Goal: Task Accomplishment & Management: Use online tool/utility

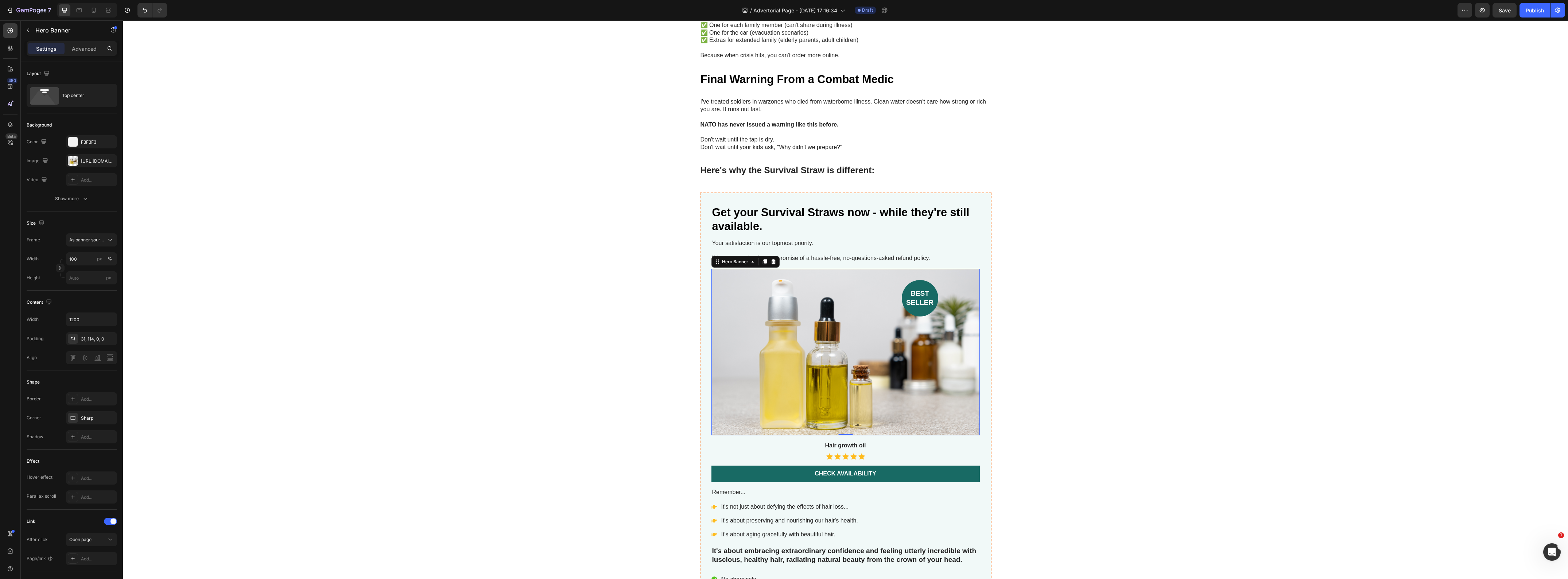
click at [928, 404] on div "Background Image" at bounding box center [845, 353] width 268 height 167
click at [85, 161] on div "[URL][DOMAIN_NAME]" at bounding box center [91, 161] width 21 height 7
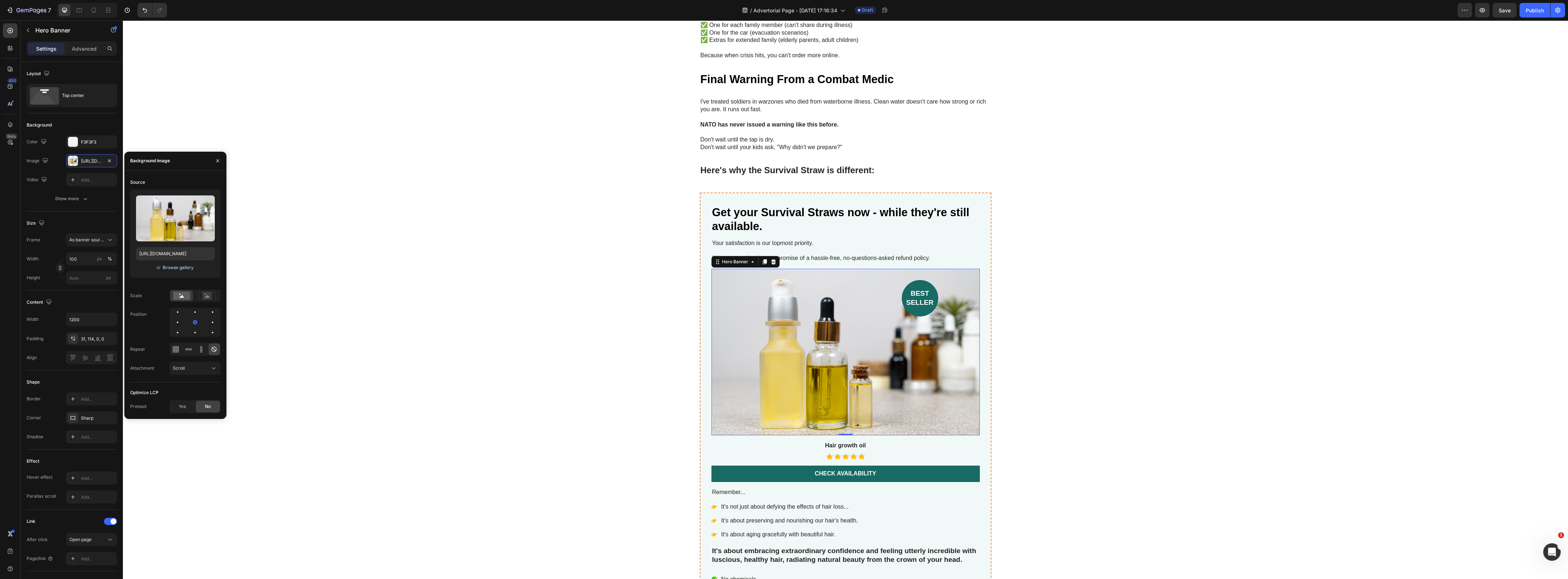
click at [175, 267] on div "Browse gallery" at bounding box center [178, 267] width 31 height 7
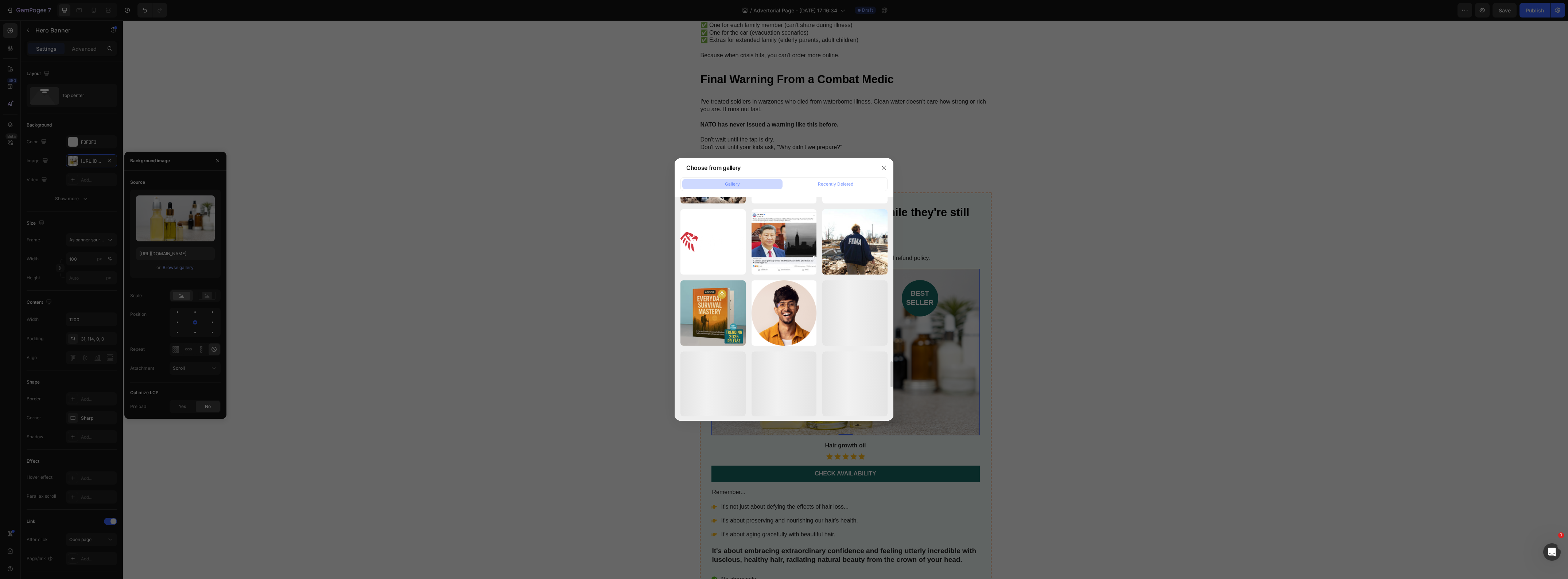
scroll to position [1459, 0]
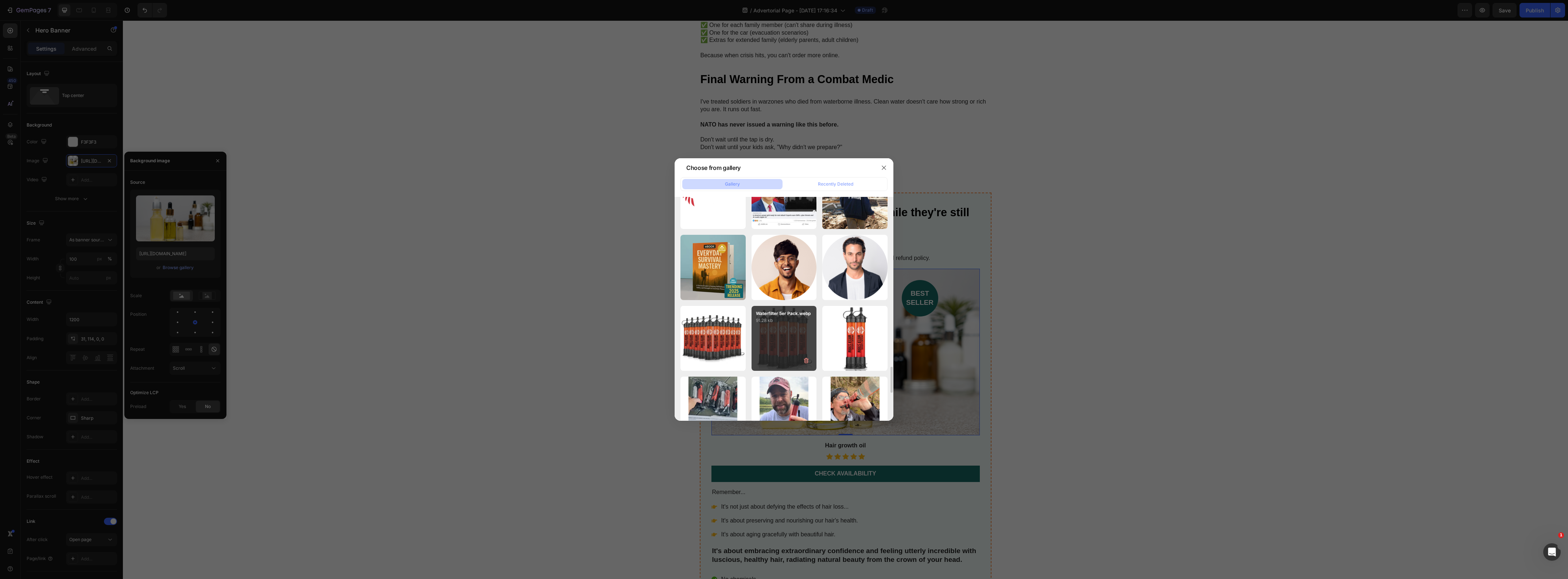
click at [777, 338] on div "Waterfilter 5er Pack.webp 91.28 kb" at bounding box center [784, 339] width 65 height 65
type input "[URL][DOMAIN_NAME]"
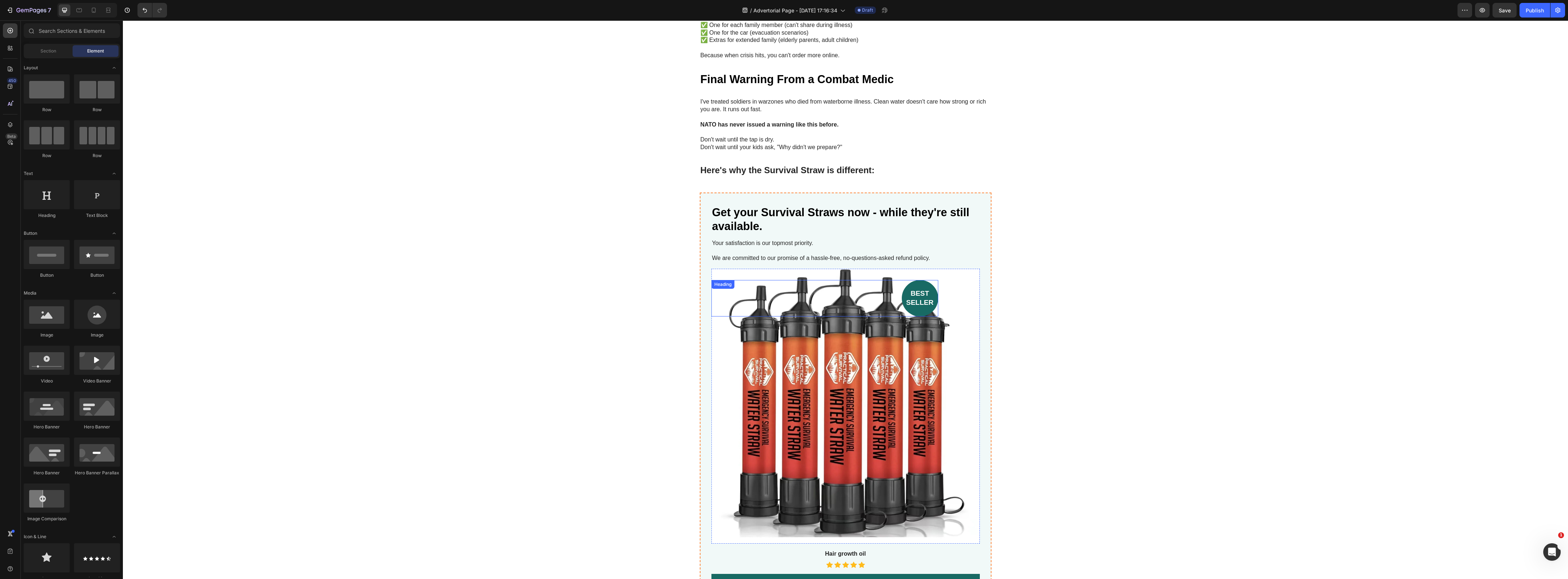
click at [905, 295] on h2 "best seller" at bounding box center [920, 298] width 37 height 36
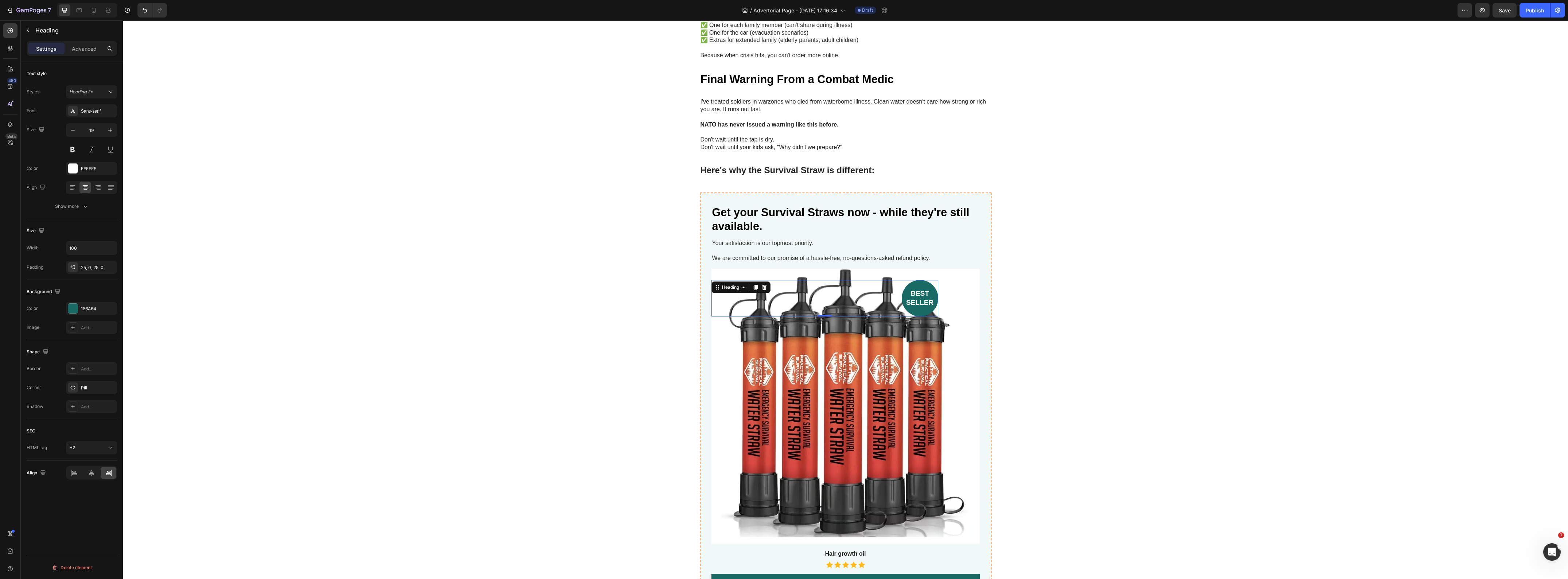
click at [908, 287] on h2 "best seller" at bounding box center [920, 298] width 37 height 36
click at [908, 289] on p "best seller" at bounding box center [920, 298] width 35 height 18
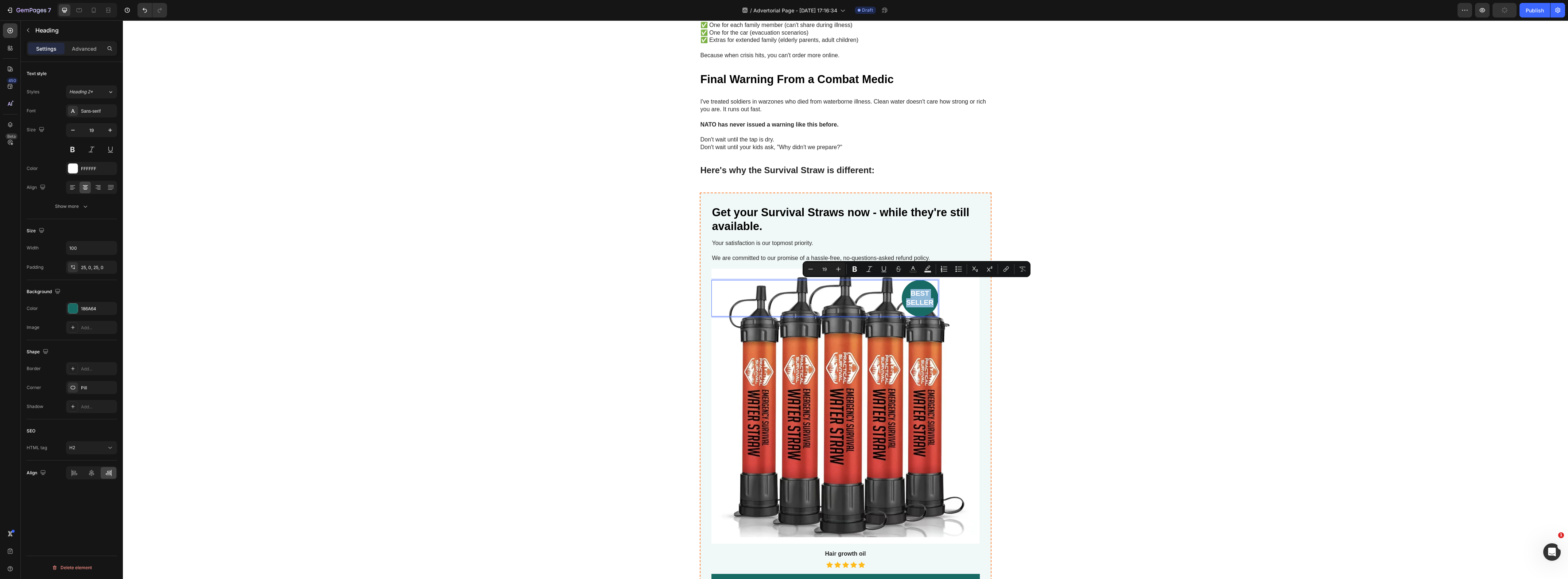
click at [721, 290] on div "best seller" at bounding box center [825, 298] width 227 height 36
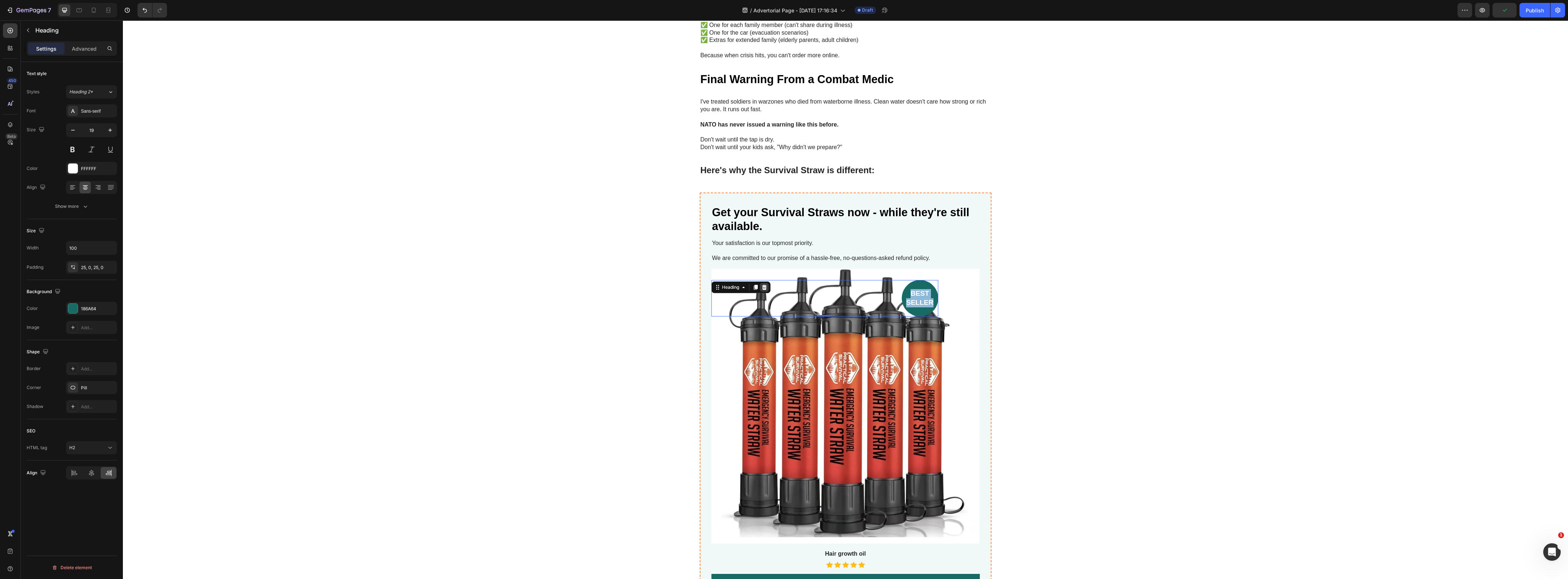
click at [761, 285] on icon at bounding box center [764, 287] width 5 height 5
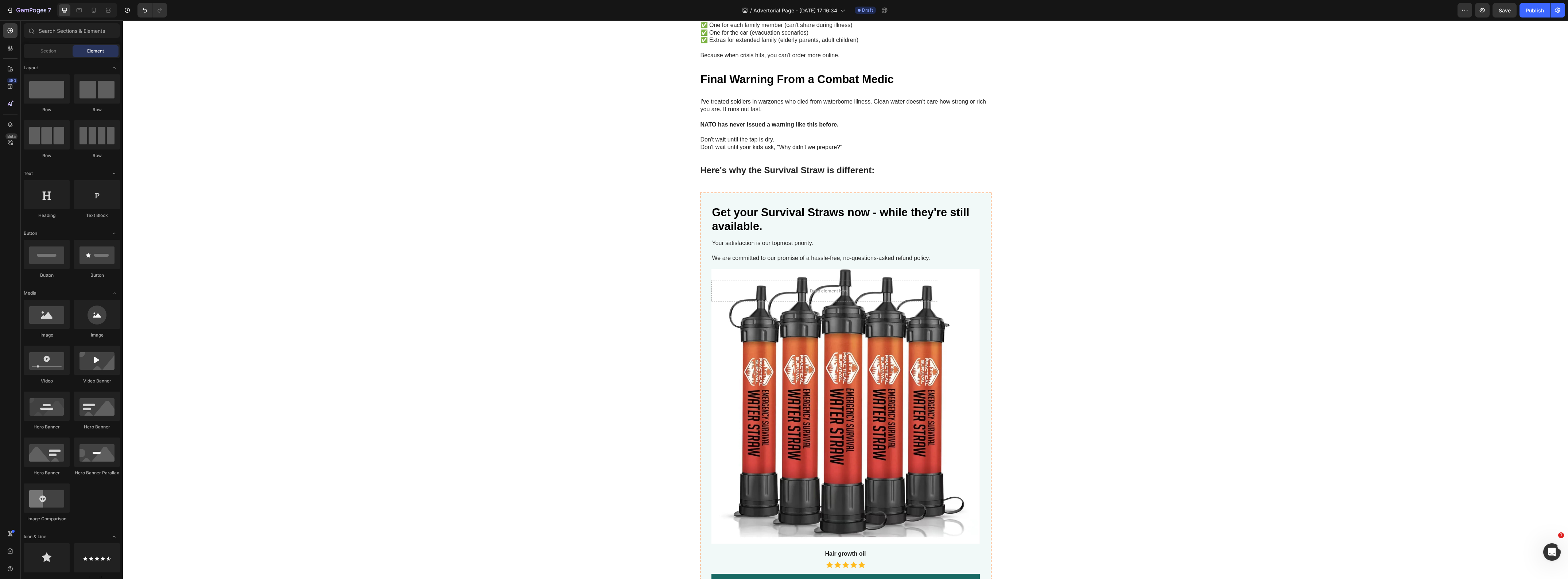
click at [982, 220] on div "Get your Survival Straws now - while they're still available. Heading Your sati…" at bounding box center [845, 483] width 292 height 581
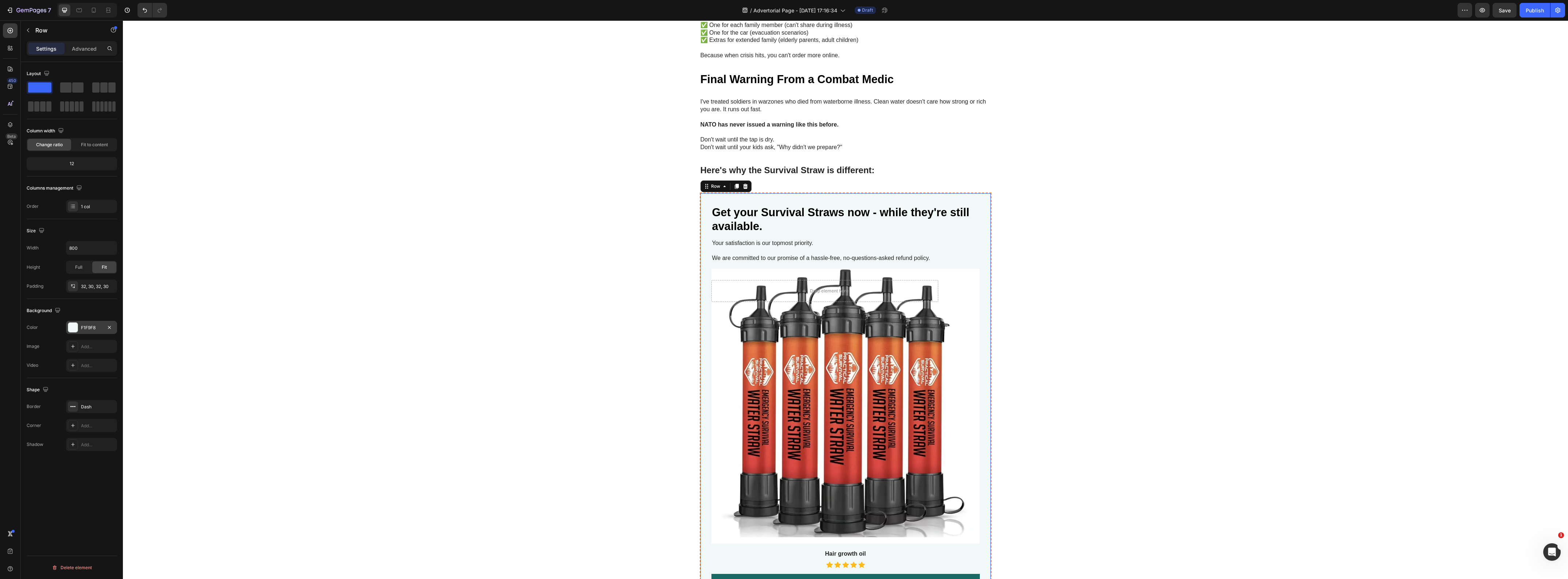
click at [75, 326] on div at bounding box center [73, 328] width 10 height 10
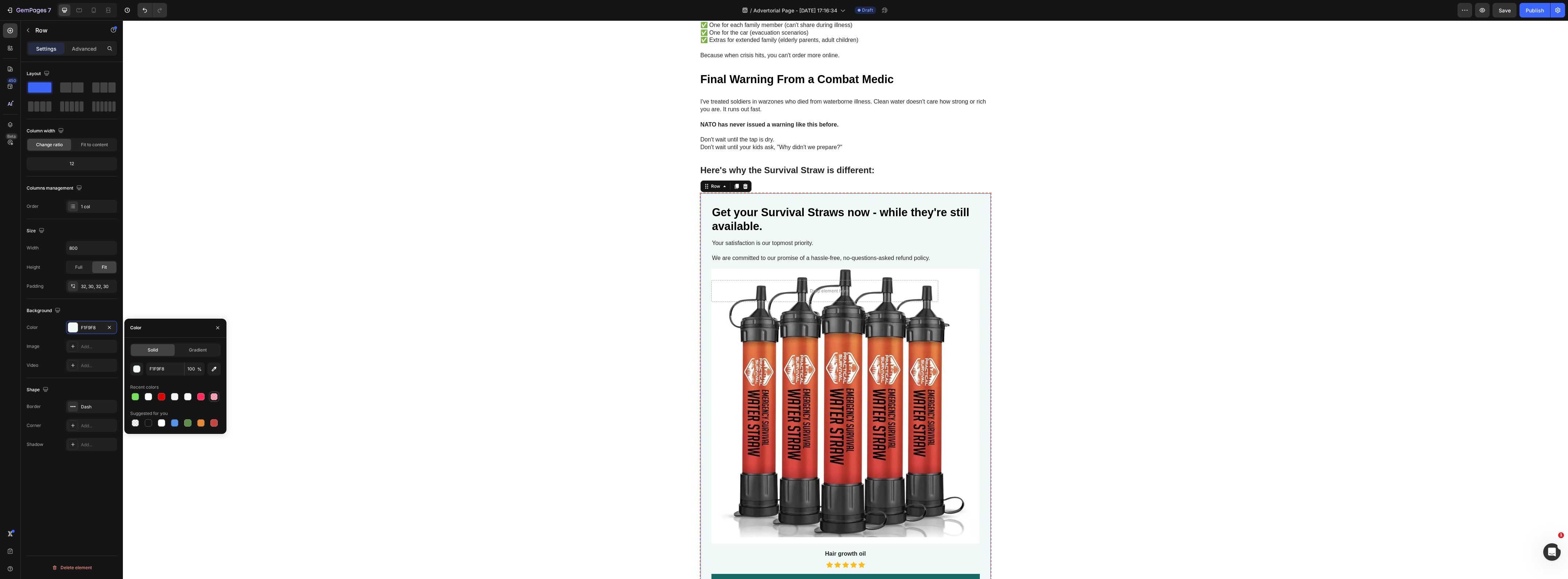
click at [212, 396] on div at bounding box center [214, 397] width 7 height 7
type input "FE2C58"
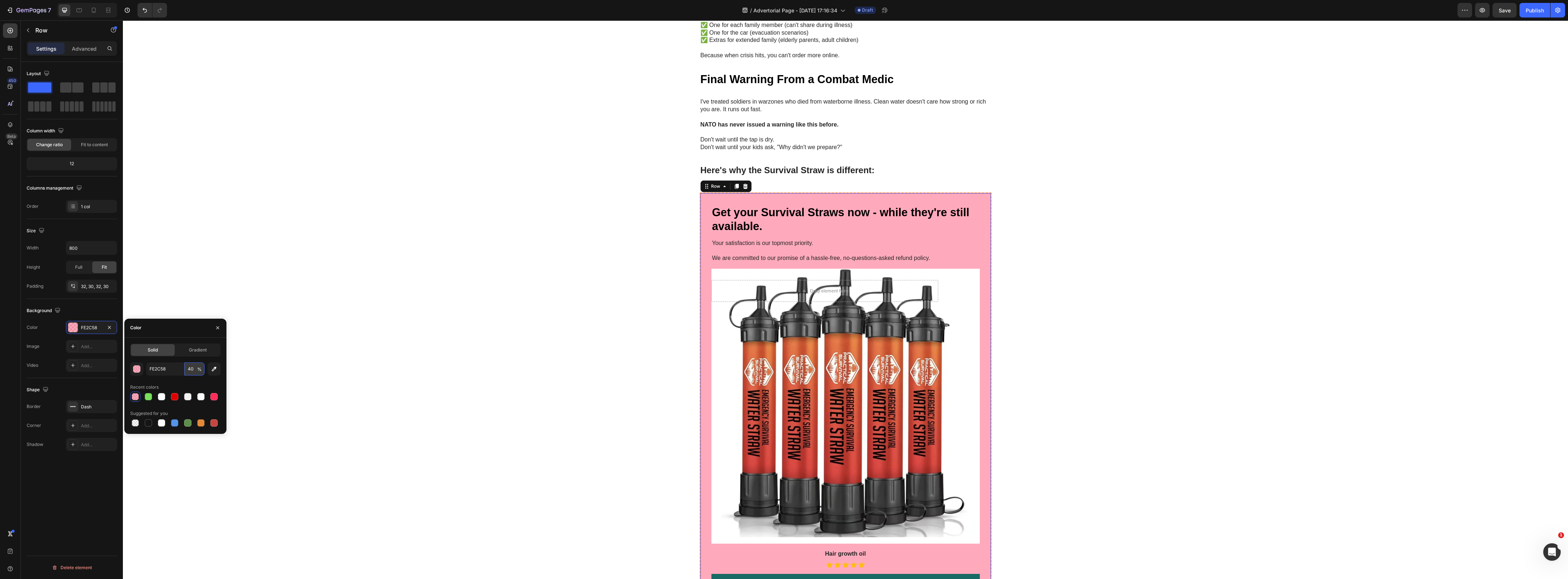
click at [187, 369] on input "40" at bounding box center [194, 369] width 20 height 13
type input "10"
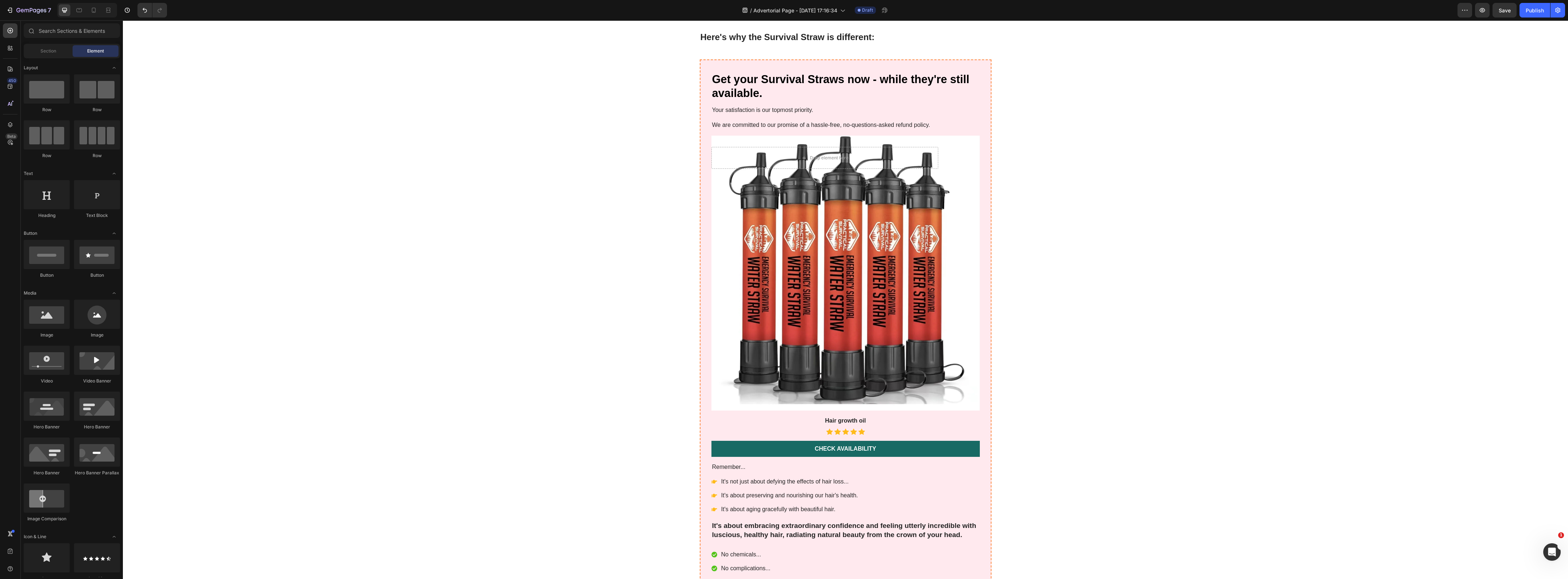
scroll to position [3002, 0]
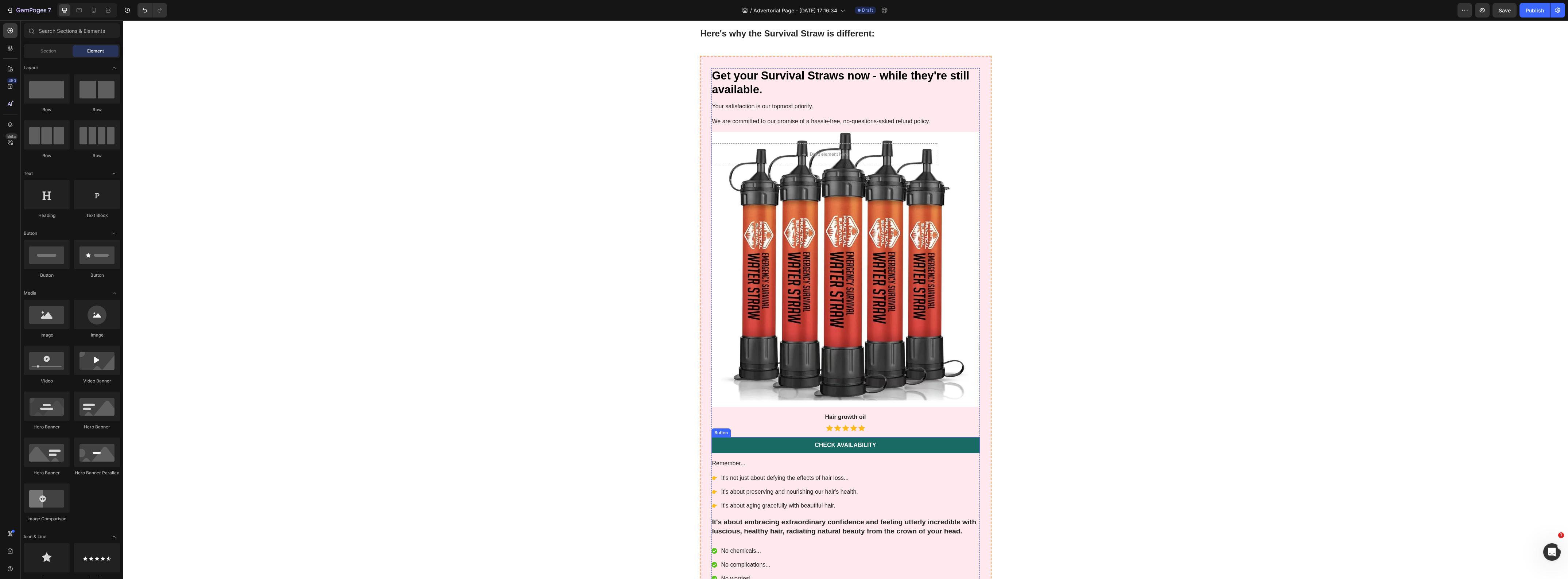
drag, startPoint x: 947, startPoint y: 431, endPoint x: 903, endPoint y: 445, distance: 46.2
click at [947, 437] on link "Check Availability" at bounding box center [845, 445] width 268 height 16
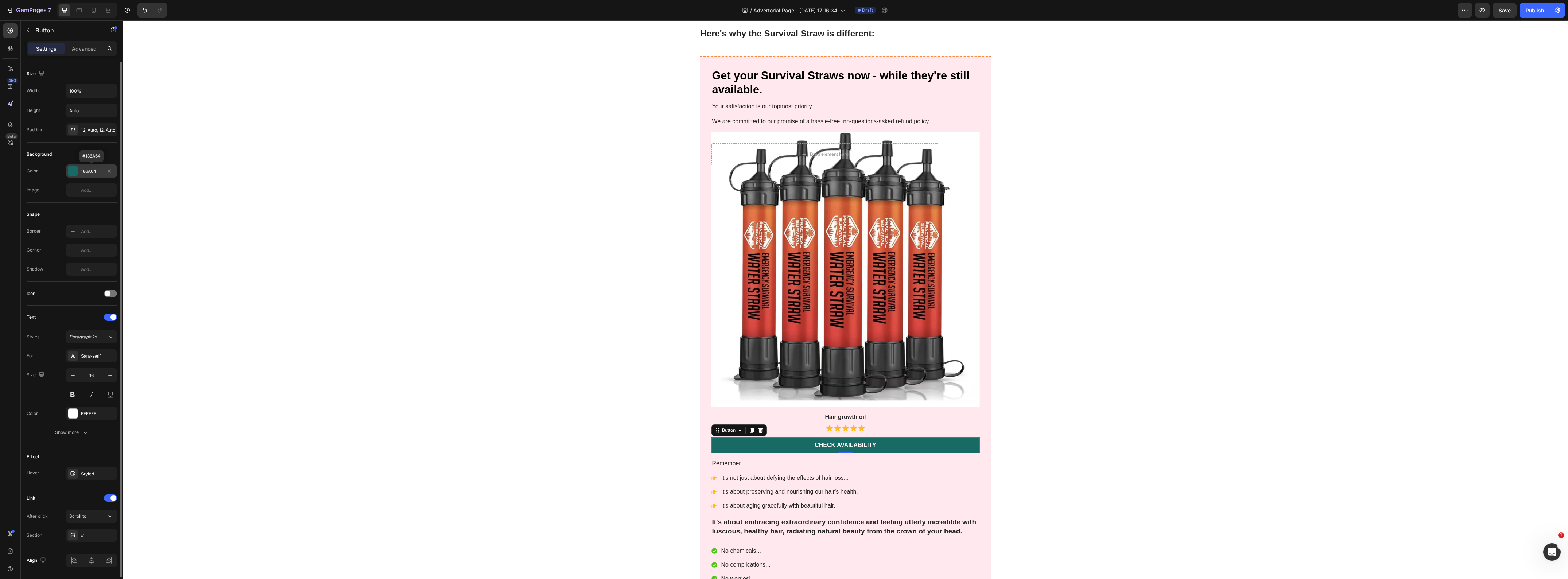
click at [71, 170] on div at bounding box center [73, 171] width 10 height 10
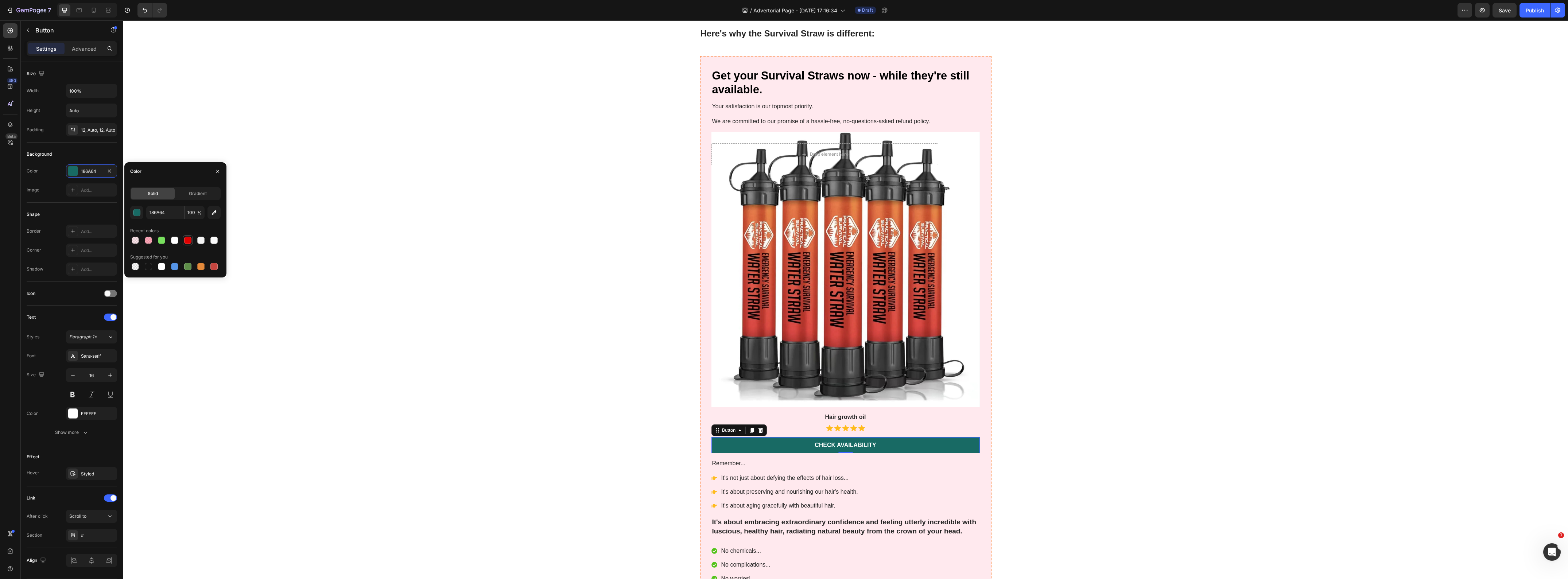
click at [184, 244] on div at bounding box center [187, 240] width 9 height 9
type input "DE0101"
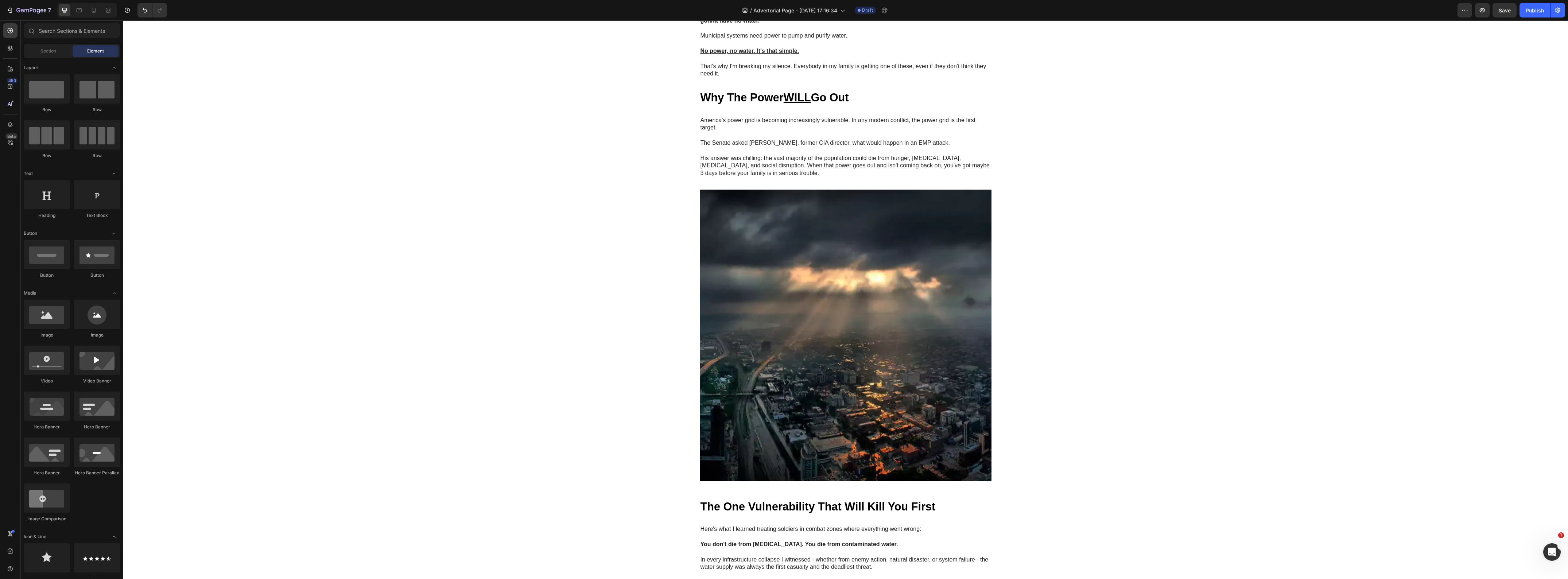
scroll to position [0, 0]
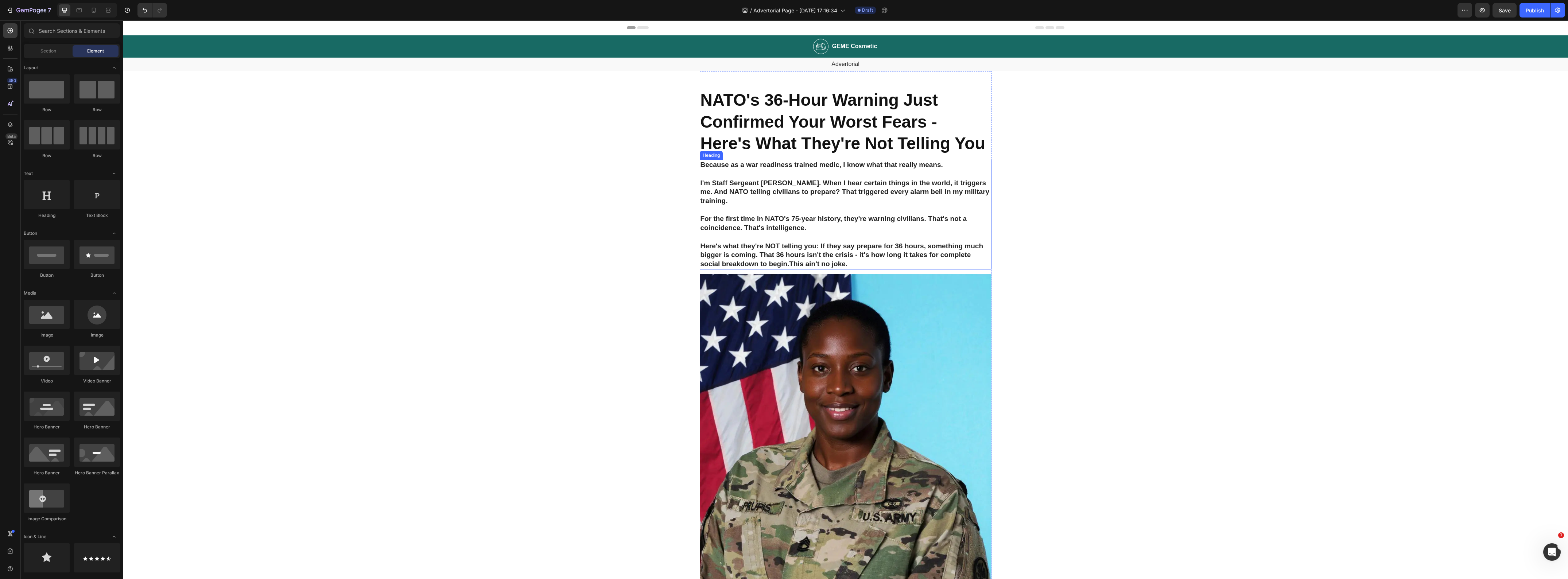
click at [867, 269] on h2 "Because as a war readiness trained medic, I know what that really means. I'm St…" at bounding box center [845, 214] width 292 height 110
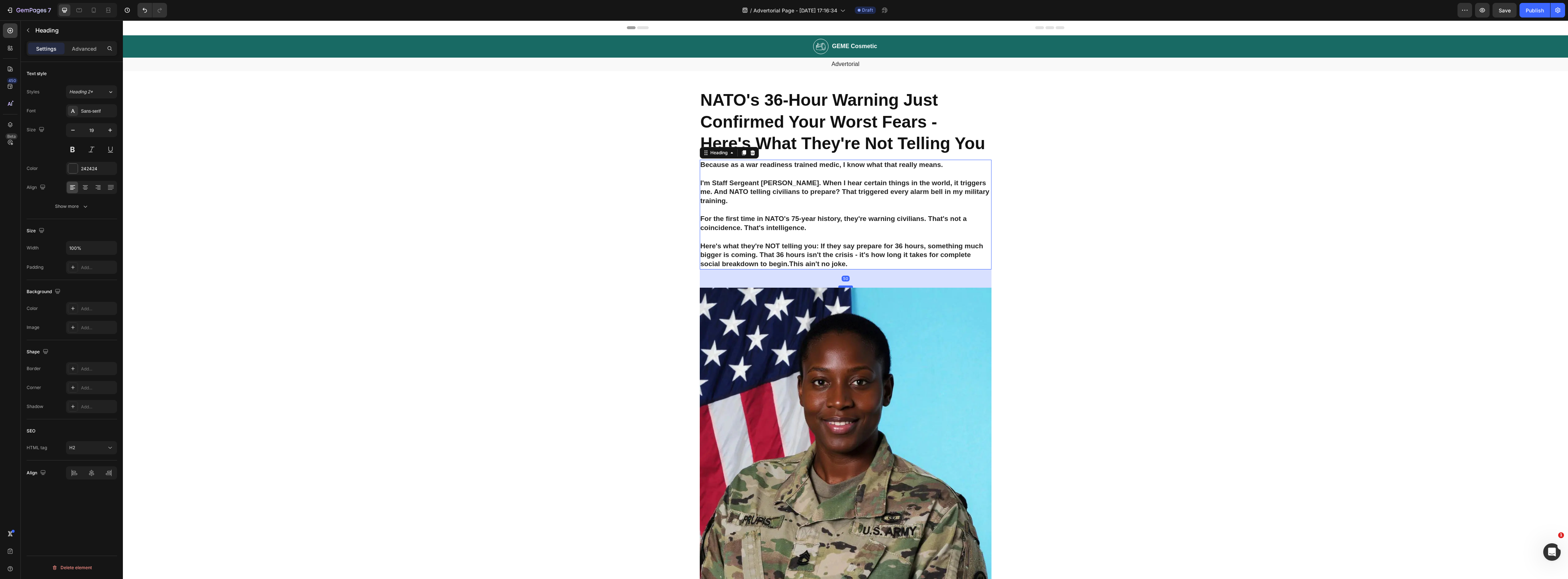
drag, startPoint x: 845, startPoint y: 295, endPoint x: 844, endPoint y: 309, distance: 14.0
click at [844, 288] on div at bounding box center [845, 287] width 15 height 2
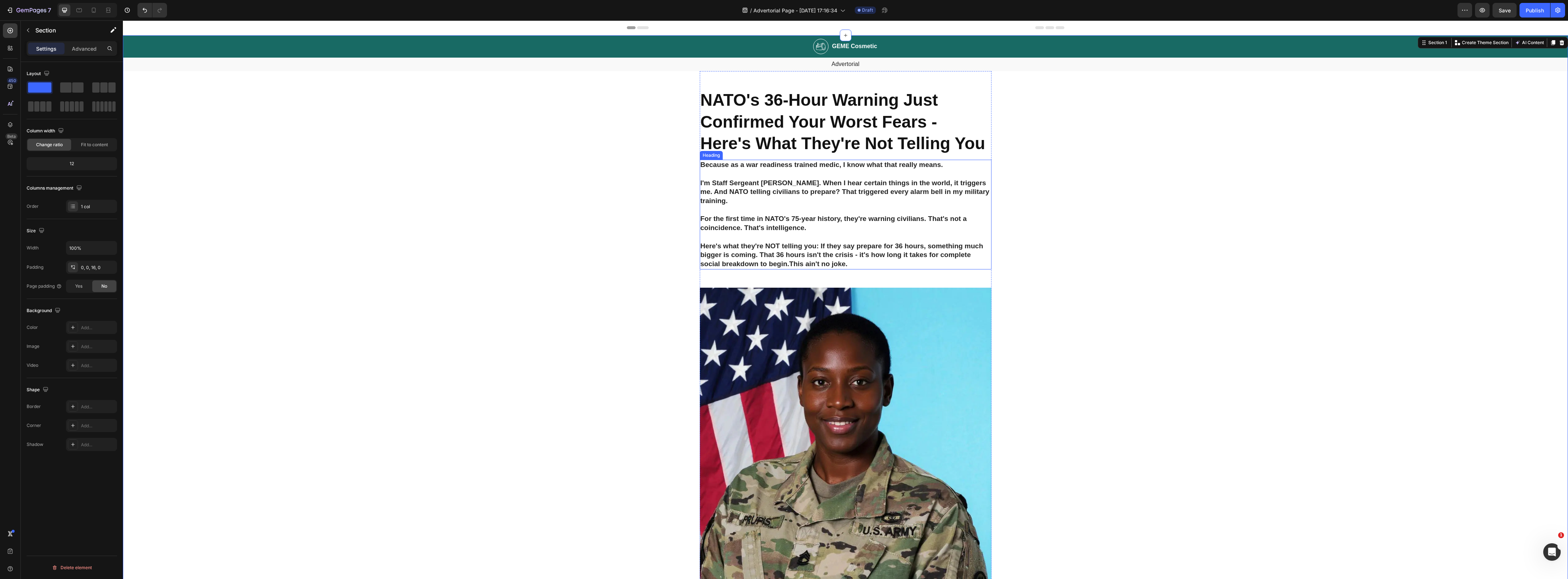
click at [878, 262] on h2 "Because as a war readiness trained medic, I know what that really means. I'm St…" at bounding box center [845, 214] width 292 height 110
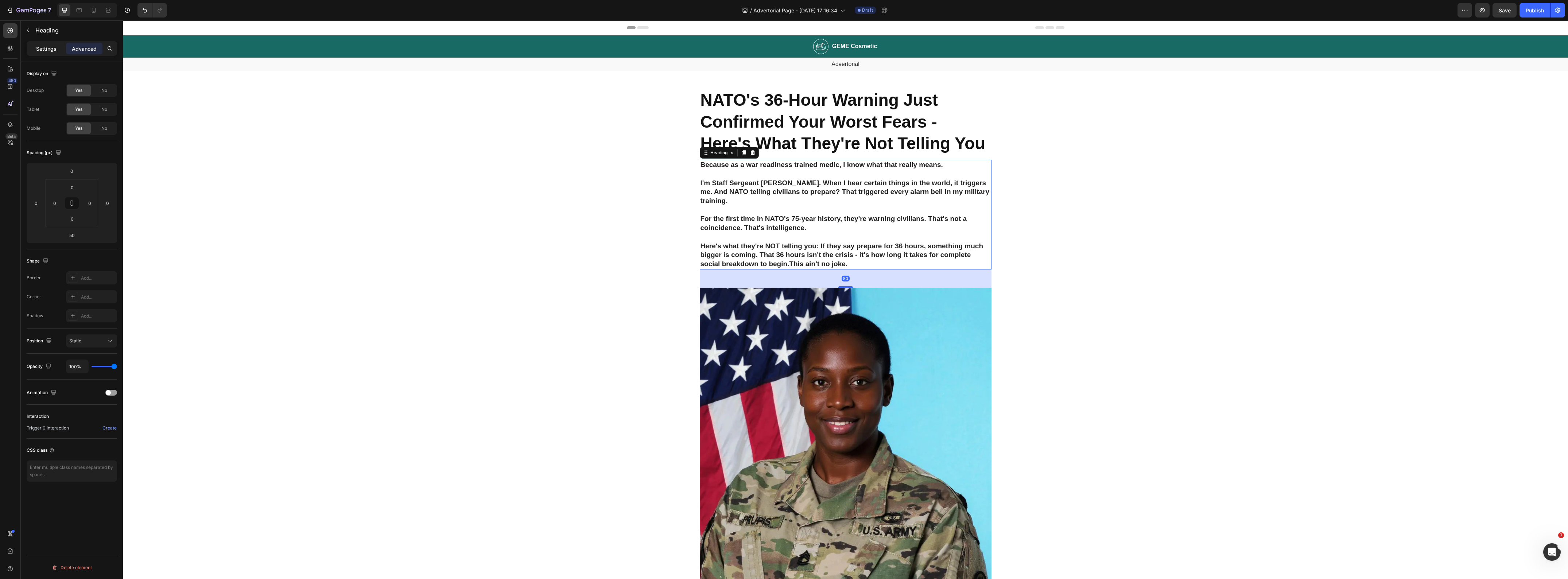
click at [41, 47] on p "Settings" at bounding box center [46, 49] width 21 height 8
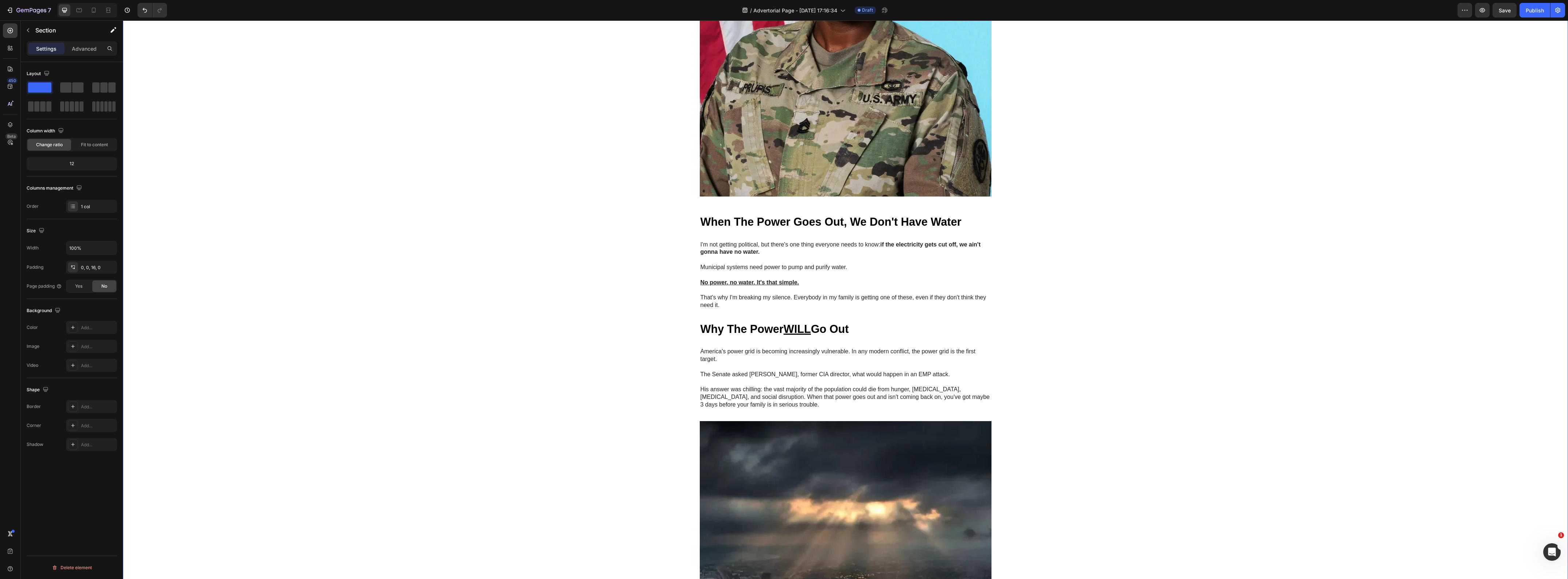
scroll to position [456, 0]
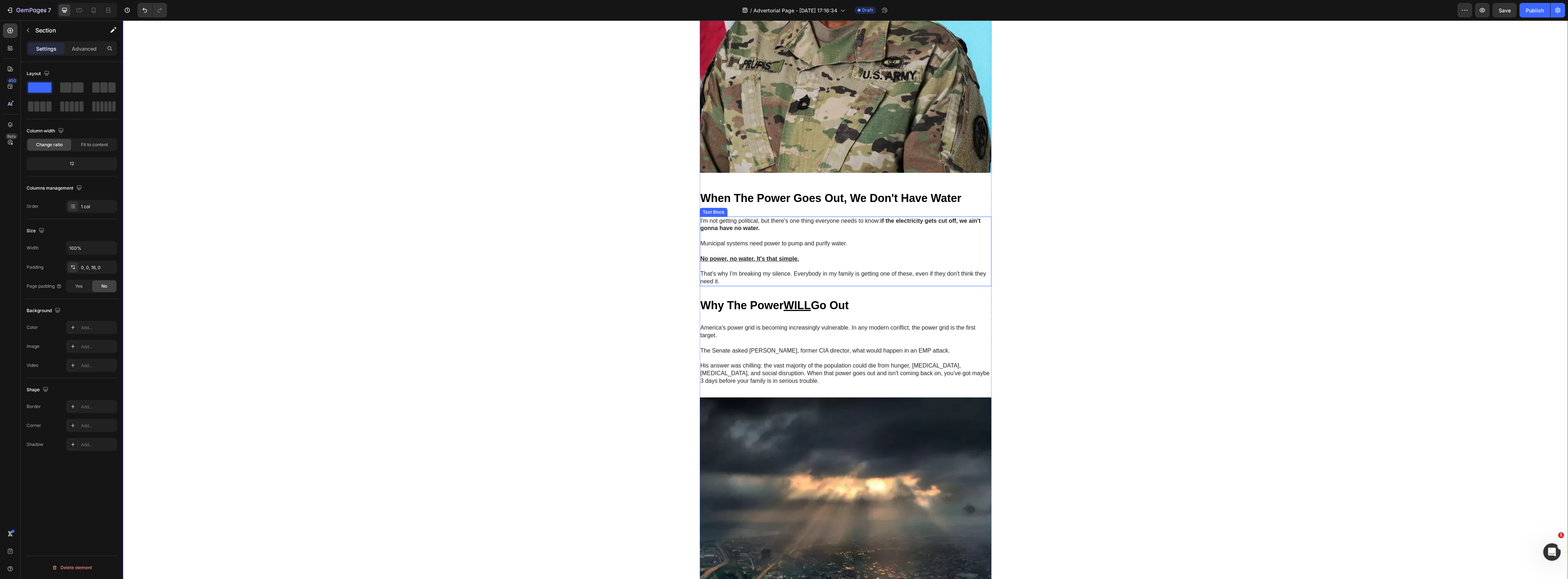
click at [746, 286] on p "That's why I'm breaking my silence. Everybody in my family is getting one of th…" at bounding box center [845, 278] width 290 height 15
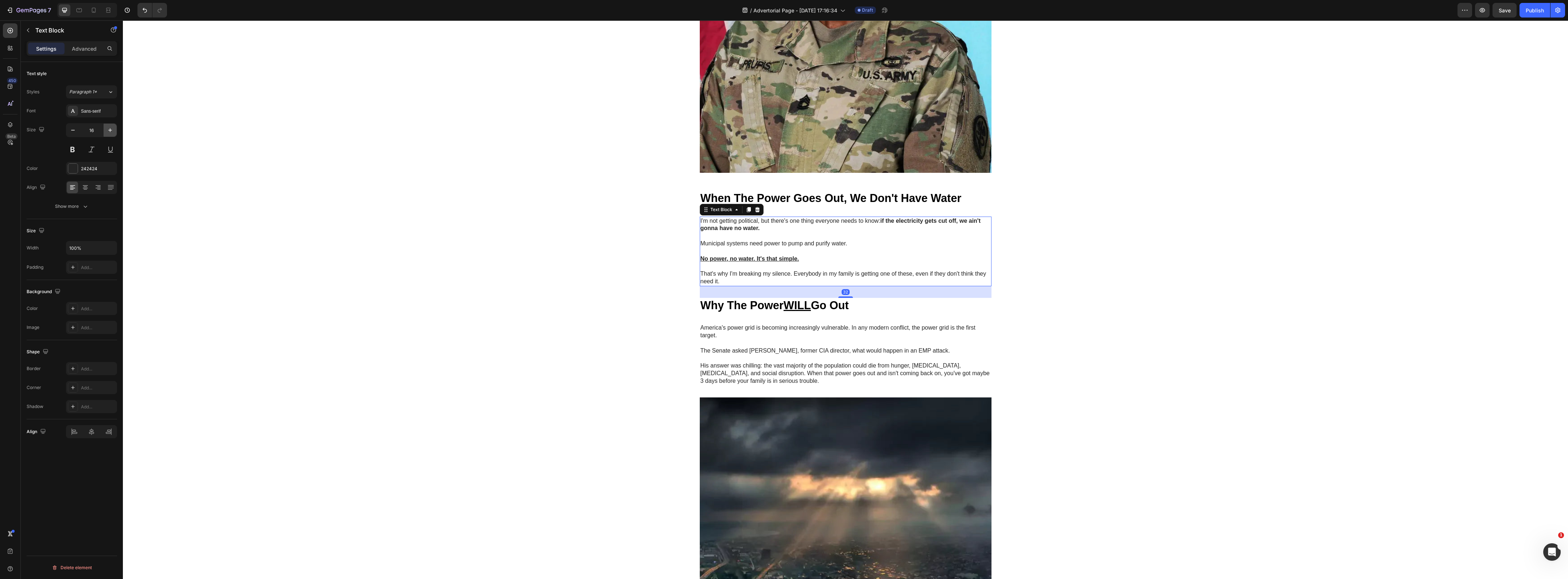
click at [111, 132] on icon "button" at bounding box center [110, 130] width 7 height 7
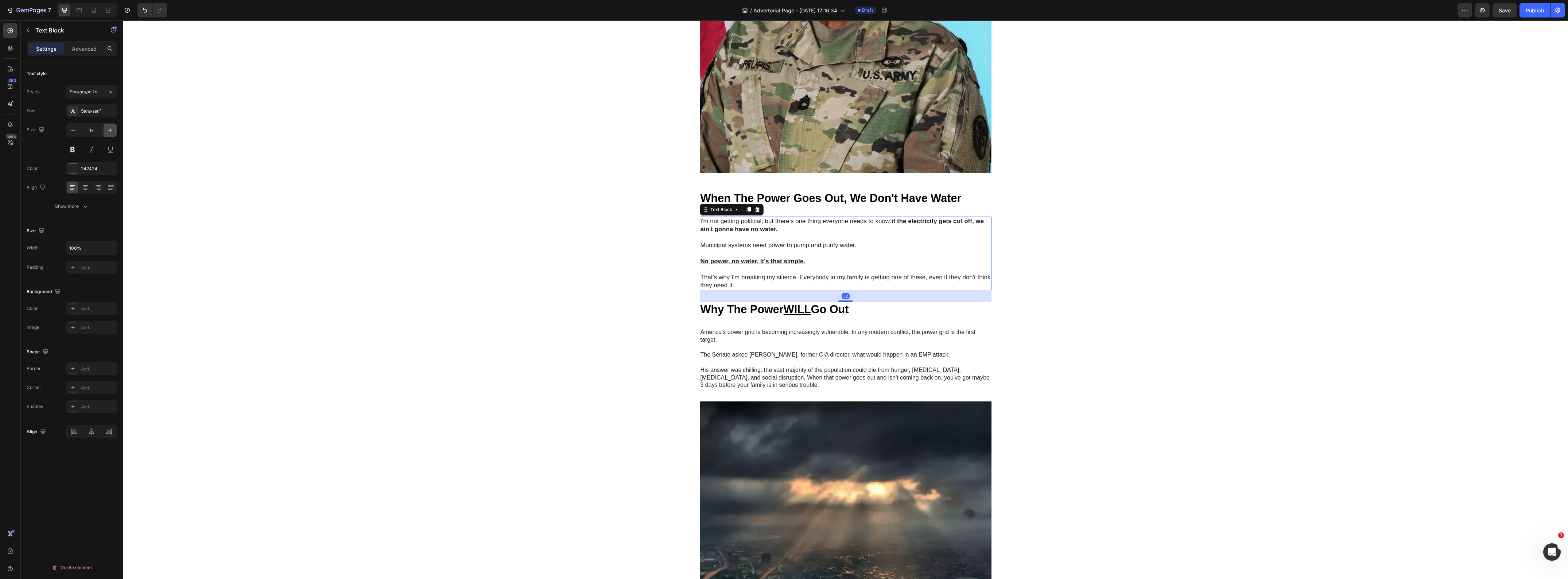
click at [111, 132] on icon "button" at bounding box center [110, 130] width 7 height 7
type input "18"
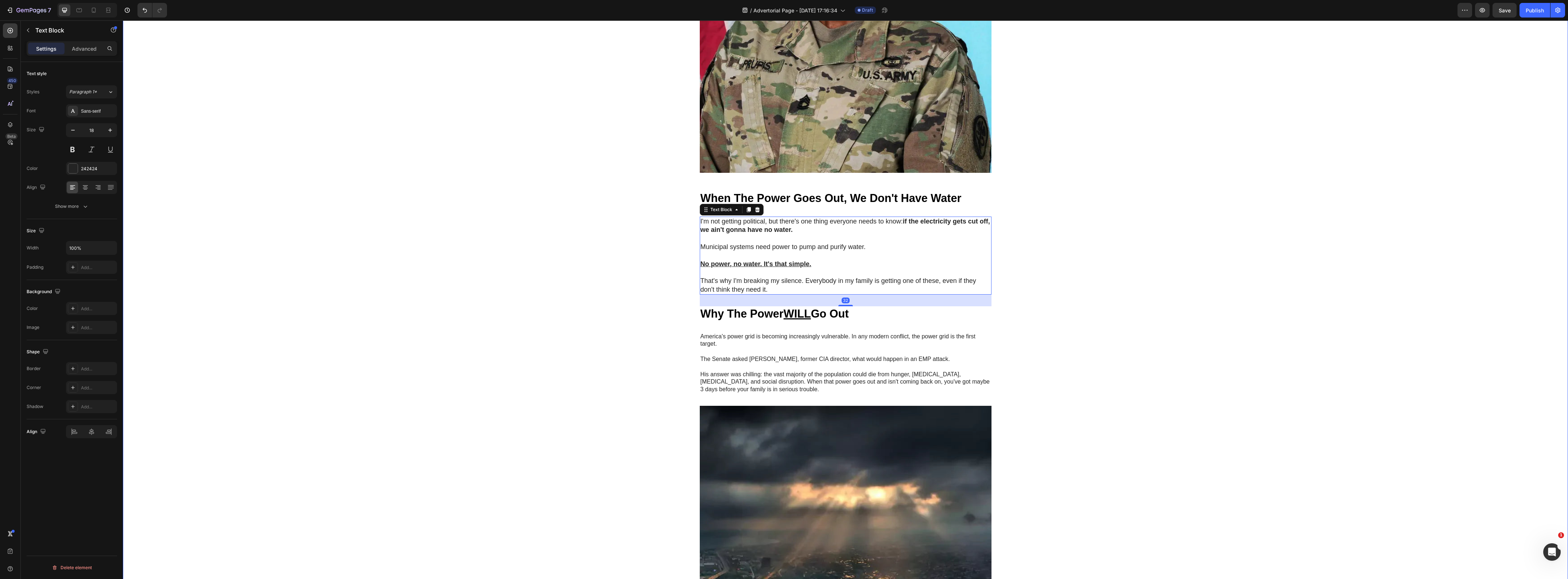
click at [319, 163] on div "Image GEME Cosmetic Heading Row Advertorial Text Block NATO's 36-Hour Warning J…" at bounding box center [845, 561] width 1445 height 1964
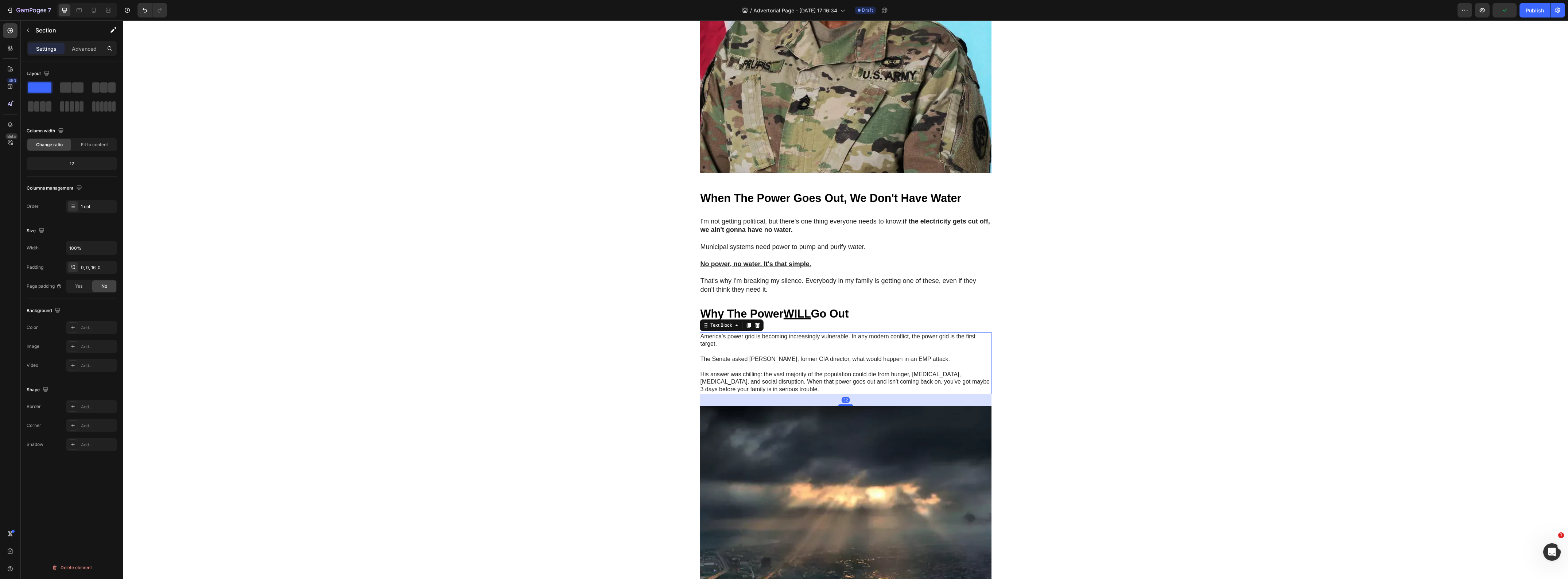
click at [770, 393] on p "His answer was chilling: the vast majority of the population could die from hun…" at bounding box center [845, 382] width 290 height 23
click at [113, 130] on icon "button" at bounding box center [110, 130] width 7 height 7
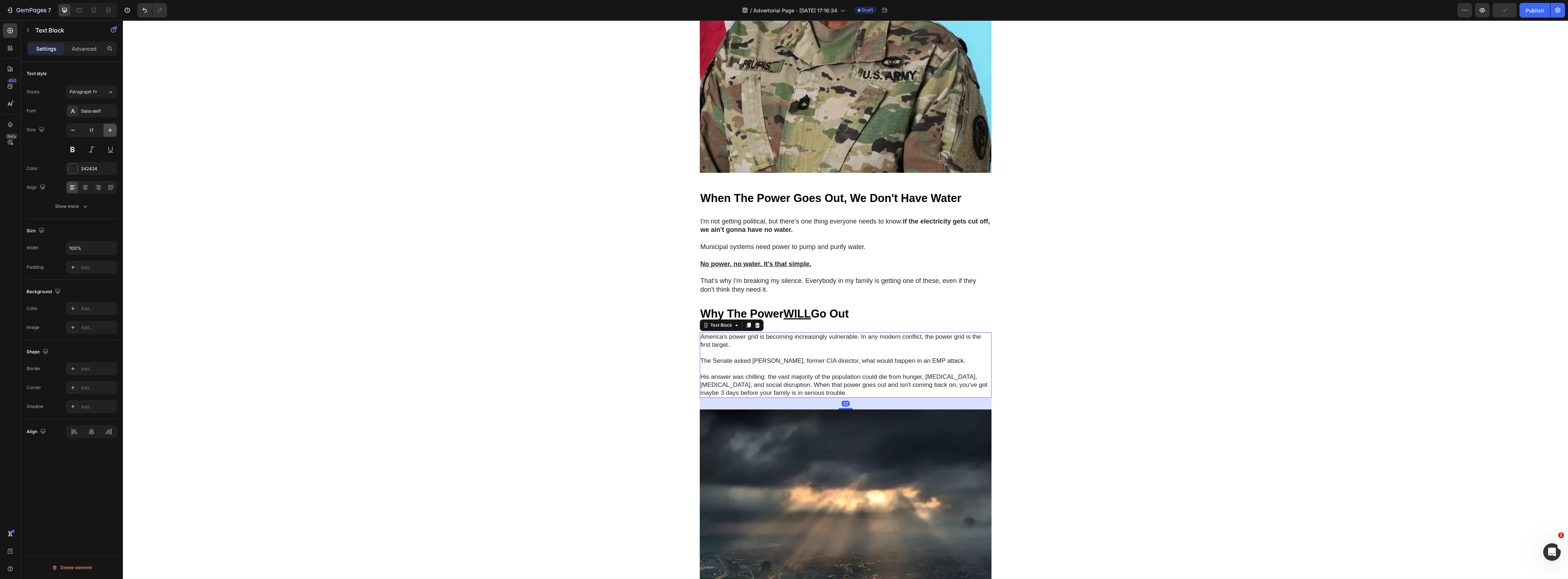
type input "18"
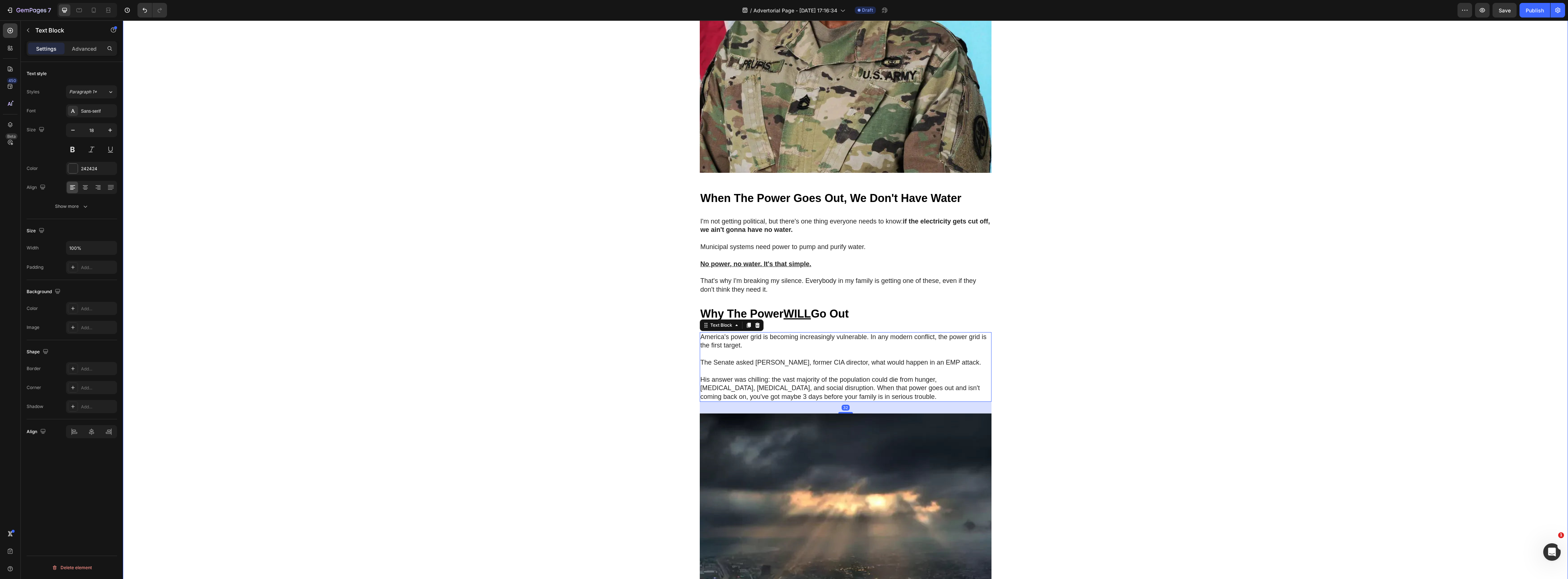
click at [393, 175] on div "Image GEME Cosmetic Heading Row Advertorial Text Block NATO's 36-Hour Warning J…" at bounding box center [845, 565] width 1445 height 1972
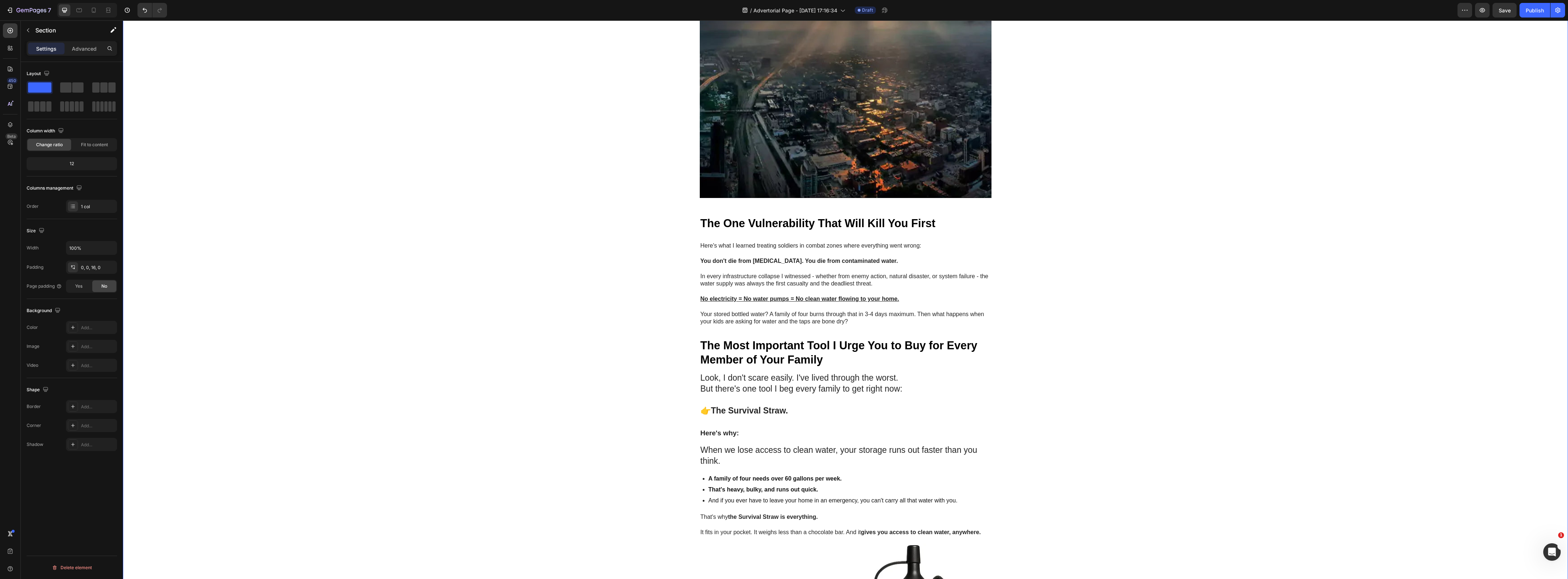
scroll to position [1048, 0]
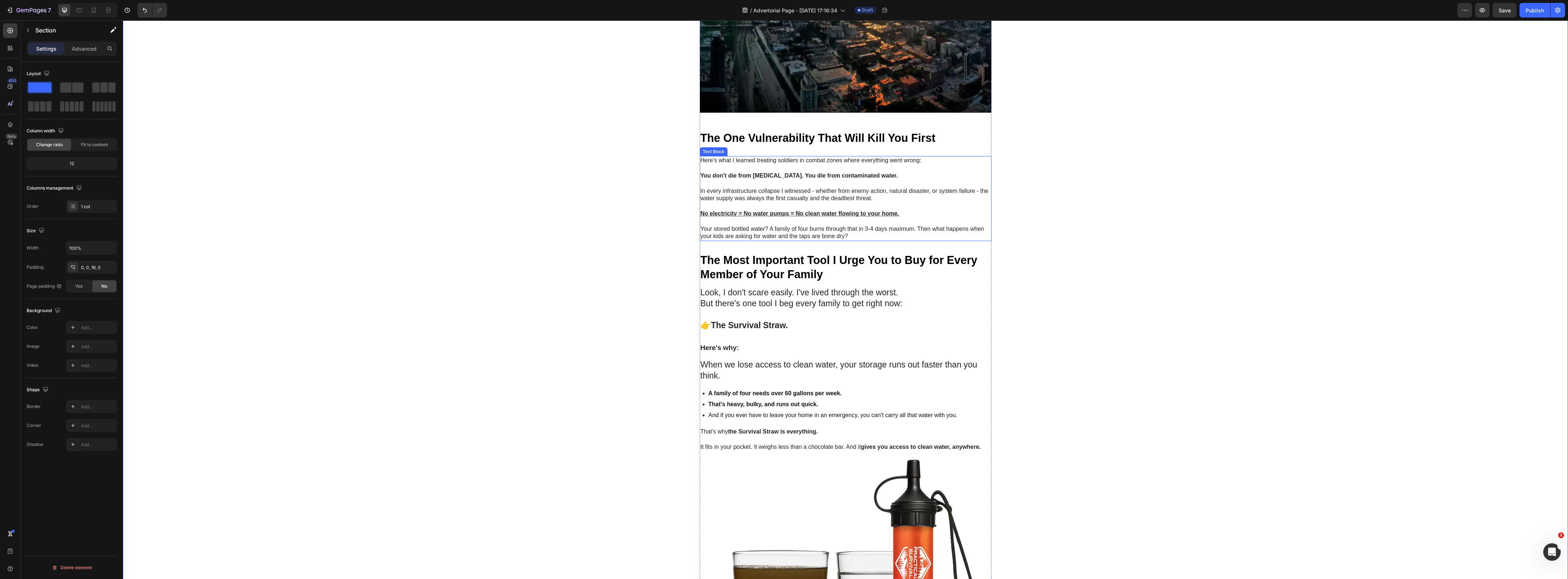
click at [752, 202] on p "In every infrastructure collapse I witnessed - whether from enemy action, natur…" at bounding box center [845, 191] width 290 height 23
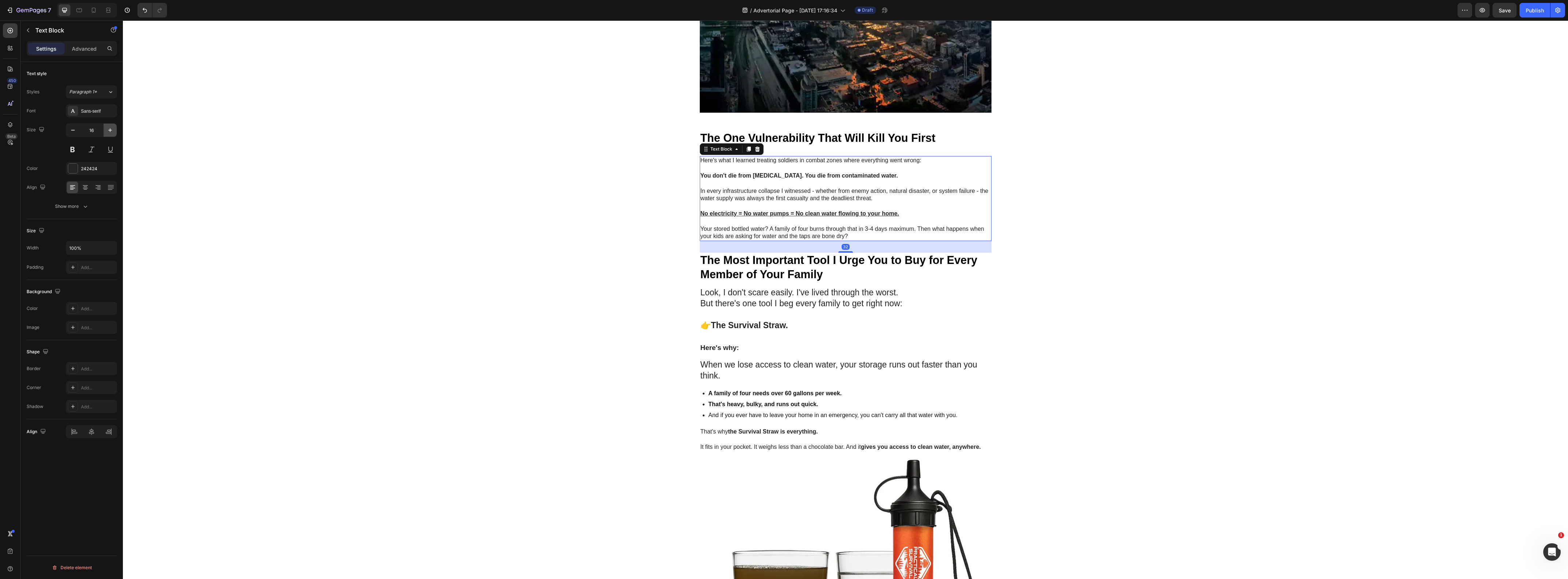
click at [110, 133] on icon "button" at bounding box center [110, 130] width 7 height 7
type input "18"
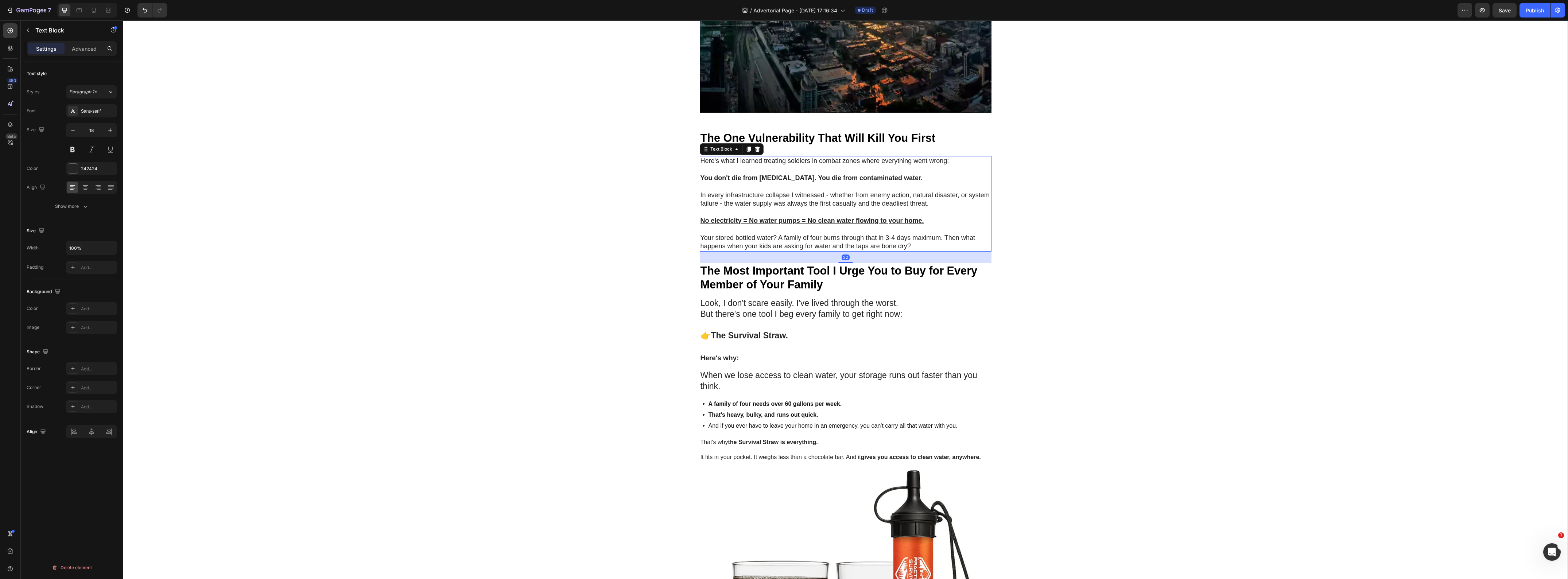
drag, startPoint x: 328, startPoint y: 138, endPoint x: 340, endPoint y: 142, distance: 12.6
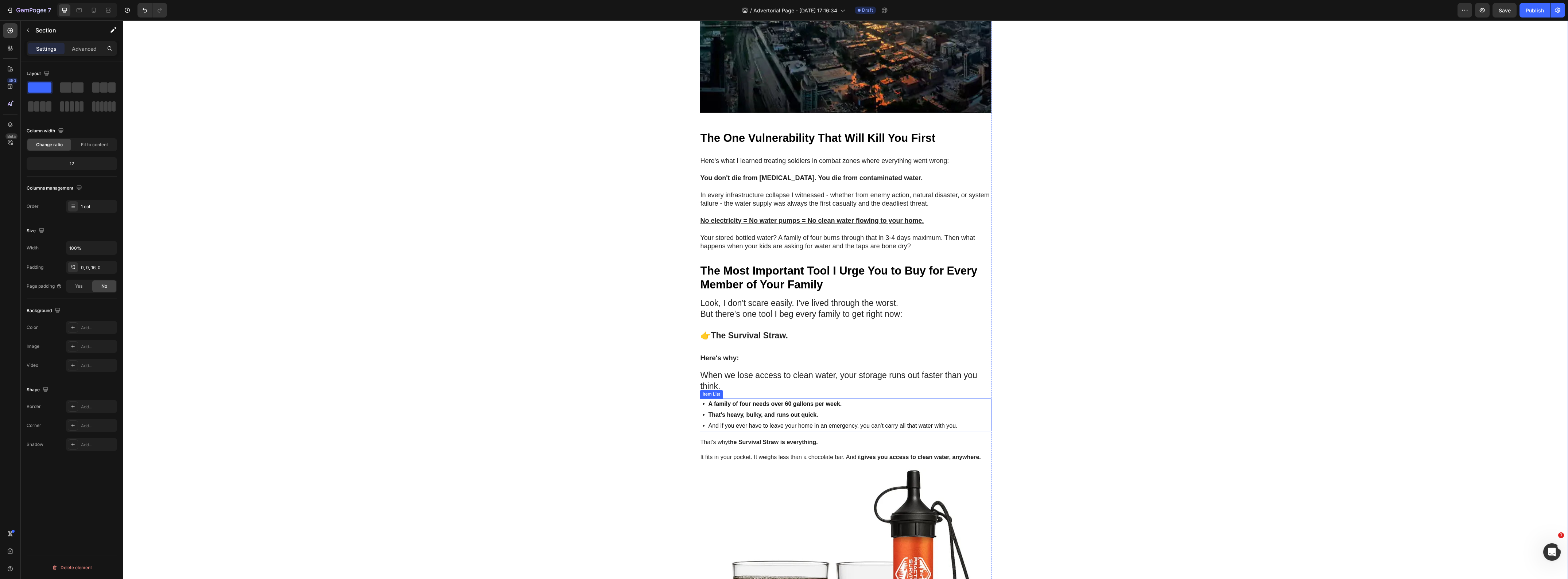
click at [973, 432] on div "A family of four needs over 60 gallons per week. That's heavy, bulky, and runs …" at bounding box center [845, 415] width 292 height 33
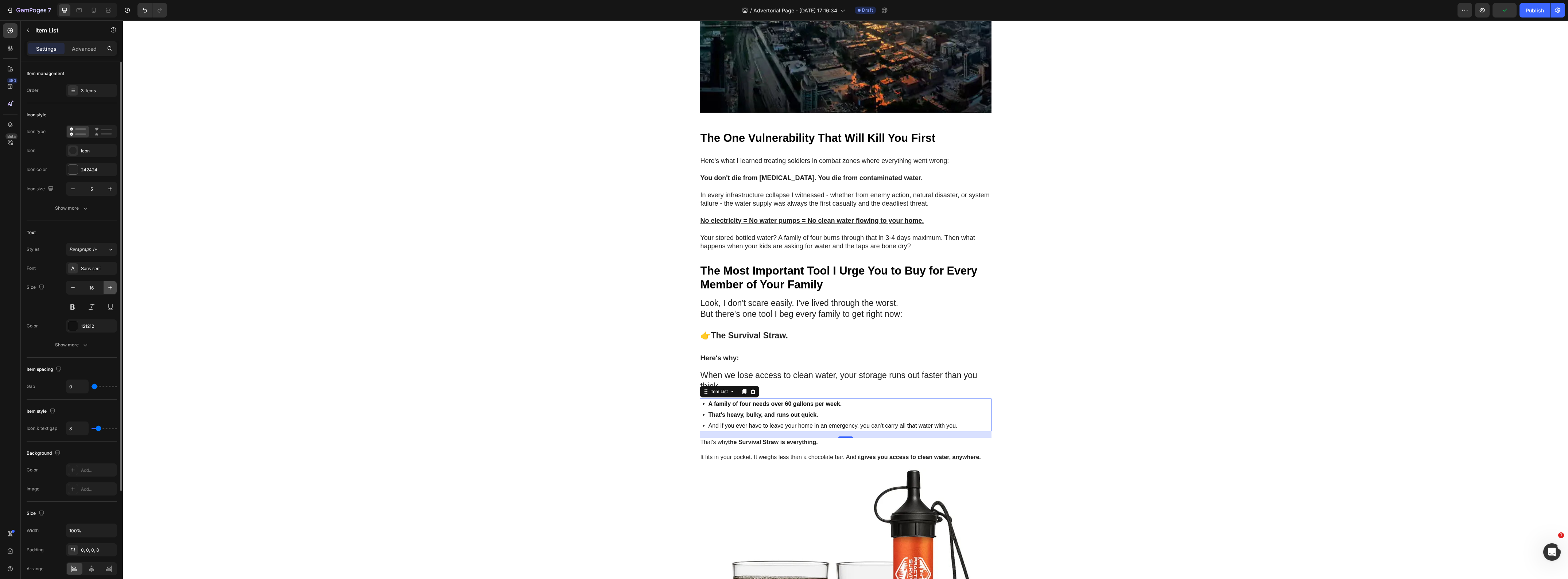
click at [112, 289] on icon "button" at bounding box center [110, 288] width 7 height 7
type input "18"
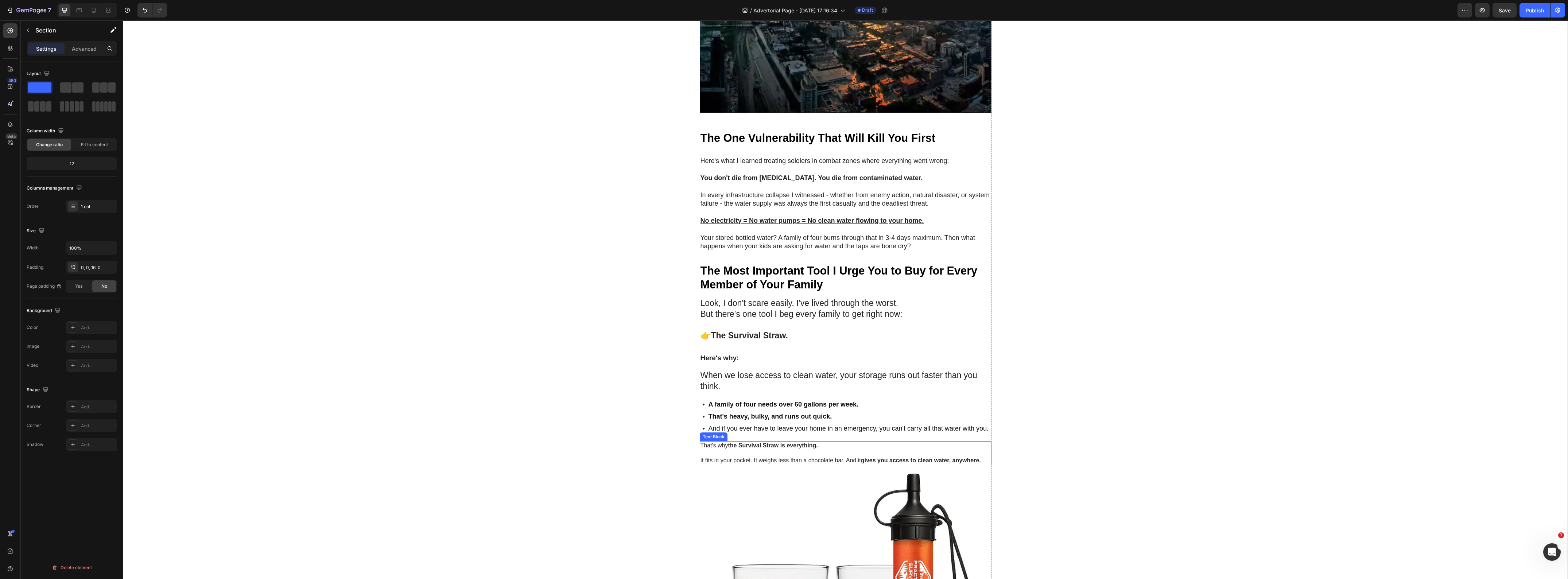
click at [821, 465] on p "It fits in your pocket. It weighs less than a chocolate bar. And it gives you a…" at bounding box center [845, 457] width 290 height 15
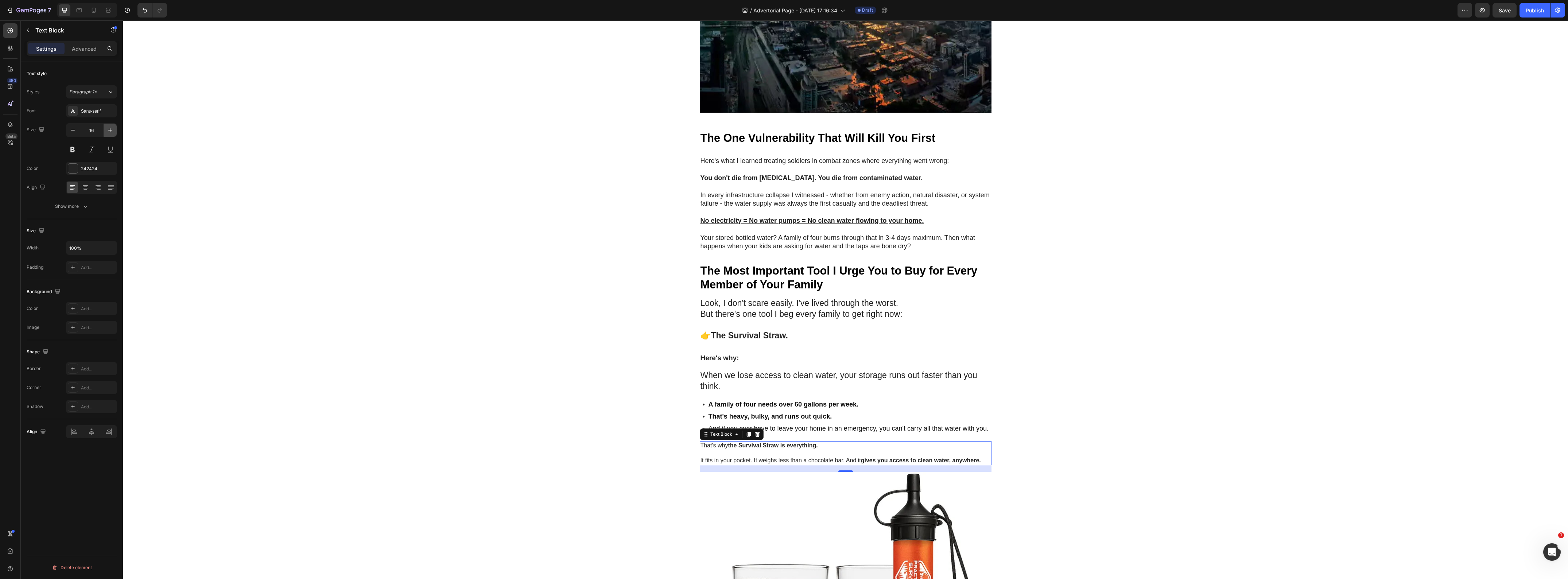
click at [106, 134] on button "button" at bounding box center [110, 130] width 13 height 13
type input "18"
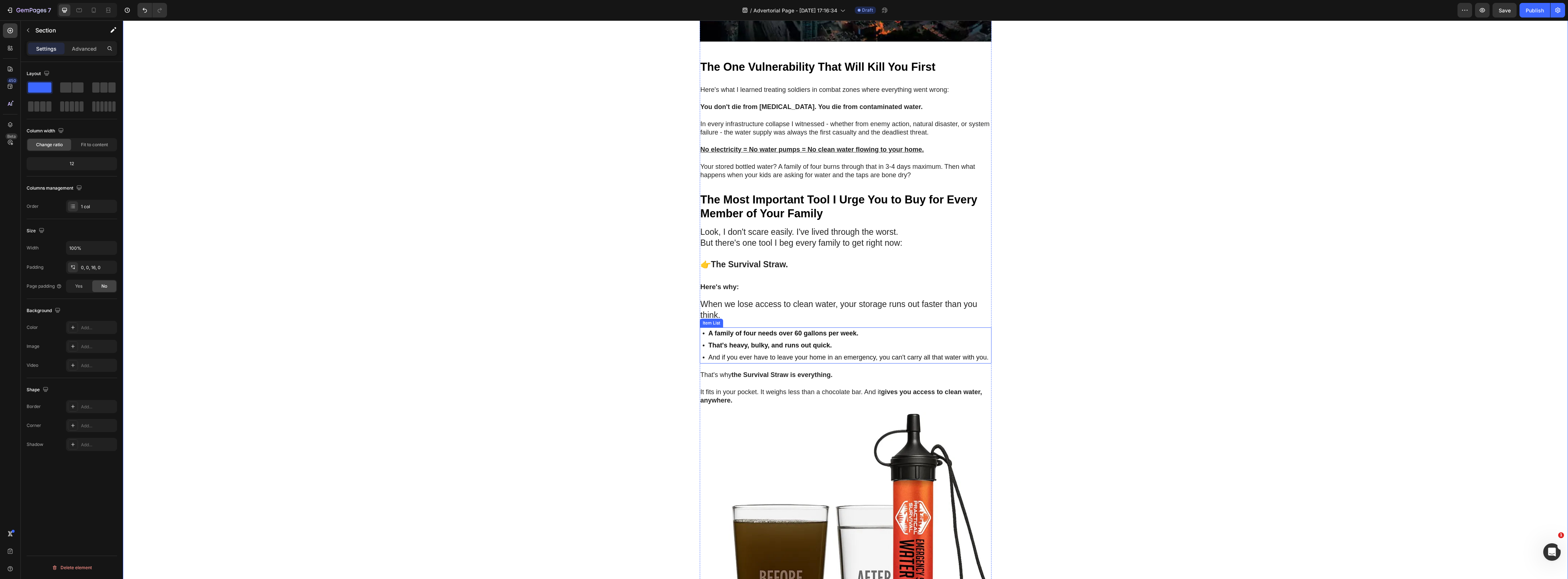
scroll to position [1140, 0]
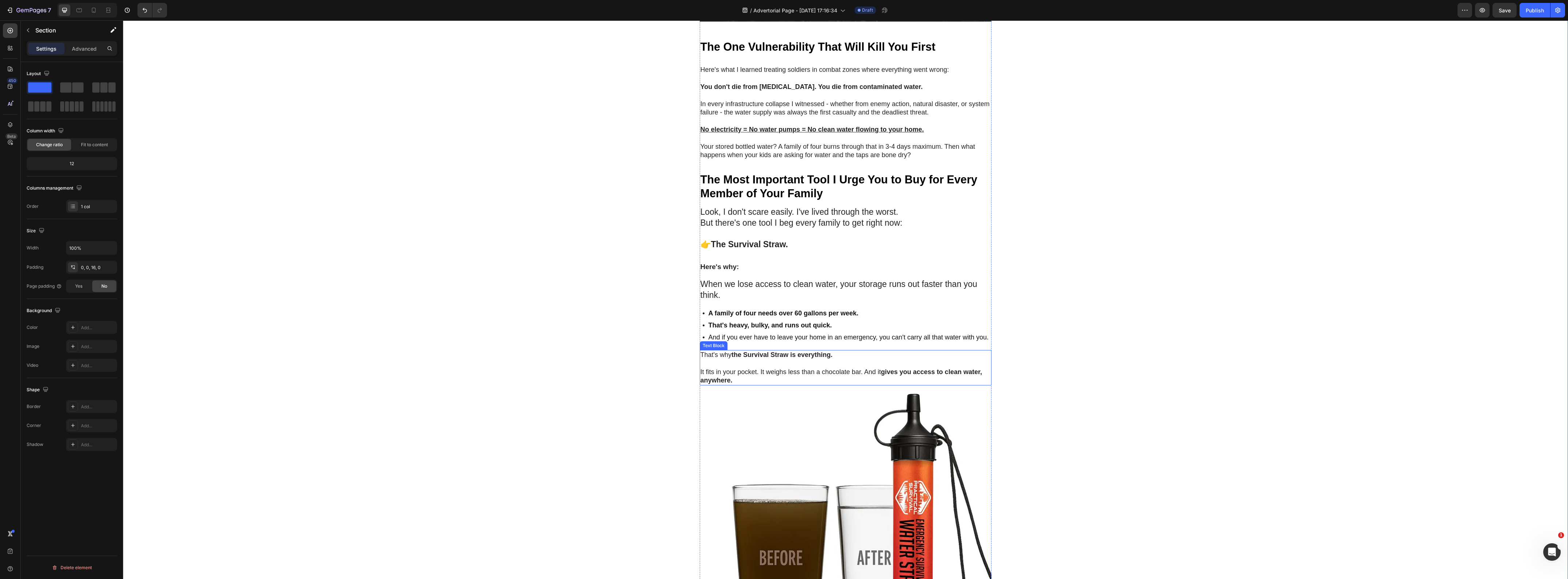
click at [743, 359] on strong "the Survival Straw is everything." at bounding box center [782, 355] width 101 height 7
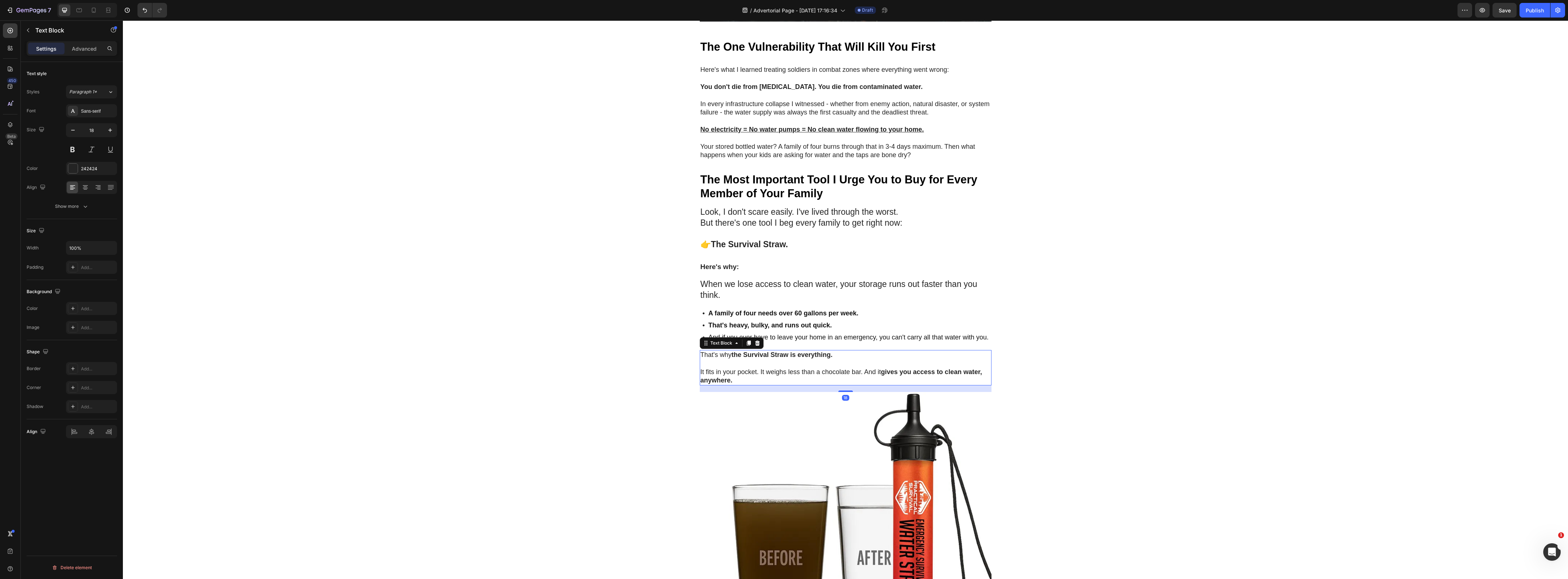
click at [743, 359] on strong "the Survival Straw is everything." at bounding box center [782, 355] width 101 height 7
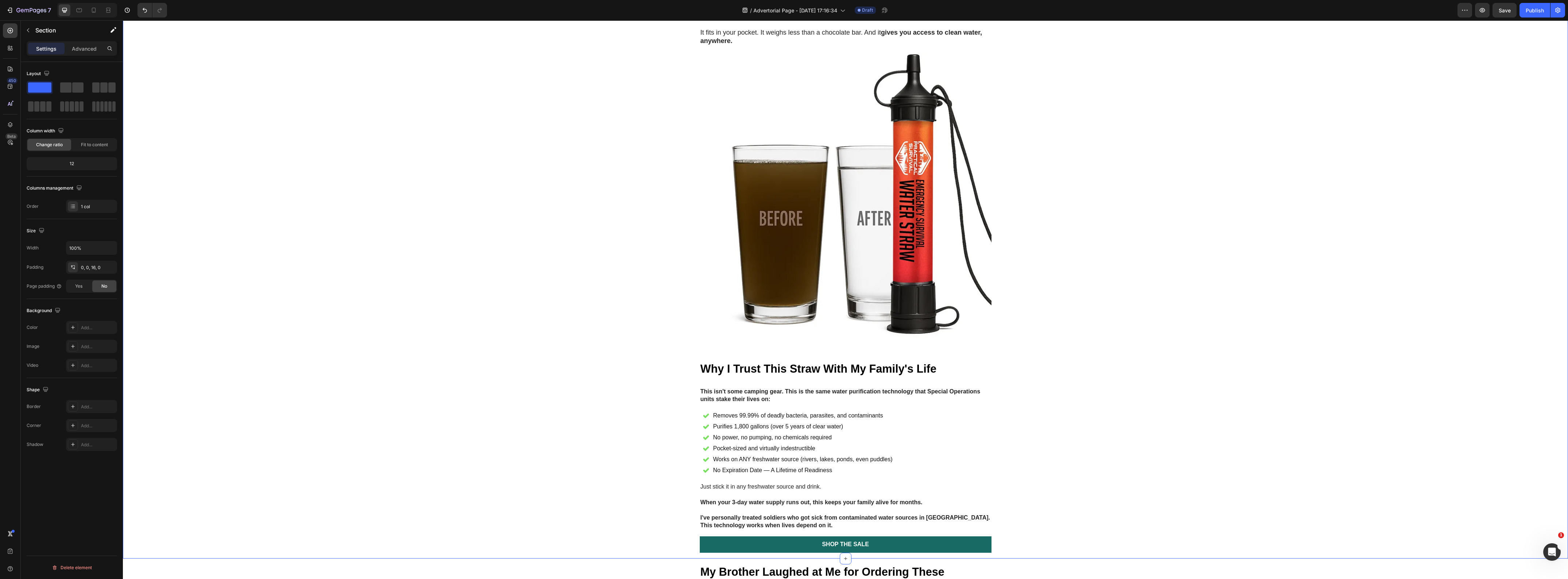
scroll to position [1733, 0]
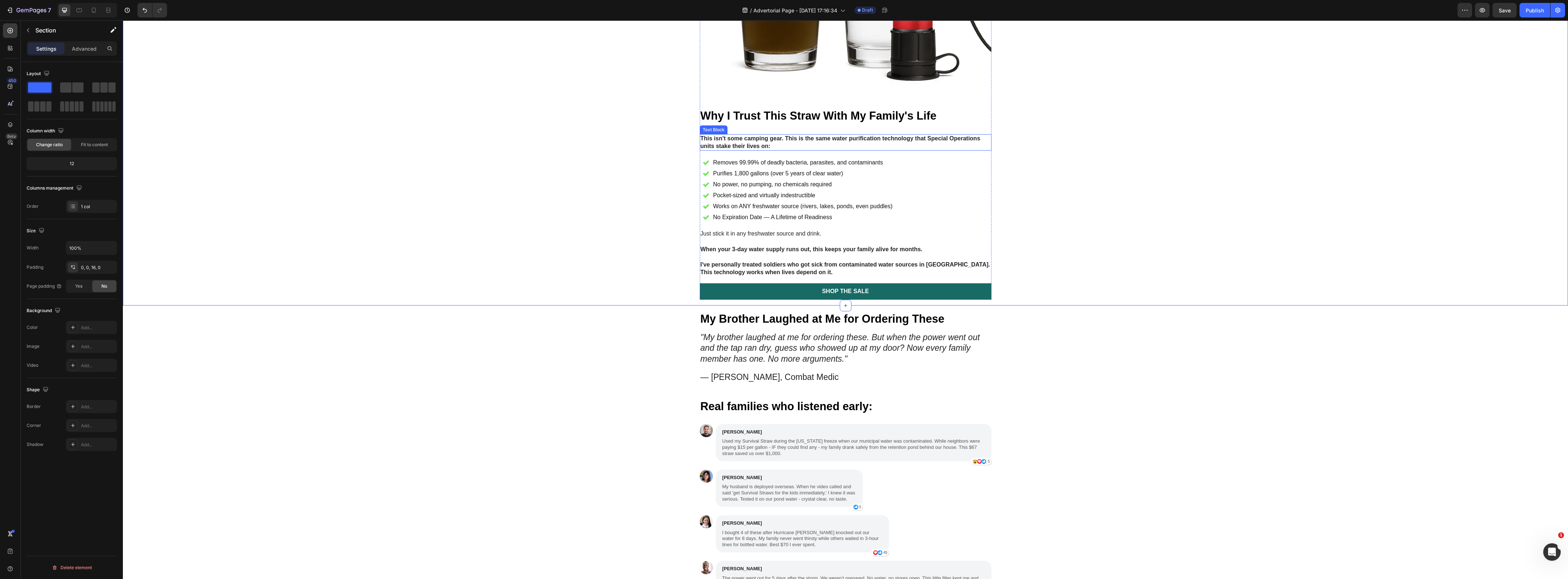
drag, startPoint x: 811, startPoint y: 158, endPoint x: 699, endPoint y: 161, distance: 112.0
click at [811, 149] on strong "This isn't some camping gear. This is the same water purification technology th…" at bounding box center [841, 142] width 280 height 14
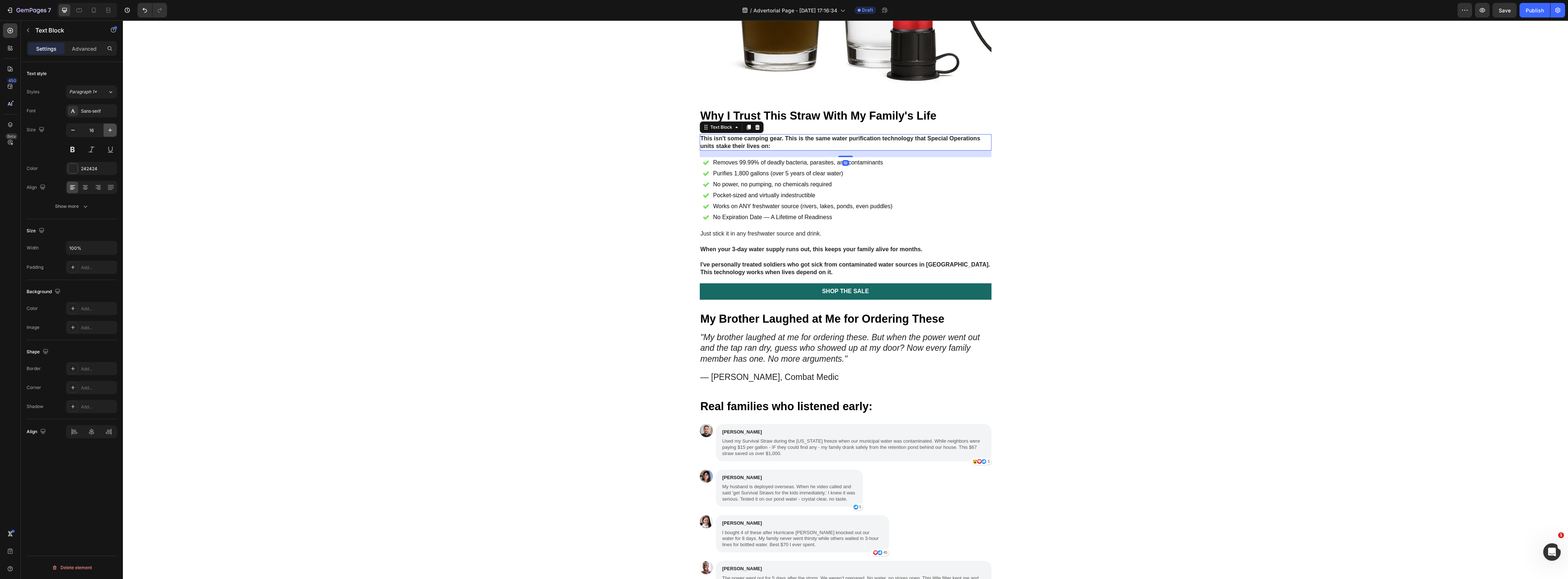
click at [110, 128] on icon "button" at bounding box center [110, 130] width 7 height 7
click at [110, 128] on icon "button" at bounding box center [110, 130] width 7 height 7
type input "18"
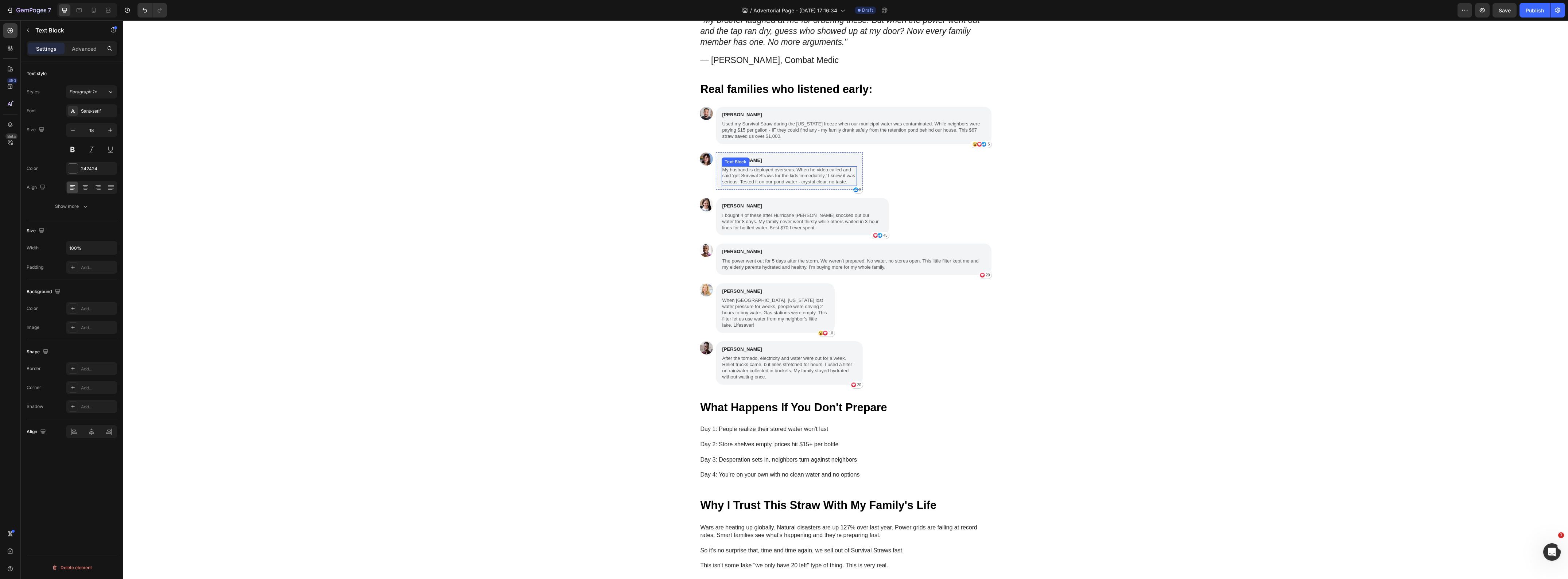
scroll to position [2006, 0]
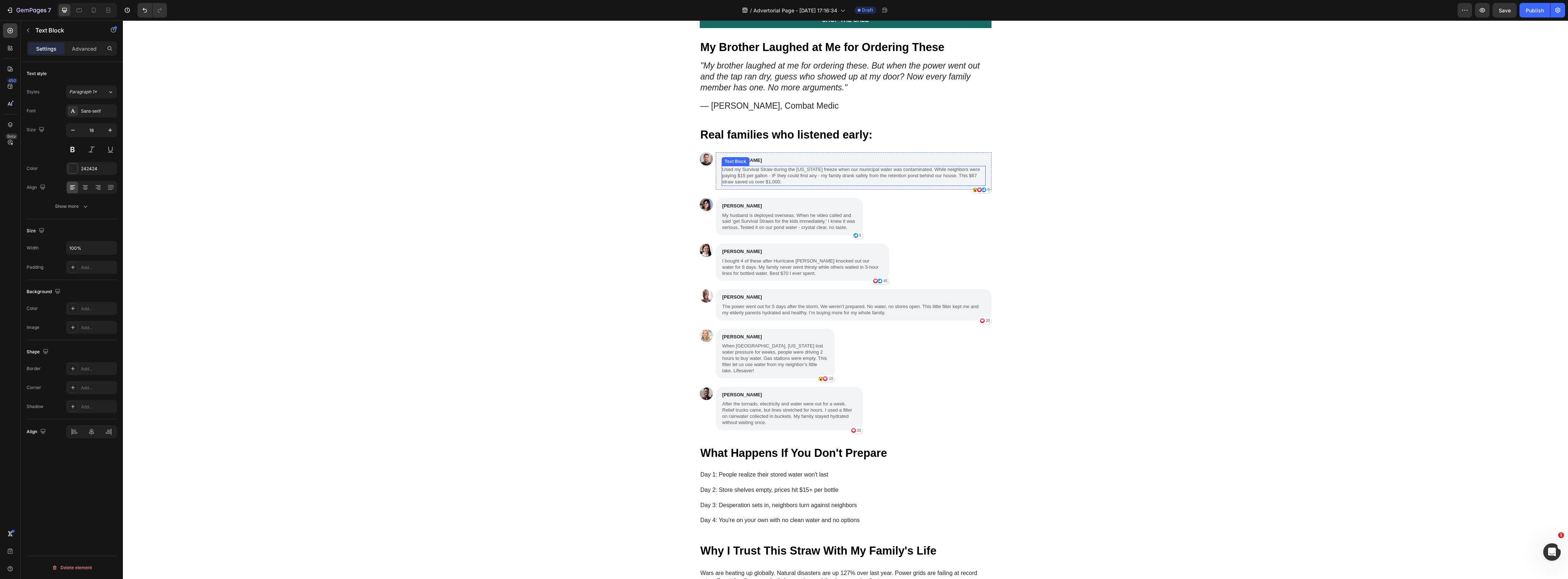
click at [785, 185] on p "Used my Survival Straw during the [US_STATE] freeze when our municipal water wa…" at bounding box center [853, 176] width 262 height 19
click at [733, 510] on p "Day 3: Desperation sets in, neighbors turn against neighbors" at bounding box center [845, 502] width 290 height 15
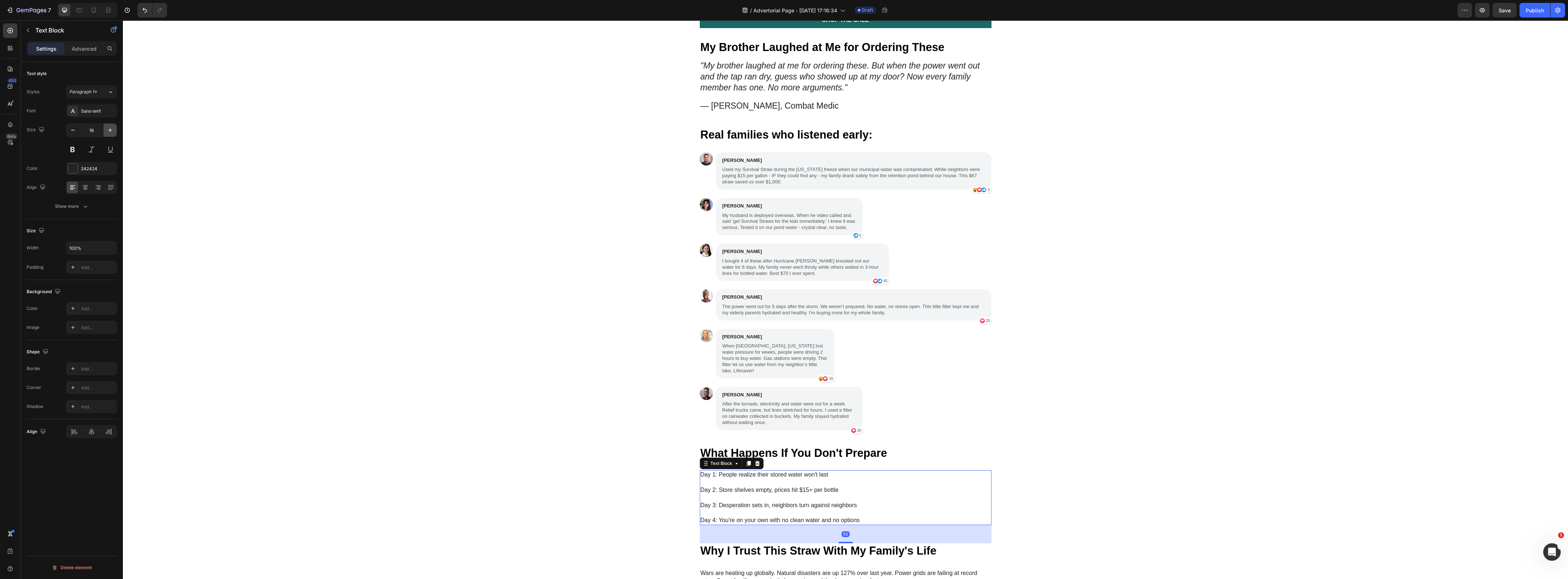
click at [110, 133] on icon "button" at bounding box center [110, 130] width 7 height 7
type input "18"
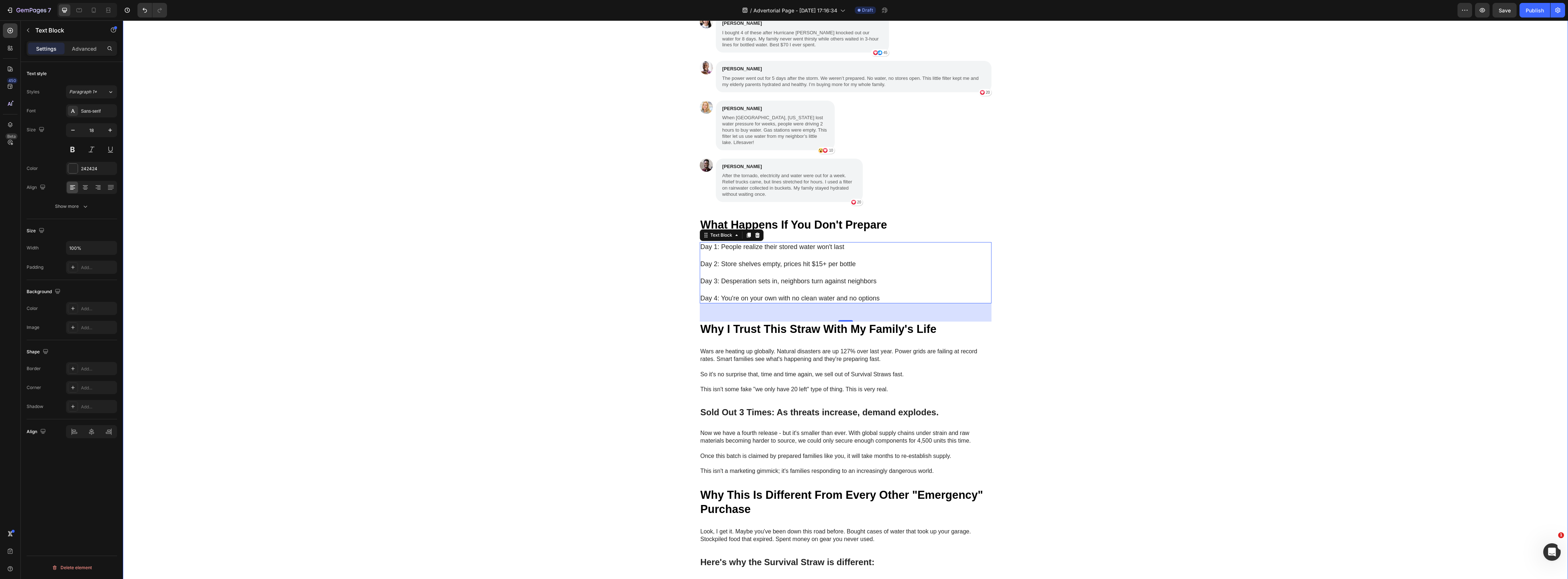
scroll to position [2279, 0]
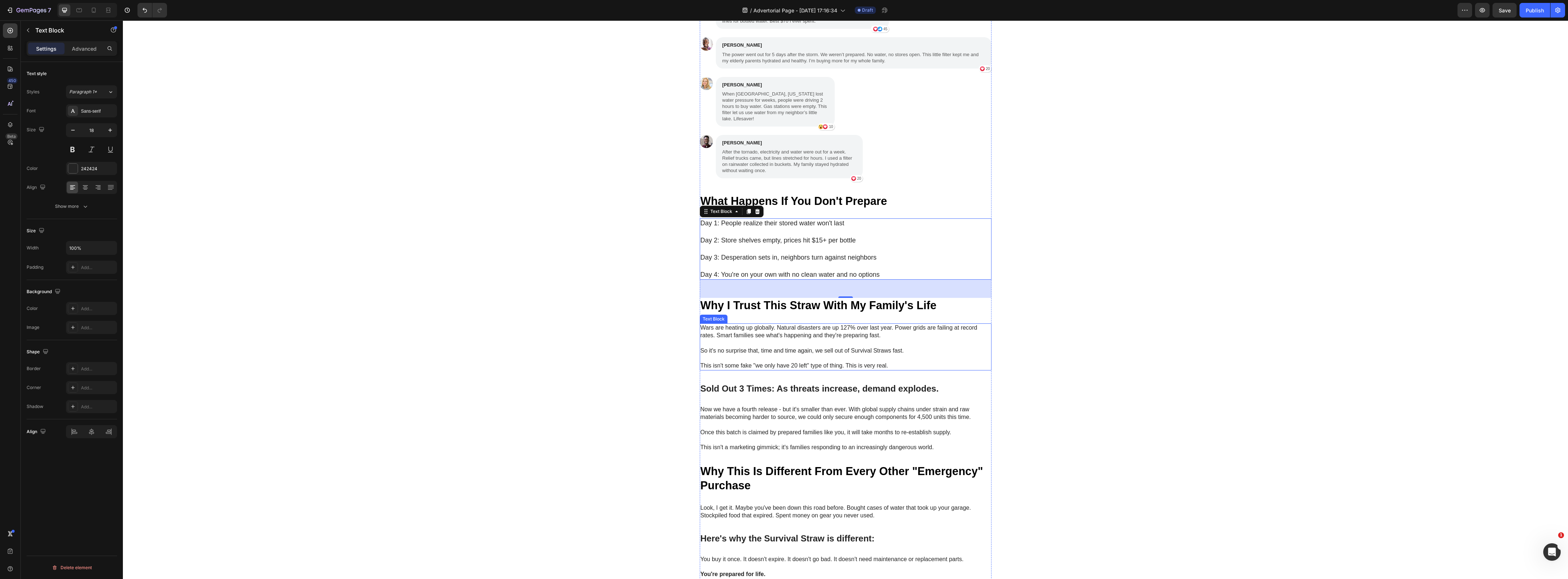
click at [842, 340] on p "So it's no surprise that, time and time again, we sell out of Survival Straws f…" at bounding box center [845, 347] width 290 height 15
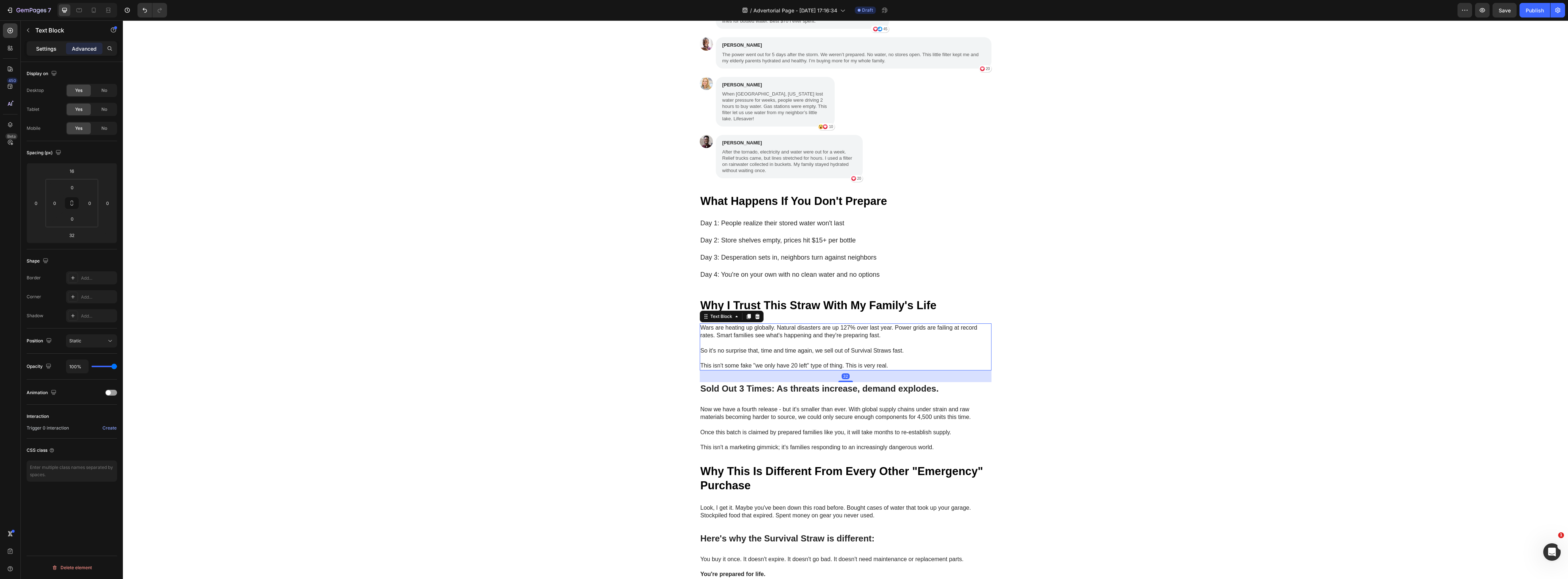
click at [35, 46] on div "Settings" at bounding box center [46, 48] width 37 height 12
click at [108, 128] on icon "button" at bounding box center [110, 130] width 7 height 7
type input "18"
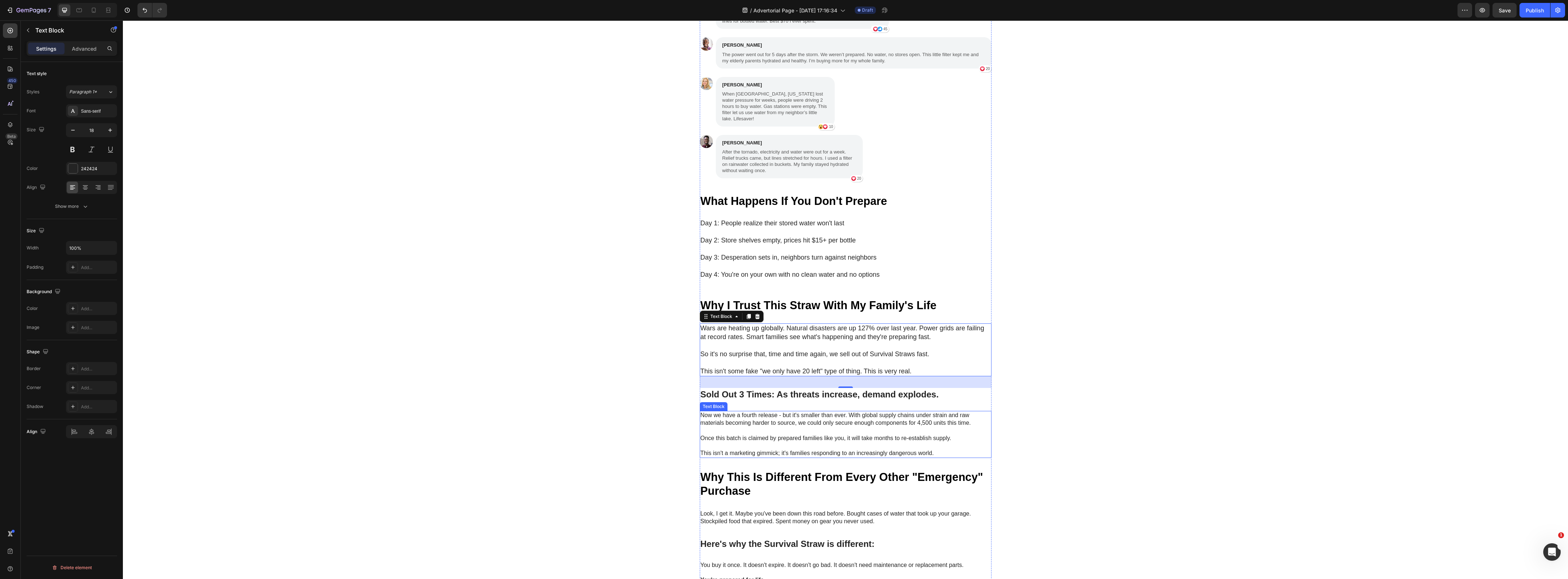
click at [761, 412] on p "Now we have a fourth release - but it's smaller than ever. With global supply c…" at bounding box center [845, 419] width 290 height 15
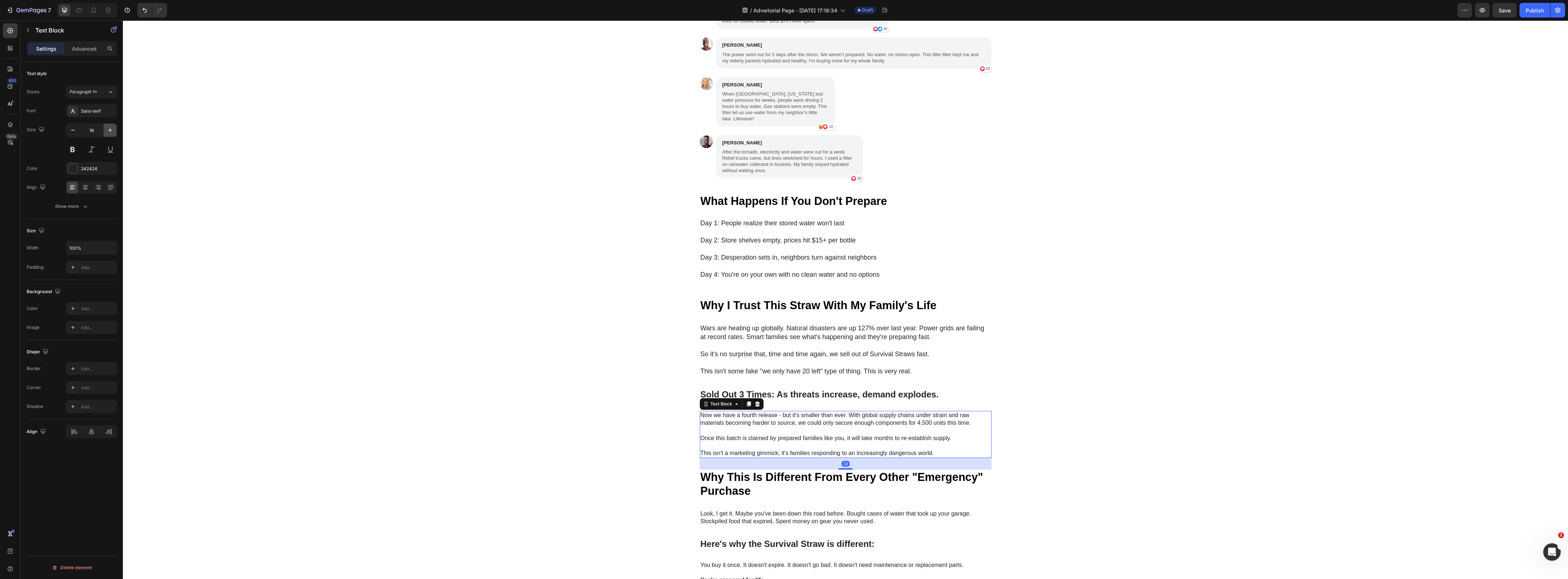
click at [111, 130] on icon "button" at bounding box center [110, 130] width 7 height 7
type input "18"
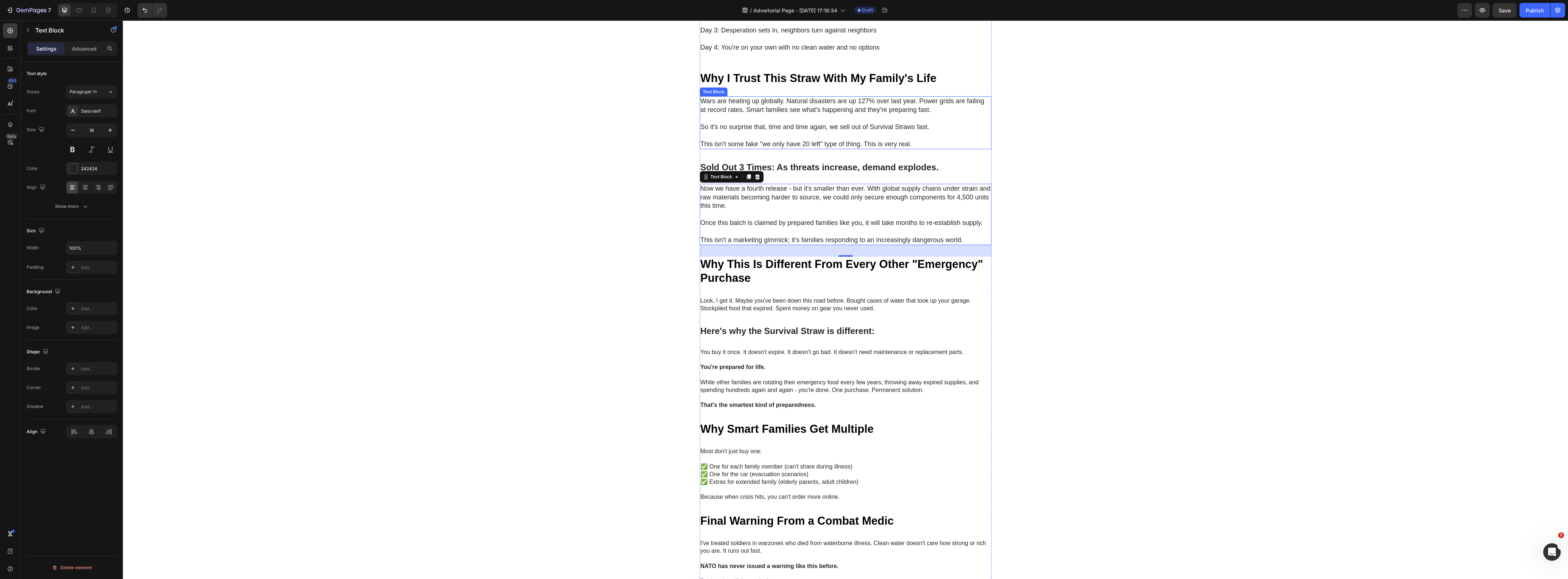
scroll to position [2508, 0]
click at [783, 297] on p "Look, I get it. Maybe you've been down this road before. Bought cases of water …" at bounding box center [845, 304] width 290 height 15
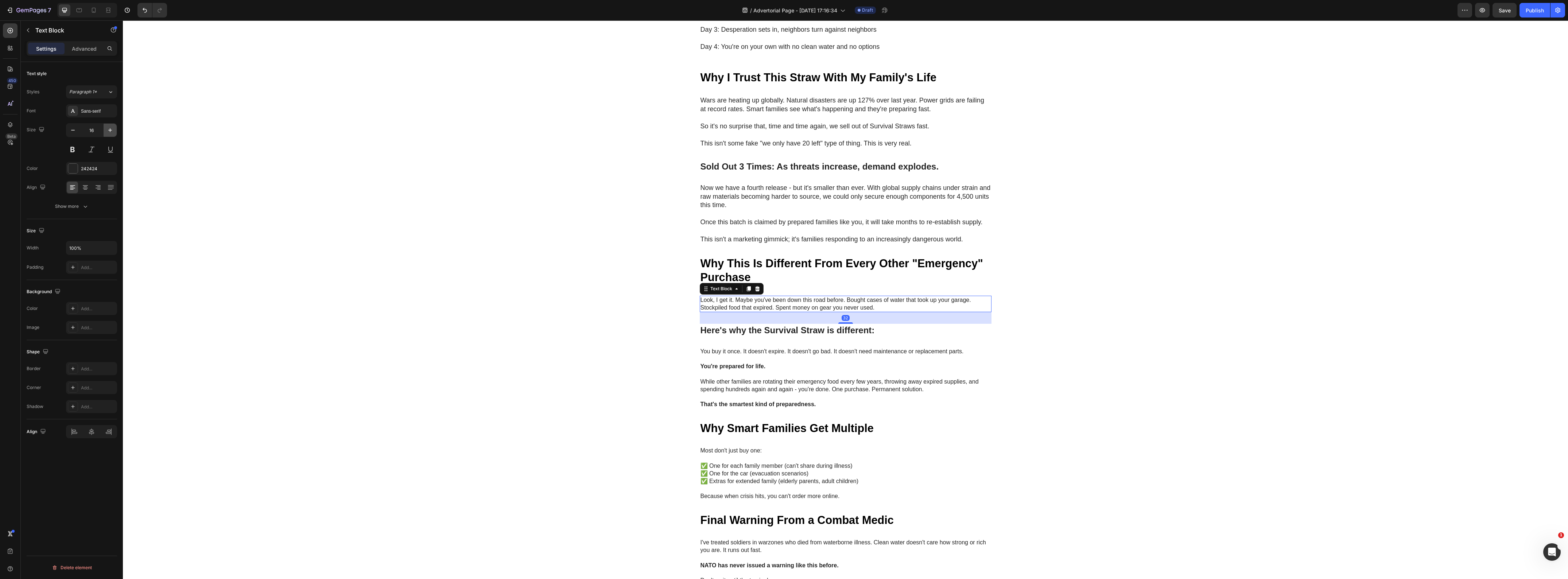
click at [108, 128] on icon "button" at bounding box center [110, 130] width 7 height 7
type input "18"
click at [782, 380] on p "While other families are rotating their emergency food every few years, throwin…" at bounding box center [845, 387] width 290 height 15
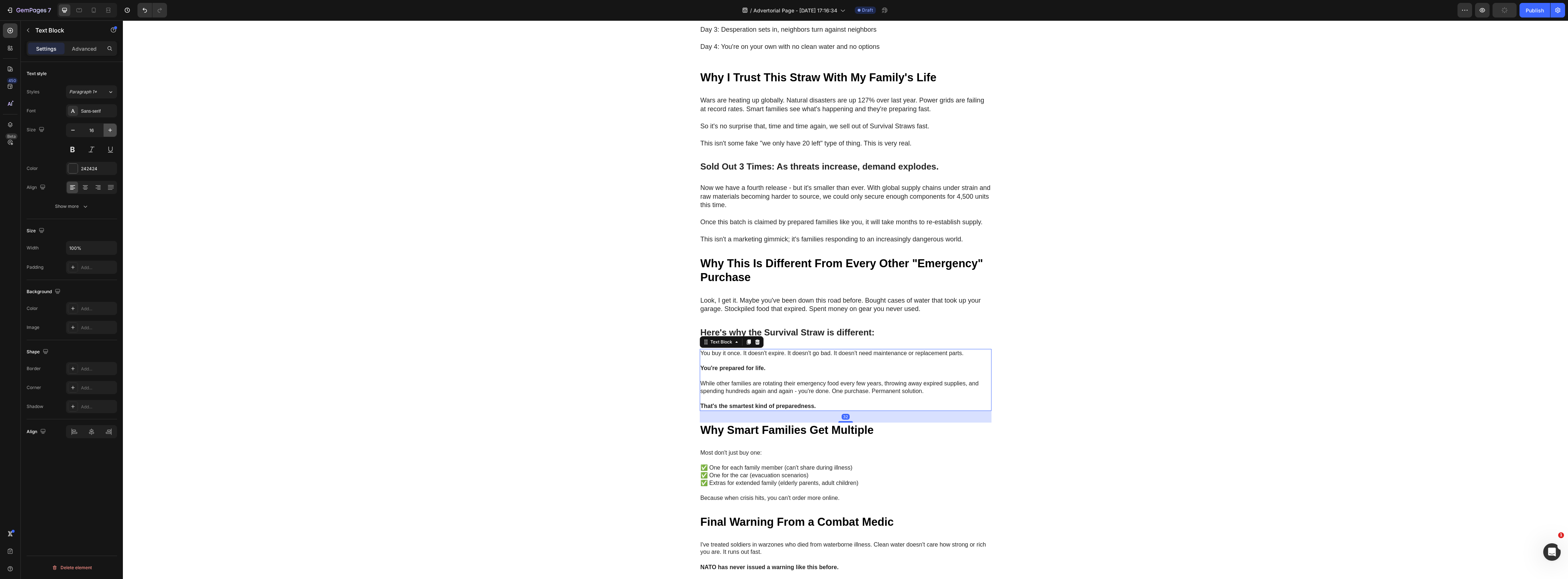
click at [109, 128] on icon "button" at bounding box center [110, 130] width 7 height 7
type input "18"
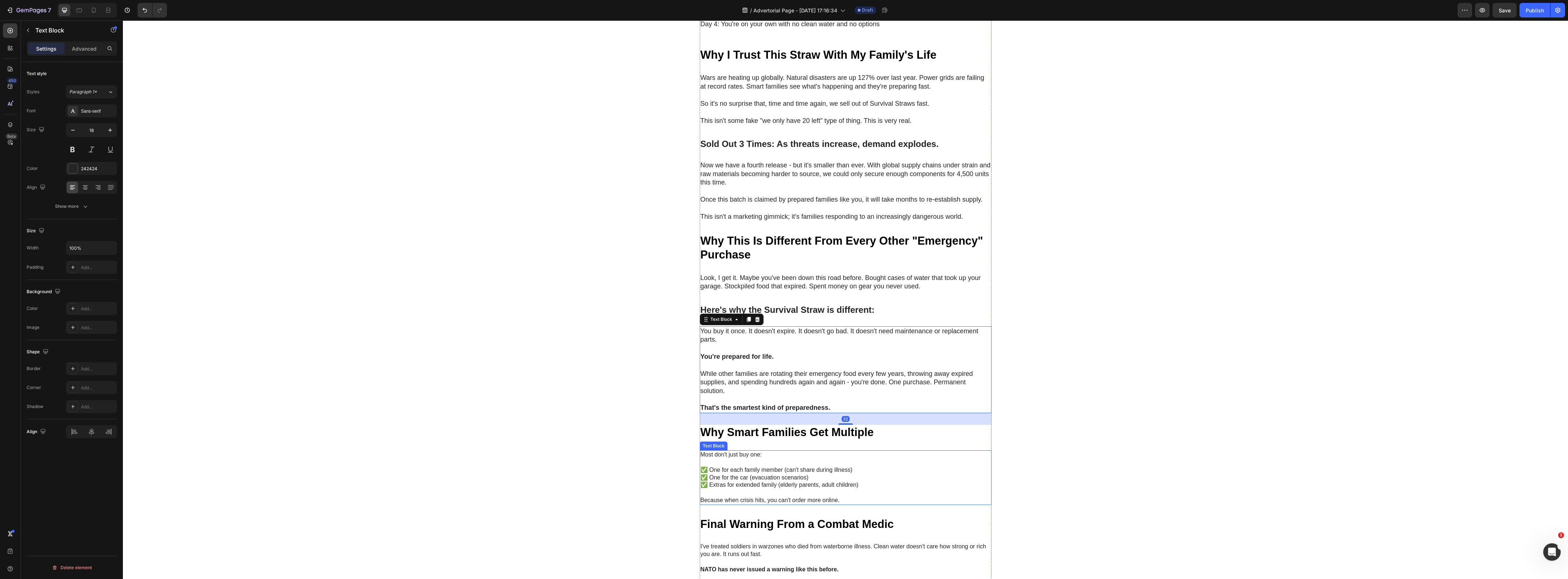
scroll to position [2690, 0]
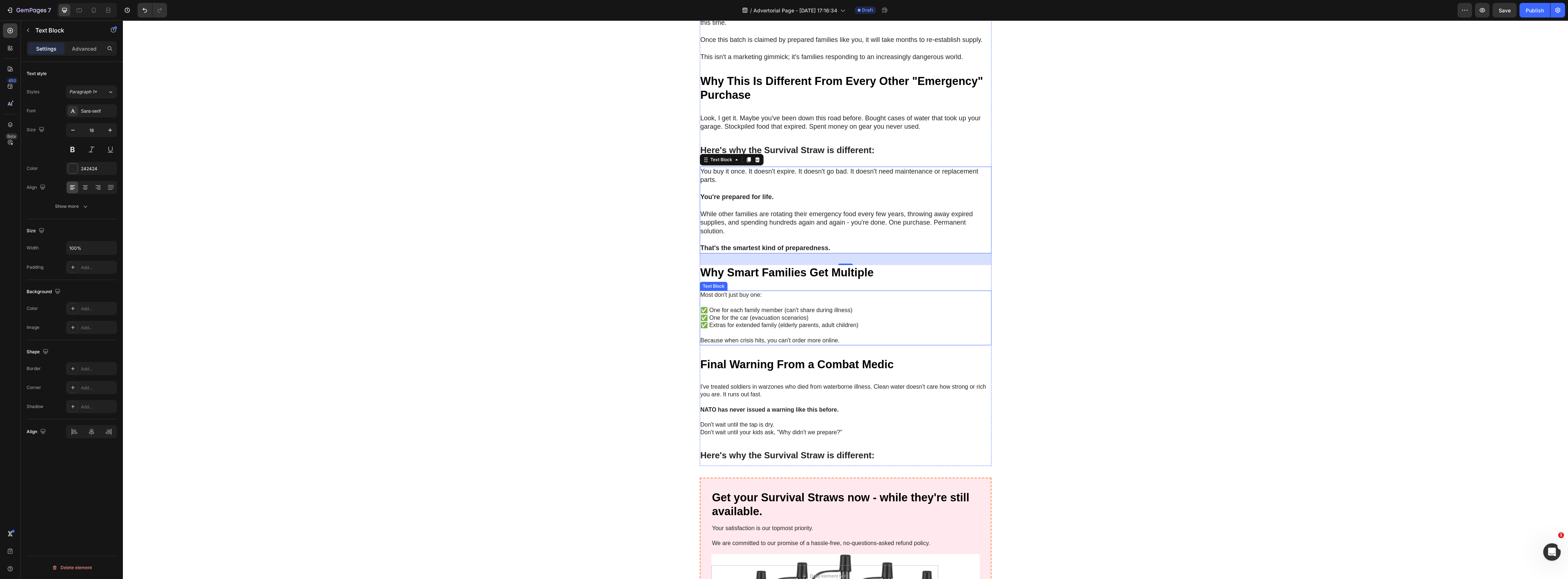
click at [765, 315] on p "✅ One for each family member (can't share during illness) ✅ One for the car (ev…" at bounding box center [845, 318] width 290 height 23
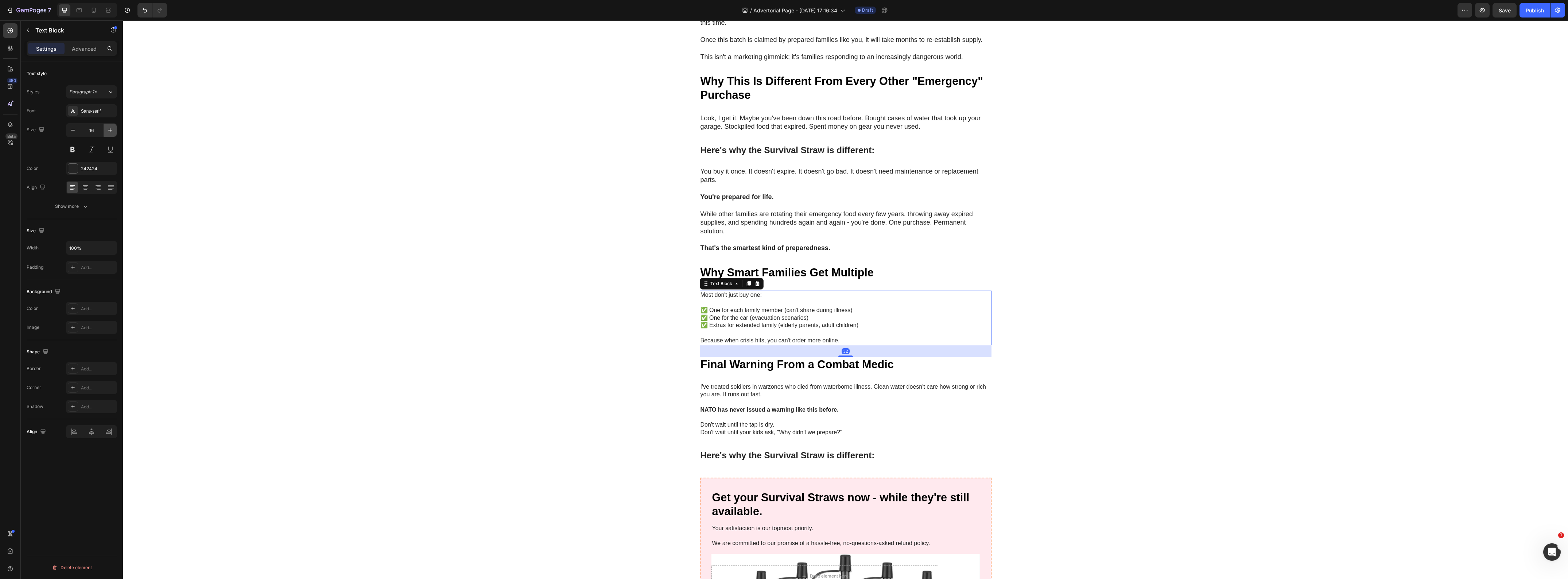
click at [111, 132] on icon "button" at bounding box center [110, 130] width 7 height 7
type input "18"
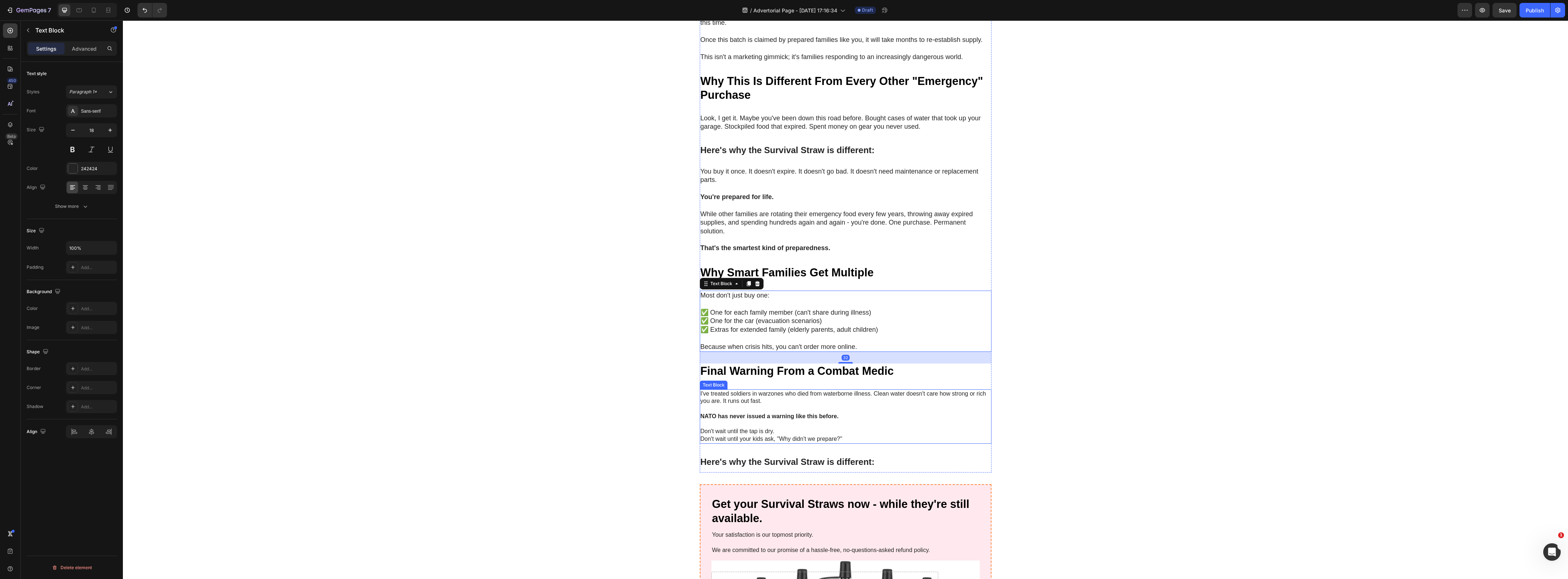
click at [741, 405] on p at bounding box center [845, 409] width 290 height 8
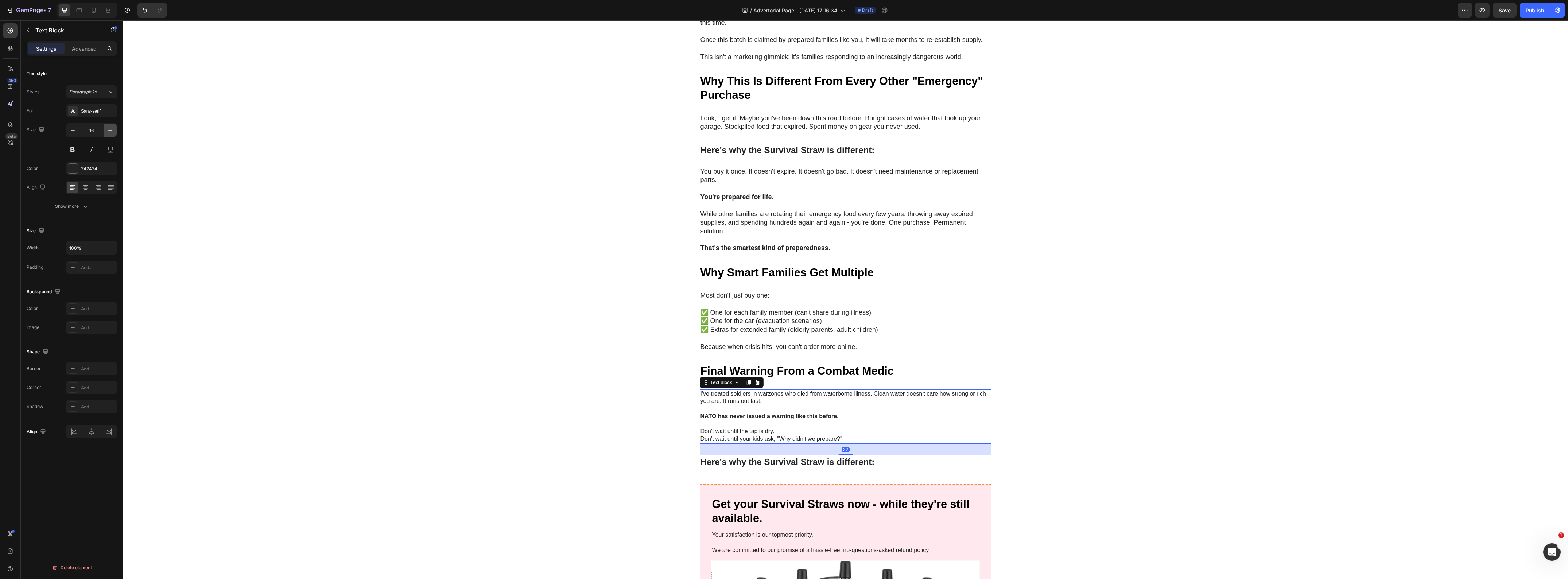
click at [110, 134] on icon "button" at bounding box center [110, 130] width 7 height 7
type input "18"
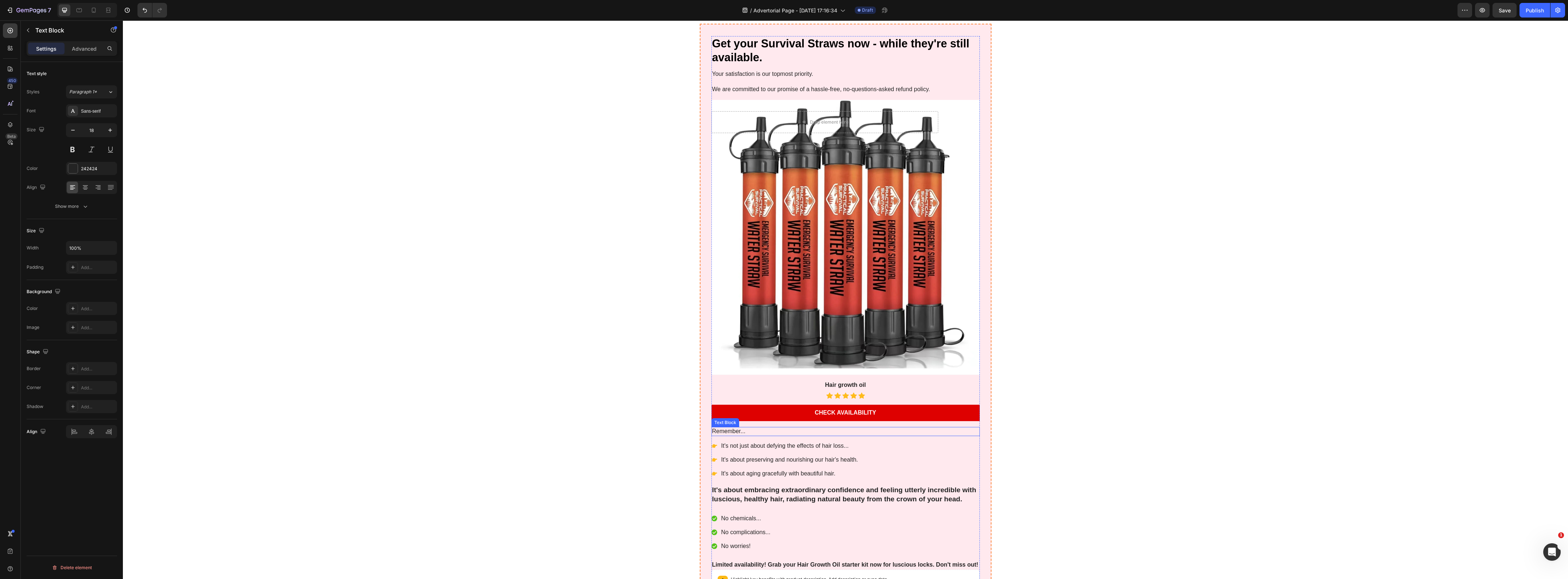
scroll to position [2960, 0]
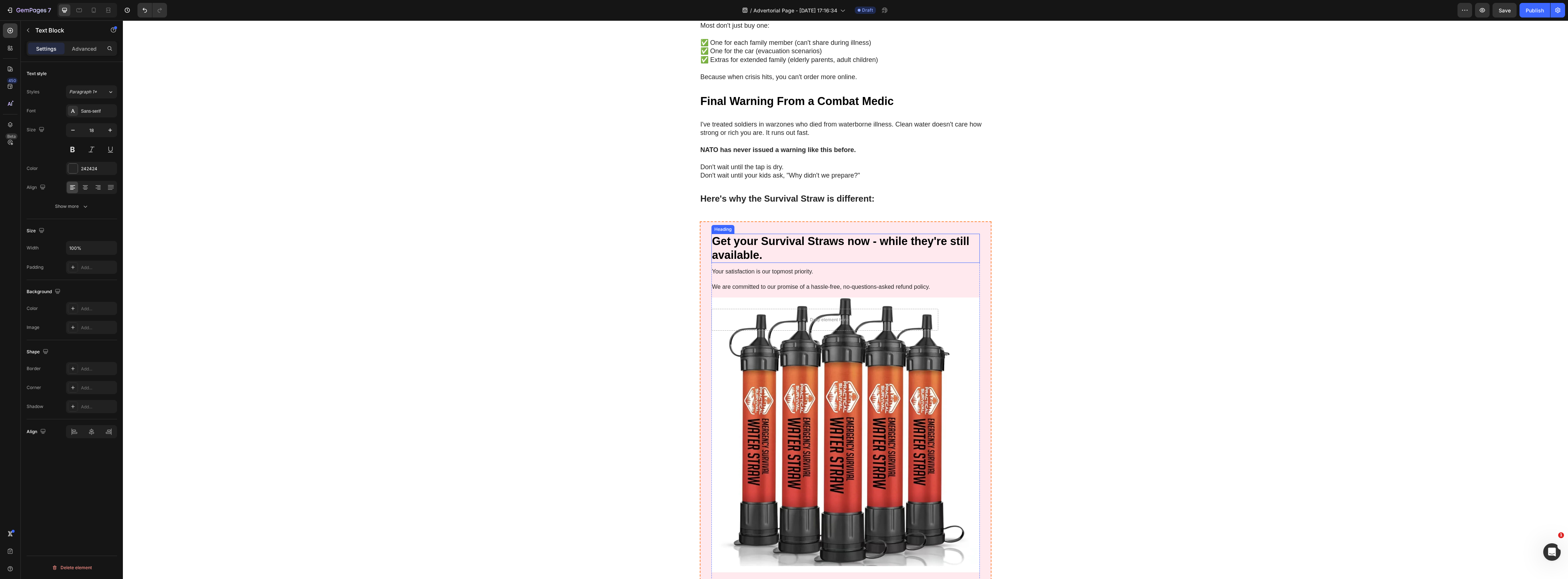
click at [771, 235] on strong "Get your Survival Straws now - while they're still available." at bounding box center [841, 248] width 257 height 26
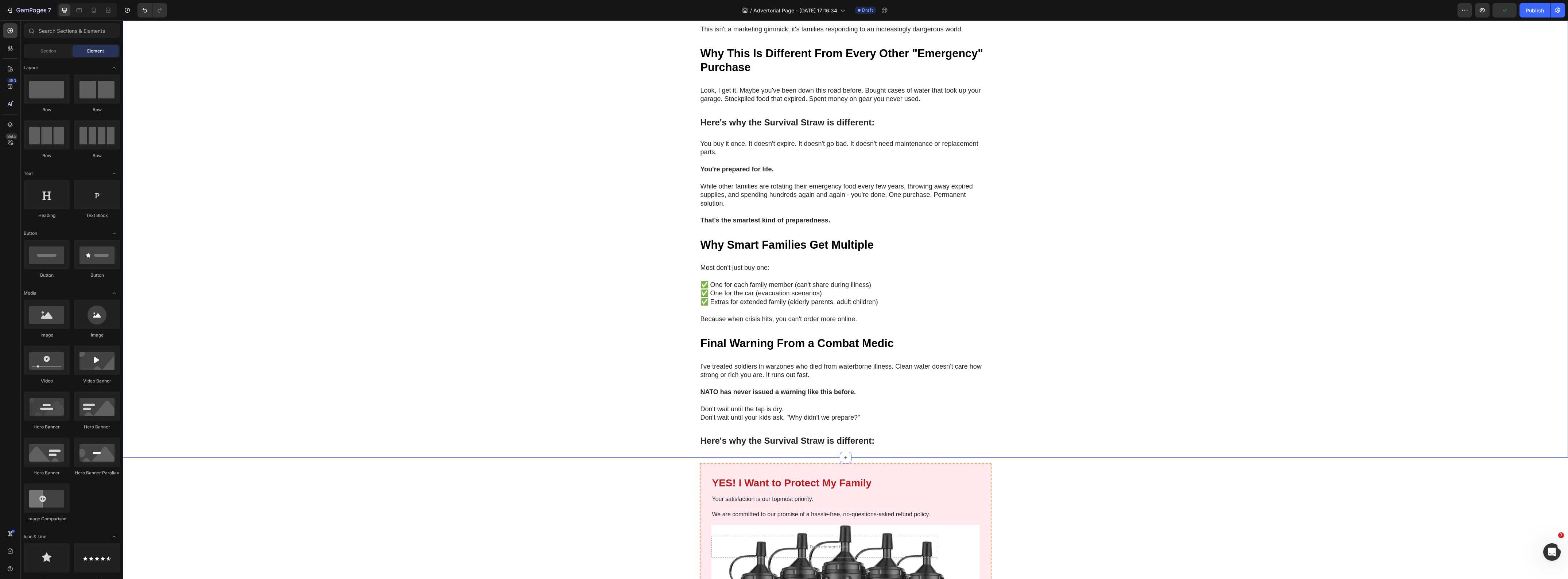
scroll to position [2777, 0]
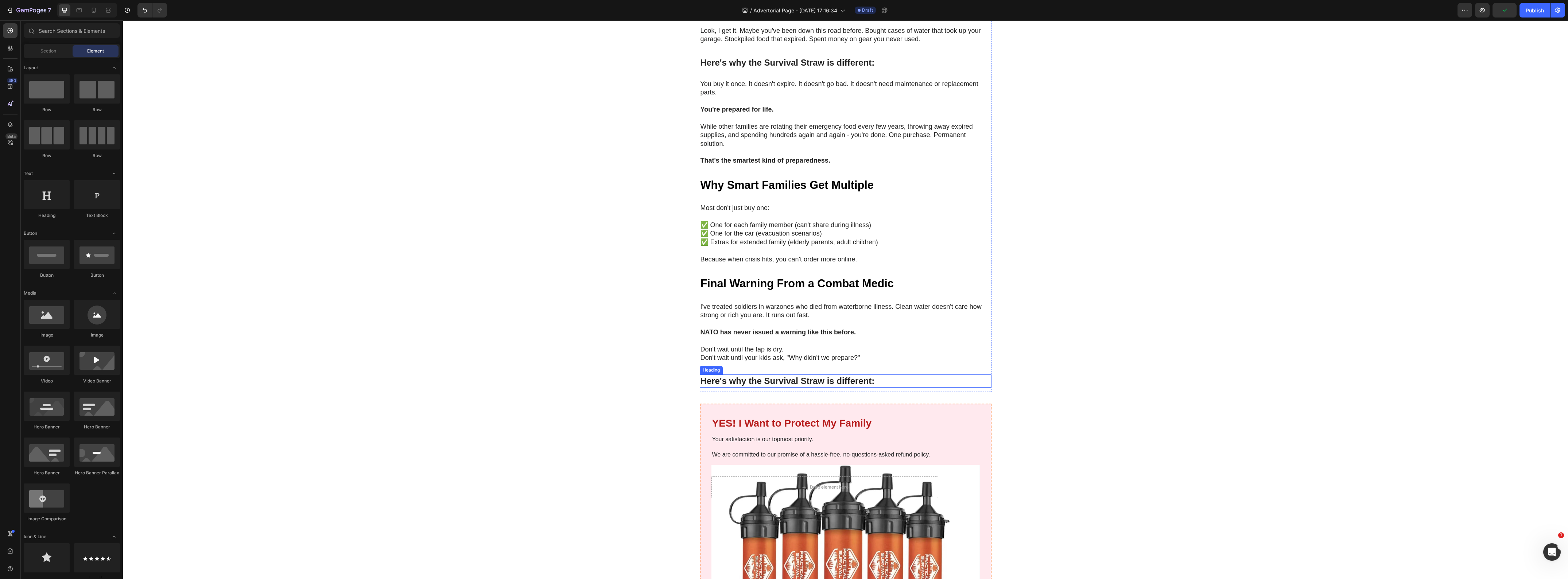
click at [912, 374] on h1 "Here's why the Survival Straw is different:" at bounding box center [845, 381] width 292 height 13
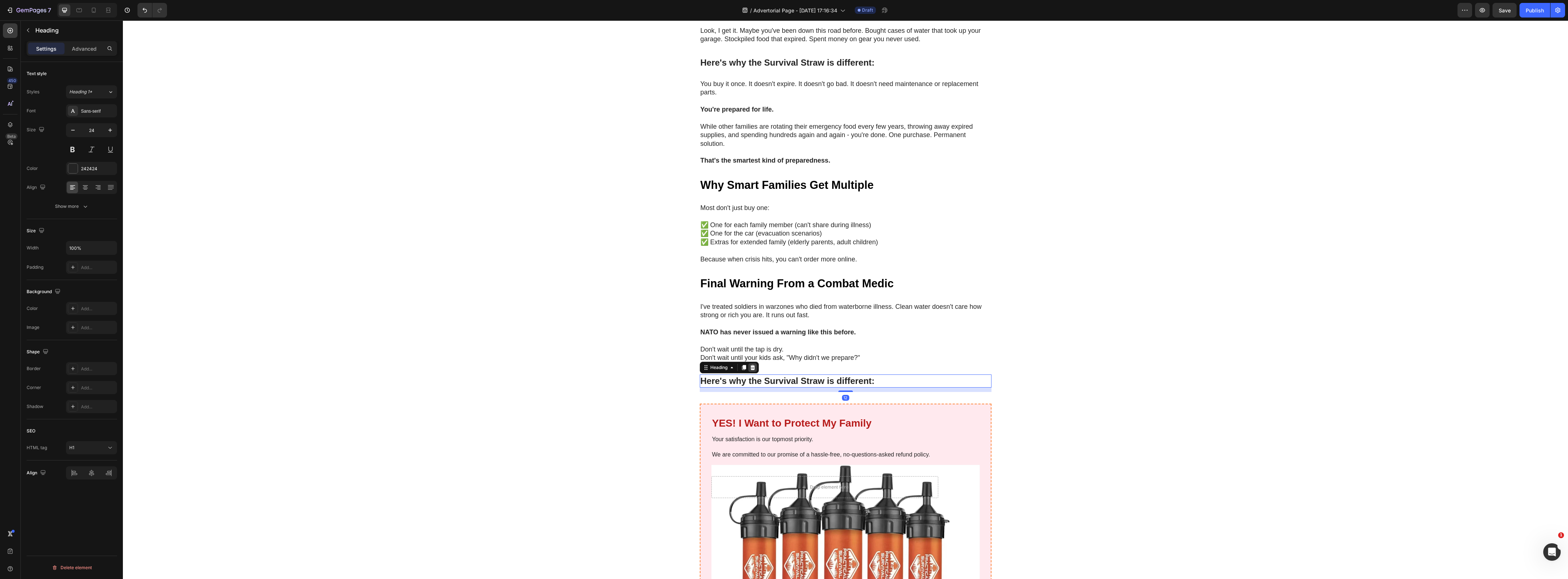
click at [750, 365] on icon at bounding box center [752, 368] width 5 height 5
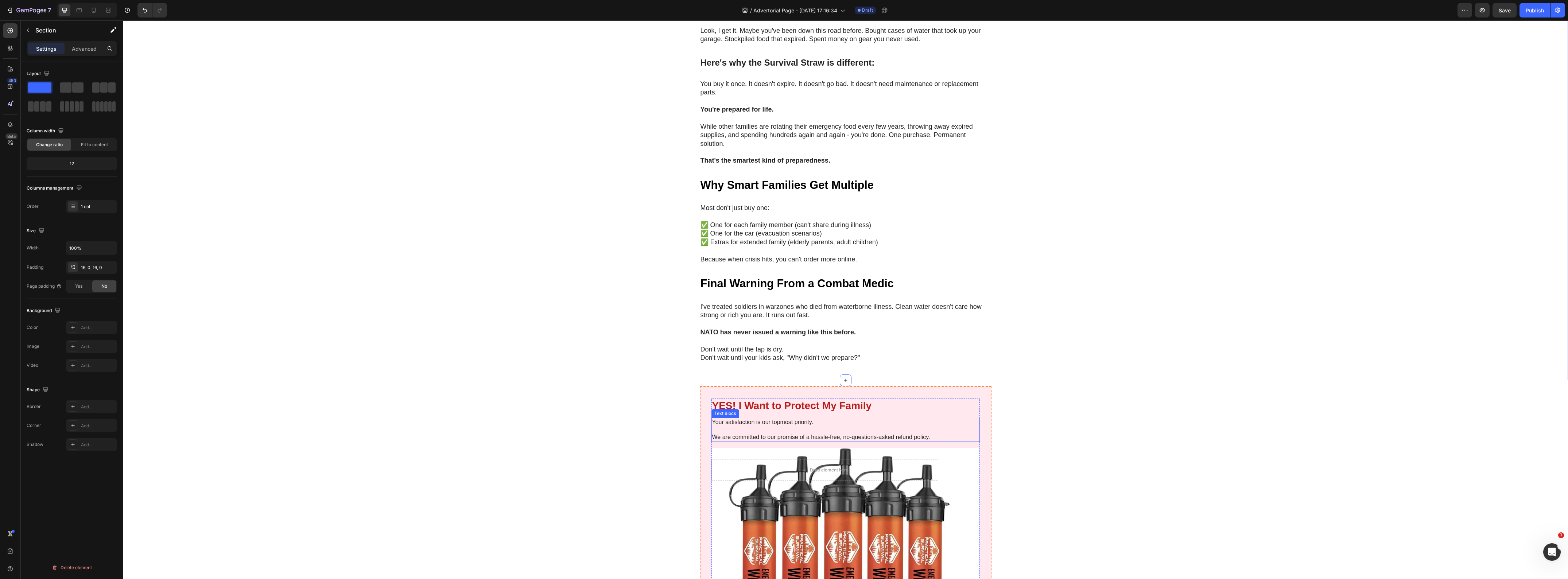
click at [848, 419] on p "Your satisfaction is our topmost priority." at bounding box center [845, 423] width 267 height 8
click at [767, 408] on icon at bounding box center [769, 411] width 6 height 6
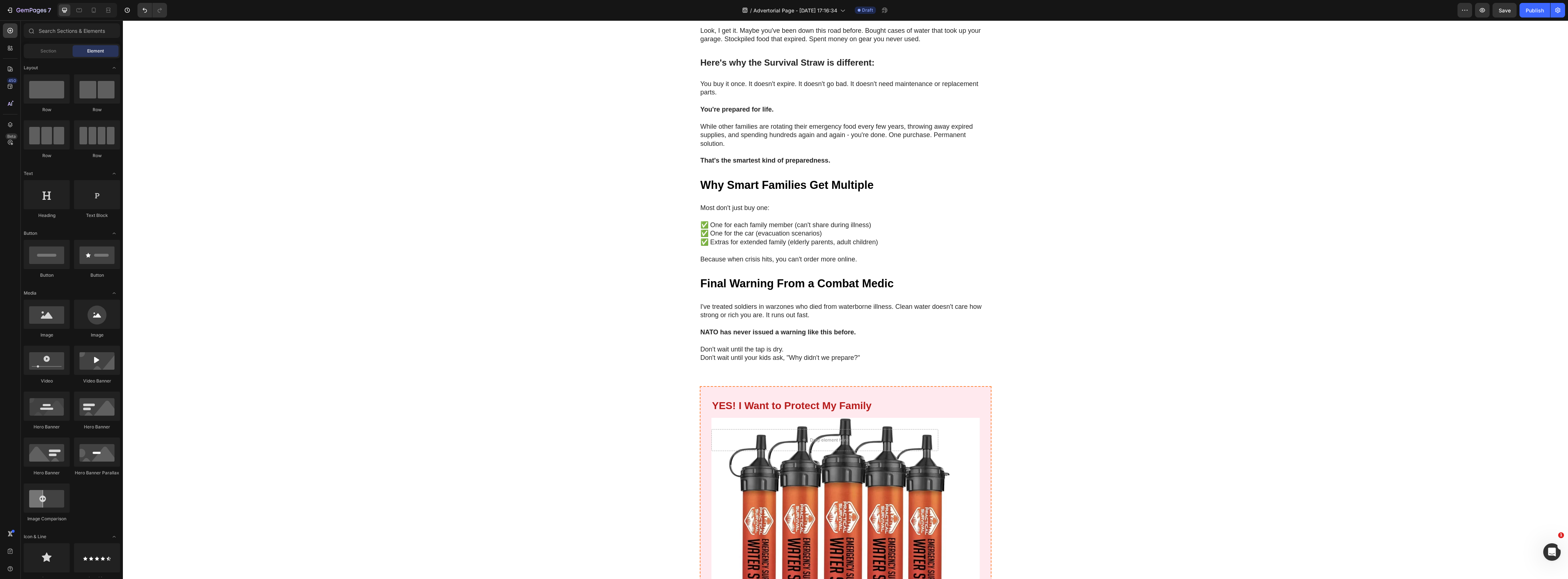
click at [808, 345] on p "Don't wait until the tap is dry. Don't wait until your kids ask, "Why didn't we…" at bounding box center [845, 354] width 290 height 17
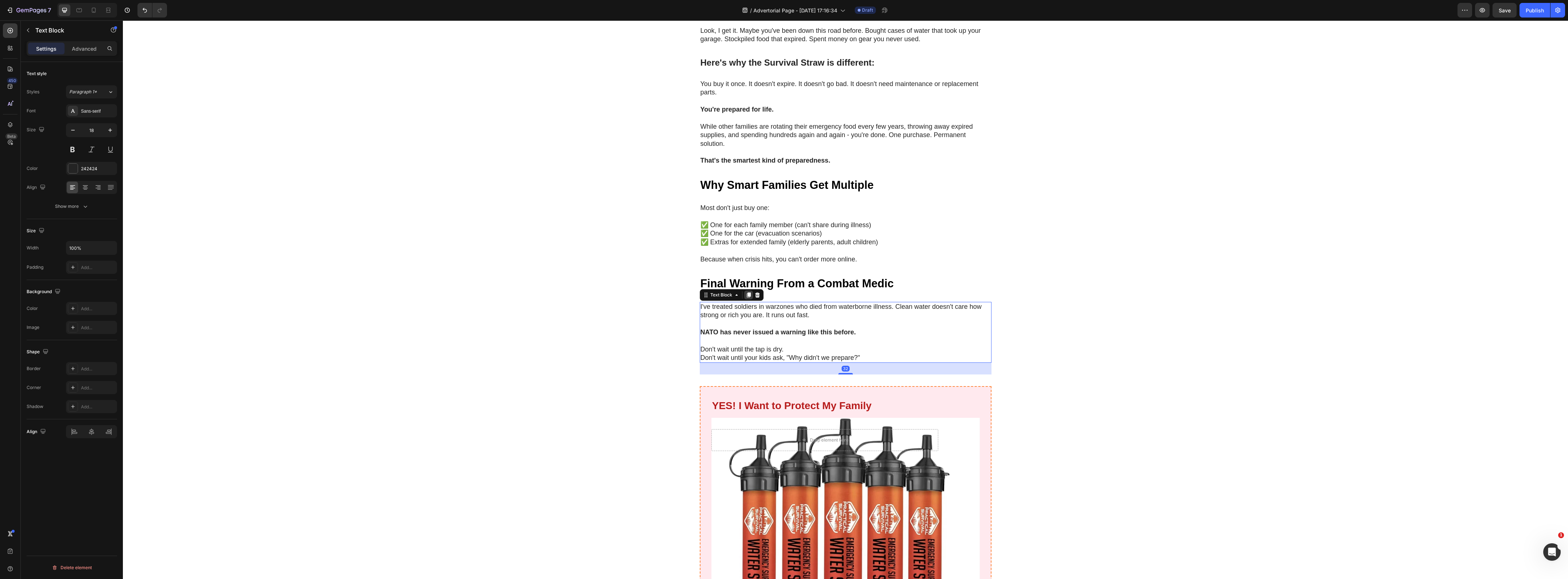
click at [746, 292] on icon at bounding box center [749, 295] width 6 height 6
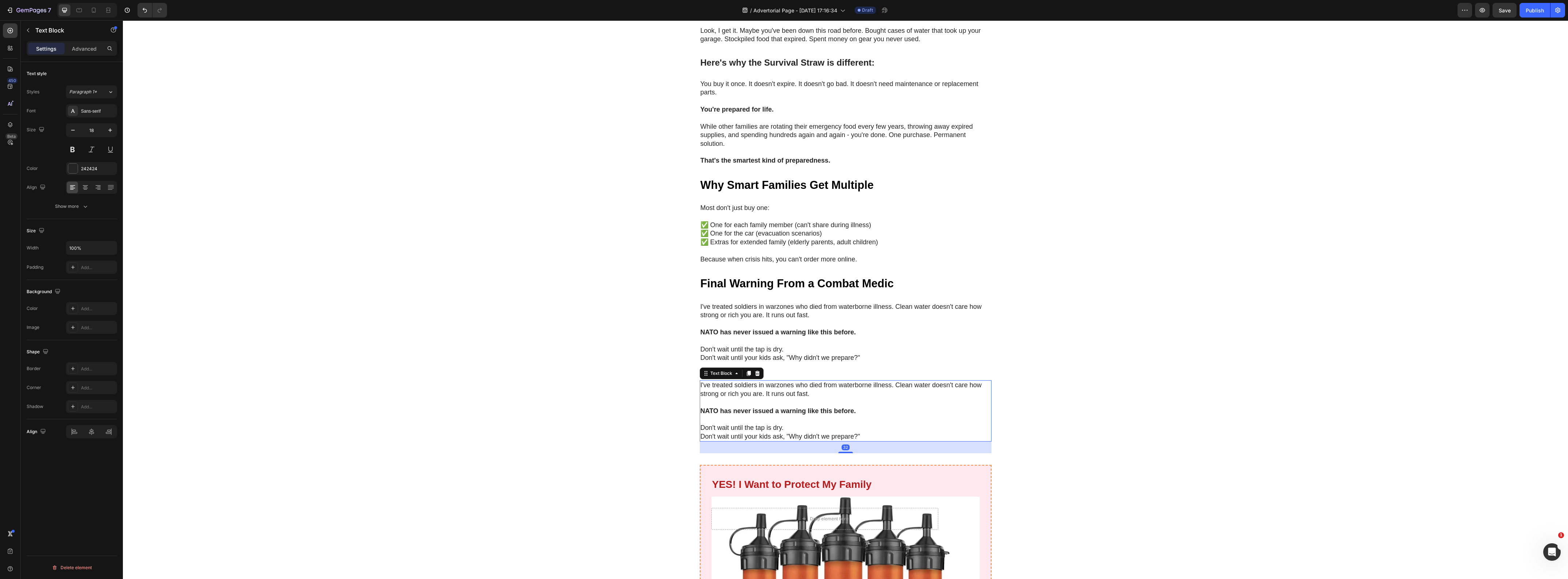
click at [739, 407] on strong "NATO has never issued a warning like this before." at bounding box center [778, 411] width 155 height 7
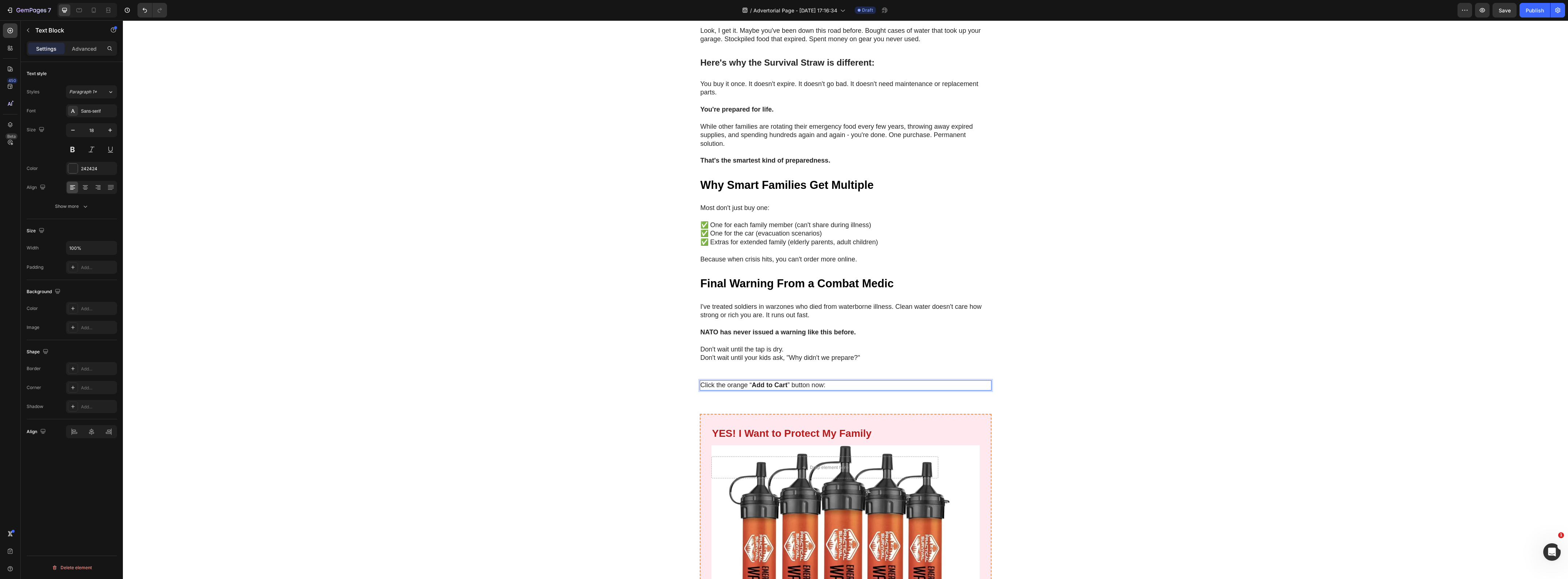
click at [767, 382] on strong "Add to Cart" at bounding box center [769, 385] width 36 height 7
drag, startPoint x: 784, startPoint y: 377, endPoint x: 750, endPoint y: 376, distance: 34.0
click at [750, 381] on p "Click the orange “ Add to Cart ” button now:" at bounding box center [845, 385] width 290 height 9
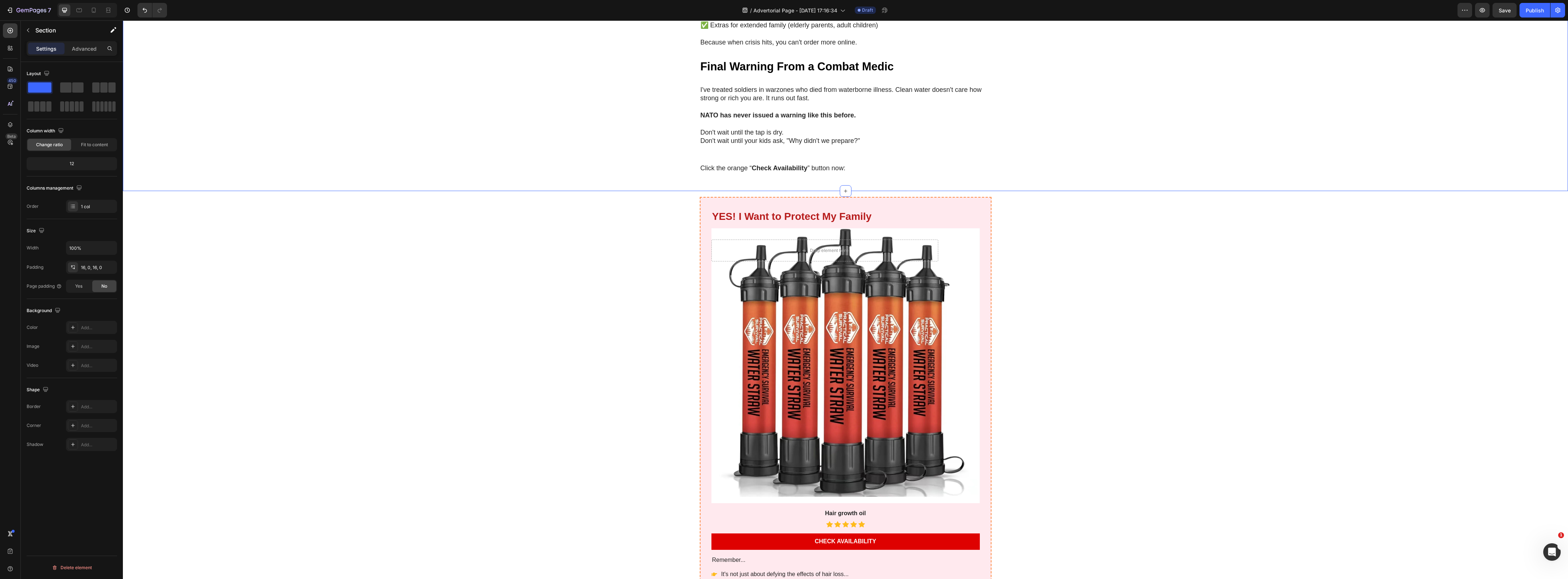
scroll to position [3005, 0]
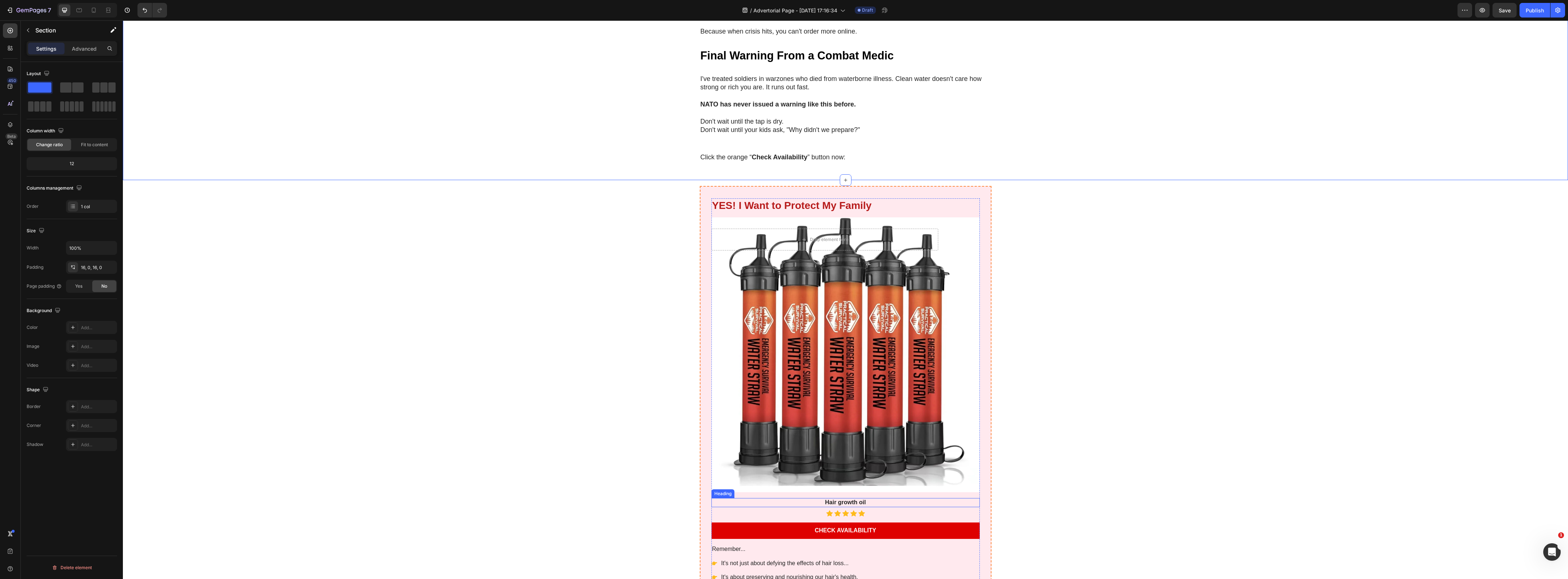
click at [887, 498] on h3 "Hair growth oil" at bounding box center [845, 502] width 268 height 9
click at [761, 488] on icon at bounding box center [765, 491] width 6 height 6
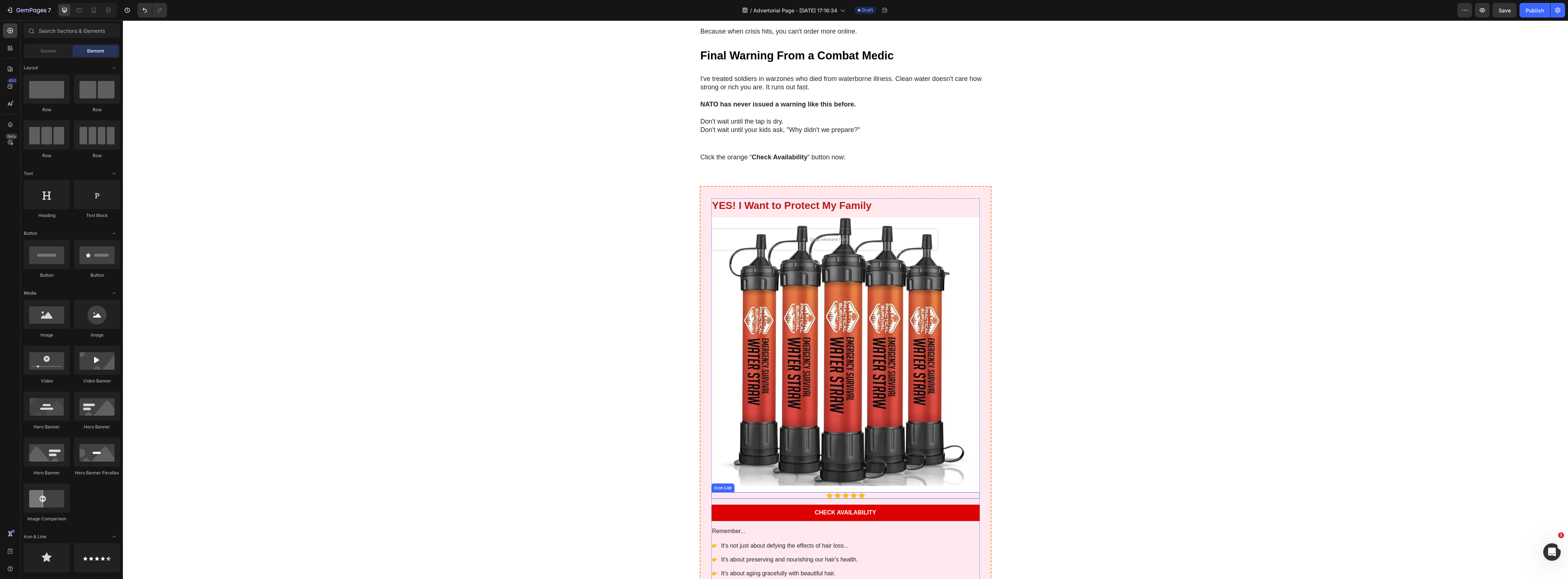
click at [903, 493] on div "Icon Icon Icon Icon Icon" at bounding box center [845, 496] width 268 height 7
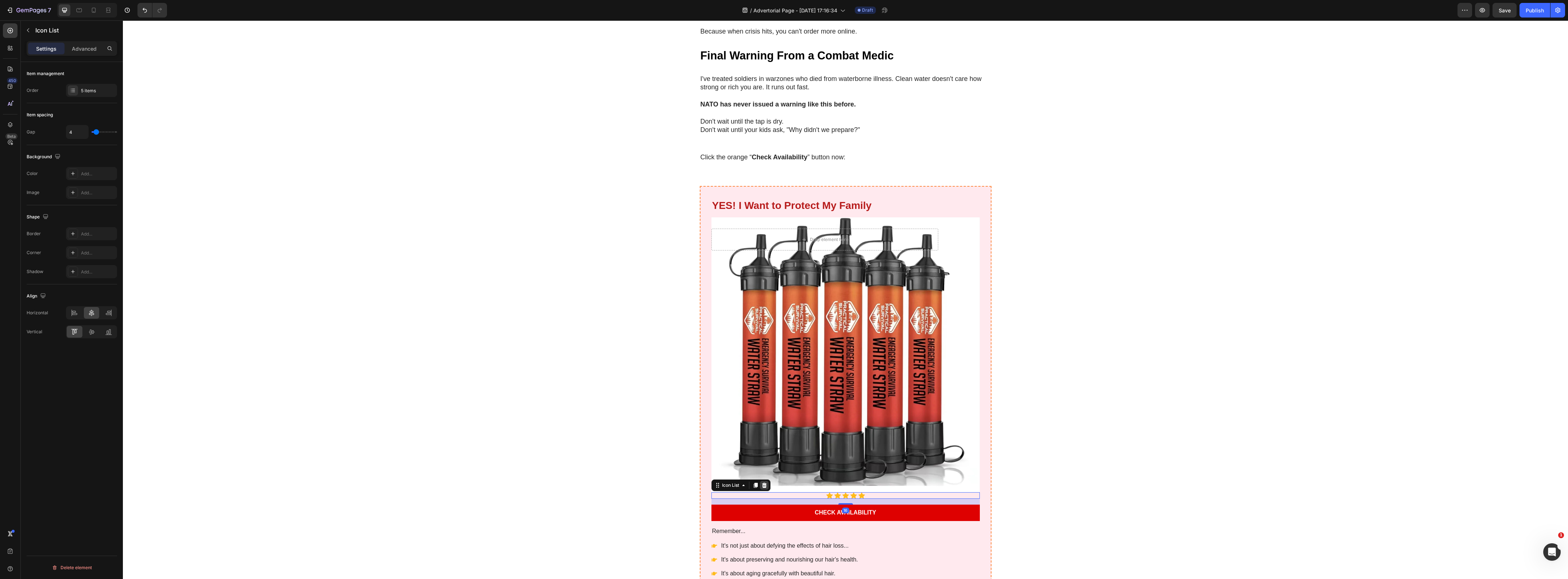
click at [761, 483] on icon at bounding box center [765, 486] width 6 height 6
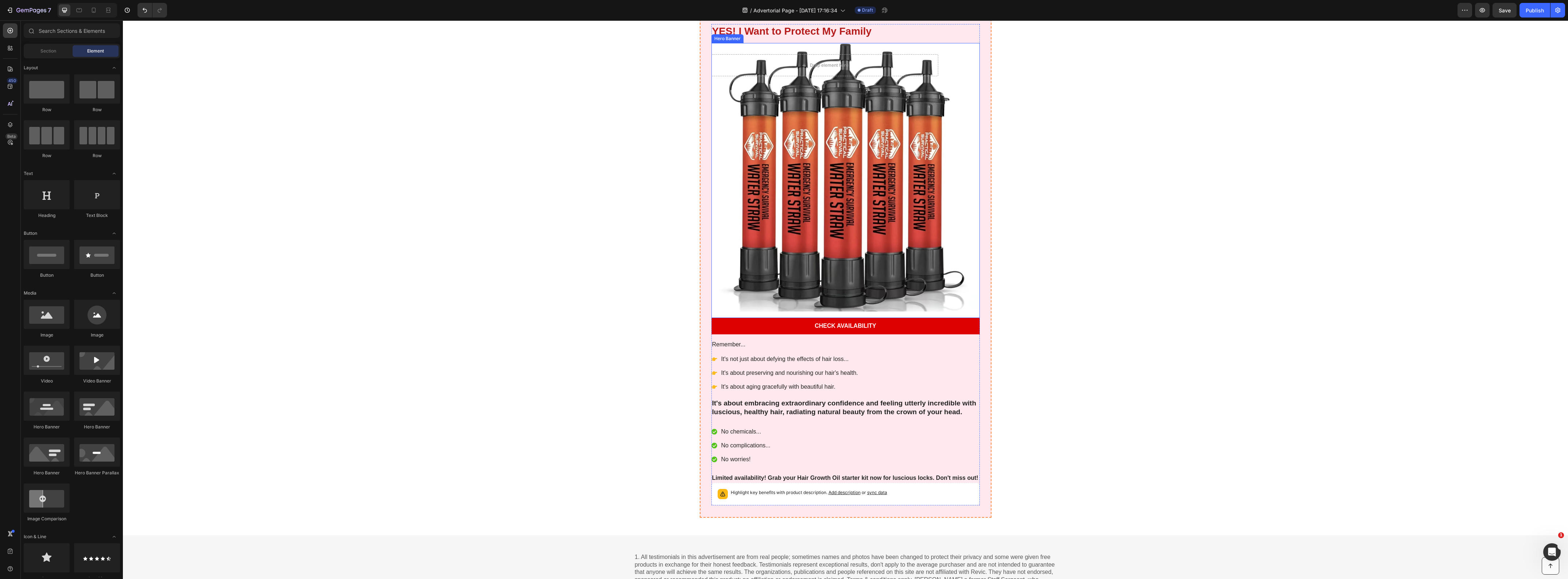
scroll to position [3188, 0]
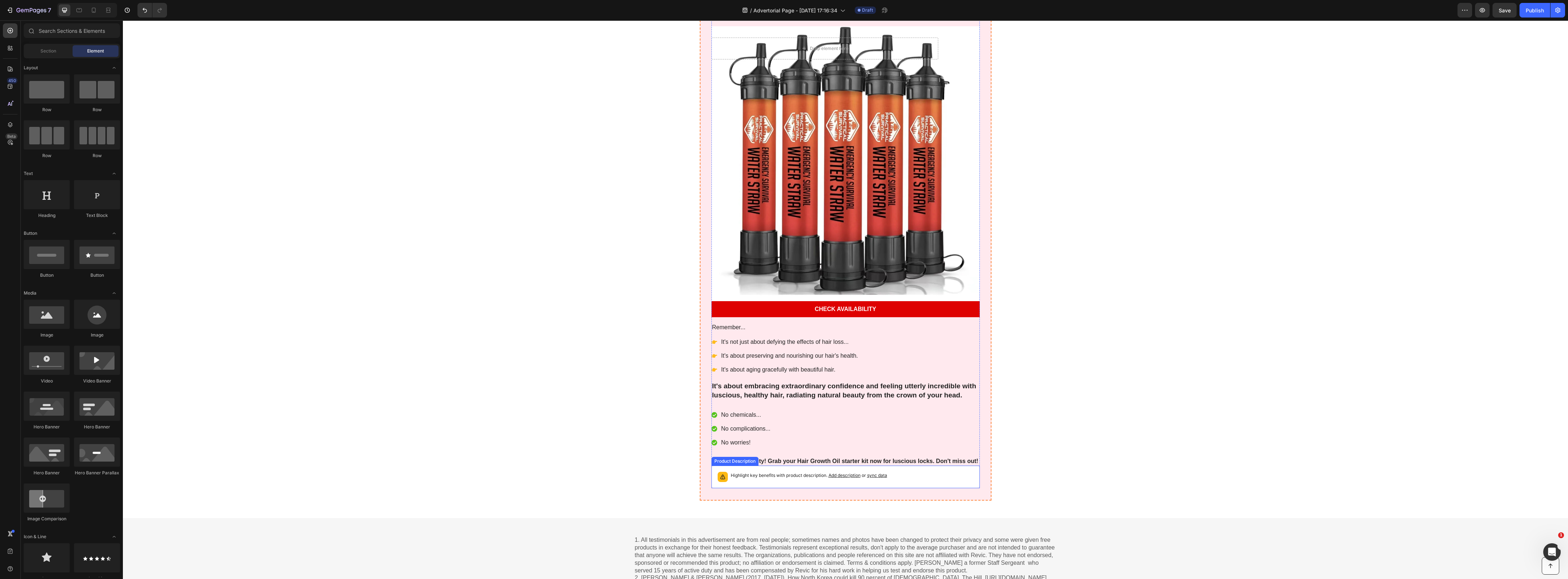
click at [928, 482] on div "Highlight key benefits with product description. Add description or sync data" at bounding box center [845, 477] width 262 height 16
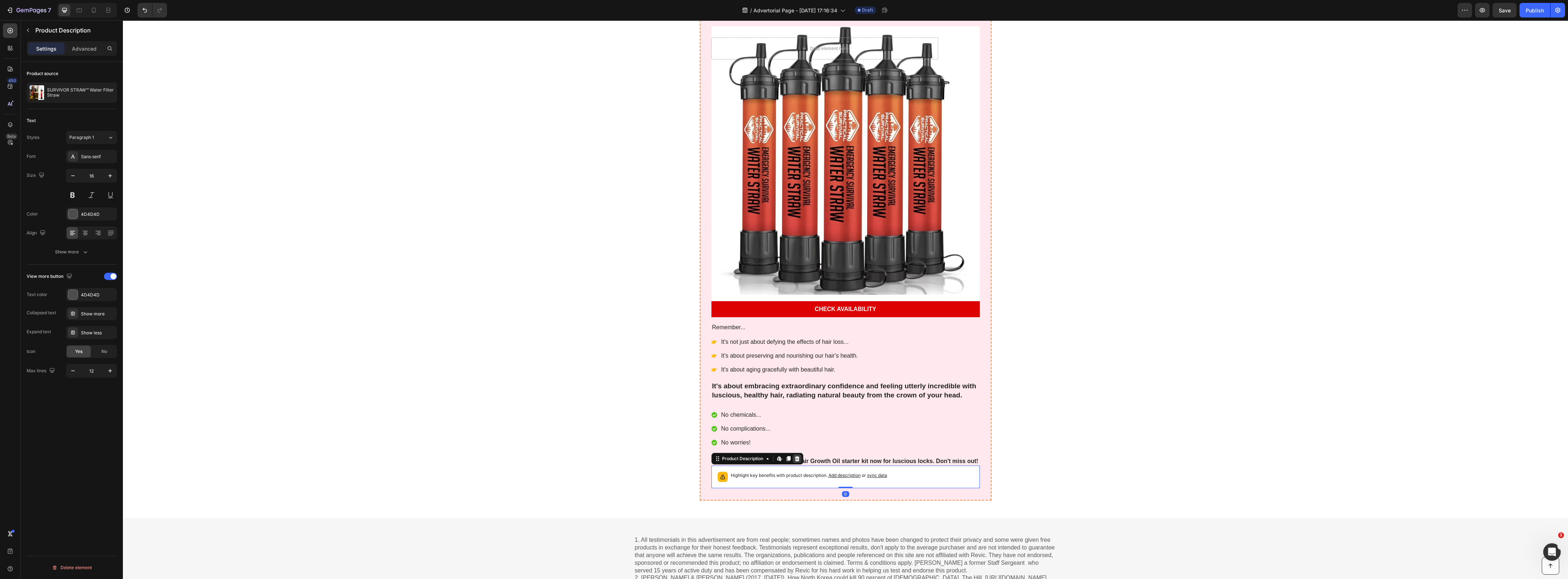
click at [794, 458] on icon at bounding box center [797, 459] width 6 height 6
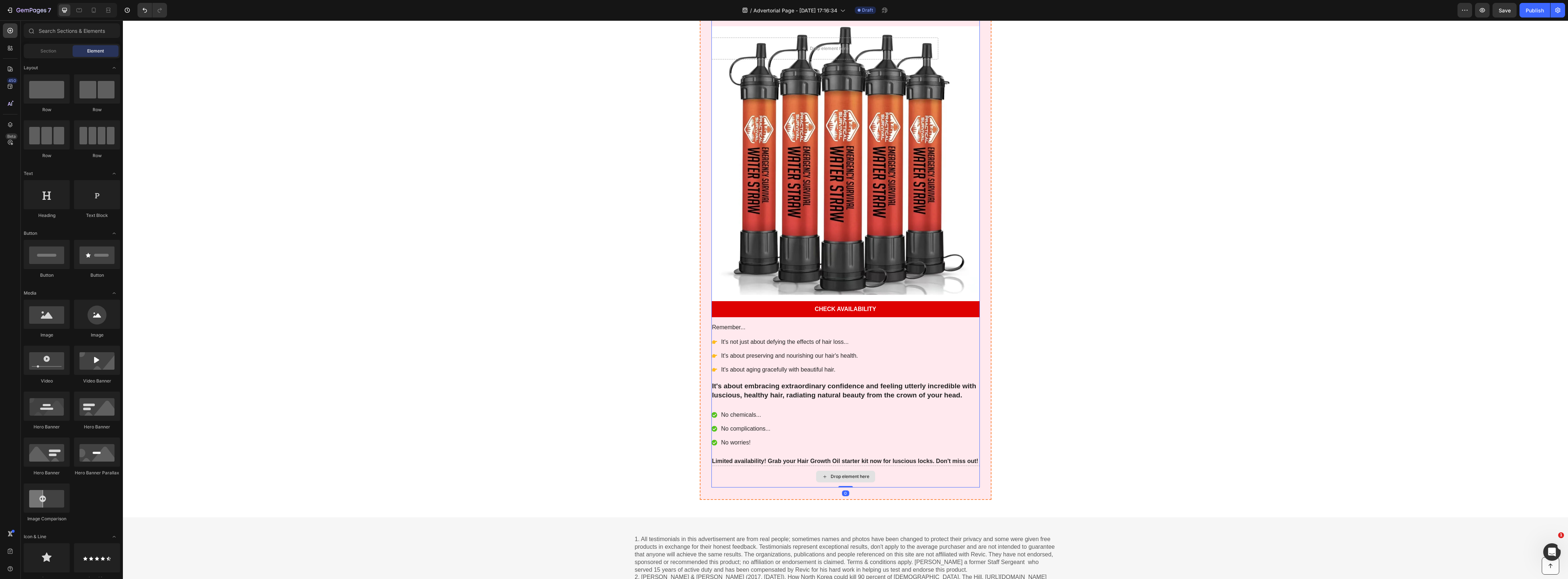
click at [725, 476] on div "Drop element here" at bounding box center [845, 477] width 268 height 22
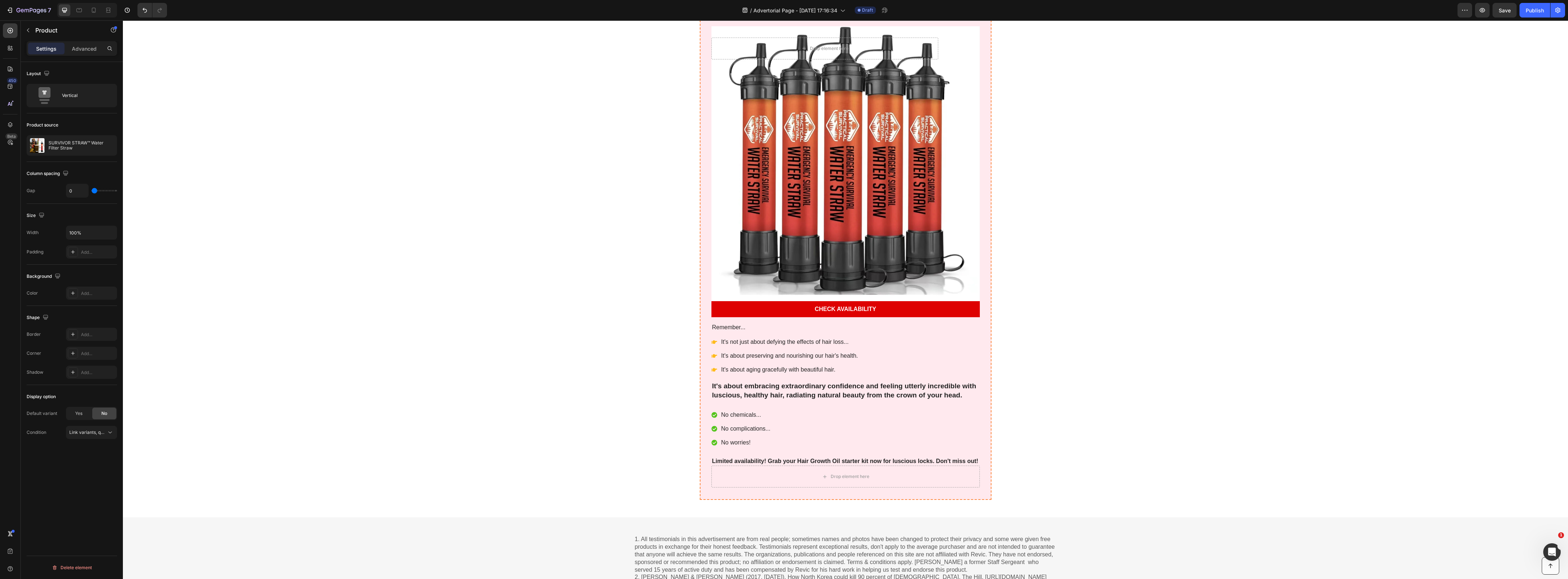
drag, startPoint x: 304, startPoint y: 265, endPoint x: 489, endPoint y: 41, distance: 290.5
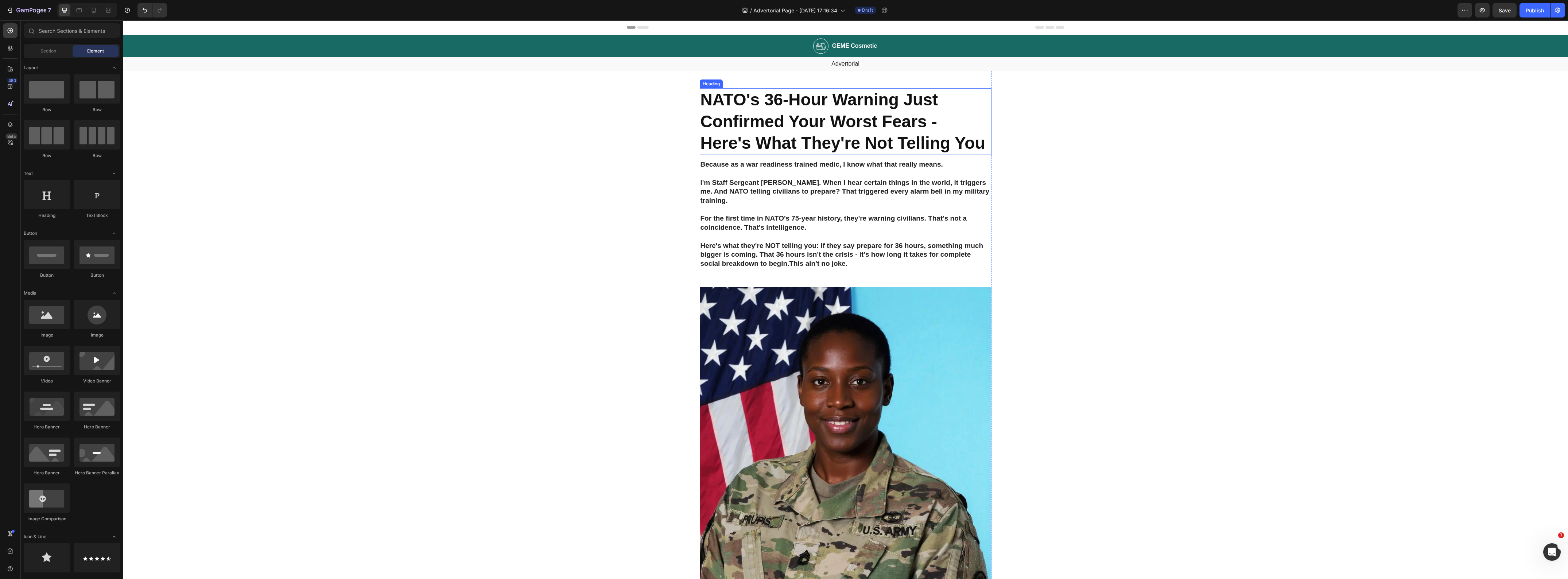
scroll to position [0, 0]
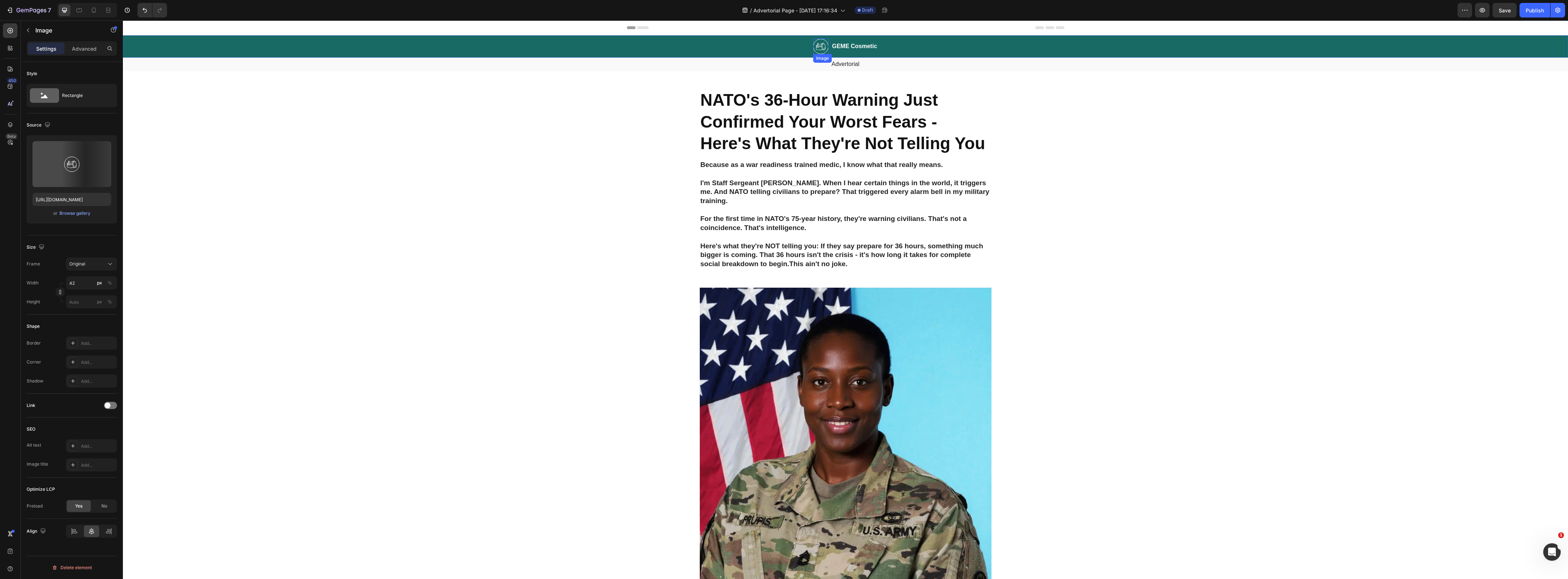
click at [821, 49] on img at bounding box center [821, 47] width 15 height 16
click at [859, 62] on icon at bounding box center [861, 61] width 5 height 5
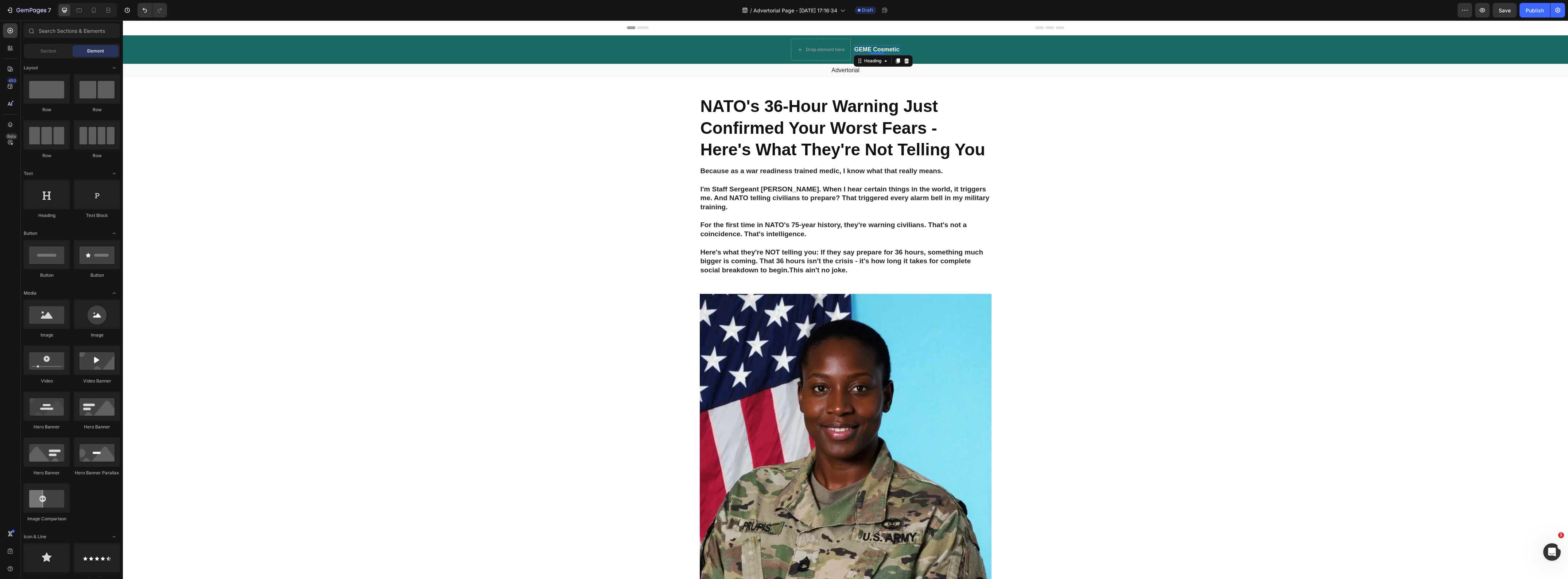
click at [863, 47] on h2 "GEME Cosmetic" at bounding box center [877, 49] width 47 height 9
click at [839, 47] on div "Drop element here" at bounding box center [825, 50] width 39 height 6
click at [832, 41] on div "Drop element here" at bounding box center [821, 50] width 60 height 22
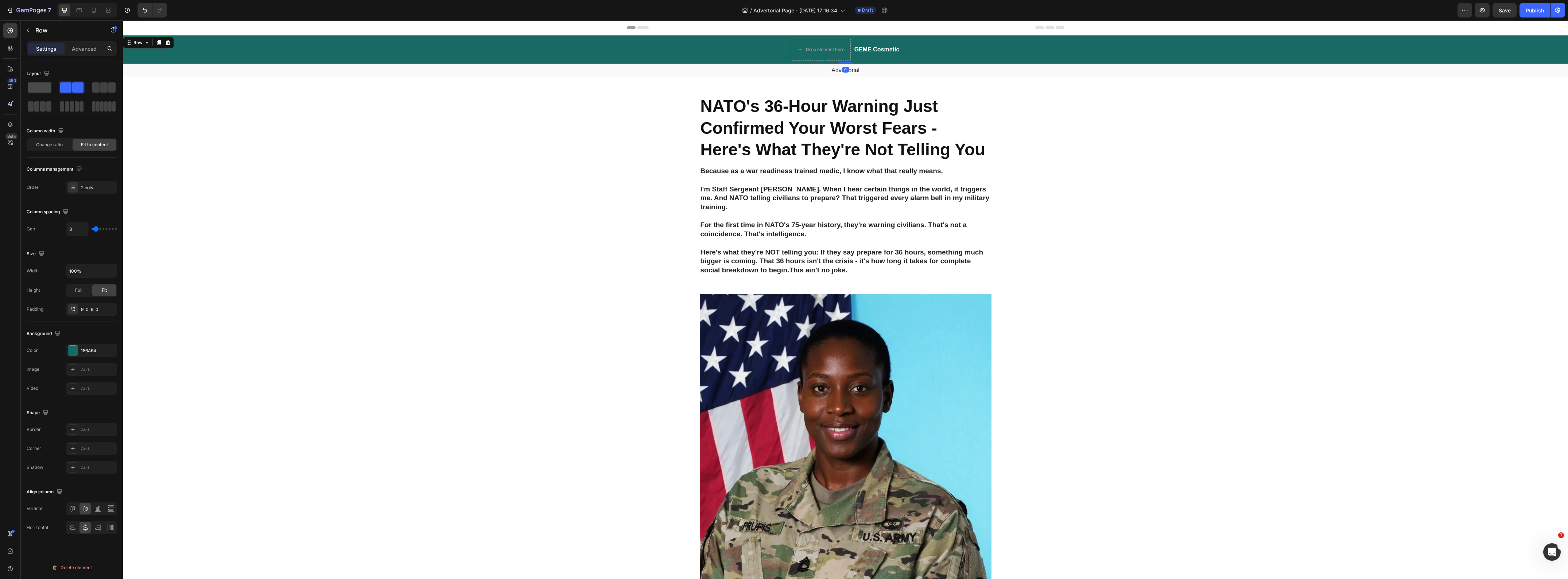
click at [42, 85] on span at bounding box center [40, 87] width 23 height 10
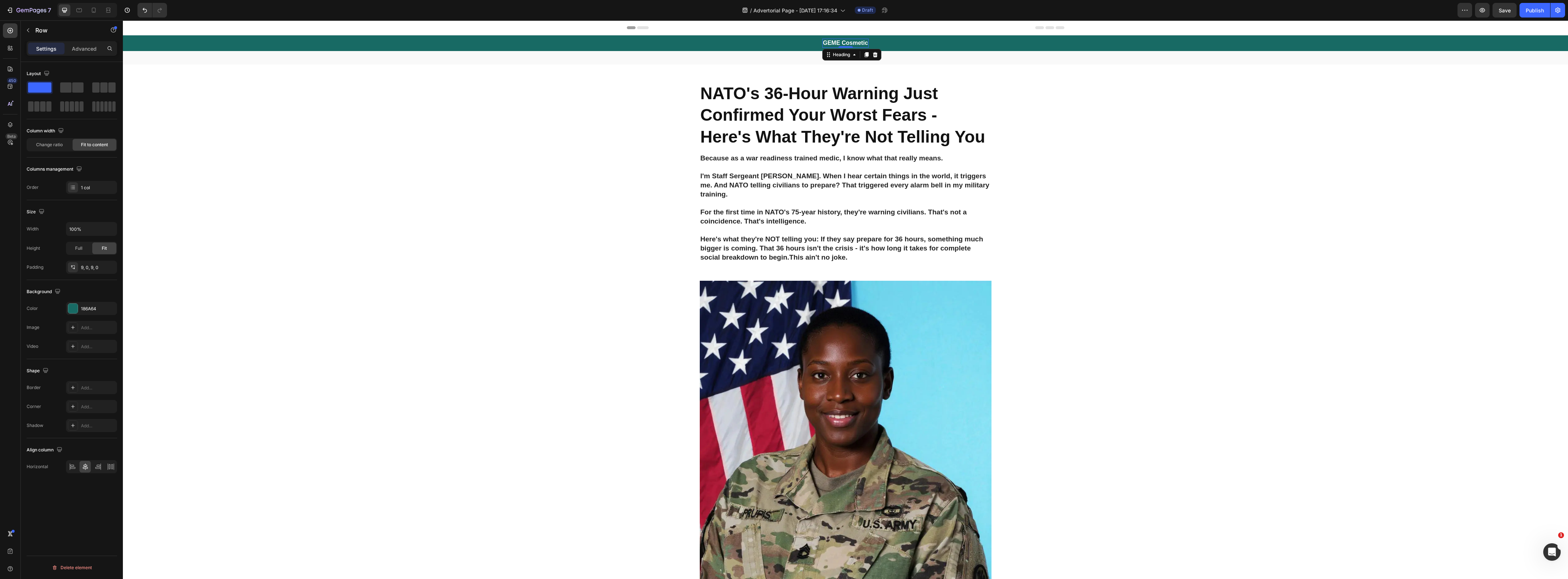
click at [858, 40] on h2 "GEME Cosmetic" at bounding box center [845, 43] width 47 height 9
click at [858, 40] on p "GEME Cosmetic" at bounding box center [845, 43] width 45 height 8
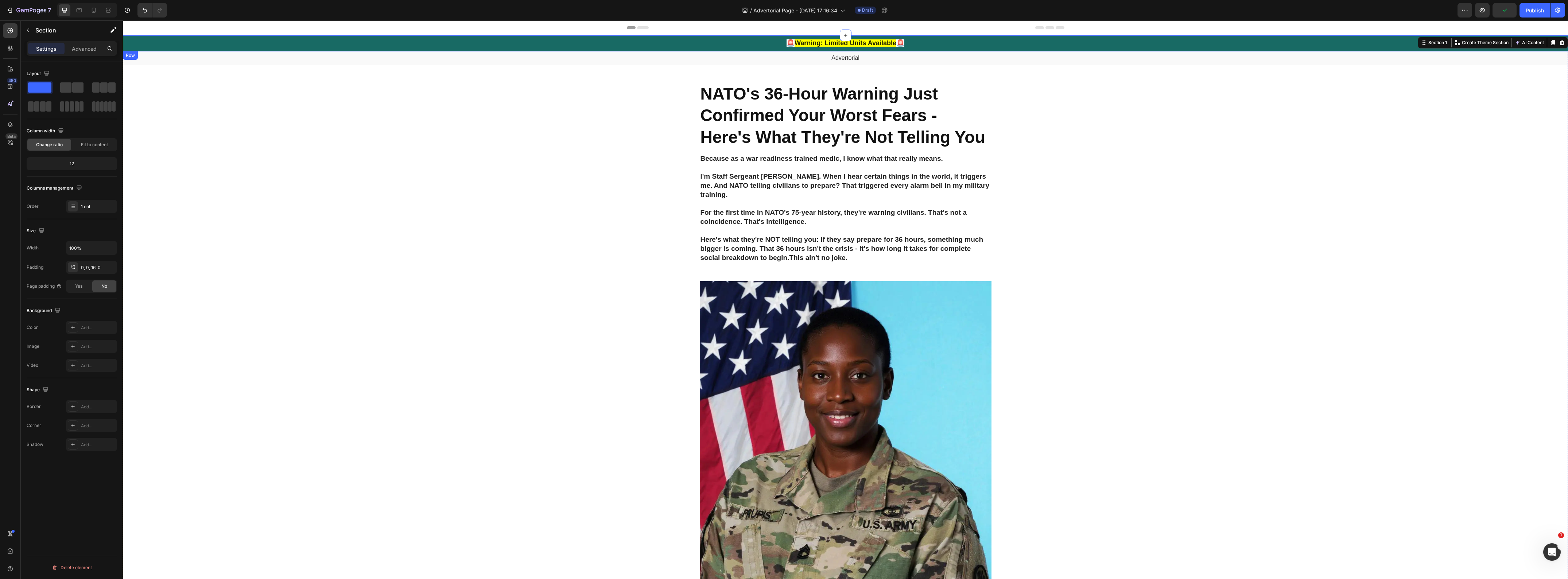
click at [665, 44] on div "⁠⁠⁠⁠⁠⁠⁠ 🚨 Warning: Limited Units Available 🚨 Heading Row" at bounding box center [845, 43] width 1445 height 16
click at [75, 309] on div at bounding box center [73, 309] width 10 height 10
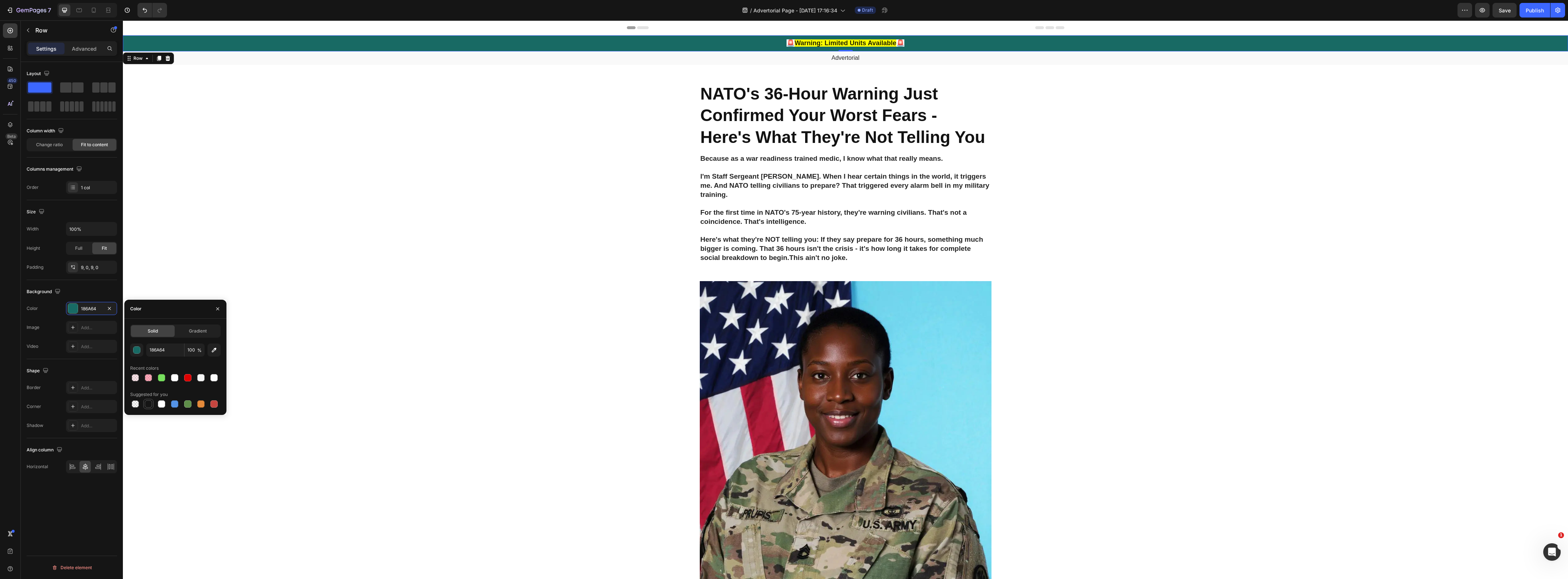
click at [150, 404] on div at bounding box center [149, 404] width 7 height 7
type input "151515"
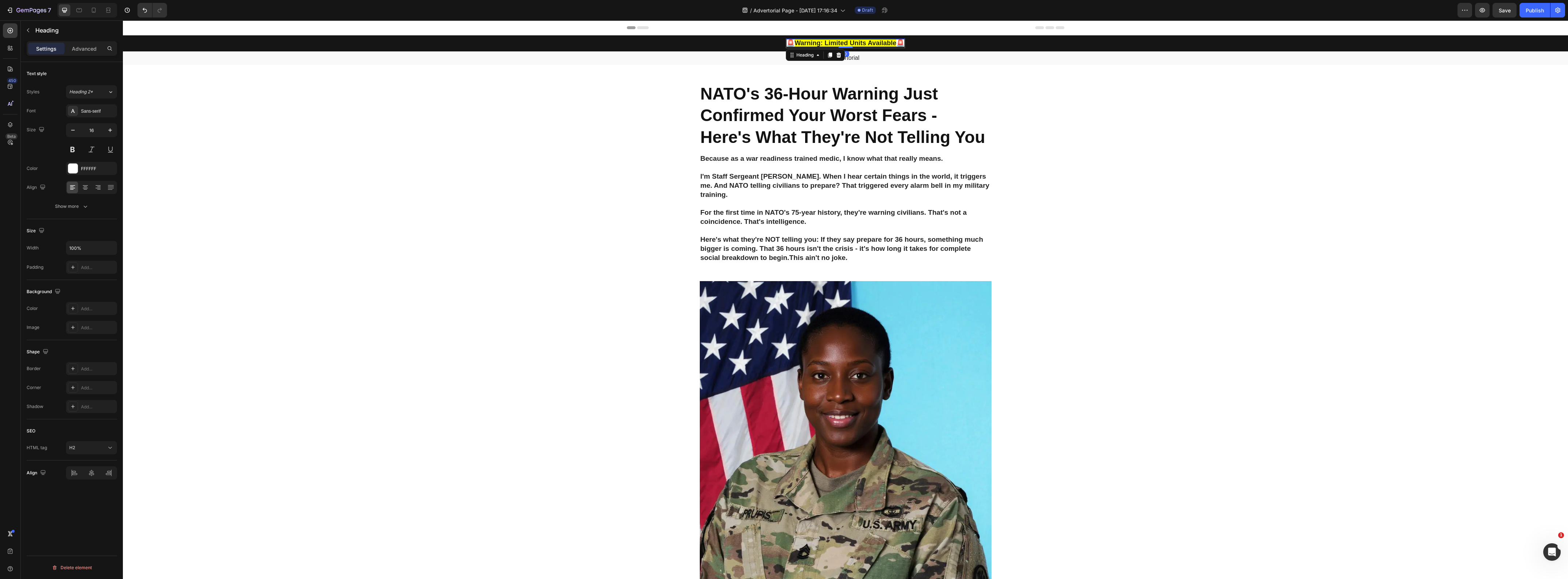
click at [788, 42] on span "🚨" at bounding box center [790, 43] width 8 height 7
click at [855, 29] on icon "Editor contextual toolbar" at bounding box center [853, 29] width 7 height 7
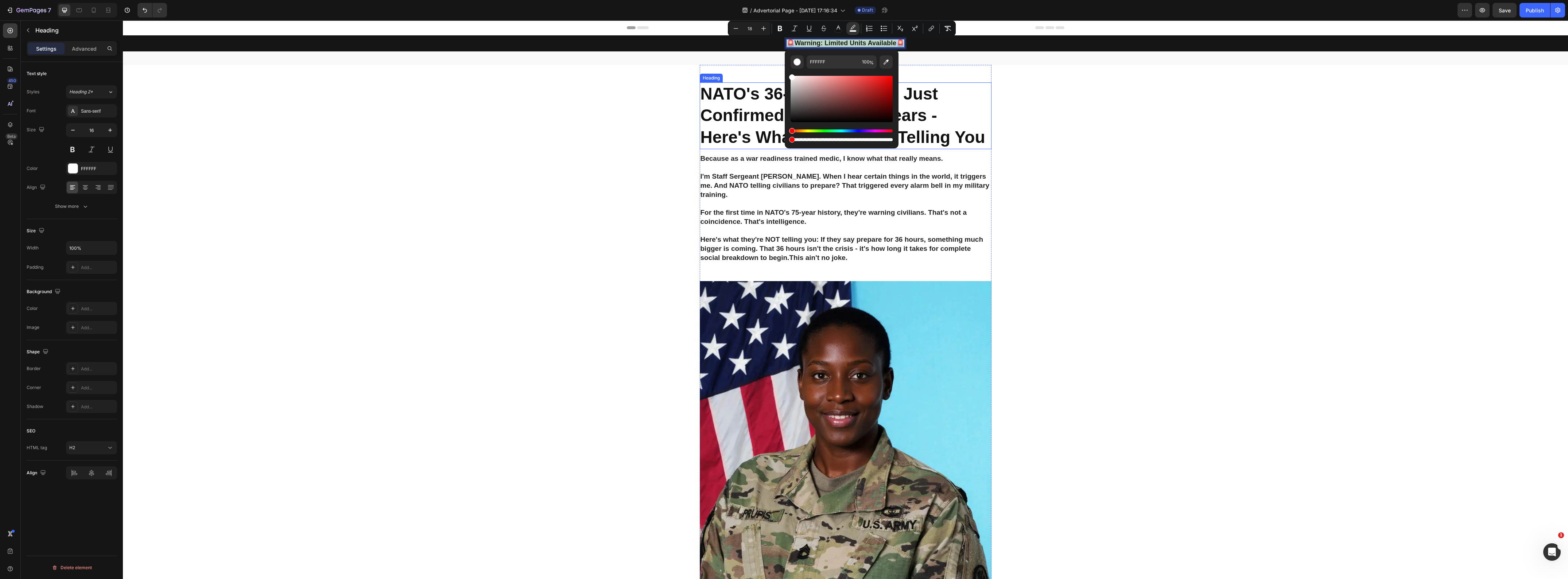
type input "0"
drag, startPoint x: 931, startPoint y: 158, endPoint x: 708, endPoint y: 139, distance: 223.8
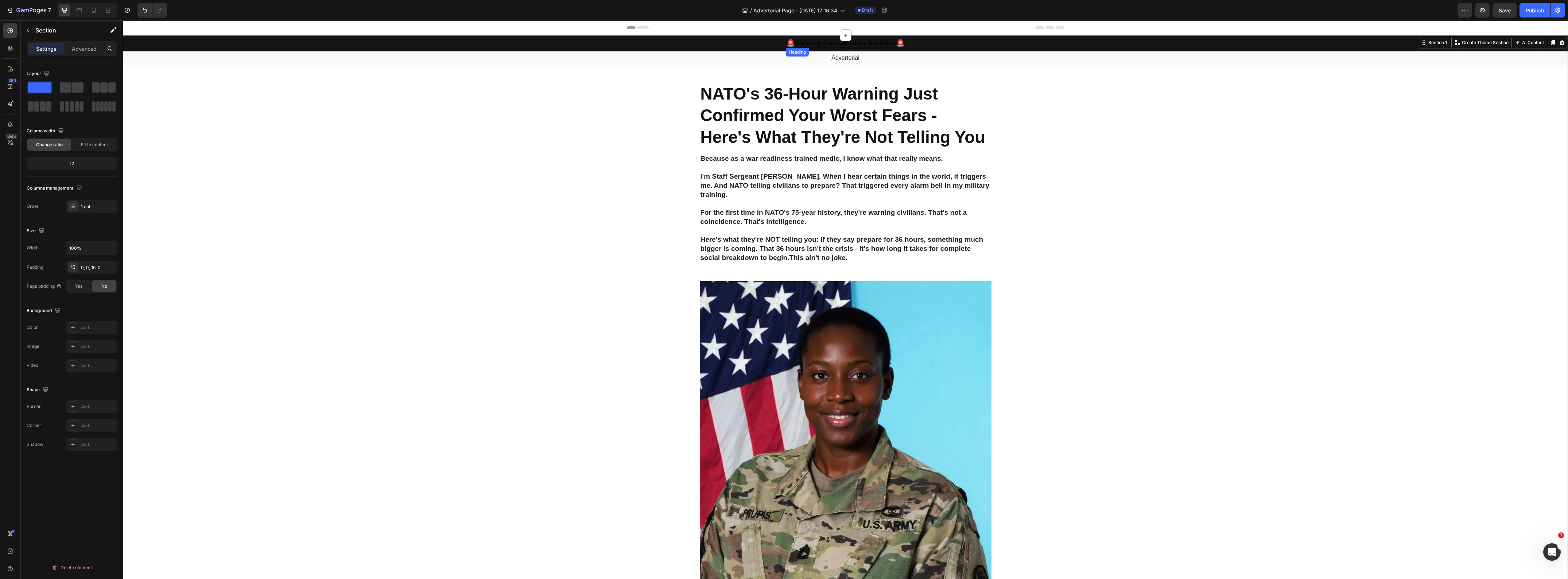
click at [808, 46] on strong "Warning: Limited Units Available" at bounding box center [845, 43] width 102 height 7
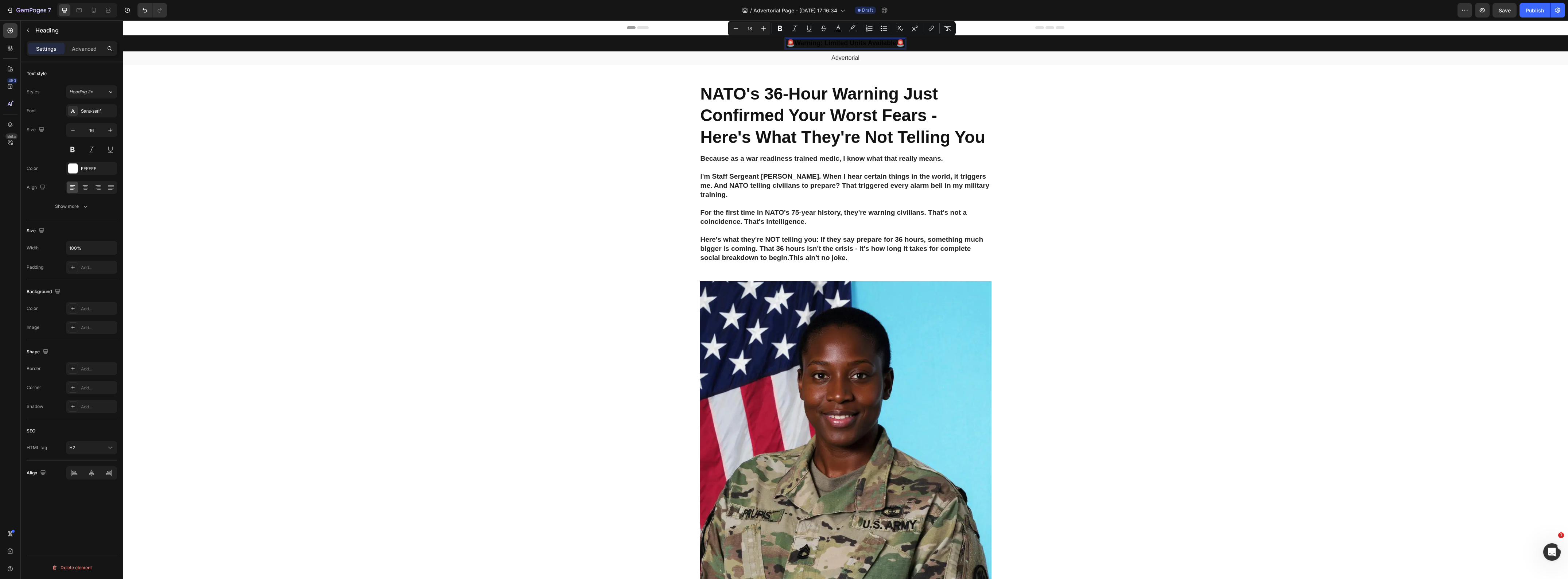
click at [808, 46] on strong "Warning: Limited Units Available" at bounding box center [845, 43] width 102 height 7
drag, startPoint x: 791, startPoint y: 44, endPoint x: 894, endPoint y: 46, distance: 103.0
click at [894, 46] on span "🚨 Warning: Limited Units Available 🚨" at bounding box center [845, 43] width 117 height 7
click at [838, 32] on button "color" at bounding box center [838, 29] width 13 height 13
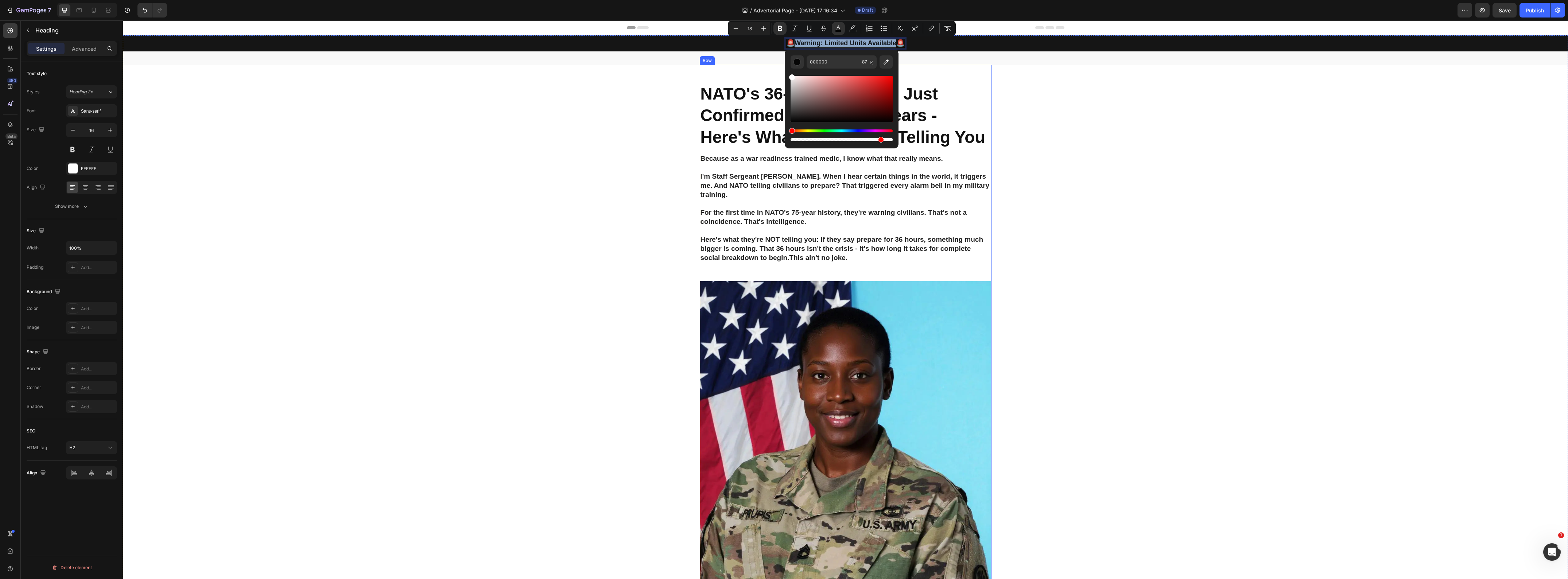
type input "FFFFFF"
drag, startPoint x: 915, startPoint y: 94, endPoint x: 771, endPoint y: 62, distance: 147.5
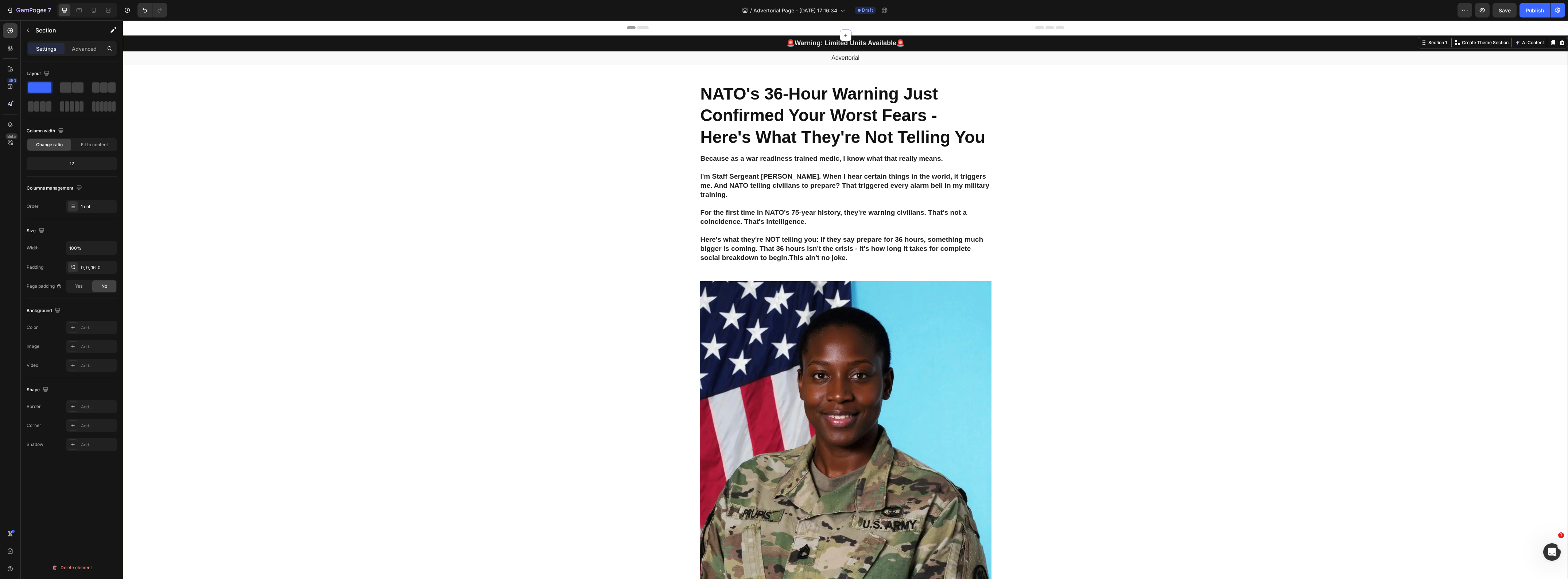
click at [894, 63] on div "Advertorial" at bounding box center [845, 58] width 1445 height 13
click at [1427, 61] on p "Advertorial" at bounding box center [845, 58] width 1444 height 8
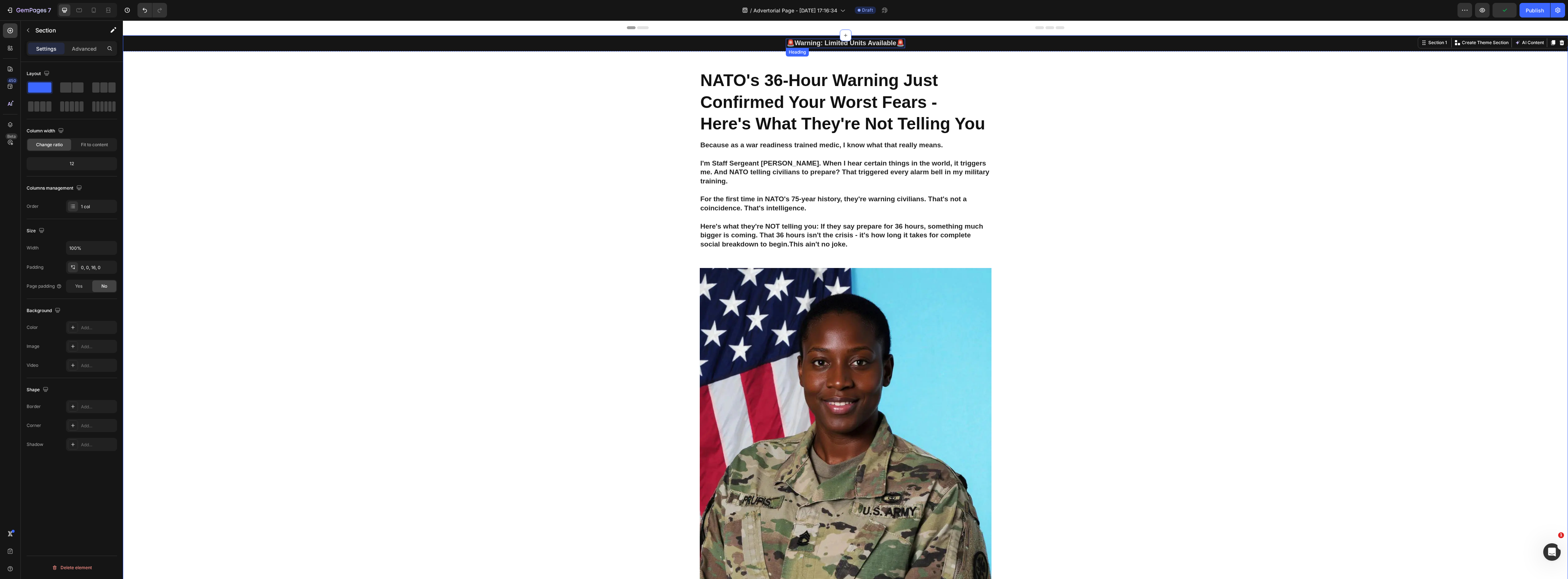
click at [826, 43] on strong "Warning: Limited Units Available" at bounding box center [845, 43] width 102 height 7
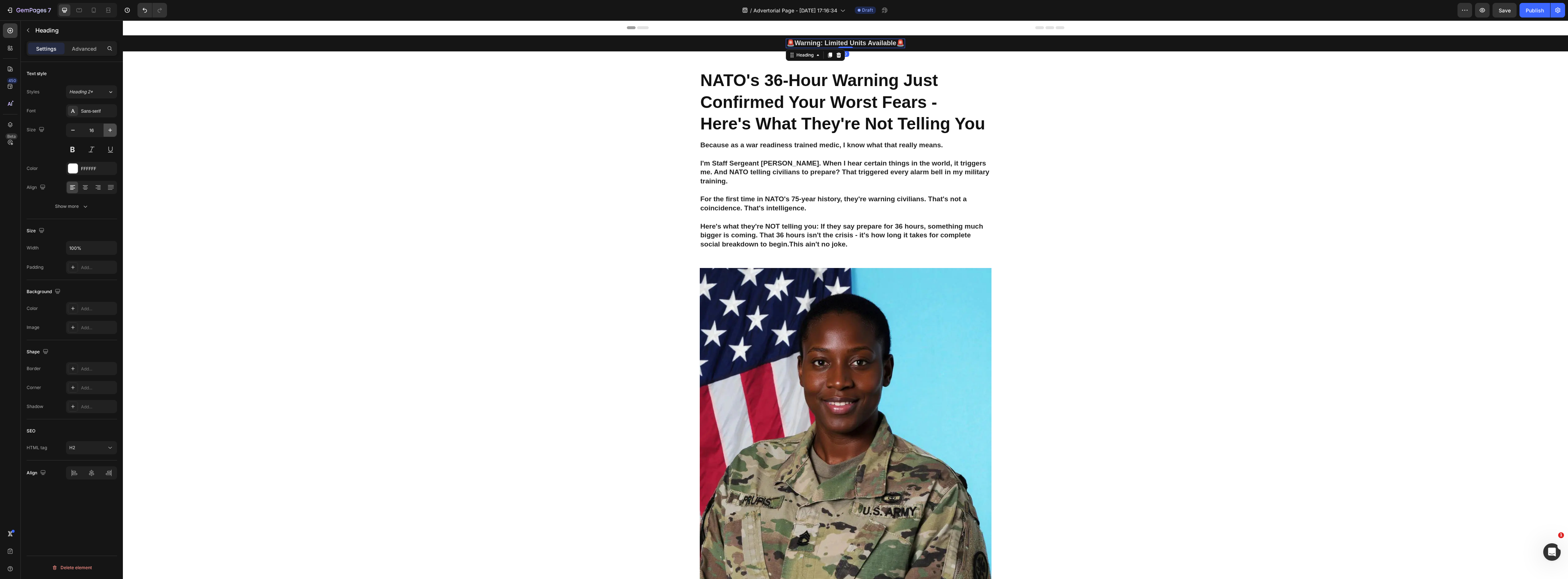
click at [111, 130] on icon "button" at bounding box center [110, 130] width 7 height 7
click at [71, 133] on icon "button" at bounding box center [73, 130] width 7 height 7
type input "16"
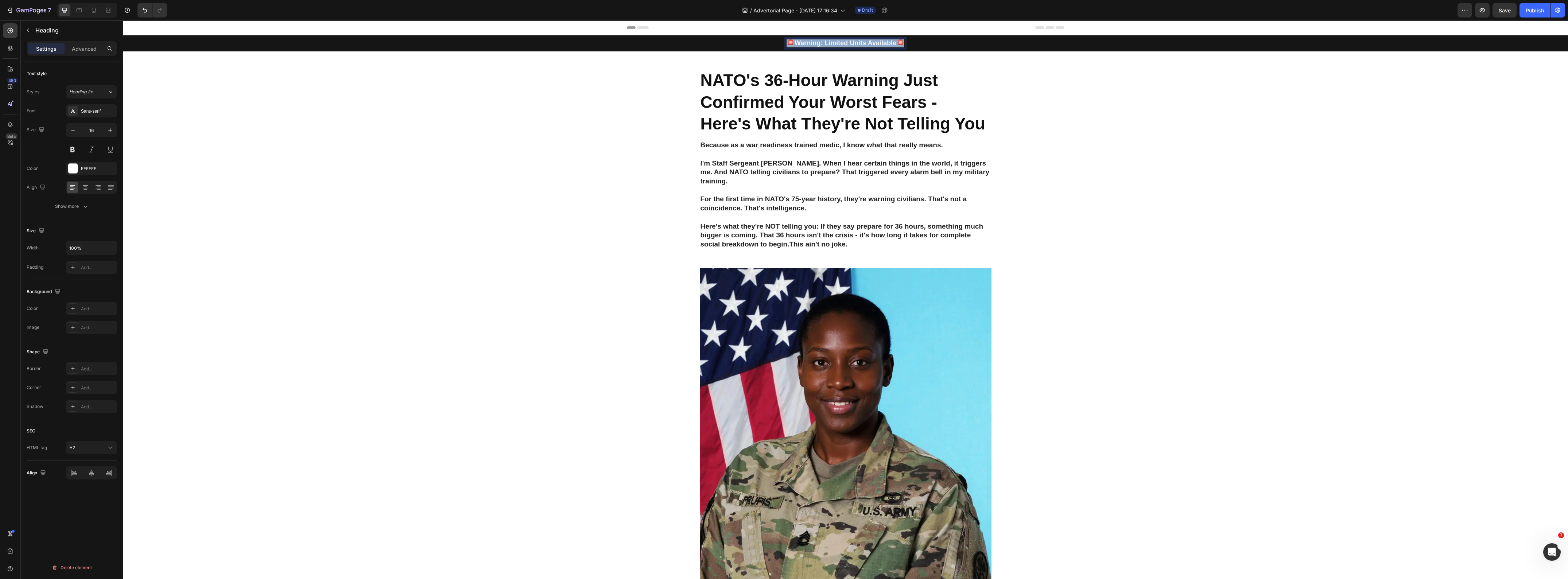
click at [811, 43] on strong "Warning: Limited Units Available" at bounding box center [845, 43] width 102 height 7
click at [764, 30] on icon "Editor contextual toolbar" at bounding box center [763, 29] width 7 height 7
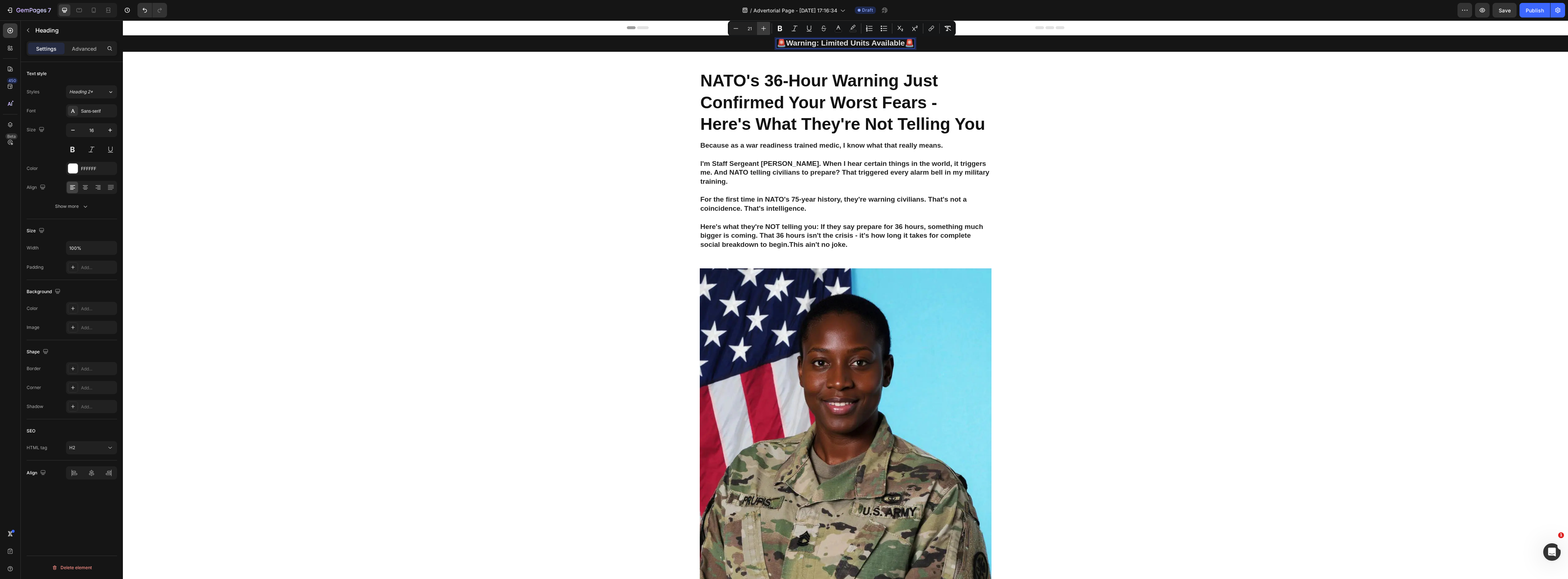
type input "22"
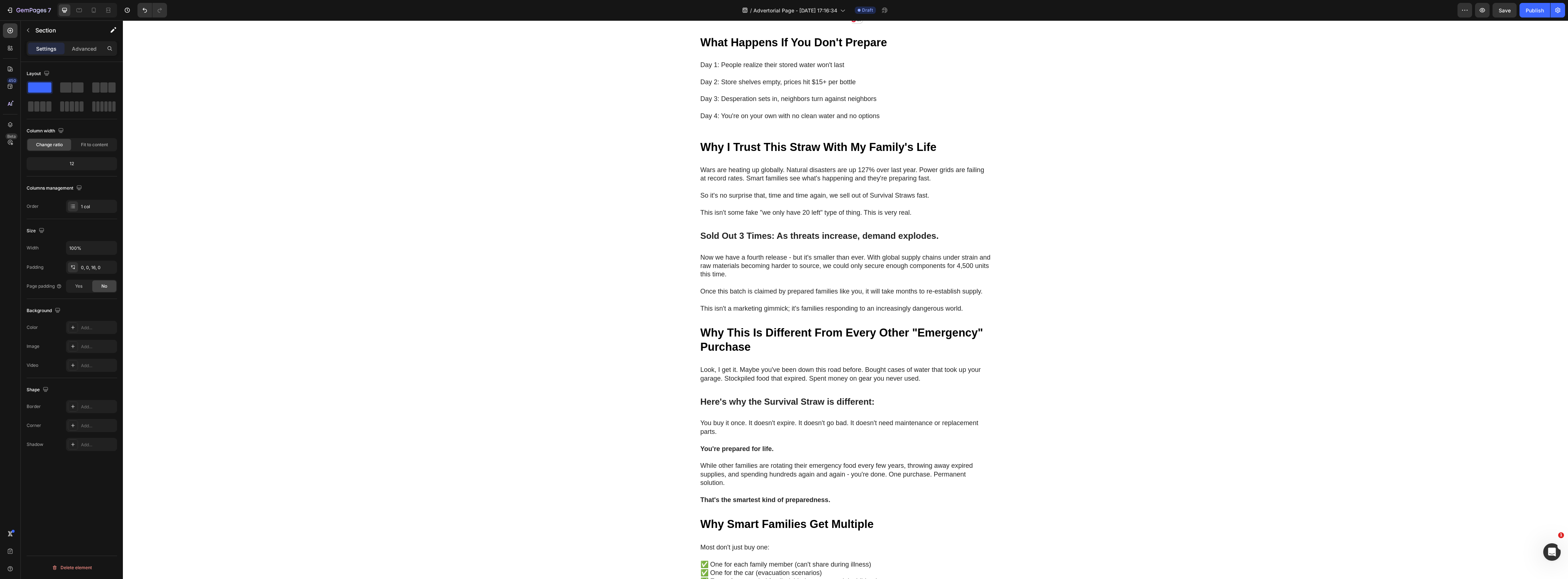
scroll to position [2371, 0]
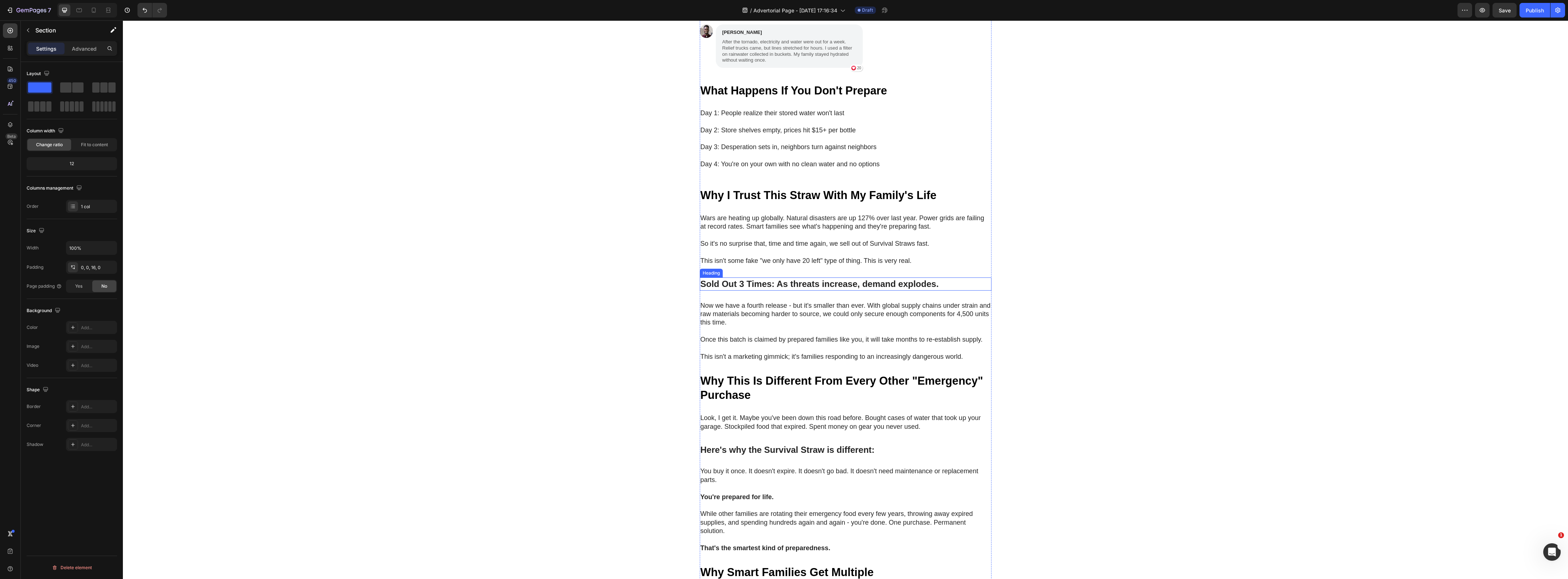
click at [741, 279] on strong "Sold Out 3 Times: As threats increase, demand explodes." at bounding box center [820, 284] width 239 height 10
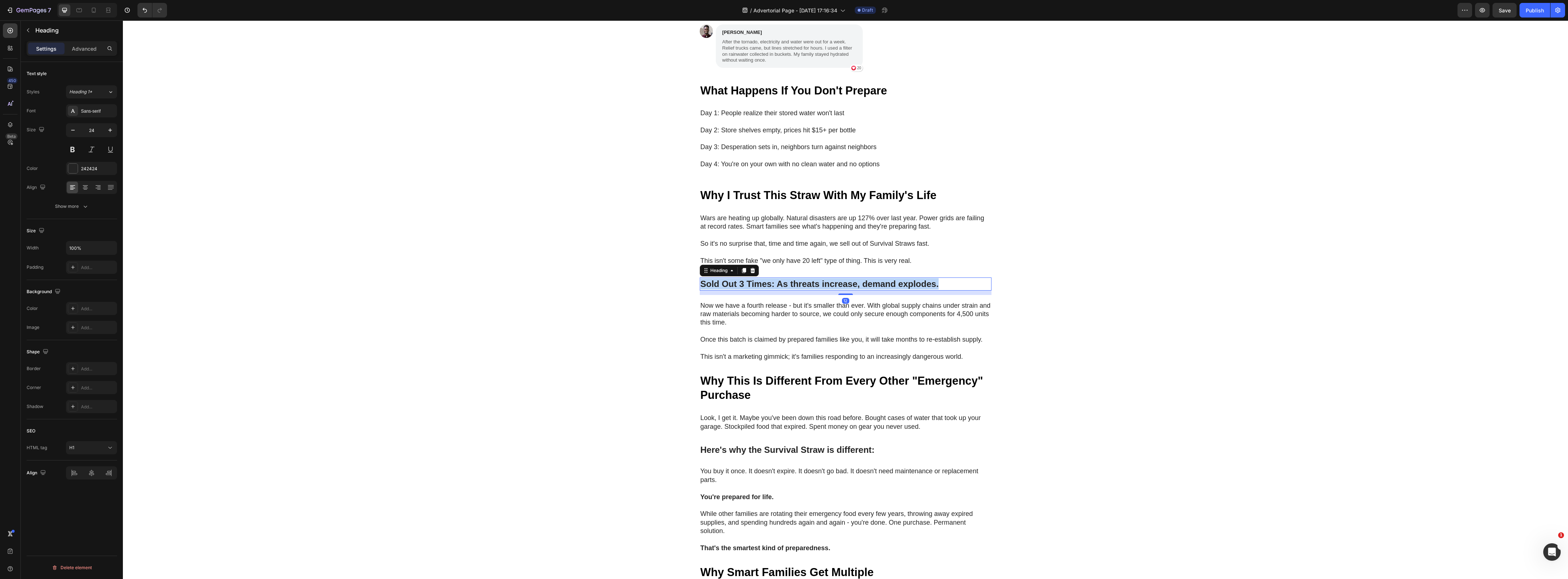
click at [741, 279] on strong "Sold Out 3 Times: As threats increase, demand explodes." at bounding box center [820, 284] width 239 height 10
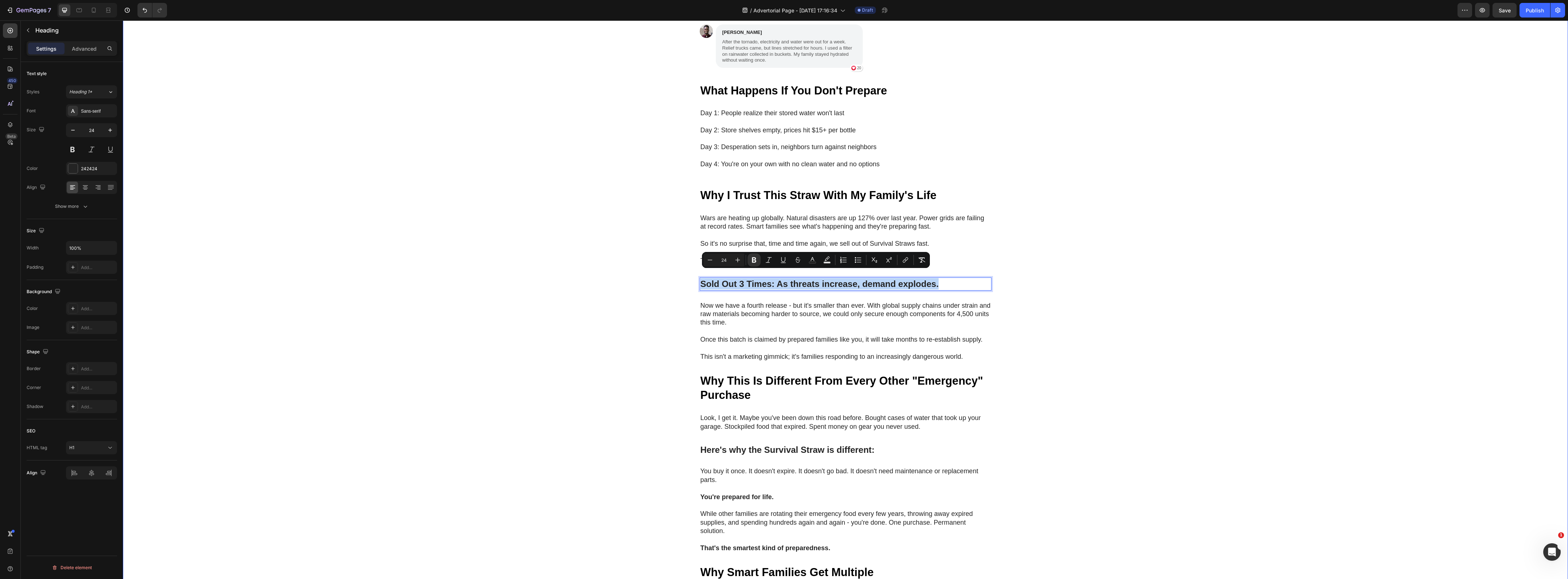
click at [453, 239] on div "My Brother Laughed at Me for Ordering These Heading "My brother laughed at me f…" at bounding box center [845, 233] width 1445 height 1112
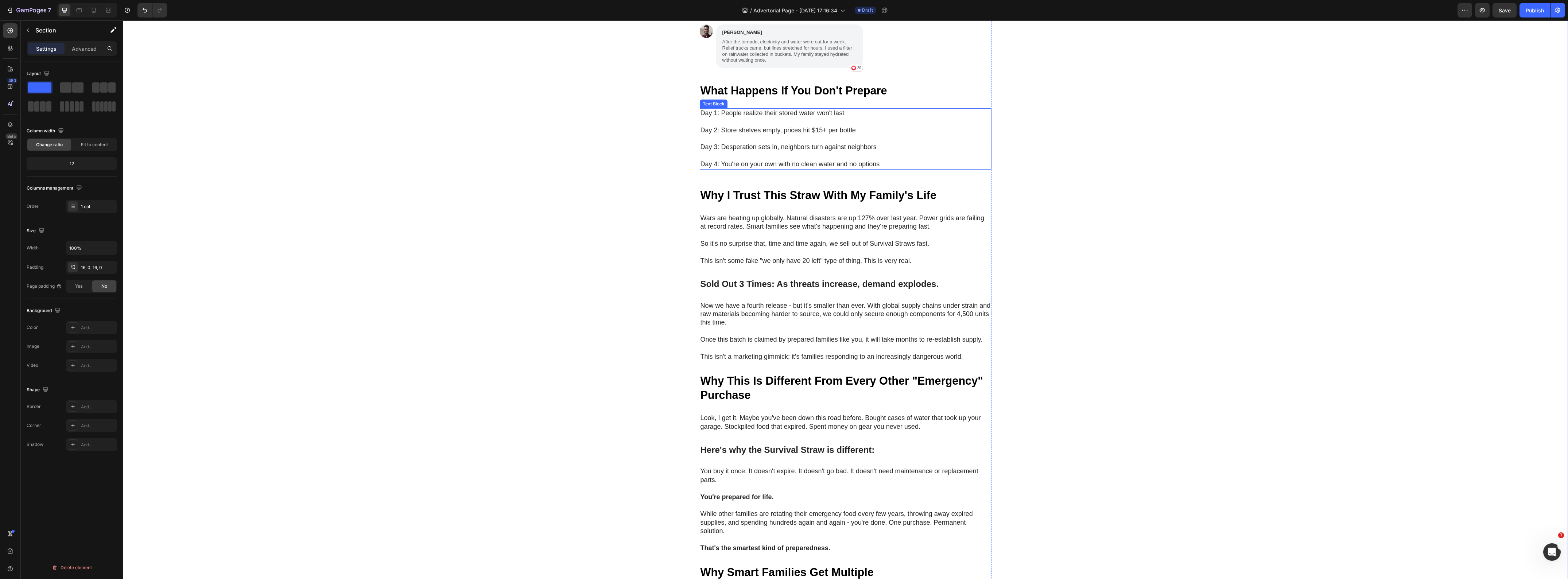
click at [707, 109] on p "Day 1: People realize their stored water won't last" at bounding box center [845, 113] width 290 height 9
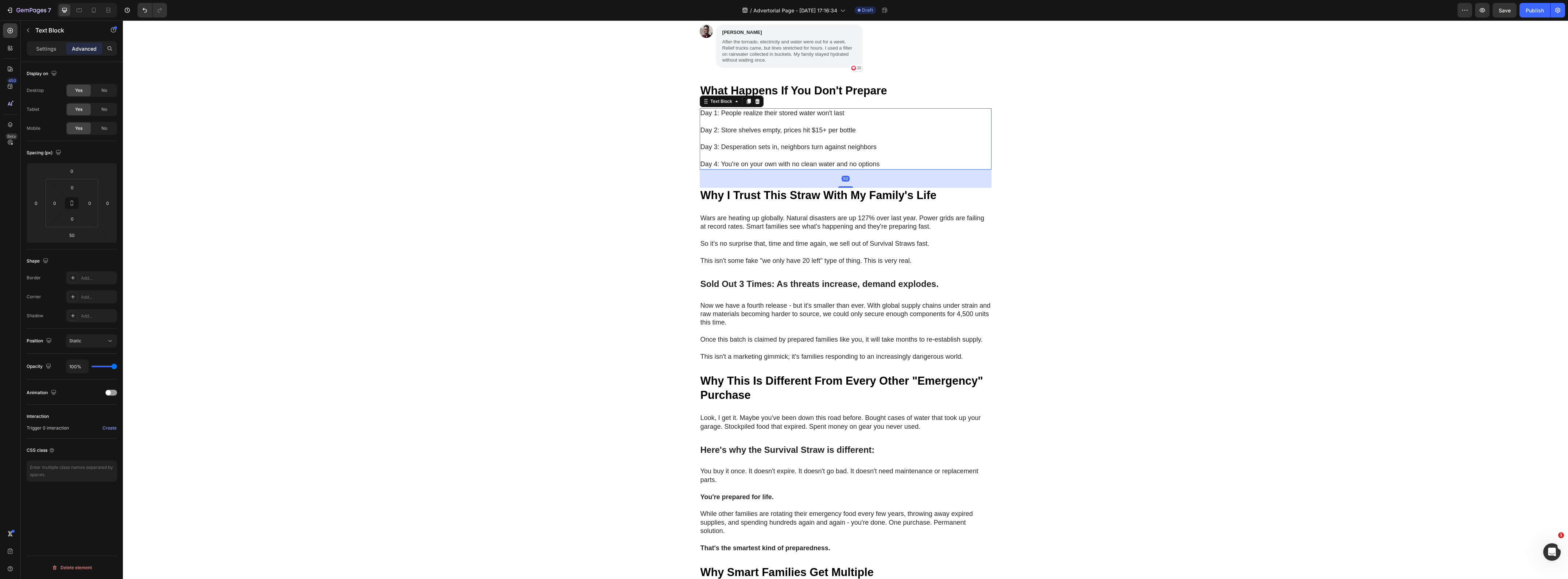
click at [707, 109] on p "Day 1: People realize their stored water won't last" at bounding box center [845, 113] width 290 height 9
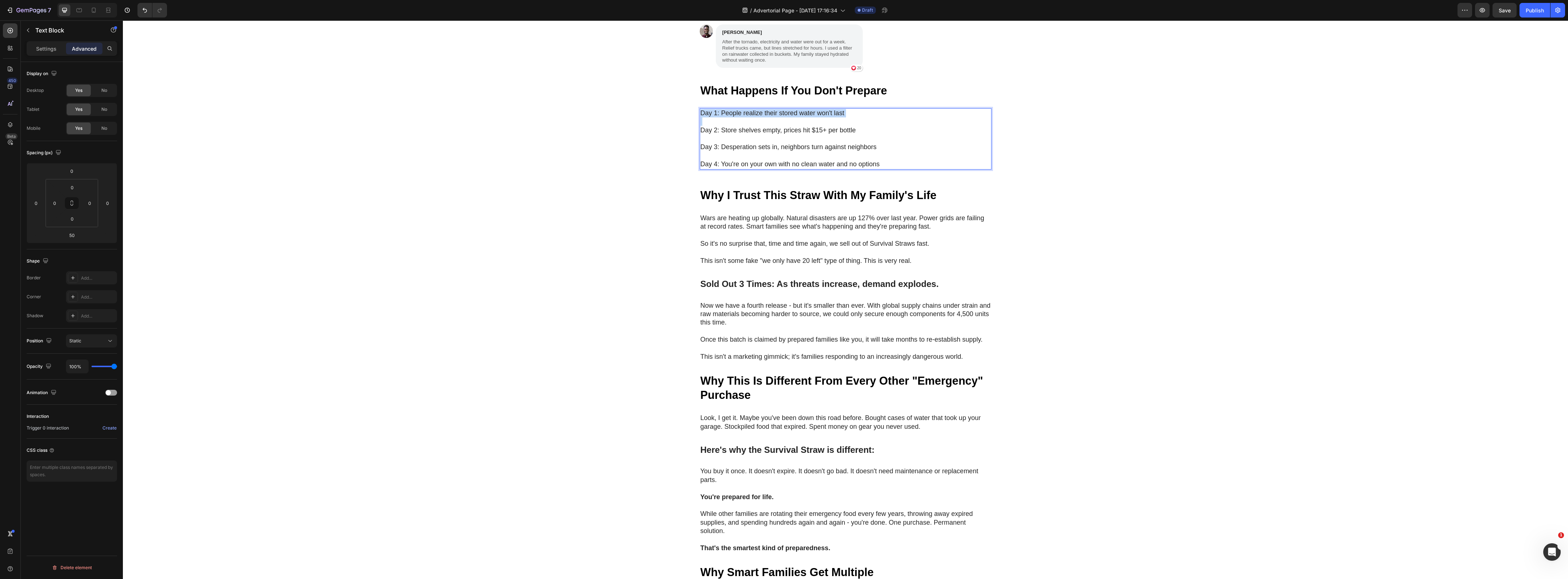
click at [707, 109] on p "Day 1: People realize their stored water won't last" at bounding box center [845, 113] width 290 height 9
click at [715, 109] on p "Day 1: People realize their stored water won't last" at bounding box center [845, 113] width 290 height 9
click at [712, 109] on p "Day 1: People realize their stored water won't last" at bounding box center [845, 113] width 290 height 9
click at [570, 167] on div "My Brother Laughed at Me for Ordering These Heading "My brother laughed at me f…" at bounding box center [845, 233] width 1445 height 1112
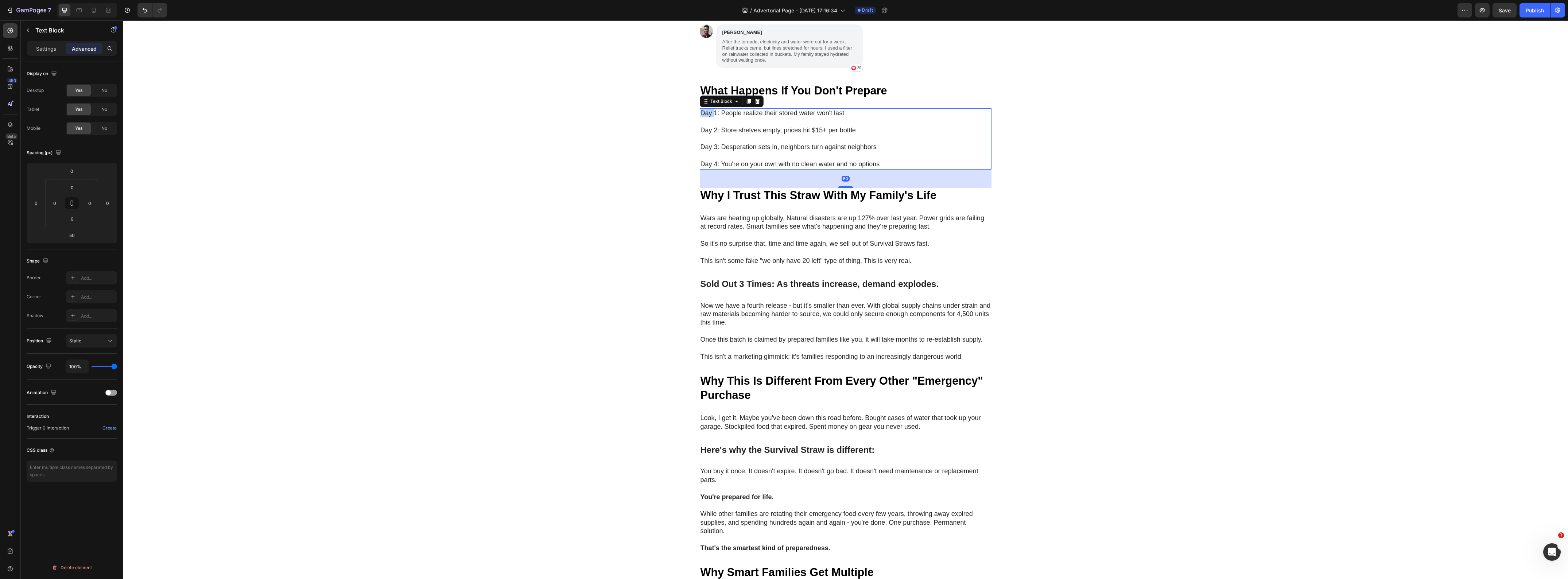
click at [702, 109] on p "Day 1: People realize their stored water won't last" at bounding box center [845, 113] width 290 height 9
drag, startPoint x: 715, startPoint y: 105, endPoint x: 695, endPoint y: 106, distance: 20.0
click at [695, 106] on div "My Brother Laughed at Me for Ordering These Heading "My brother laughed at me f…" at bounding box center [845, 233] width 1445 height 1112
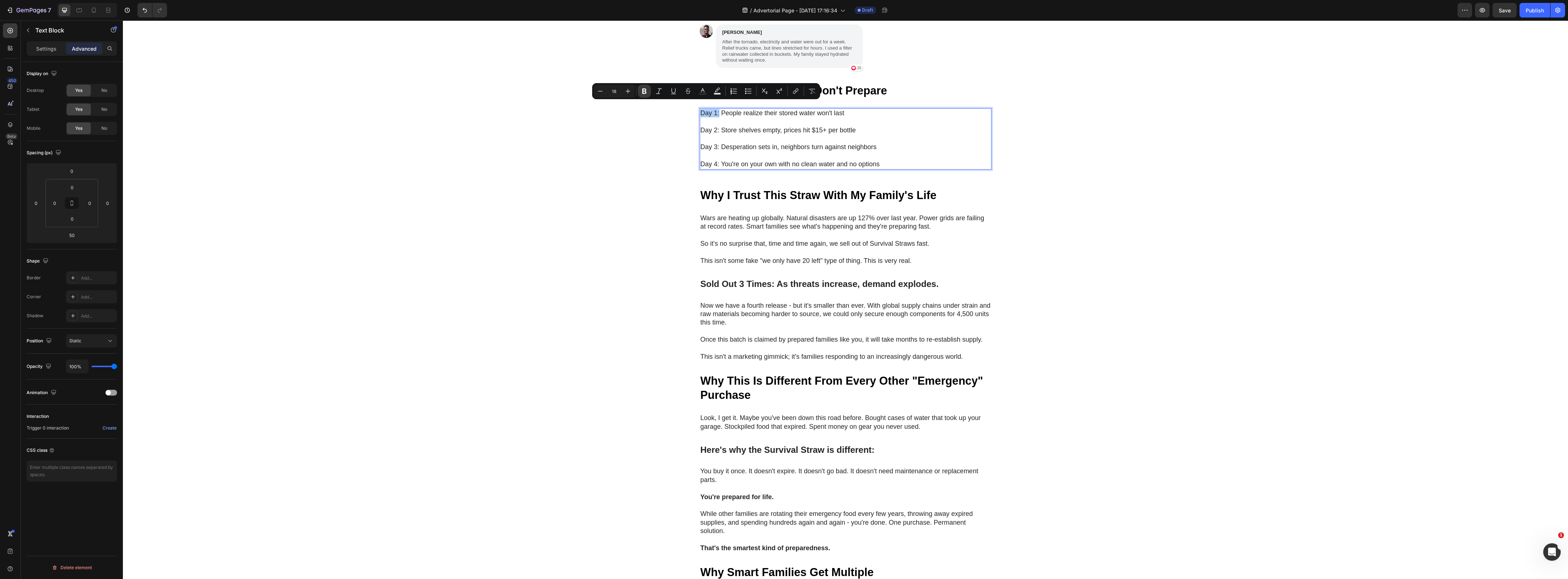
click at [644, 94] on icon "Editor contextual toolbar" at bounding box center [644, 91] width 4 height 5
click at [714, 119] on p "Day 2: Store shelves empty, prices hit $15+ per bottle" at bounding box center [845, 126] width 290 height 17
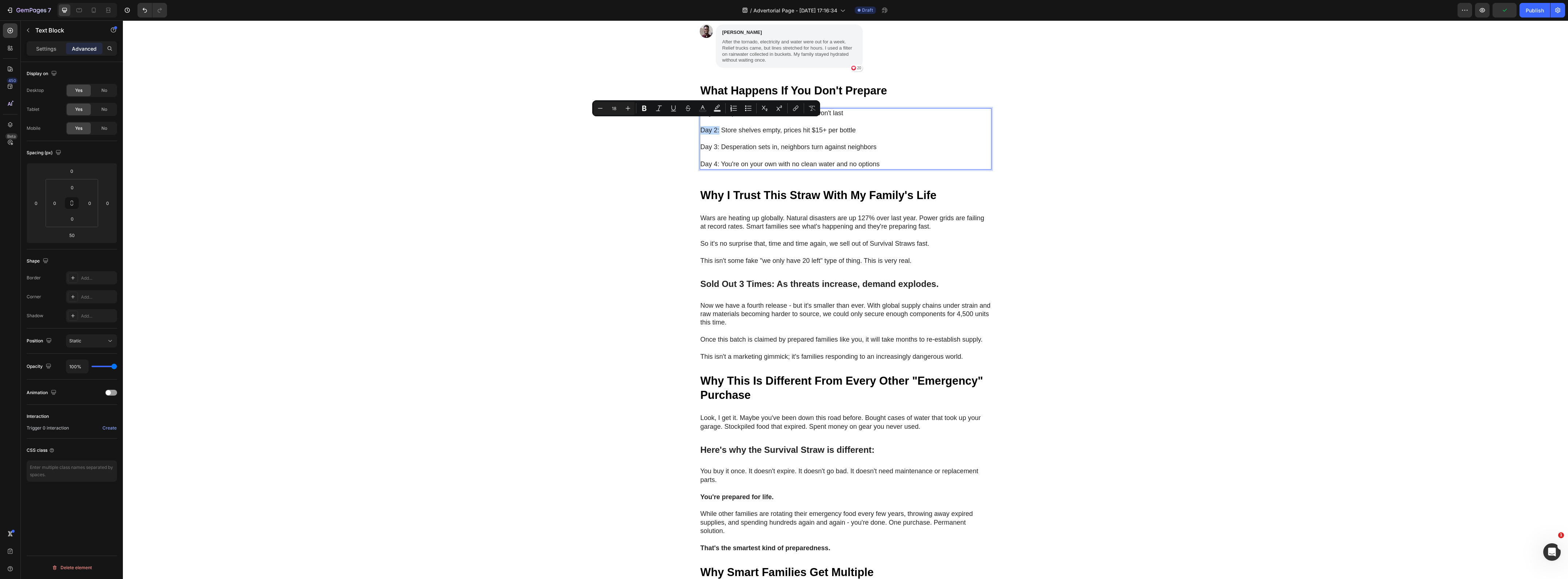
drag, startPoint x: 715, startPoint y: 122, endPoint x: 696, endPoint y: 122, distance: 19.0
click at [700, 122] on div "Day 1: People realize their stored water won't last Day 2: Store shelves empty,…" at bounding box center [845, 139] width 292 height 61
click at [646, 110] on icon "Editor contextual toolbar" at bounding box center [645, 108] width 7 height 7
click at [714, 138] on p "Day 3: Desperation sets in, neighbors turn against neighbors" at bounding box center [845, 143] width 290 height 17
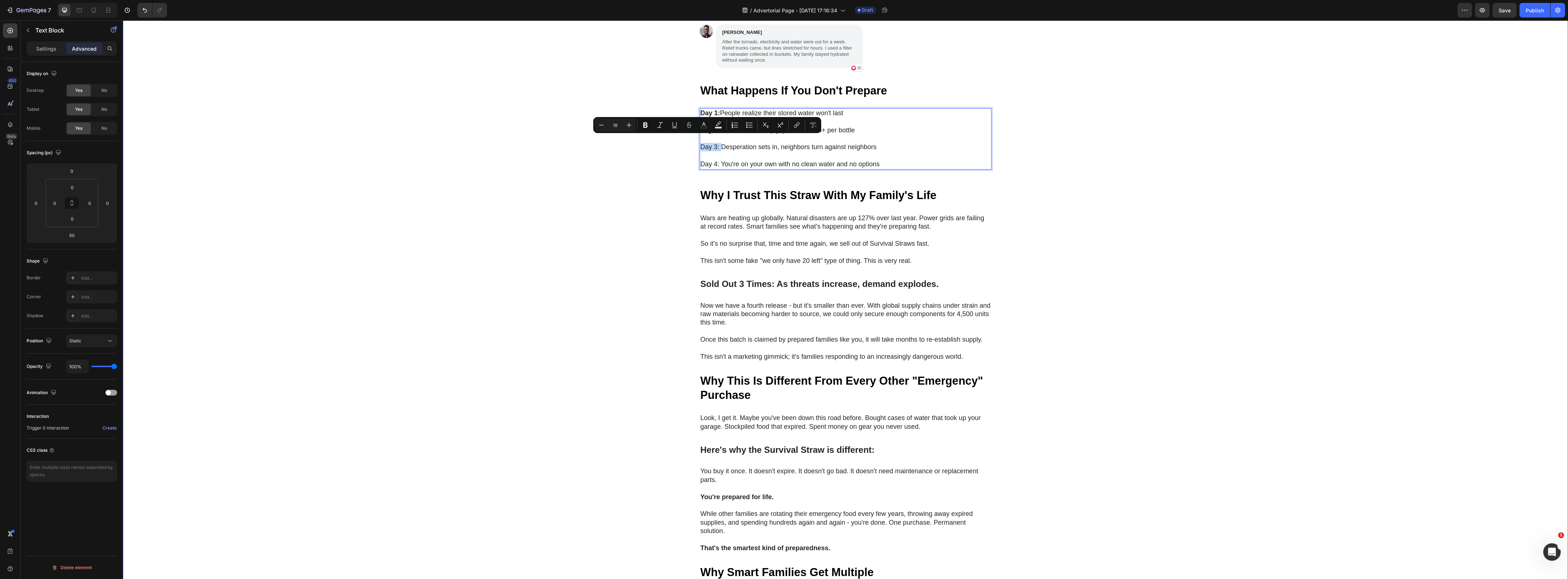
drag, startPoint x: 717, startPoint y: 139, endPoint x: 695, endPoint y: 139, distance: 22.0
click at [695, 139] on div "My Brother Laughed at Me for Ordering These Heading "My brother laughed at me f…" at bounding box center [845, 233] width 1445 height 1112
drag, startPoint x: 648, startPoint y: 123, endPoint x: 654, endPoint y: 128, distance: 7.8
click at [648, 123] on icon "Editor contextual toolbar" at bounding box center [645, 125] width 7 height 7
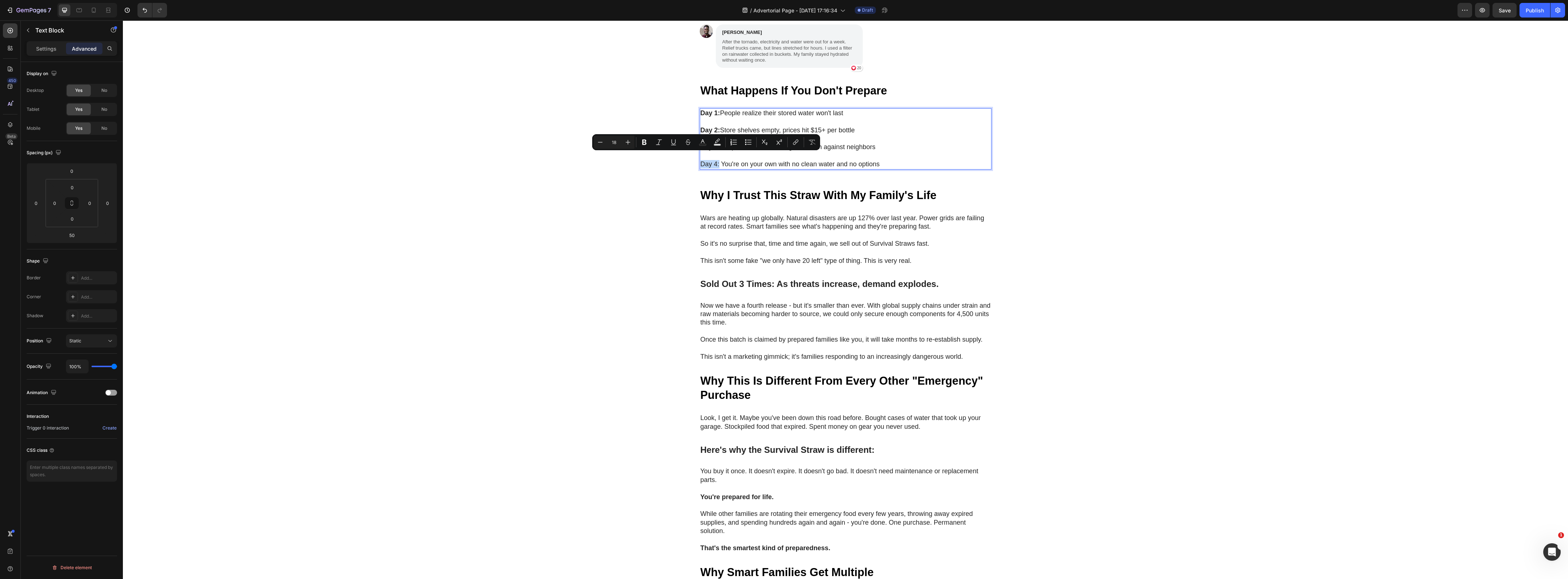
drag, startPoint x: 715, startPoint y: 156, endPoint x: 698, endPoint y: 157, distance: 17.0
click at [701, 157] on p "Day 4: You're on your own with no clean water and no options" at bounding box center [845, 160] width 290 height 17
click at [648, 141] on button "Bold" at bounding box center [645, 142] width 13 height 13
click at [623, 228] on div "My Brother Laughed at Me for Ordering These Heading "My brother laughed at me f…" at bounding box center [845, 233] width 1445 height 1112
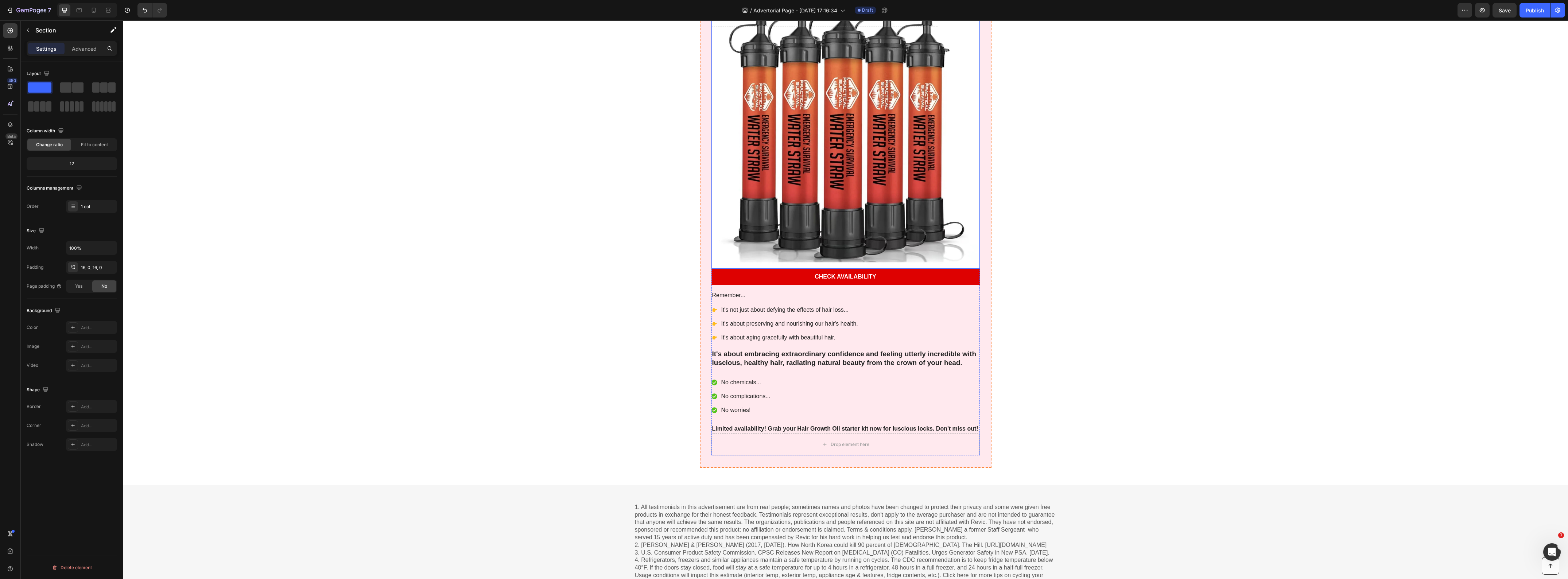
scroll to position [3195, 0]
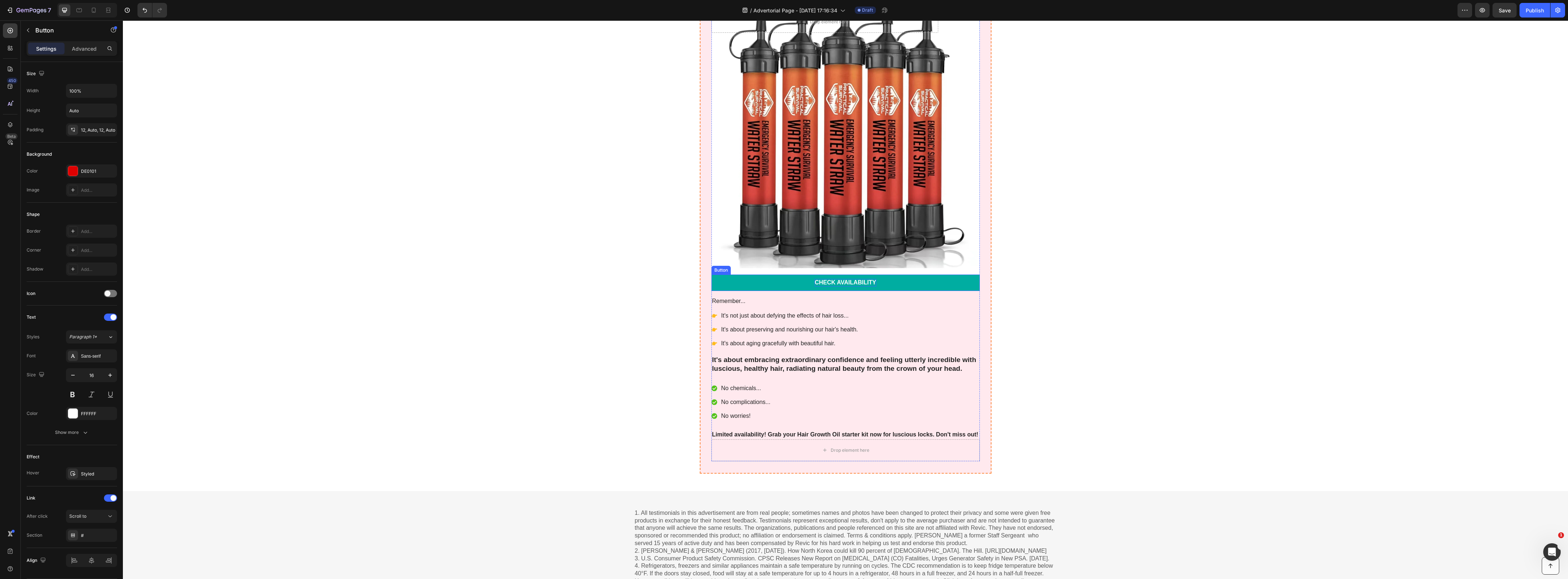
click at [826, 281] on p "Check Availability" at bounding box center [845, 282] width 61 height 8
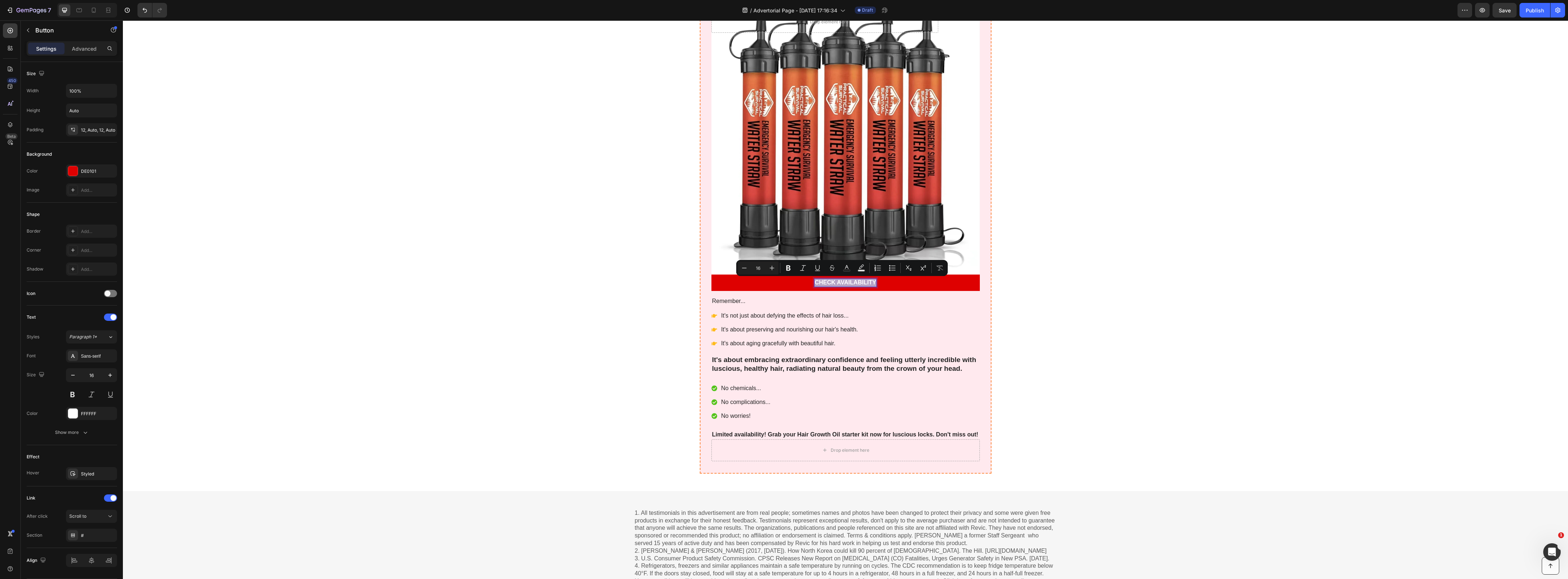
copy p "Check Availability"
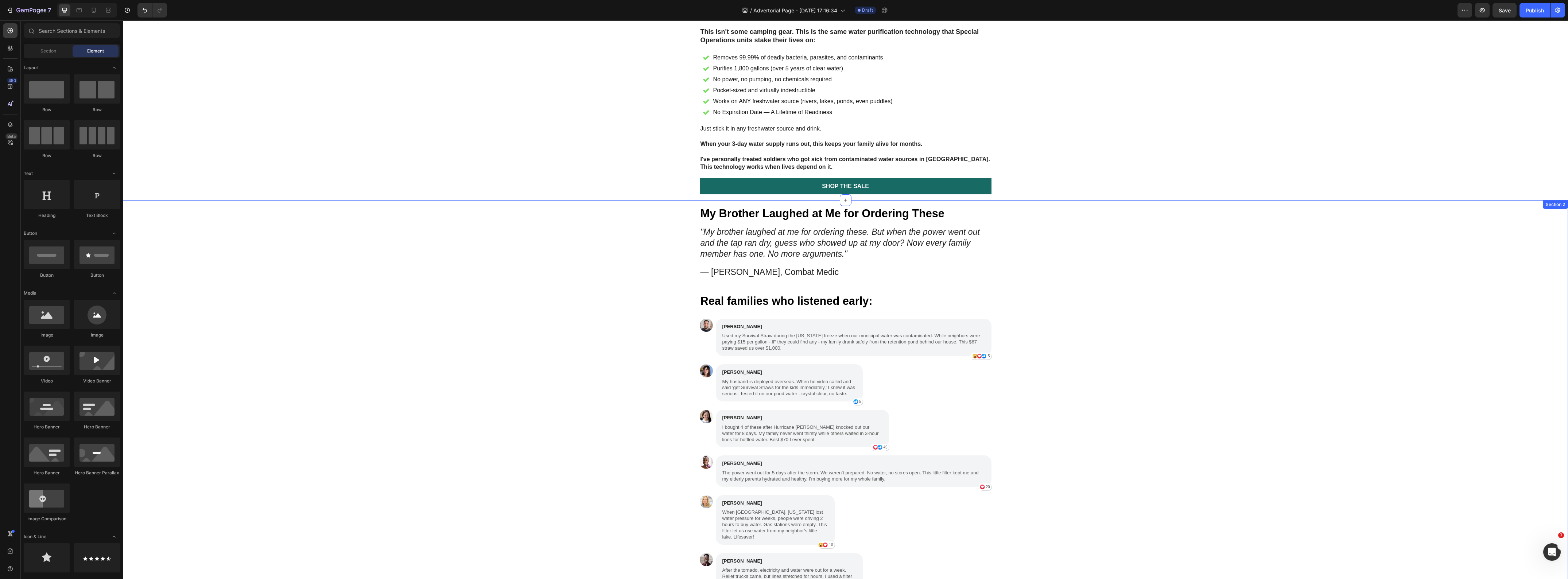
scroll to position [1645, 0]
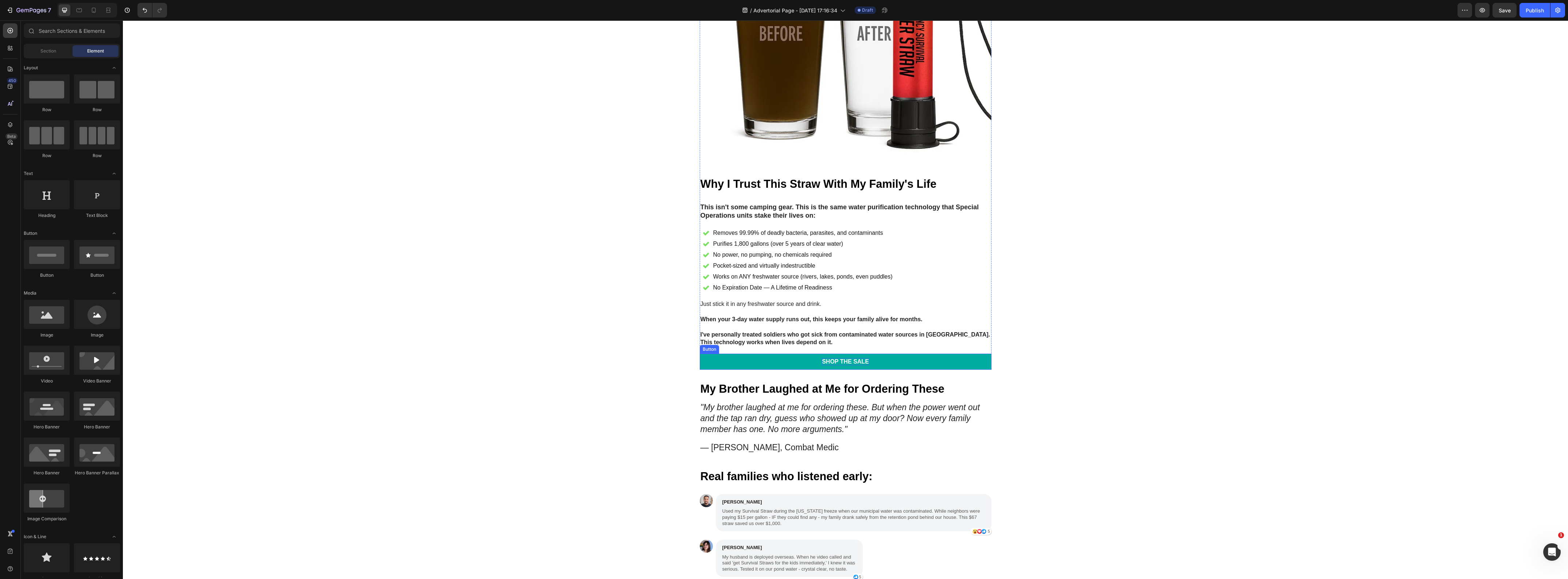
click at [857, 366] on div "Shop the Sale" at bounding box center [845, 362] width 47 height 8
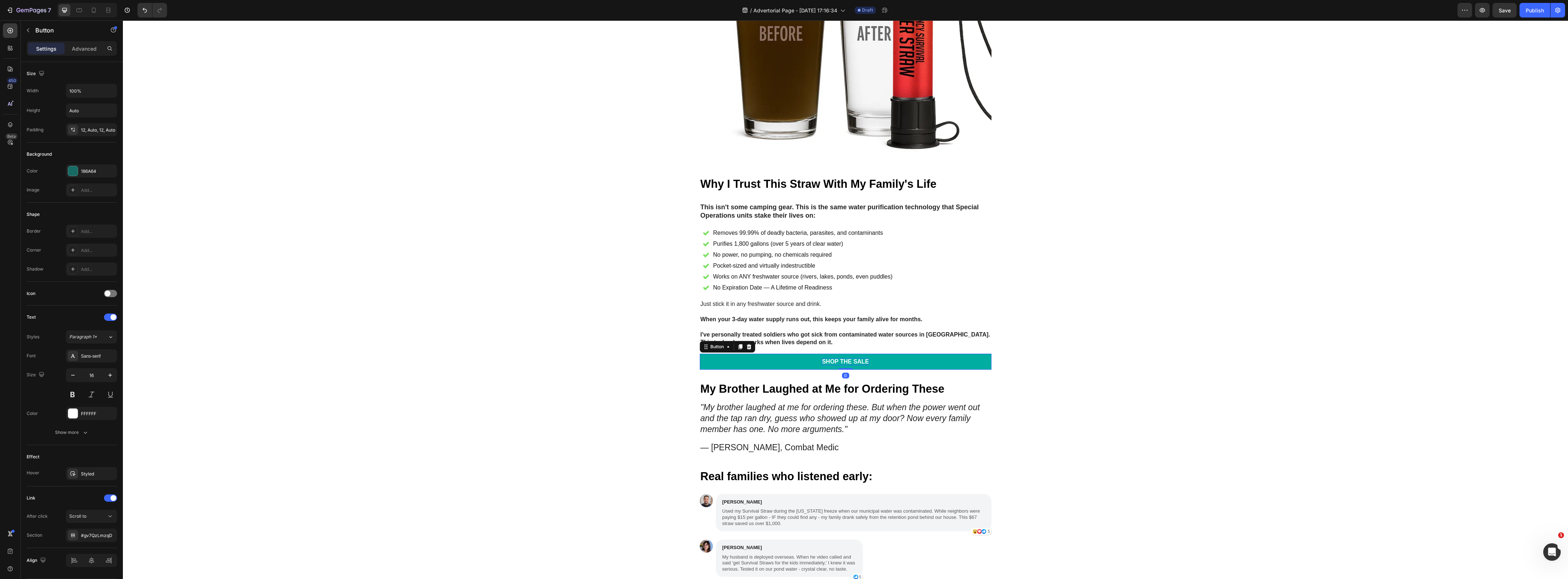
click at [857, 366] on div "Shop the Sale" at bounding box center [845, 362] width 47 height 8
click at [857, 366] on p "Shop the Sale" at bounding box center [845, 362] width 47 height 8
click at [715, 370] on link "Check Availability" at bounding box center [845, 362] width 292 height 16
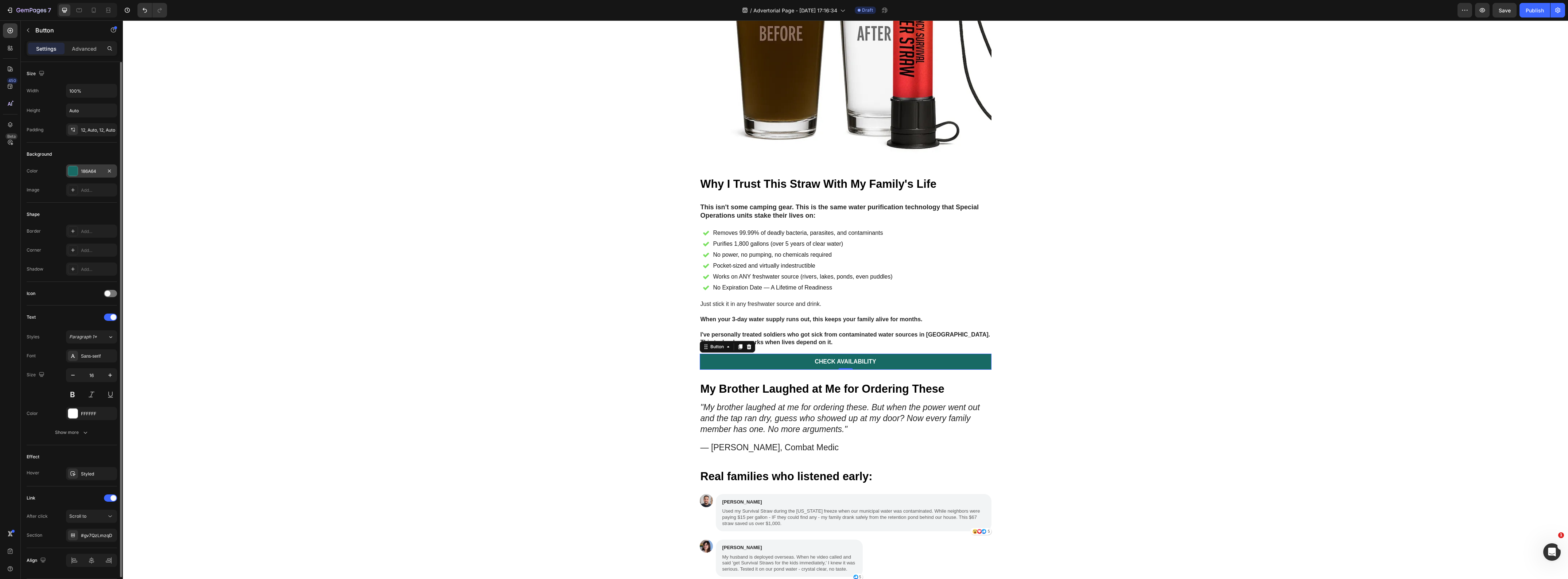
click at [77, 174] on div at bounding box center [73, 171] width 10 height 10
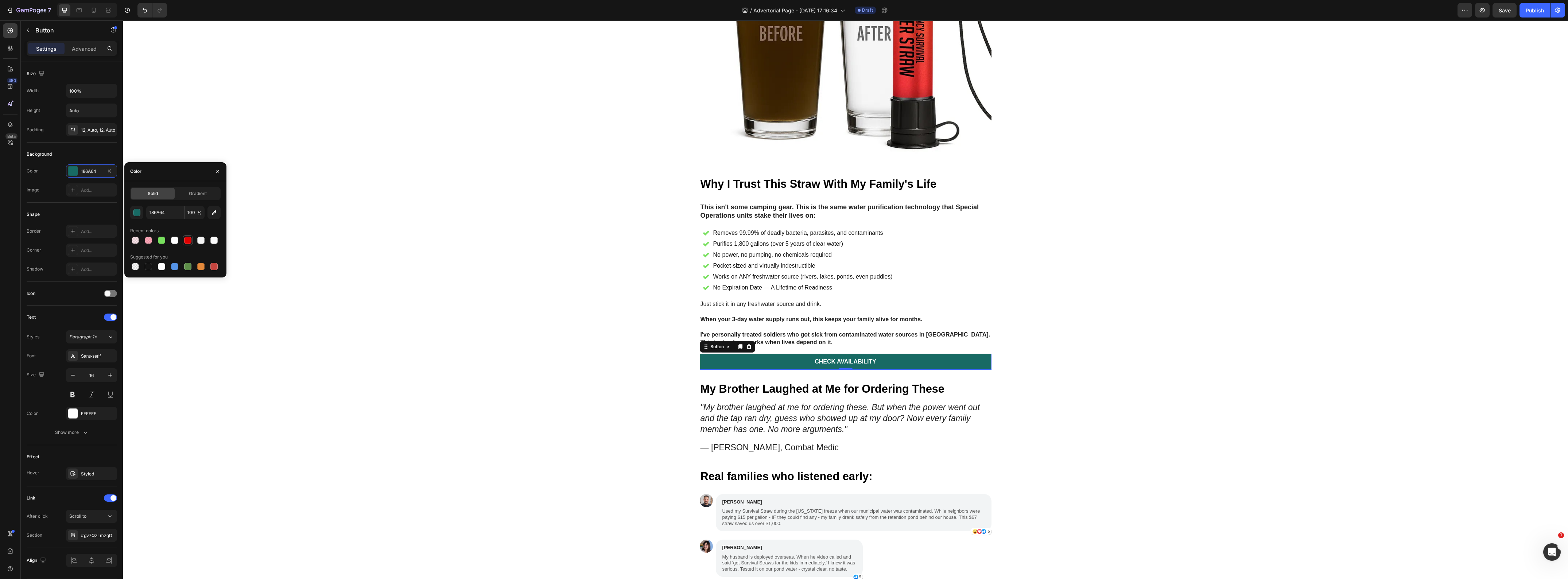
click at [184, 238] on div at bounding box center [188, 240] width 7 height 7
type input "DE0101"
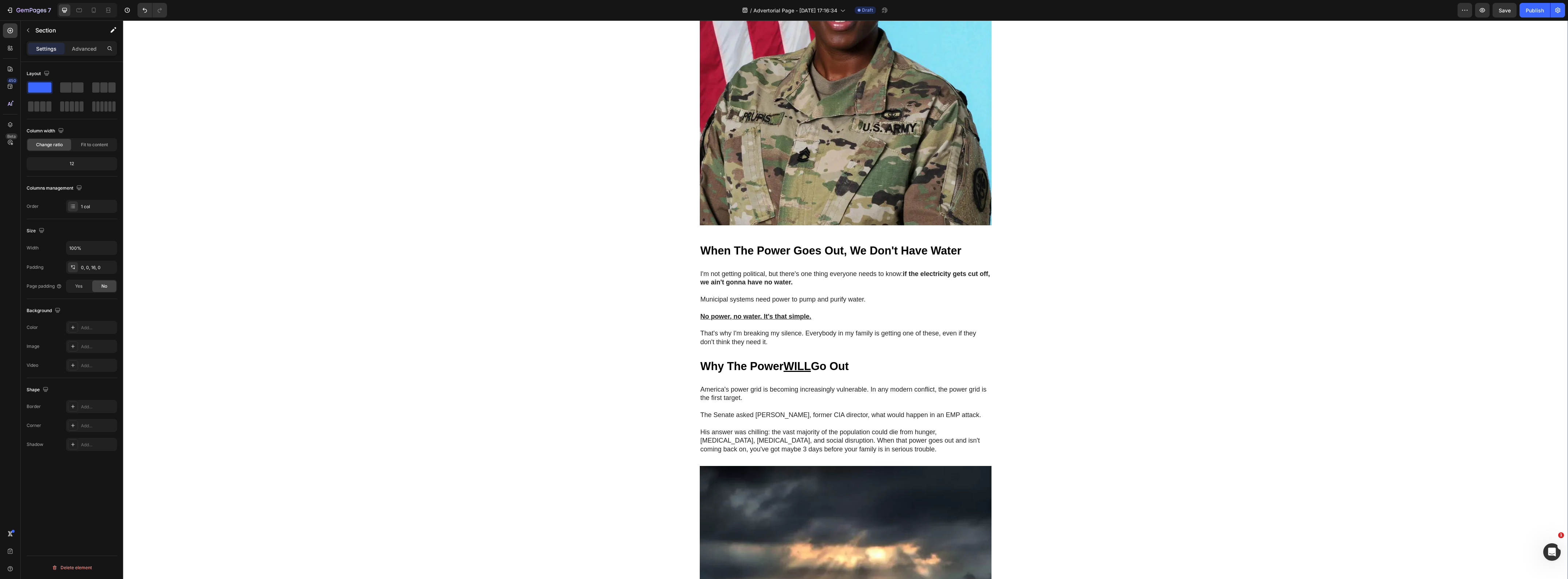
scroll to position [638, 0]
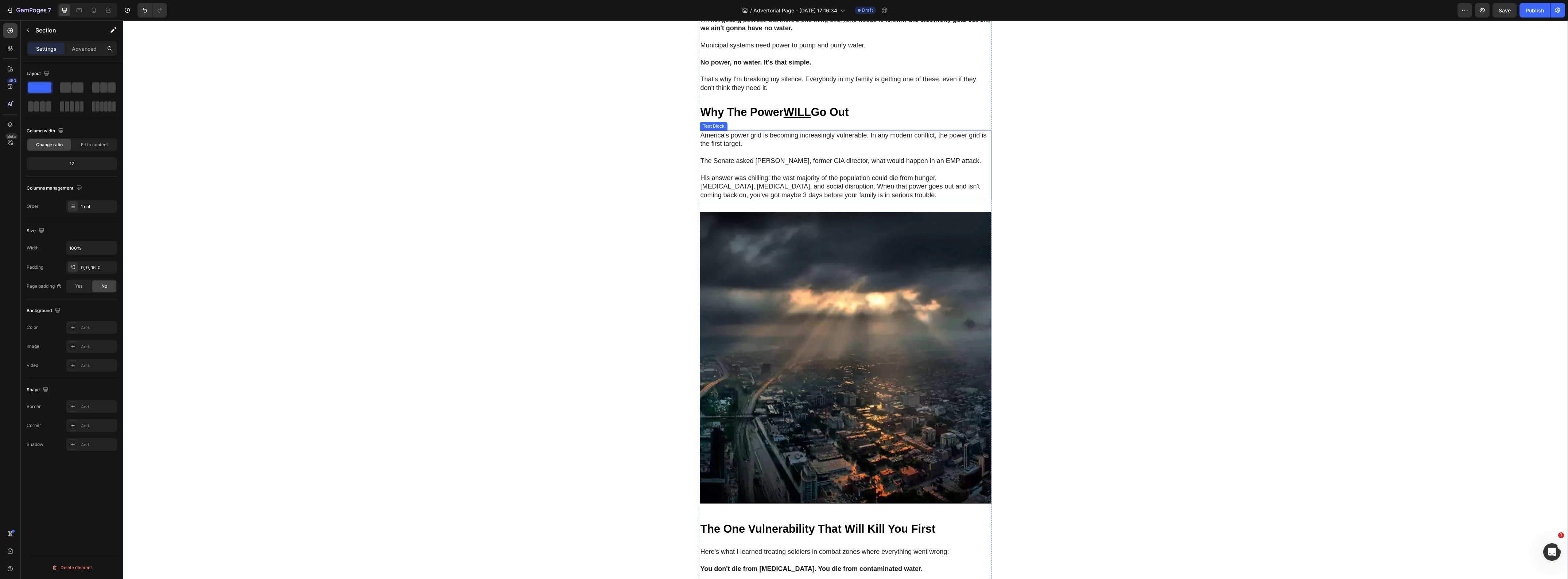
click at [761, 165] on p "The Senate asked [PERSON_NAME], former CIA director, what would happen in an EM…" at bounding box center [845, 161] width 290 height 9
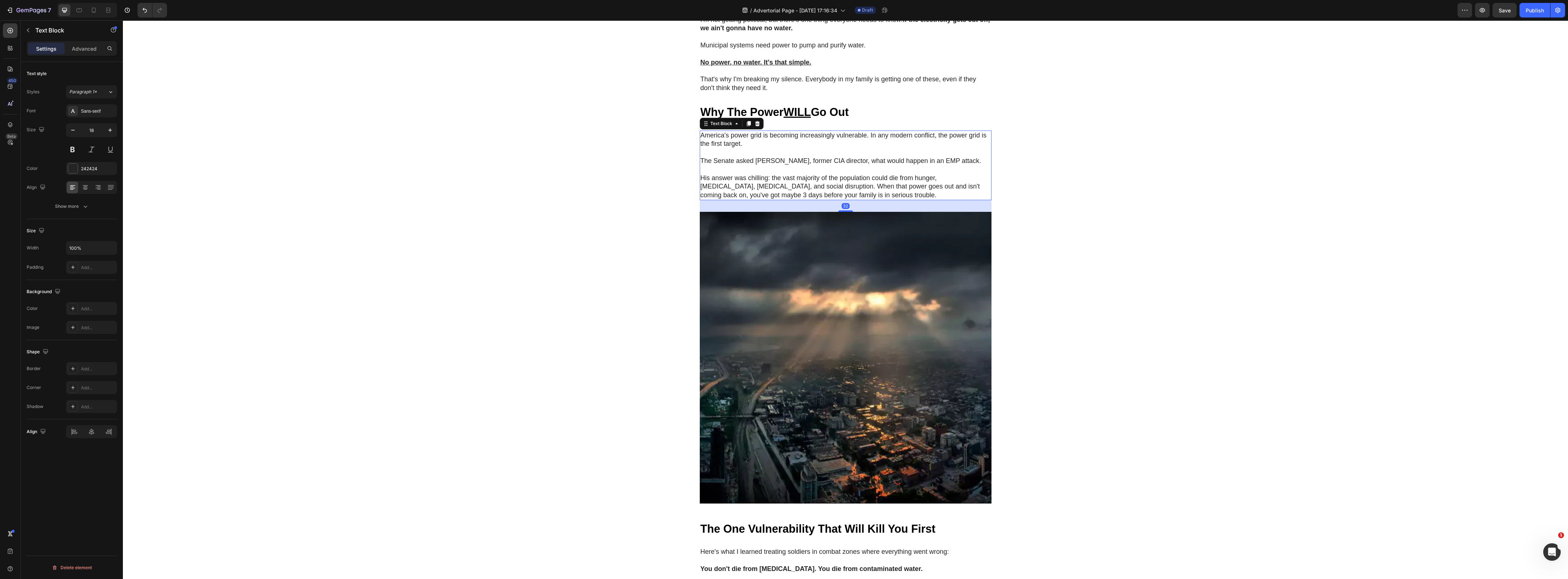
click at [761, 165] on p "The Senate asked [PERSON_NAME], former CIA director, what would happen in an EM…" at bounding box center [845, 161] width 290 height 9
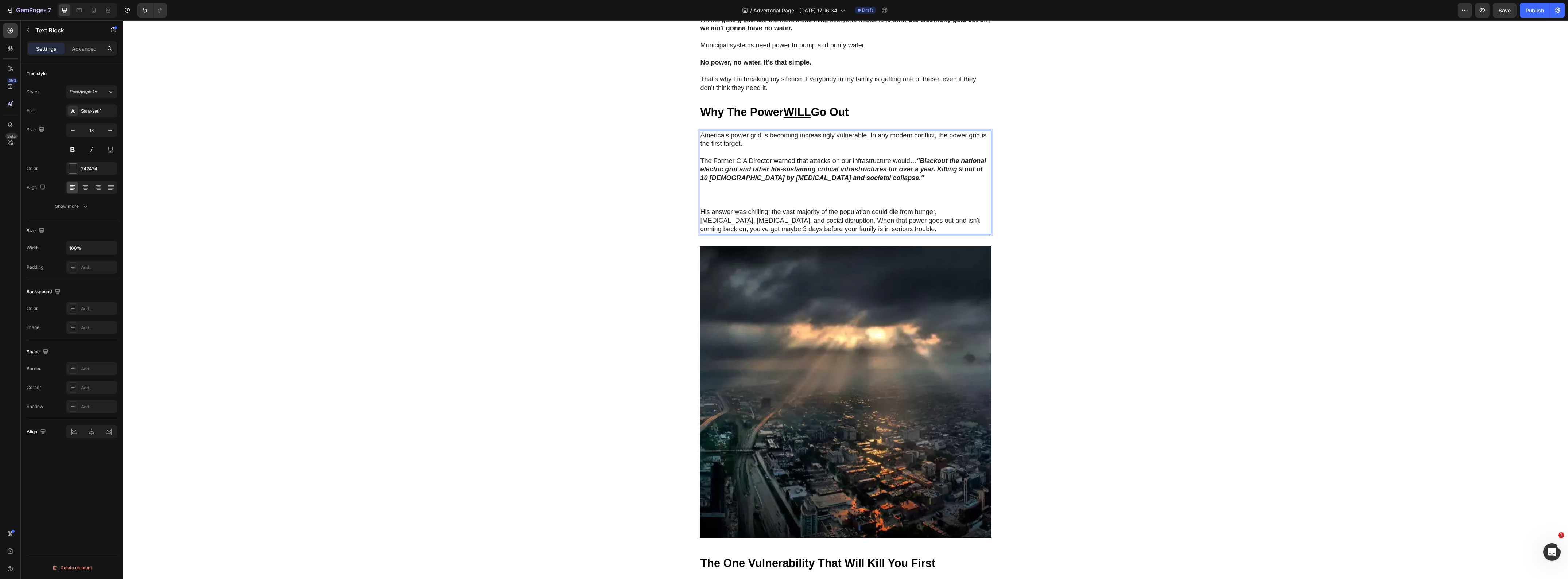
click at [780, 149] on p "America's power grid is becoming increasingly vulnerable. In any modern conflic…" at bounding box center [845, 140] width 290 height 17
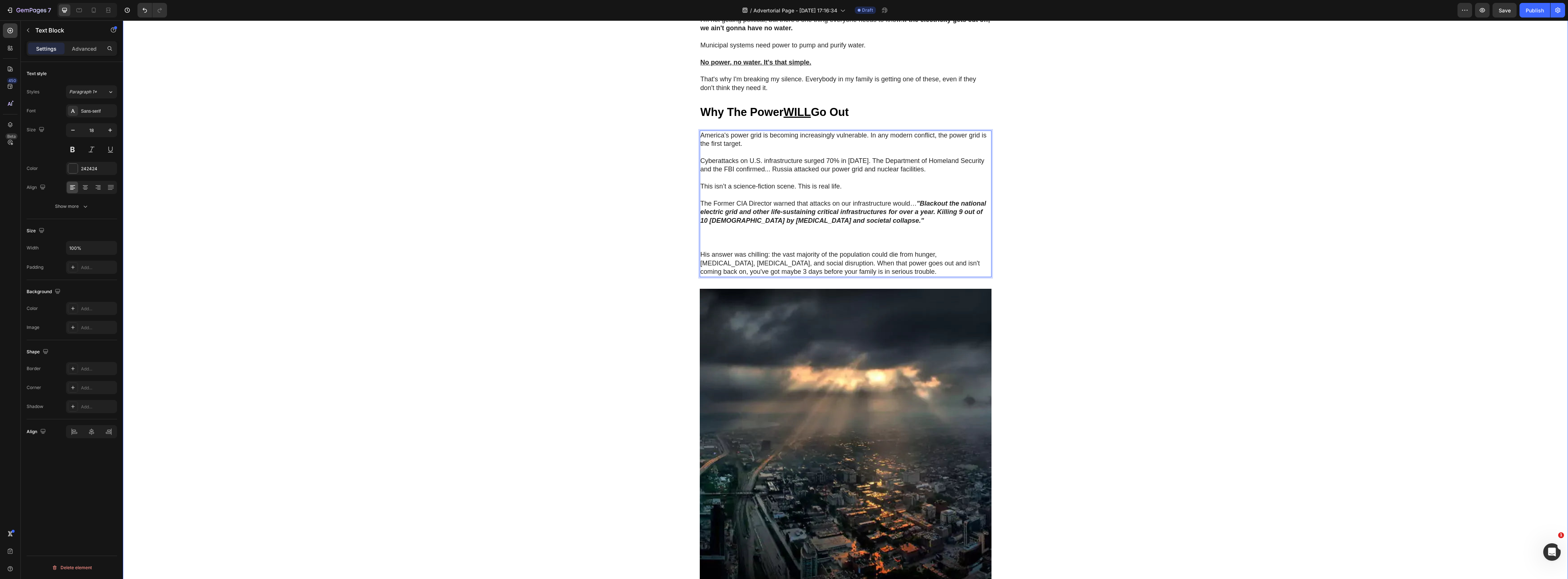
click at [518, 217] on div "🚨 Warning: Limited Units Available 🚨 Heading Row NATO's 36-Hour Warning Just Co…" at bounding box center [845, 426] width 1445 height 2057
click at [771, 118] on strong "Why The Power WILL Go Out" at bounding box center [775, 112] width 149 height 12
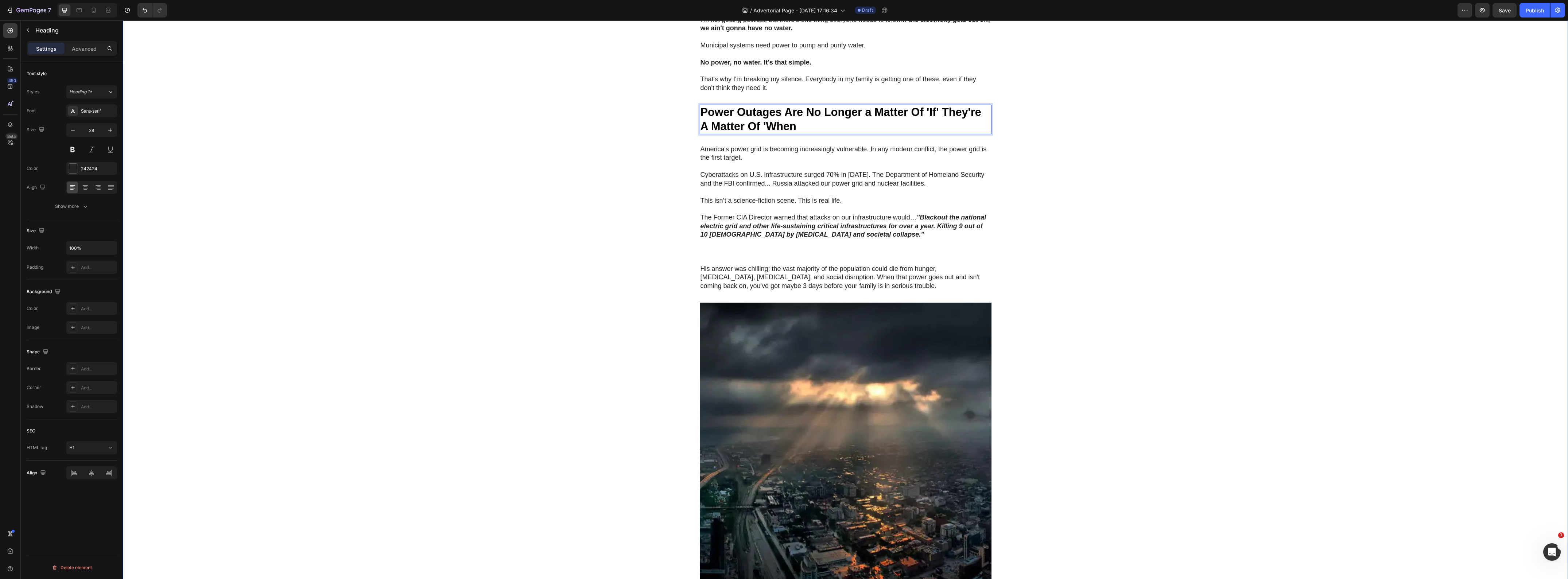
click at [584, 208] on div "🚨 Warning: Limited Units Available 🚨 Heading Row NATO's 36-Hour Warning Just Co…" at bounding box center [845, 432] width 1445 height 2070
click at [835, 133] on p "⁠⁠⁠⁠⁠⁠⁠ Power Outages Are No Longer a Matter Of 'If' They're A Matter Of 'When" at bounding box center [845, 119] width 290 height 28
click at [803, 134] on h1 "Power Outages Are No Longer a Matter Of 'If' They're A Matter Of 'When" at bounding box center [845, 119] width 292 height 30
click at [570, 183] on div "🚨 Warning: Limited Units Available 🚨 Heading Row NATO's 36-Hour Warning Just Co…" at bounding box center [845, 432] width 1445 height 2070
click at [767, 290] on p "His answer was chilling: the vast majority of the population could die from hun…" at bounding box center [845, 278] width 290 height 26
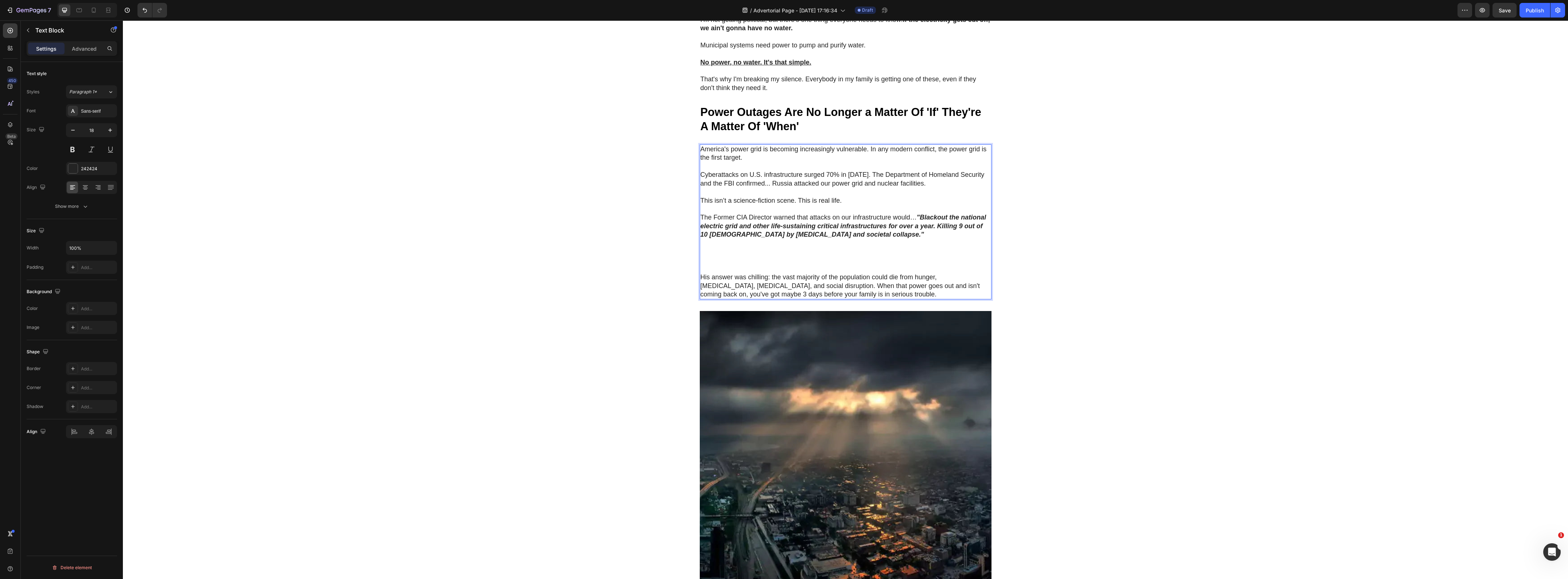
click at [761, 299] on p "His answer was chilling: the vast majority of the population could die from hun…" at bounding box center [845, 286] width 290 height 26
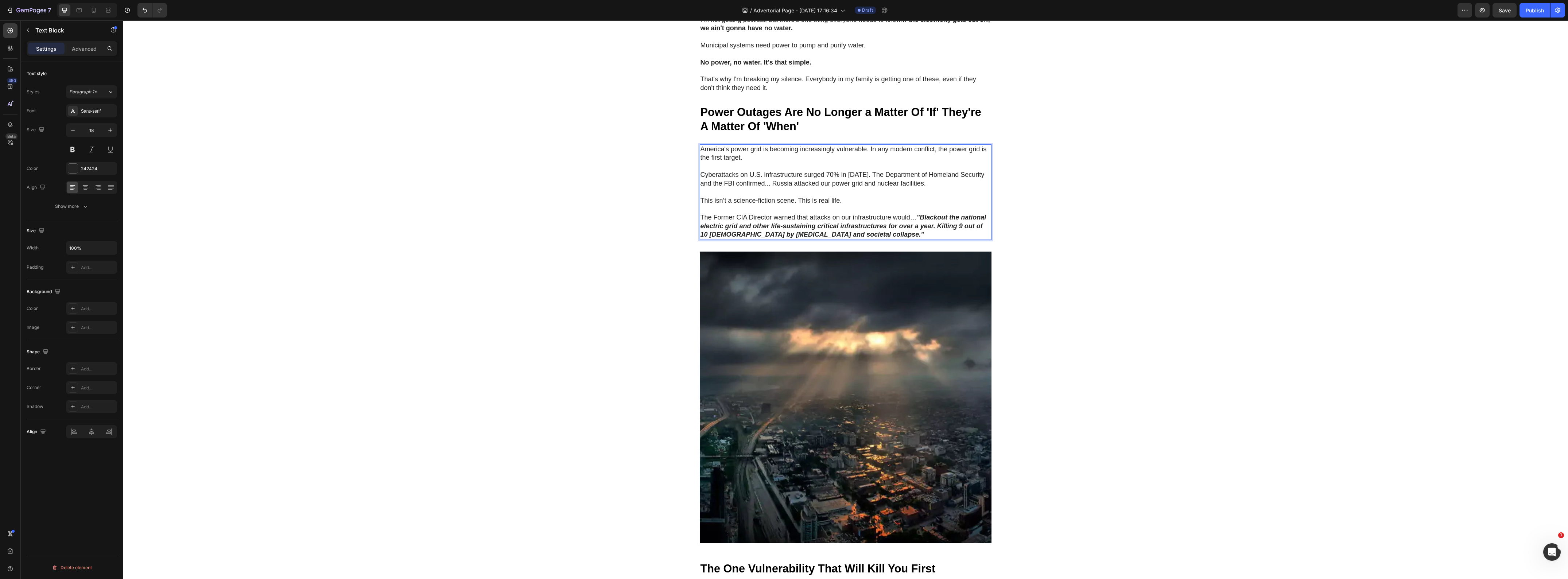
click at [780, 238] on strong ""Blackout the national electric grid and other life-sustaining critical infrast…" at bounding box center [844, 226] width 286 height 24
click at [896, 239] on p "The Former CIA Director warned that attacks on our infrastructure would… "Black…" at bounding box center [845, 226] width 290 height 26
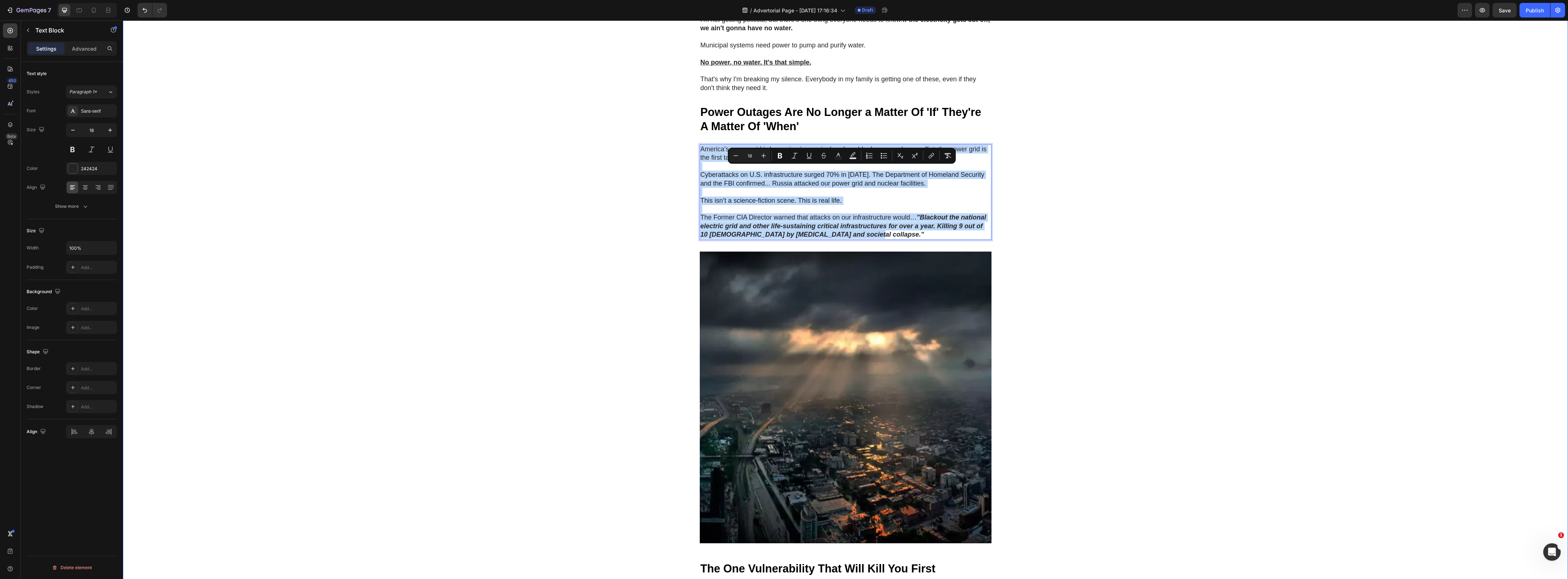
drag, startPoint x: 876, startPoint y: 254, endPoint x: 694, endPoint y: 174, distance: 198.8
click at [694, 174] on div "🚨 Warning: Limited Units Available 🚨 Heading Row NATO's 36-Hour Warning Just Co…" at bounding box center [845, 407] width 1445 height 2019
copy div "America's power grid is becoming increasingly vulnerable. In any modern conflic…"
click at [872, 239] on p "The Former CIA Director warned that attacks on our infrastructure would… "Black…" at bounding box center [845, 226] width 290 height 26
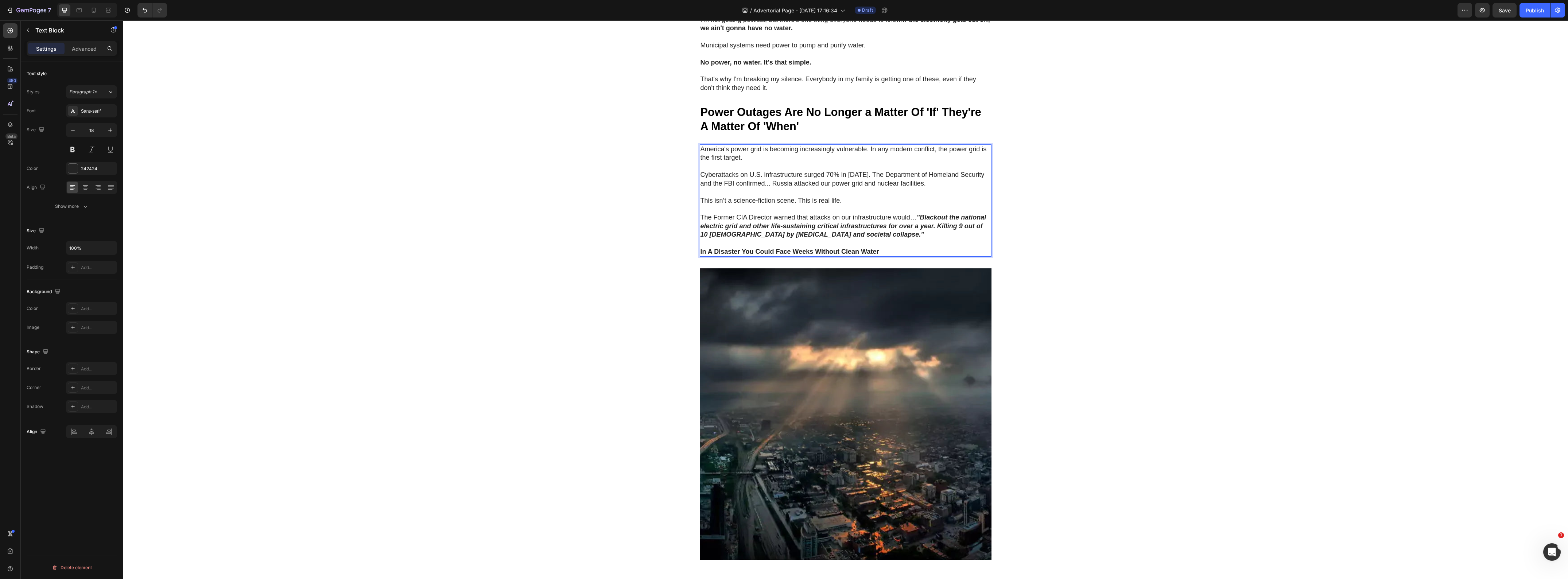
click at [713, 255] on strong "In A Disaster You Could Face Weeks Without Clean Water" at bounding box center [790, 251] width 179 height 7
click at [714, 255] on strong "In A Disaster You Could Face Weeks Without Clean Water" at bounding box center [790, 251] width 179 height 7
click at [628, 264] on div "🚨 Warning: Limited Units Available 🚨 Heading Row NATO's 36-Hour Warning Just Co…" at bounding box center [845, 415] width 1445 height 2037
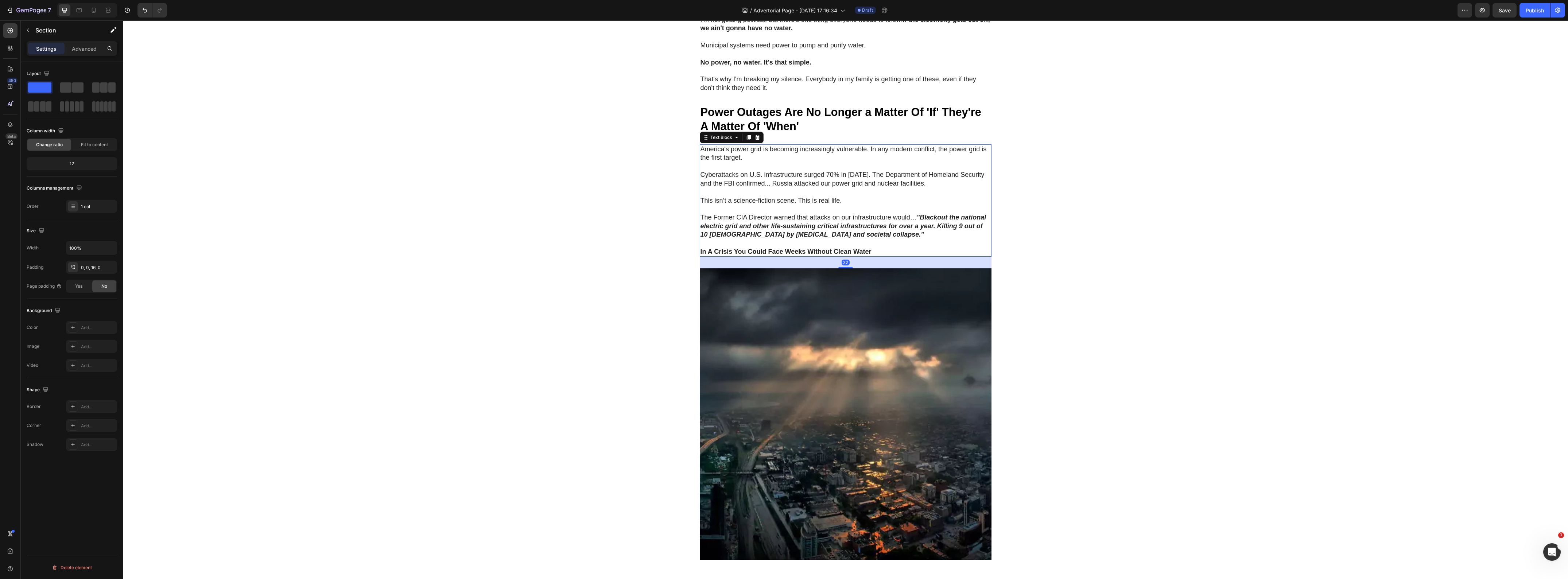
click at [847, 255] on strong "In A Crisis You Could Face Weeks Without Clean Water" at bounding box center [786, 251] width 171 height 7
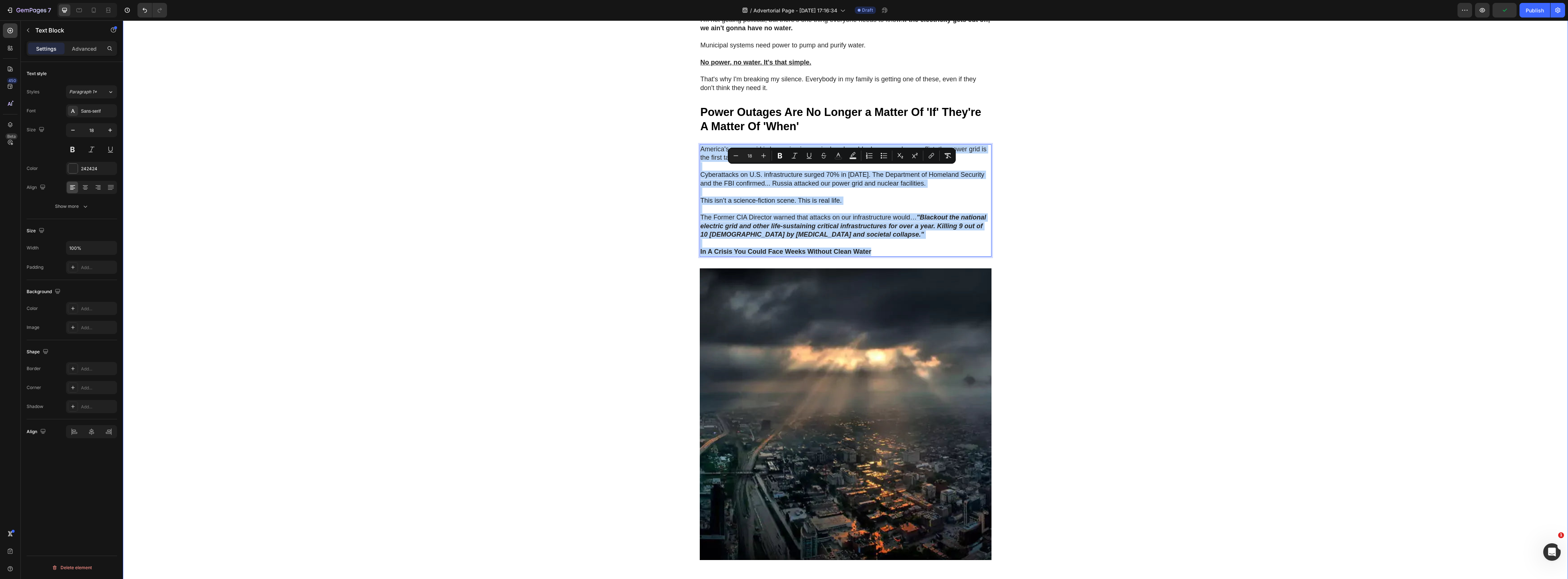
drag, startPoint x: 891, startPoint y: 273, endPoint x: 671, endPoint y: 169, distance: 243.3
click at [671, 169] on div "🚨 Warning: Limited Units Available 🚨 Heading Row NATO's 36-Hour Warning Just Co…" at bounding box center [845, 415] width 1445 height 2037
copy div "America's power grid is becoming increasingly vulnerable. In any modern conflic…"
click at [796, 255] on strong "In A Crisis You Could Face Weeks Without Clean Water" at bounding box center [786, 251] width 171 height 7
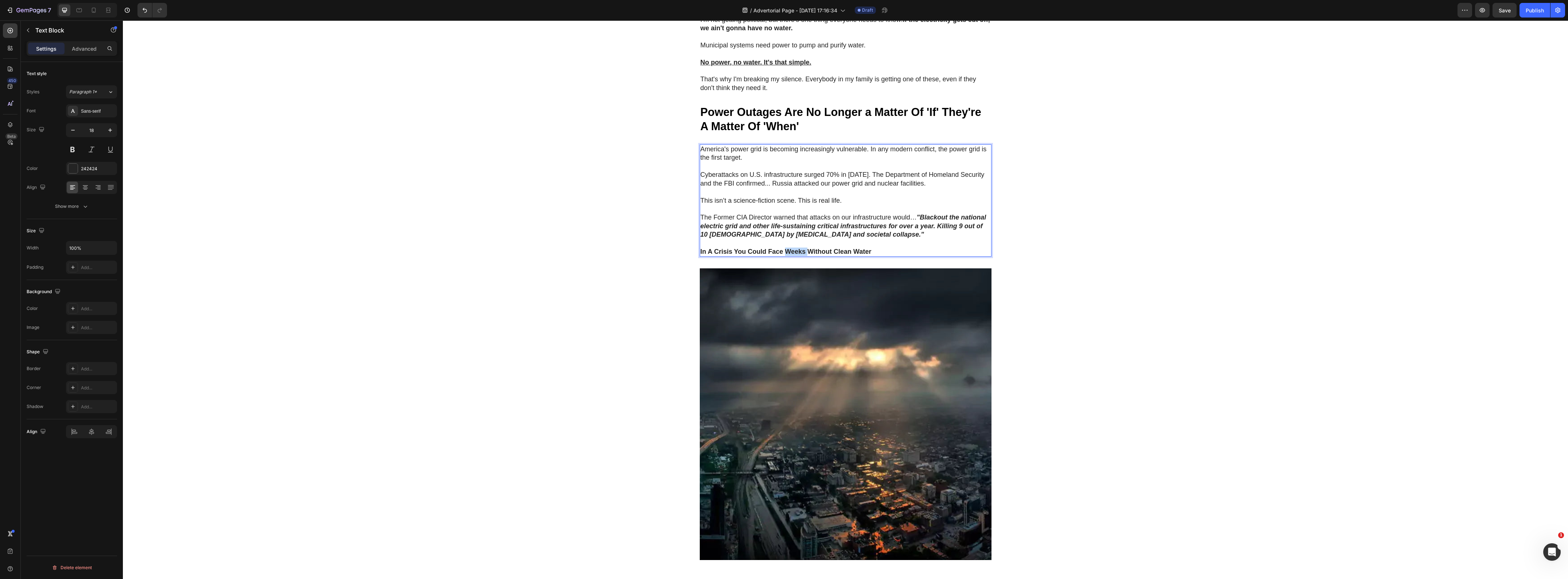
click at [796, 255] on strong "In A Crisis You Could Face Weeks Without Clean Water" at bounding box center [786, 251] width 171 height 7
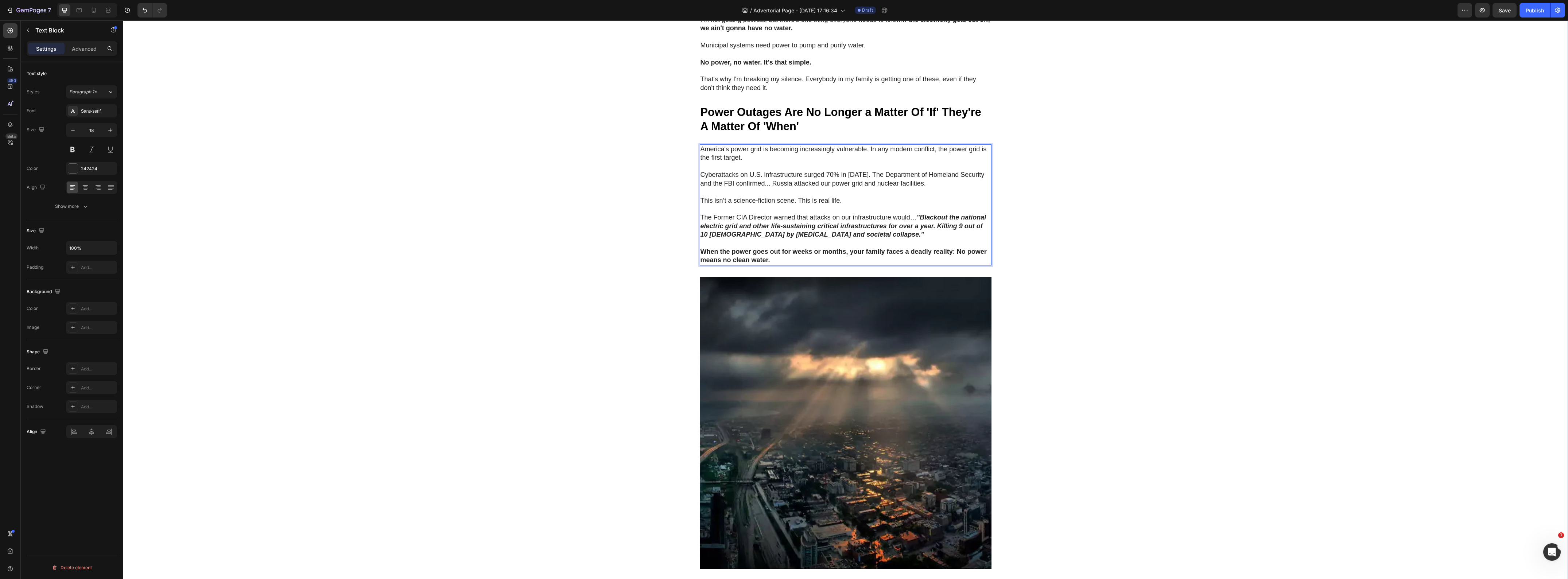
click at [610, 307] on div "🚨 Warning: Limited Units Available 🚨 Heading Row NATO's 36-Hour Warning Just Co…" at bounding box center [845, 419] width 1445 height 2044
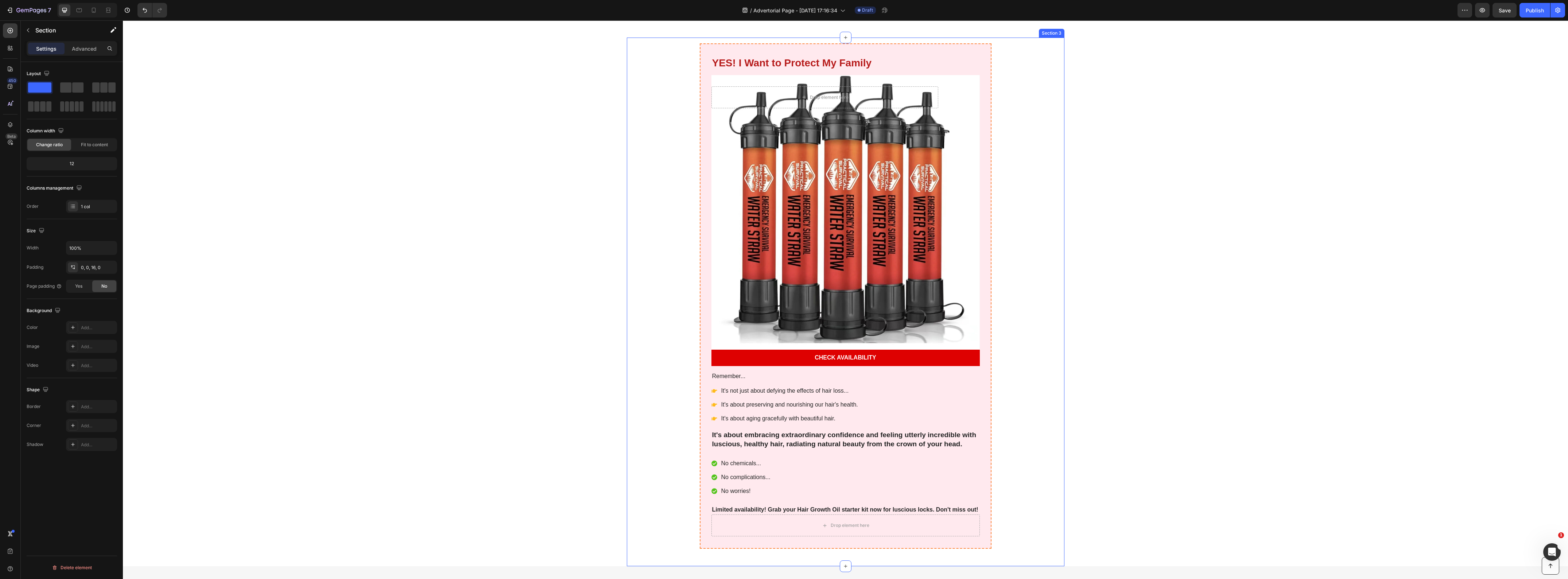
scroll to position [3168, 0]
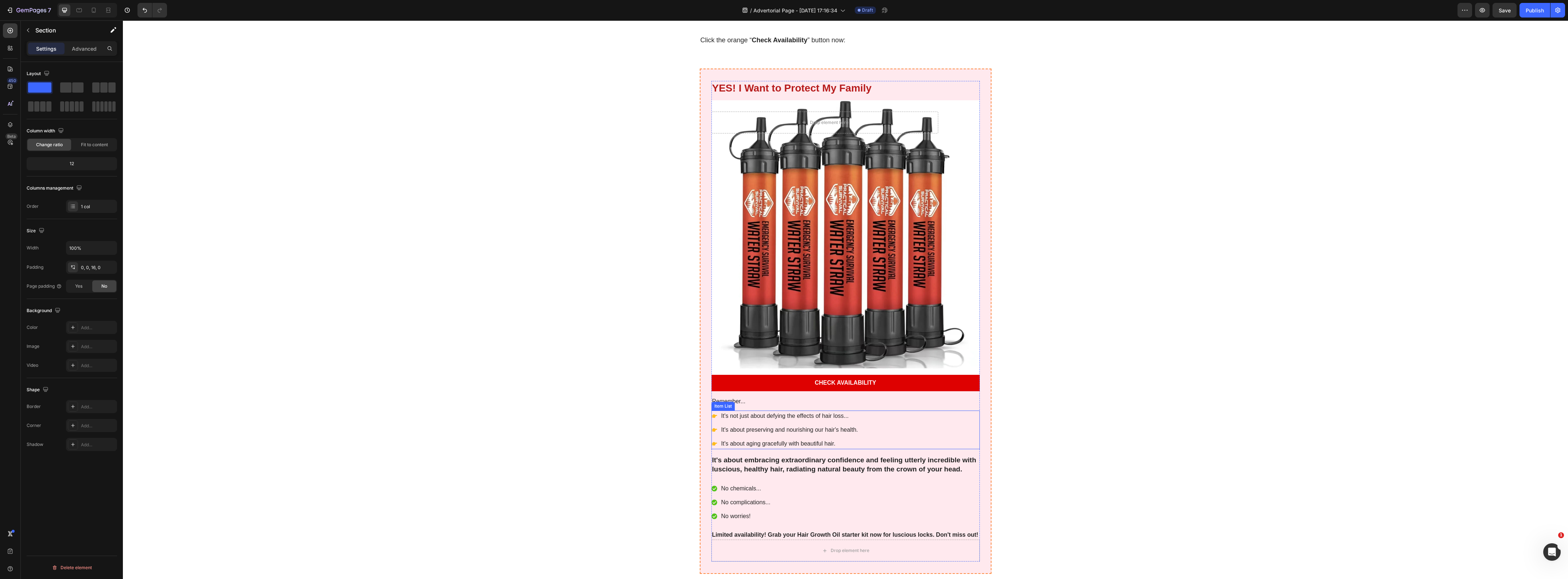
click at [767, 412] on p "It's not just about defying the effects of hair loss..." at bounding box center [789, 416] width 137 height 9
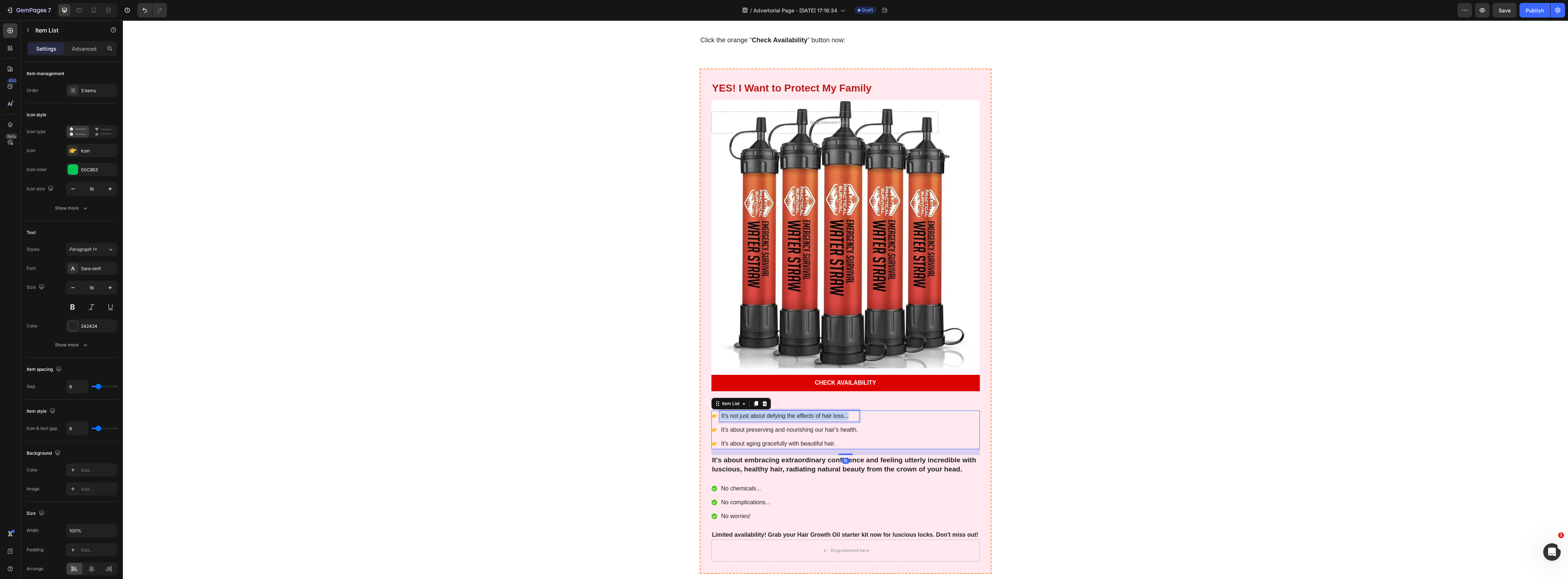
click at [767, 412] on p "It's not just about defying the effects of hair loss..." at bounding box center [789, 416] width 137 height 9
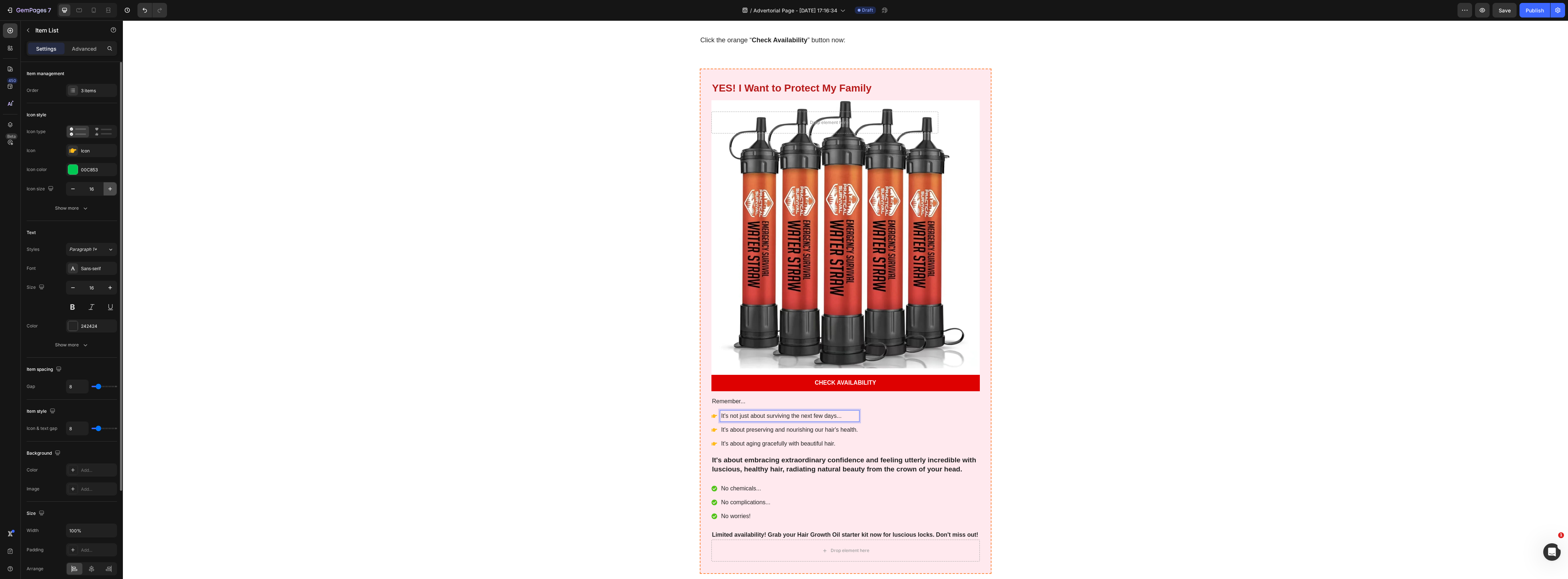
click at [108, 188] on icon "button" at bounding box center [110, 189] width 7 height 7
type input "18"
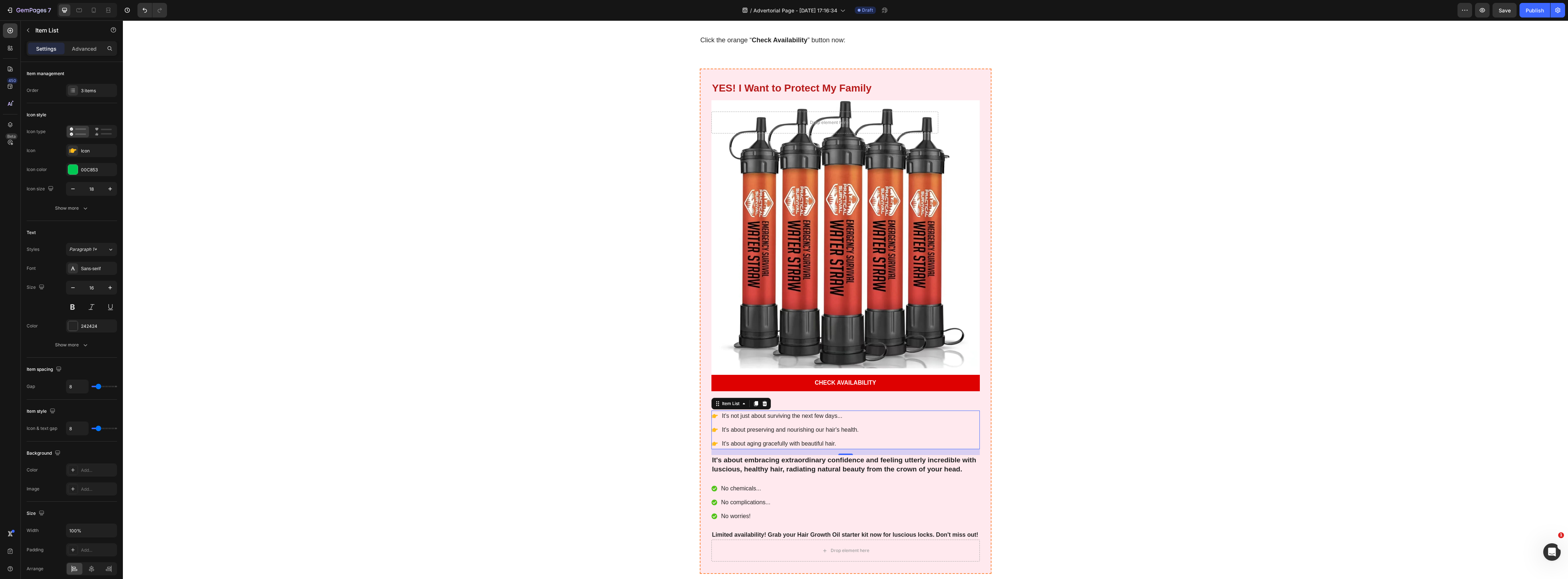
click at [880, 412] on div "It's not just about surviving the next few days... It's about preserving and no…" at bounding box center [845, 430] width 268 height 39
click at [782, 412] on p "It's not just about surviving the next few days..." at bounding box center [790, 416] width 137 height 9
click at [721, 390] on icon "Editor contextual toolbar" at bounding box center [723, 393] width 7 height 7
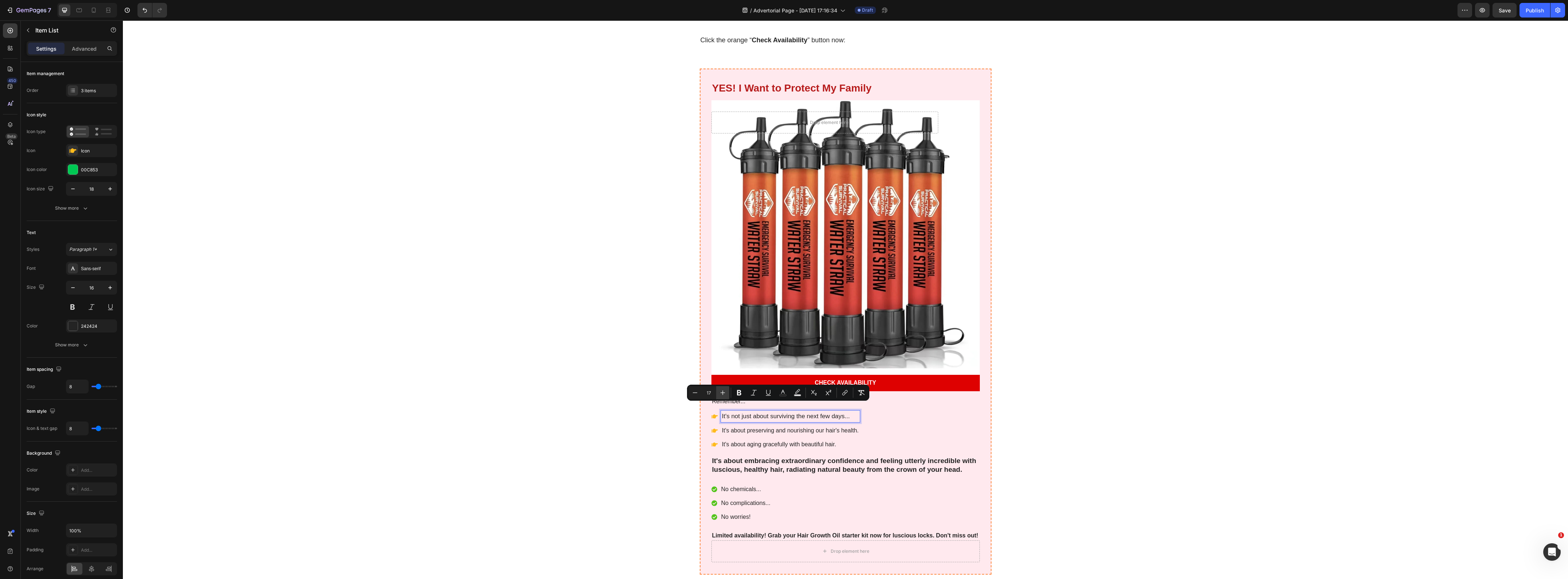
type input "18"
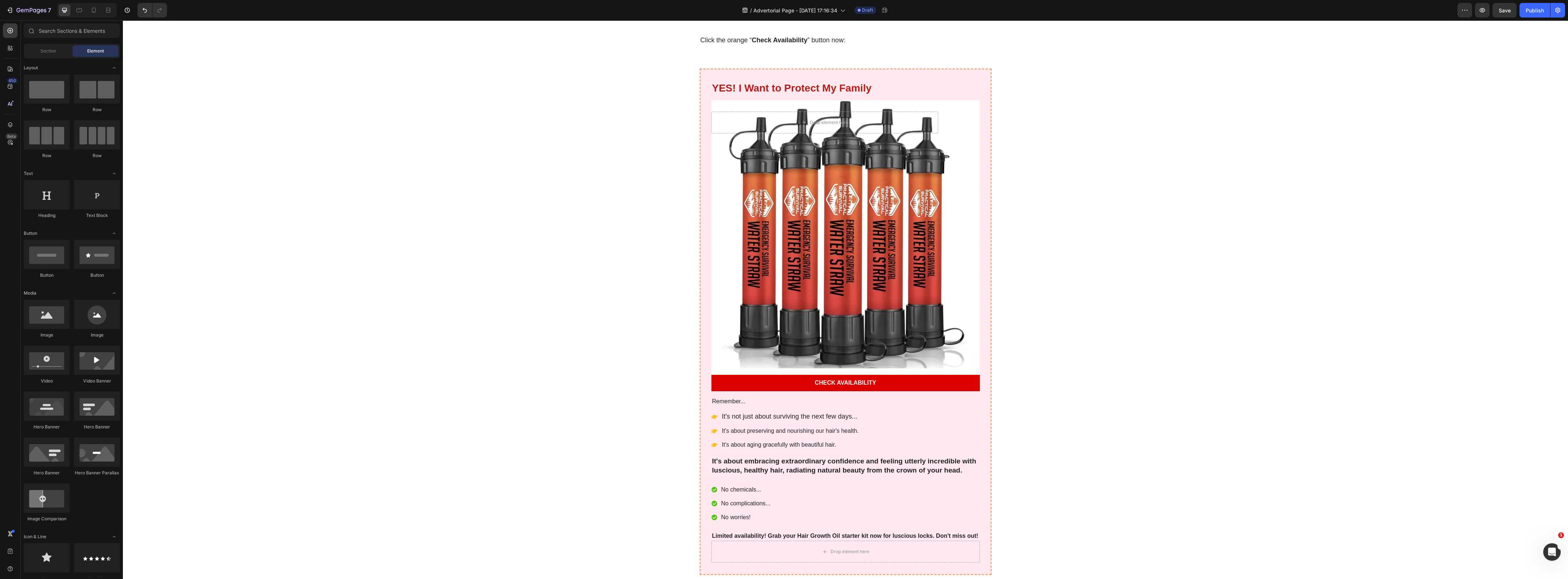
click at [142, 10] on icon "Undo/Redo" at bounding box center [145, 10] width 7 height 7
drag, startPoint x: 1131, startPoint y: 410, endPoint x: 1053, endPoint y: 407, distance: 78.1
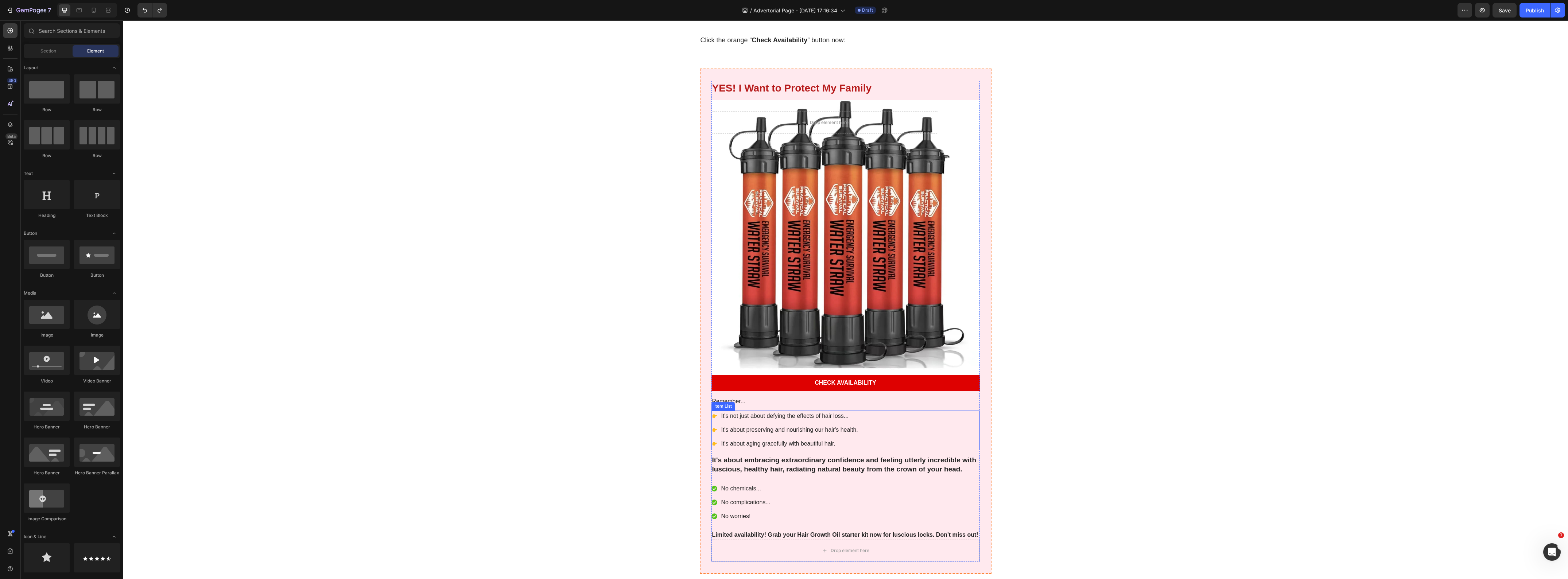
click at [788, 412] on p "It's not just about defying the effects of hair loss..." at bounding box center [789, 416] width 137 height 9
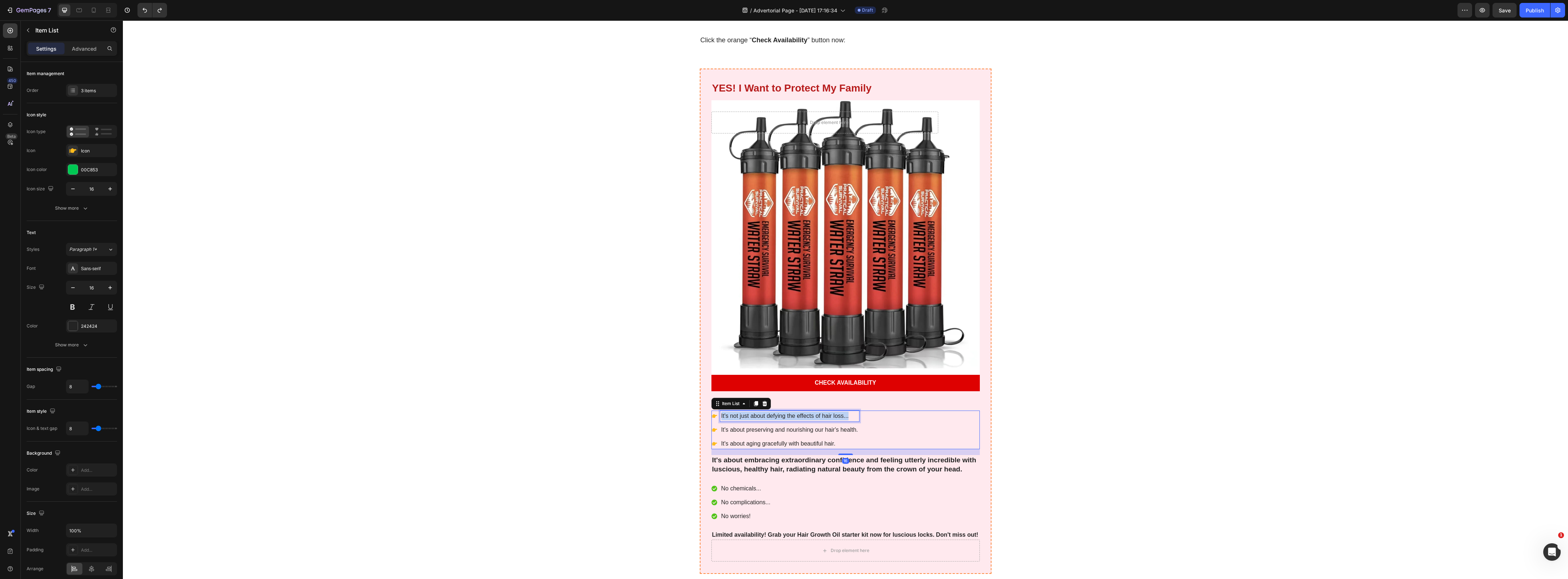
click at [788, 412] on p "It's not just about defying the effects of hair loss..." at bounding box center [789, 416] width 137 height 9
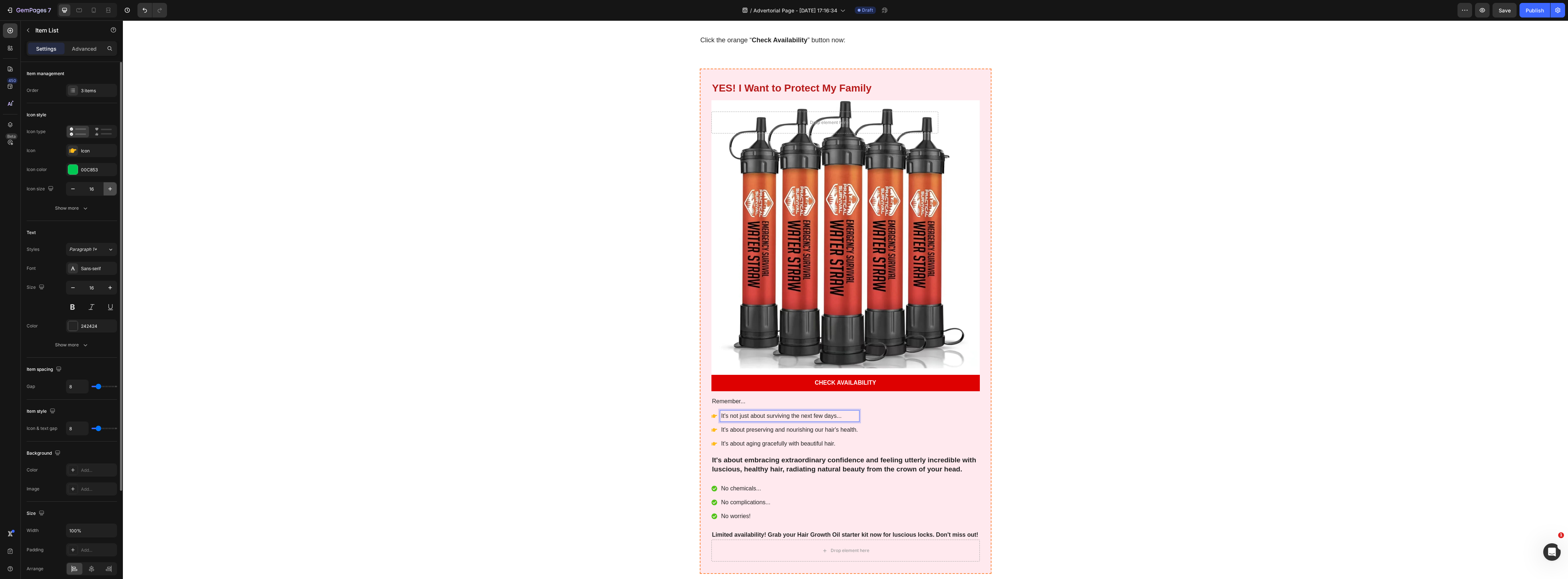
click at [108, 191] on icon "button" at bounding box center [110, 189] width 7 height 7
click at [73, 191] on icon "button" at bounding box center [73, 189] width 7 height 7
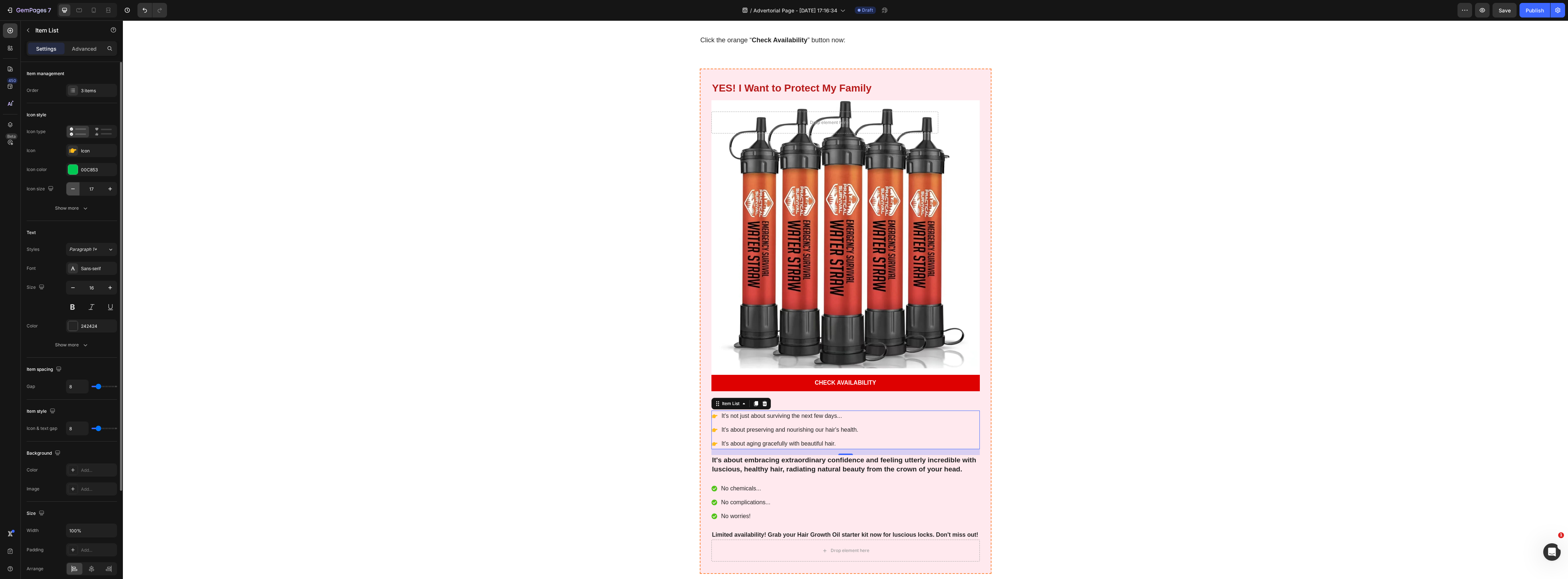
click at [73, 191] on icon "button" at bounding box center [73, 189] width 7 height 7
type input "16"
click at [762, 412] on p "It's not just about surviving the next few days..." at bounding box center [789, 416] width 137 height 9
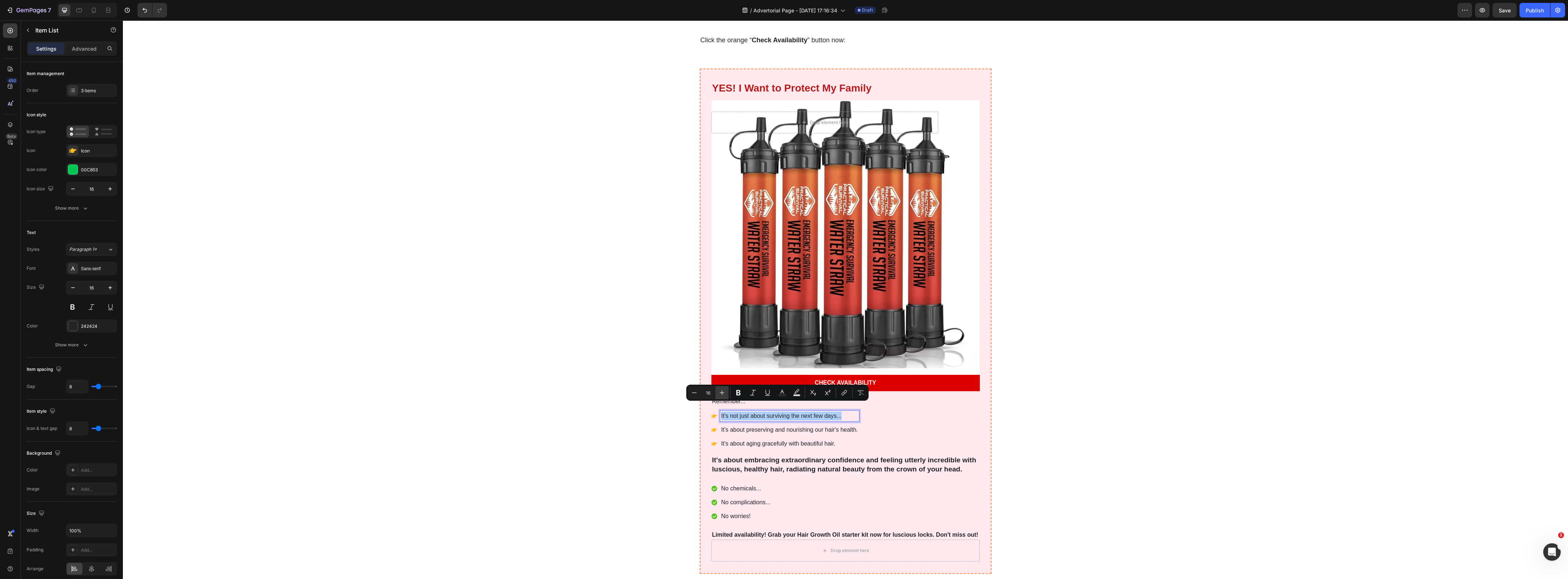
click at [721, 390] on icon "Editor contextual toolbar" at bounding box center [722, 393] width 7 height 7
type input "18"
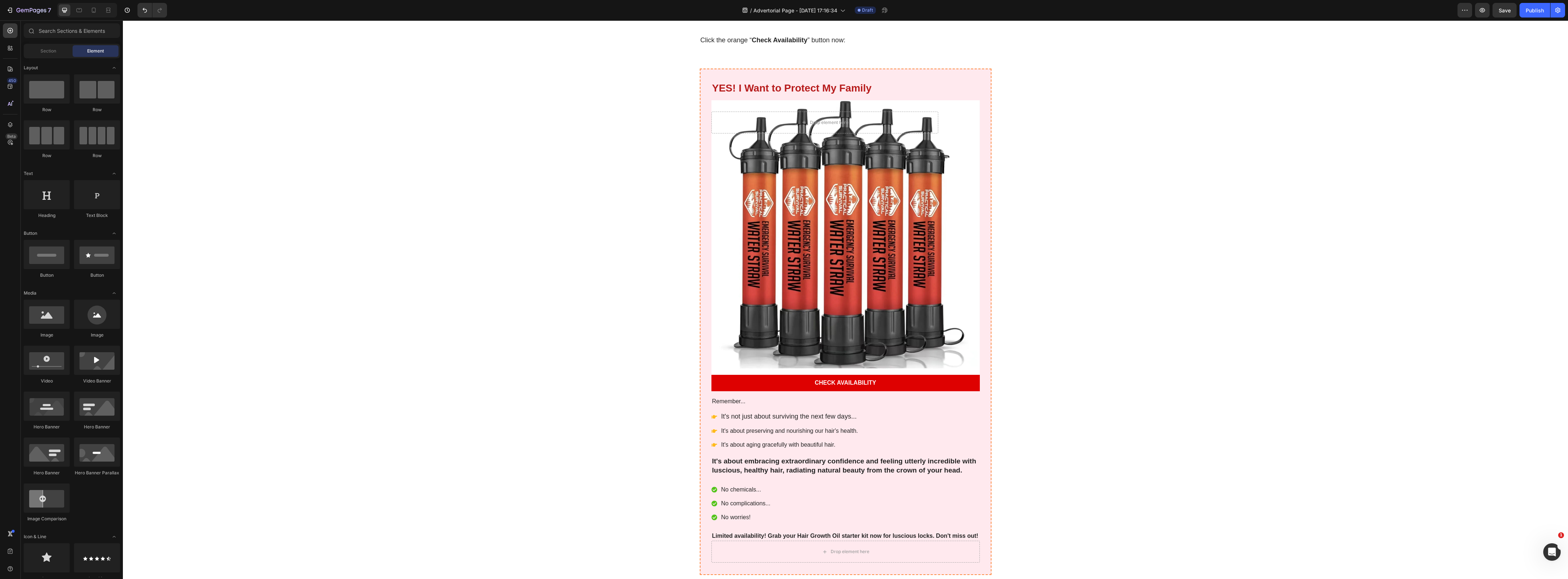
click at [755, 427] on p "It's about preserving and nourishing our hair's health." at bounding box center [789, 431] width 137 height 9
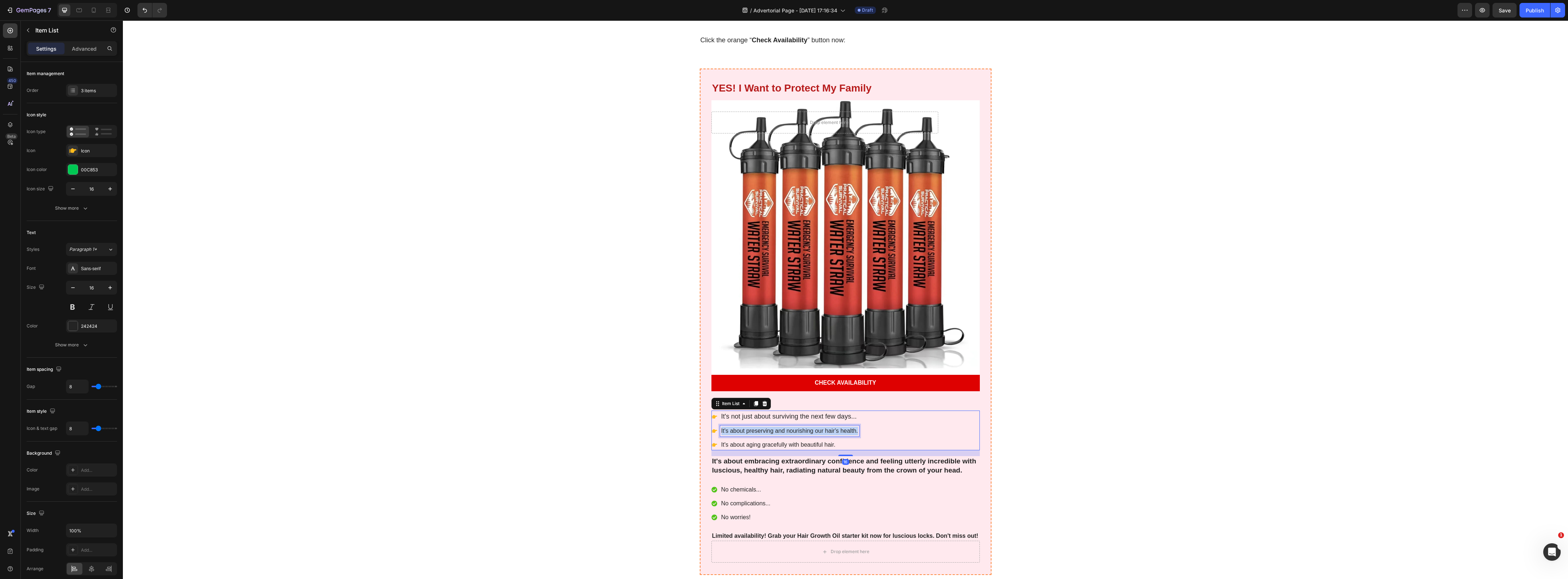
click at [755, 427] on p "It's about preserving and nourishing our hair's health." at bounding box center [789, 431] width 137 height 9
click at [755, 427] on p "It's about protecting your family's health and safety." at bounding box center [789, 431] width 136 height 9
click at [729, 409] on icon "Editor contextual toolbar" at bounding box center [728, 408] width 7 height 7
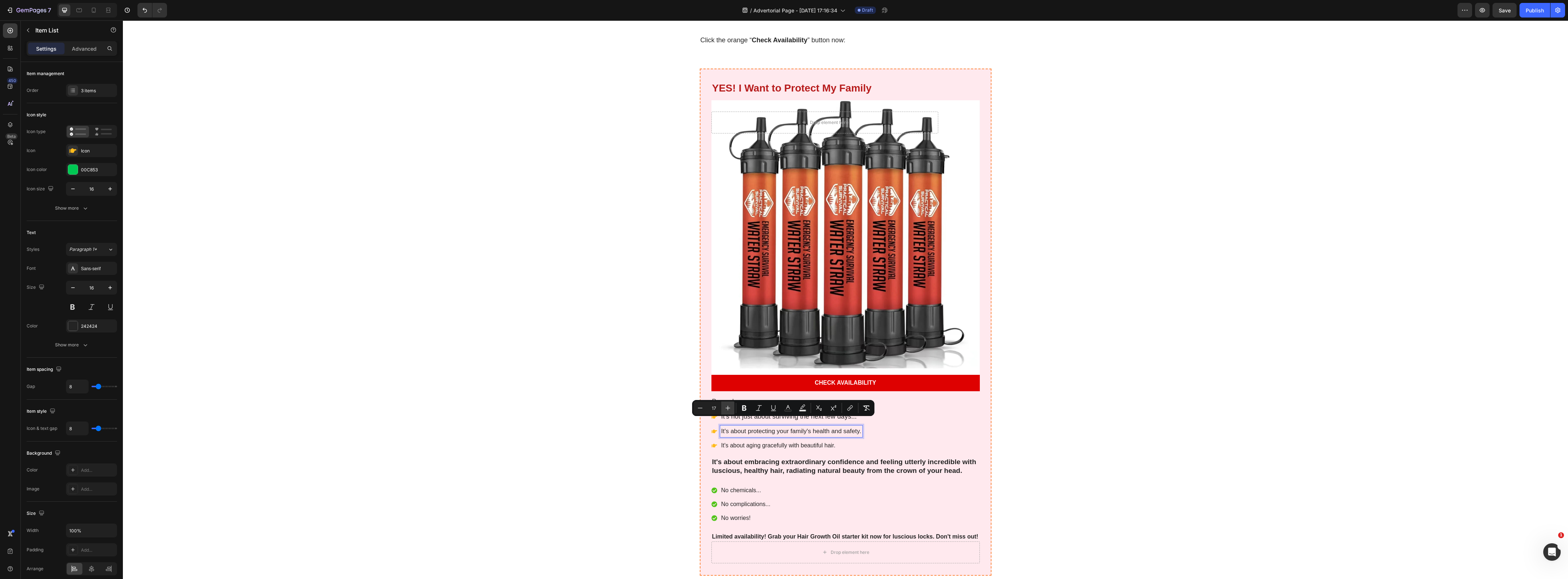
click at [729, 409] on icon "Editor contextual toolbar" at bounding box center [728, 408] width 7 height 7
type input "18"
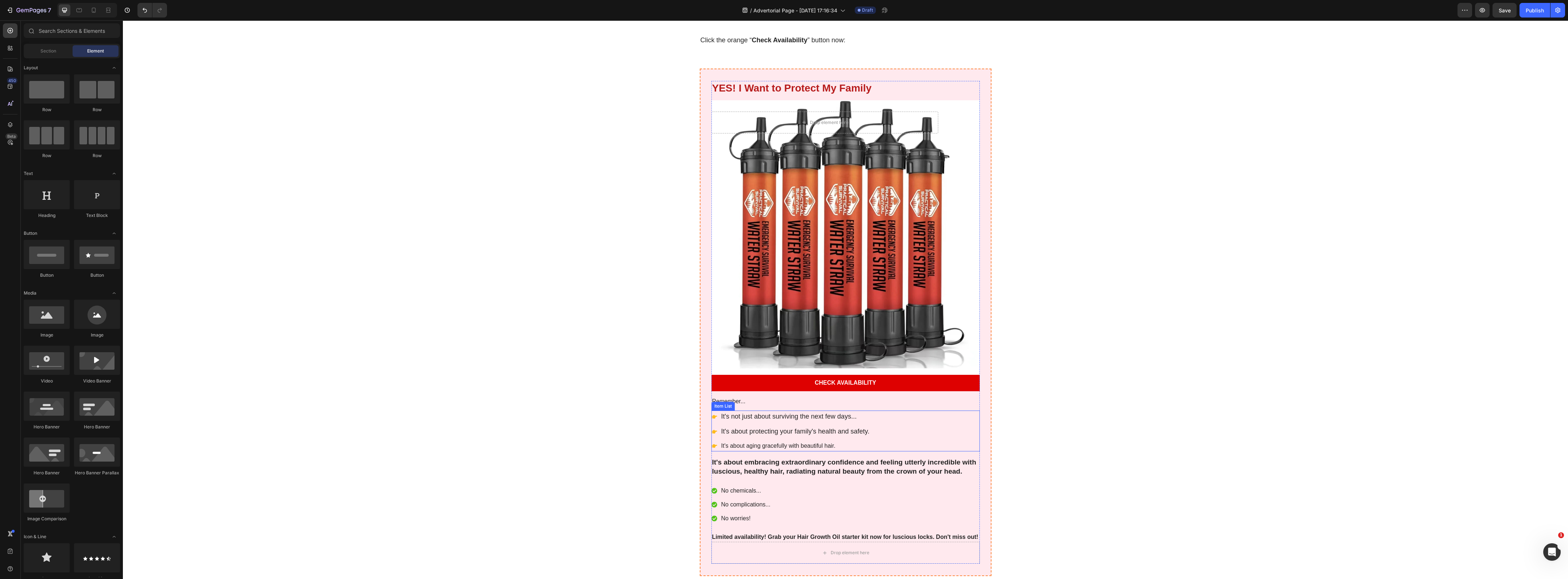
click at [748, 441] on p "It's about aging gracefully with beautiful hair." at bounding box center [796, 446] width 149 height 9
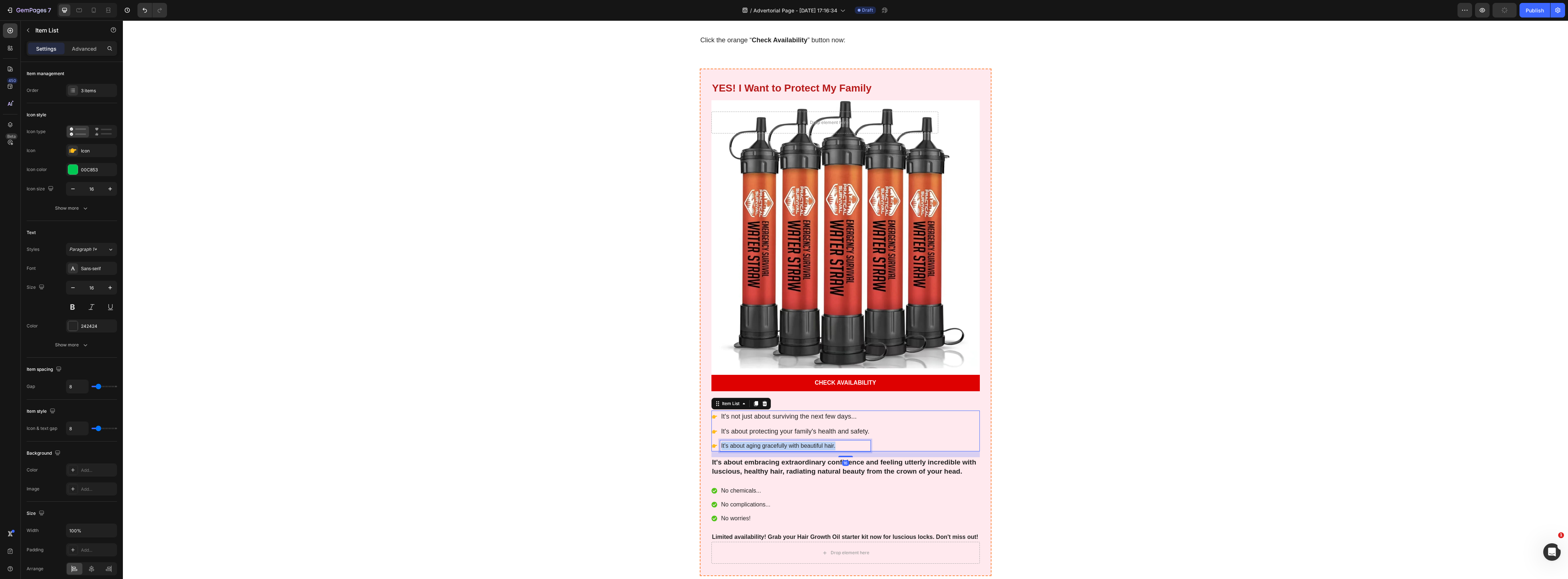
click at [748, 441] on p "It's about aging gracefully with beautiful hair." at bounding box center [796, 446] width 149 height 9
click at [763, 441] on p "It's about having peace of mind knowing you're prepared." at bounding box center [796, 446] width 149 height 9
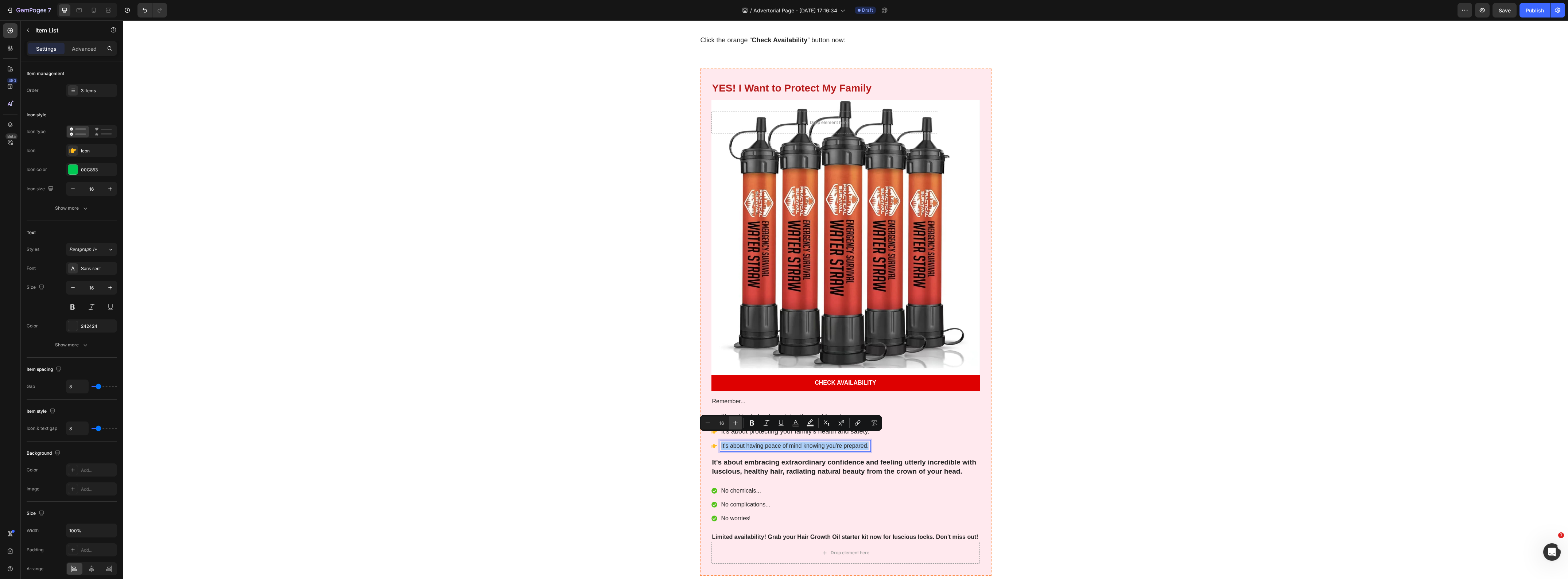
click at [734, 424] on icon "Editor contextual toolbar" at bounding box center [735, 423] width 7 height 7
type input "18"
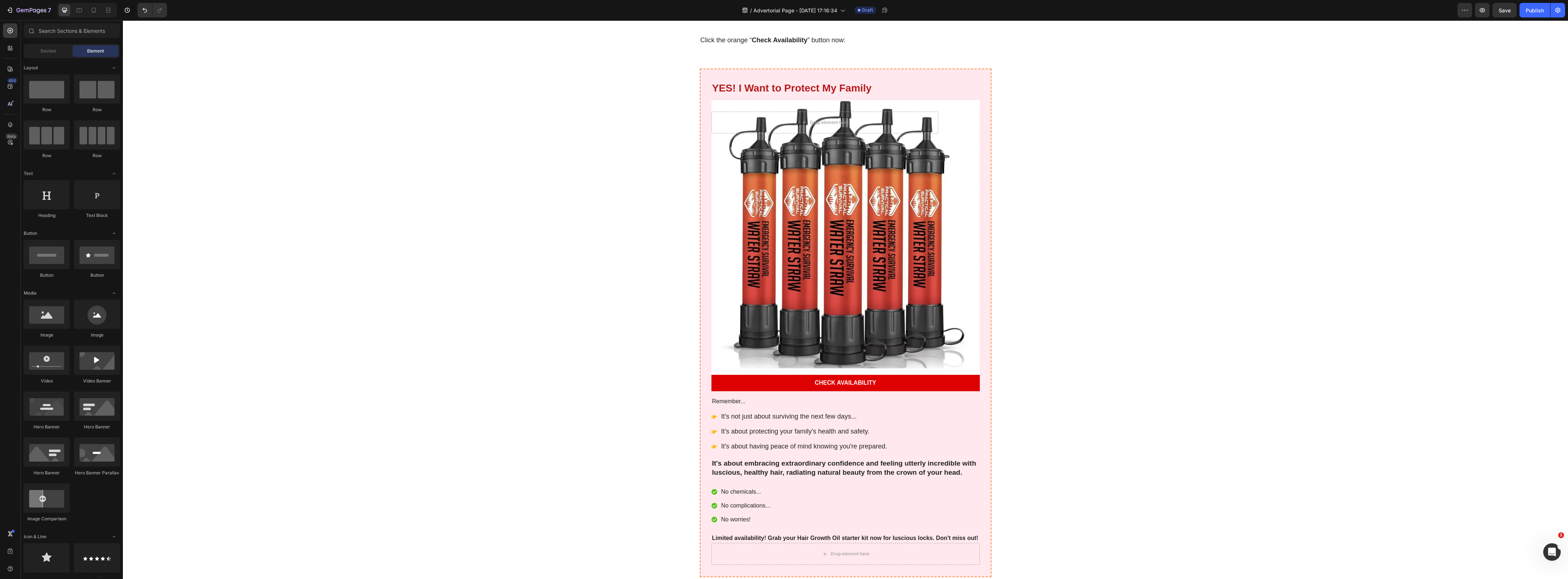
click at [766, 459] on p "It's about embracing extraordinary confidence and feeling utterly incredible wi…" at bounding box center [845, 468] width 267 height 18
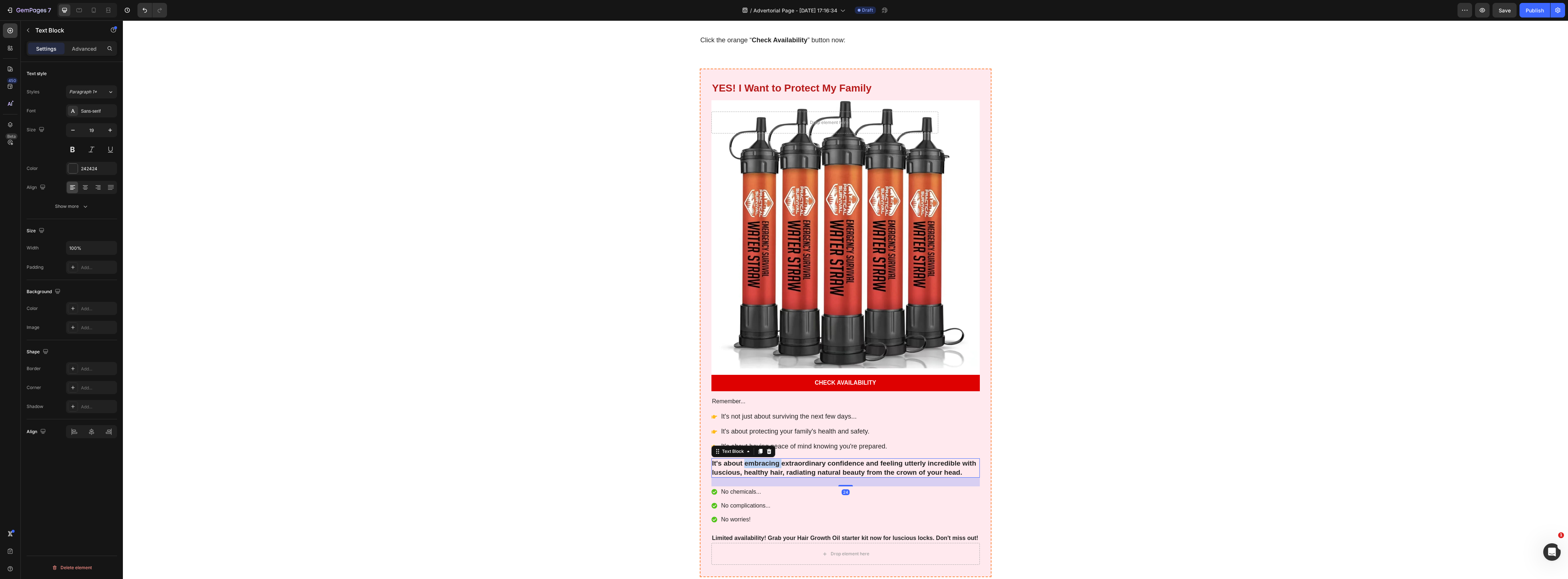
click at [766, 459] on p "It's about embracing extraordinary confidence and feeling utterly incredible wi…" at bounding box center [845, 468] width 267 height 18
click at [779, 459] on p "It's about being the parent who thought ahead when everyone else was caught off…" at bounding box center [845, 468] width 267 height 18
click at [770, 535] on p "Limited availability! Grab your Hair Growth Oil starter kit now for luscious lo…" at bounding box center [845, 538] width 267 height 8
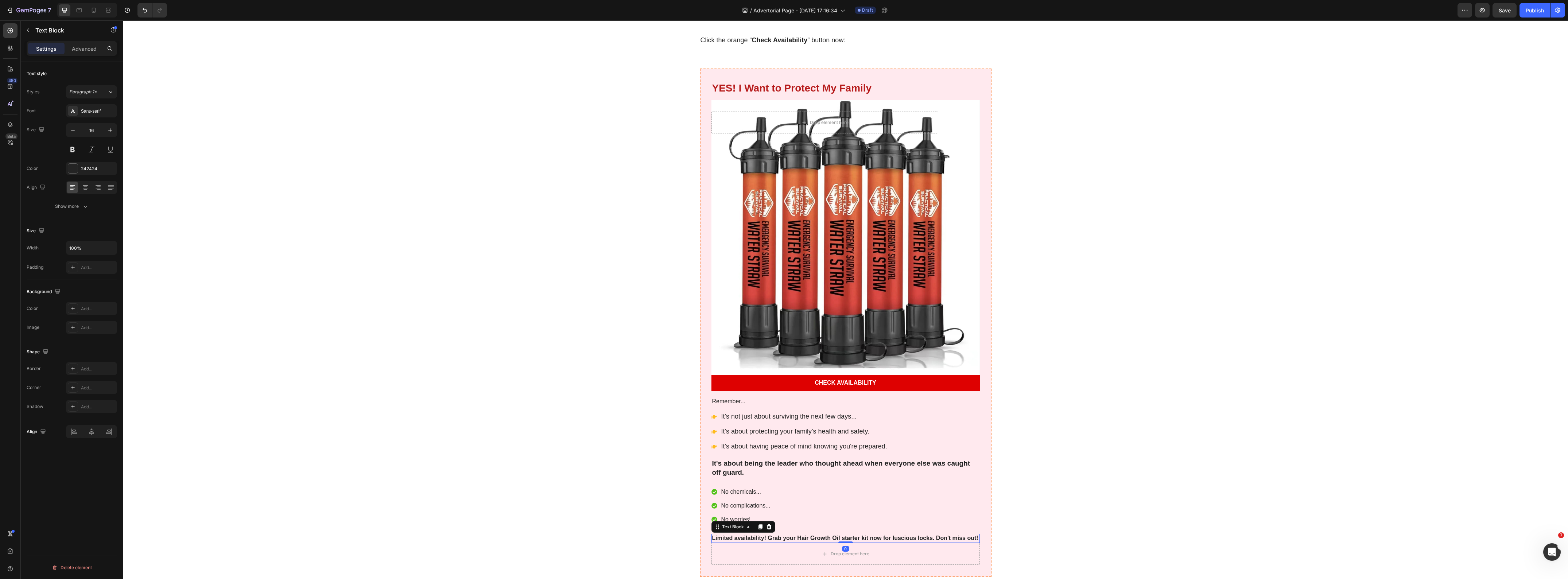
click at [770, 535] on p "Limited availability! Grab your Hair Growth Oil starter kit now for luscious lo…" at bounding box center [845, 538] width 267 height 8
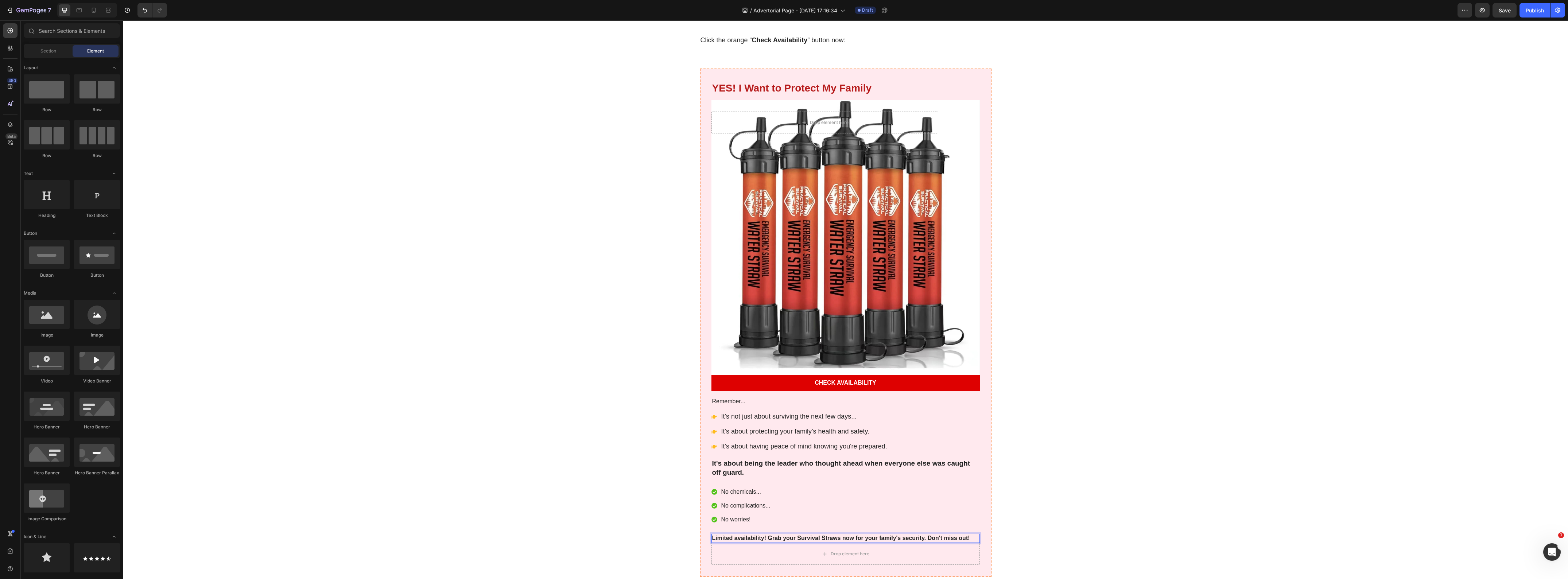
click at [736, 488] on p "No chemicals..." at bounding box center [746, 492] width 49 height 9
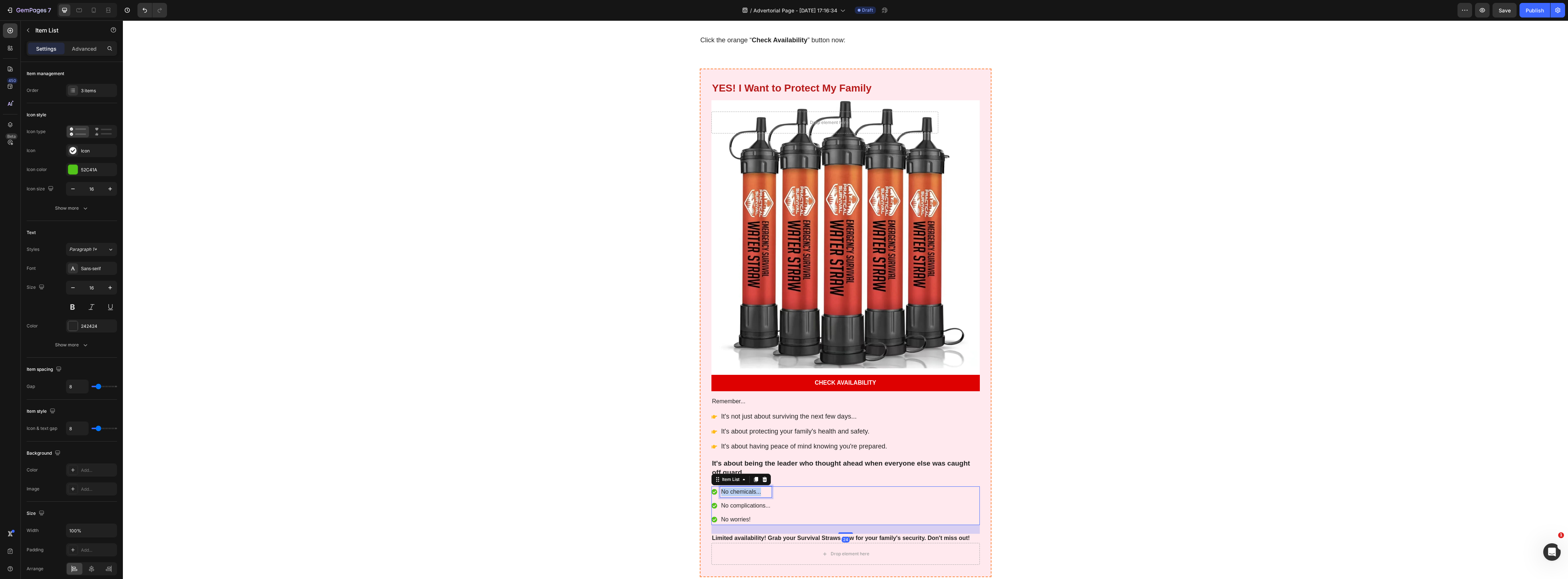
click at [736, 488] on p "No chemicals..." at bounding box center [746, 492] width 49 height 9
click at [759, 488] on p "Buy once, prepared for life" at bounding box center [755, 492] width 69 height 9
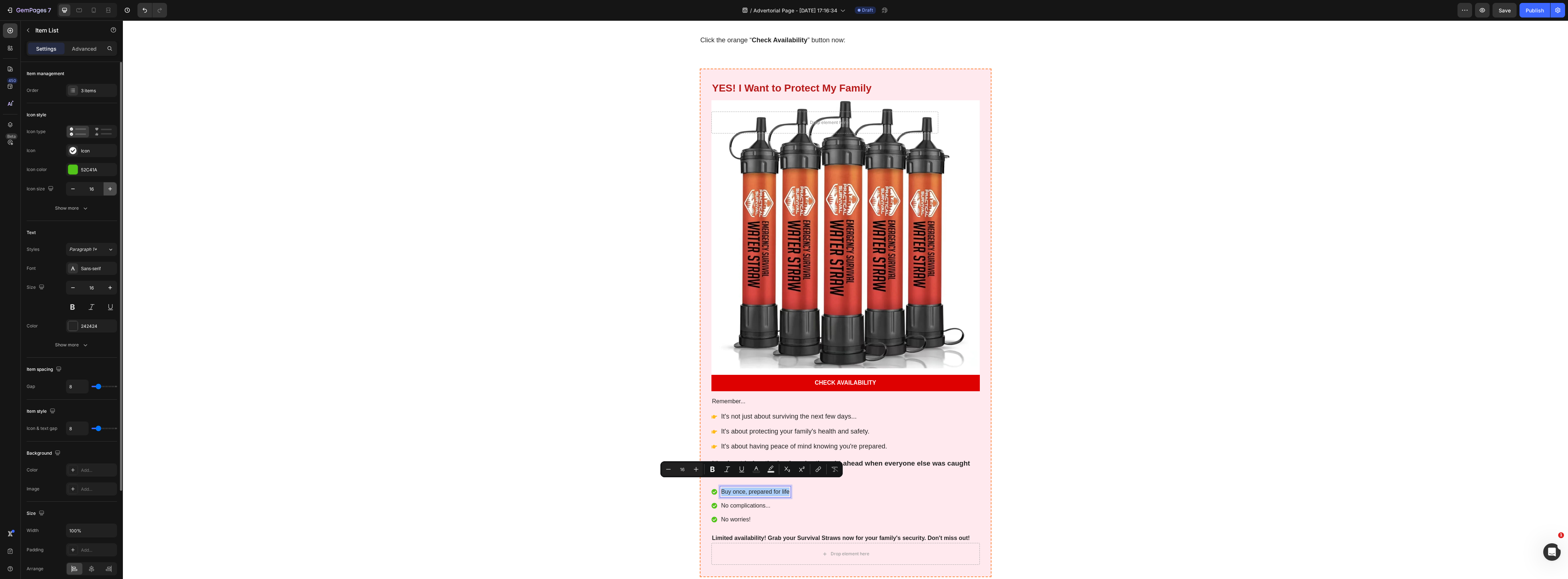
click at [107, 188] on icon "button" at bounding box center [110, 189] width 7 height 7
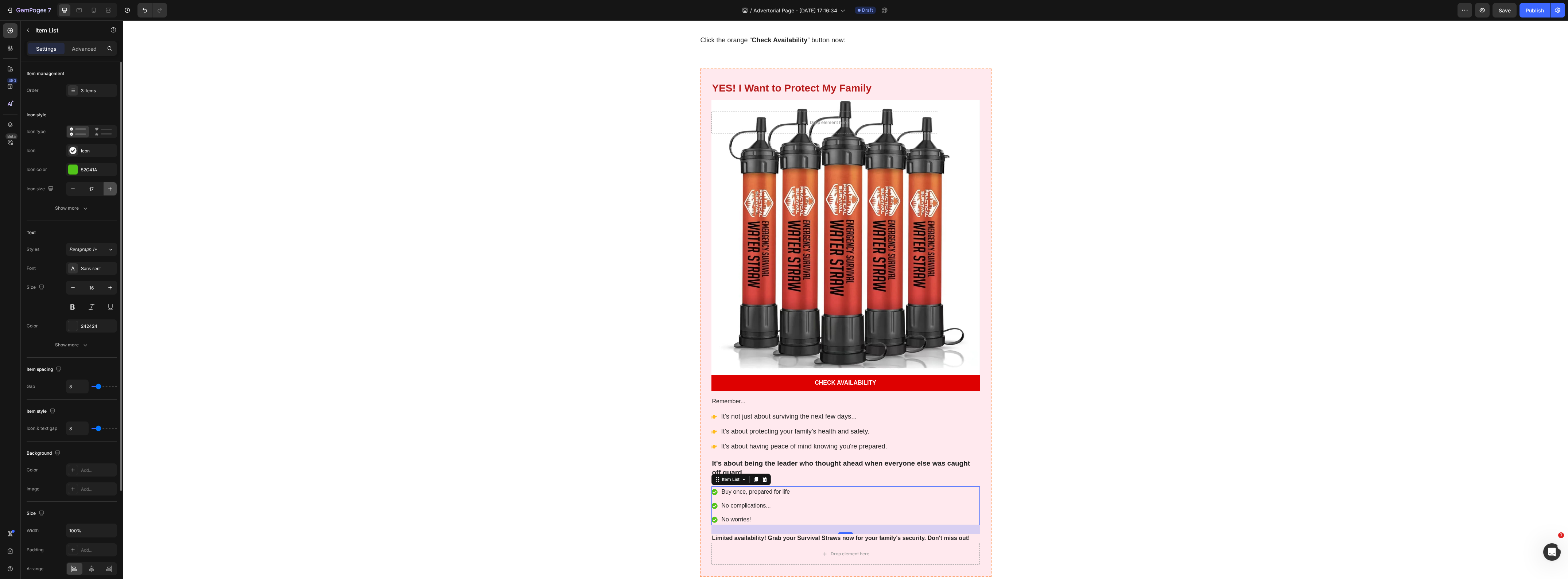
type input "18"
click at [750, 502] on p "No complications..." at bounding box center [756, 506] width 69 height 9
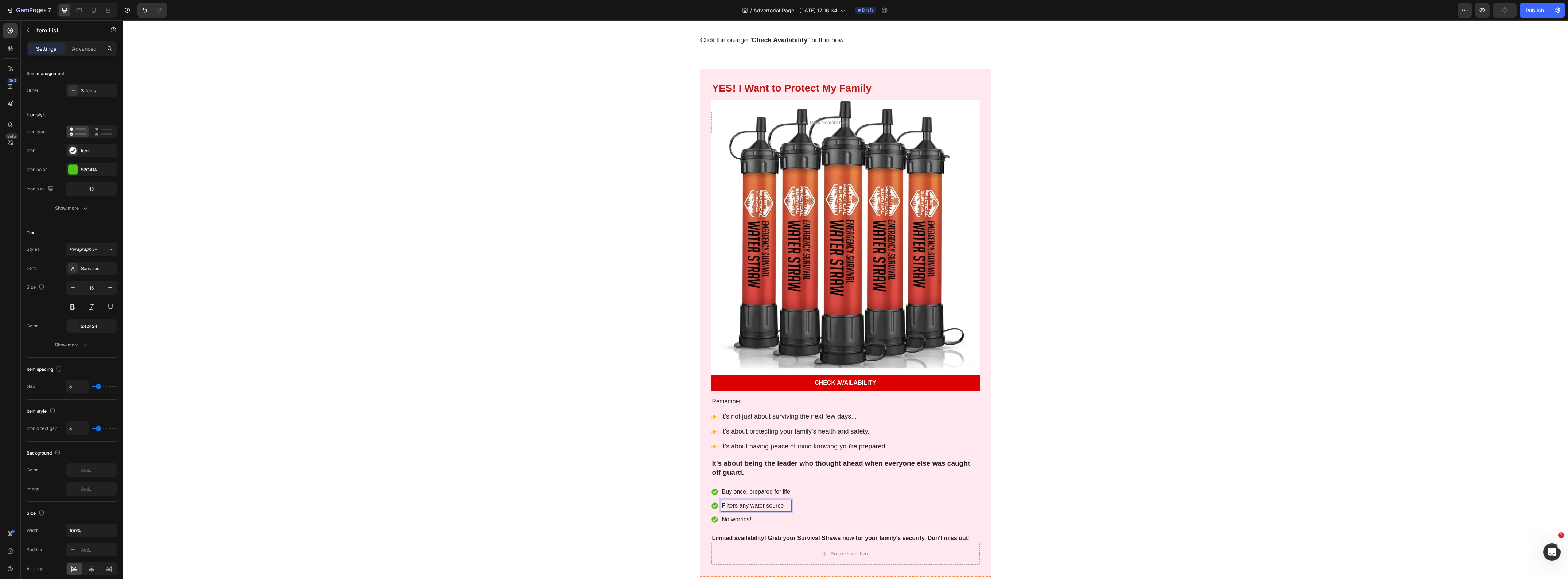
click at [773, 502] on p "Filters any water source" at bounding box center [756, 506] width 69 height 9
click at [692, 482] on icon "Editor contextual toolbar" at bounding box center [693, 483] width 7 height 7
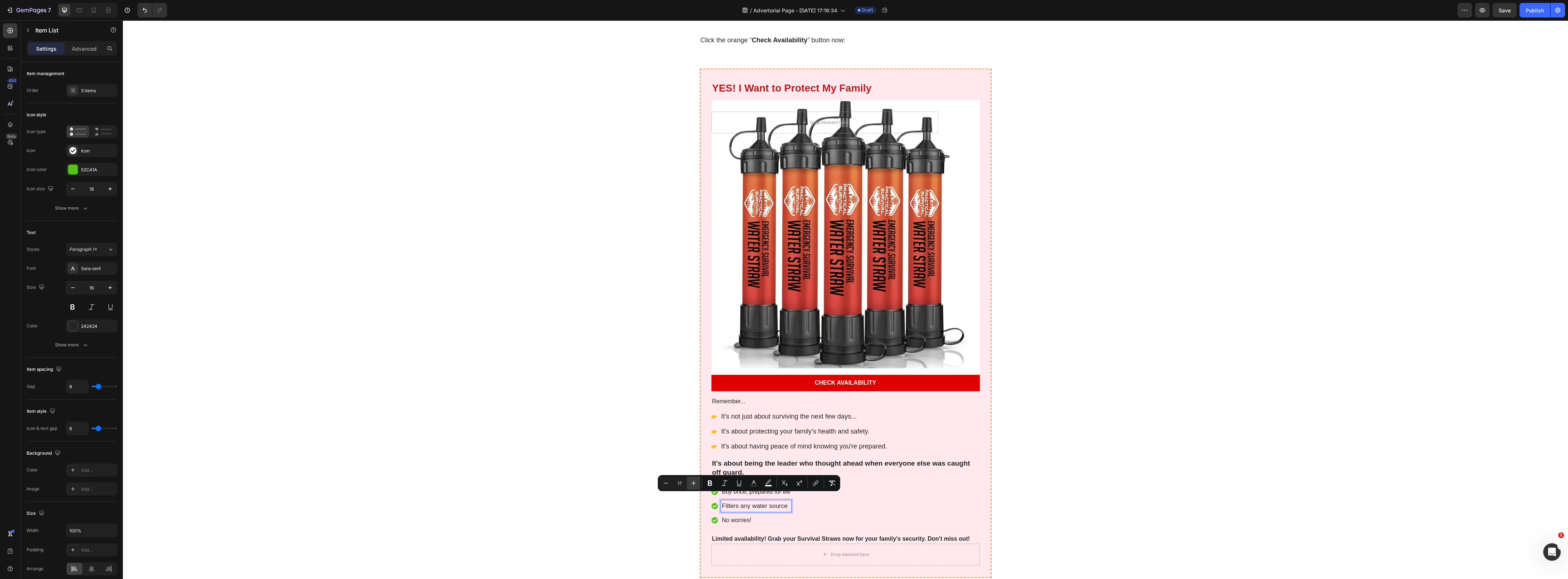
type input "18"
click at [732, 516] on p "No worries!" at bounding box center [757, 521] width 69 height 9
click at [738, 516] on p "Clean drinking water anytime, anywhere" at bounding box center [774, 521] width 104 height 9
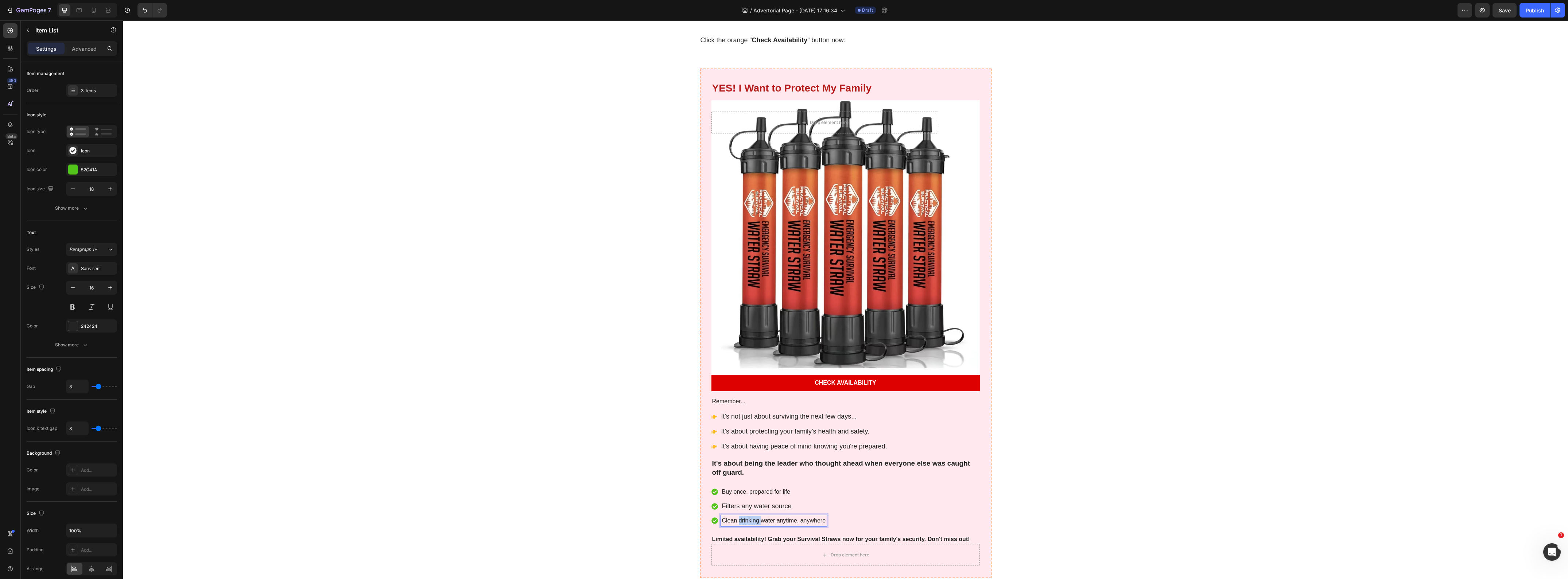
click at [738, 516] on p "Clean drinking water anytime, anywhere" at bounding box center [774, 521] width 104 height 9
click at [717, 499] on icon "Editor contextual toolbar" at bounding box center [715, 499] width 7 height 7
type input "18"
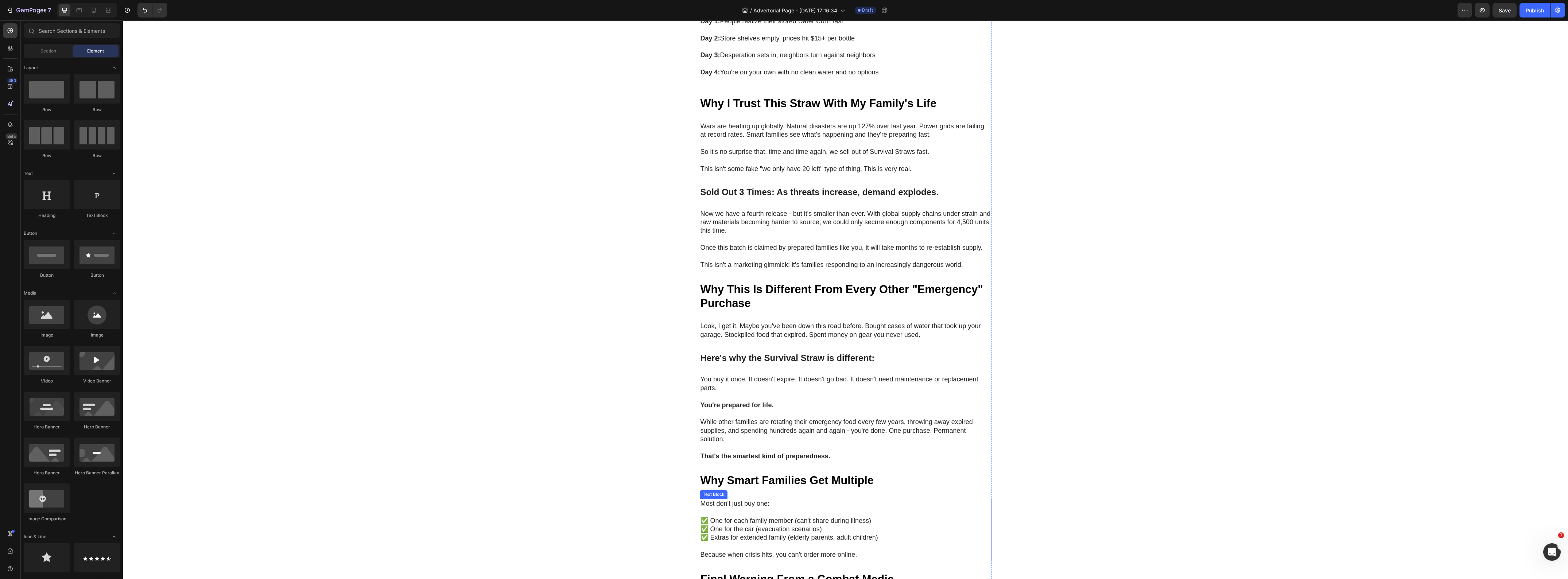
scroll to position [2530, 0]
click at [1224, 475] on div "My Brother Laughed at Me for Ordering These Heading "My brother laughed at me f…" at bounding box center [845, 139] width 1445 height 1112
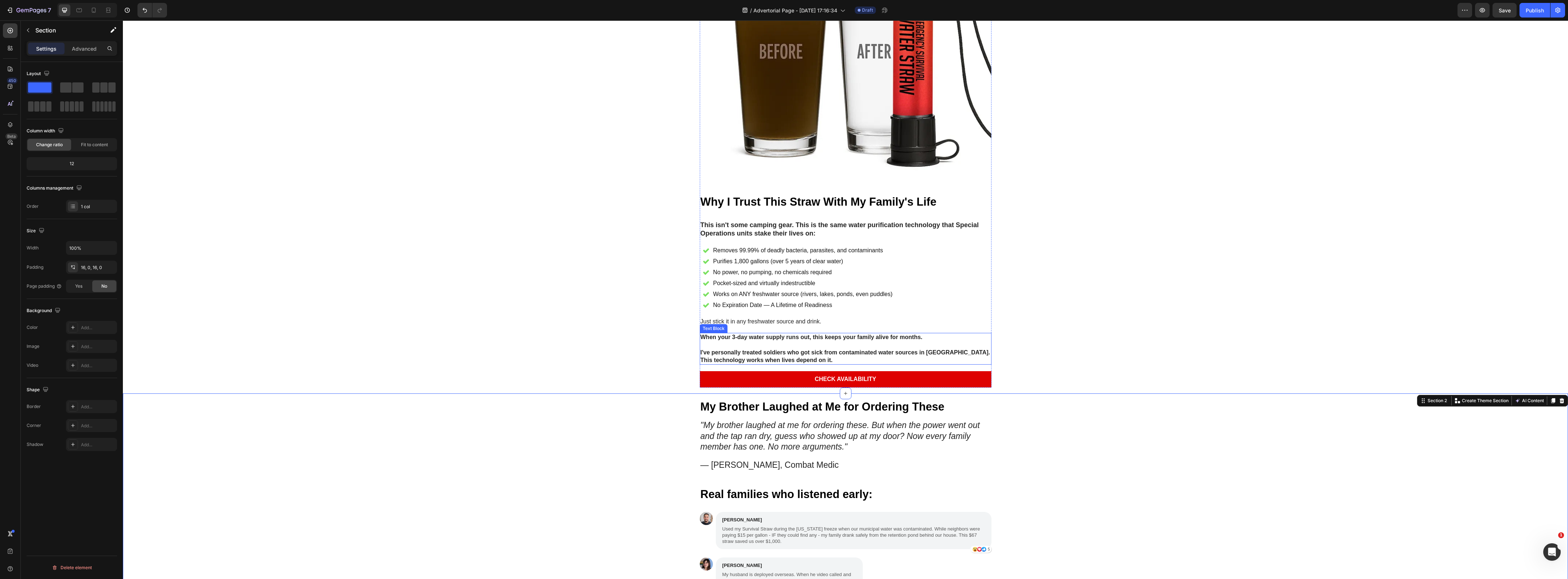
scroll to position [1527, 0]
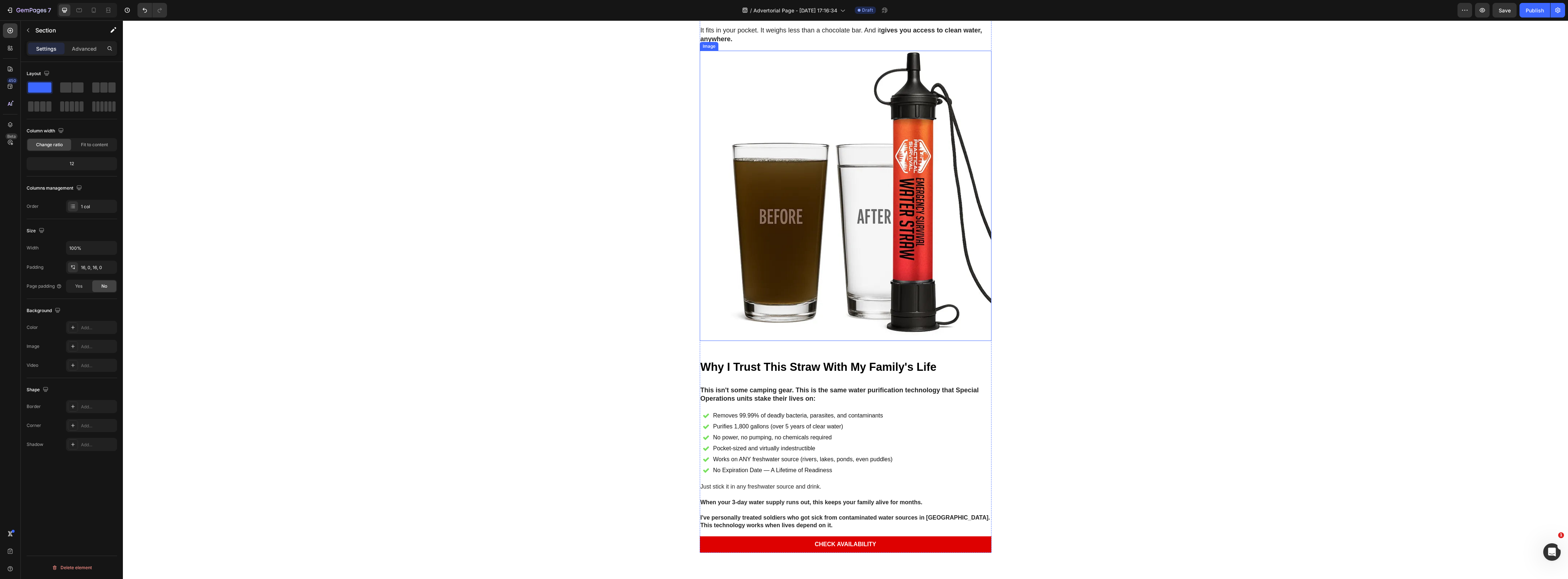
click at [815, 200] on img at bounding box center [845, 195] width 292 height 290
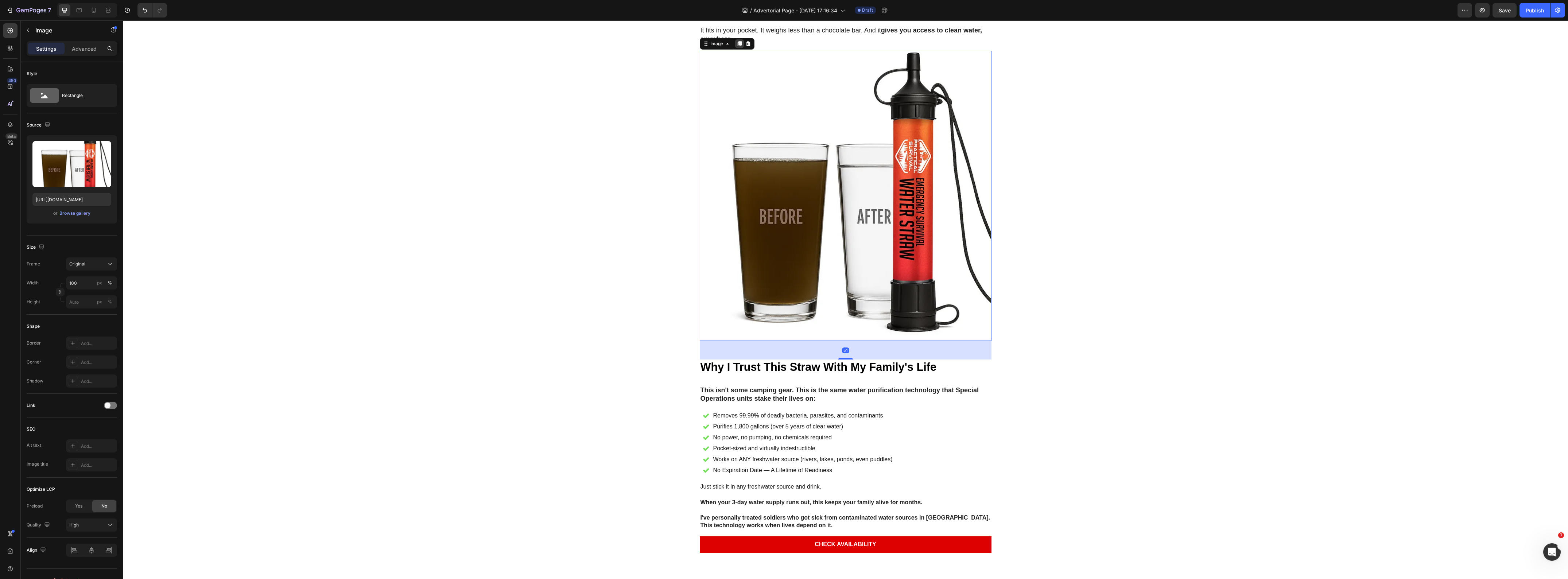
click at [737, 47] on icon at bounding box center [740, 44] width 6 height 6
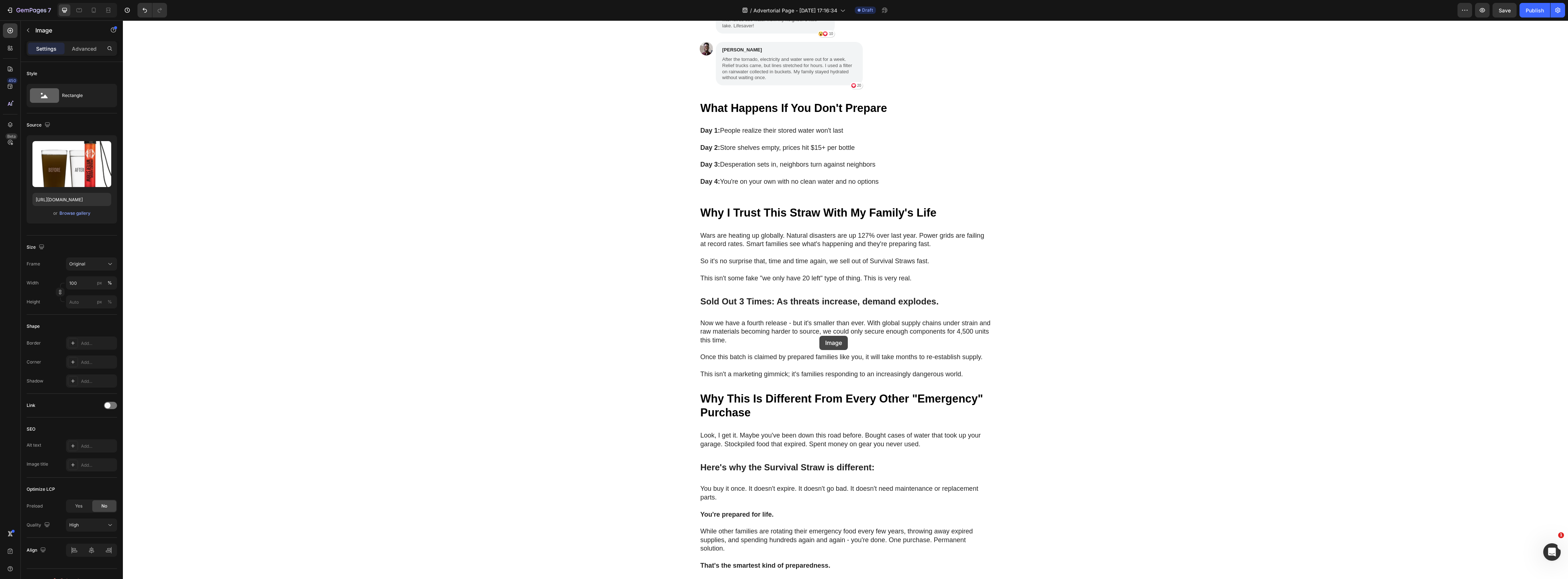
scroll to position [2728, 0]
drag, startPoint x: 701, startPoint y: 62, endPoint x: 805, endPoint y: 111, distance: 115.0
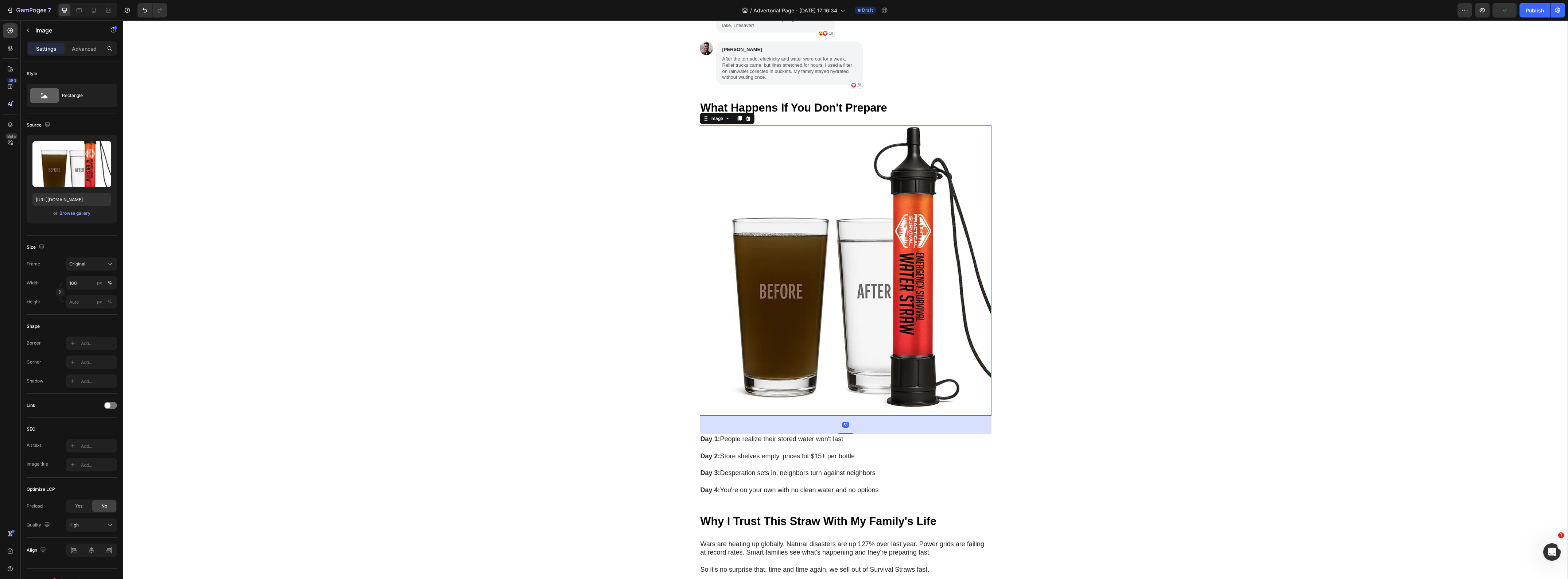
click at [623, 232] on div "My Brother Laughed at Me for Ordering These Heading "My brother laughed at me f…" at bounding box center [845, 405] width 1445 height 1422
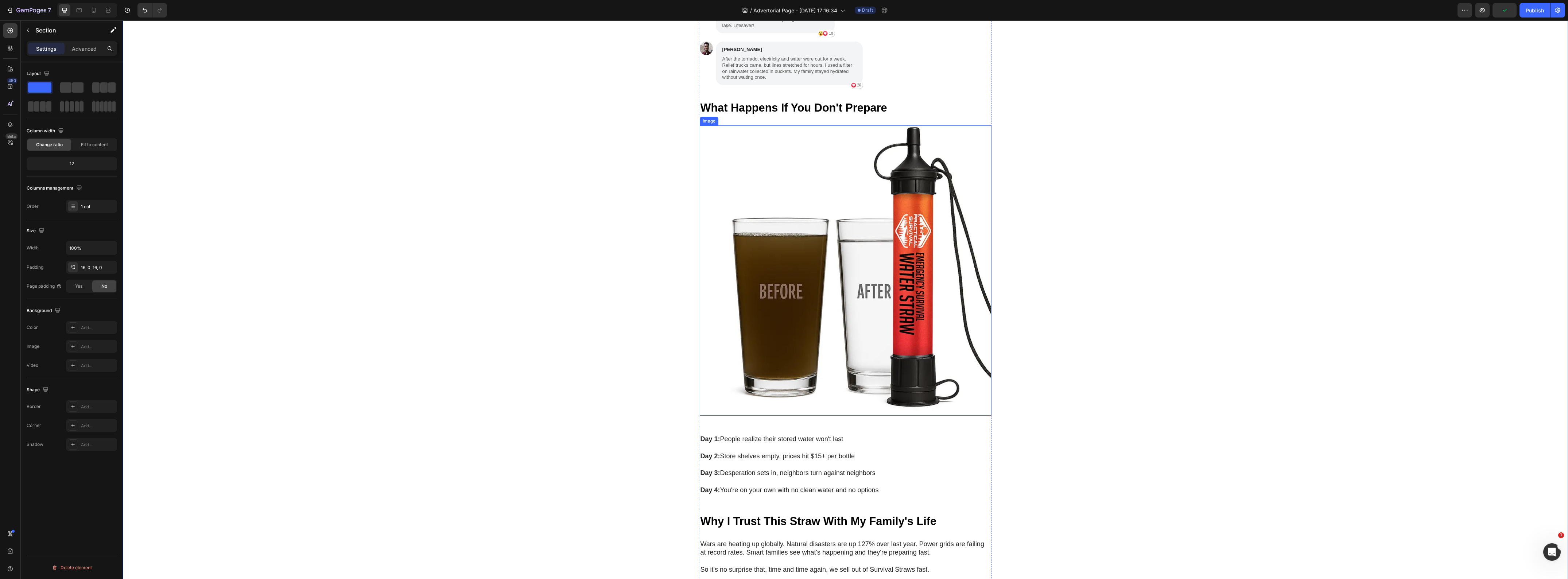
click at [847, 264] on img at bounding box center [845, 270] width 292 height 290
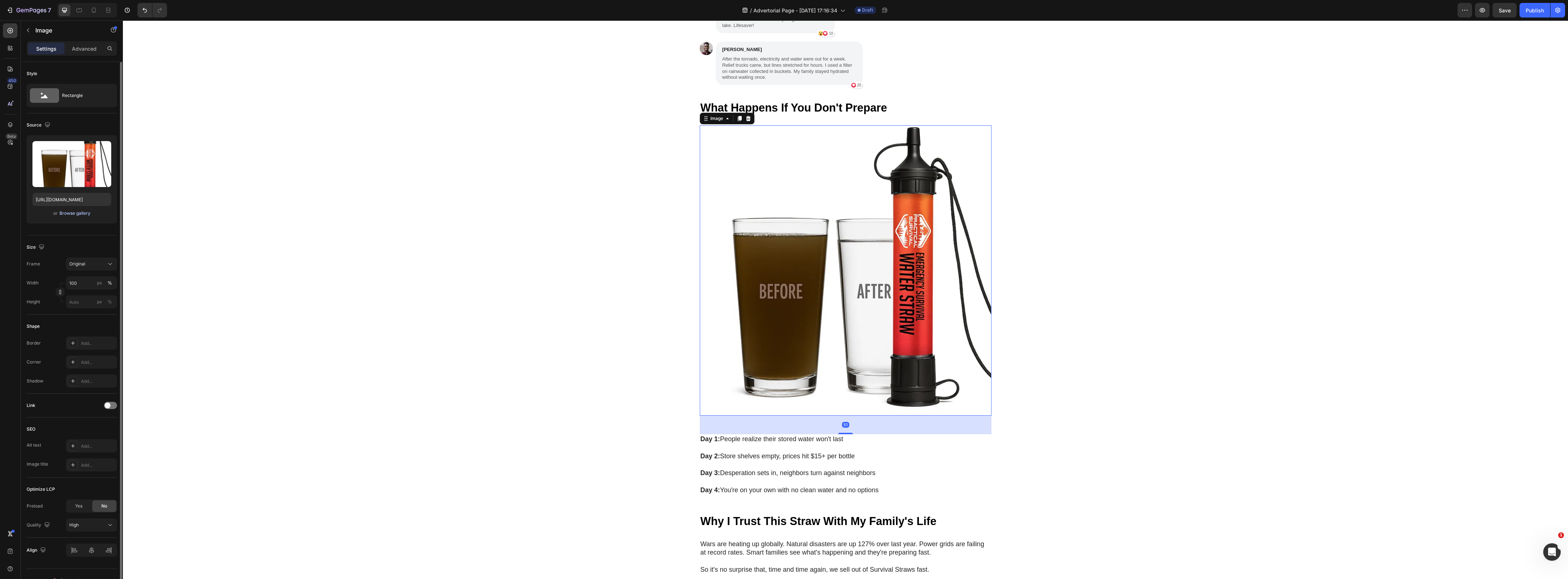
click at [68, 214] on div "Browse gallery" at bounding box center [75, 213] width 31 height 7
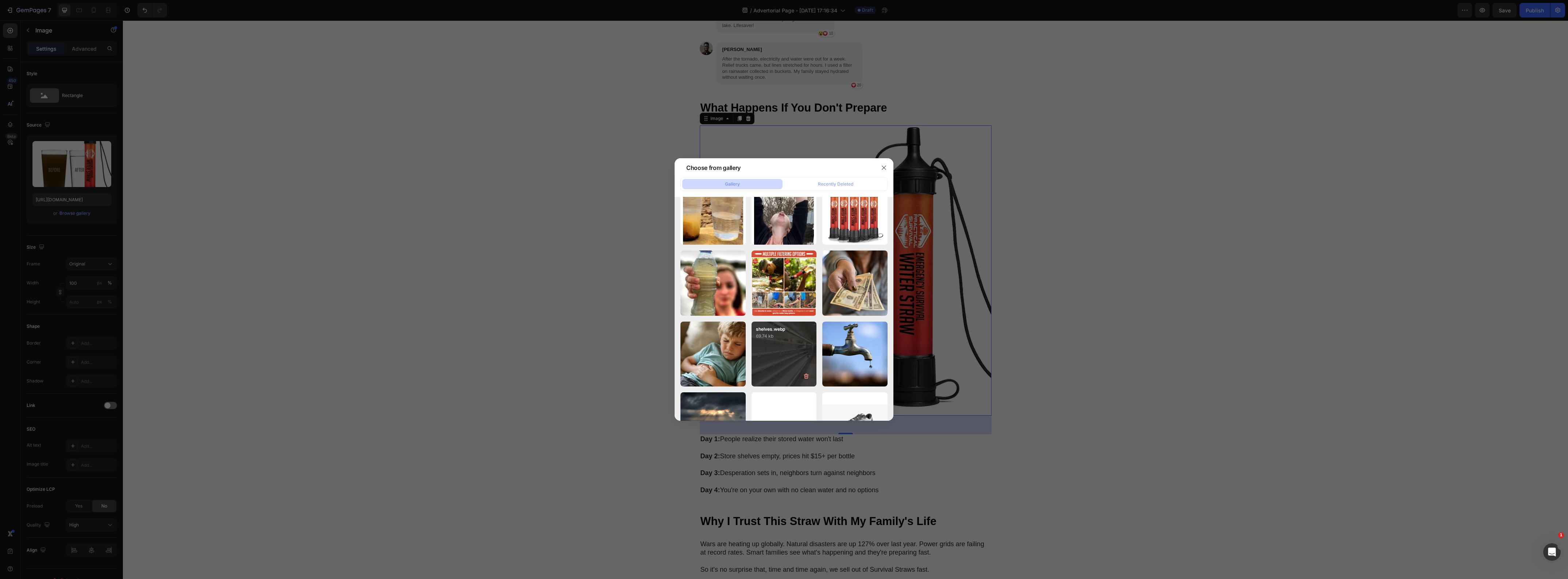
scroll to position [1915, 0]
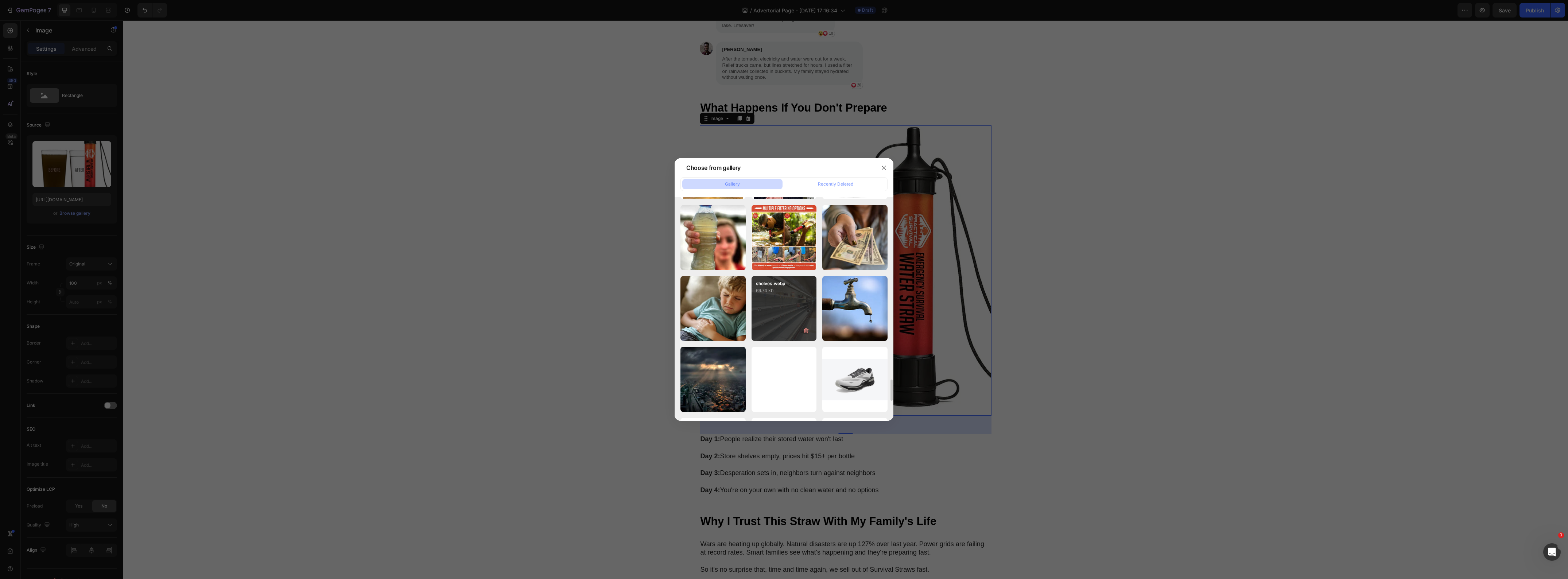
click at [783, 309] on div "shelves.webp 69.74 kb" at bounding box center [784, 308] width 65 height 65
type input "[URL][DOMAIN_NAME]"
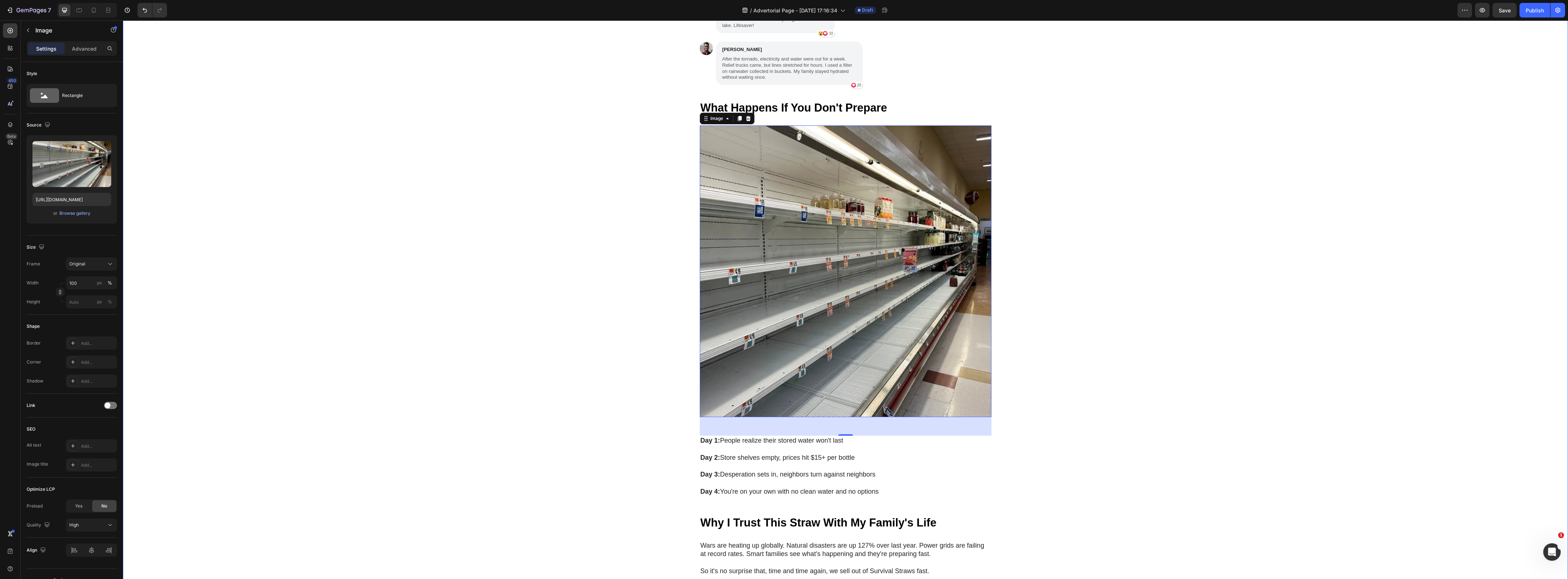
click at [513, 329] on div "My Brother Laughed at Me for Ordering These Heading "My brother laughed at me f…" at bounding box center [845, 406] width 1445 height 1423
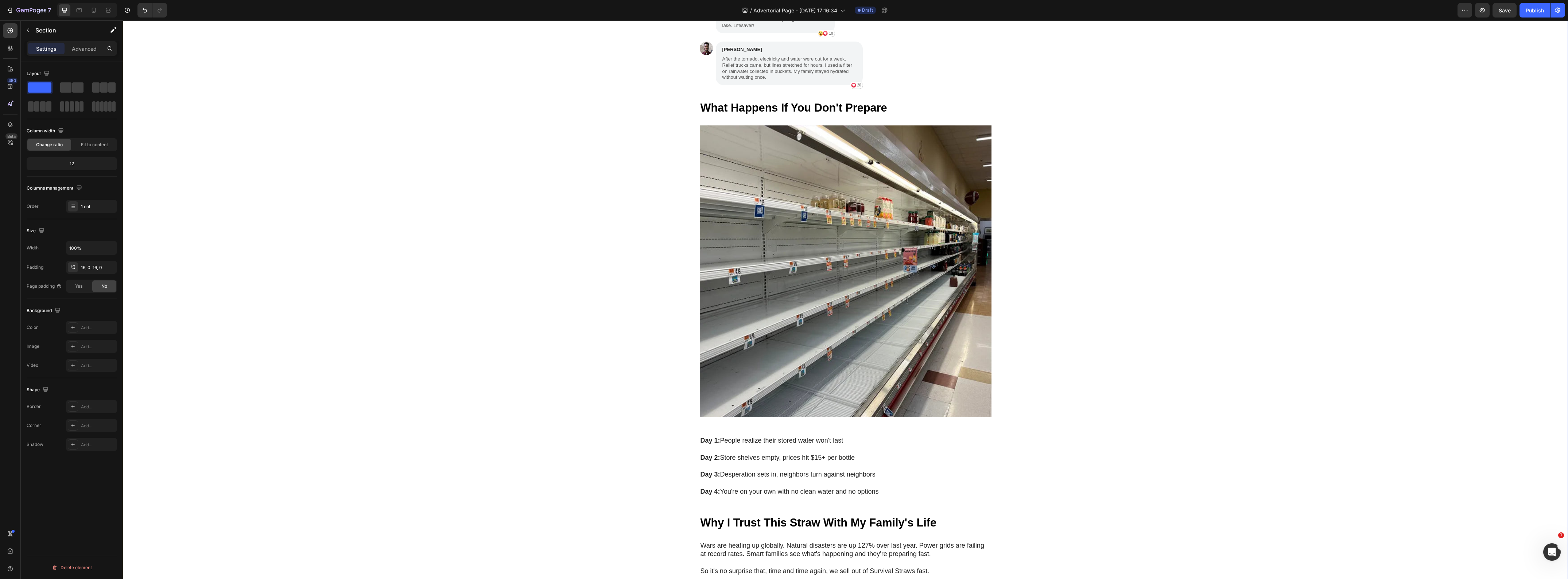
click at [1188, 321] on div "My Brother Laughed at Me for Ordering These Heading "My brother laughed at me f…" at bounding box center [845, 406] width 1445 height 1423
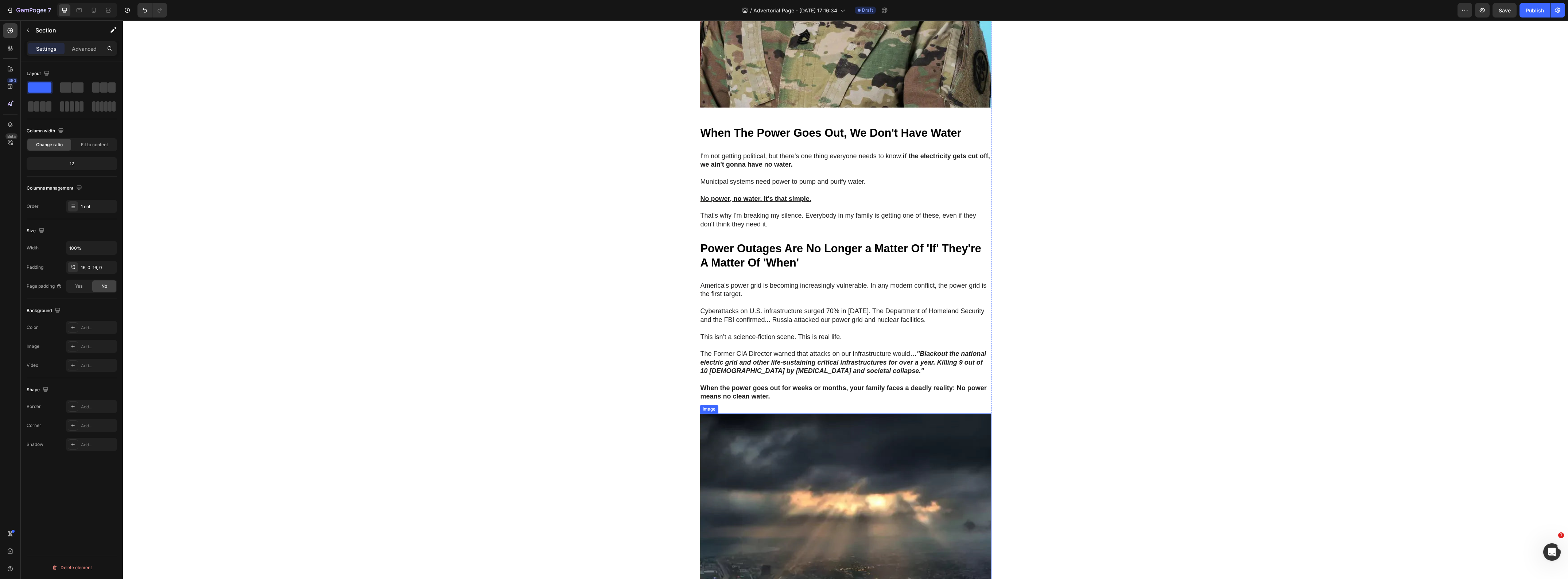
scroll to position [502, 0]
click at [845, 513] on img at bounding box center [845, 560] width 292 height 292
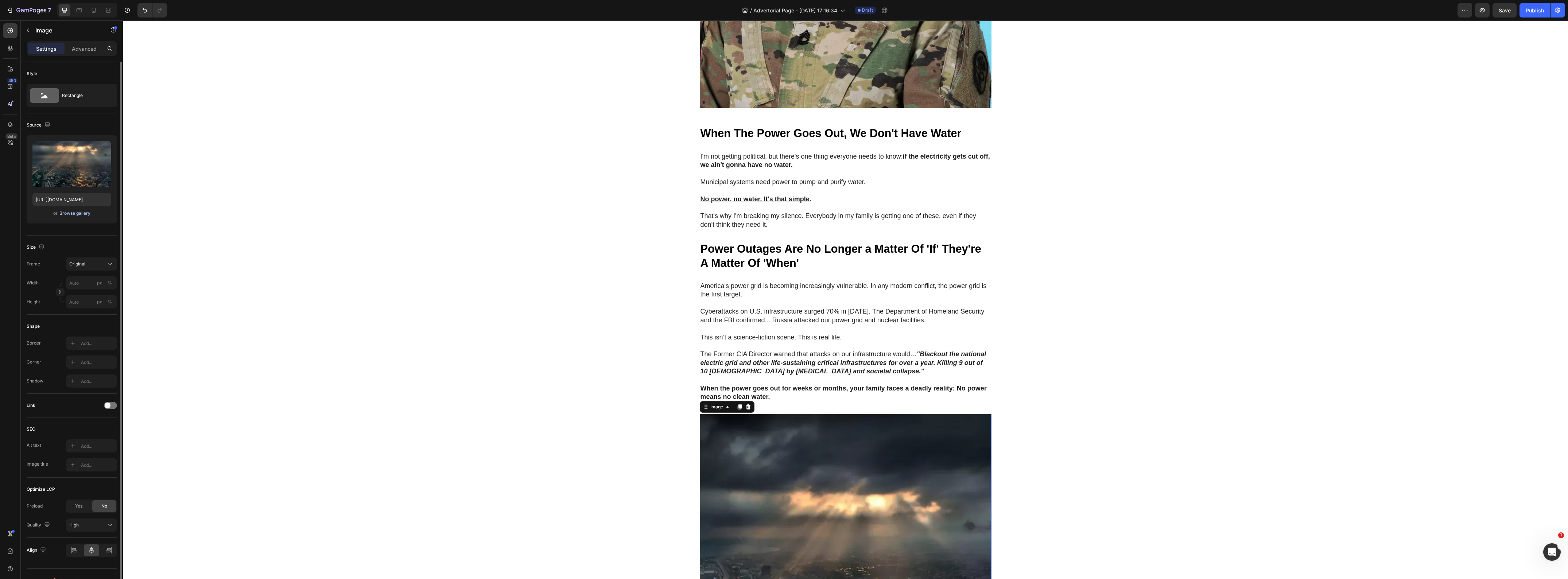
click at [71, 216] on div "Browse gallery" at bounding box center [75, 213] width 31 height 7
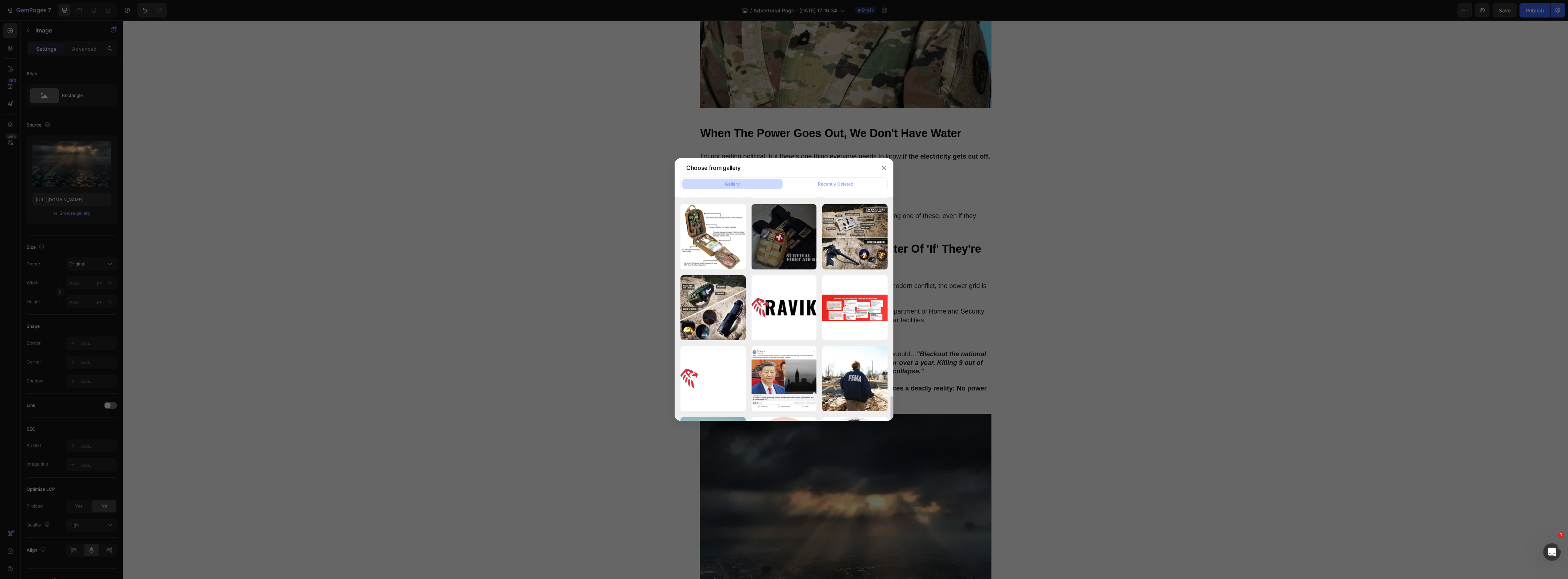
scroll to position [1368, 0]
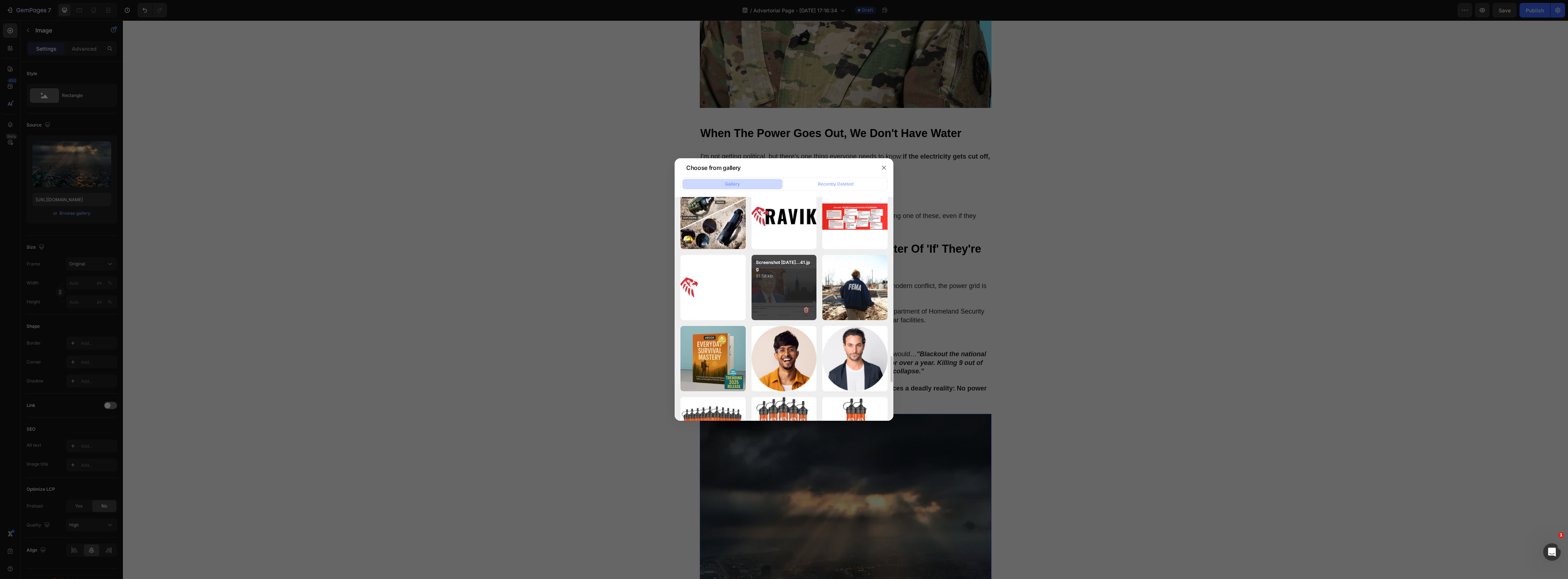
click at [774, 292] on div "Screenshot [DATE]...41.jpg 81.58 kb" at bounding box center [784, 287] width 65 height 65
type input "[URL][DOMAIN_NAME]"
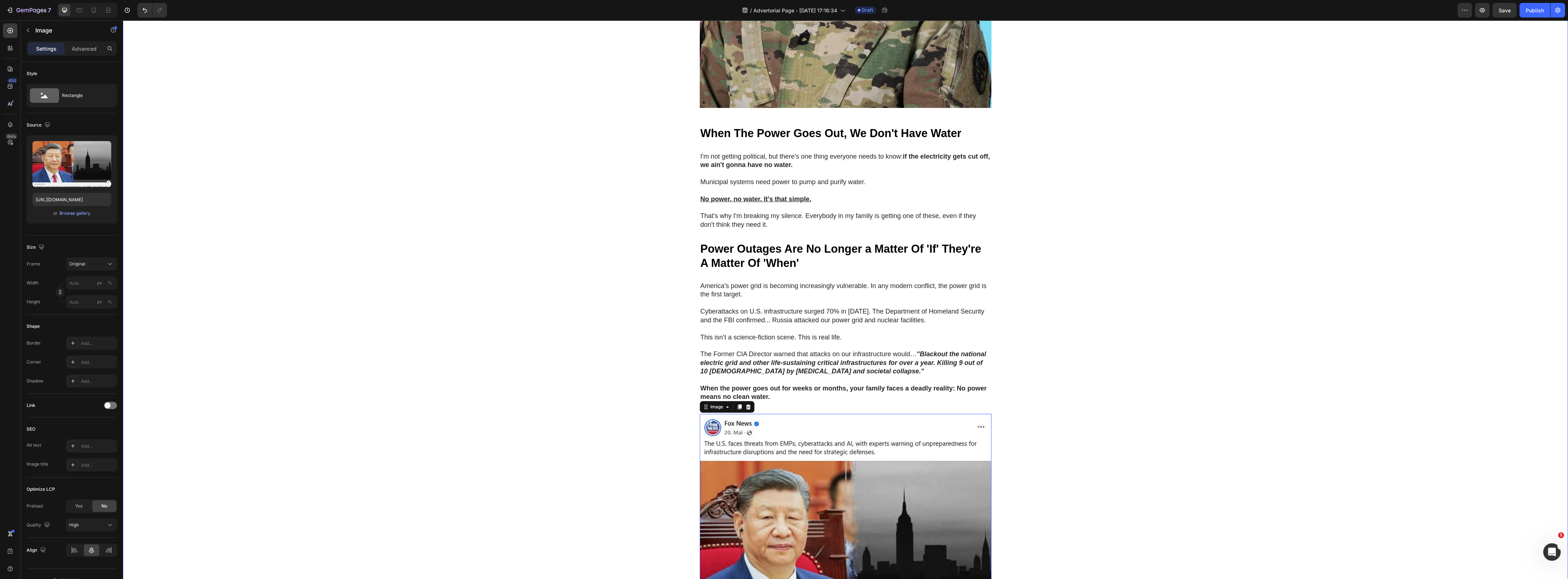
click at [573, 343] on div "🚨 Warning: Limited Units Available 🚨 Heading Row NATO's 36-Hour Warning Just Co…" at bounding box center [845, 543] width 1445 height 2019
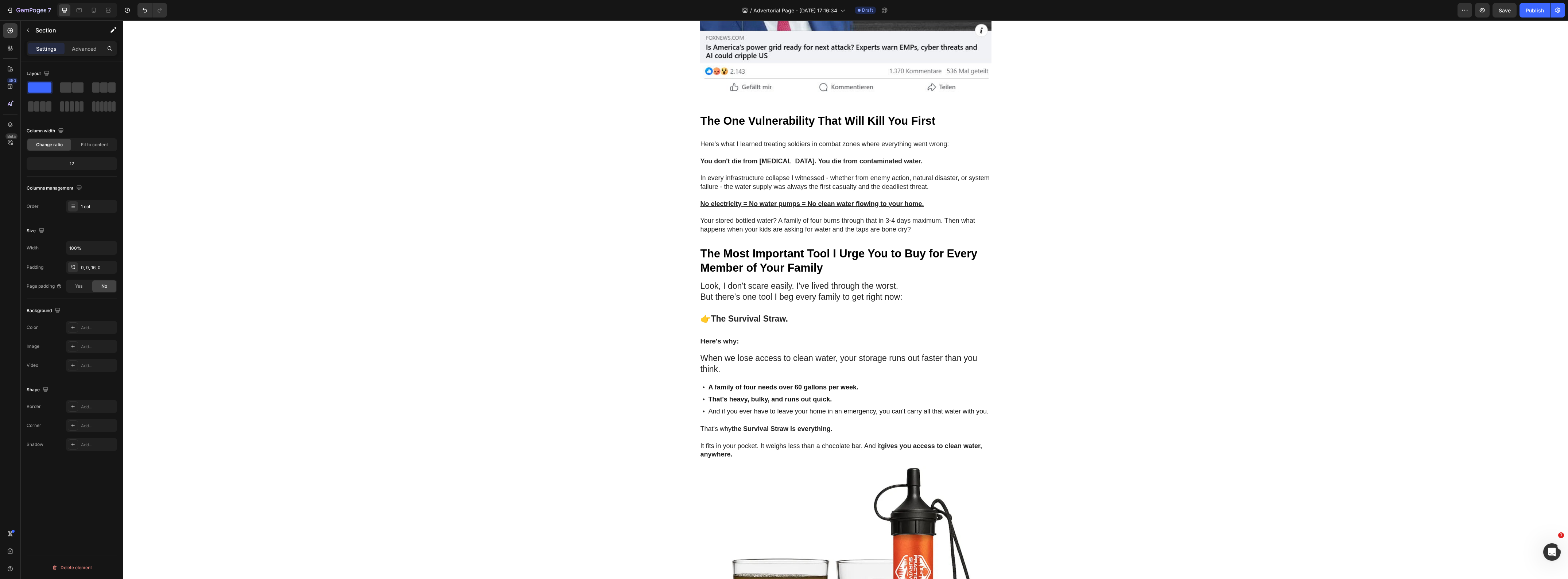
scroll to position [841, 0]
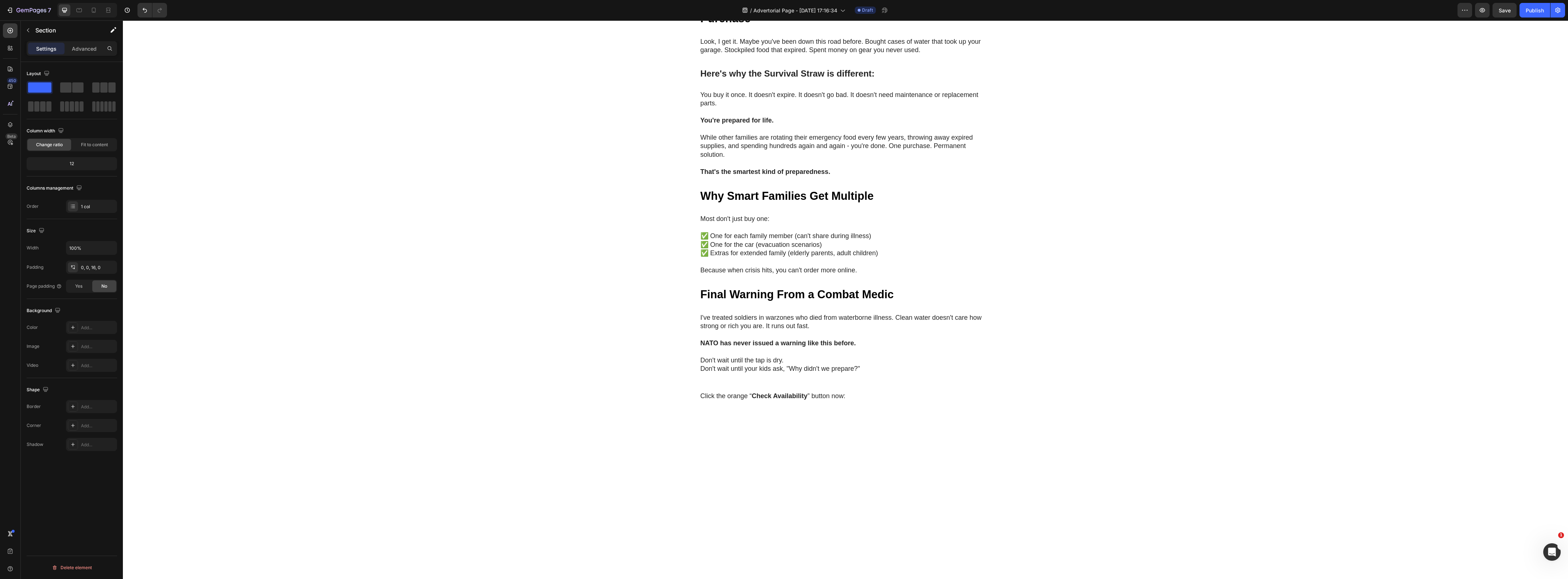
scroll to position [2781, 0]
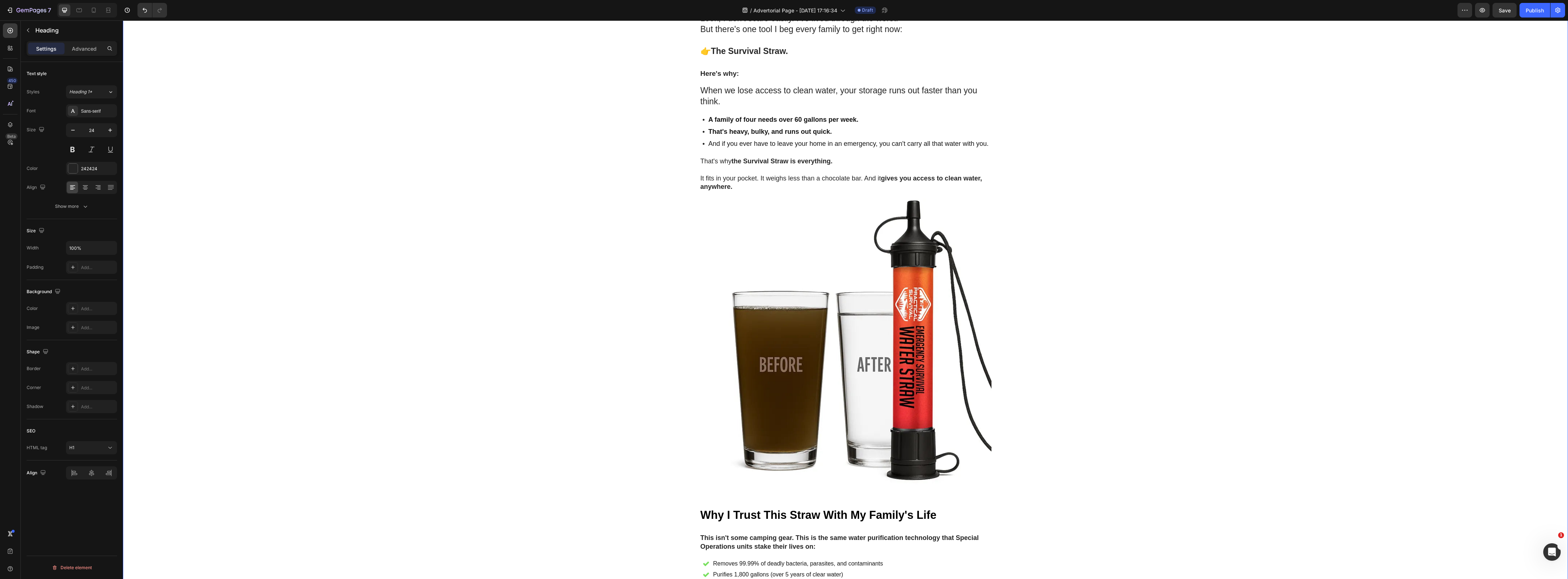
type input "16"
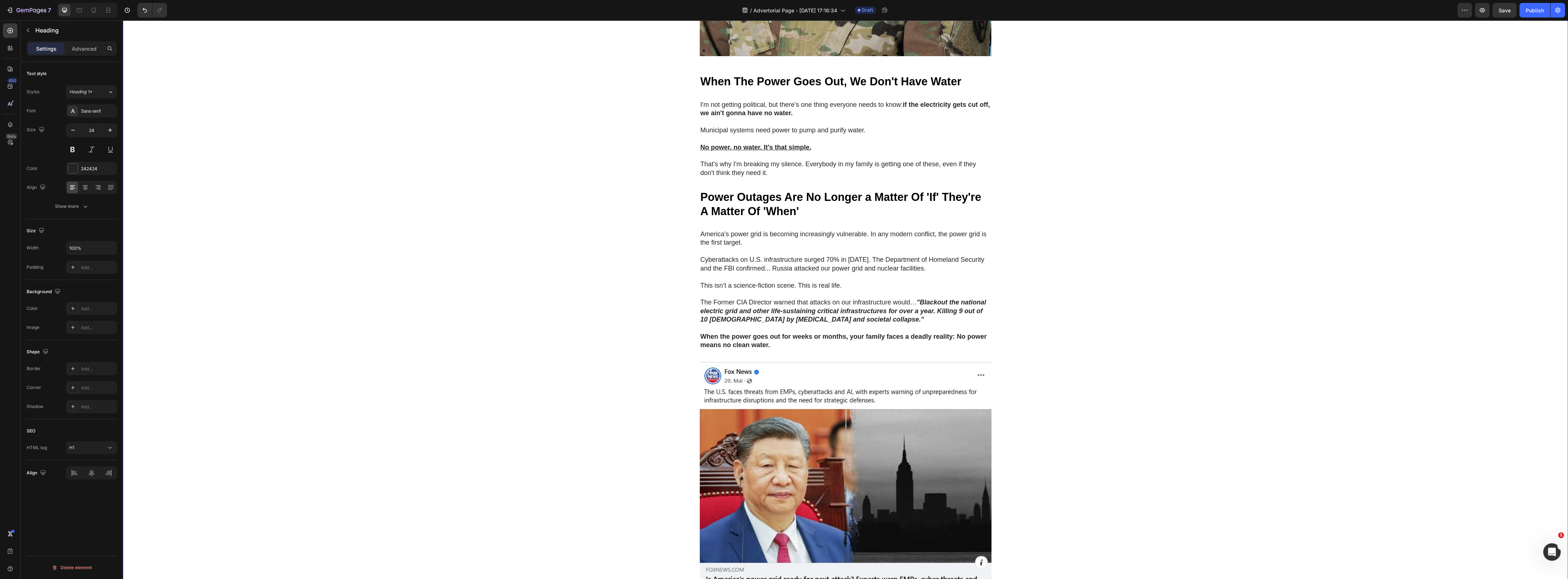
scroll to position [494, 0]
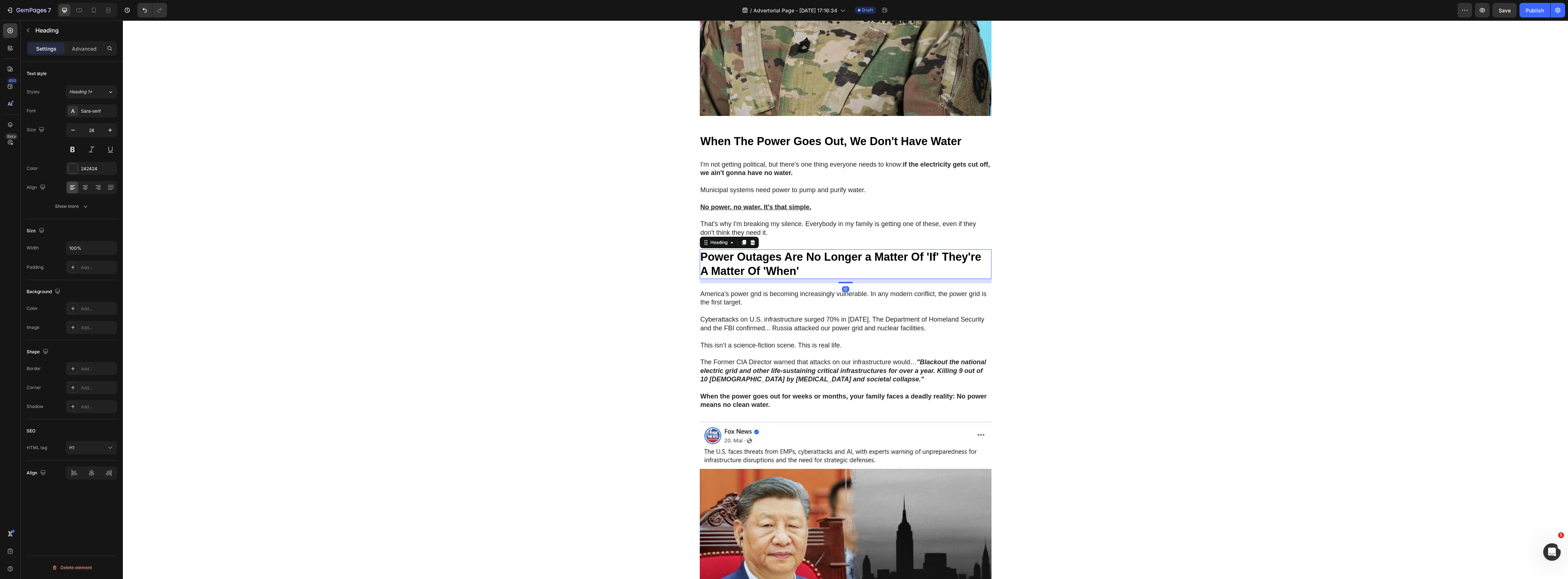
click at [746, 277] on strong "Power Outages Are No Longer a Matter Of 'If' They're A Matter Of 'When'" at bounding box center [841, 264] width 281 height 26
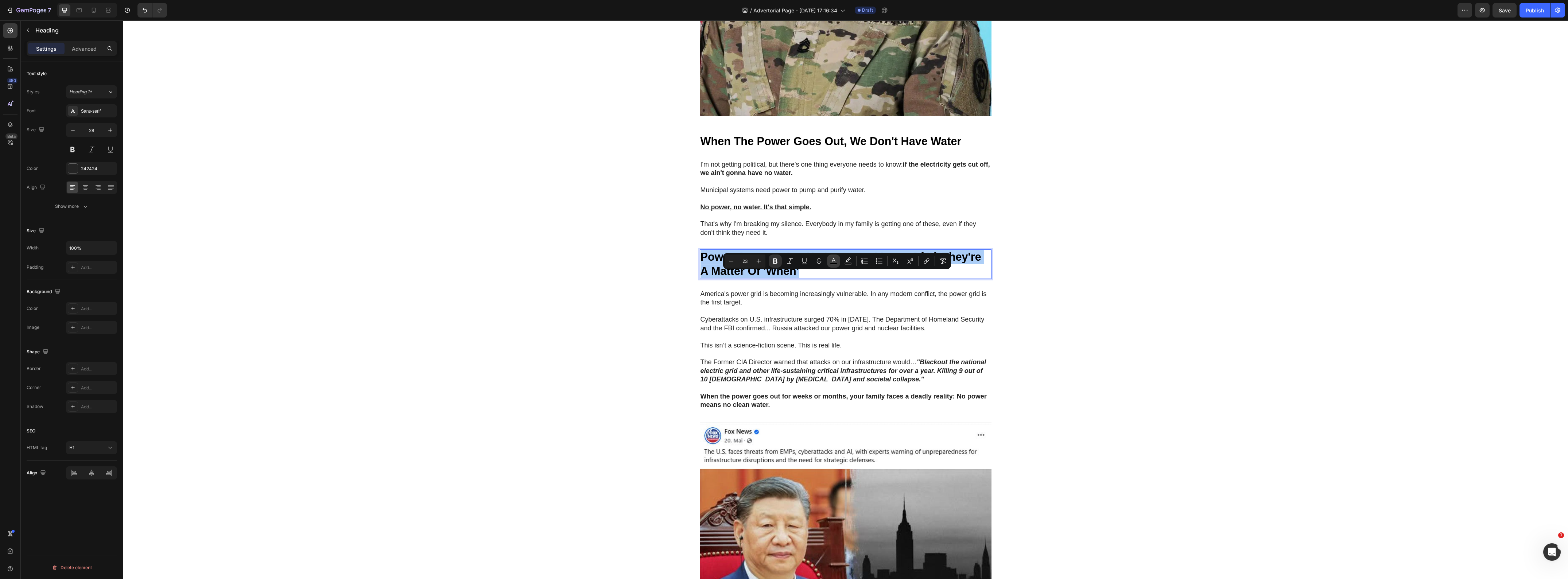
click at [828, 261] on button "color" at bounding box center [834, 261] width 13 height 13
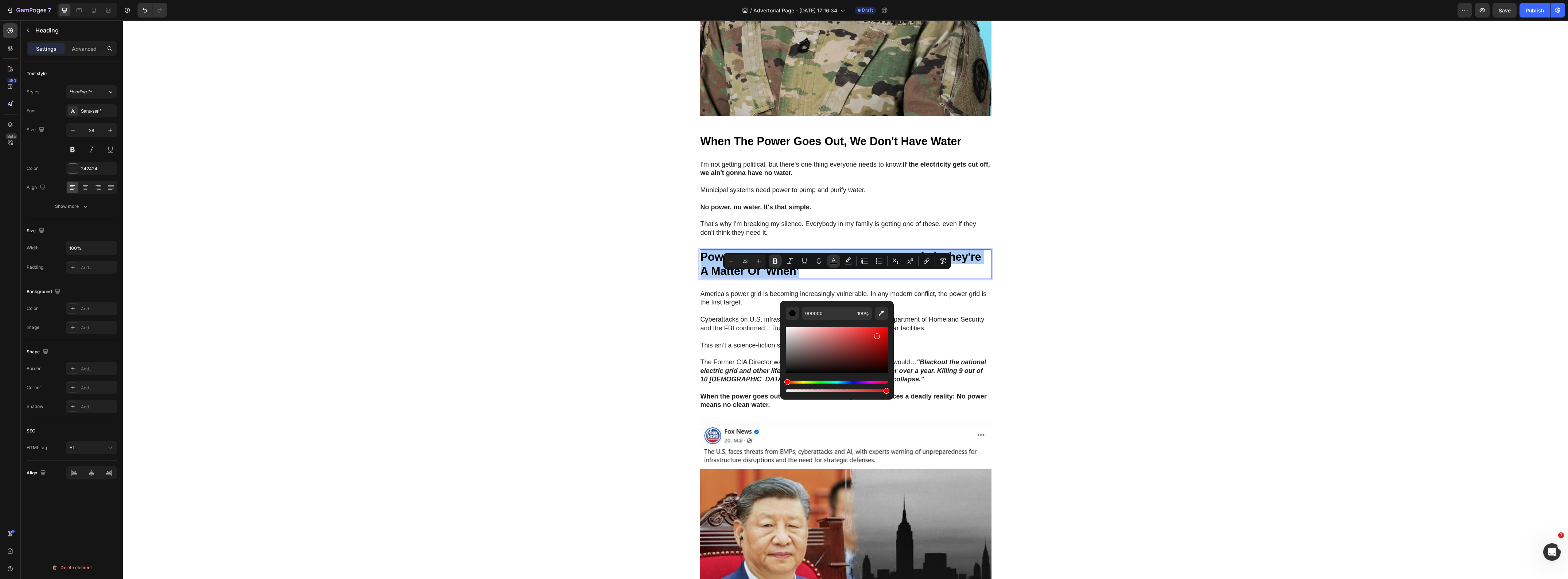
drag, startPoint x: 999, startPoint y: 355, endPoint x: 998, endPoint y: 295, distance: 60.0
type input "FF0000"
click at [1149, 282] on div "🚨 Warning: Limited Units Available 🚨 Heading Row NATO's 36-Hour Warning Just Co…" at bounding box center [845, 552] width 1445 height 2019
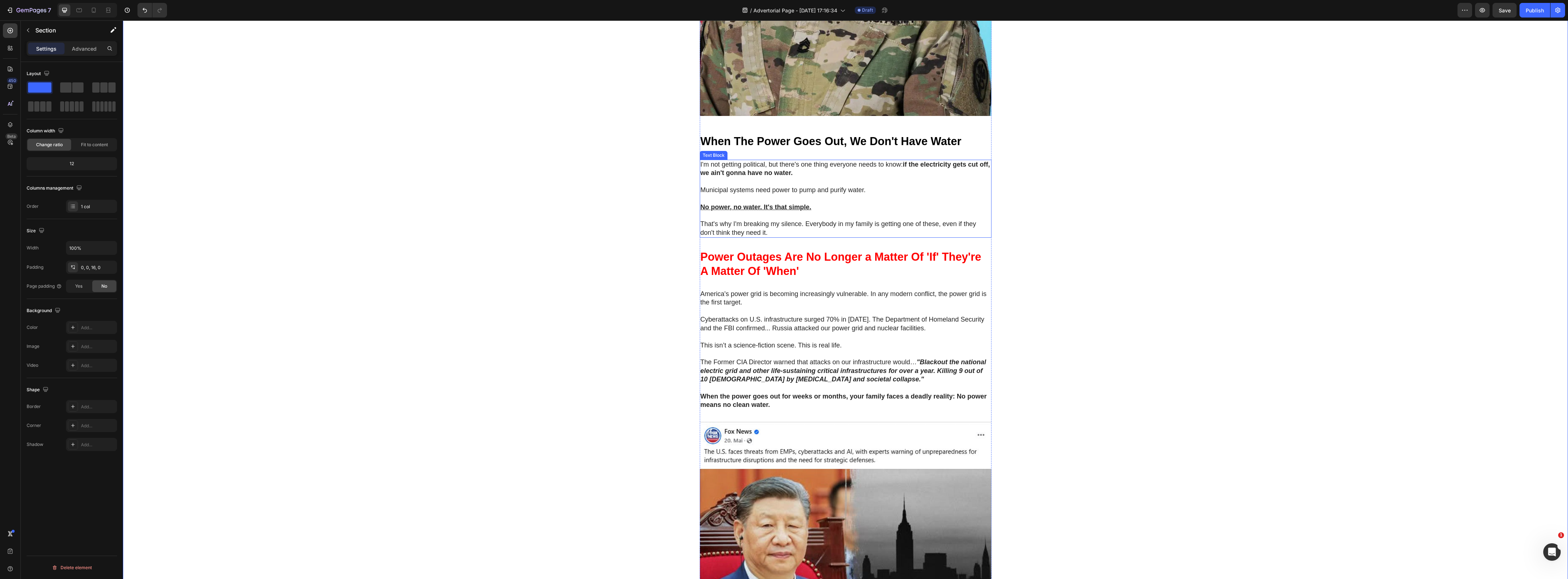
click at [753, 211] on u "No power, no water. It's that simple." at bounding box center [756, 207] width 111 height 7
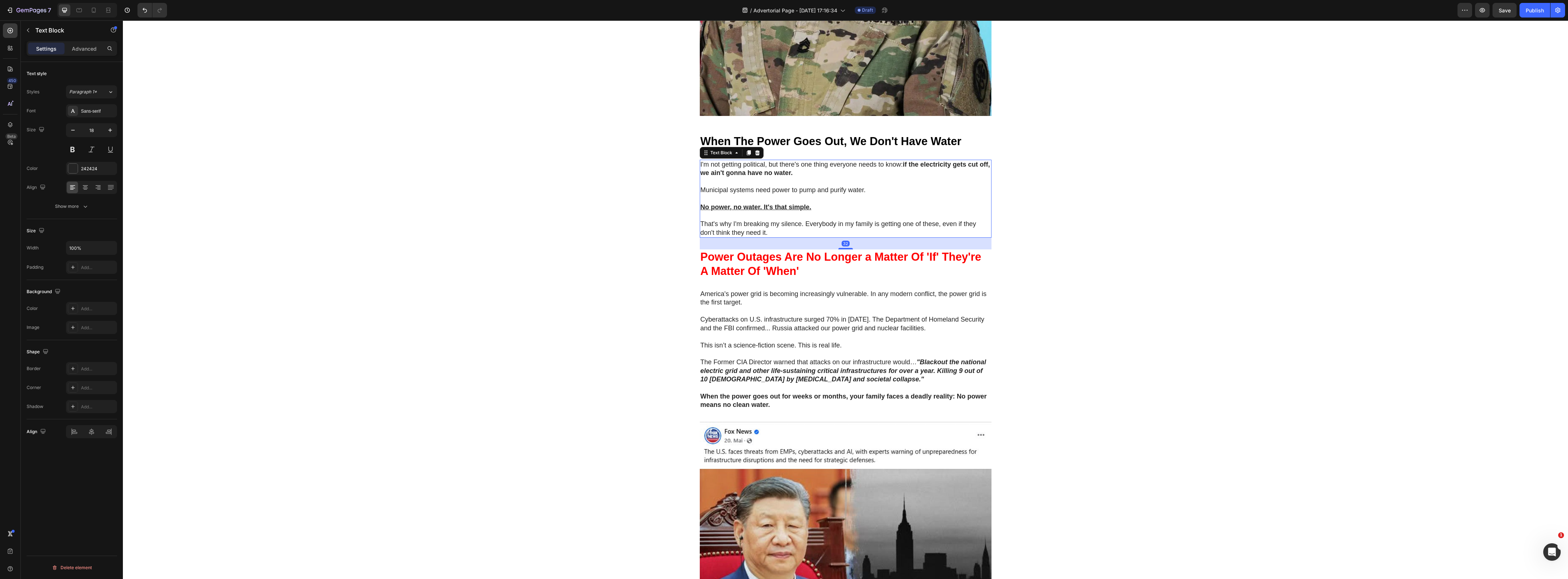
click at [753, 211] on u "No power, no water. It's that simple." at bounding box center [756, 207] width 111 height 7
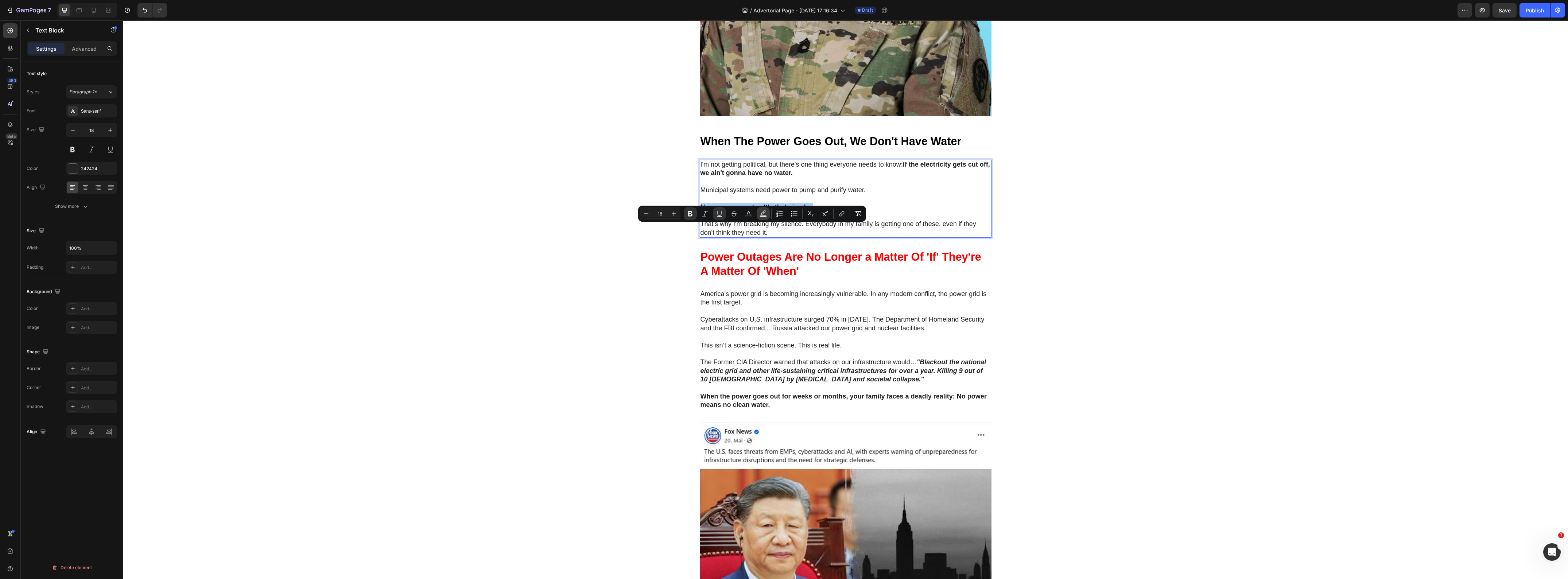
click at [759, 216] on button "Text Background Color" at bounding box center [763, 214] width 13 height 13
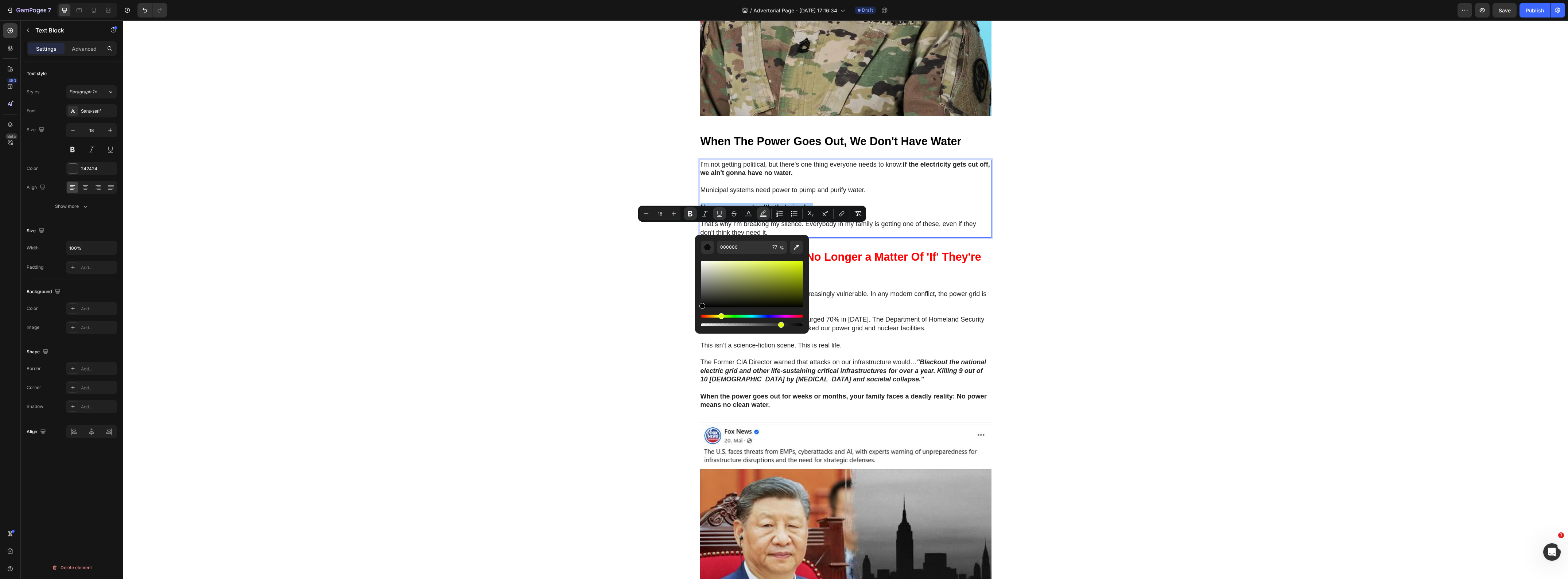
click at [720, 315] on div "Hue" at bounding box center [752, 316] width 102 height 3
drag, startPoint x: 704, startPoint y: 316, endPoint x: 718, endPoint y: 319, distance: 14.3
click at [718, 319] on div "Editor contextual toolbar" at bounding box center [752, 320] width 102 height 12
type input "FAFF00"
drag, startPoint x: 768, startPoint y: 287, endPoint x: 804, endPoint y: 249, distance: 52.3
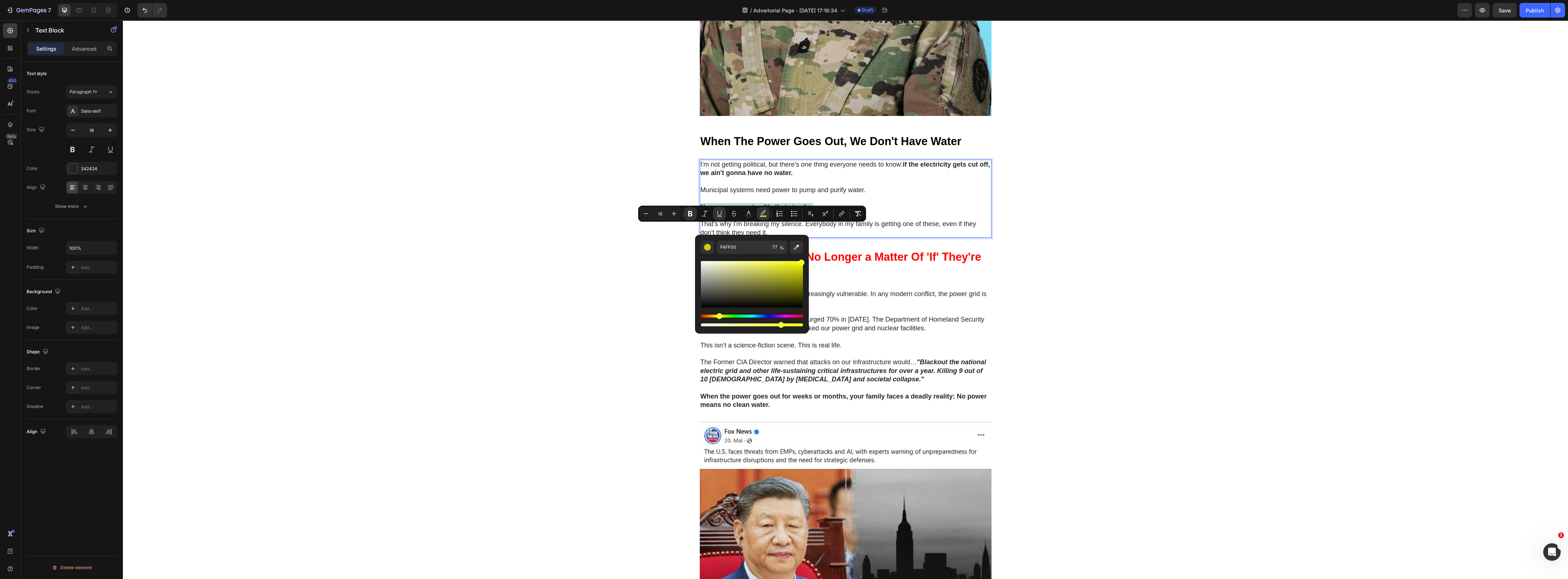
click at [804, 249] on div "FAFF00 77 %" at bounding box center [752, 281] width 114 height 93
click at [1189, 242] on div "🚨 Warning: Limited Units Available 🚨 Heading Row NATO's 36-Hour Warning Just Co…" at bounding box center [845, 552] width 1445 height 2019
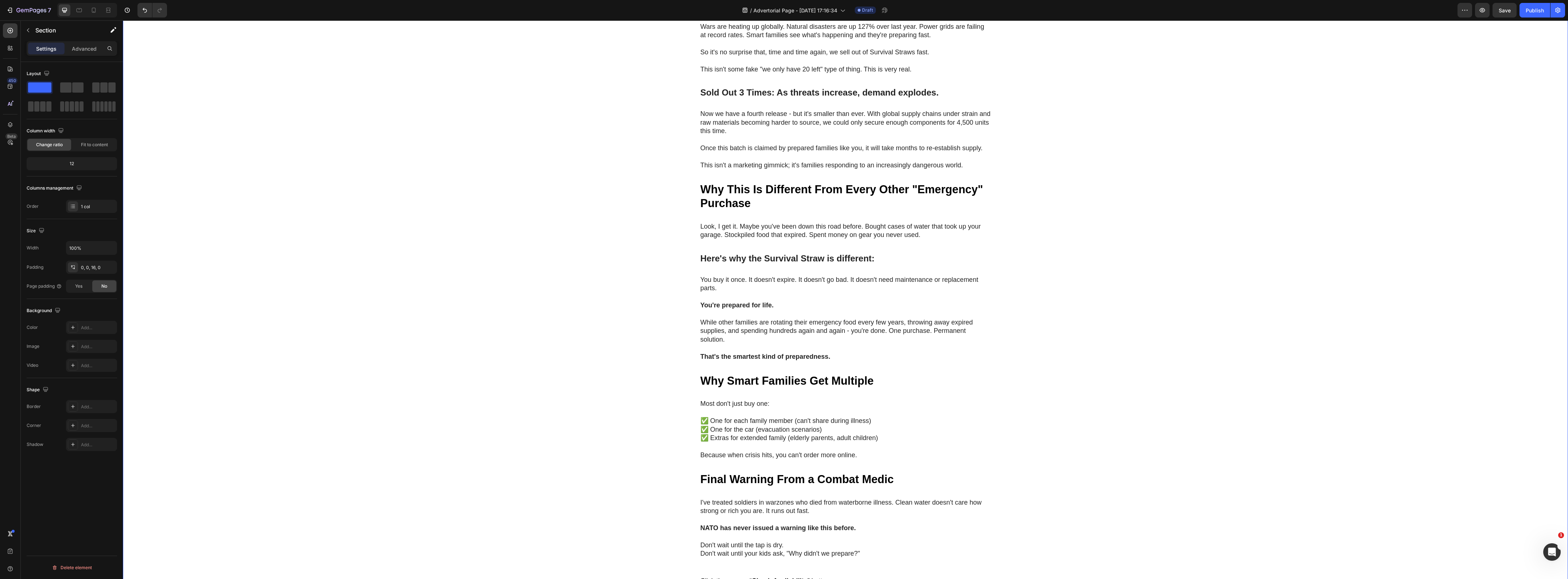
scroll to position [2553, 0]
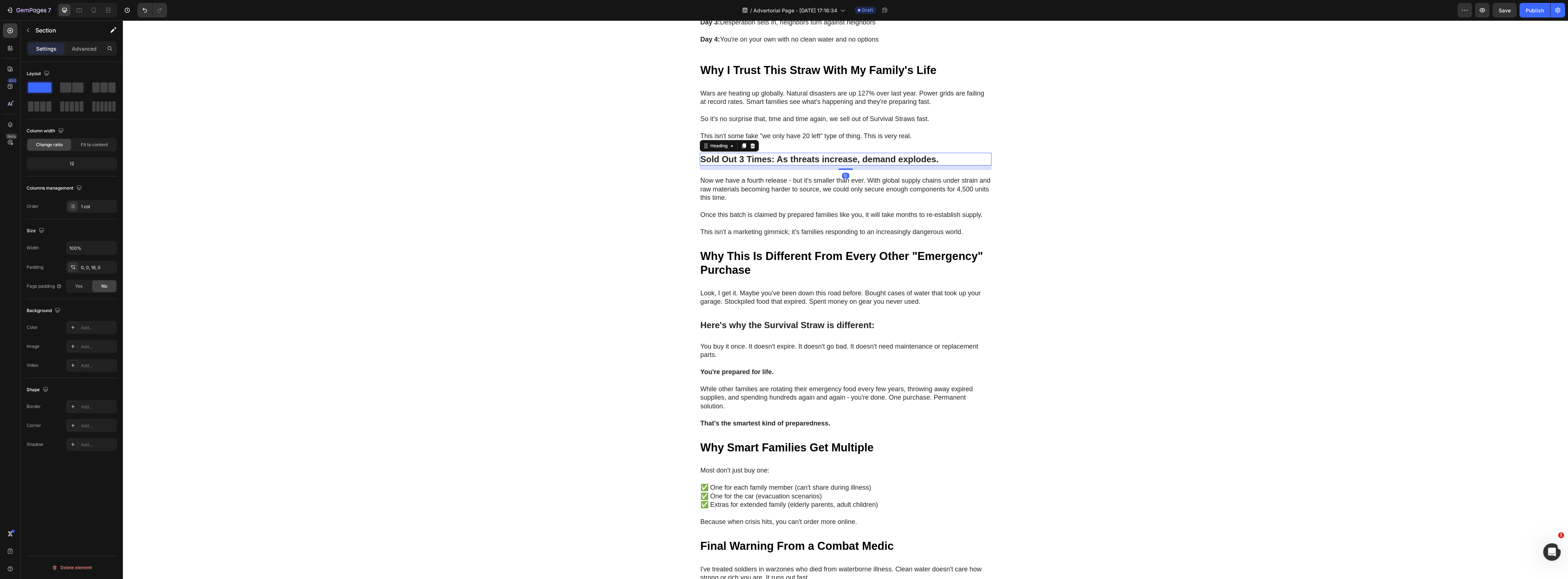
click at [780, 164] on strong "Sold Out 3 Times: As threats increase, demand explodes." at bounding box center [820, 159] width 239 height 10
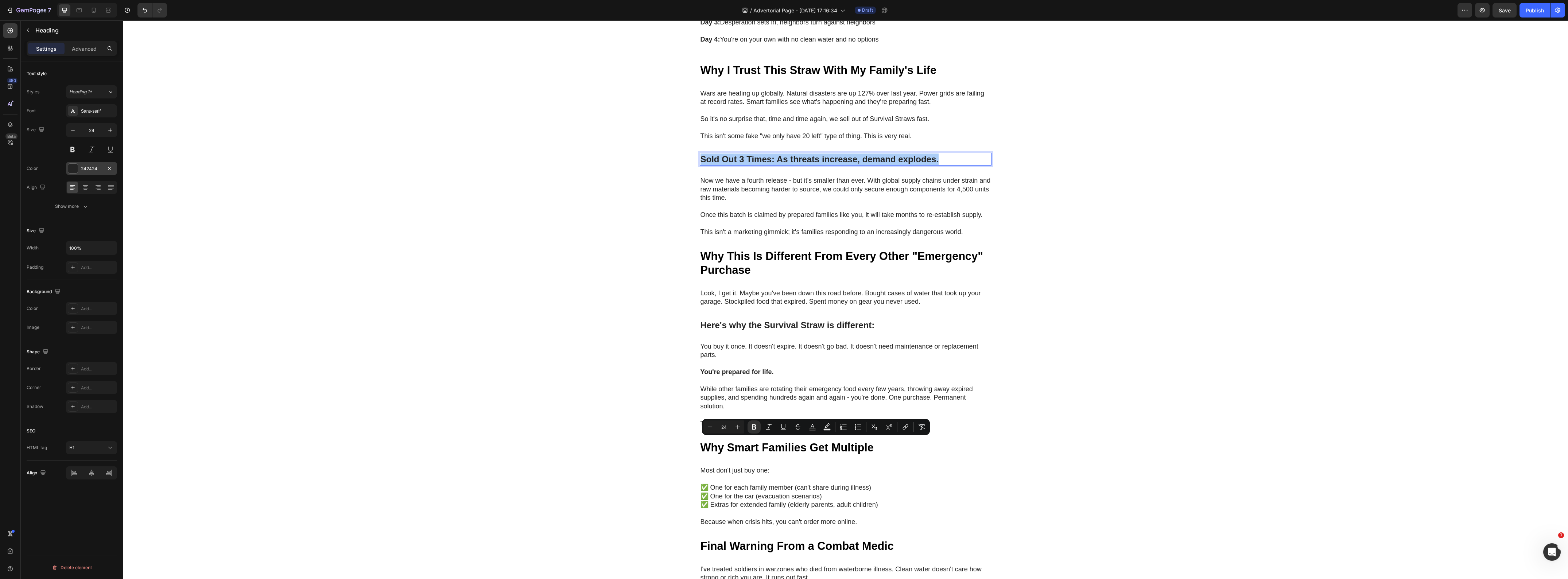
click at [77, 168] on div at bounding box center [72, 168] width 10 height 10
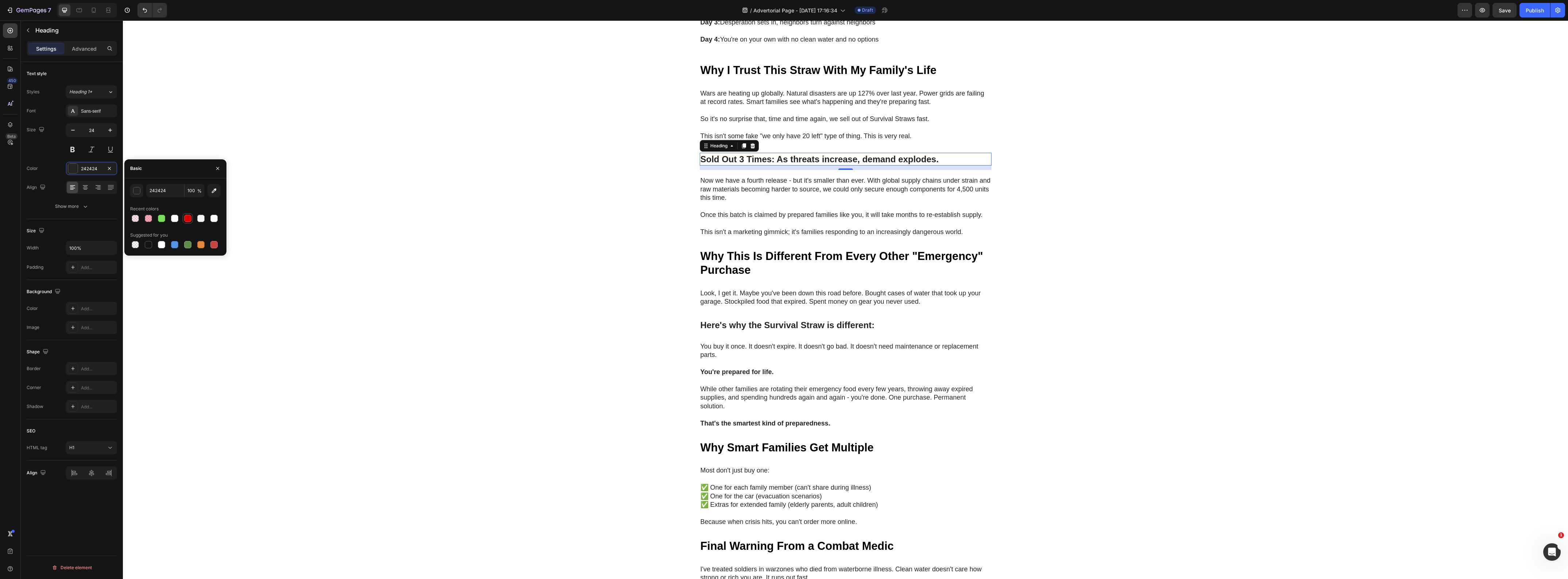
click at [184, 219] on div at bounding box center [188, 219] width 7 height 7
type input "DE0101"
click at [387, 264] on div "My Brother Laughed at Me for Ordering These Heading "My brother laughed at me f…" at bounding box center [845, 99] width 1445 height 1131
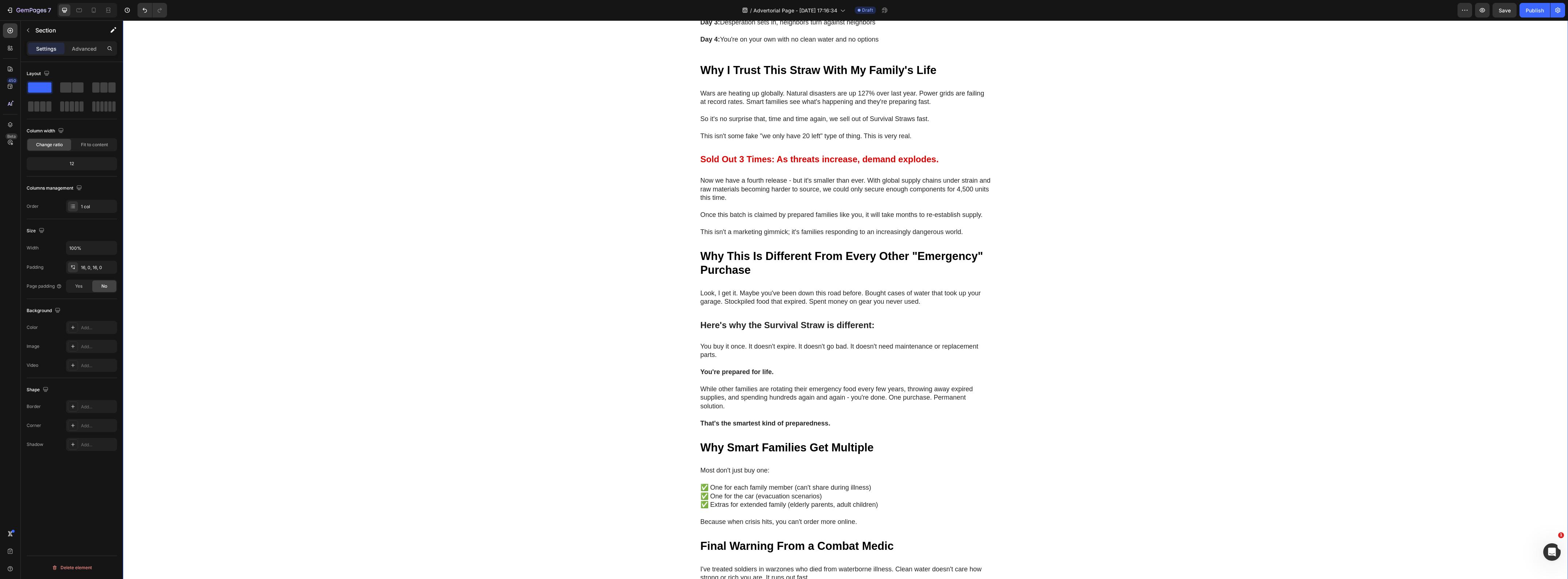
click at [1282, 353] on div "My Brother Laughed at Me for Ordering These Heading "My brother laughed at me f…" at bounding box center [845, 99] width 1445 height 1131
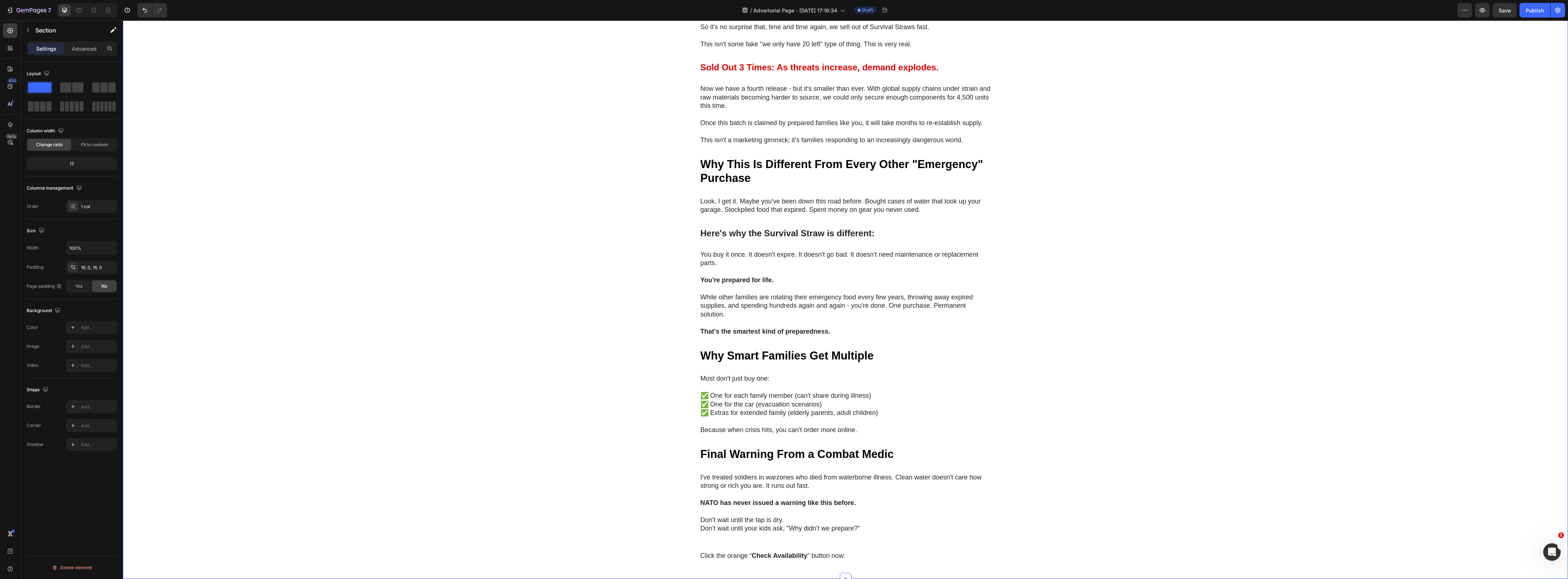
scroll to position [2690, 0]
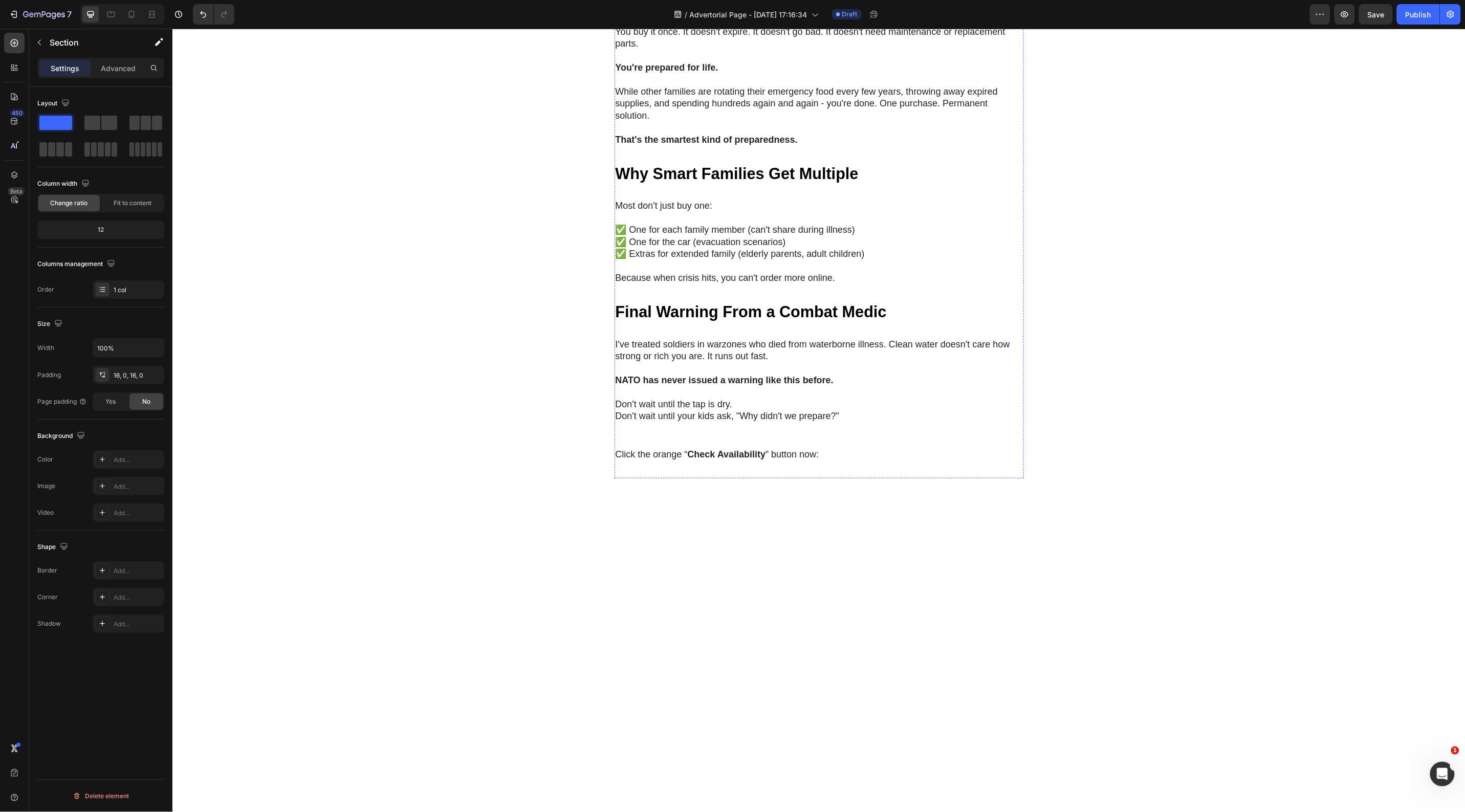
scroll to position [4028, 0]
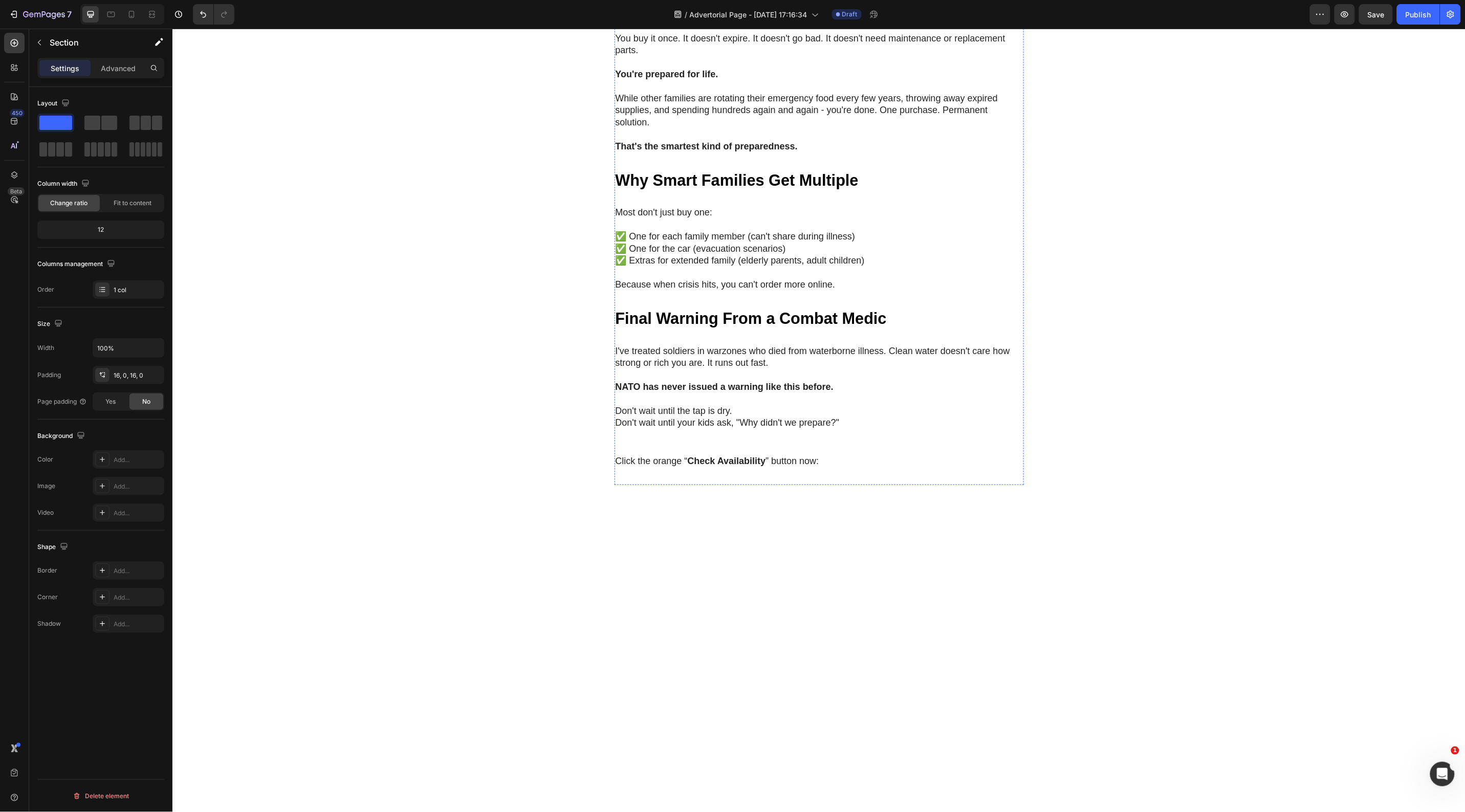
click at [710, 15] on strong "Here's why the Survival Straw is different:" at bounding box center [737, 8] width 244 height 14
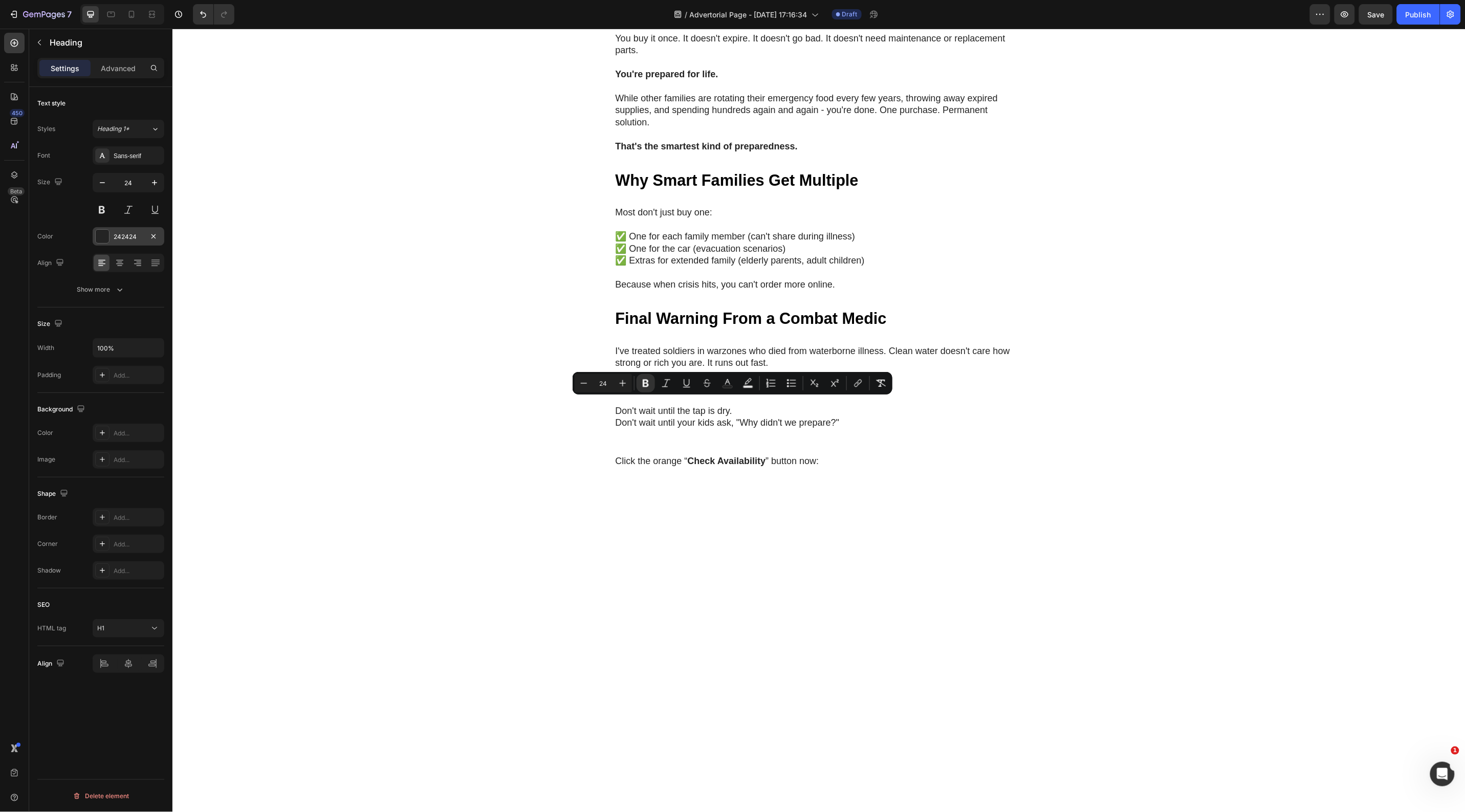
click at [97, 239] on div at bounding box center [103, 237] width 14 height 14
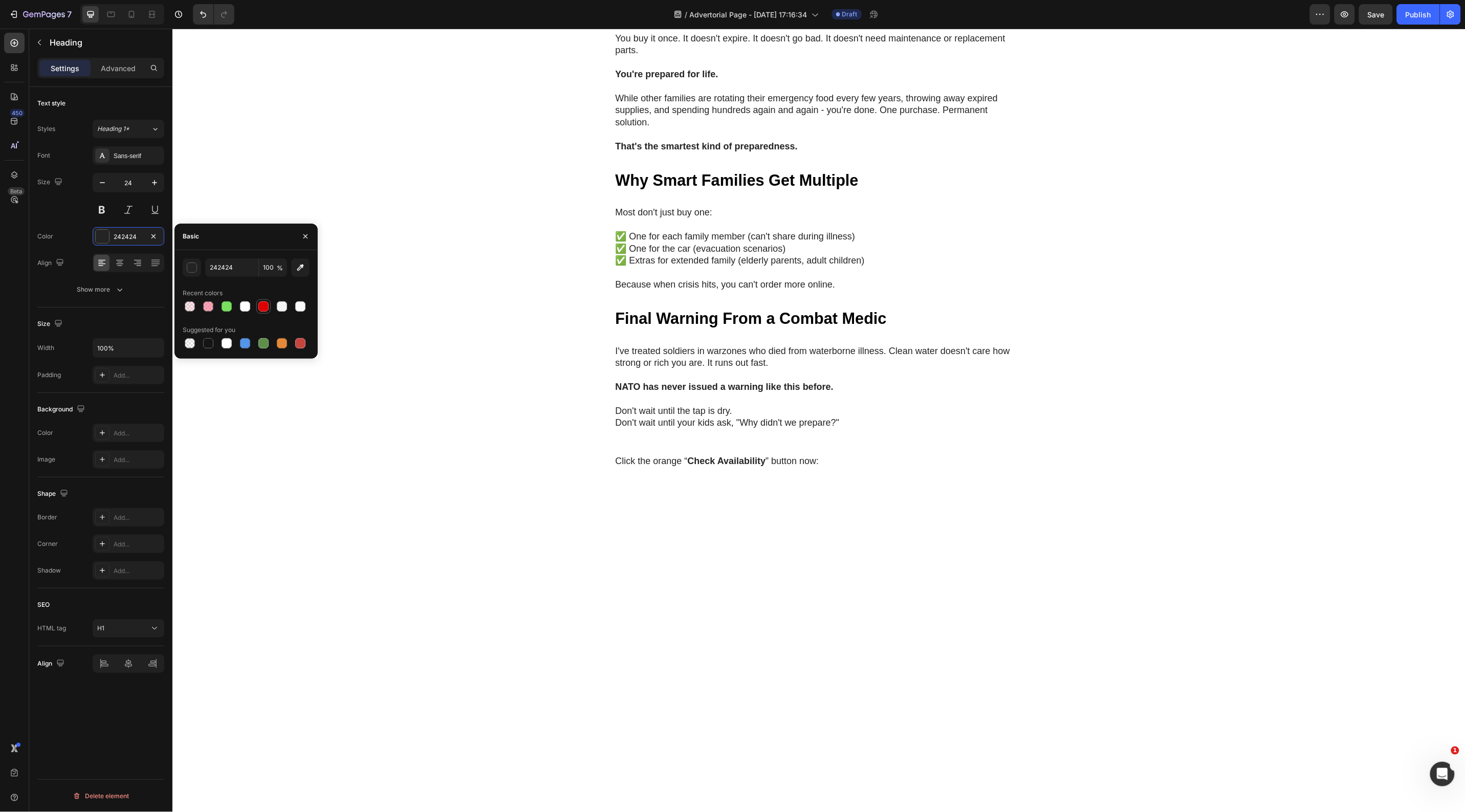
click at [265, 306] on div at bounding box center [264, 307] width 10 height 10
type input "DE0101"
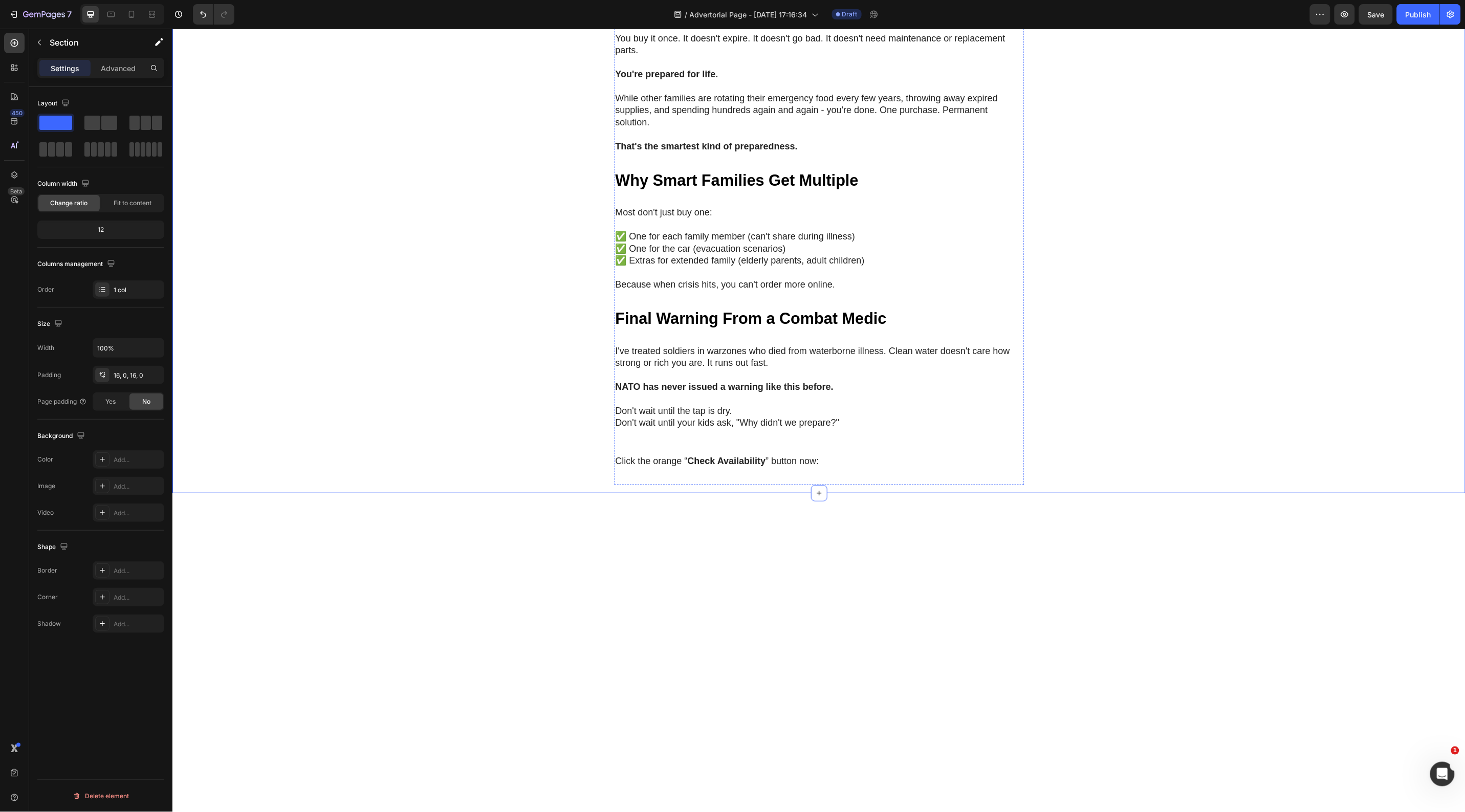
click at [770, 15] on strong "Here's why the Survival Straw is different:" at bounding box center [737, 8] width 244 height 14
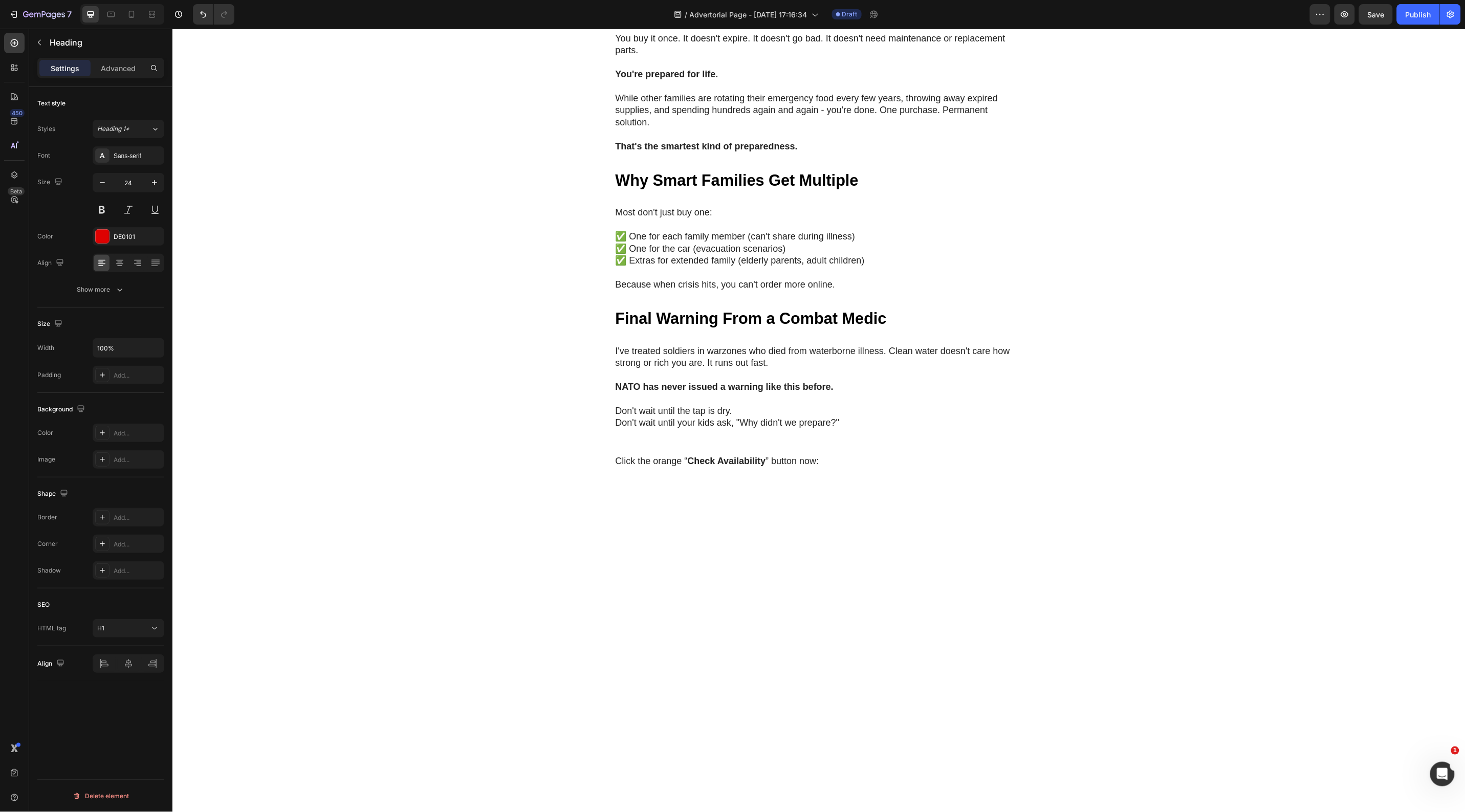
click at [770, 15] on strong "Here's why the Survival Straw is different:" at bounding box center [737, 8] width 244 height 14
click at [98, 242] on div at bounding box center [103, 237] width 14 height 14
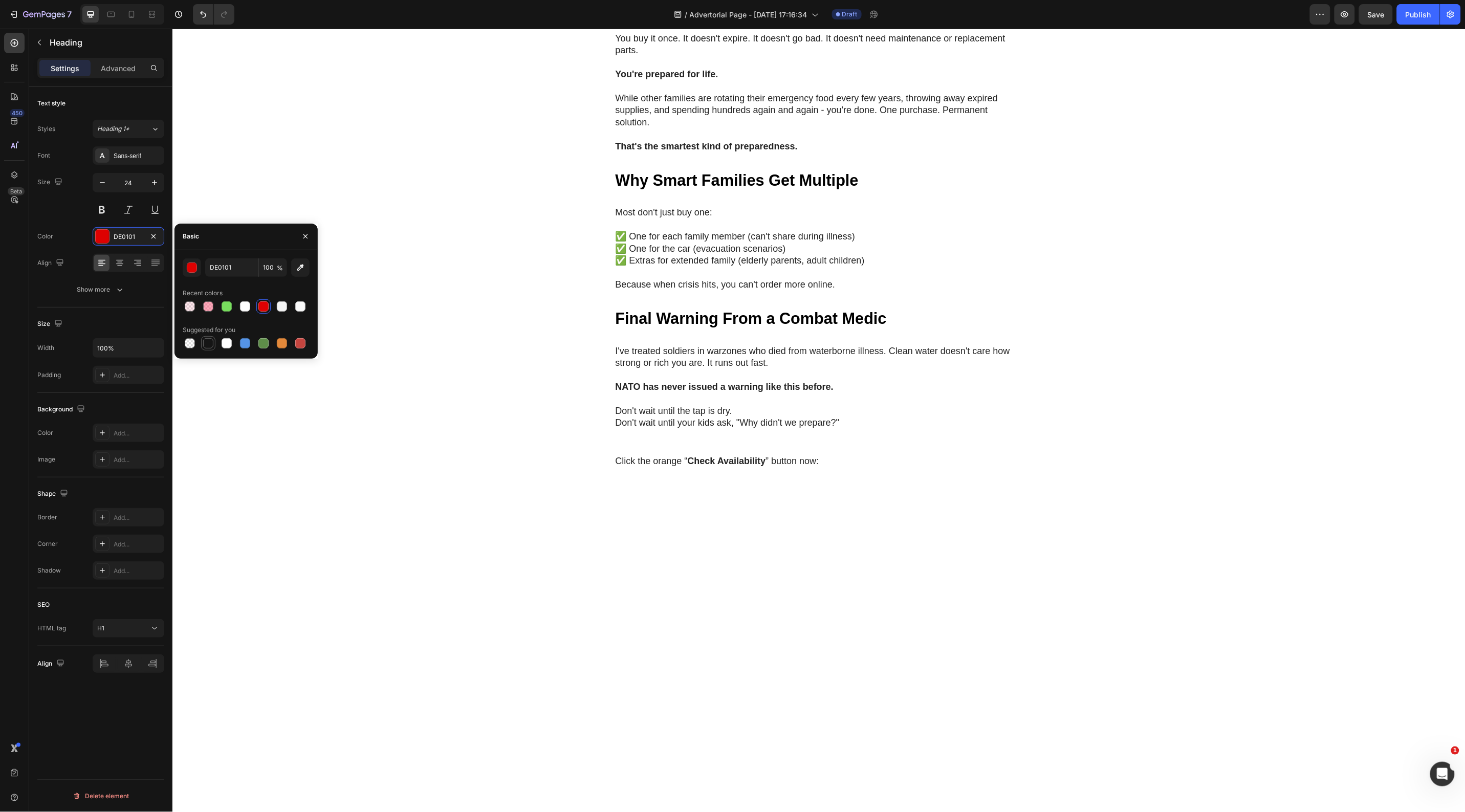
click at [208, 347] on div at bounding box center [208, 343] width 10 height 10
type input "151515"
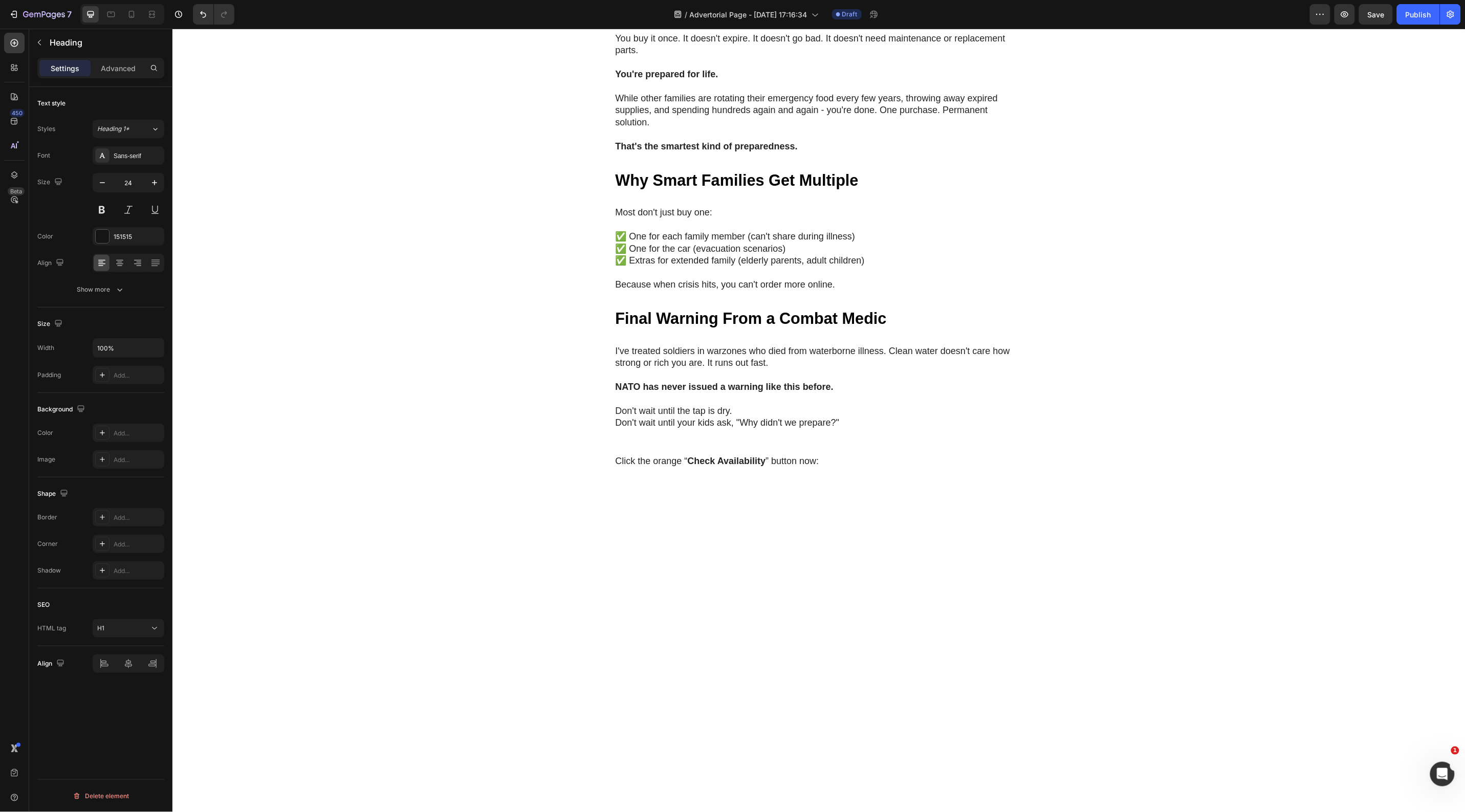
click at [801, 15] on strong "Here's why the Survival Straw is different:" at bounding box center [737, 8] width 244 height 14
click at [750, 386] on rect "Editor contextual toolbar" at bounding box center [747, 387] width 9 height 3
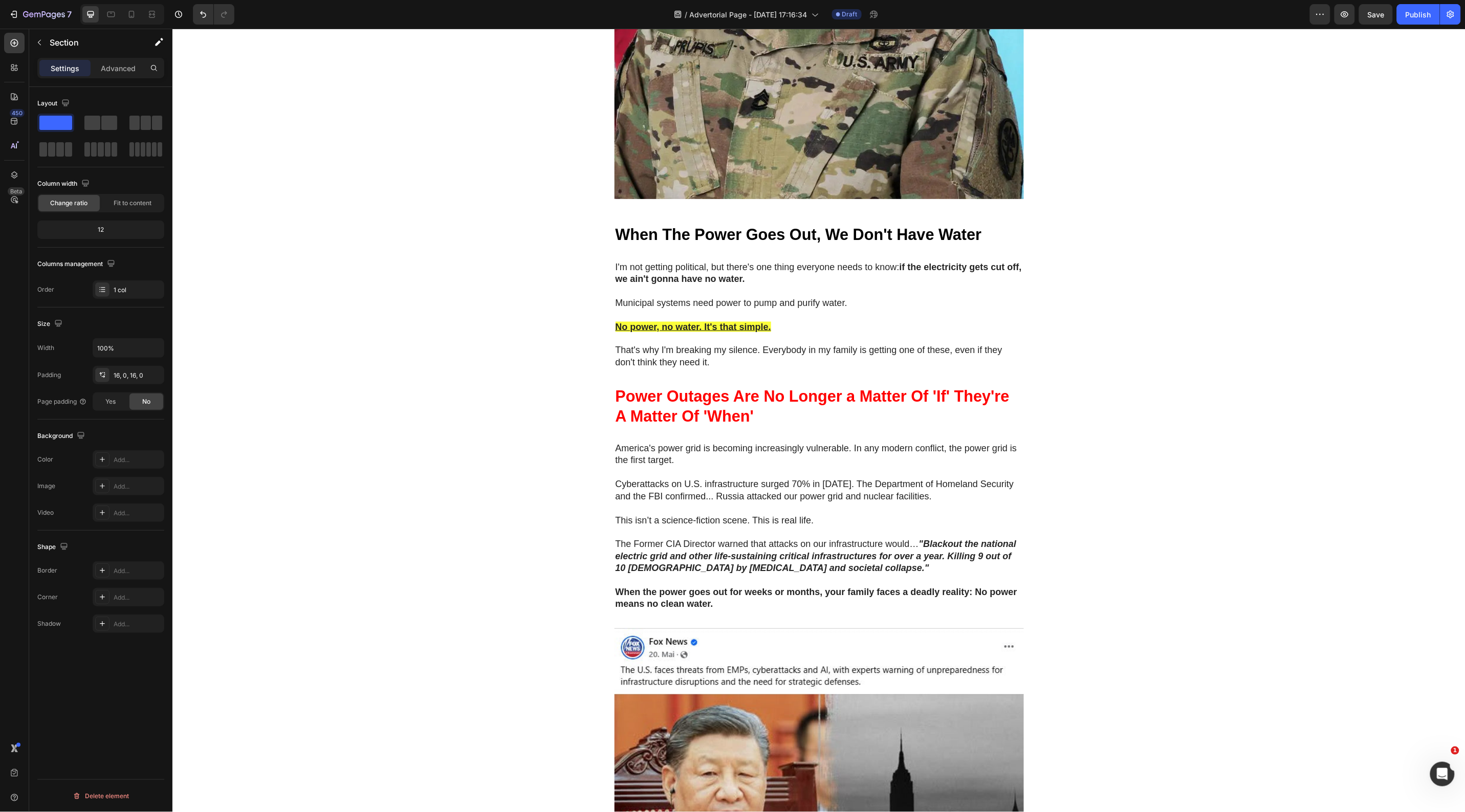
scroll to position [640, 0]
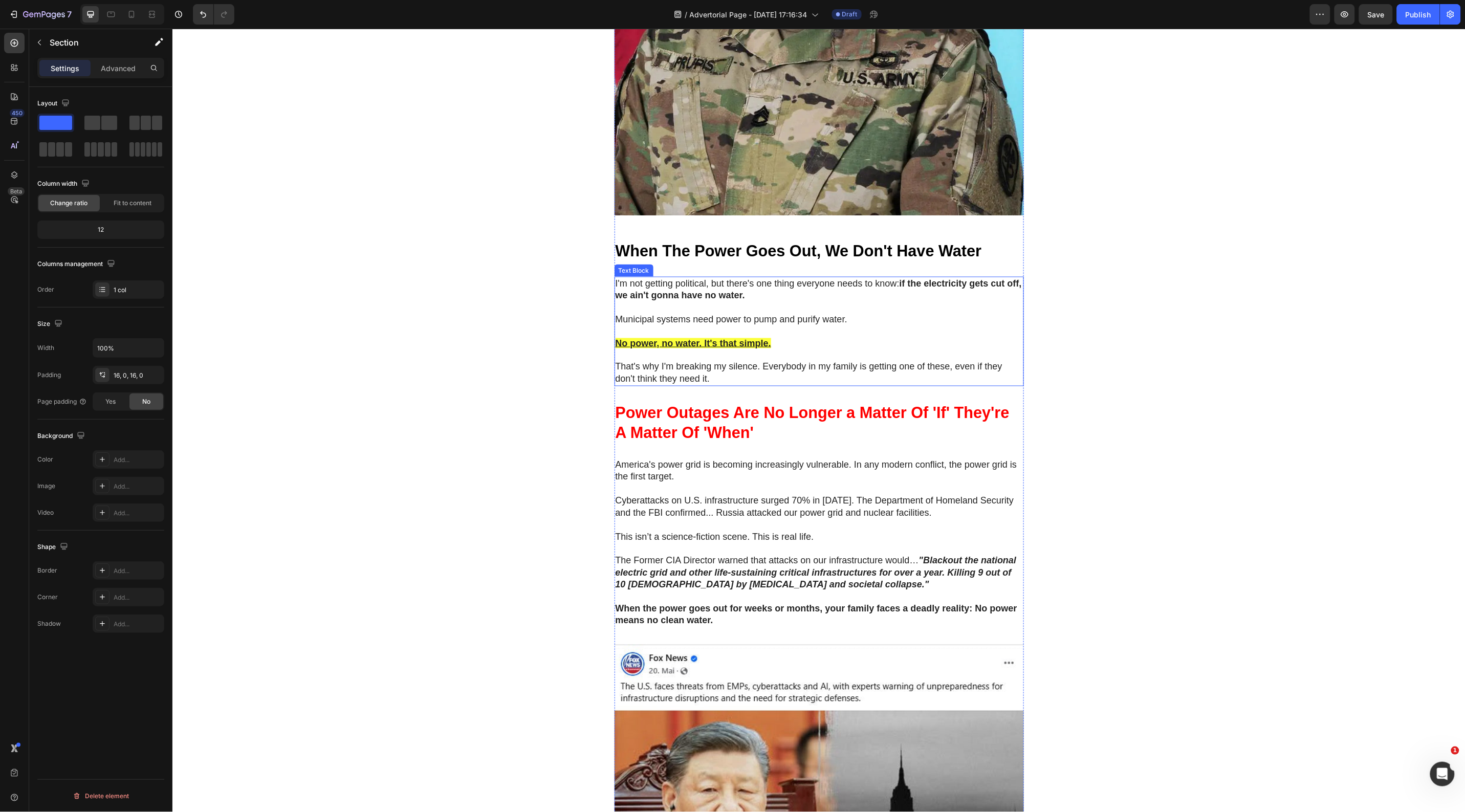
click at [706, 348] on u "No power, no water. It's that simple." at bounding box center [693, 342] width 155 height 10
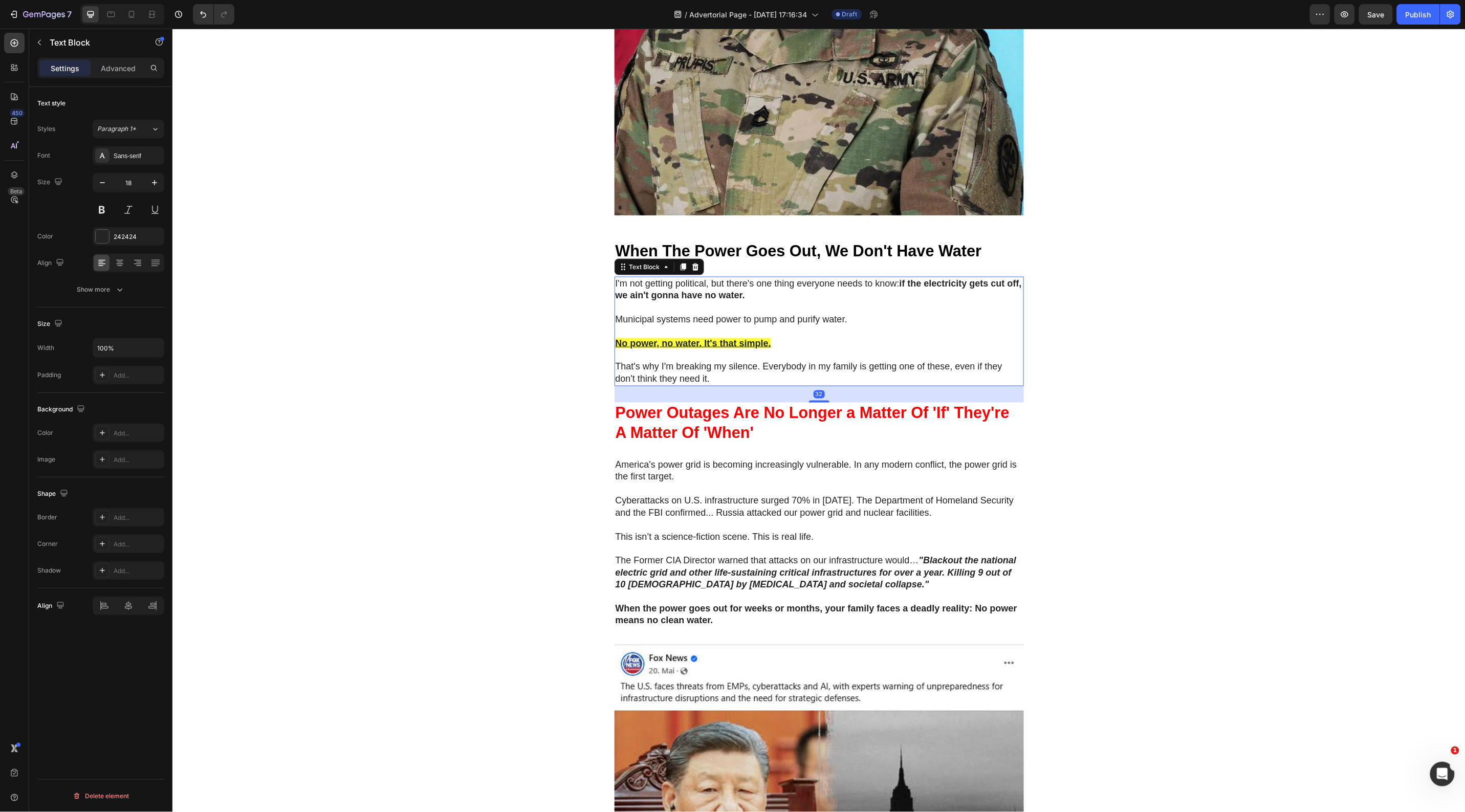
click at [706, 348] on u "No power, no water. It's that simple." at bounding box center [693, 342] width 155 height 10
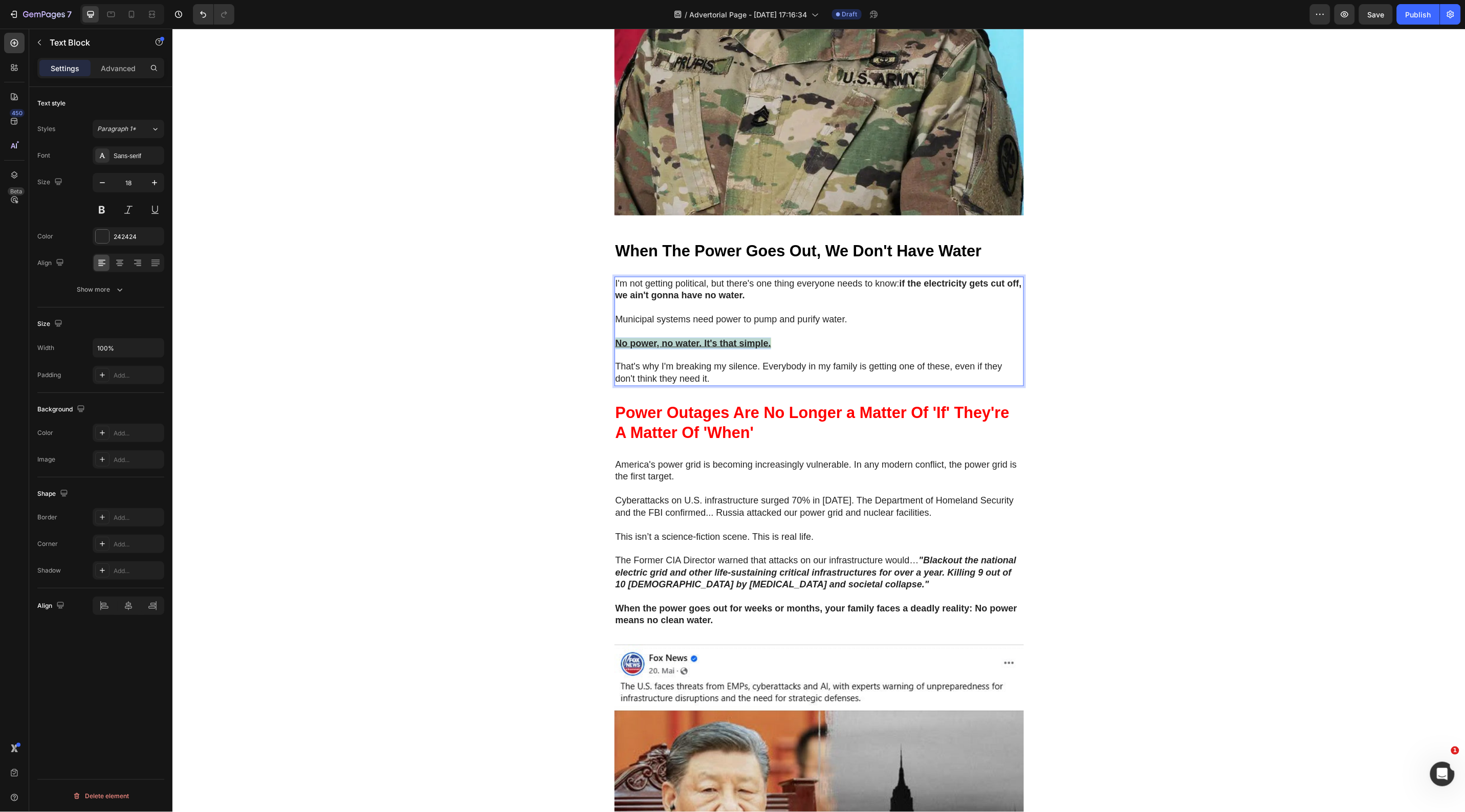
click at [706, 348] on u "No power, no water. It's that simple." at bounding box center [693, 342] width 155 height 10
click at [704, 352] on icon "Editor contextual toolbar" at bounding box center [704, 353] width 10 height 10
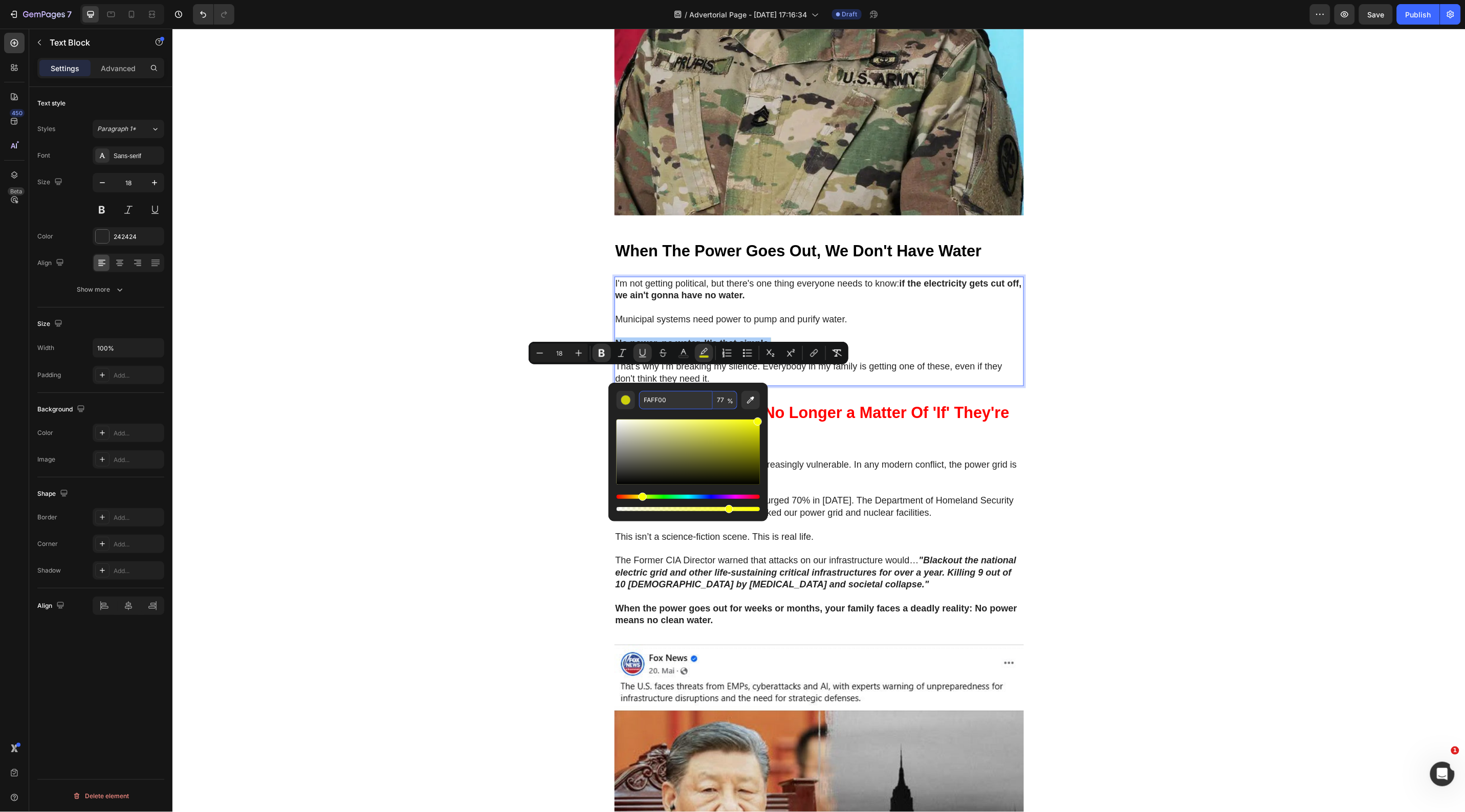
click at [659, 399] on input "FAFF00" at bounding box center [676, 400] width 73 height 19
click at [1122, 424] on div "🚨 Warning: Limited Units Available 🚨 Heading Row NATO's 36-Hour Warning Just Co…" at bounding box center [818, 826] width 1293 height 2831
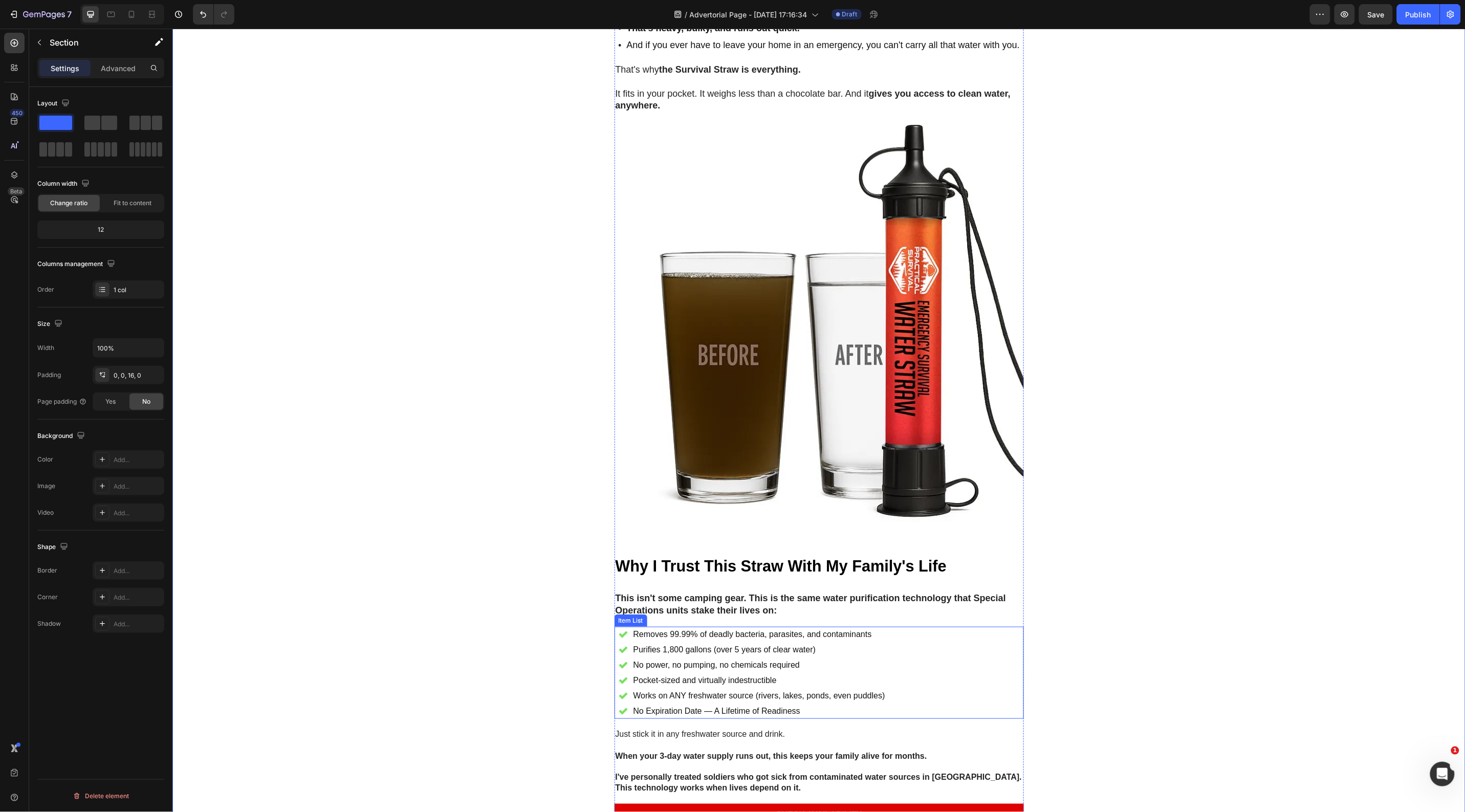
scroll to position [3964, 0]
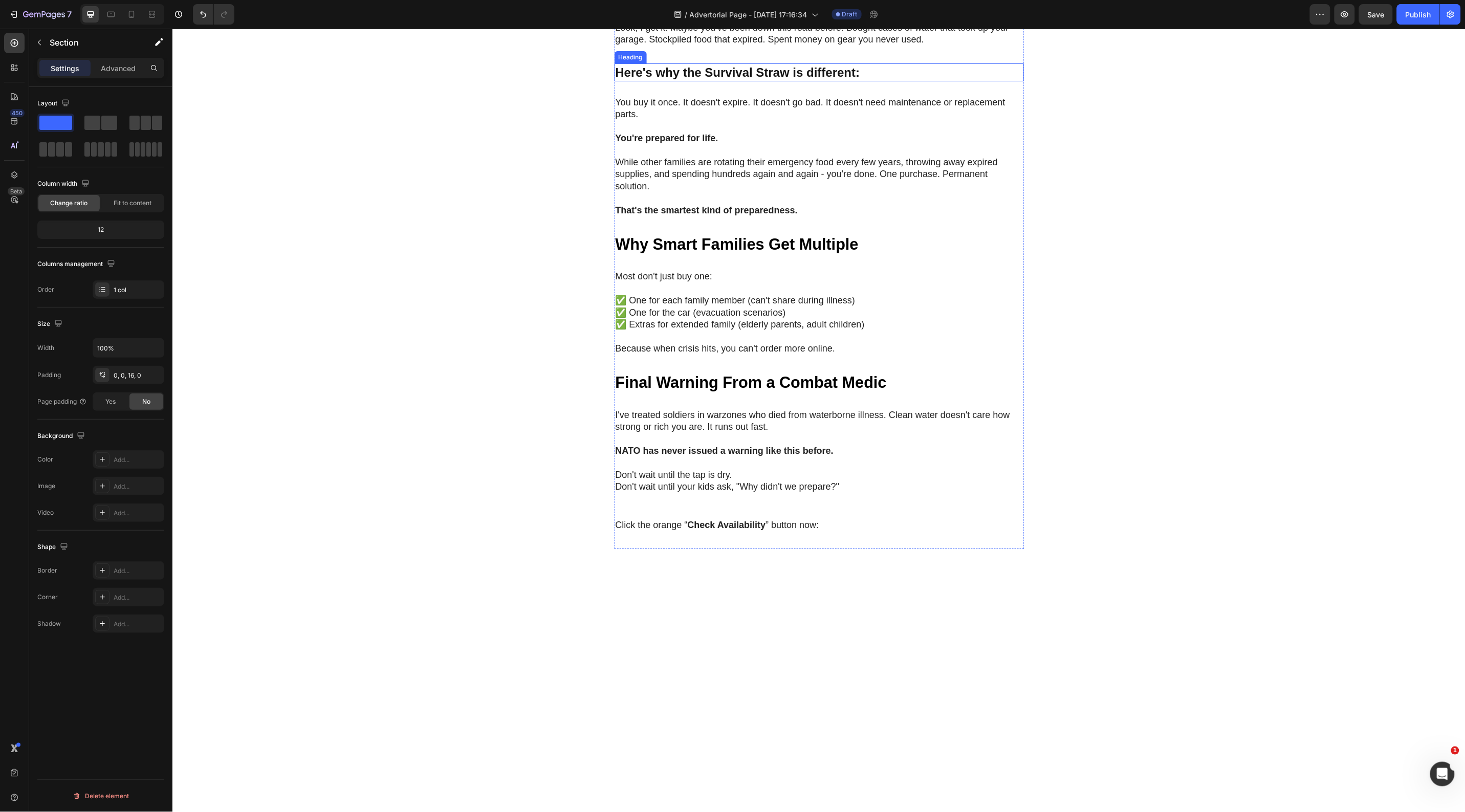
click at [771, 79] on strong "Here's why the Survival Straw is different:" at bounding box center [737, 72] width 244 height 14
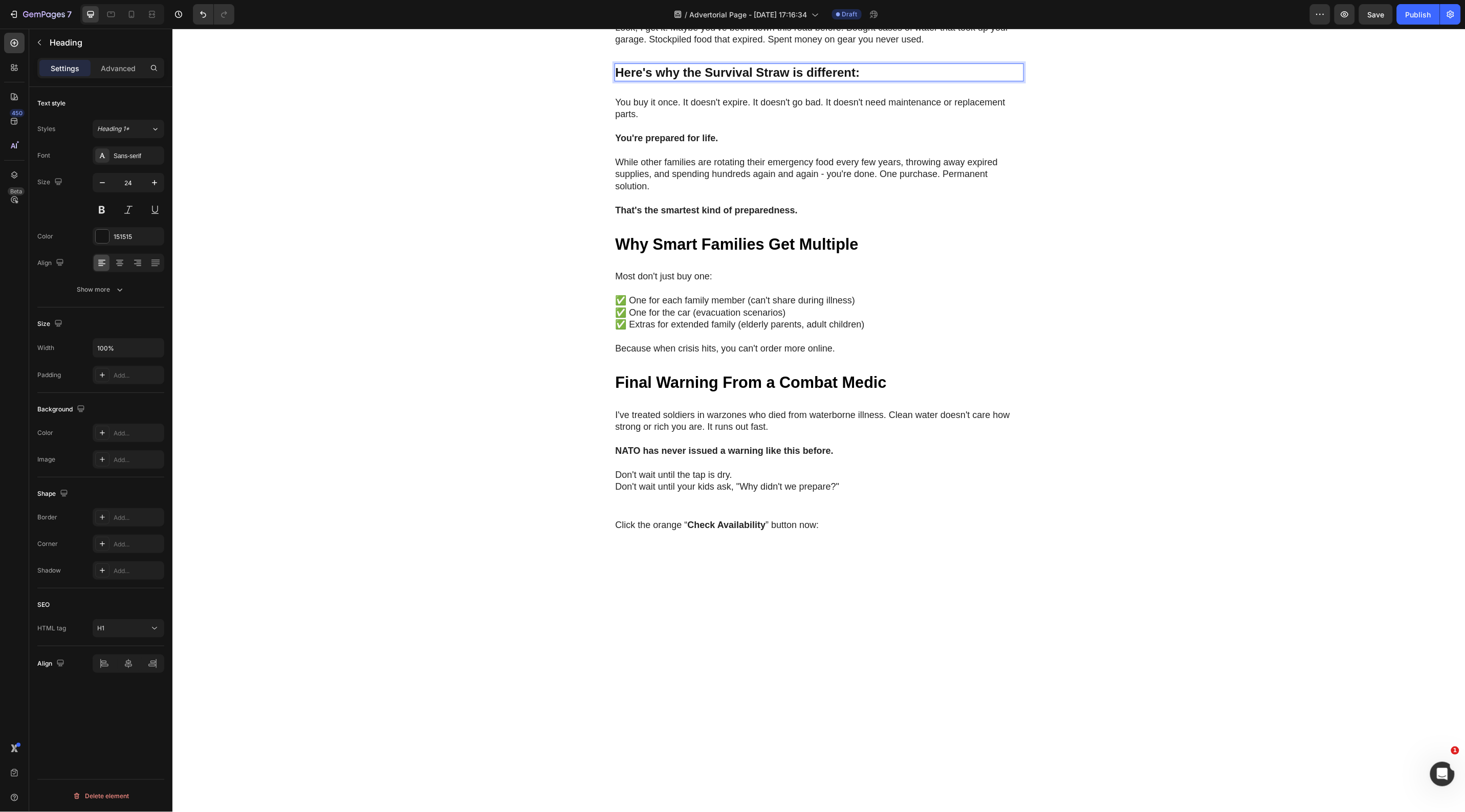
click at [771, 79] on strong "Here's why the Survival Straw is different:" at bounding box center [737, 72] width 244 height 14
click at [743, 443] on icon "Editor contextual toolbar" at bounding box center [748, 447] width 10 height 10
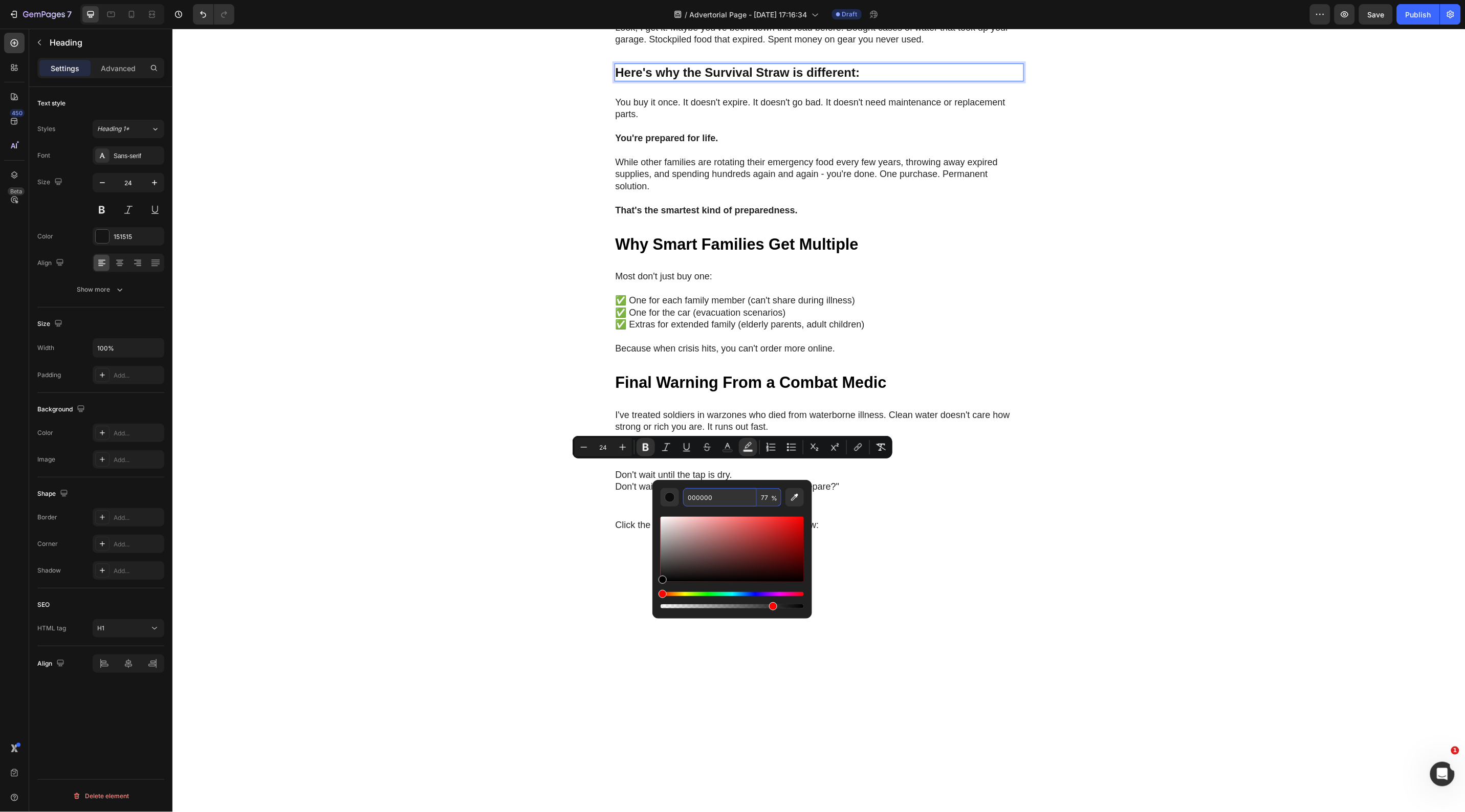
click at [706, 499] on input "000000" at bounding box center [720, 498] width 73 height 19
paste input "FAFF"
type input "FAFF00"
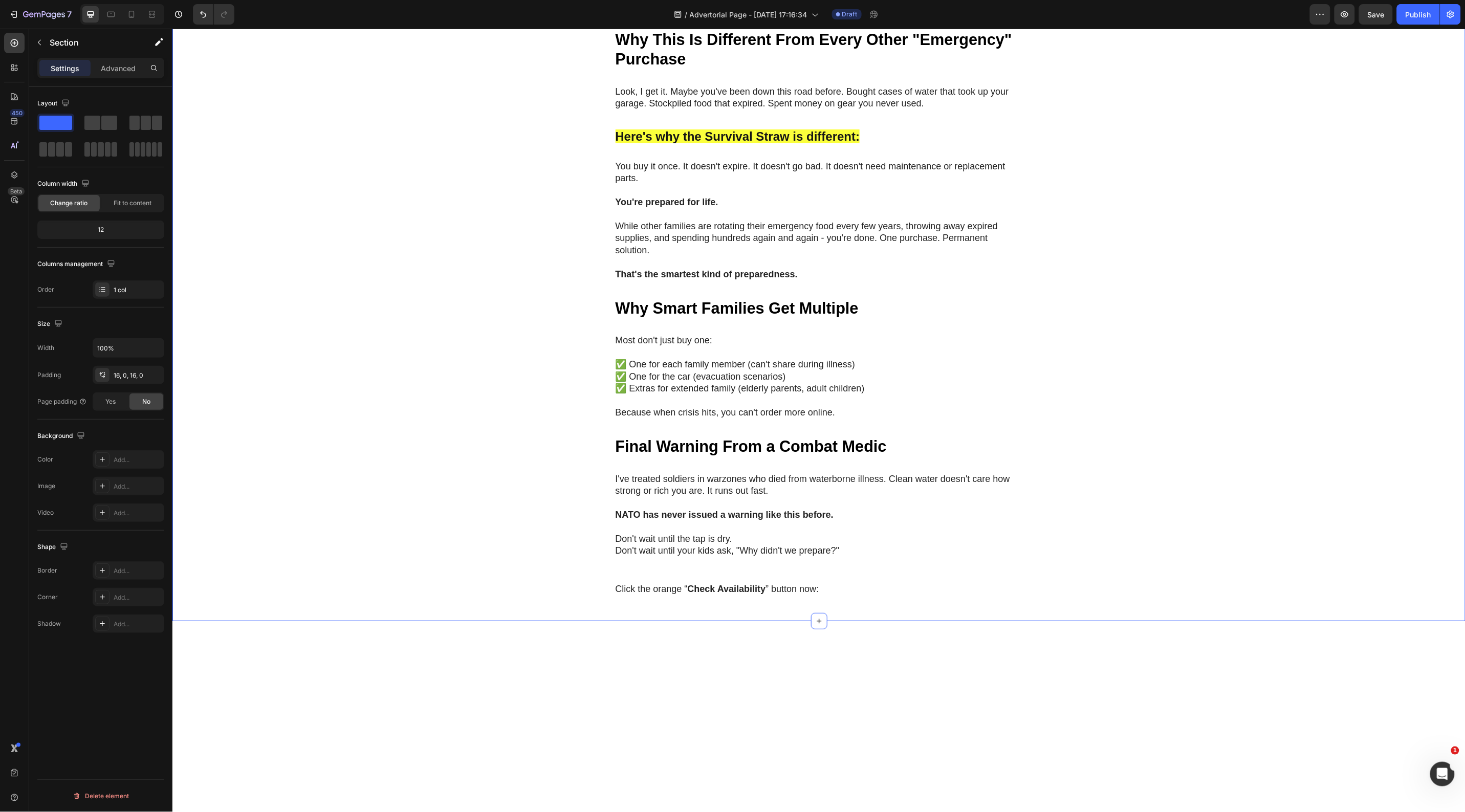
scroll to position [3772, 0]
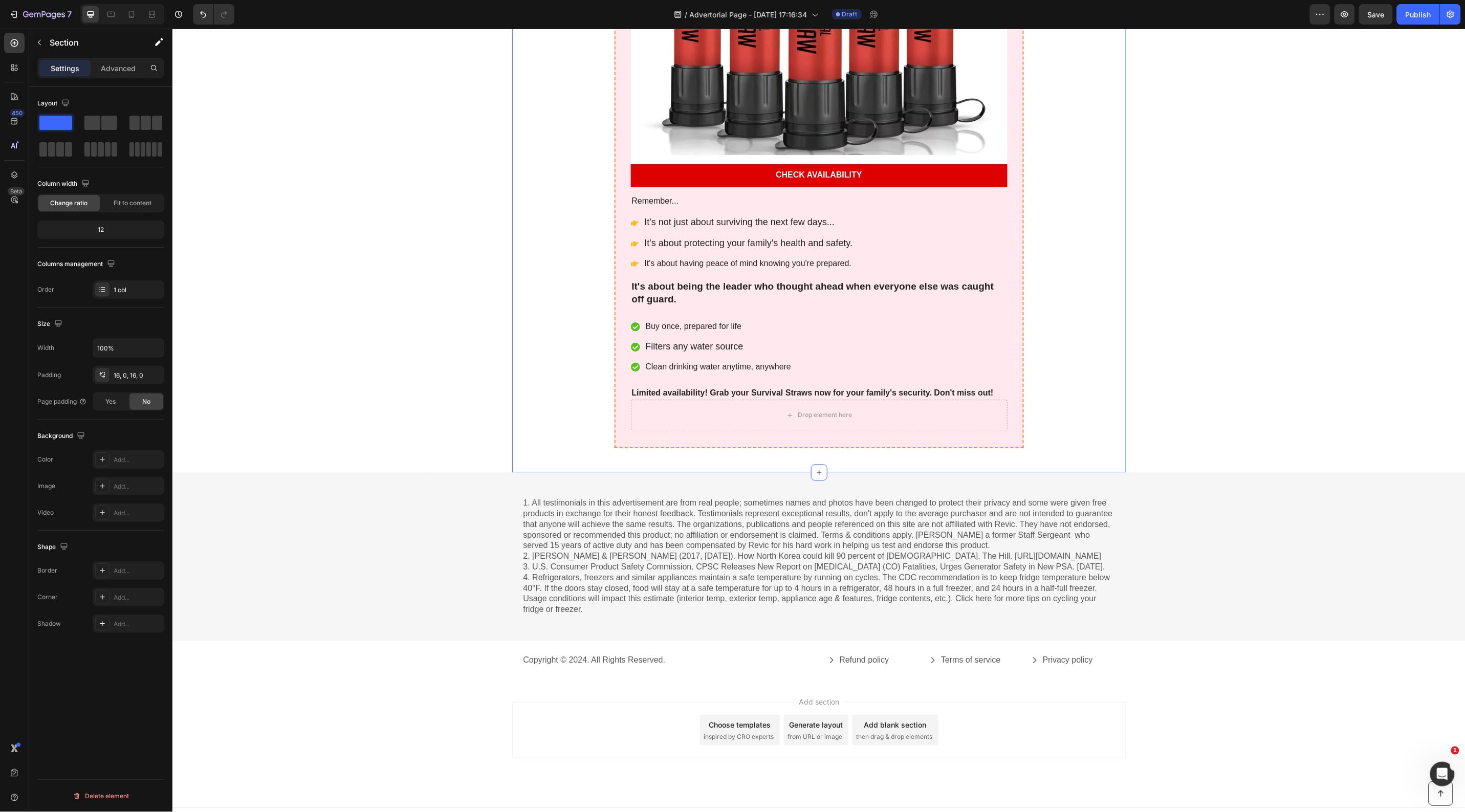
scroll to position [4923, 0]
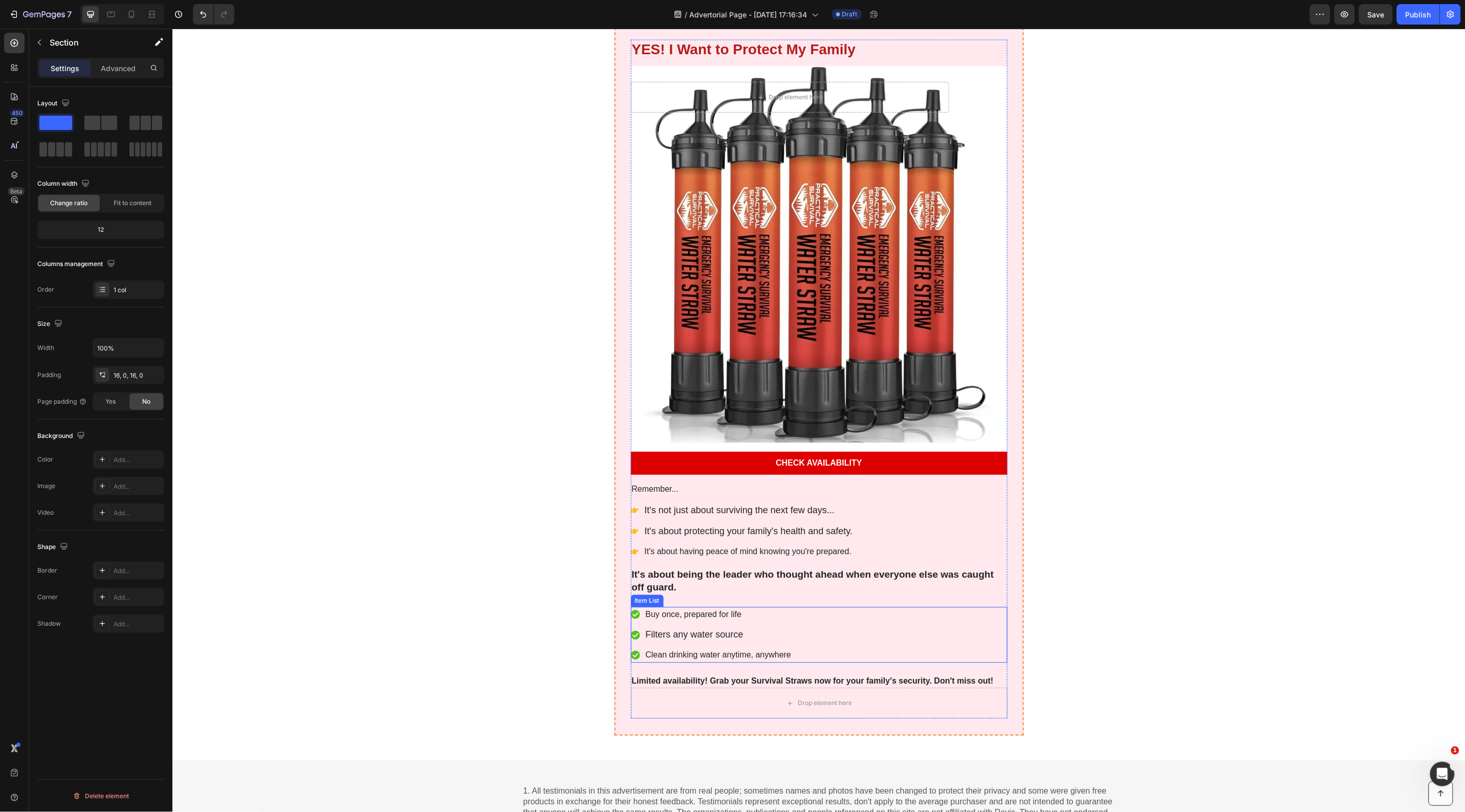
click at [653, 618] on p "Buy once, prepared for life" at bounding box center [718, 614] width 146 height 12
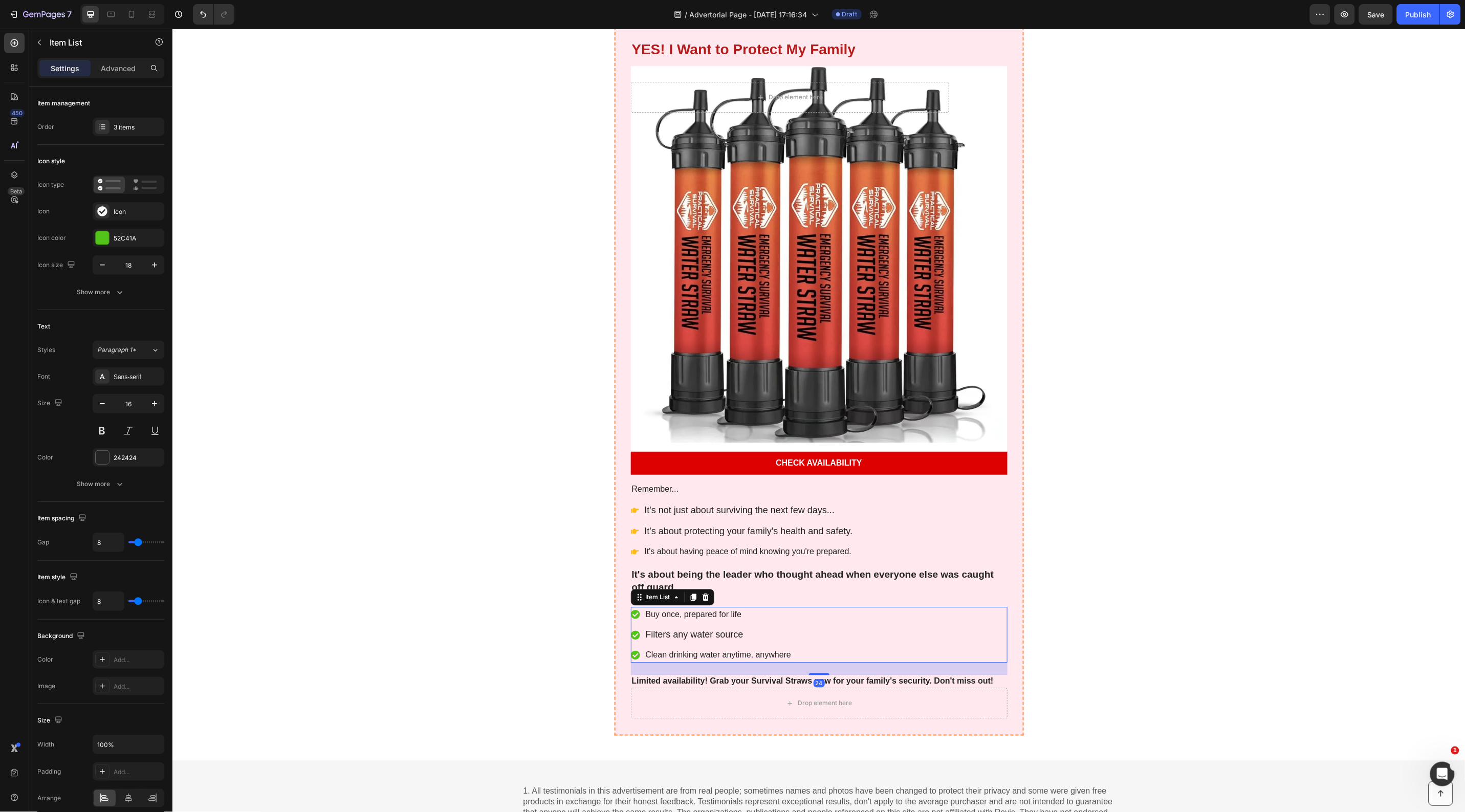
click at [653, 618] on p "Buy once, prepared for life" at bounding box center [718, 614] width 146 height 12
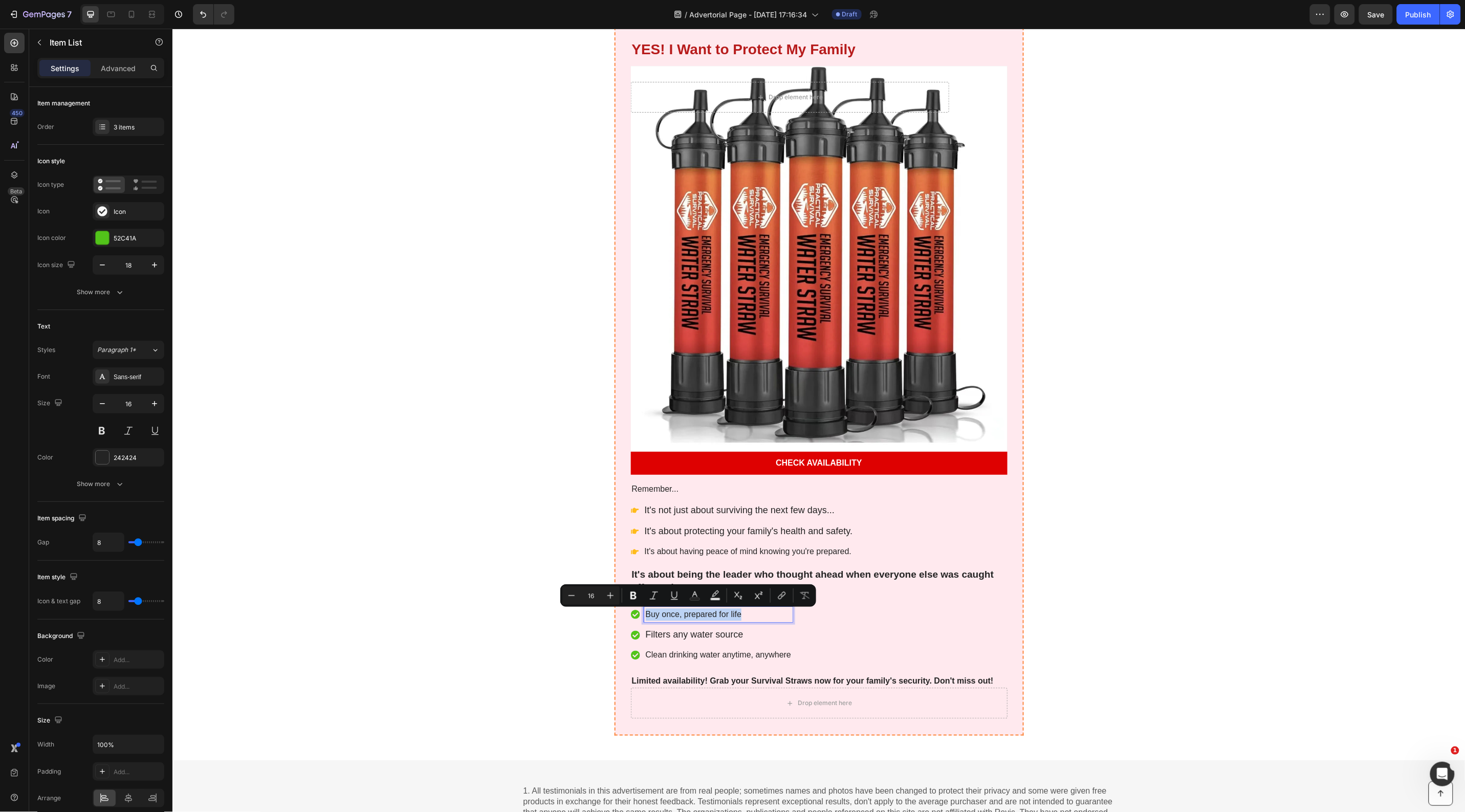
click at [666, 616] on p "Buy once, prepared for life" at bounding box center [718, 614] width 146 height 12
drag, startPoint x: 673, startPoint y: 616, endPoint x: 638, endPoint y: 616, distance: 35.0
click at [644, 616] on div "Buy once, prepared for life" at bounding box center [718, 614] width 149 height 15
click at [735, 611] on p "One small investment, prepared for life" at bounding box center [718, 614] width 146 height 12
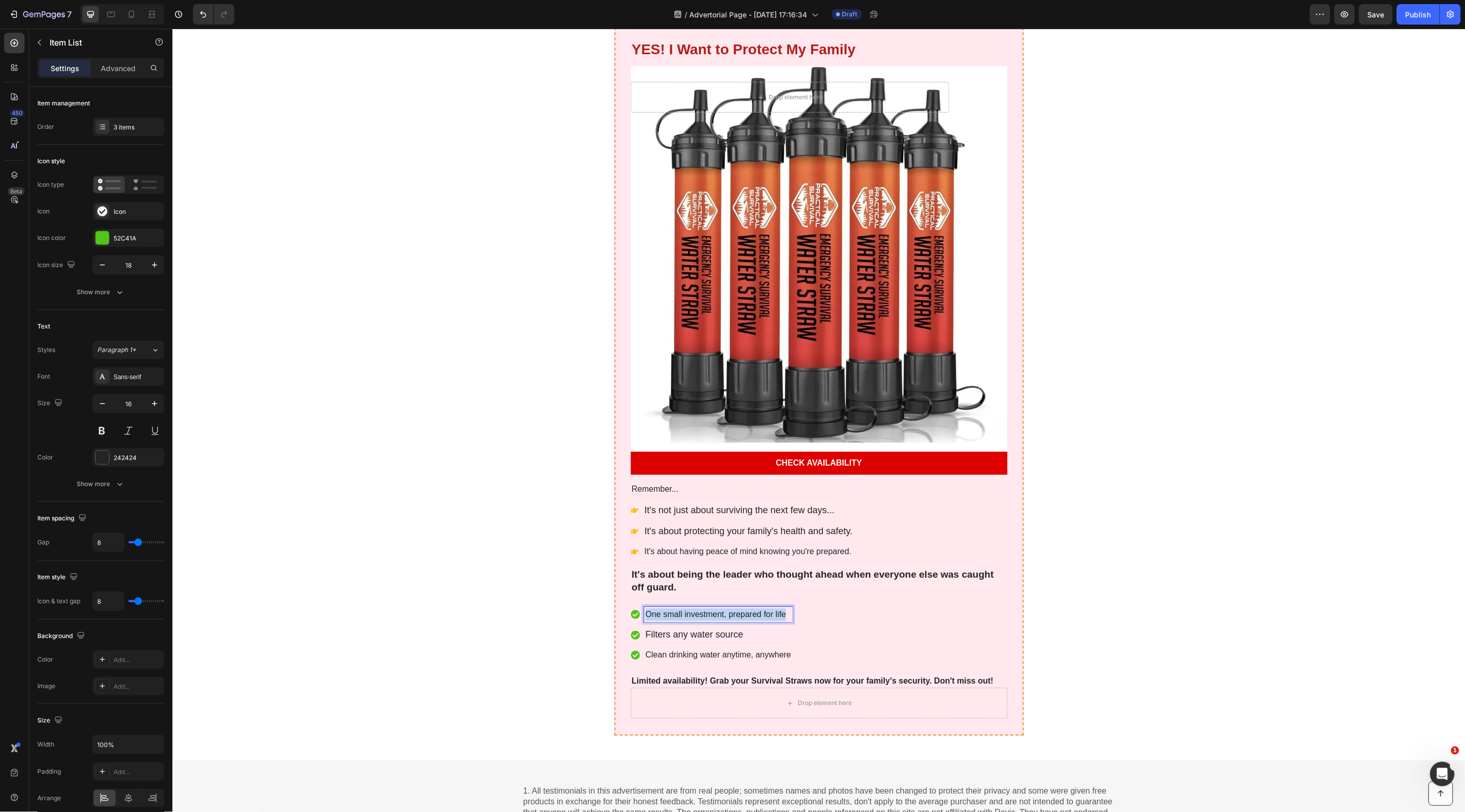
click at [735, 611] on p "One small investment, prepared for life" at bounding box center [718, 614] width 146 height 12
copy p "One small investment, prepared for life"
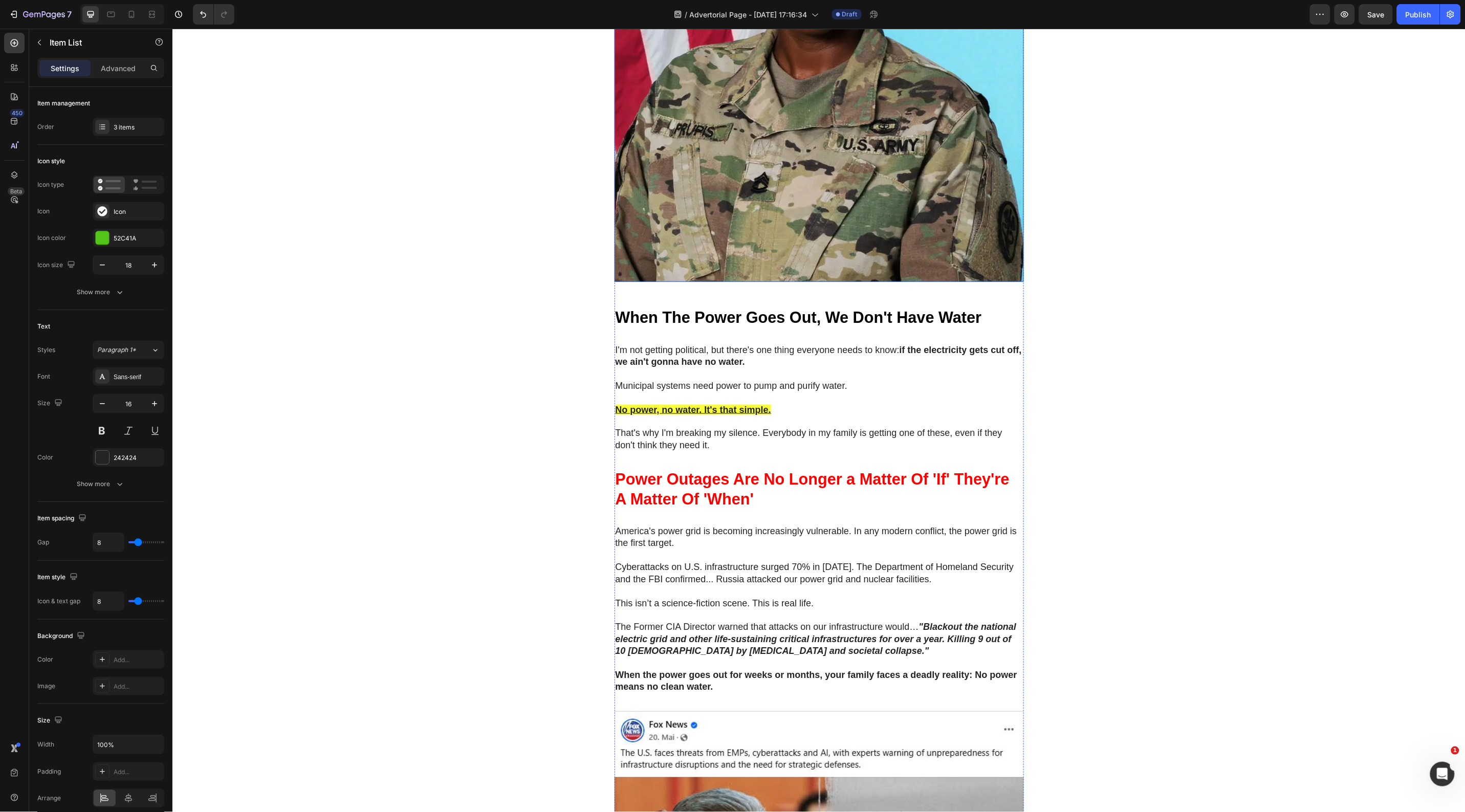
scroll to position [640, 0]
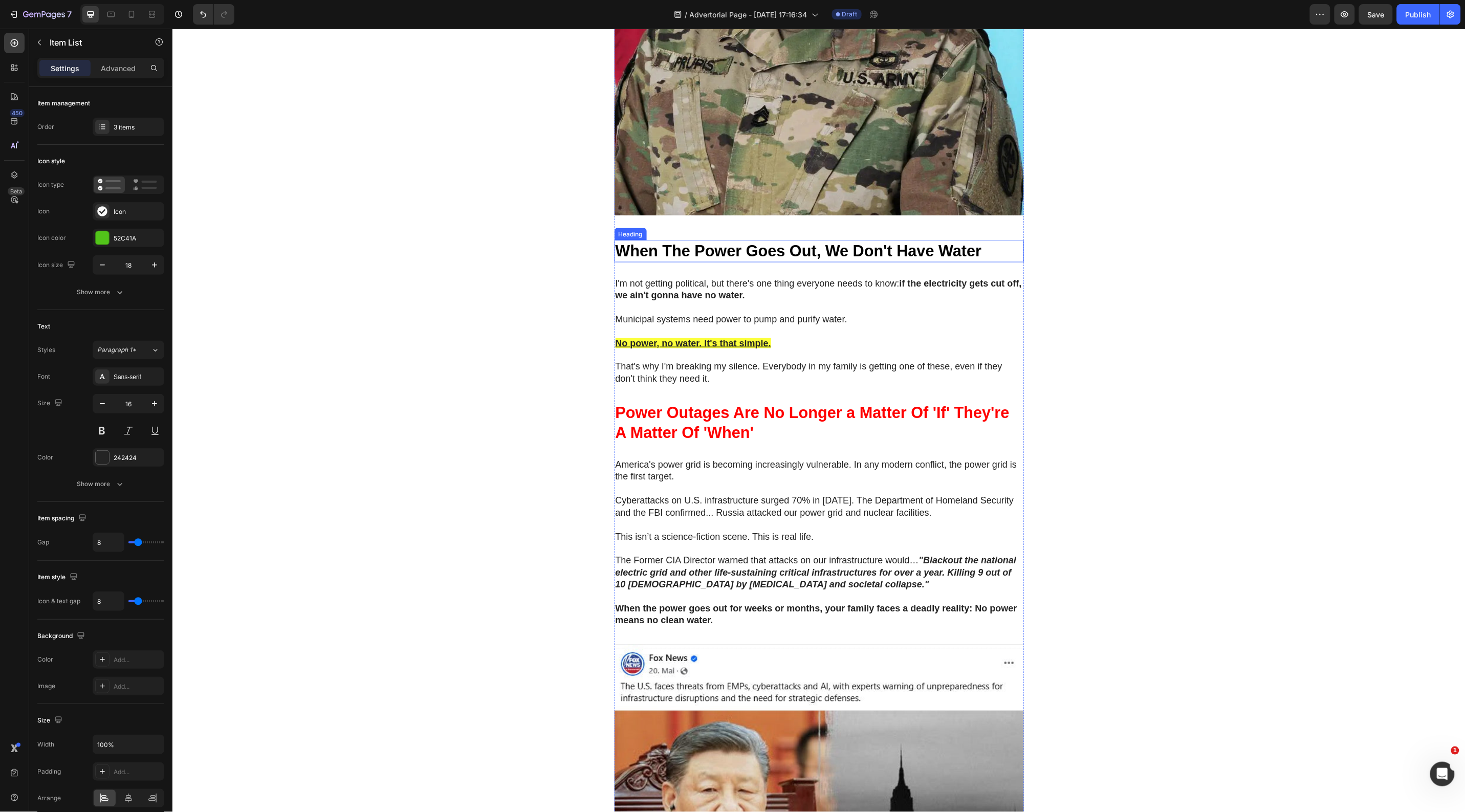
click at [747, 259] on strong "When The Power Goes Out, We Don't Have Water" at bounding box center [798, 250] width 366 height 17
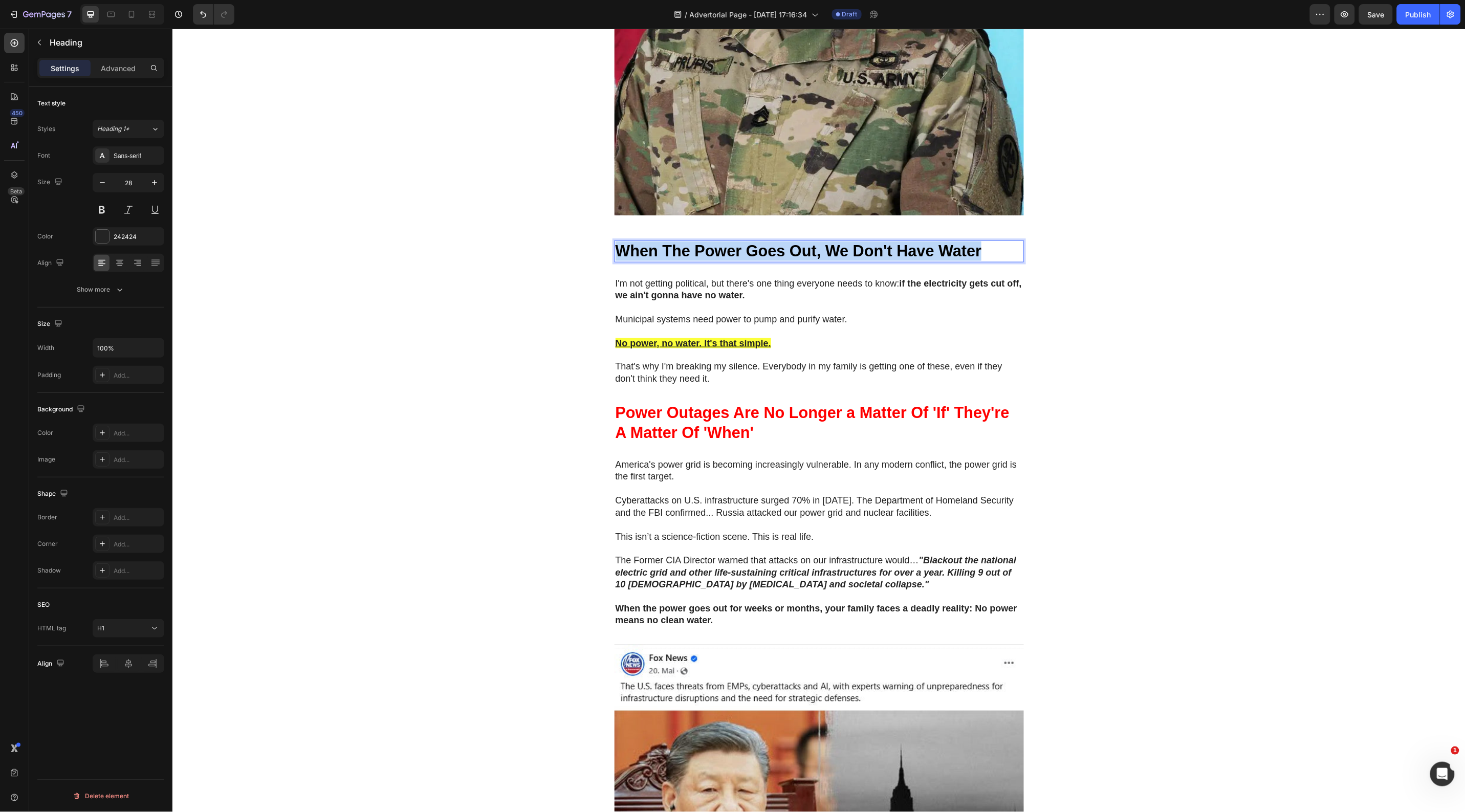
click at [747, 259] on strong "When The Power Goes Out, We Don't Have Water" at bounding box center [798, 250] width 366 height 17
click at [128, 233] on div "242424" at bounding box center [128, 237] width 30 height 9
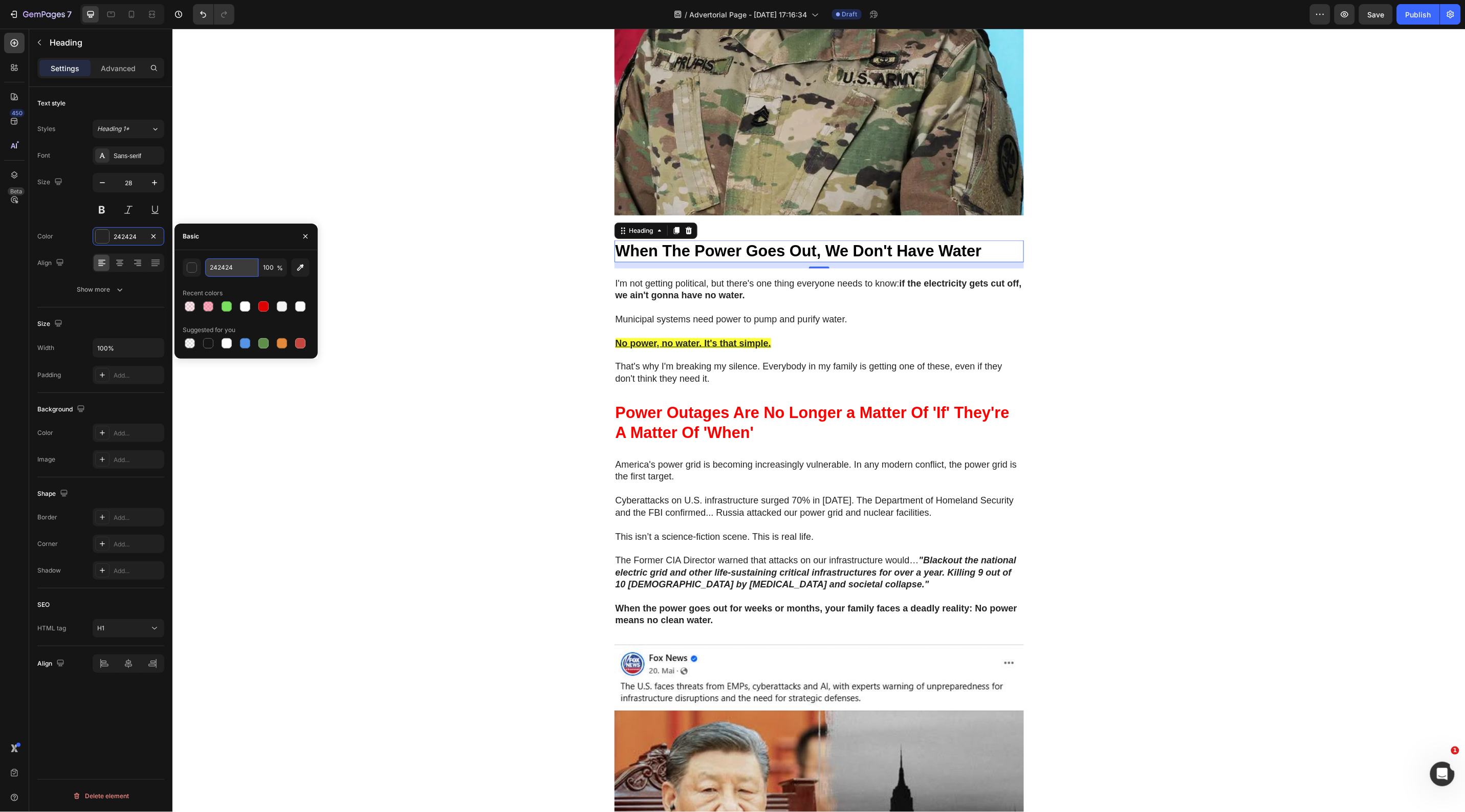
click at [221, 272] on input "242424" at bounding box center [231, 268] width 53 height 19
paste input "#b71c1c"
click at [211, 266] on input "#b71c1c" at bounding box center [231, 268] width 53 height 19
type input "b71c1c"
click at [356, 280] on div "🚨 Warning: Limited Units Available 🚨 Heading Row NATO's 36-Hour Warning Just Co…" at bounding box center [818, 826] width 1293 height 2831
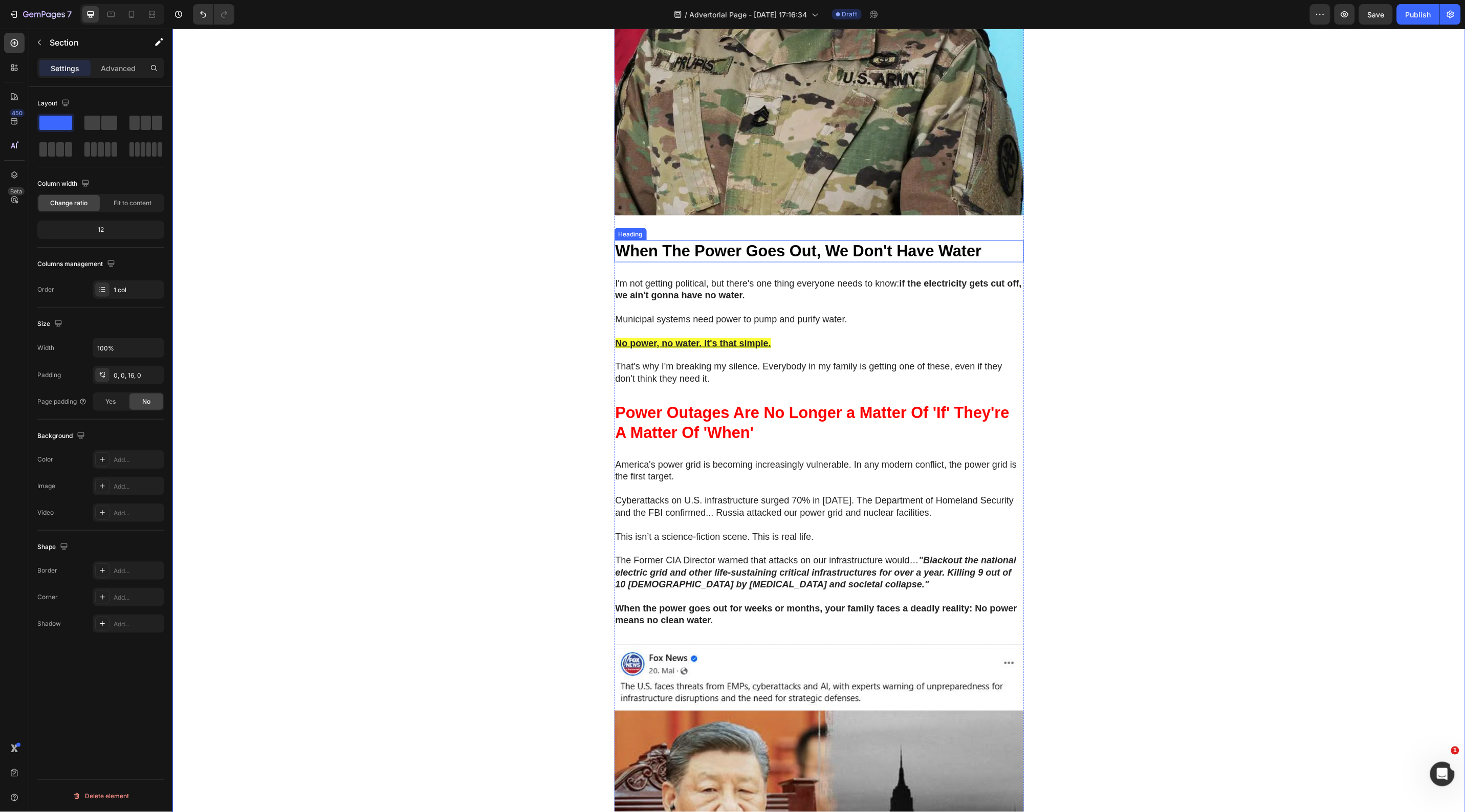
click at [630, 261] on div "⁠⁠⁠⁠⁠⁠⁠ When The Power Goes Out, We Don't Have Water Heading" at bounding box center [818, 250] width 409 height 21
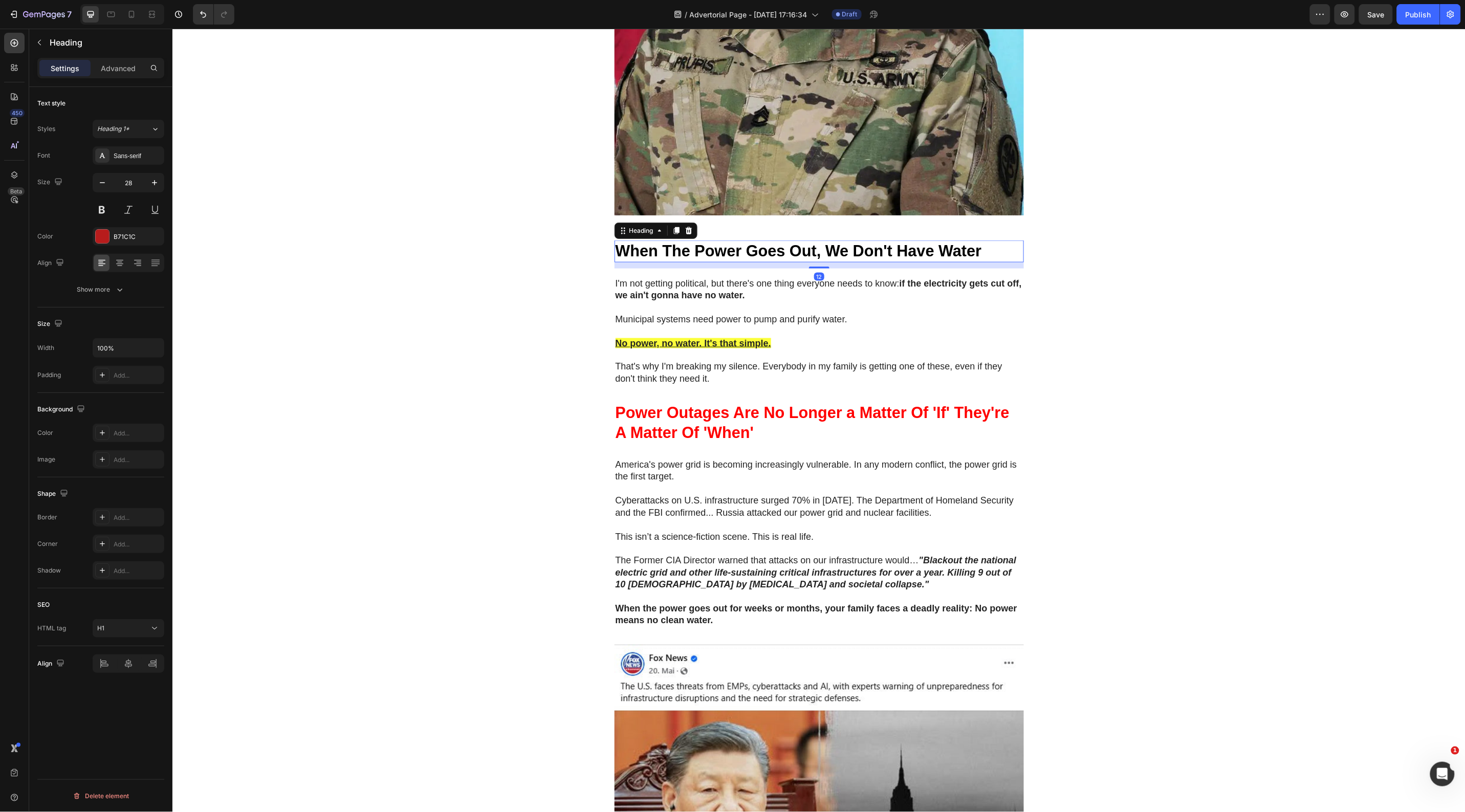
click at [630, 261] on h1 "⁠⁠⁠⁠⁠⁠⁠ When The Power Goes Out, We Don't Have Water" at bounding box center [818, 250] width 409 height 21
click at [630, 261] on h1 "When The Power Goes Out, We Don't Have Water" at bounding box center [818, 250] width 409 height 21
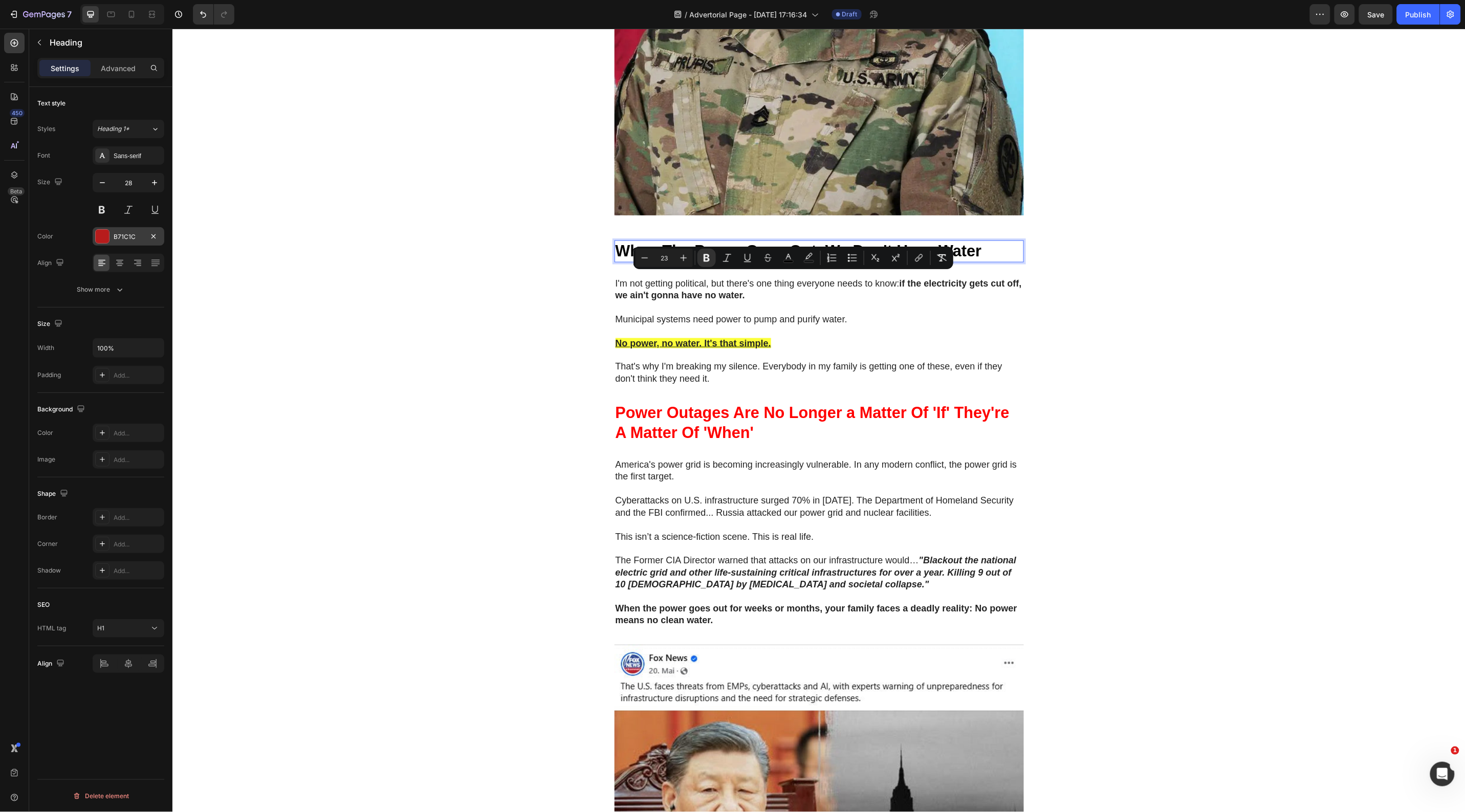
click at [123, 237] on div "B71C1C" at bounding box center [128, 237] width 30 height 9
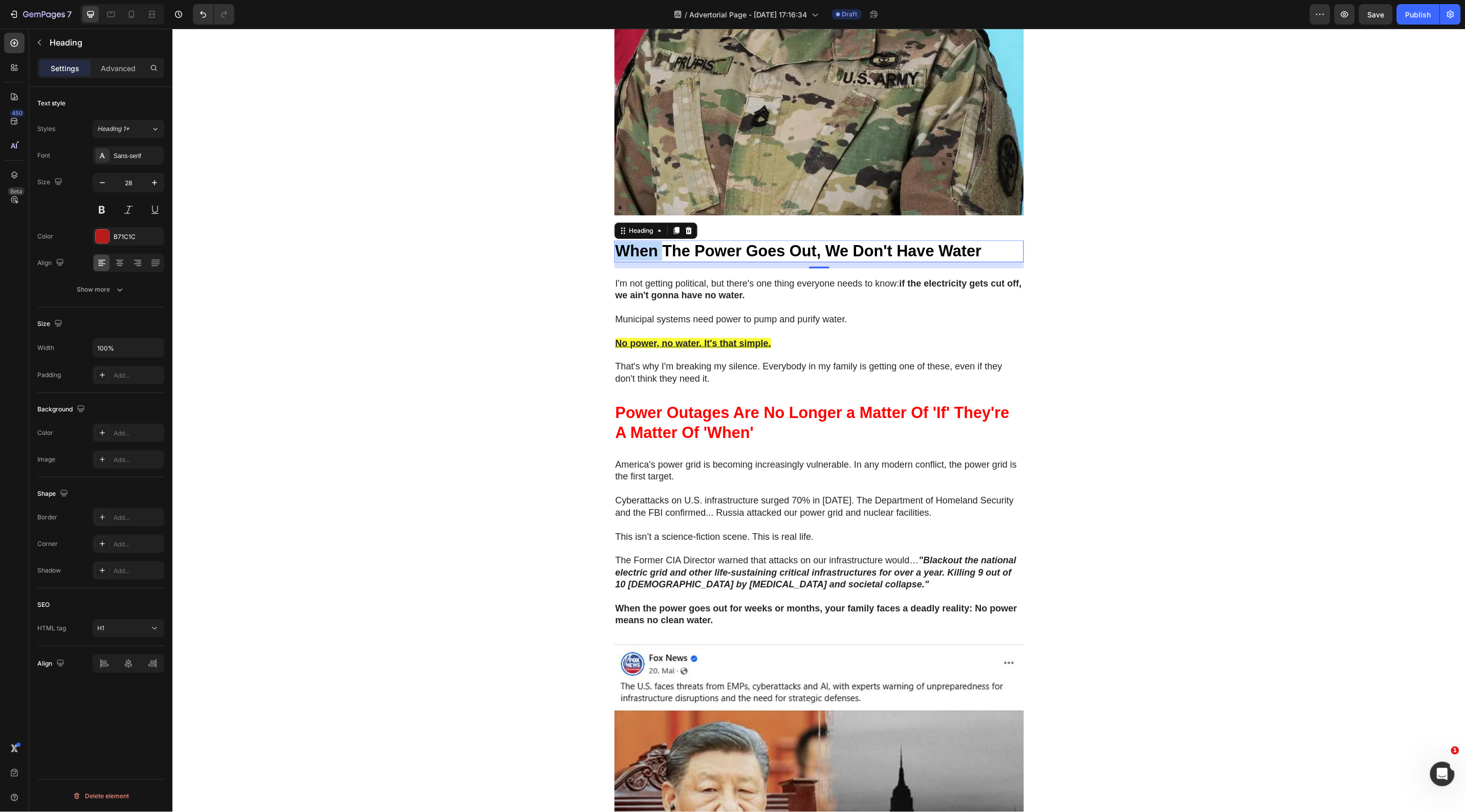
click at [637, 259] on strong "When The Power Goes Out, We Don't Have Water" at bounding box center [798, 250] width 366 height 17
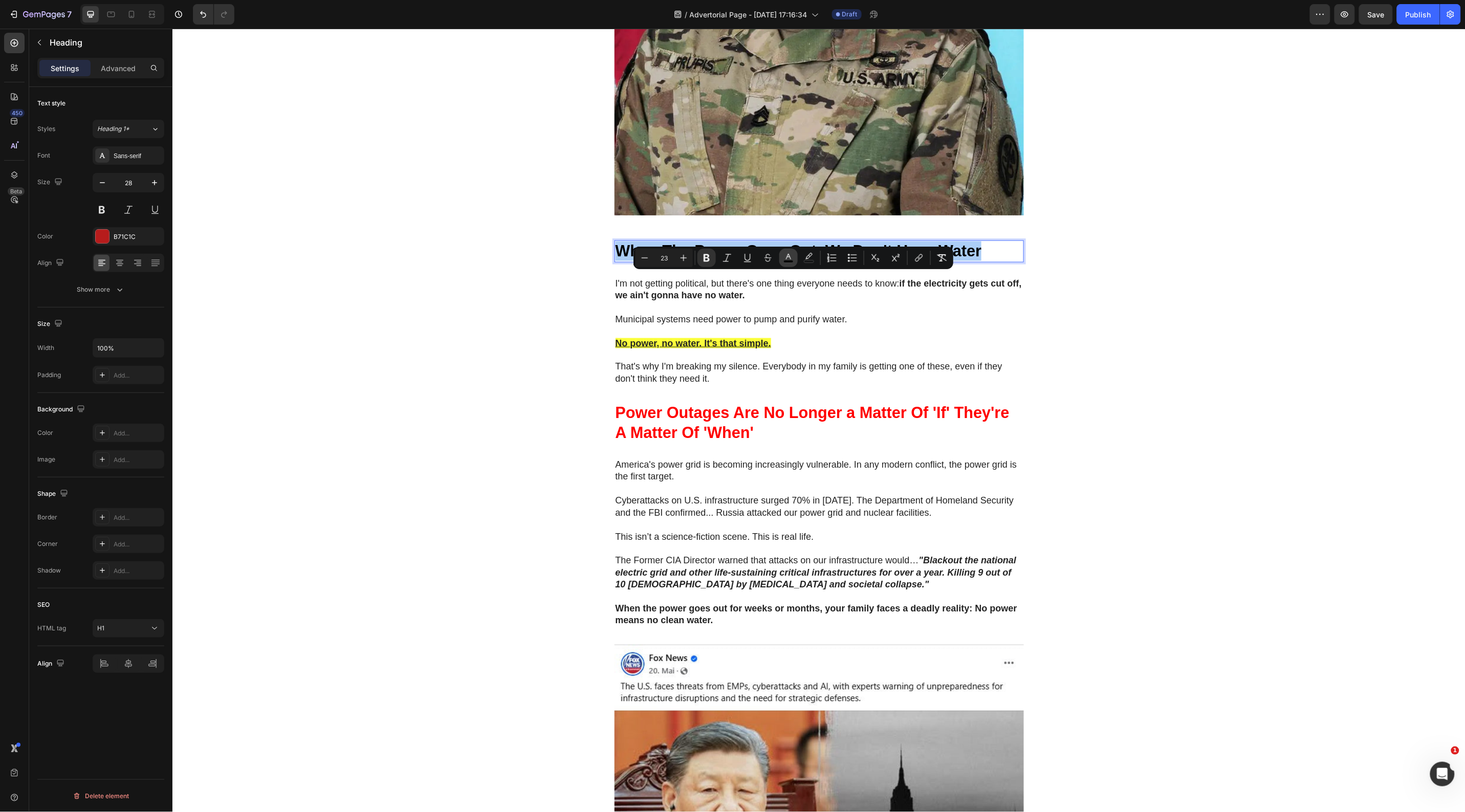
click at [789, 260] on rect "Editor contextual toolbar" at bounding box center [788, 261] width 9 height 3
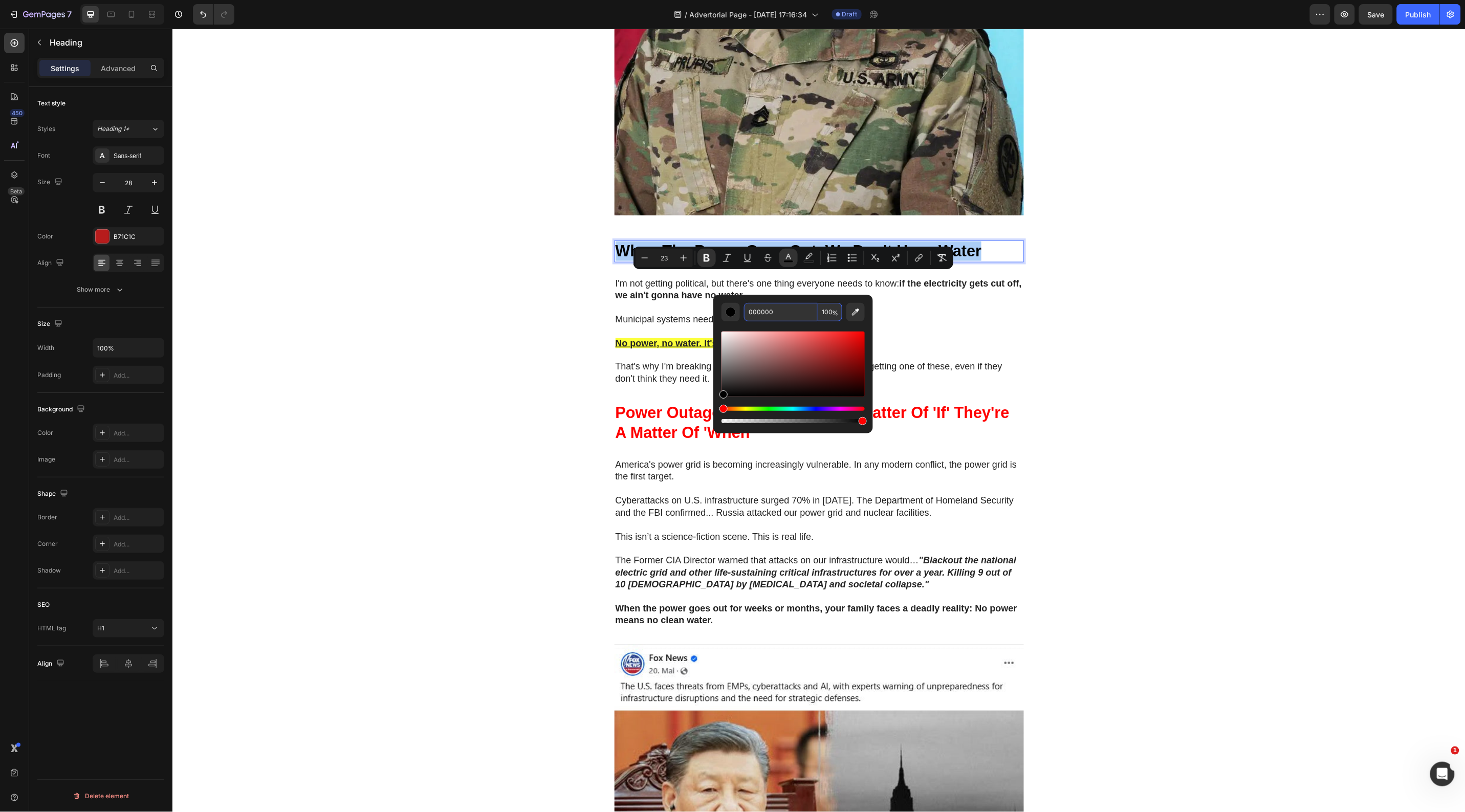
click at [771, 314] on input "000000" at bounding box center [781, 313] width 73 height 19
paste input "#b71c1c"
type input "B71C1C"
click at [438, 354] on div "🚨 Warning: Limited Units Available 🚨 Heading Row NATO's 36-Hour Warning Just Co…" at bounding box center [818, 826] width 1293 height 2831
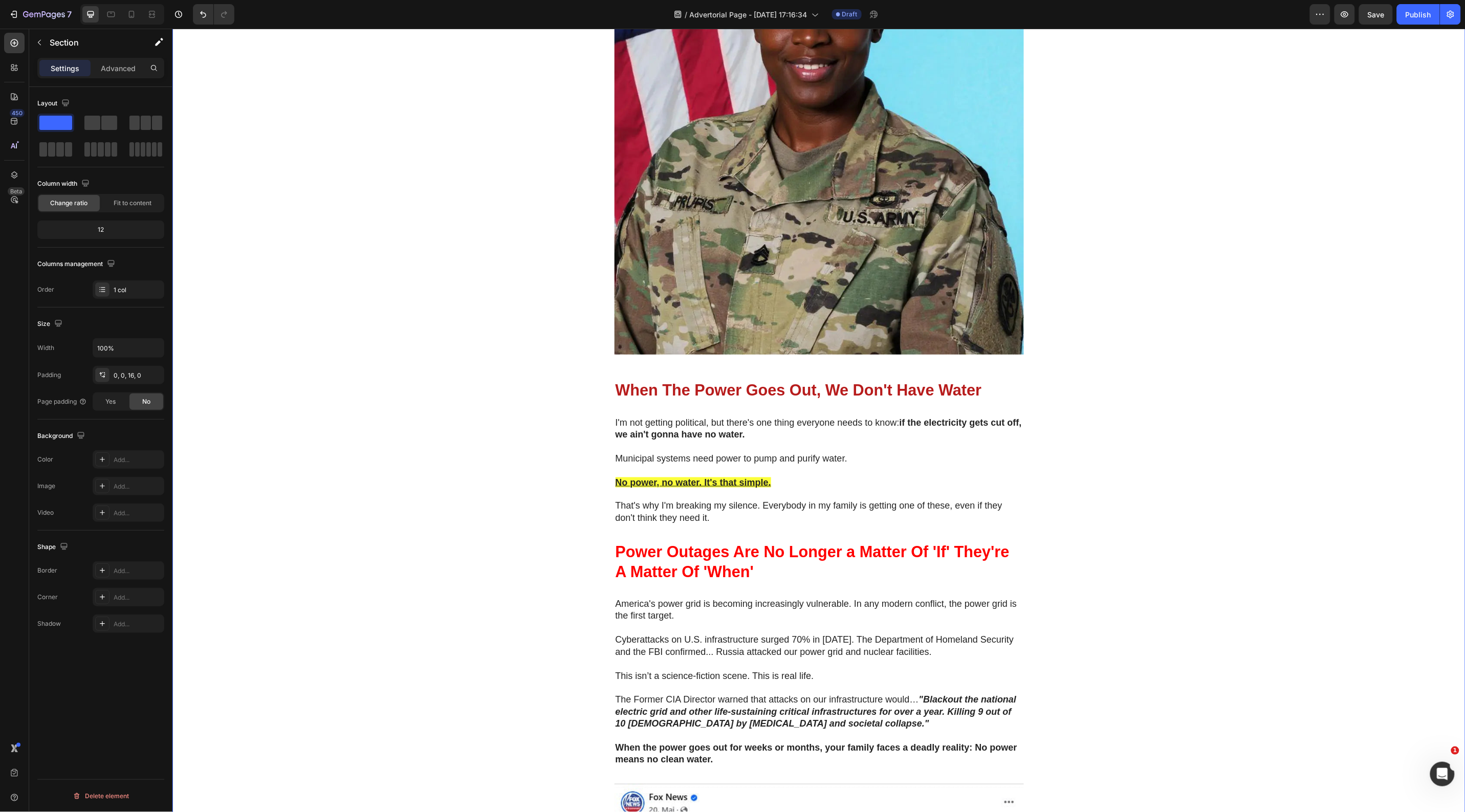
scroll to position [256, 0]
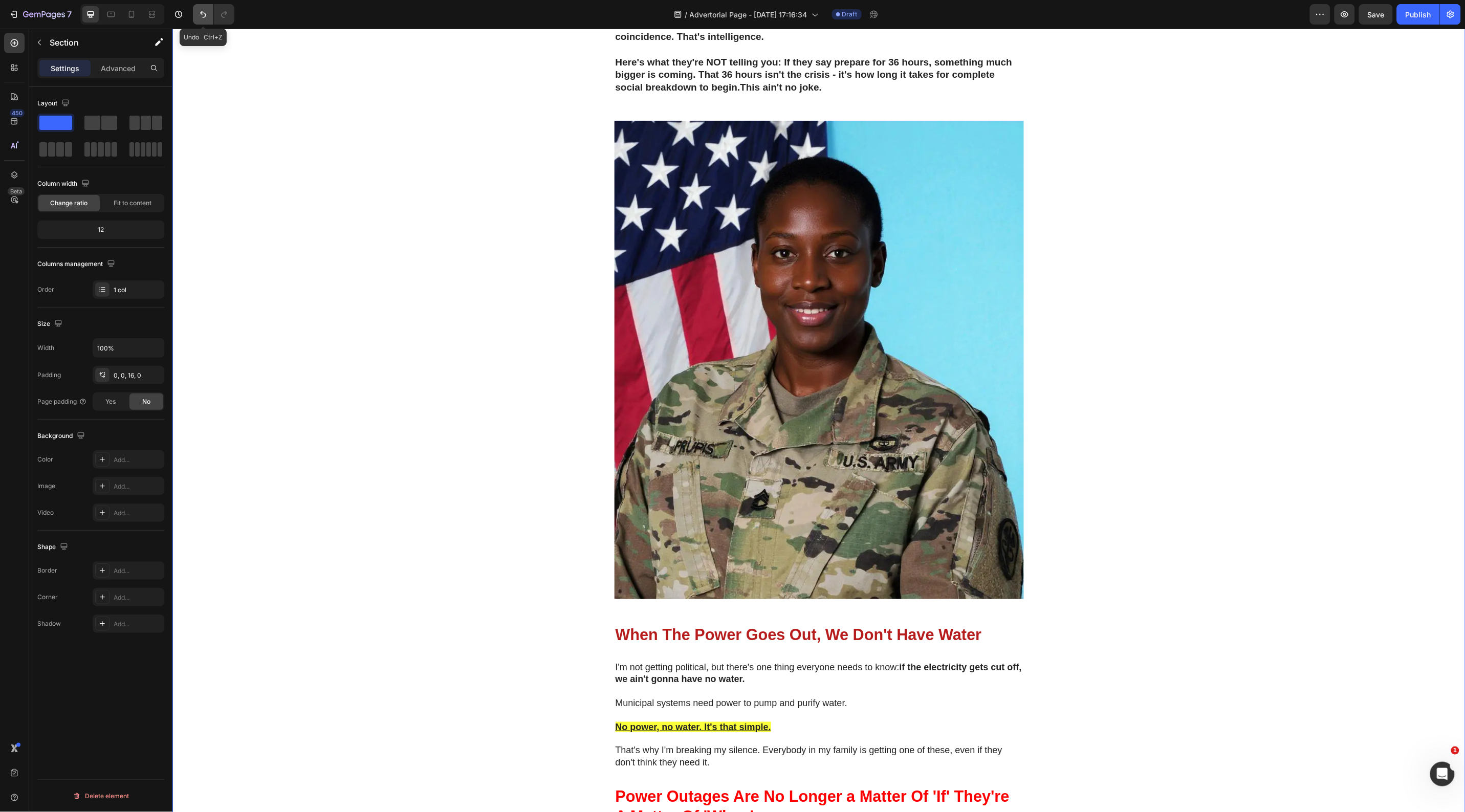
click at [202, 19] on icon "Undo/Redo" at bounding box center [203, 15] width 10 height 10
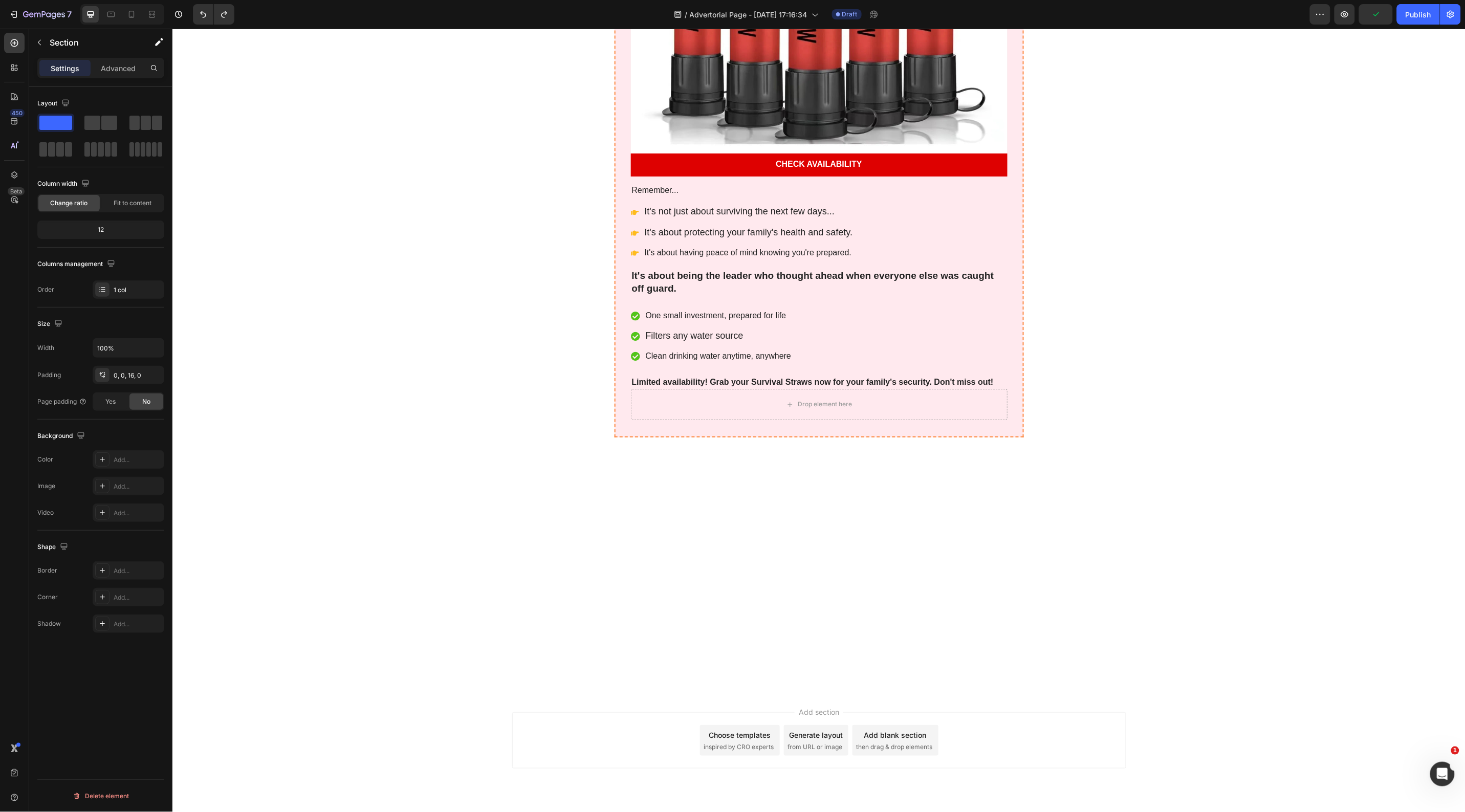
scroll to position [4859, 0]
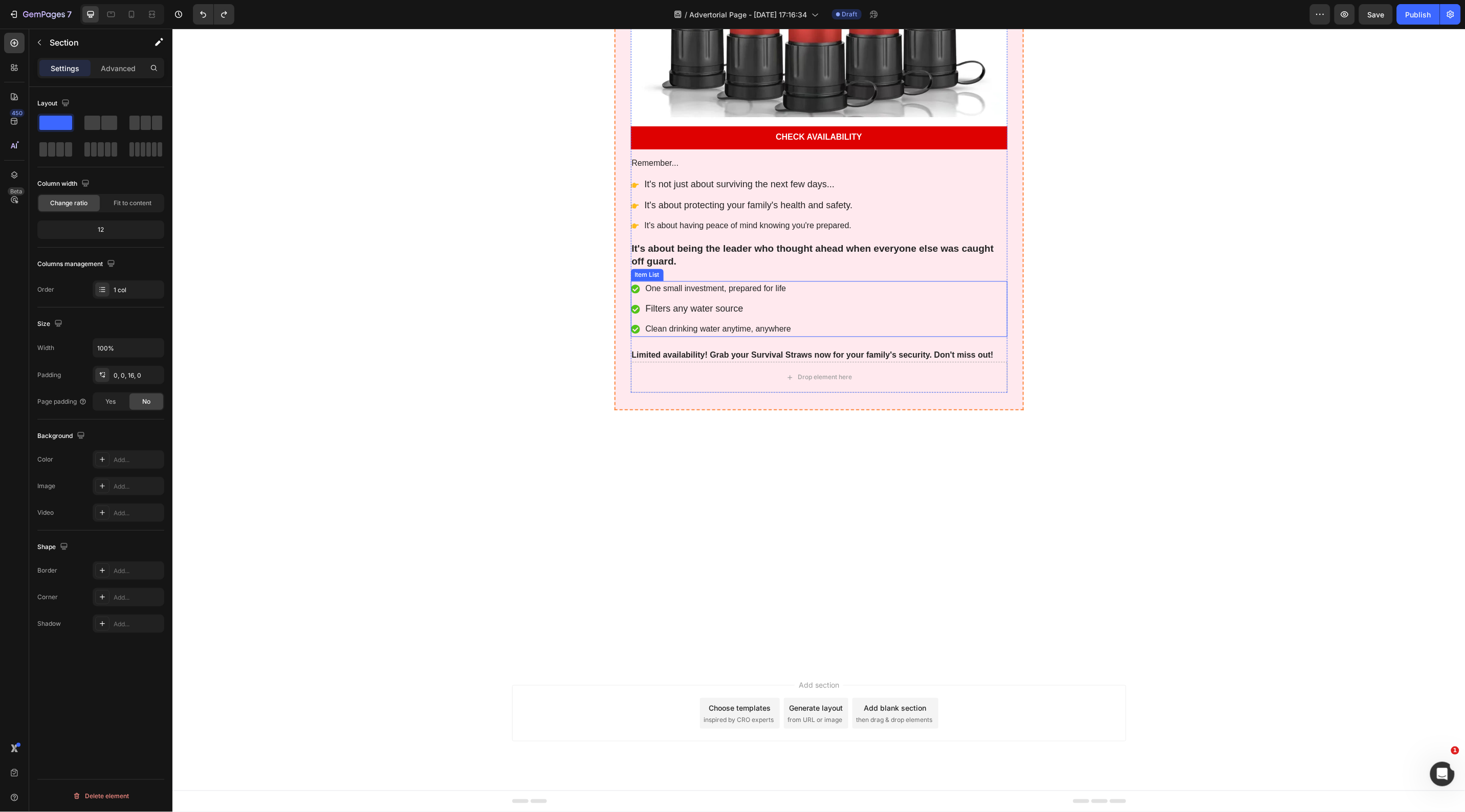
click at [678, 295] on p "One small investment, prepared for life" at bounding box center [718, 289] width 146 height 12
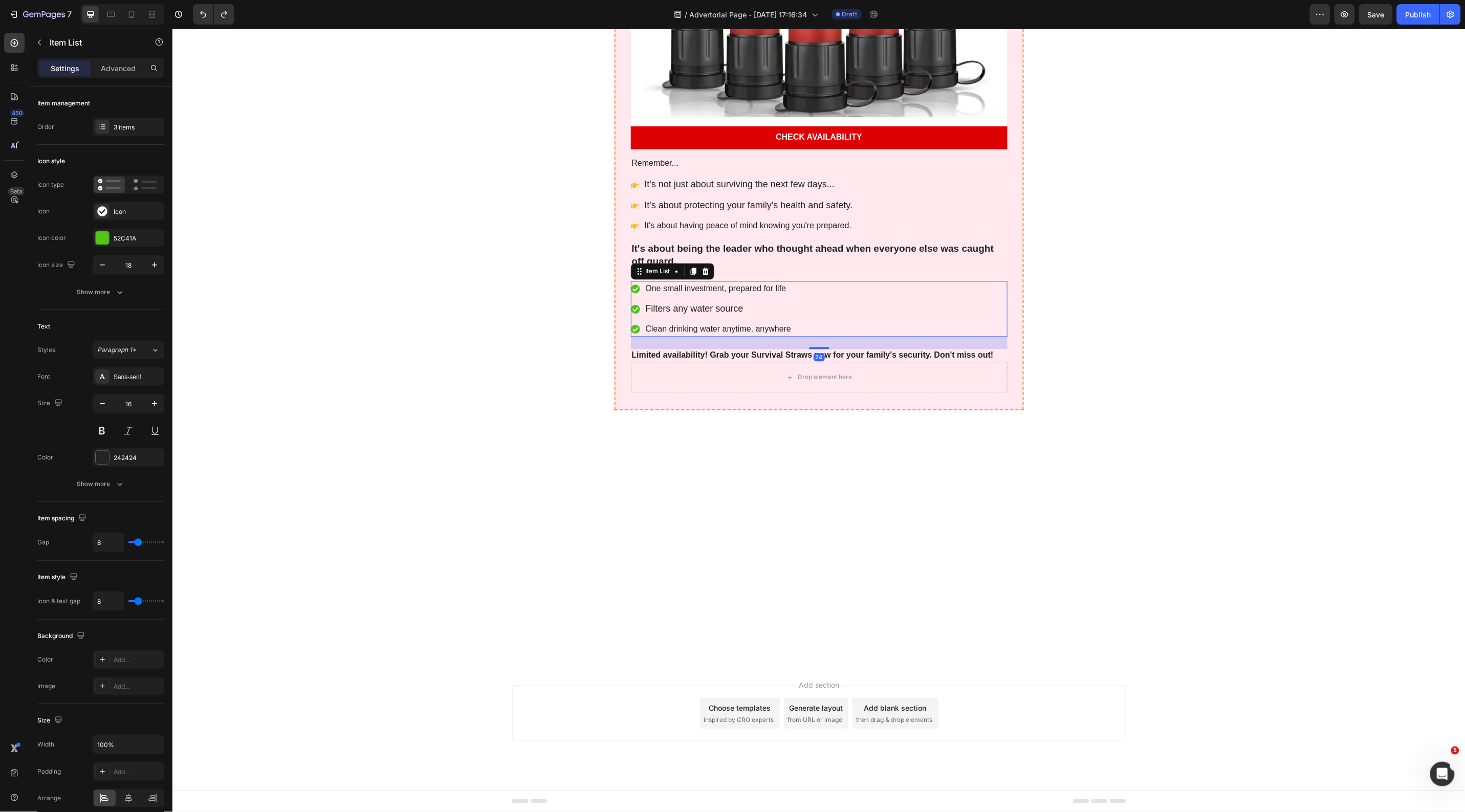
click at [678, 295] on p "One small investment, prepared for life" at bounding box center [718, 289] width 146 height 12
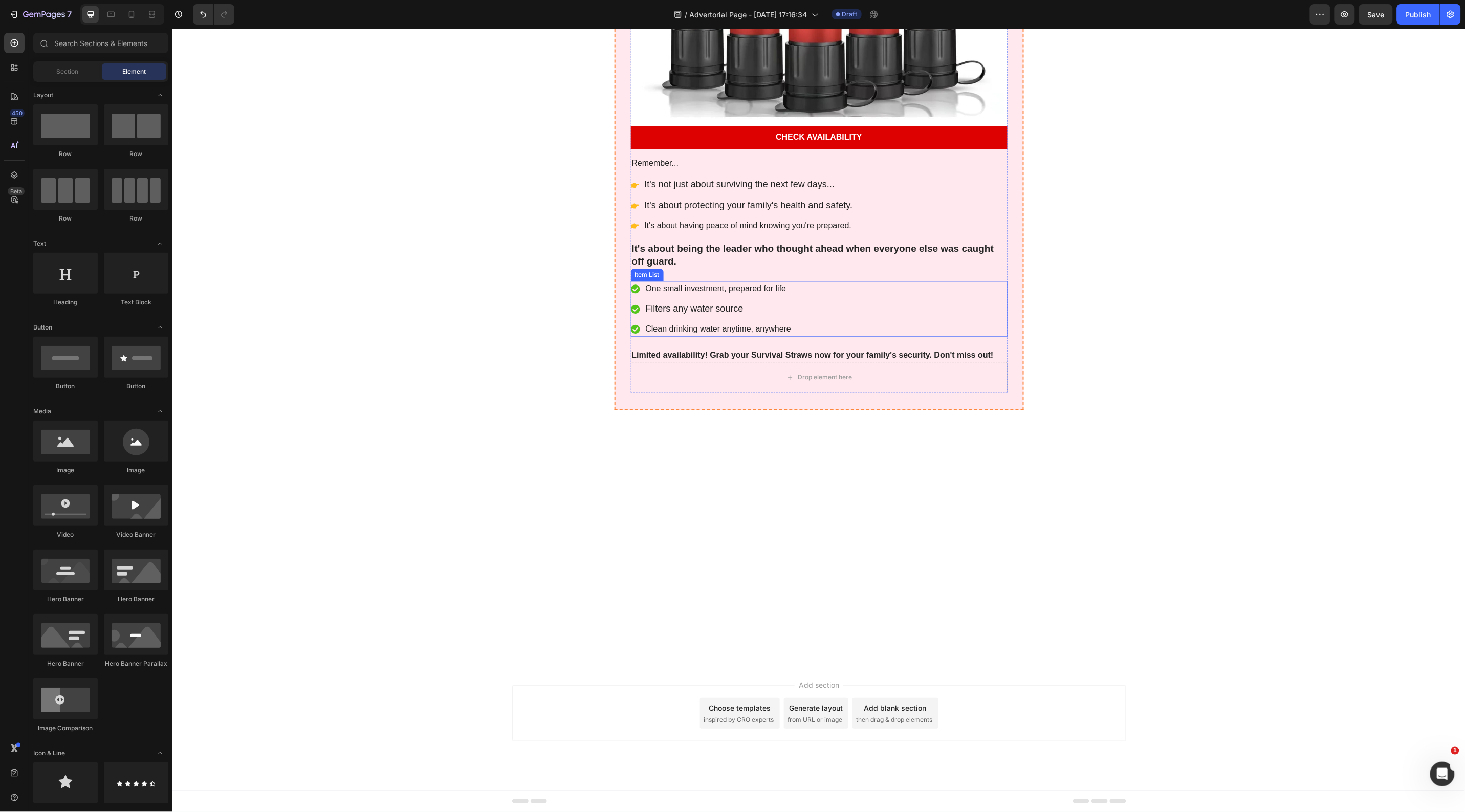
click at [668, 295] on p "One small investment, prepared for life" at bounding box center [718, 289] width 146 height 12
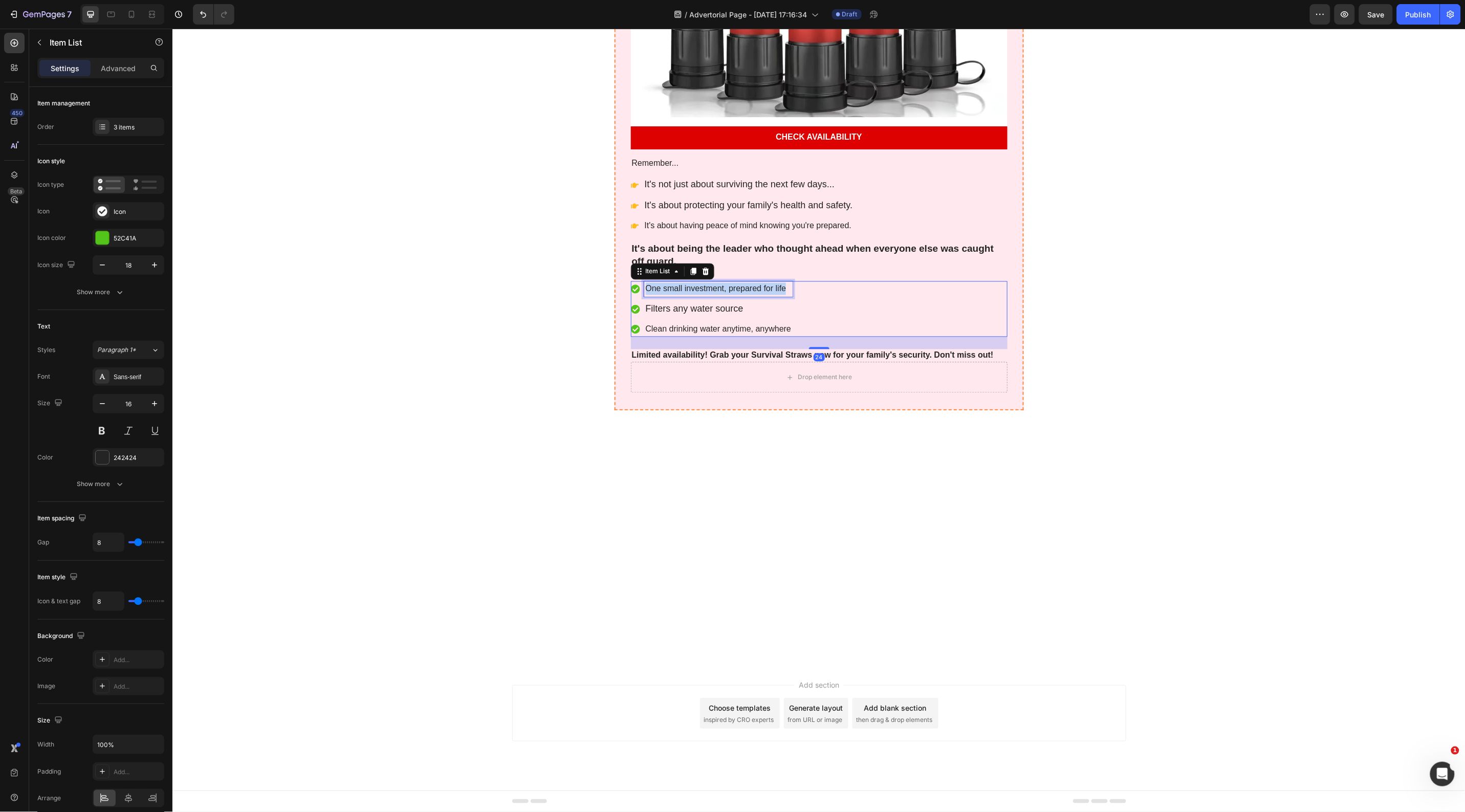
click at [668, 295] on p "One small investment, prepared for life" at bounding box center [718, 289] width 146 height 12
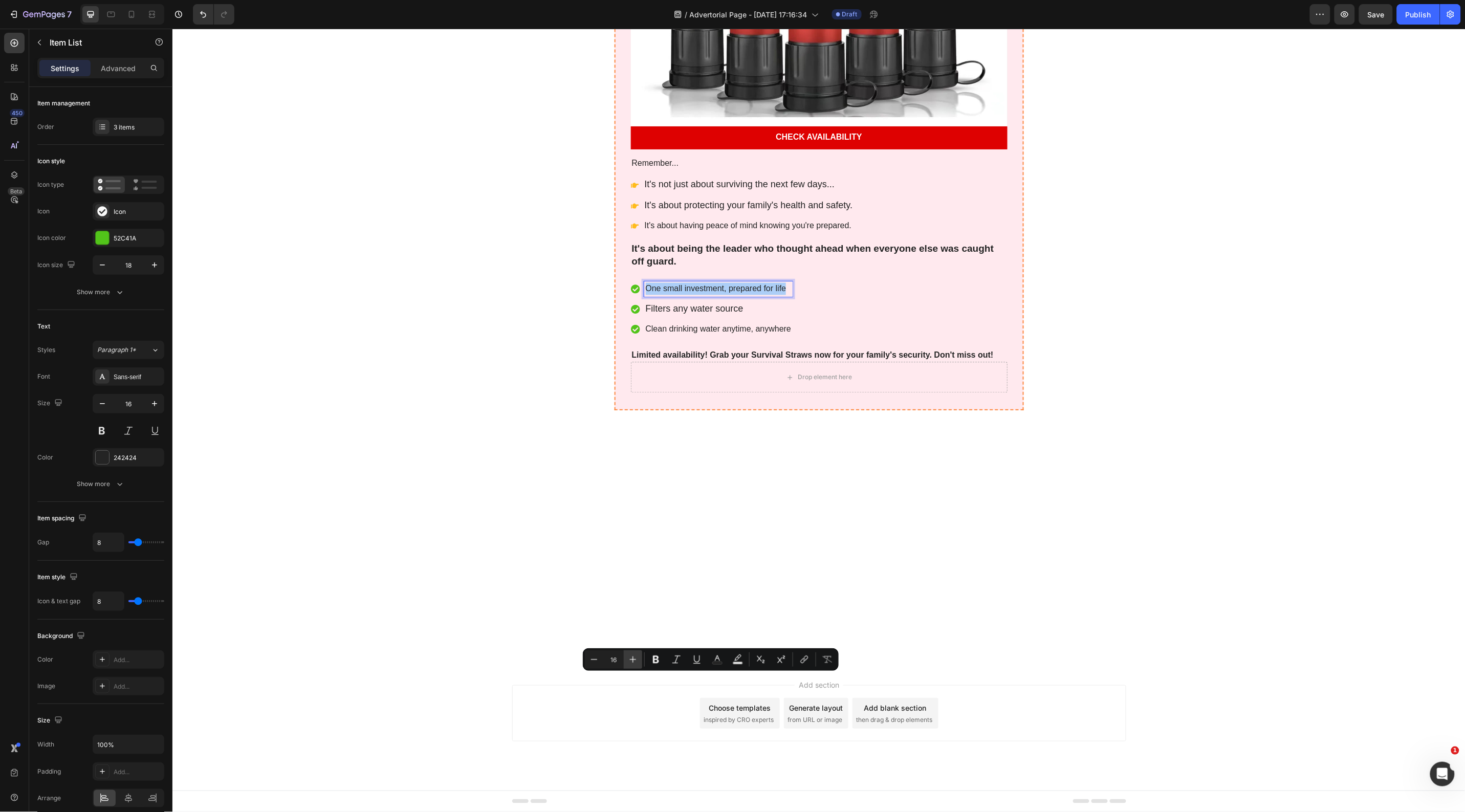
click at [636, 658] on icon "Editor contextual toolbar" at bounding box center [633, 659] width 10 height 10
type input "18"
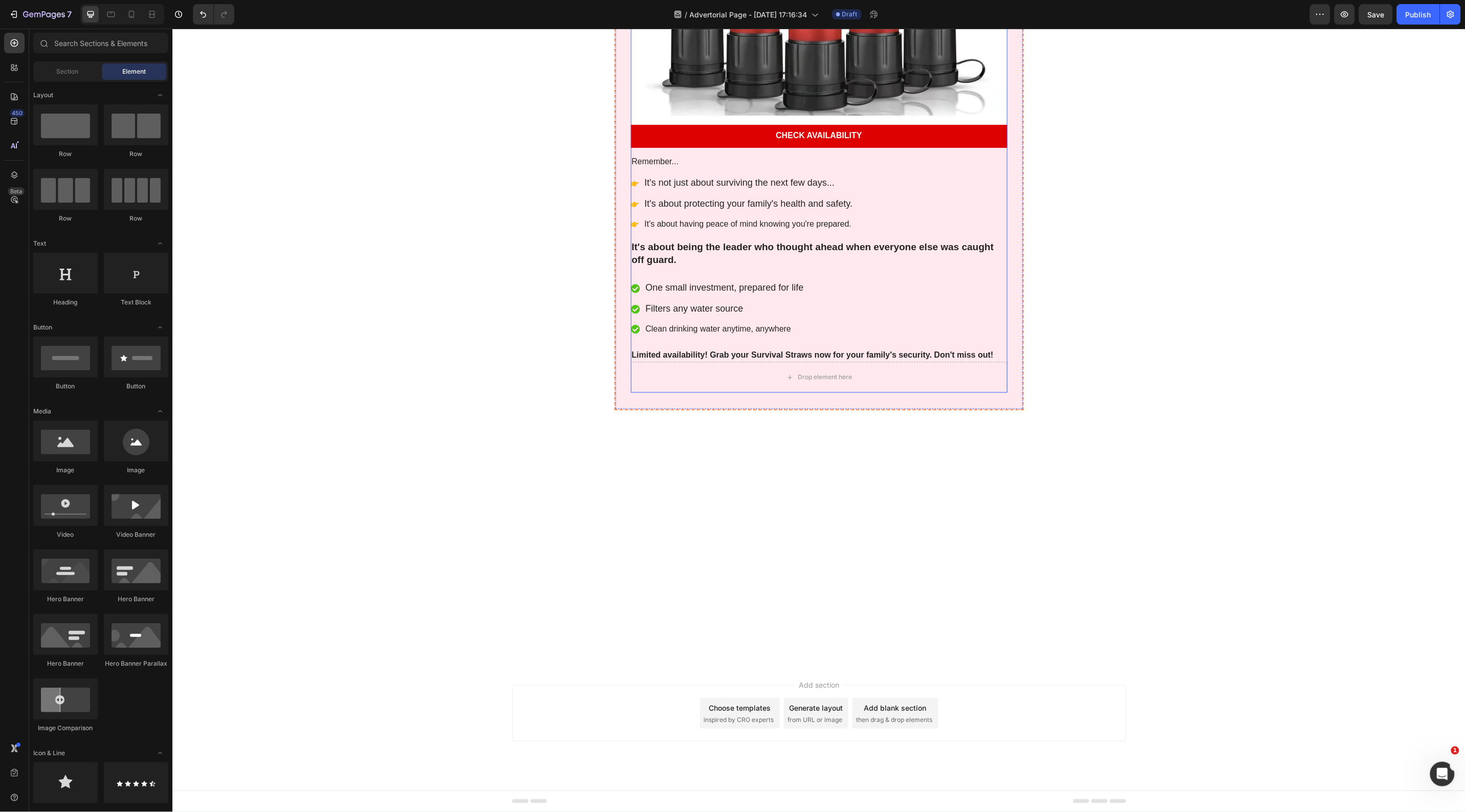
click at [766, 359] on strong "Limited availability! Grab your Survival Straws now for your family's security.…" at bounding box center [812, 354] width 362 height 9
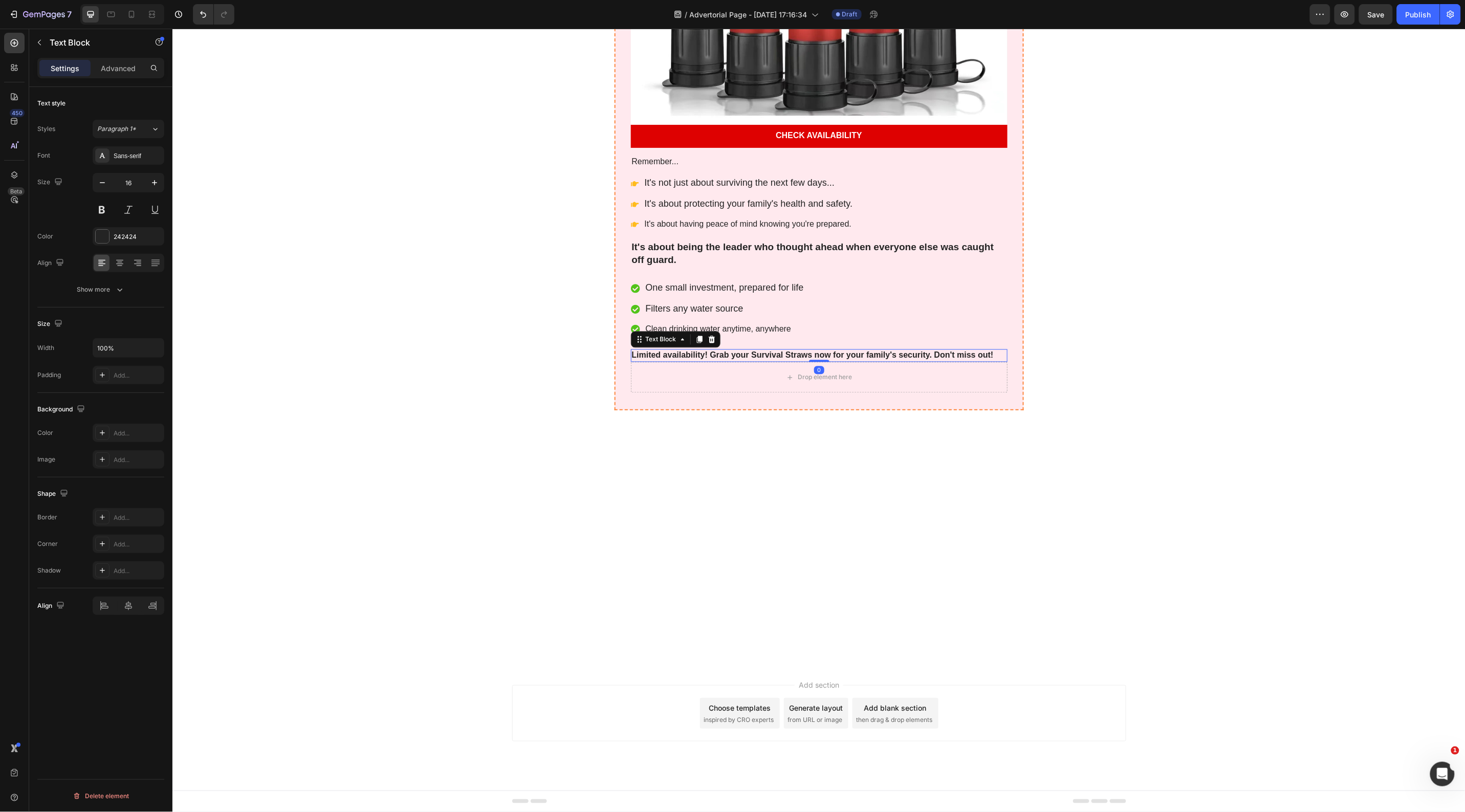
click at [766, 359] on strong "Limited availability! Grab your Survival Straws now for your family's security.…" at bounding box center [812, 354] width 362 height 9
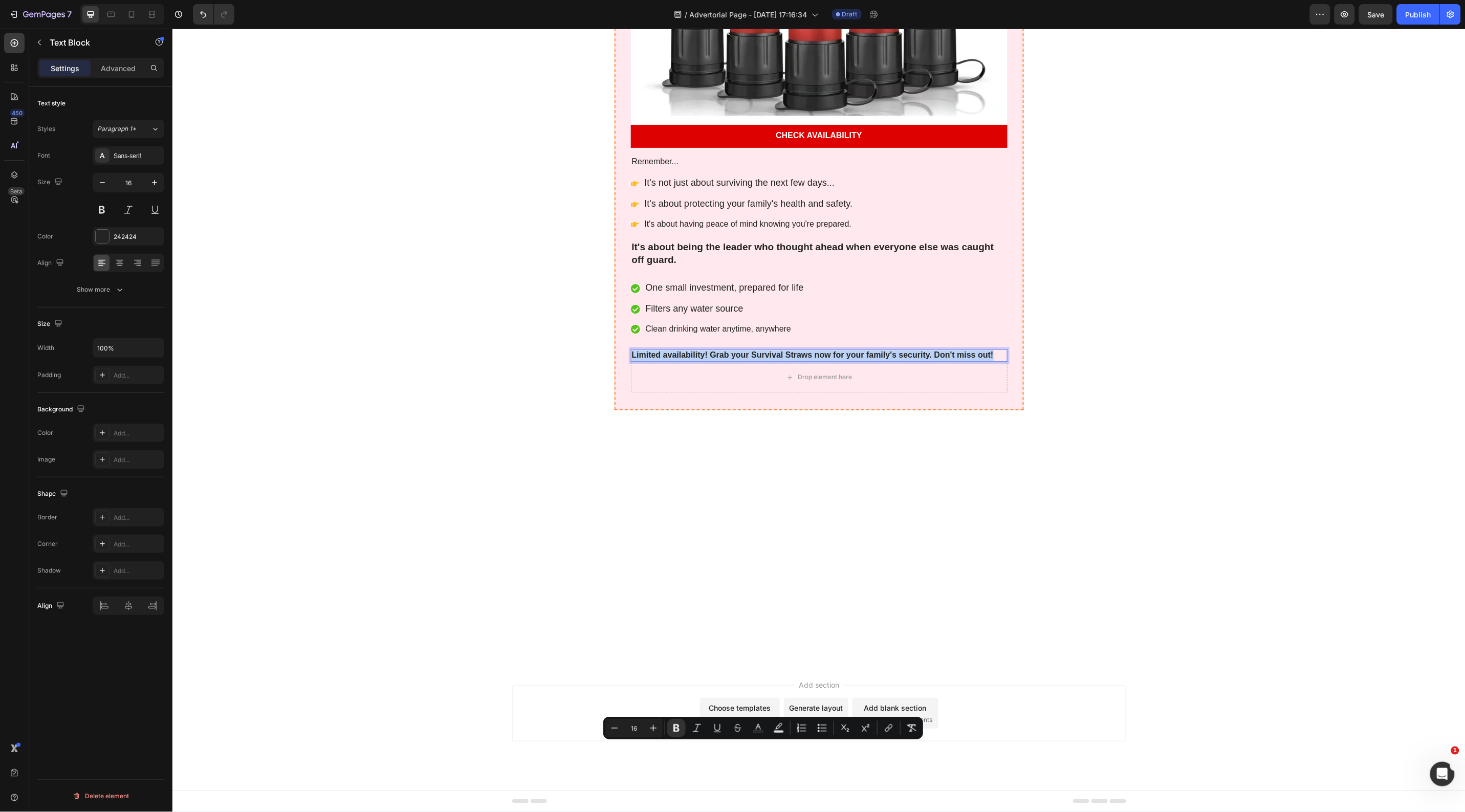
click at [766, 359] on strong "Limited availability! Grab your Survival Straws now for your family's security.…" at bounding box center [812, 354] width 362 height 9
click at [694, 727] on icon "Editor contextual toolbar" at bounding box center [698, 727] width 10 height 10
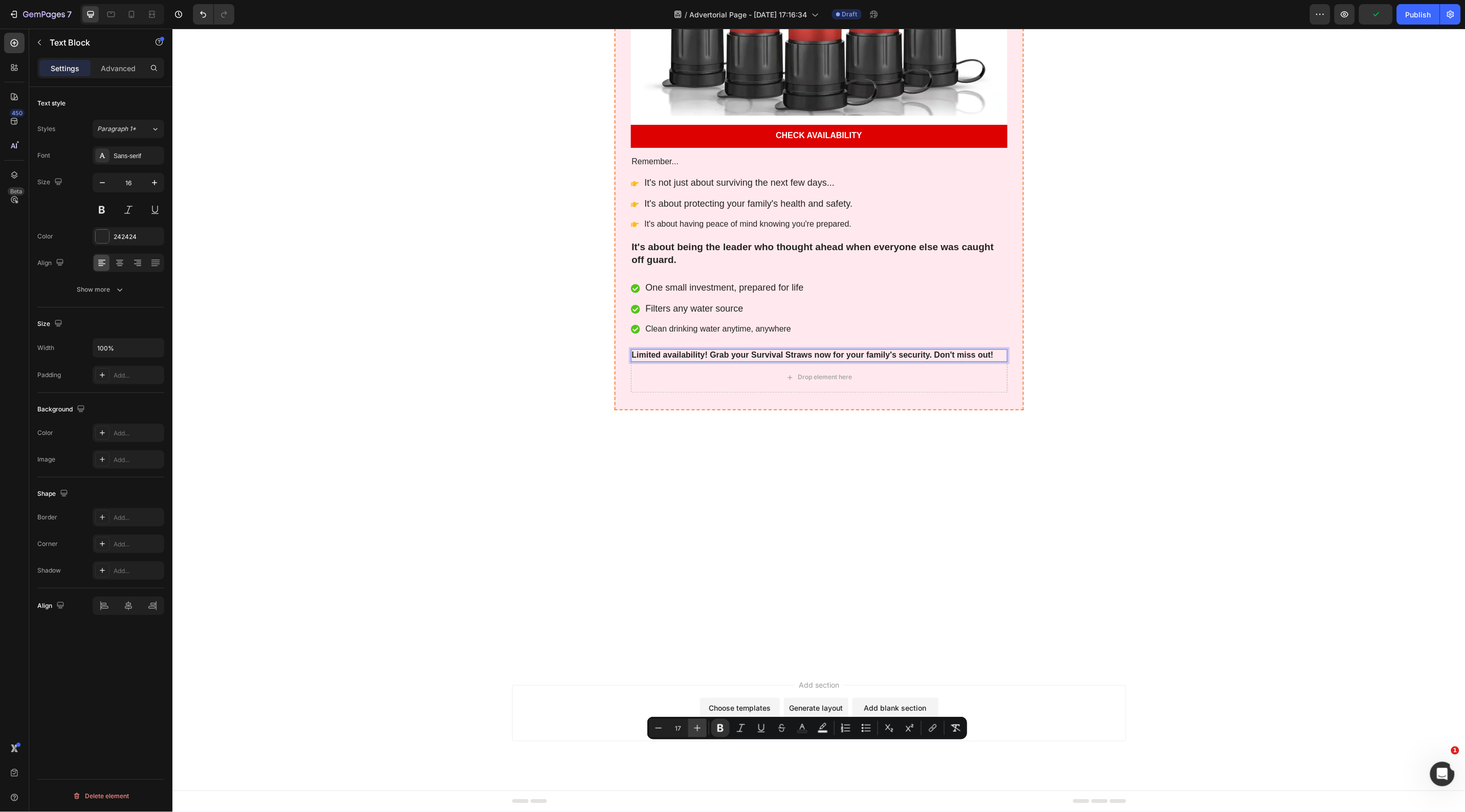
click at [694, 727] on icon "Editor contextual toolbar" at bounding box center [698, 727] width 10 height 10
type input "18"
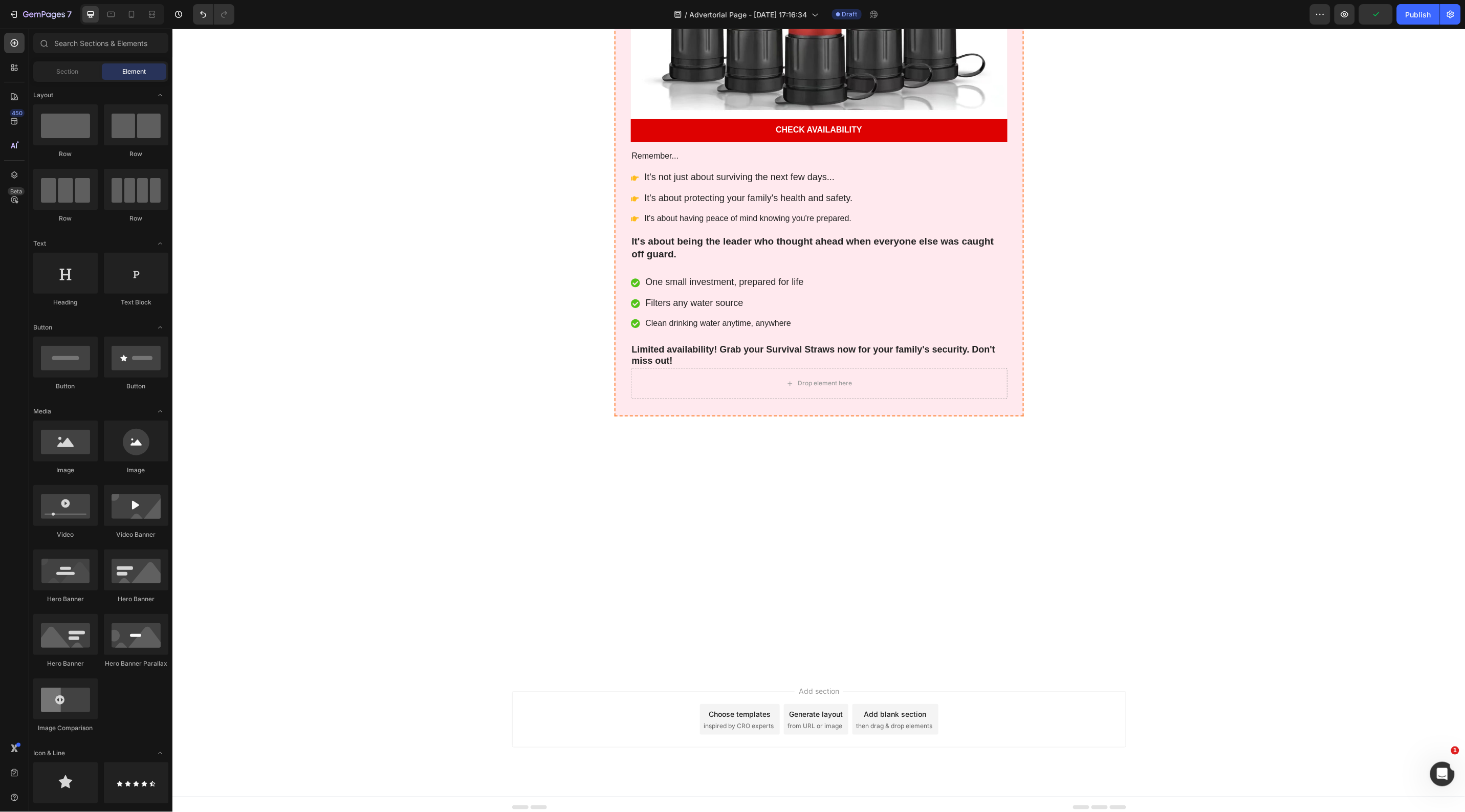
click at [503, 441] on section "YES! I Want to Protect My Family Heading Drop element here Hero Banner Check Av…" at bounding box center [818, 61] width 630 height 760
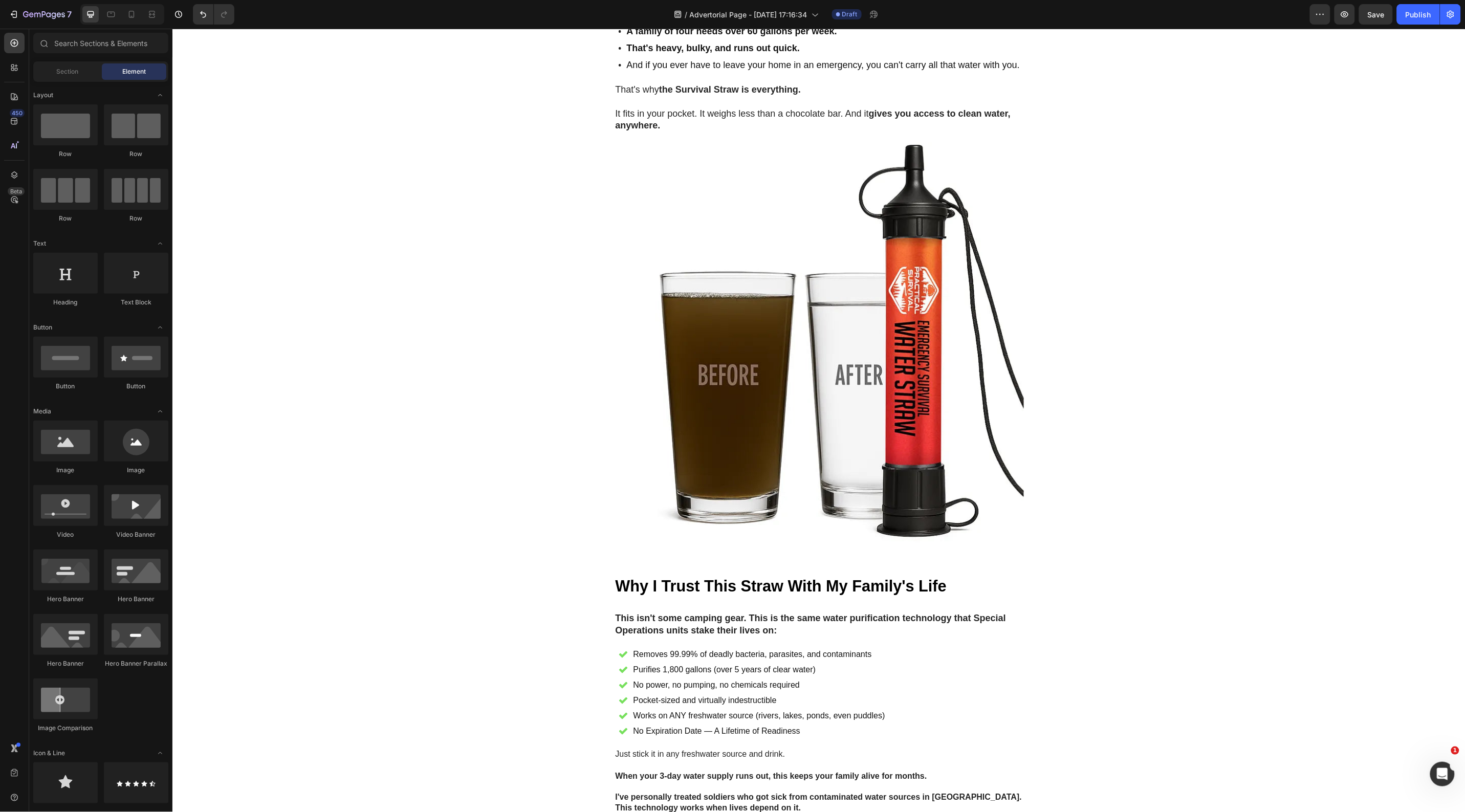
scroll to position [2685, 0]
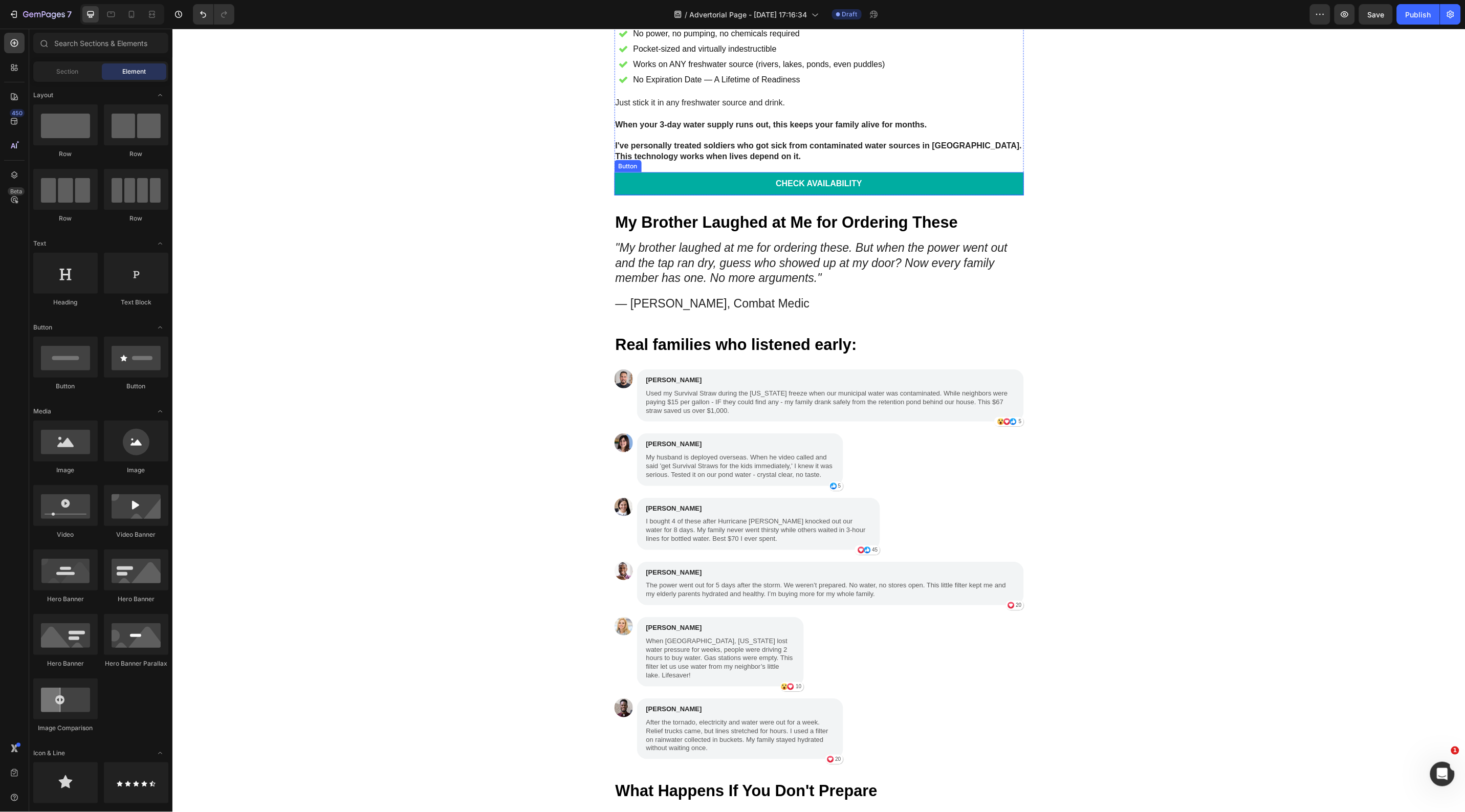
click at [655, 195] on link "Check Availability" at bounding box center [818, 183] width 409 height 23
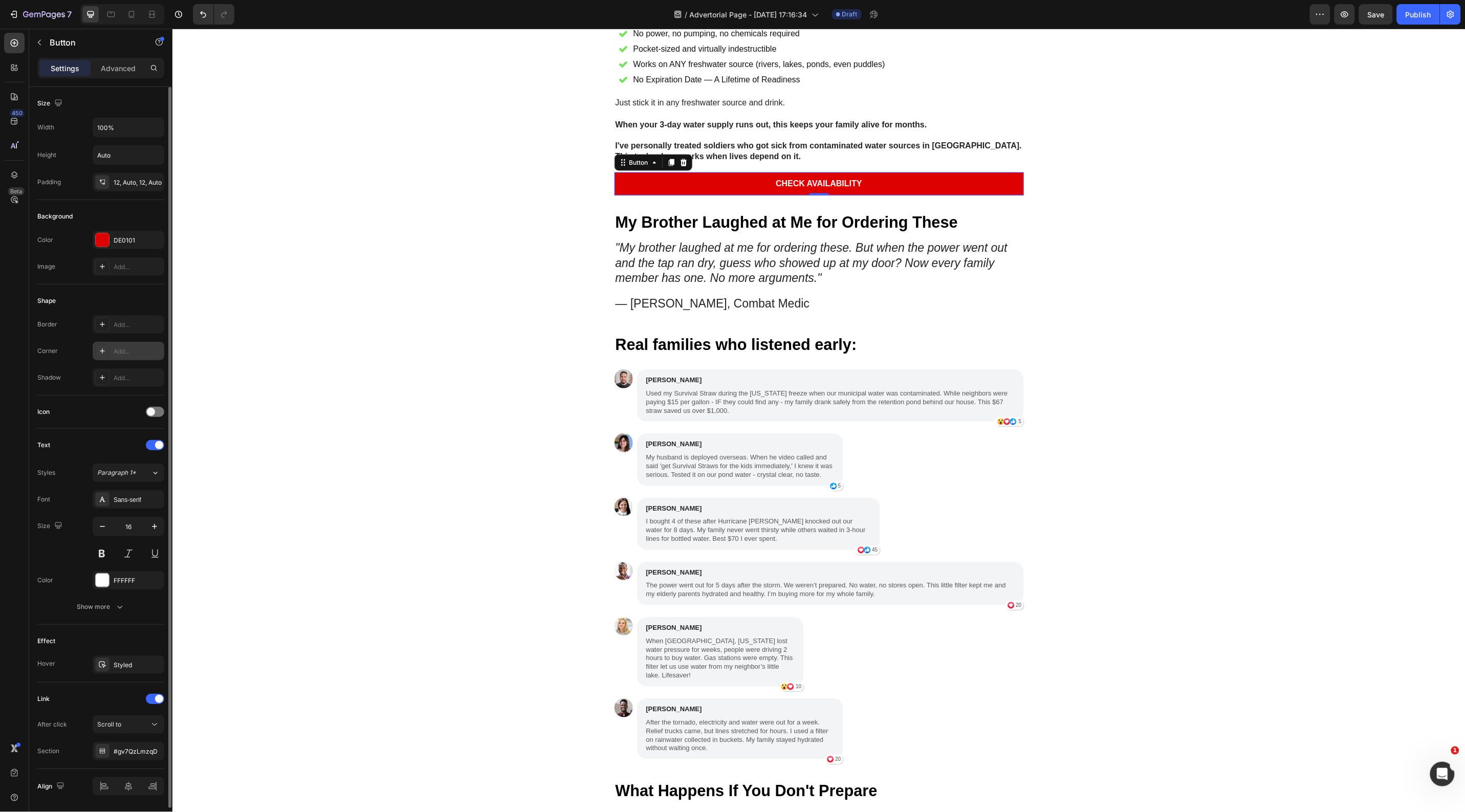
scroll to position [34, 0]
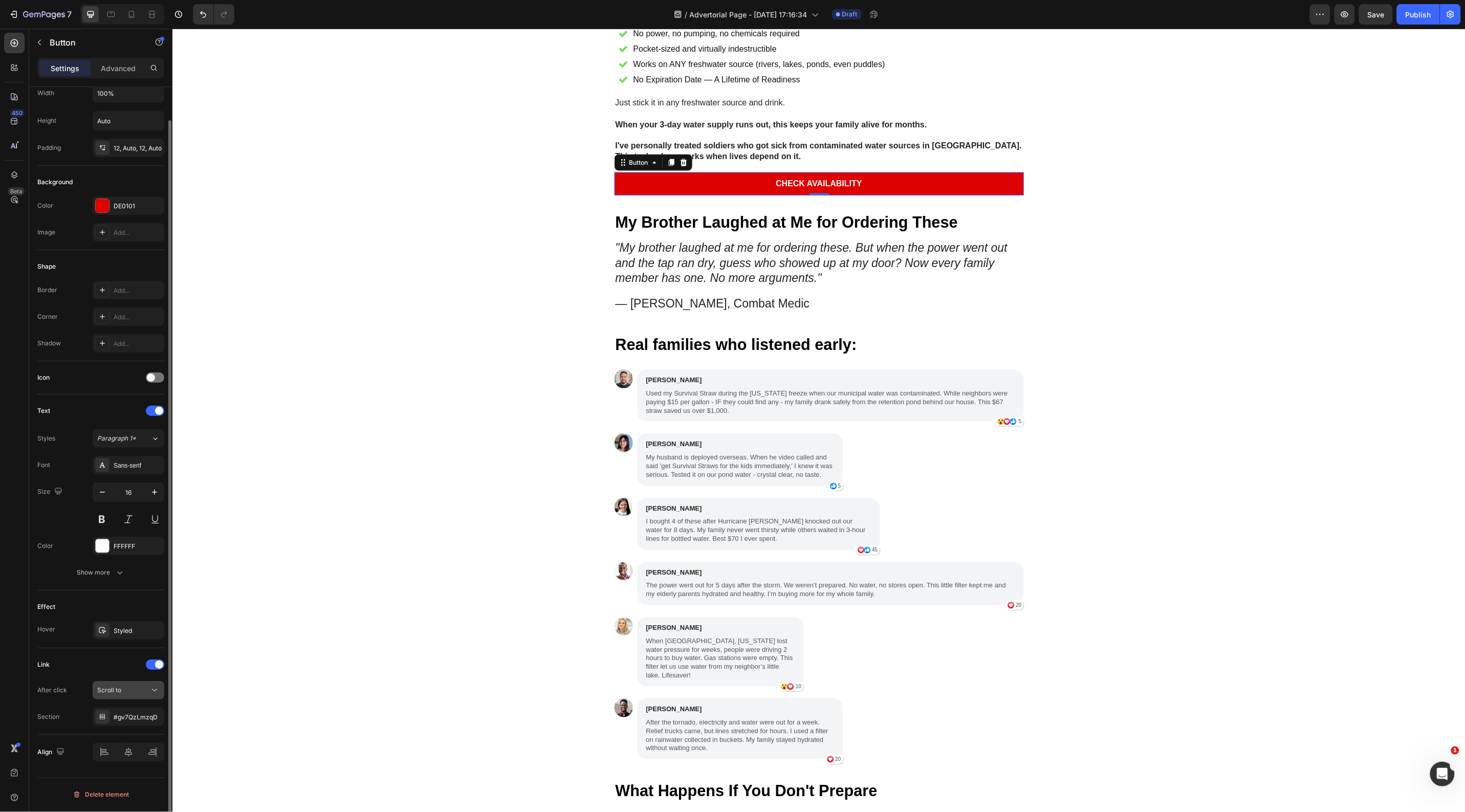
click at [128, 693] on div "Scroll to" at bounding box center [123, 690] width 52 height 9
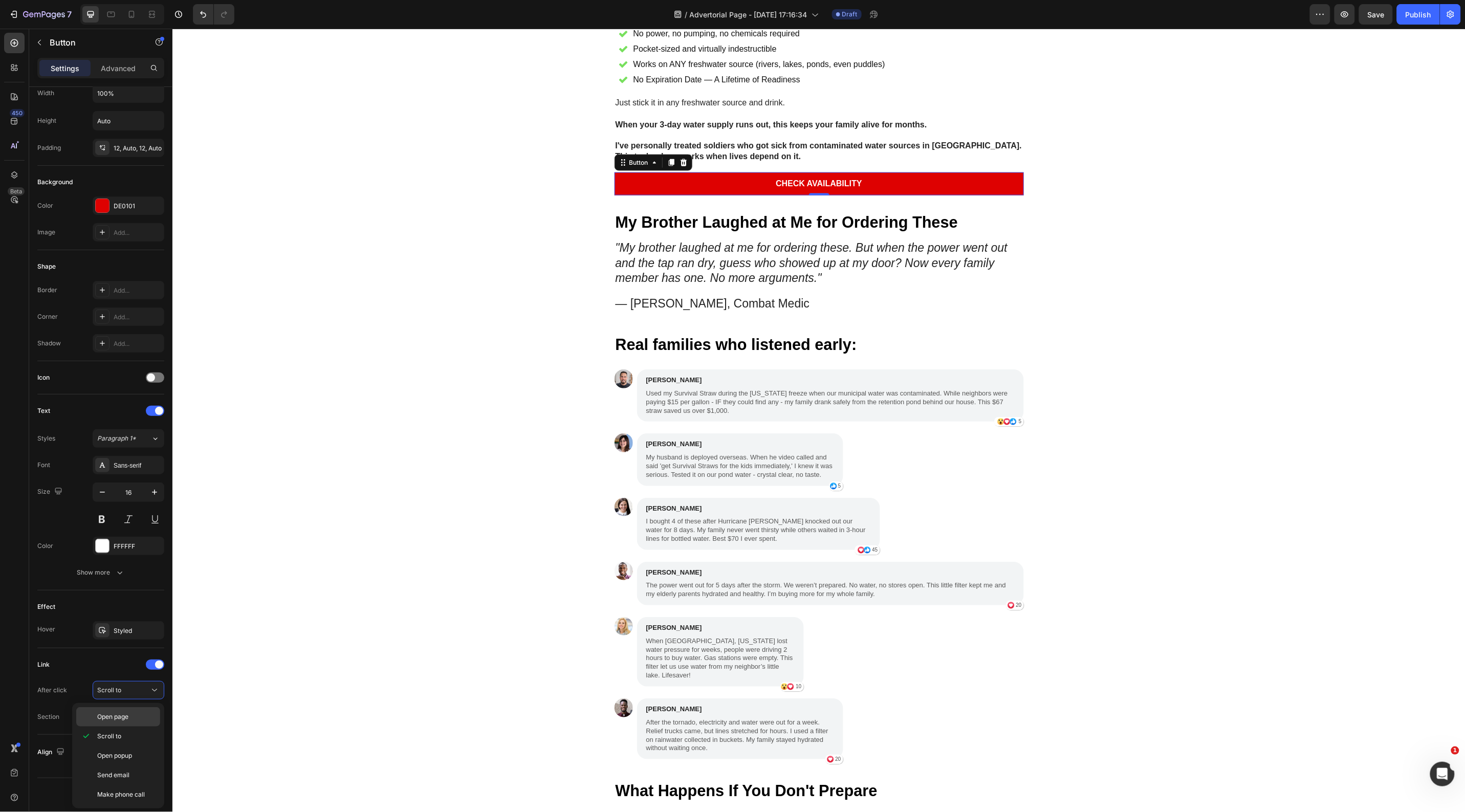
click at [126, 714] on span "Open page" at bounding box center [113, 716] width 32 height 9
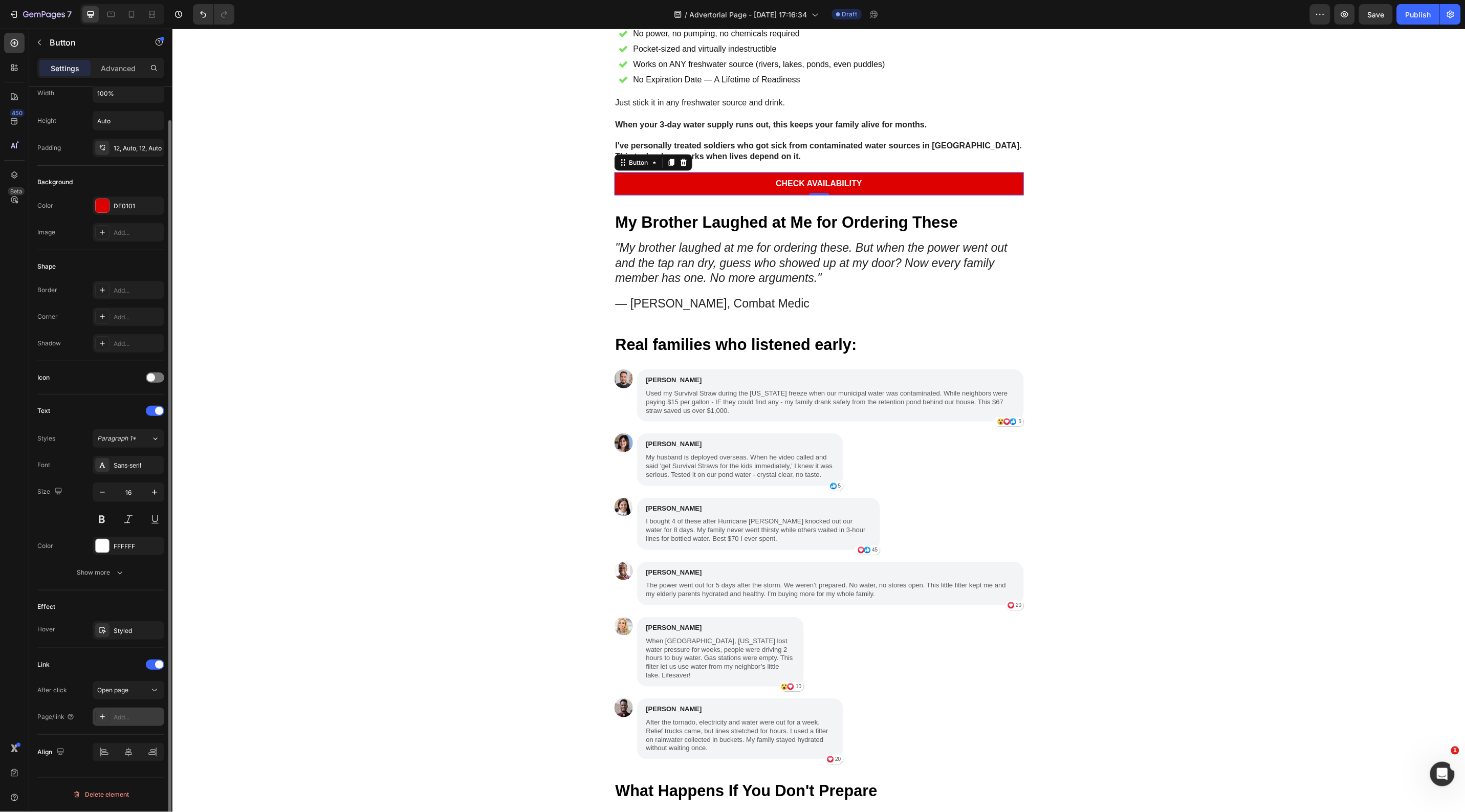
click at [123, 717] on div "Add..." at bounding box center [138, 717] width 48 height 9
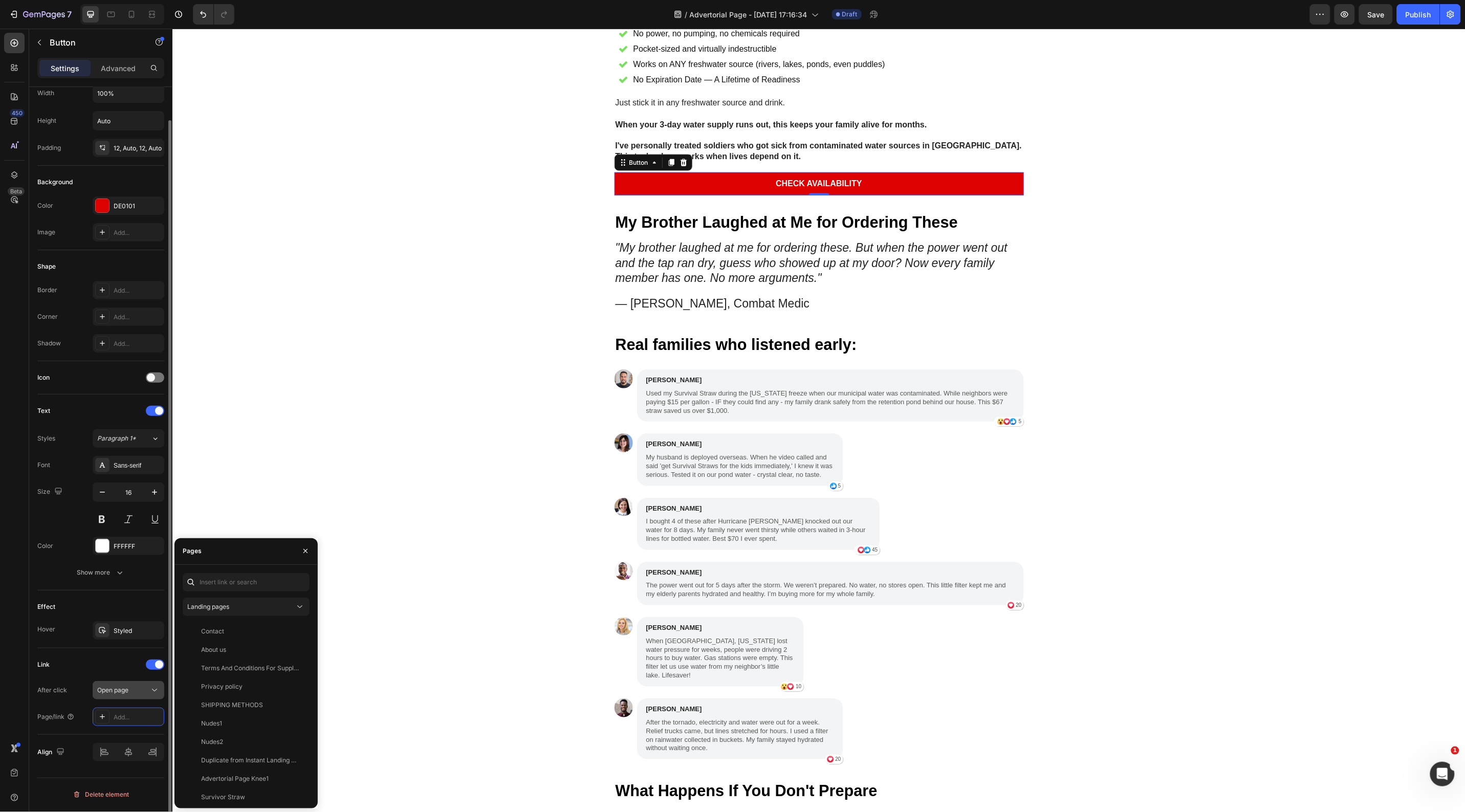
click at [113, 697] on button "Open page" at bounding box center [128, 690] width 72 height 19
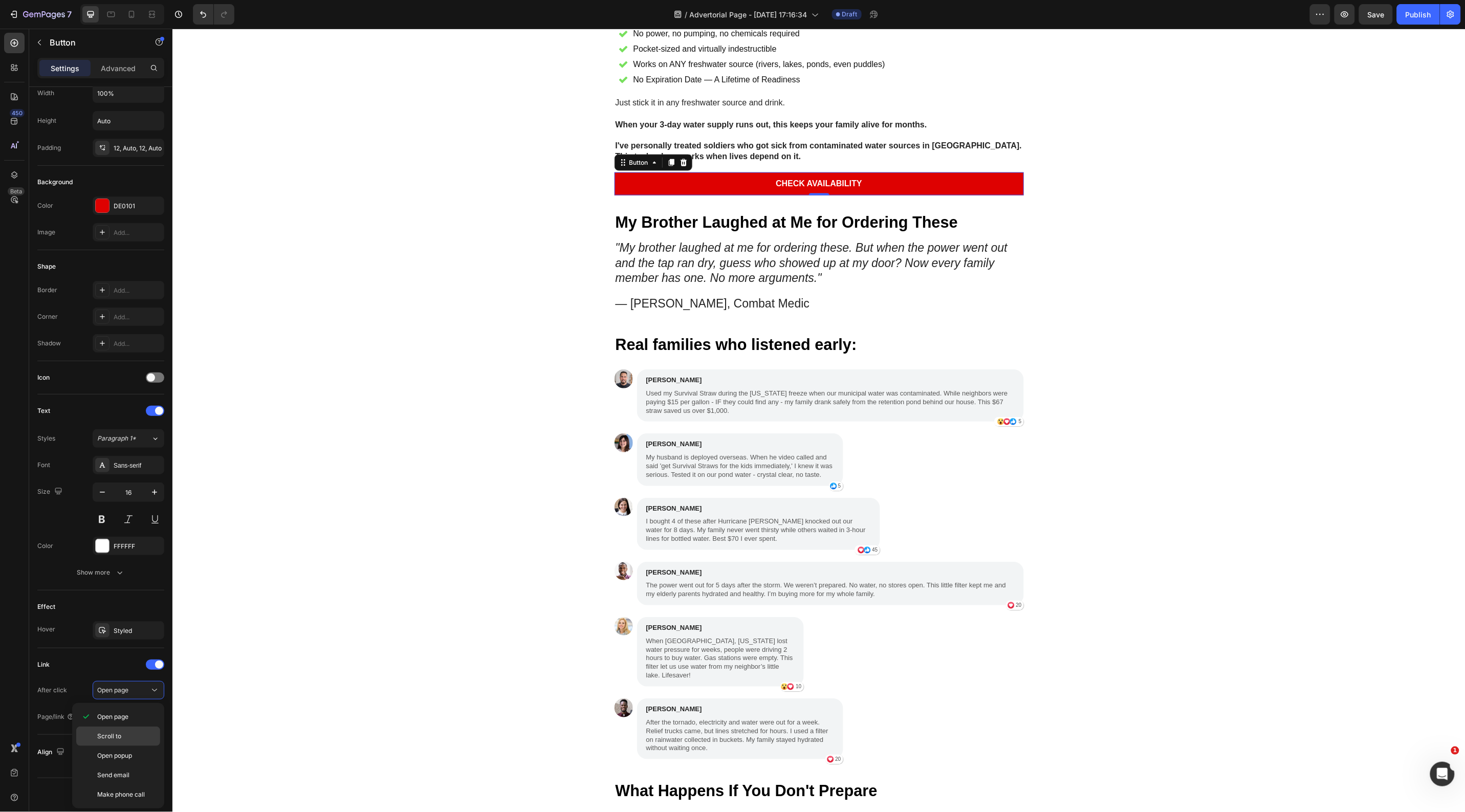
click at [118, 739] on span "Scroll to" at bounding box center [109, 736] width 24 height 9
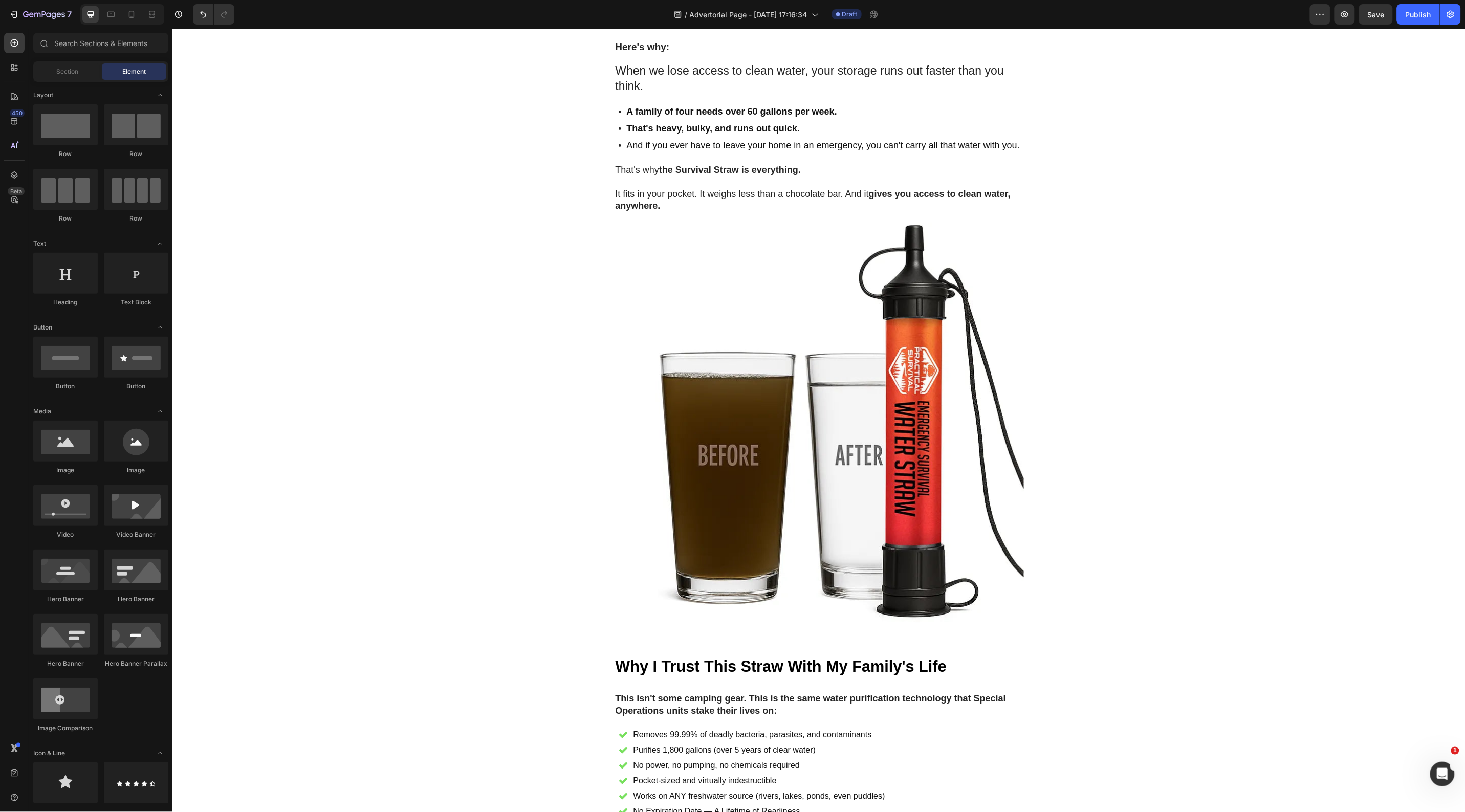
scroll to position [2685, 0]
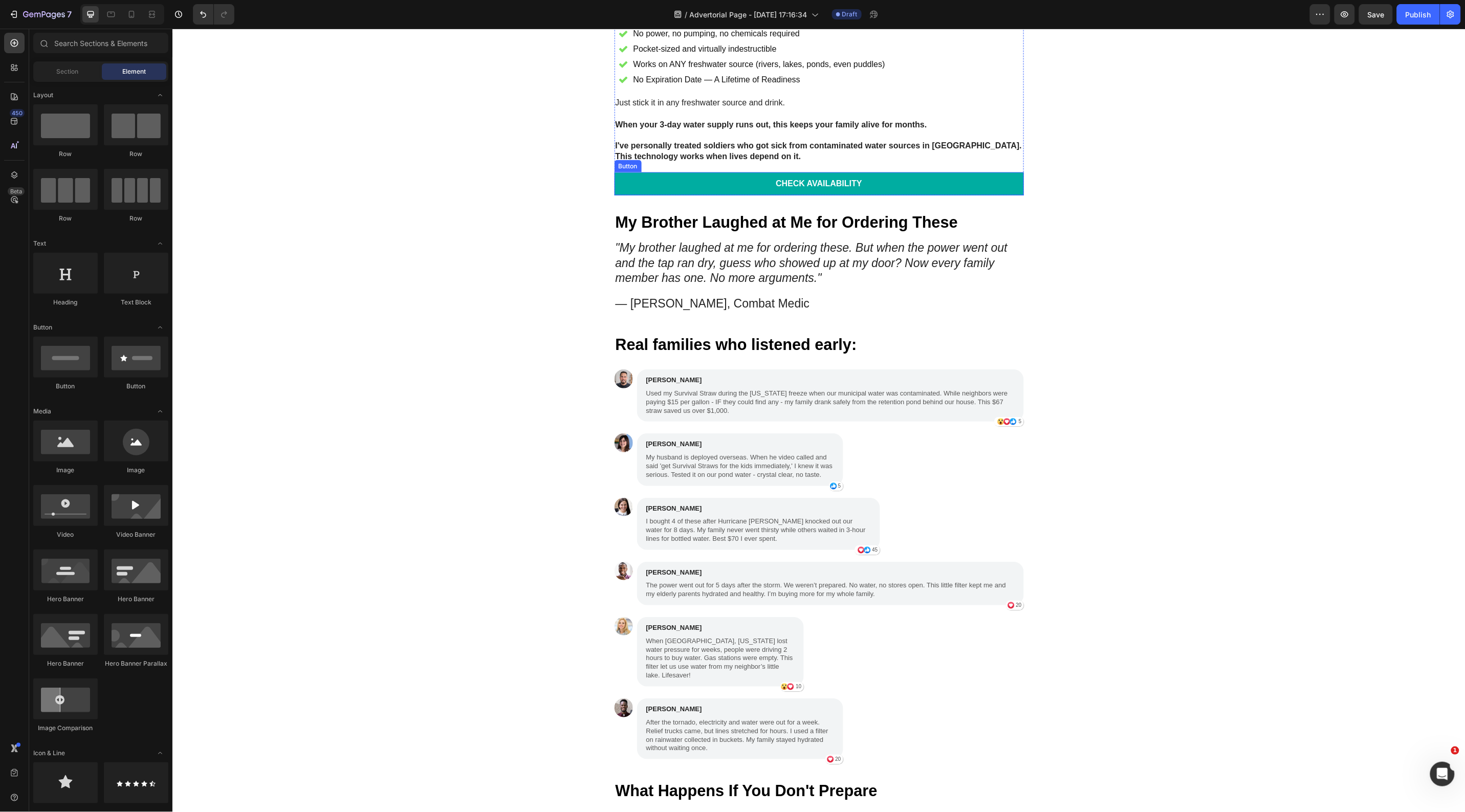
click at [659, 195] on button "Check Availability" at bounding box center [818, 183] width 409 height 23
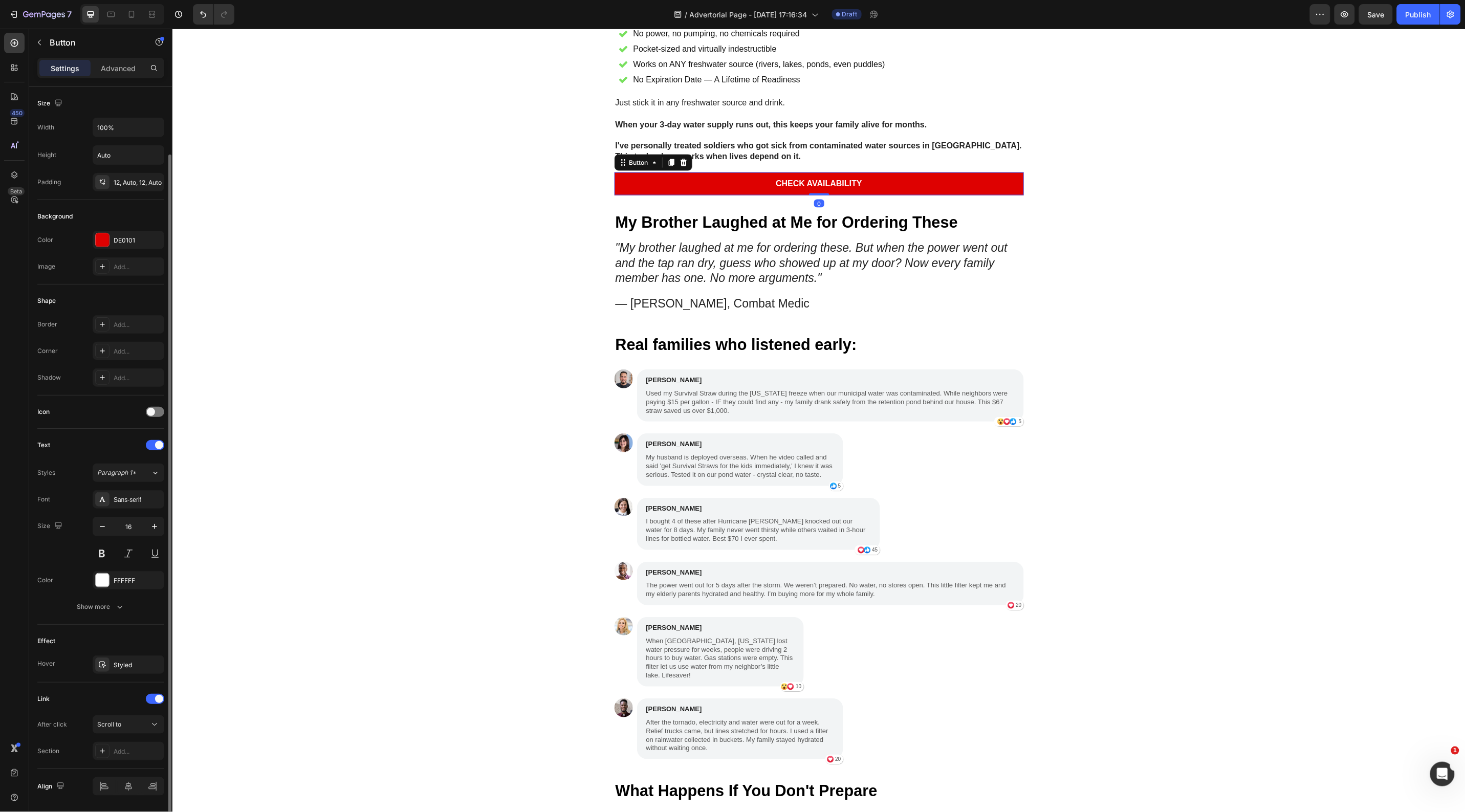
scroll to position [34, 0]
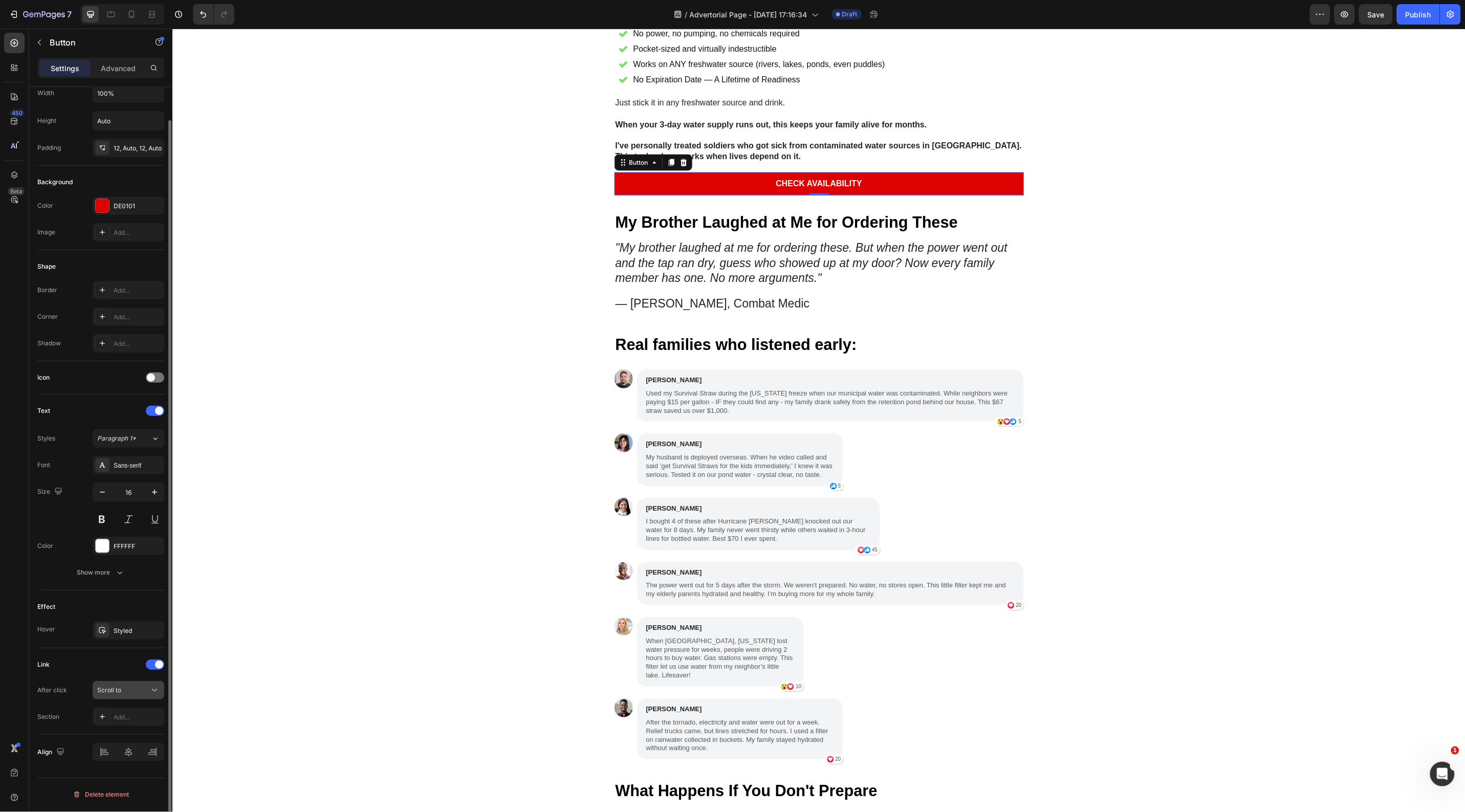
click at [131, 697] on button "Scroll to" at bounding box center [128, 690] width 72 height 19
click at [124, 719] on div "Add..." at bounding box center [138, 717] width 48 height 9
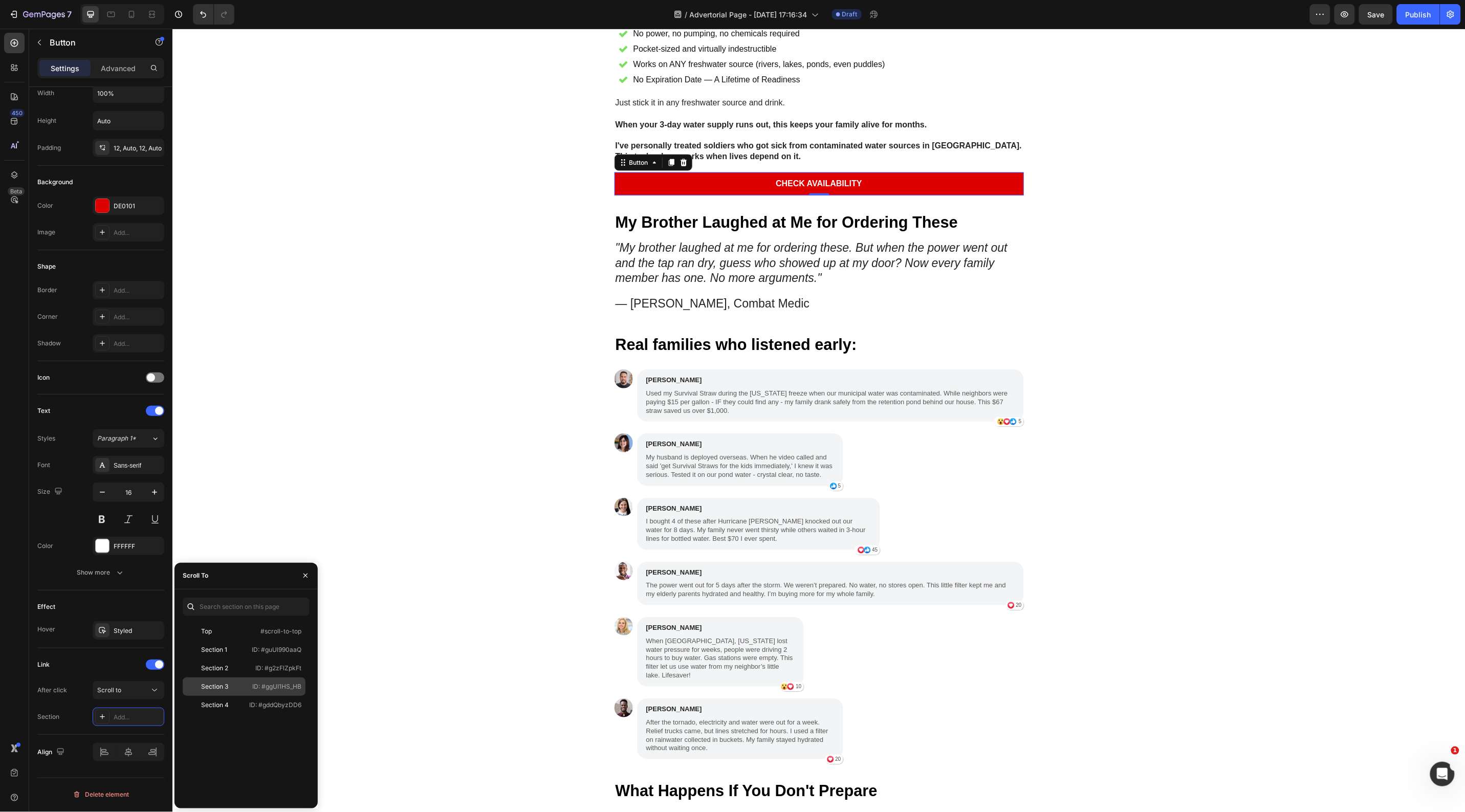
click at [242, 685] on div "Section 3" at bounding box center [216, 686] width 59 height 9
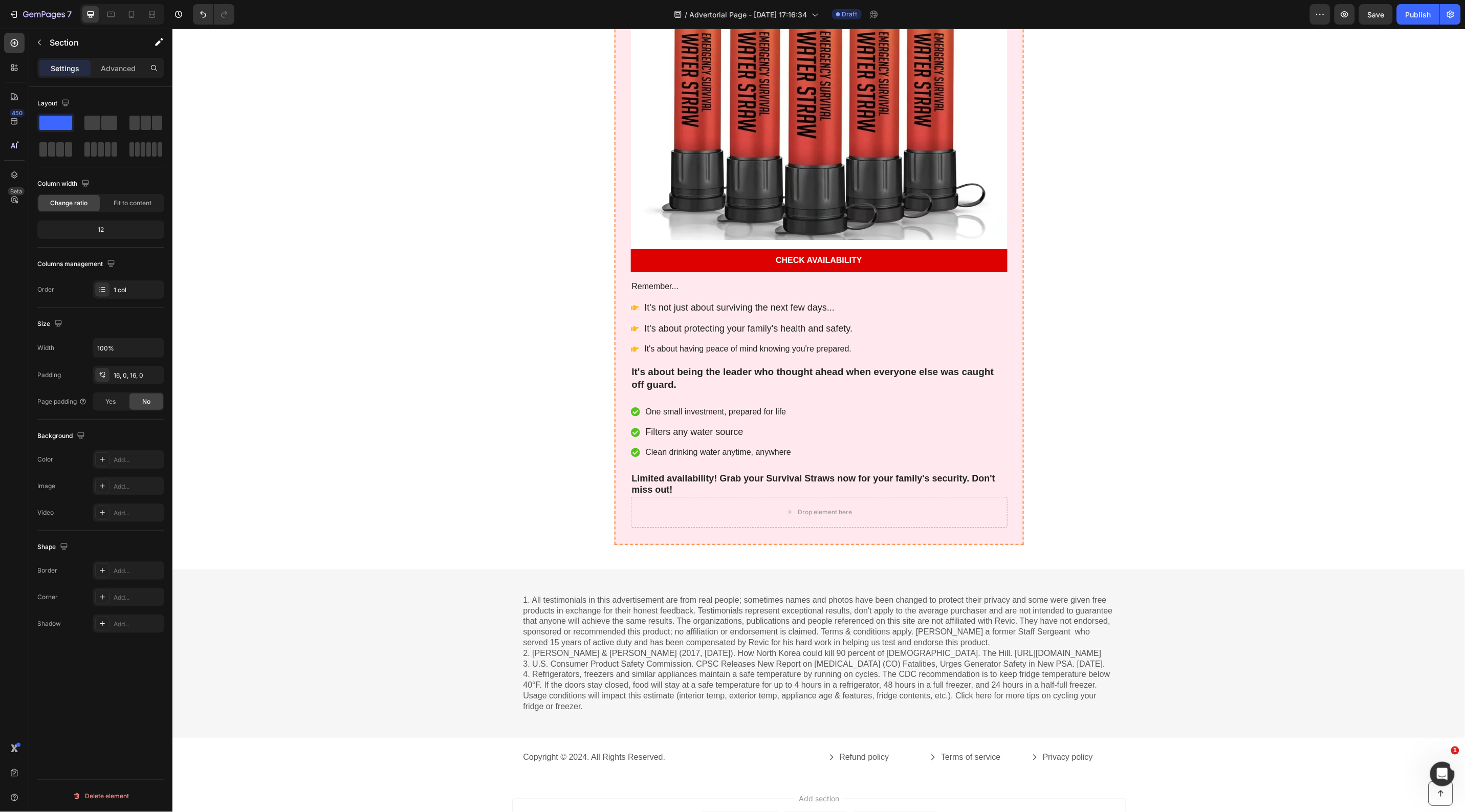
scroll to position [5071, 0]
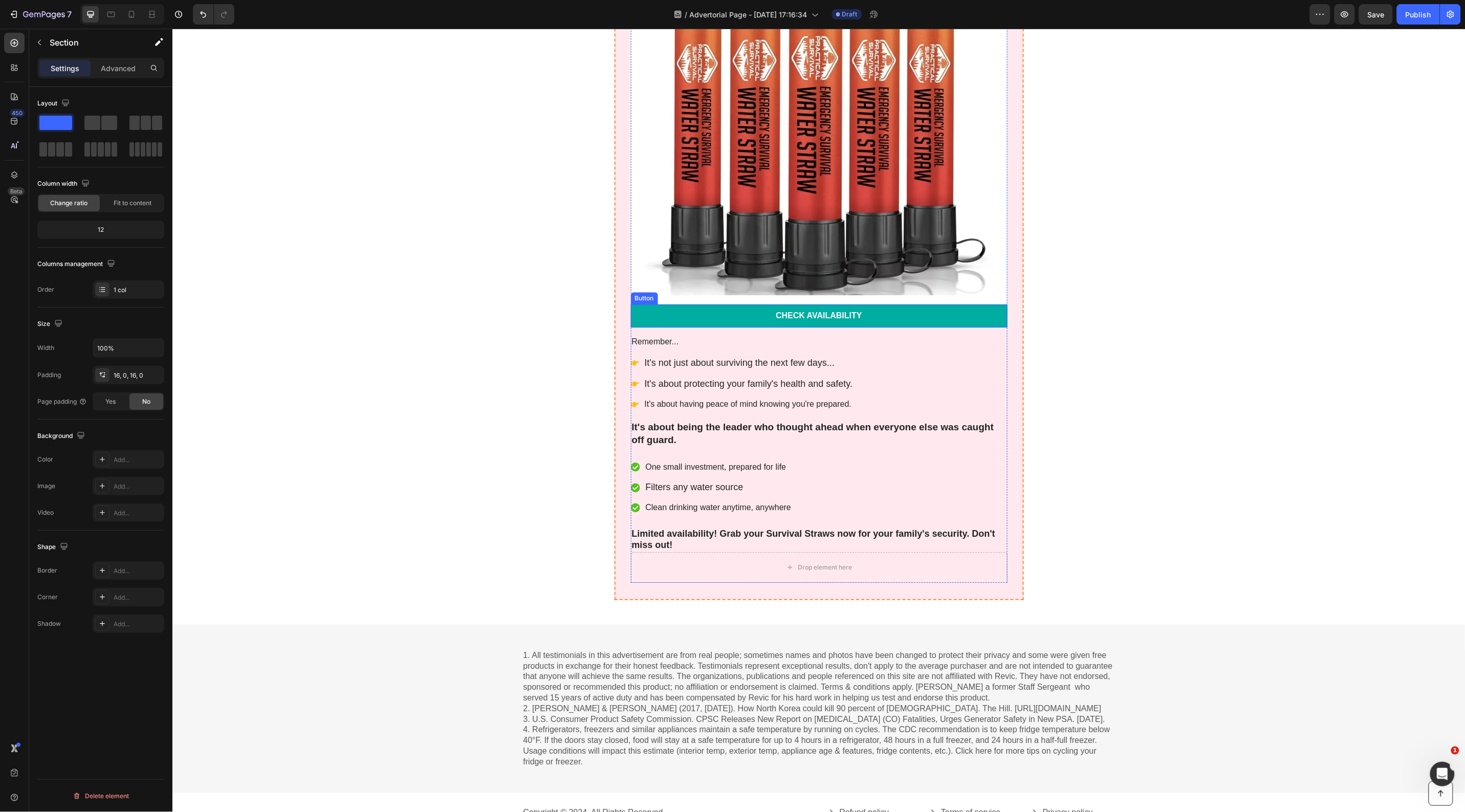
click at [681, 317] on link "Check Availability" at bounding box center [818, 315] width 377 height 23
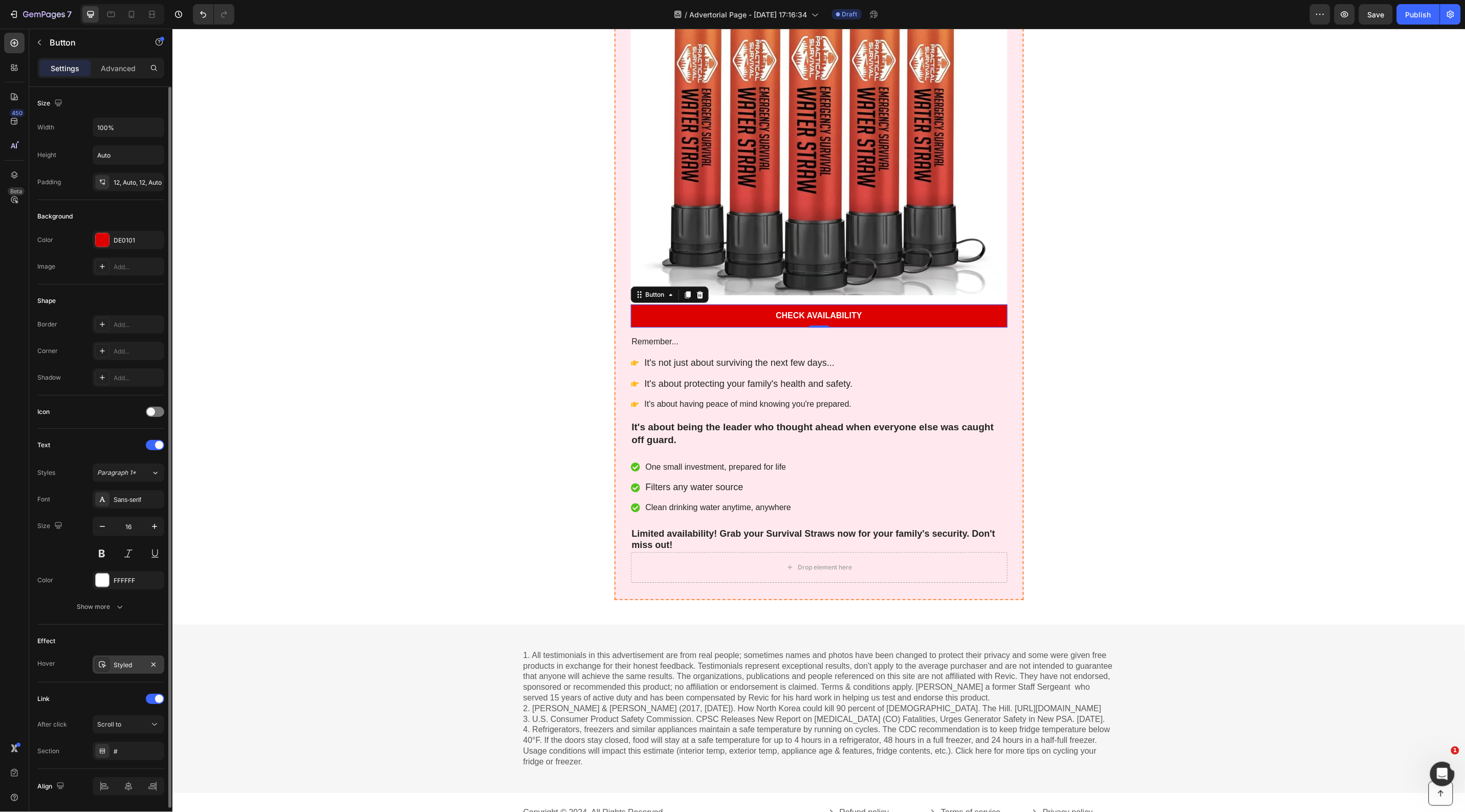
scroll to position [34, 0]
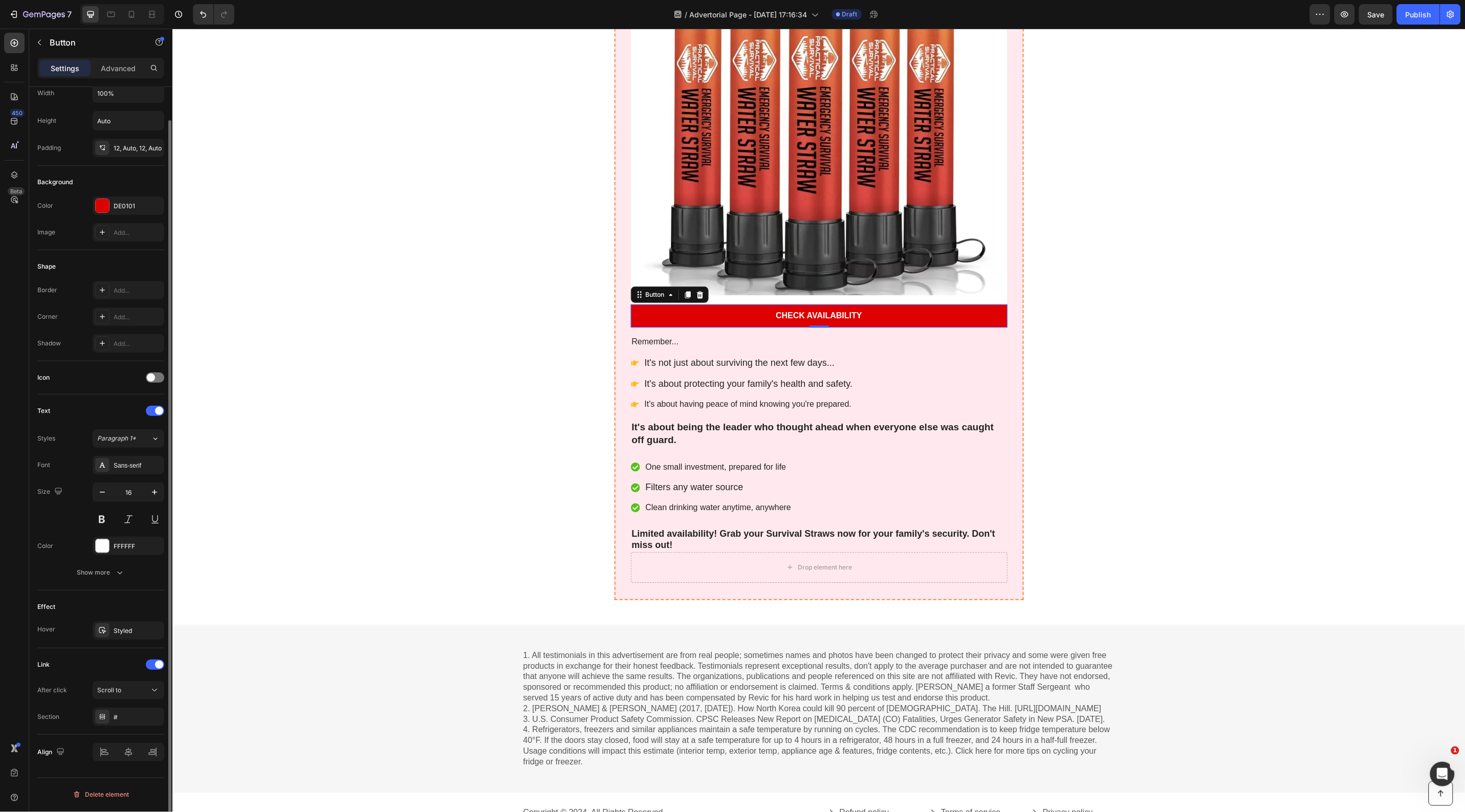
click at [128, 681] on div "Link After click Scroll to Section #" at bounding box center [101, 691] width 127 height 69
click at [126, 692] on div "Scroll to" at bounding box center [123, 690] width 52 height 9
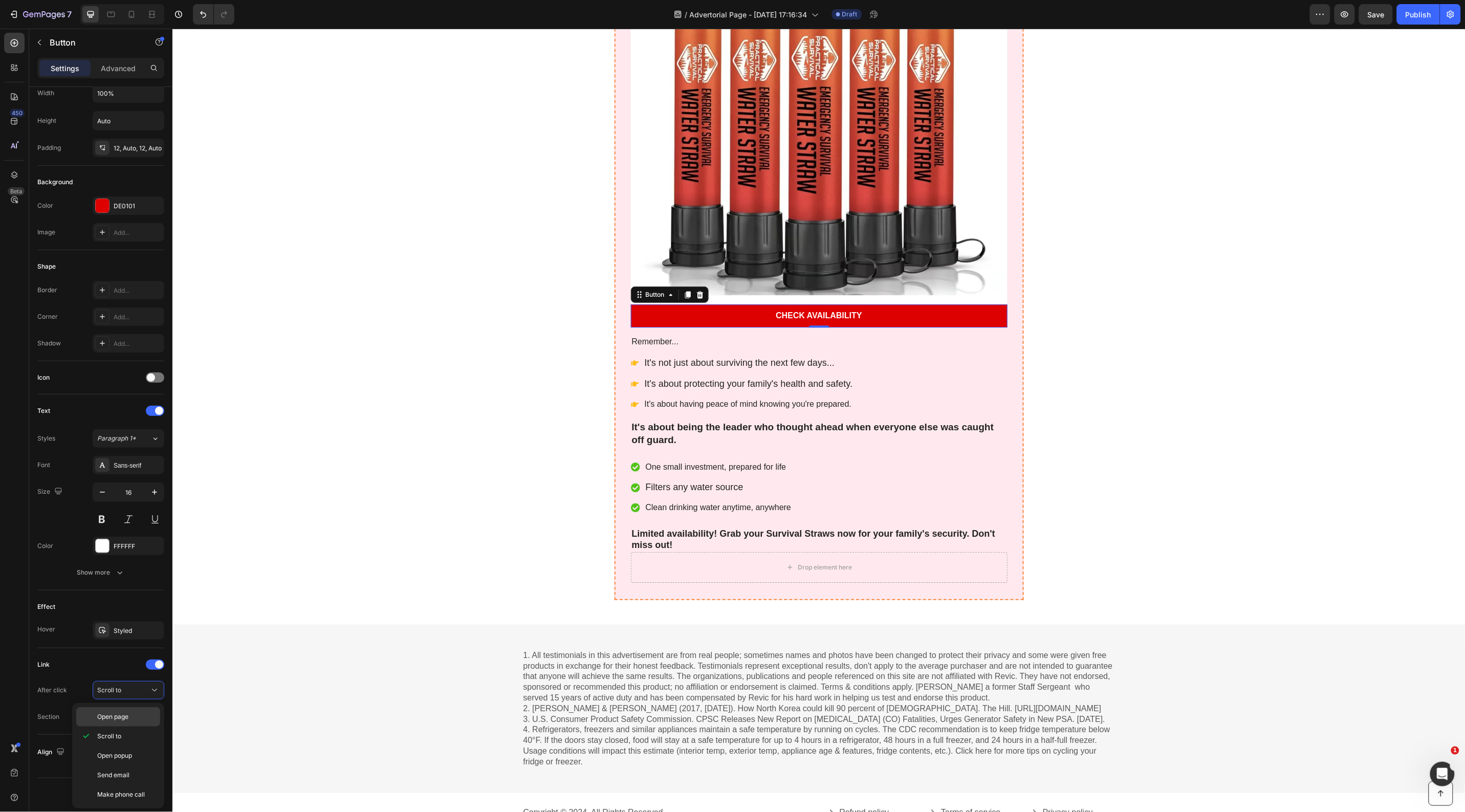
click at [122, 710] on div "Open page" at bounding box center [118, 716] width 84 height 20
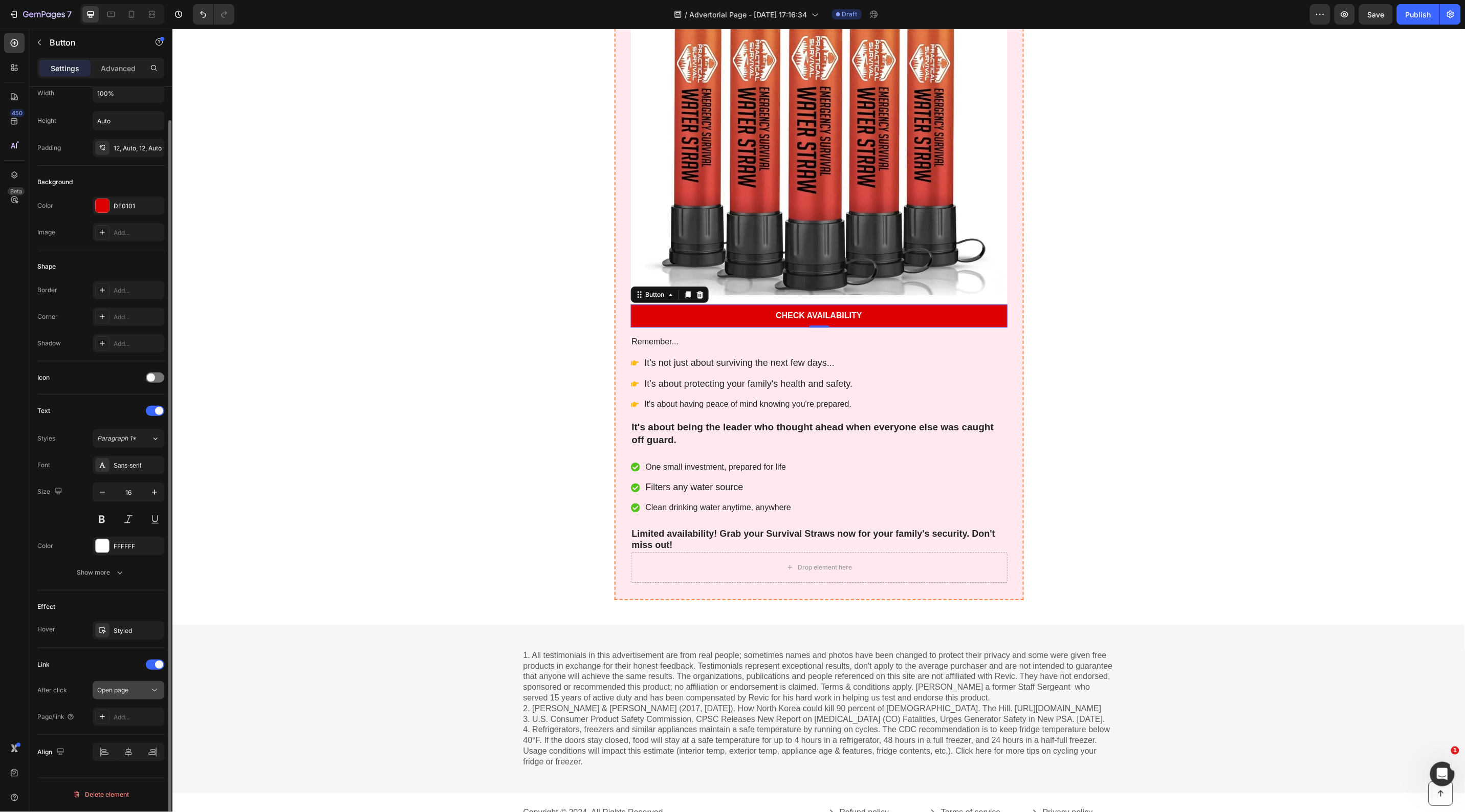
click at [136, 695] on div "Open page" at bounding box center [128, 690] width 62 height 10
click at [131, 717] on div "Add..." at bounding box center [138, 717] width 48 height 9
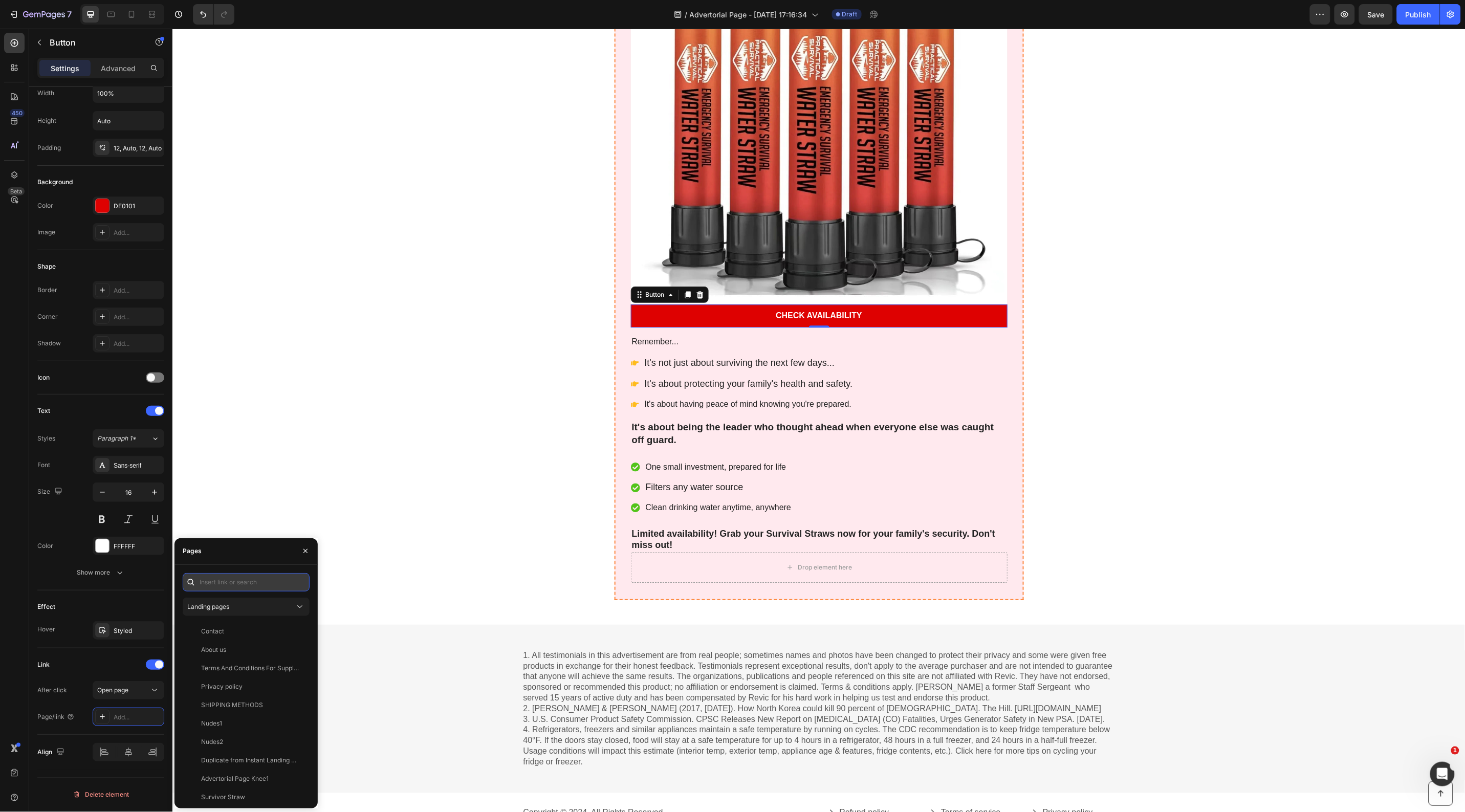
click at [252, 580] on input "text" at bounding box center [246, 582] width 127 height 19
paste input "https://www.vioniq.co/products/survivor-straw%E2%84%A2-cleanable-water-filter-s…"
type input "https://www.vioniq.co/products/survivor-straw%E2%84%A2-cleanable-water-filter-s…"
click at [244, 606] on div "https://www.vioniq.co/products/survivor-straw%E2%84%A2-cleanable-water-filter-s…" at bounding box center [233, 606] width 66 height 9
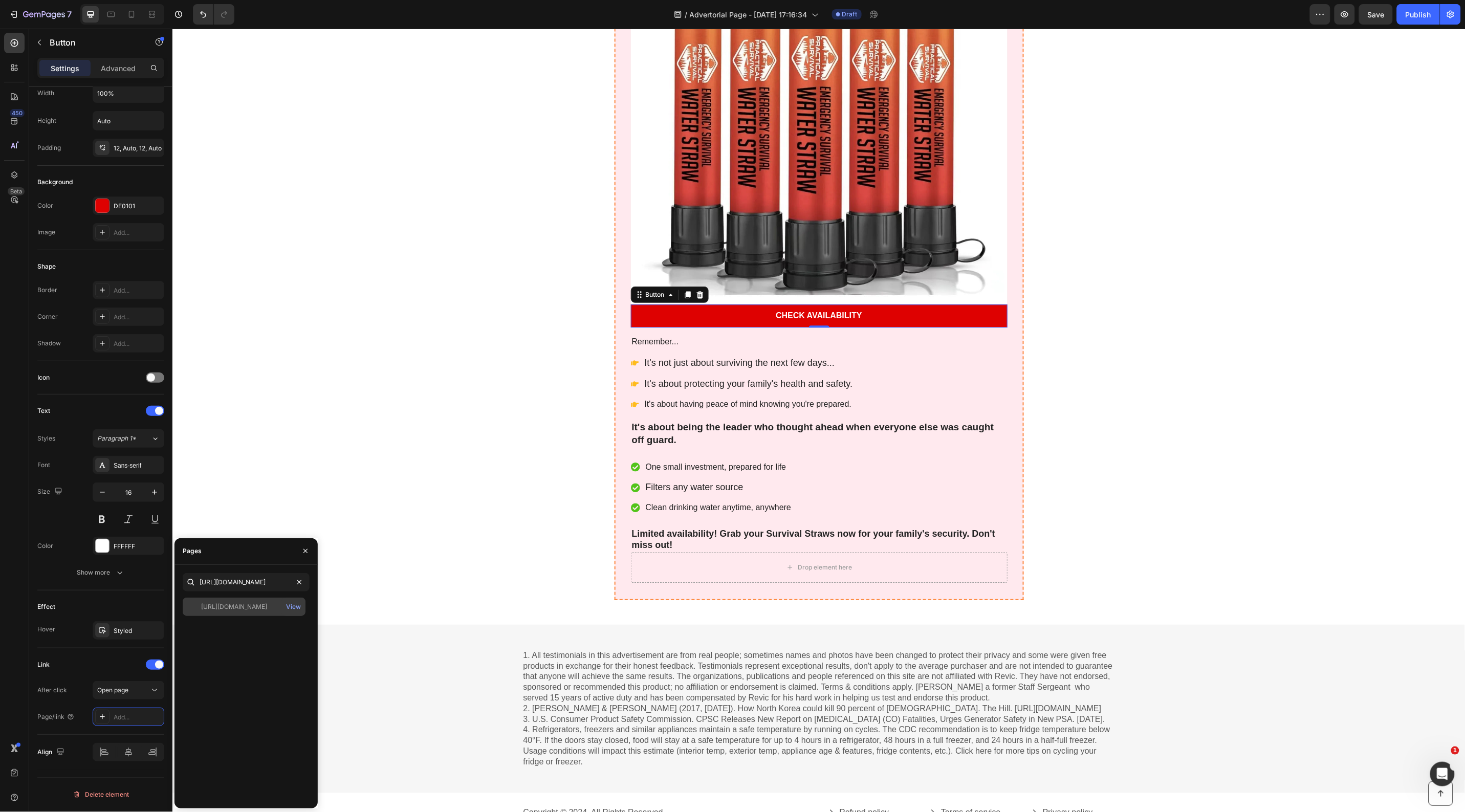
scroll to position [0, 0]
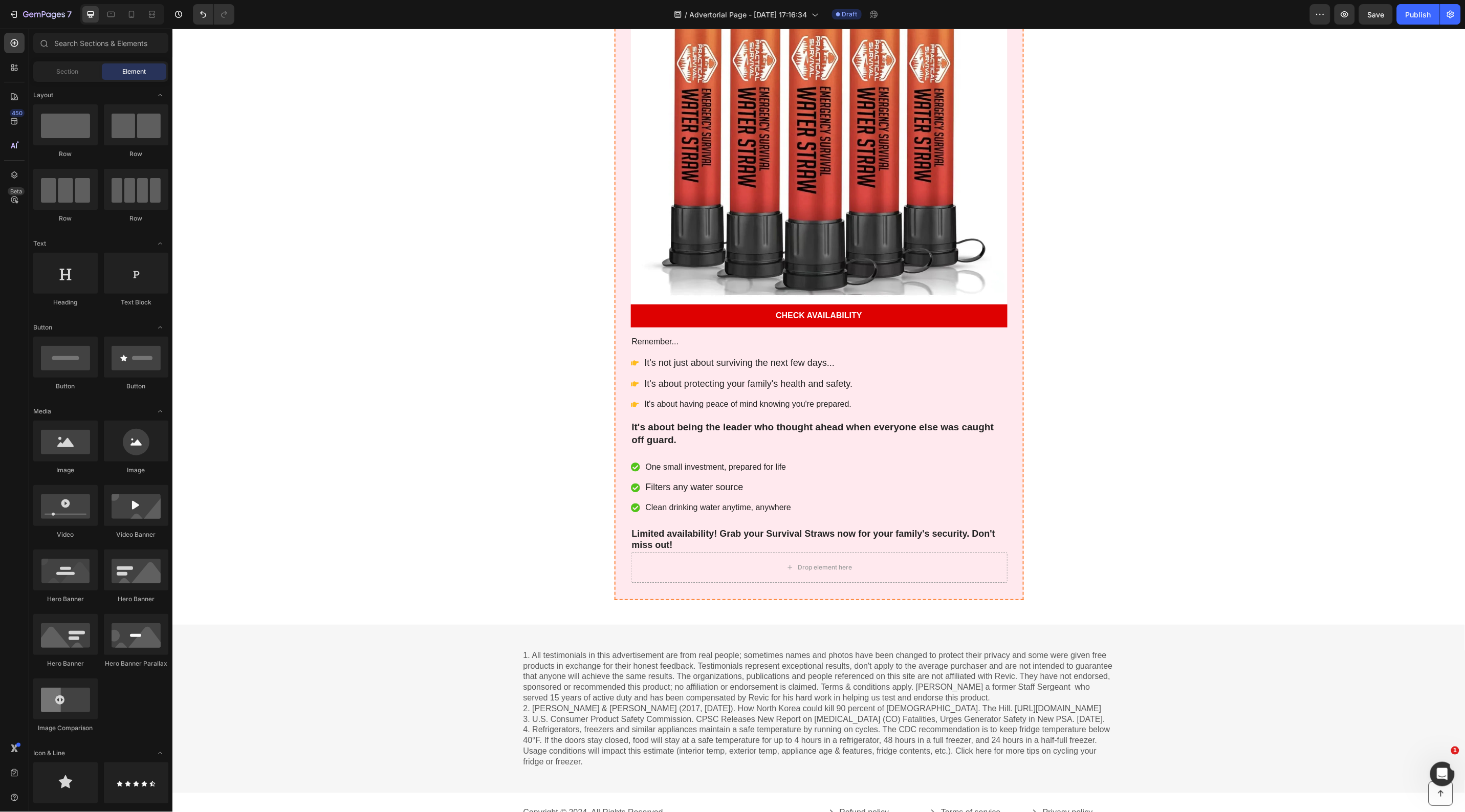
click at [1416, 12] on div "Publish" at bounding box center [1419, 15] width 26 height 11
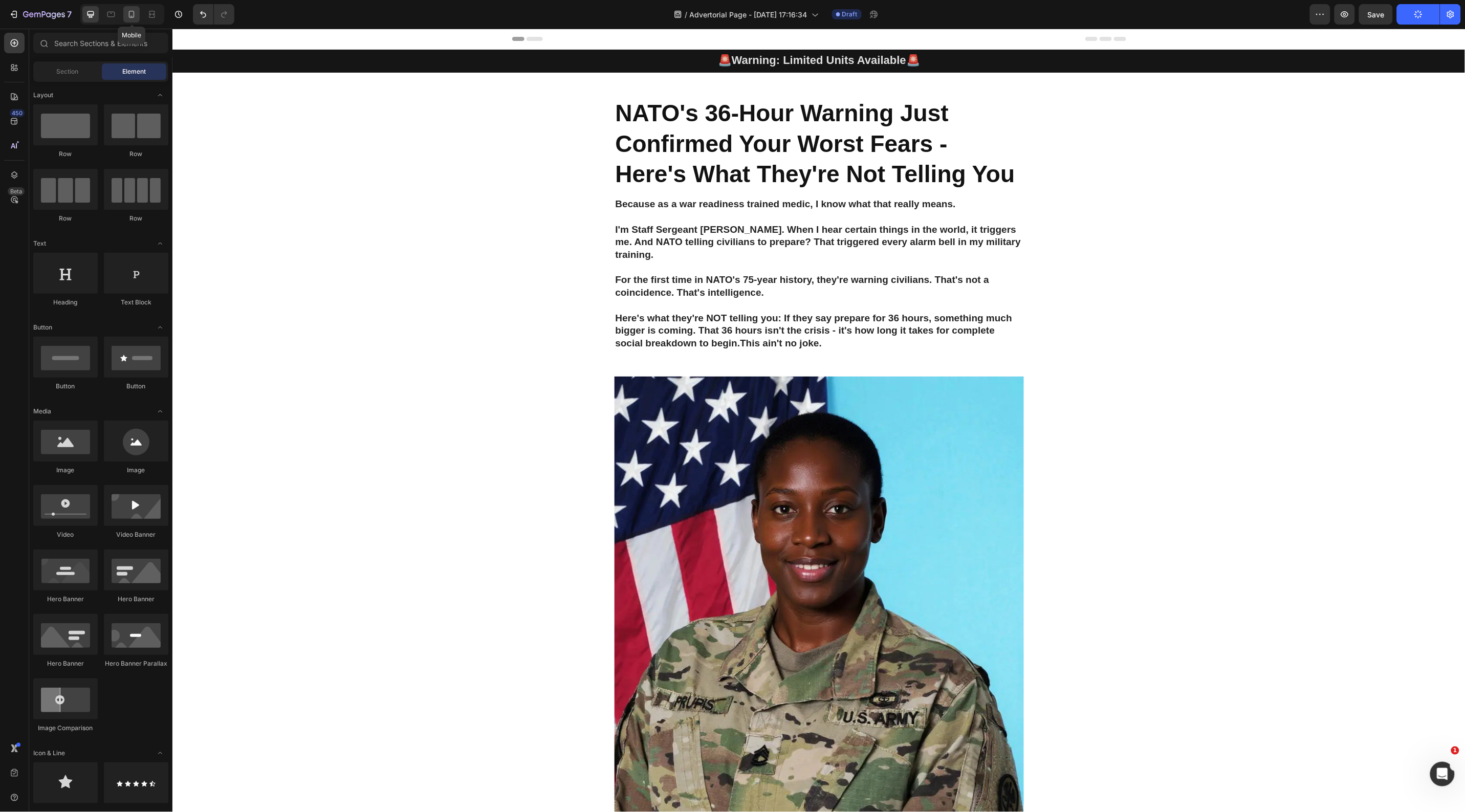
click at [130, 16] on icon at bounding box center [132, 15] width 6 height 7
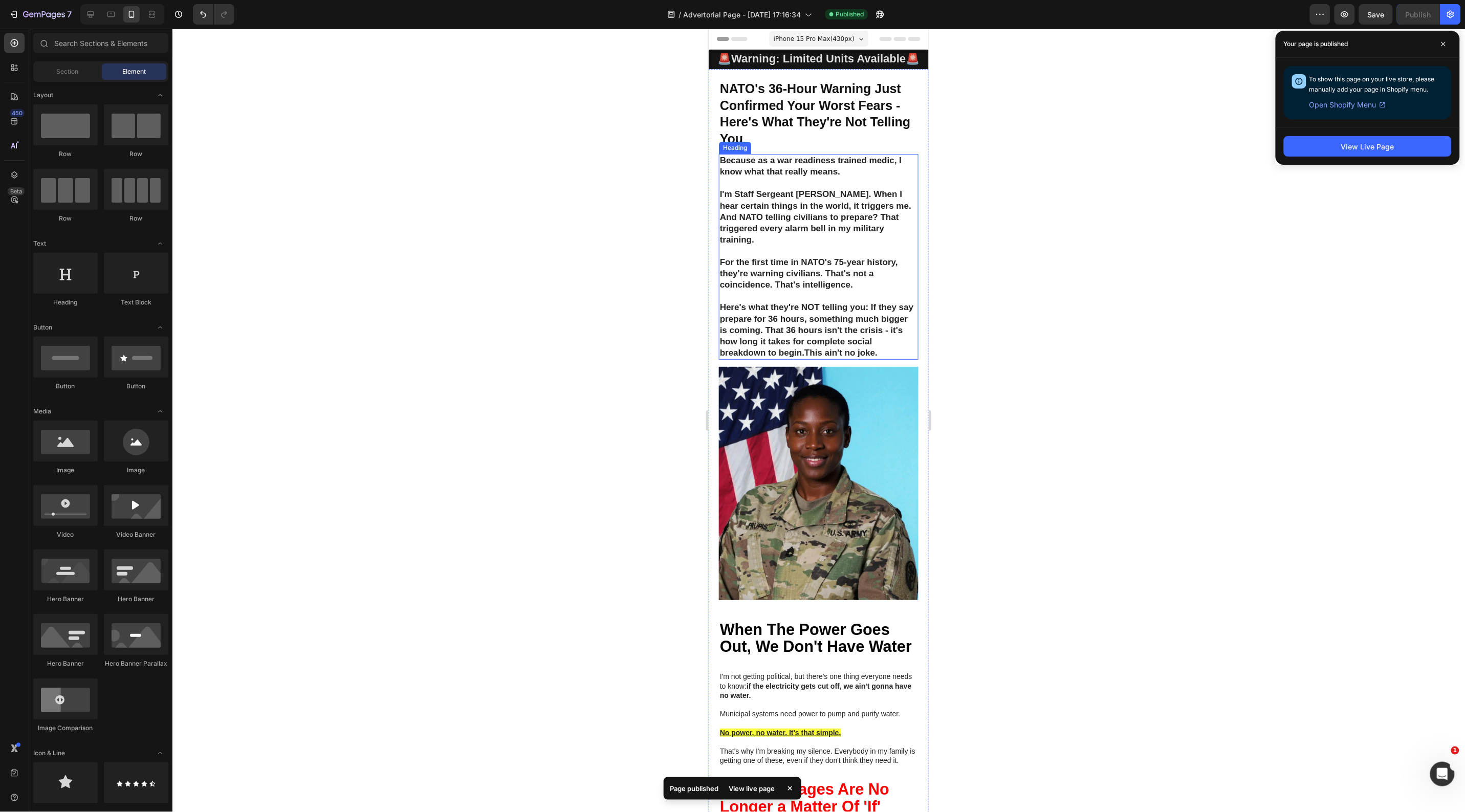
click at [764, 261] on h2 "Because as a war readiness trained medic, I know what that really means. I'm St…" at bounding box center [818, 256] width 200 height 206
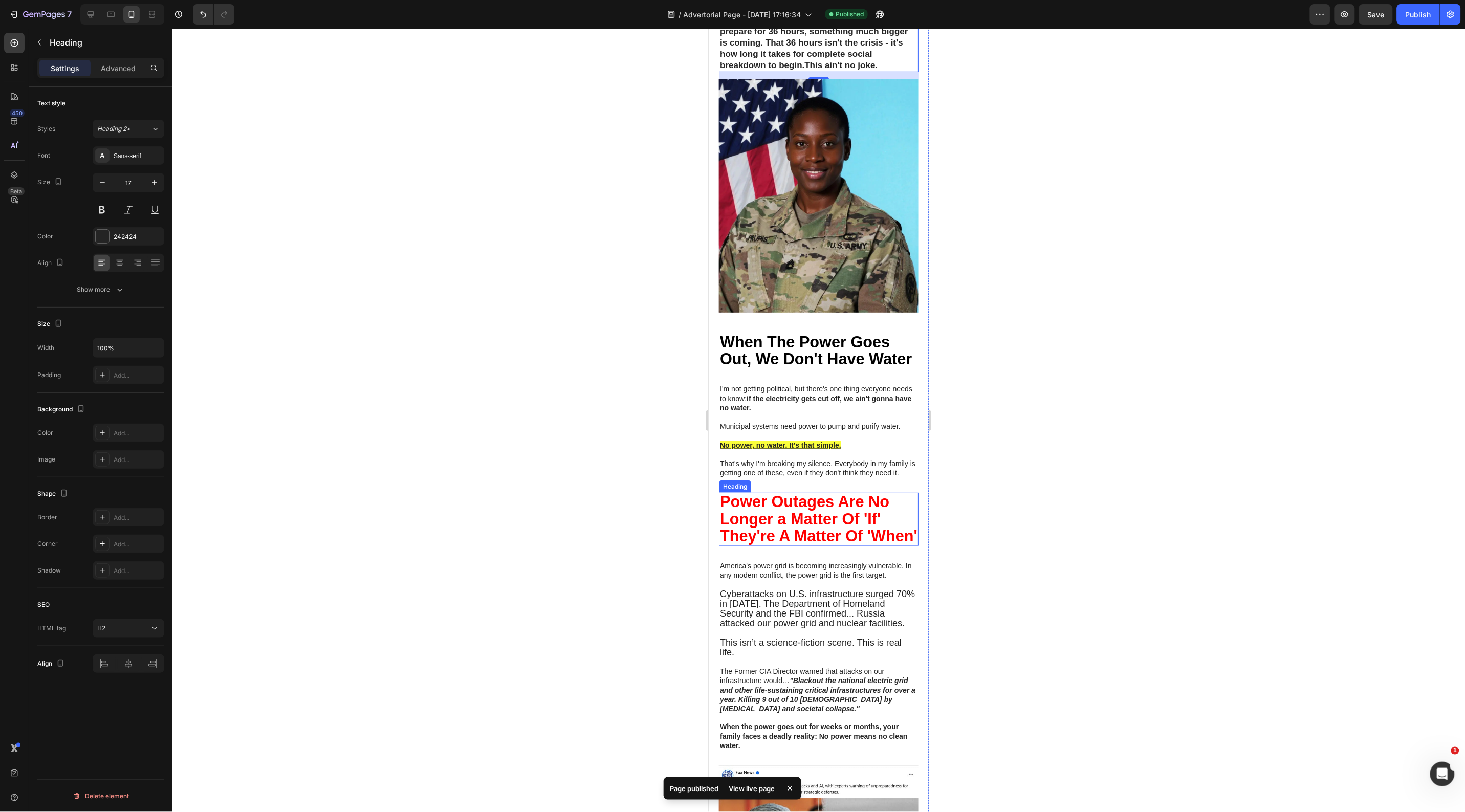
scroll to position [319, 0]
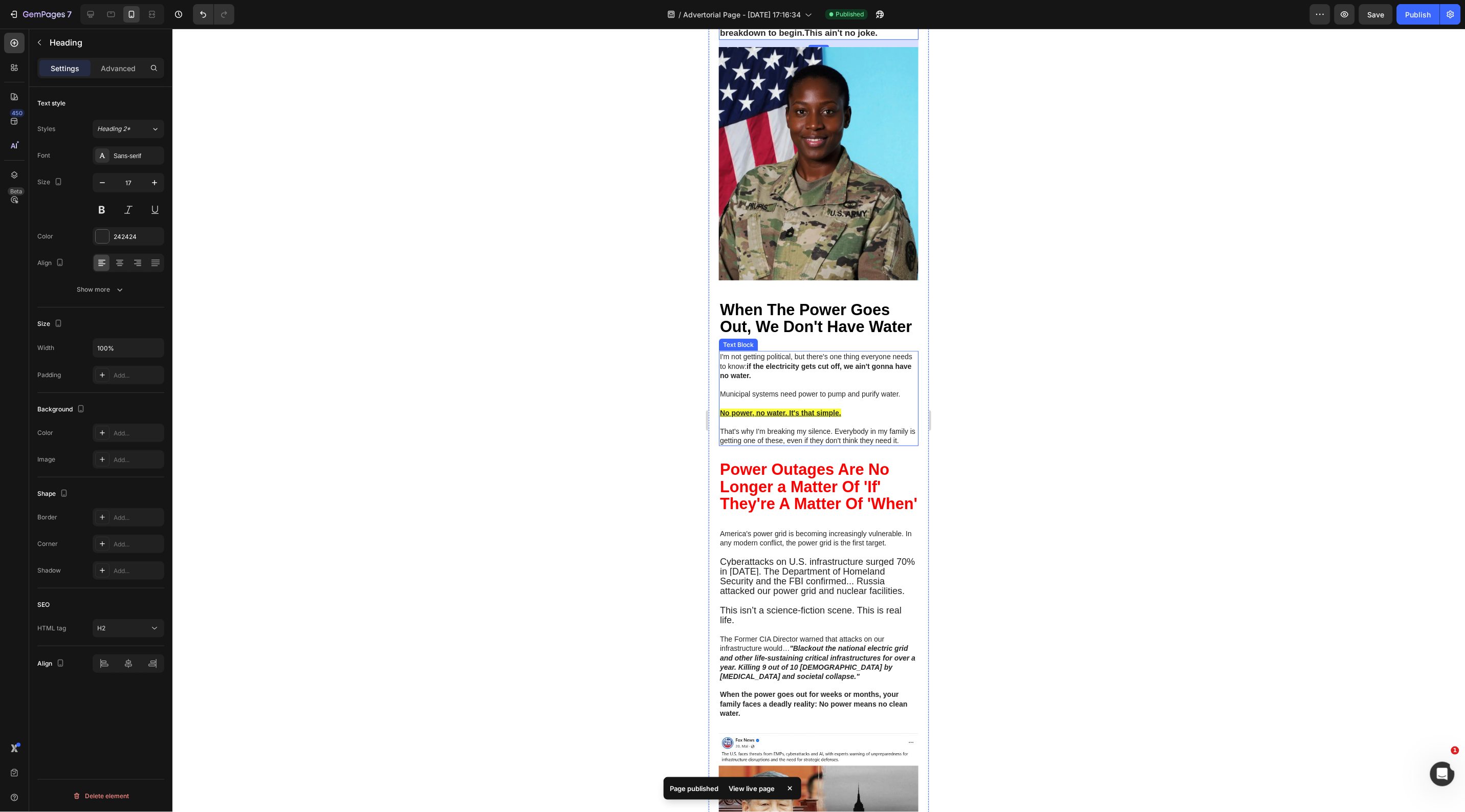
click at [784, 379] on strong "if the electricity gets cut off, we ain't gonna have no water." at bounding box center [815, 371] width 191 height 17
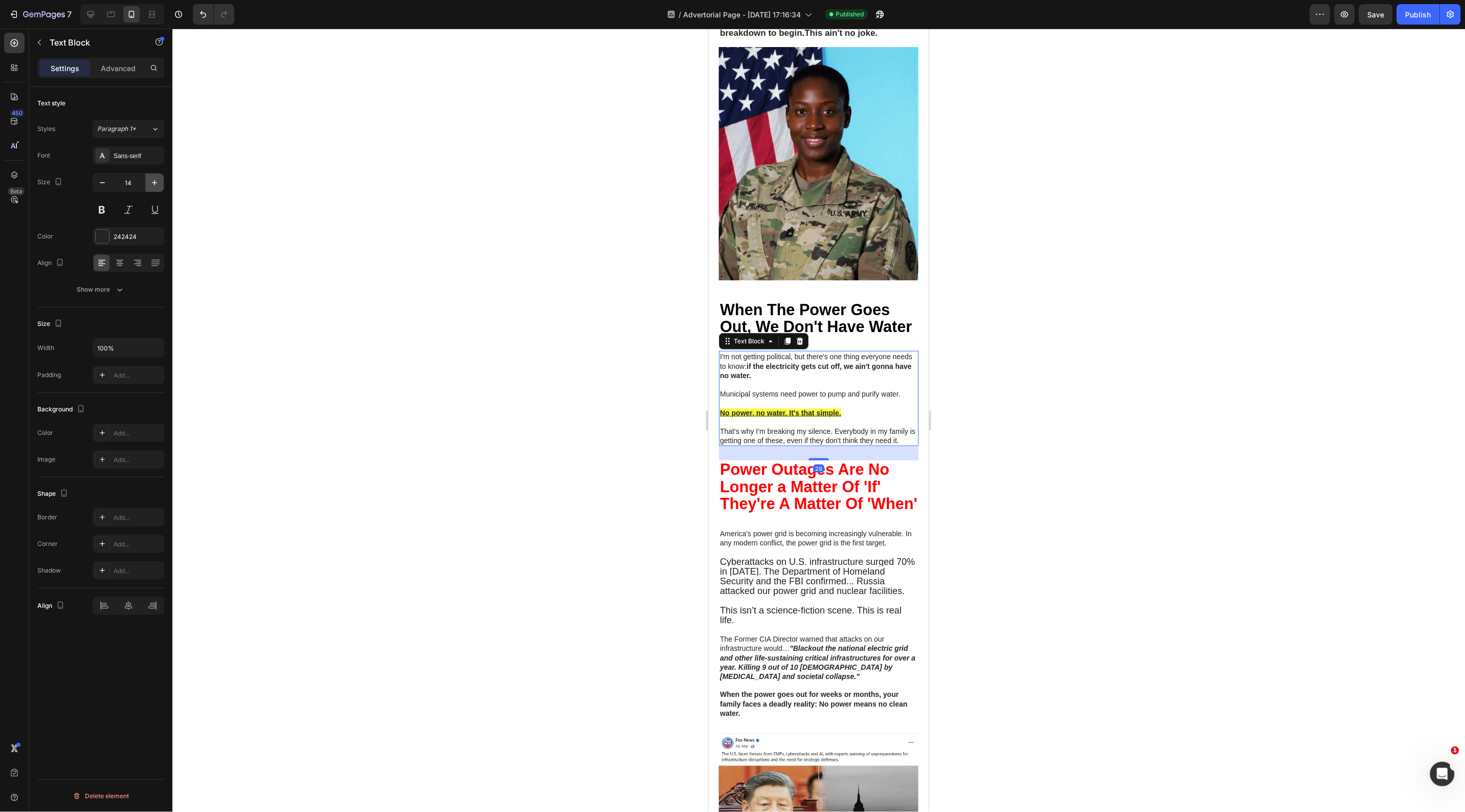
click at [151, 185] on icon "button" at bounding box center [155, 183] width 10 height 10
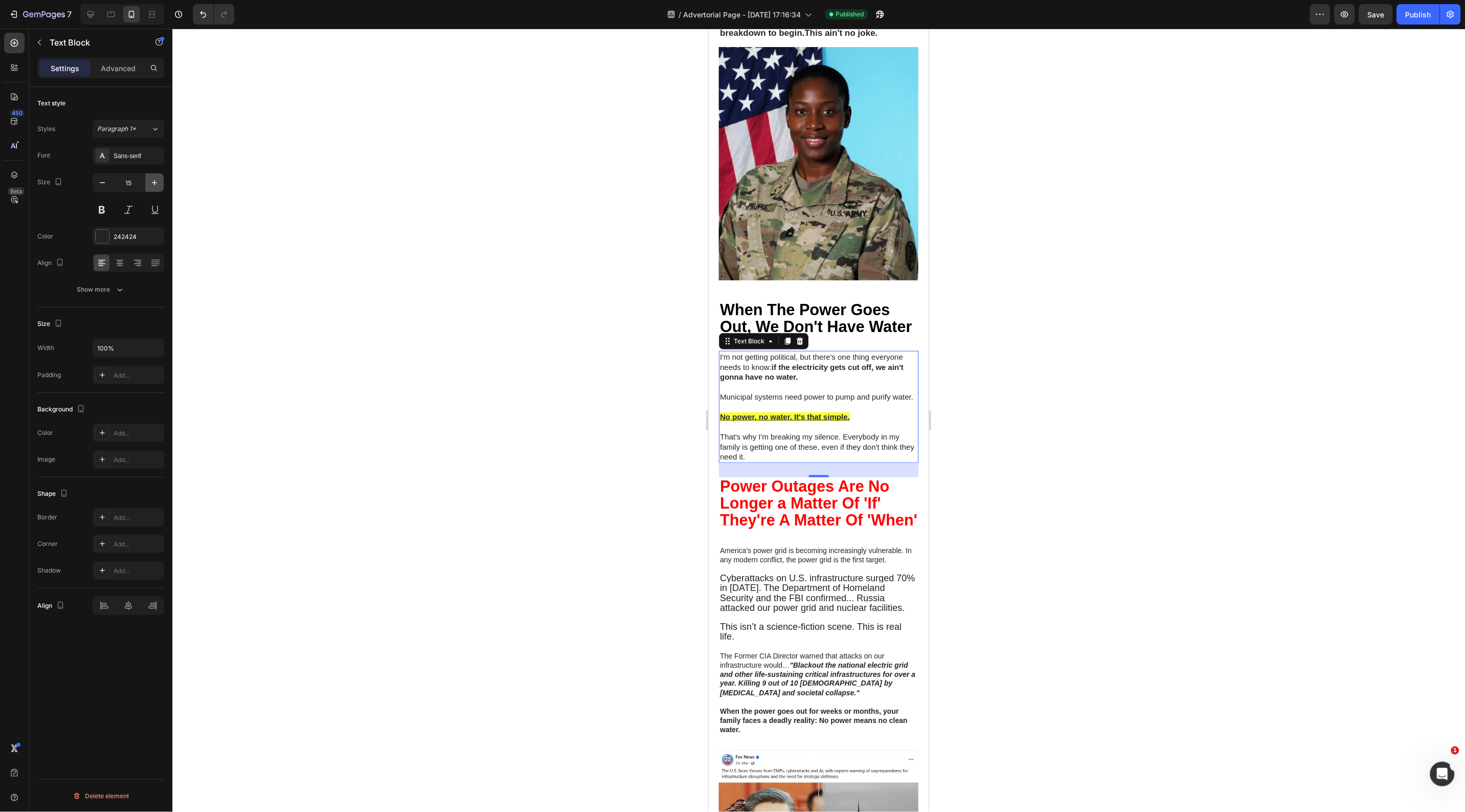
click at [151, 185] on icon "button" at bounding box center [155, 183] width 10 height 10
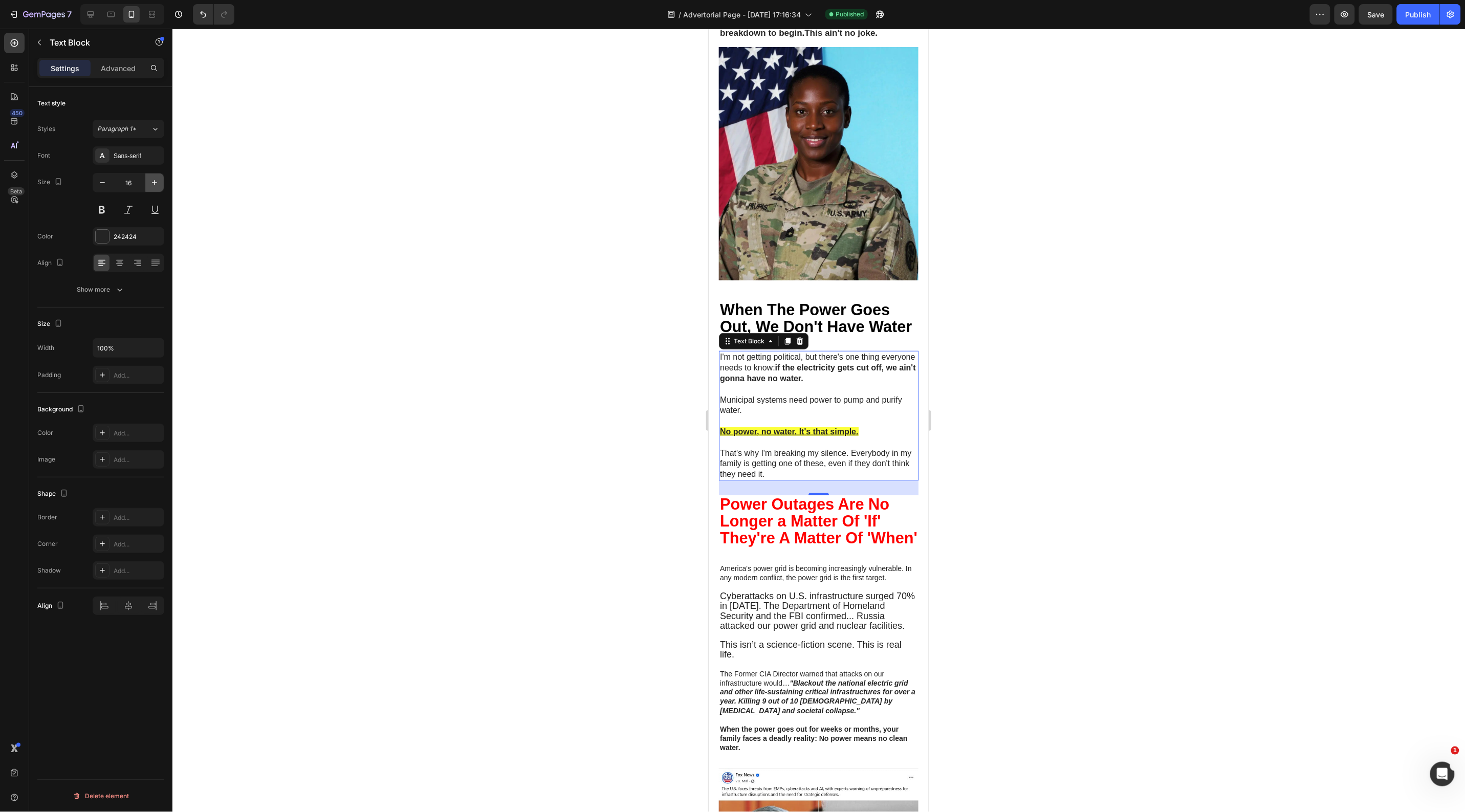
click at [151, 185] on icon "button" at bounding box center [155, 183] width 10 height 10
type input "17"
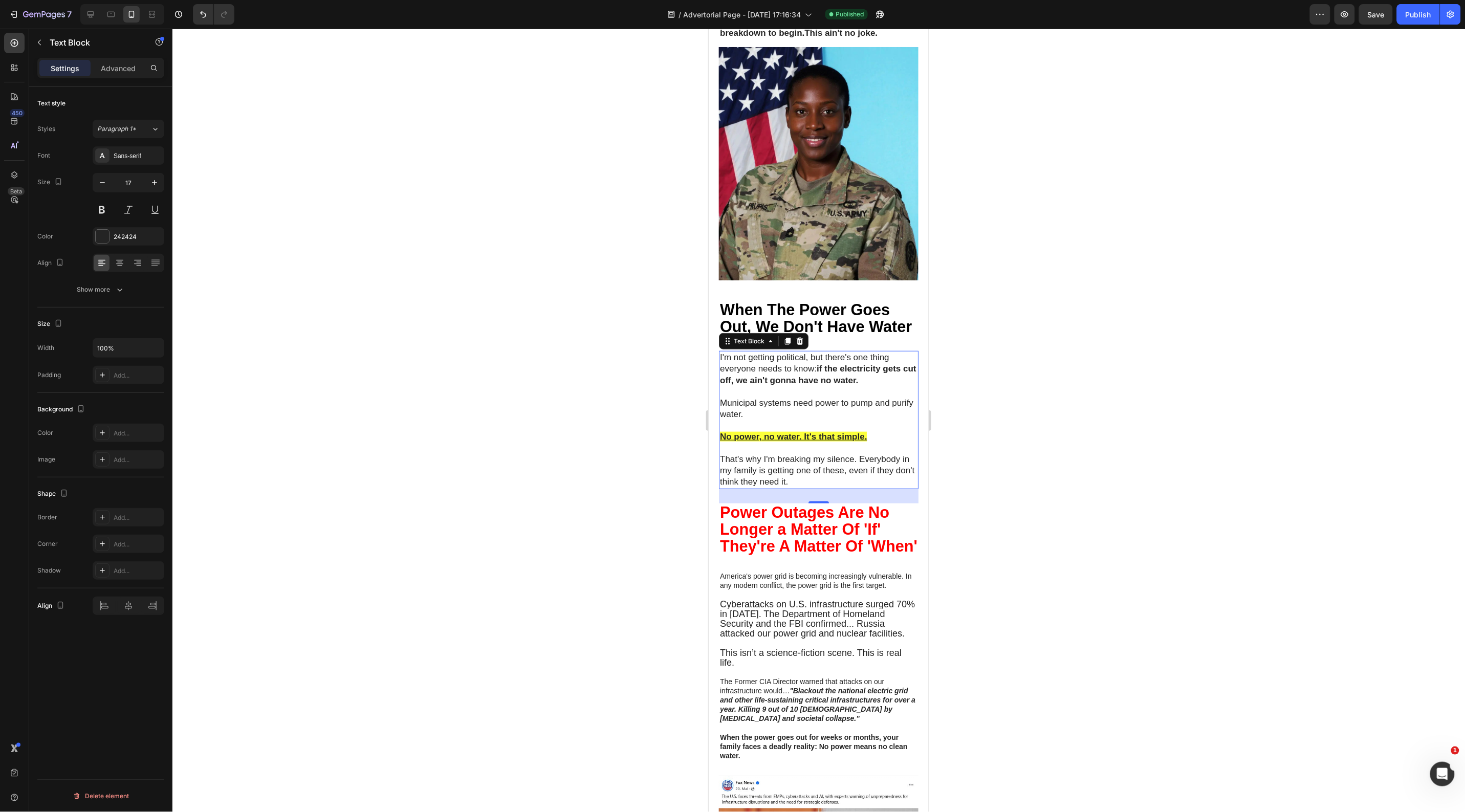
click at [441, 247] on div at bounding box center [818, 420] width 1292 height 783
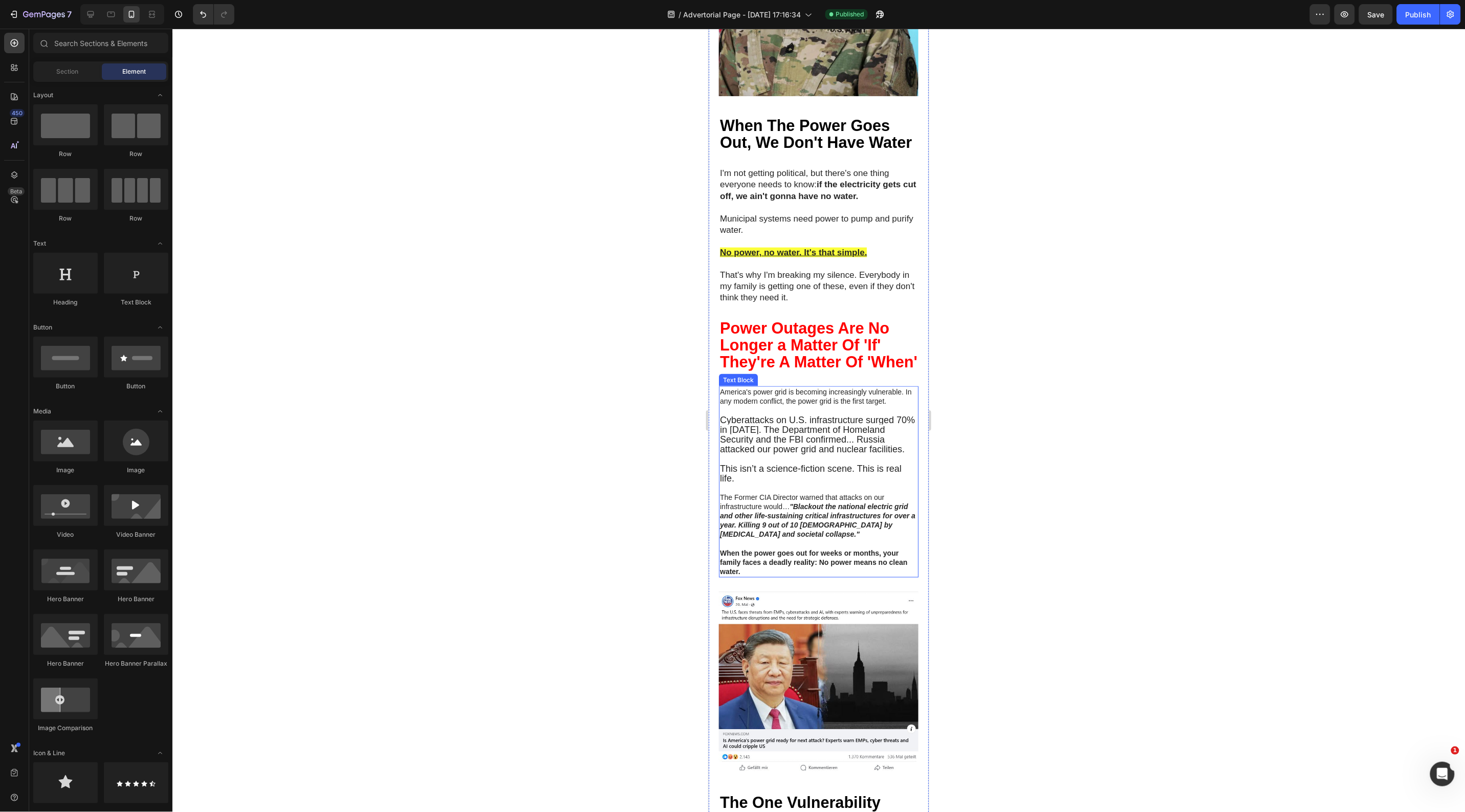
scroll to position [511, 0]
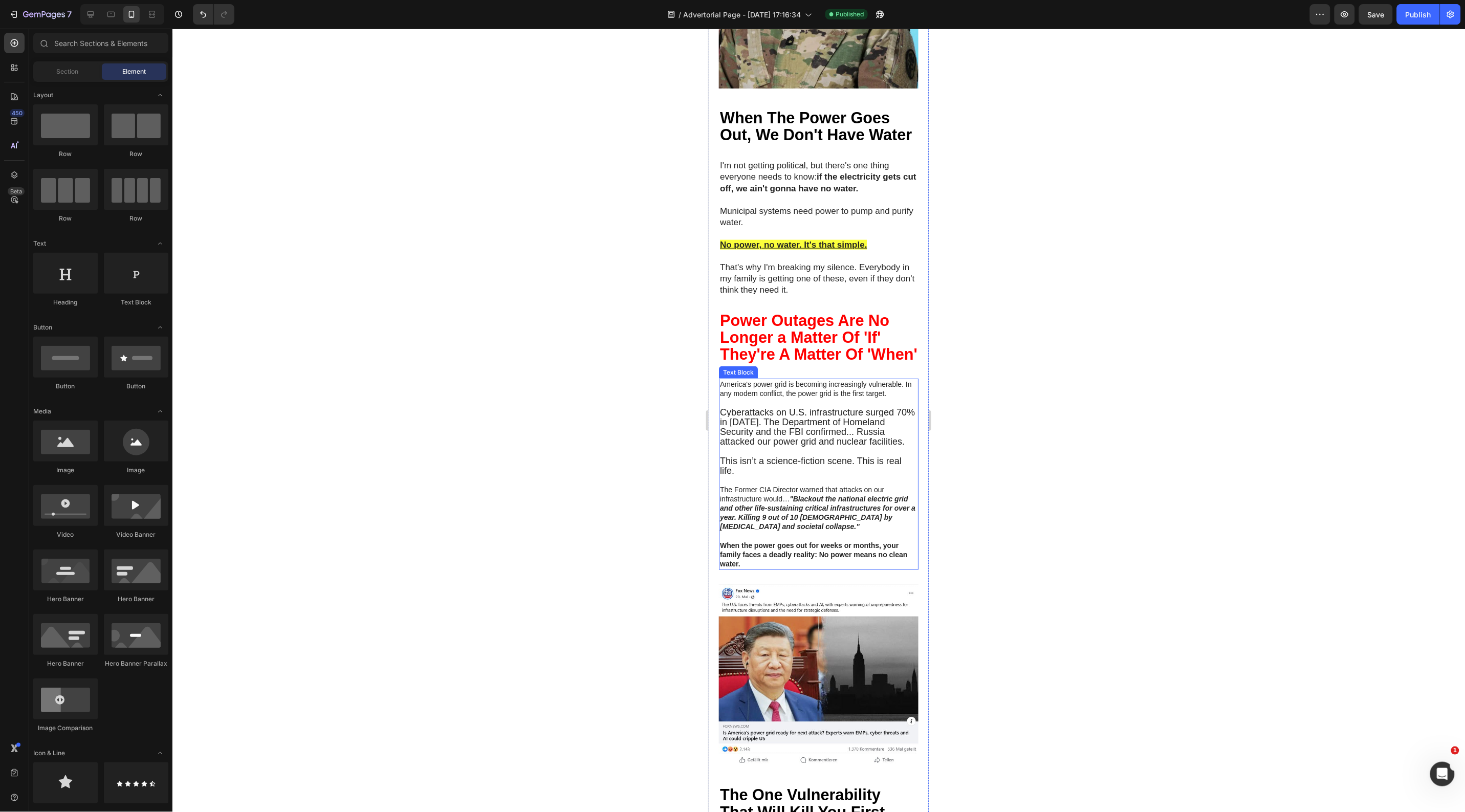
click at [812, 476] on p "Cyberattacks on U.S. infrastructure surged 70% in 2024. The Department of Homel…" at bounding box center [817, 441] width 197 height 68
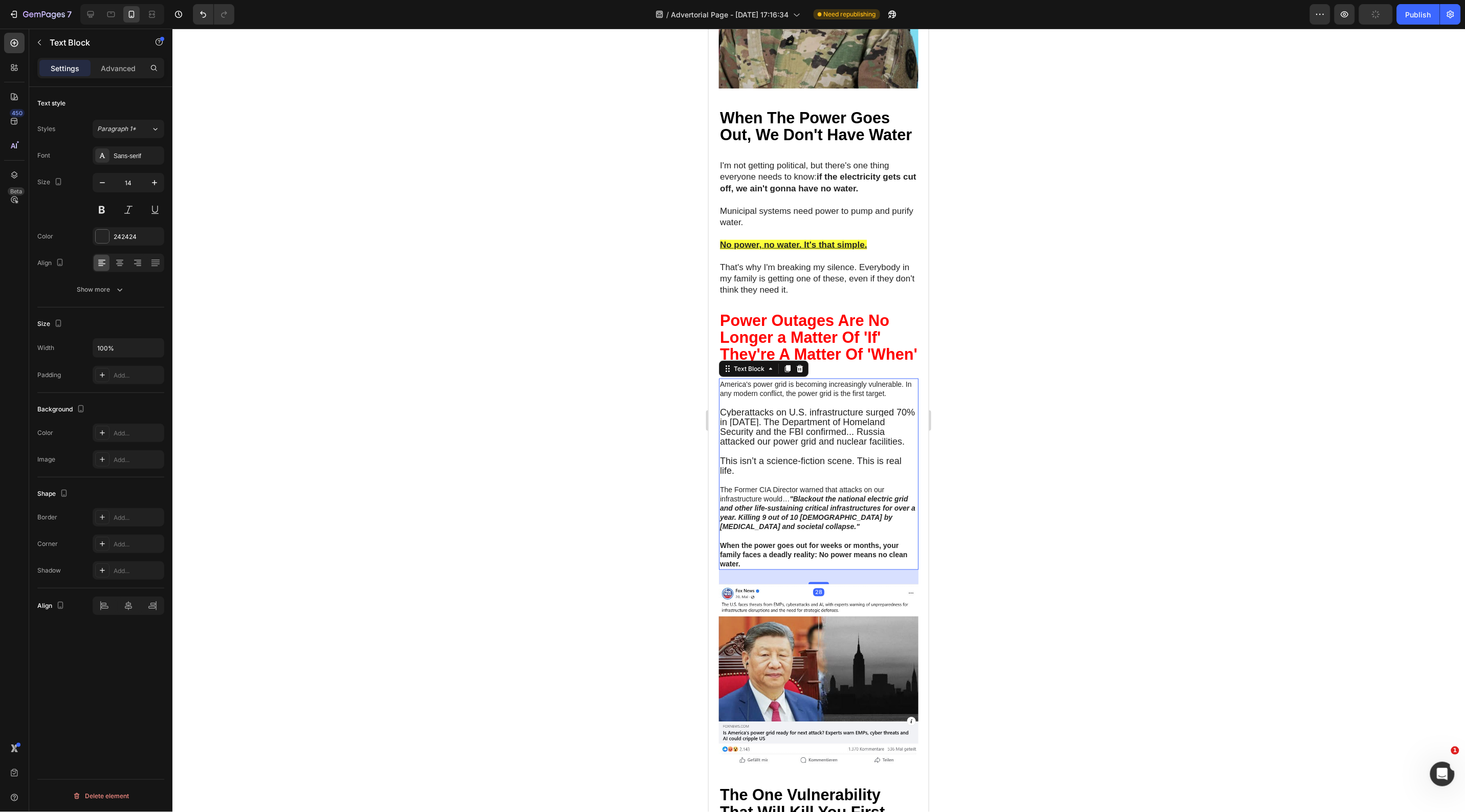
click at [741, 397] on p "America's power grid is becoming increasingly vulnerable. In any modern conflic…" at bounding box center [817, 388] width 197 height 19
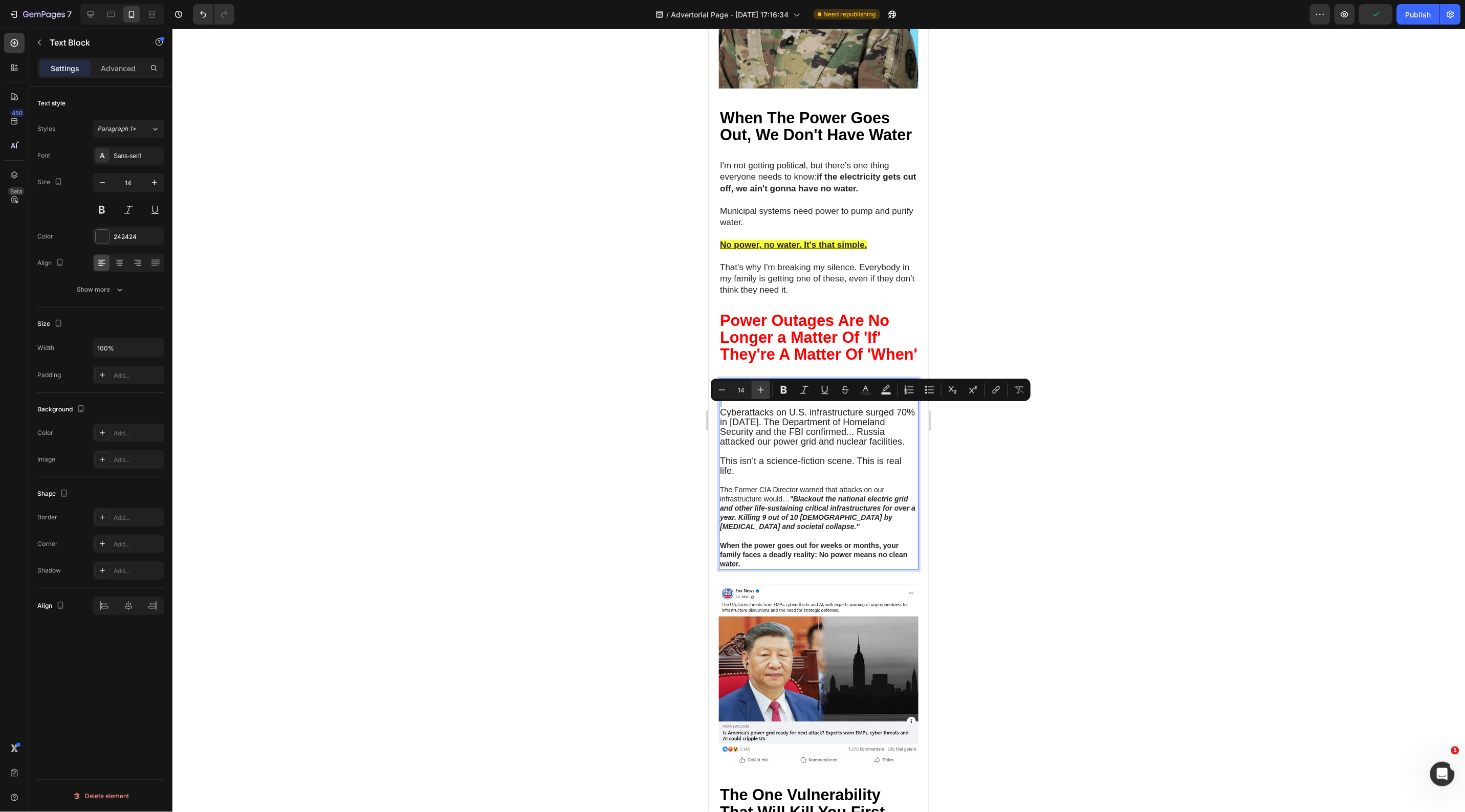
click at [758, 383] on button "Plus" at bounding box center [761, 390] width 19 height 19
click at [758, 387] on icon "Editor contextual toolbar" at bounding box center [761, 390] width 10 height 10
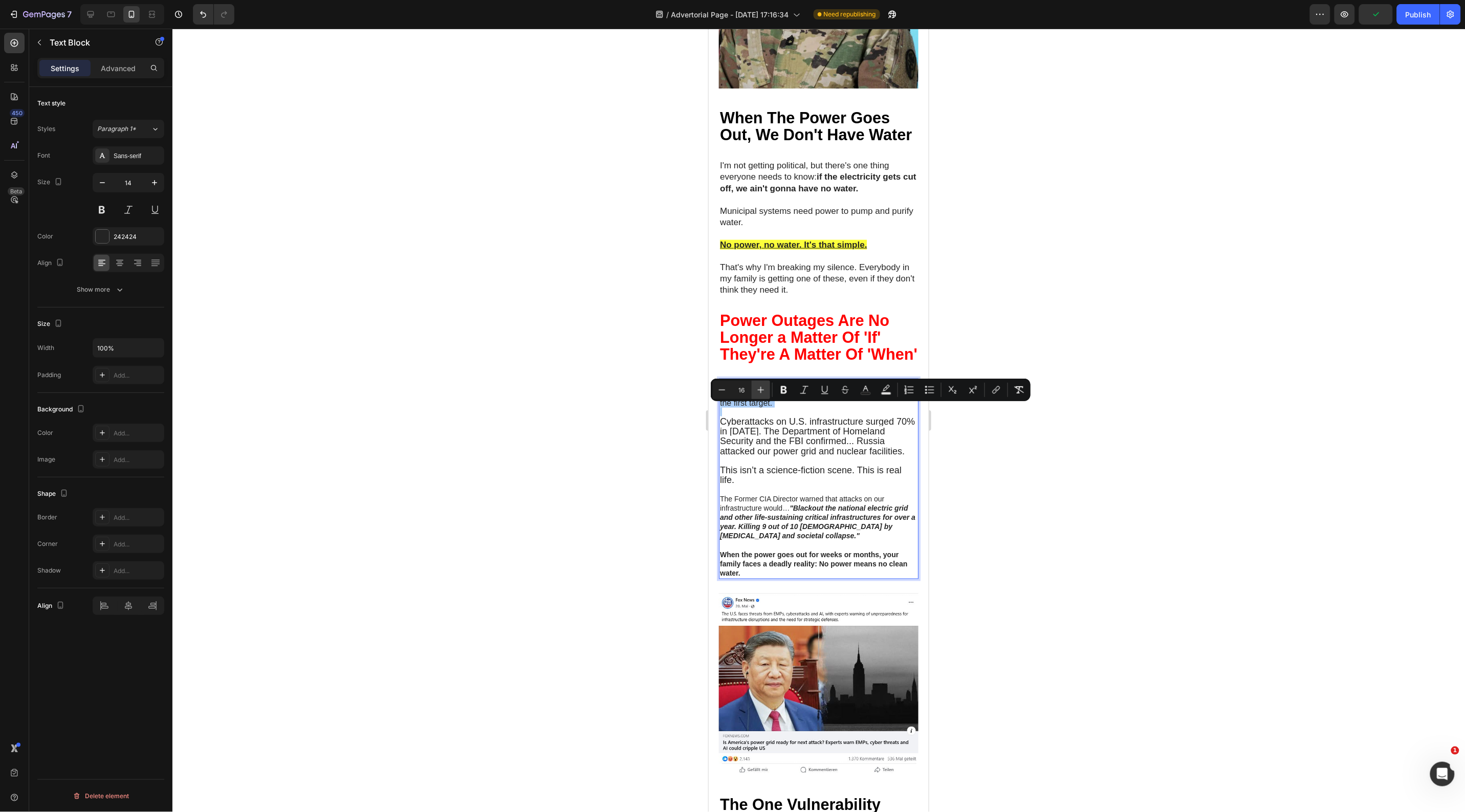
click at [758, 387] on icon "Editor contextual toolbar" at bounding box center [761, 390] width 10 height 10
type input "18"
click at [579, 499] on div at bounding box center [818, 420] width 1292 height 783
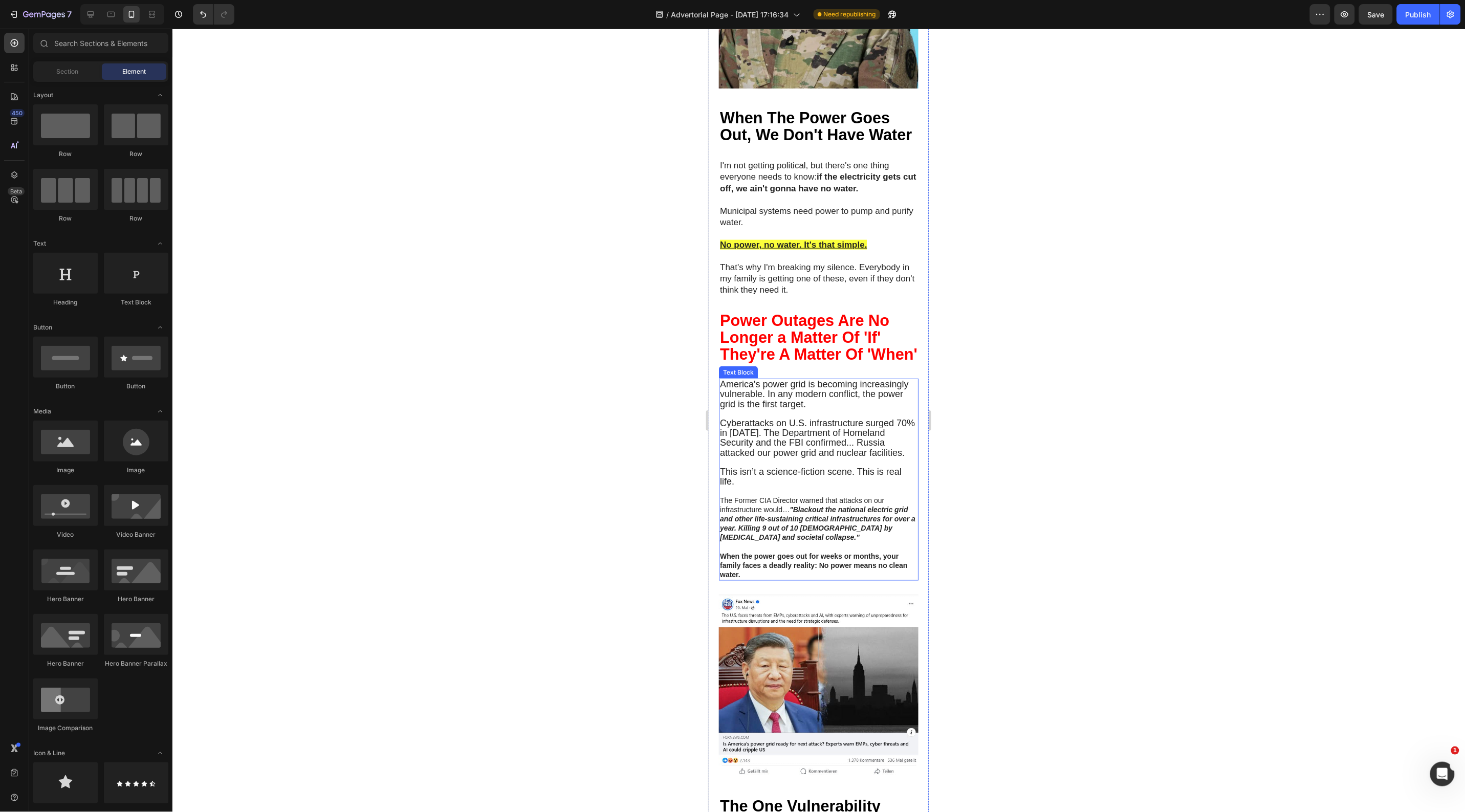
click at [805, 458] on span "Cyberattacks on U.S. infrastructure surged 70% in [DATE]. The Department of Hom…" at bounding box center [817, 437] width 195 height 40
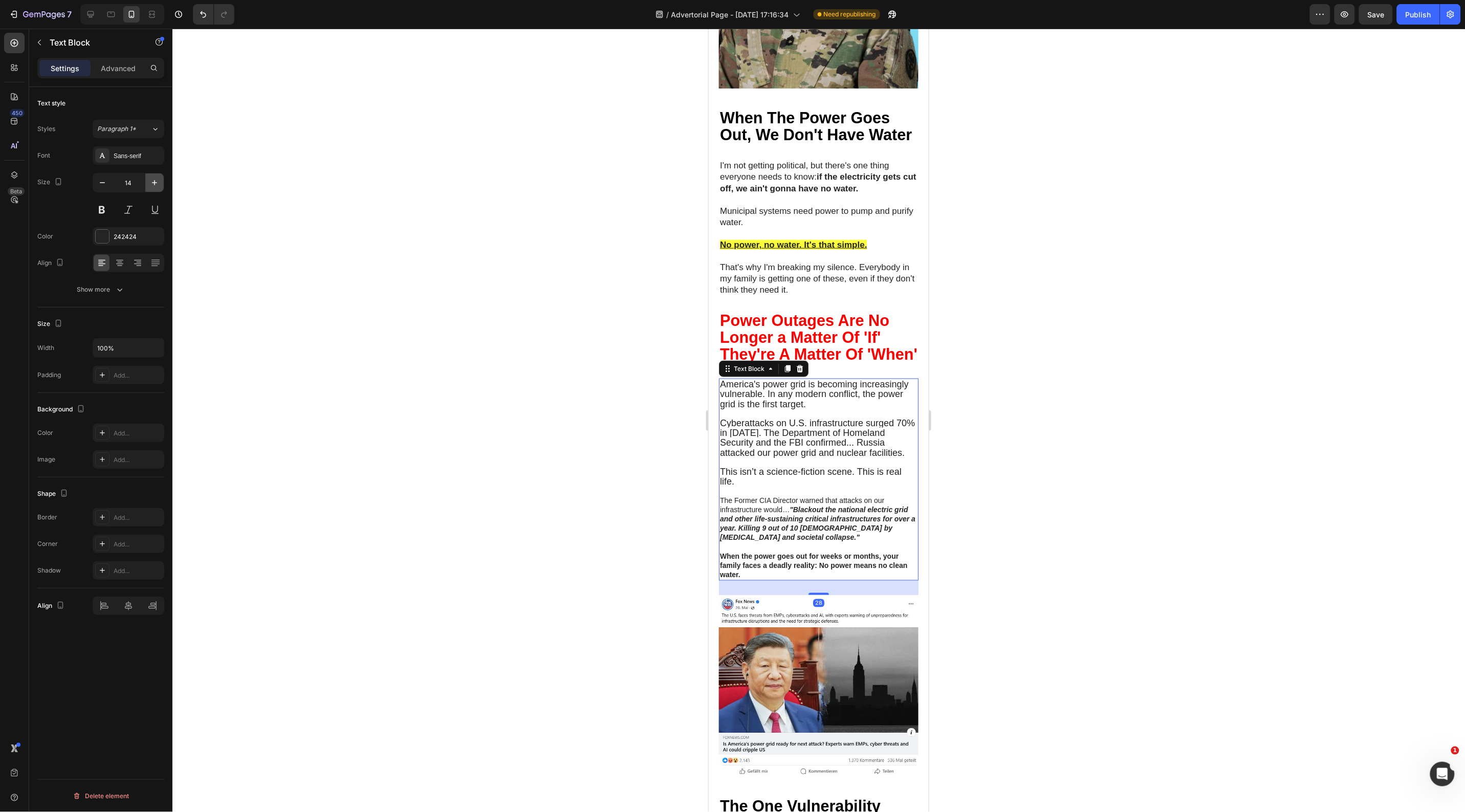
click at [154, 185] on icon "button" at bounding box center [155, 183] width 10 height 10
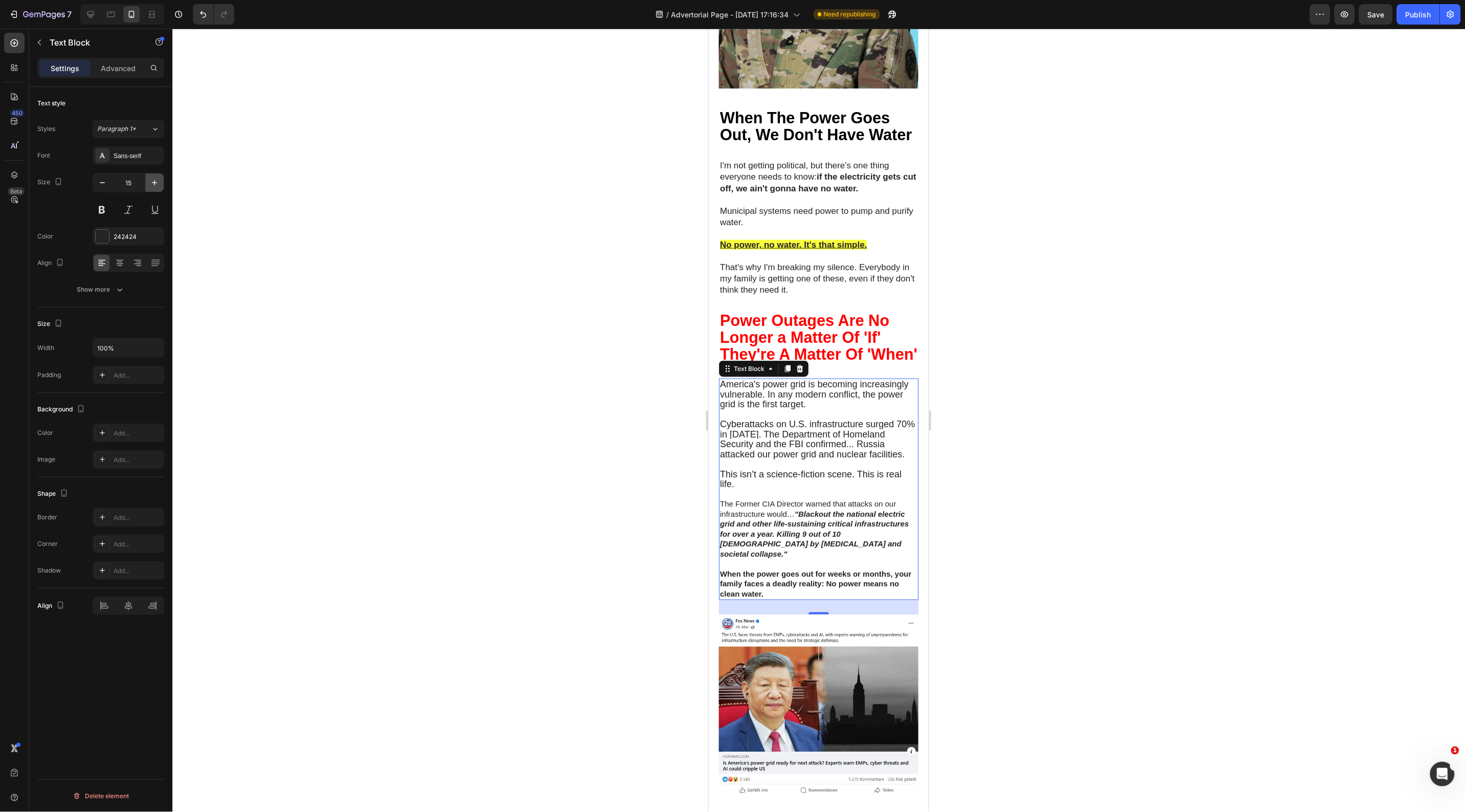
click at [154, 185] on icon "button" at bounding box center [155, 183] width 10 height 10
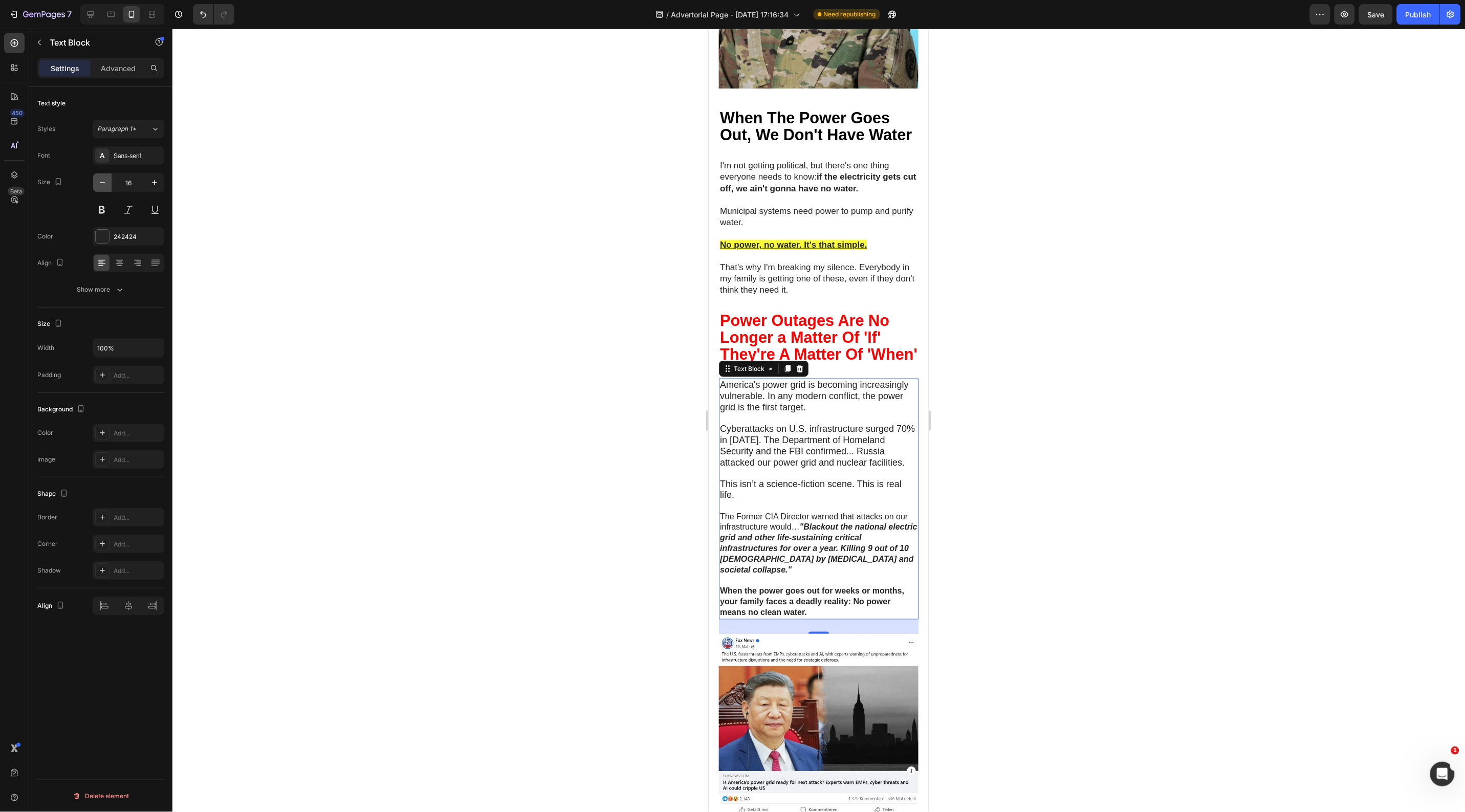
click at [97, 190] on button "button" at bounding box center [103, 183] width 19 height 19
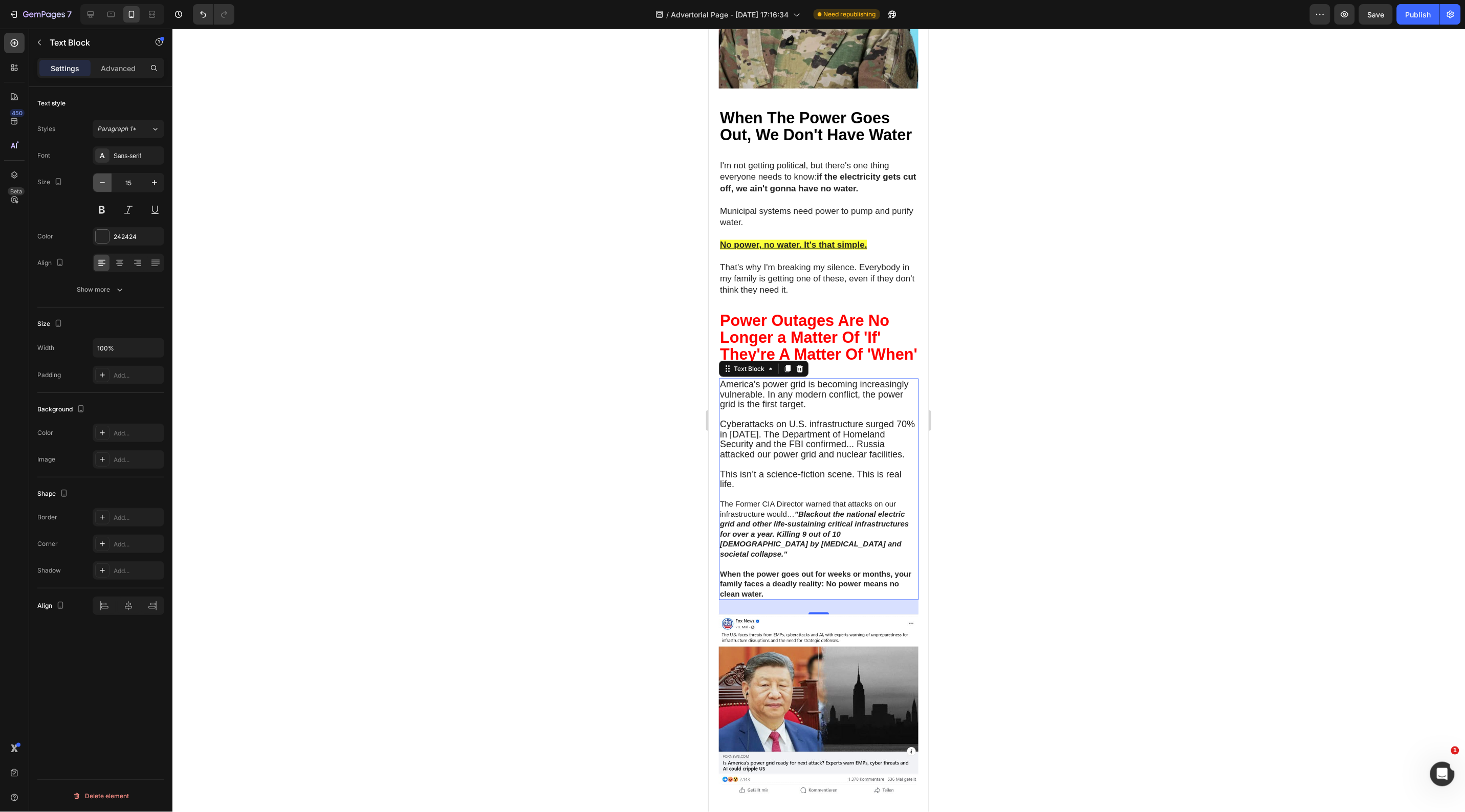
click at [98, 190] on button "button" at bounding box center [103, 183] width 19 height 19
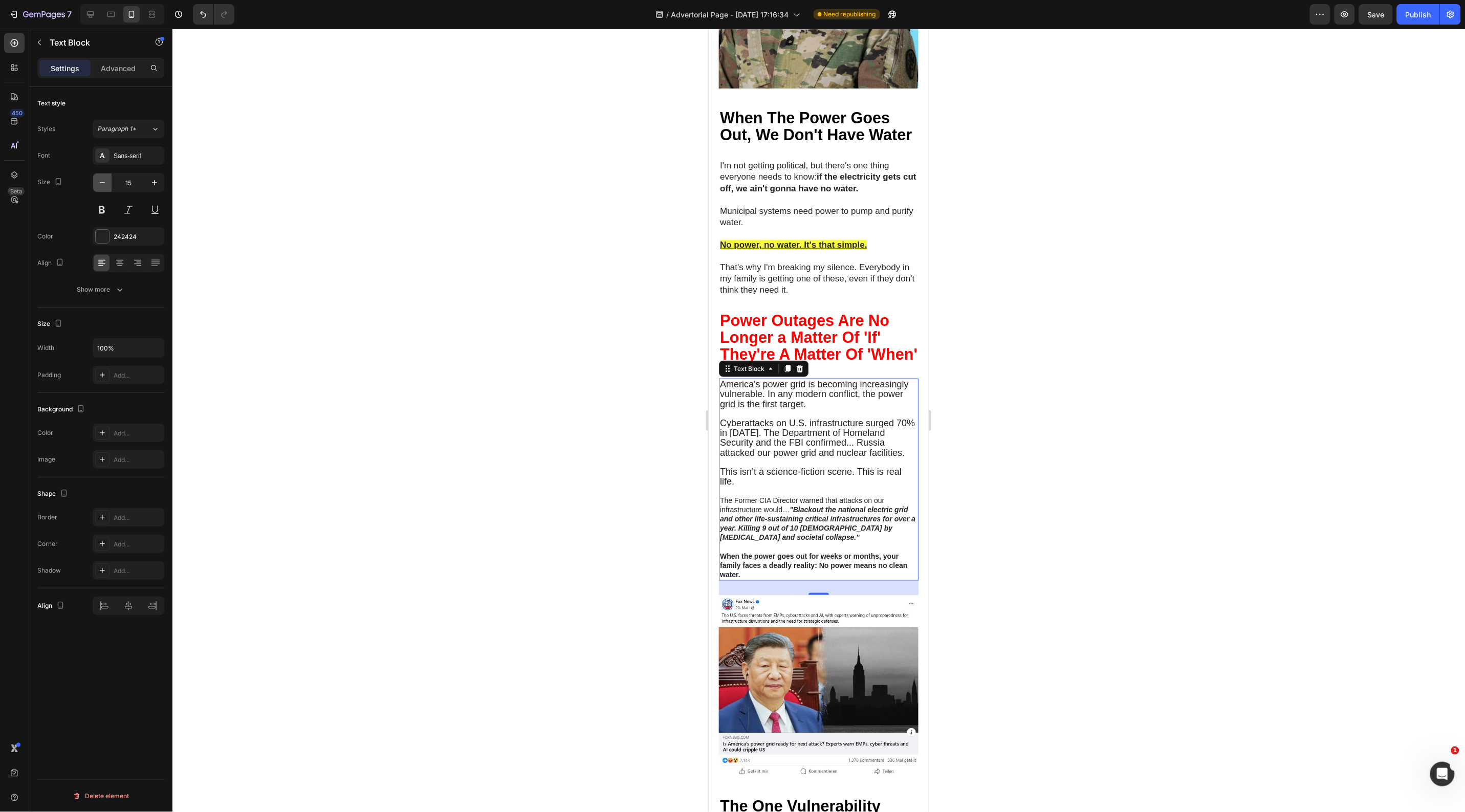
type input "14"
click at [331, 257] on div at bounding box center [818, 420] width 1292 height 783
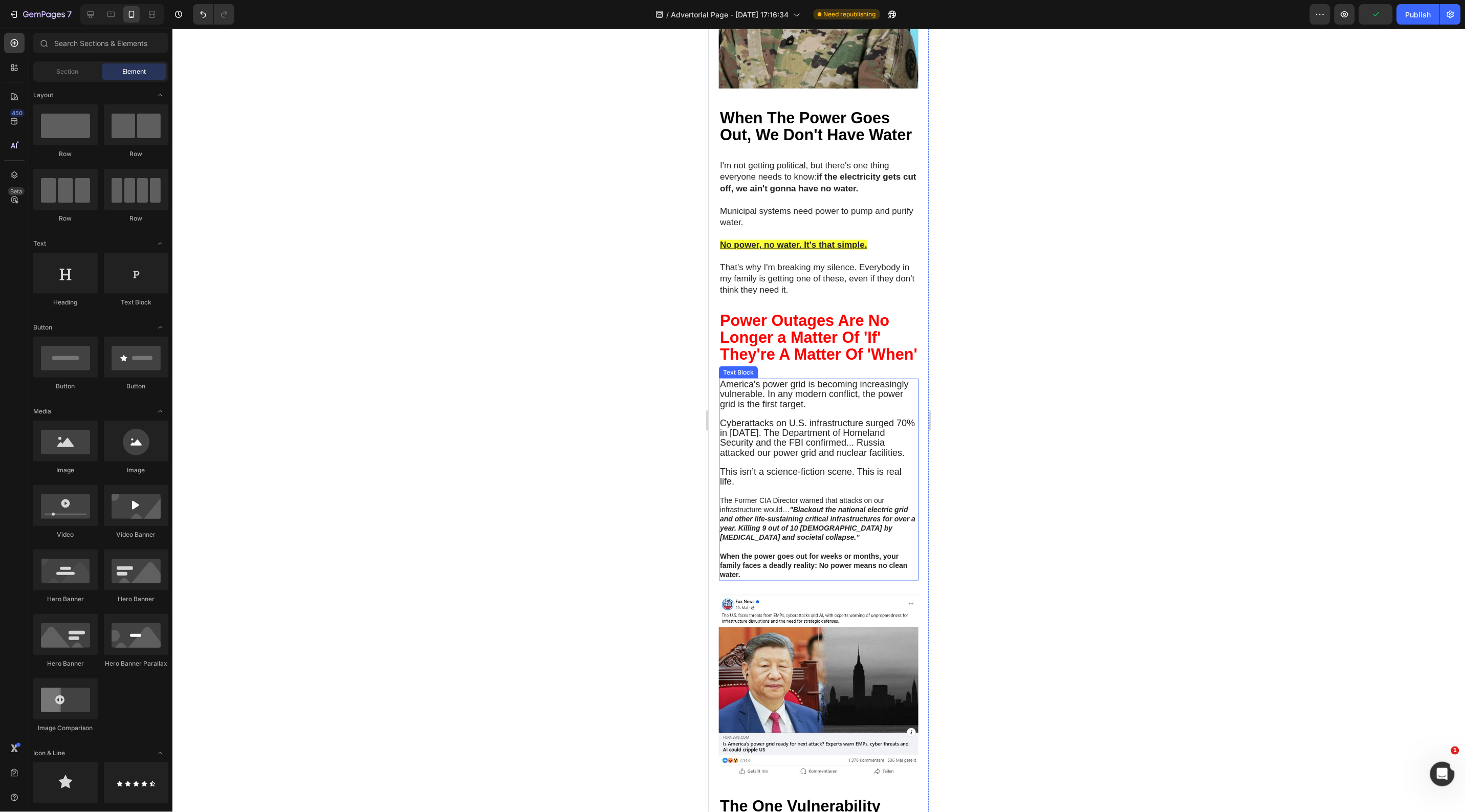
click at [799, 408] on span "America's power grid is becoming increasingly vulnerable. In any modern conflic…" at bounding box center [813, 393] width 189 height 30
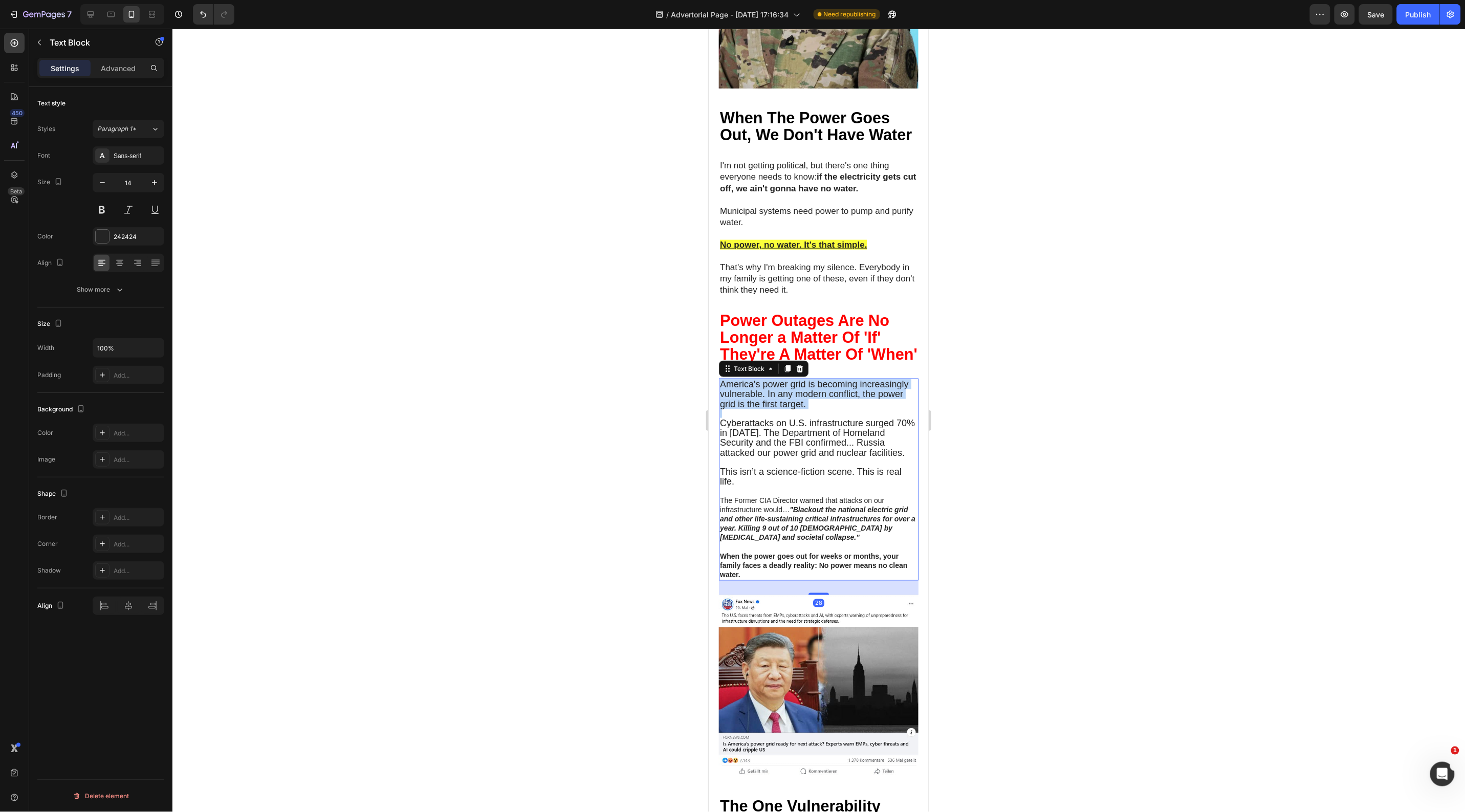
click at [799, 408] on span "America's power grid is becoming increasingly vulnerable. In any modern conflic…" at bounding box center [813, 393] width 189 height 30
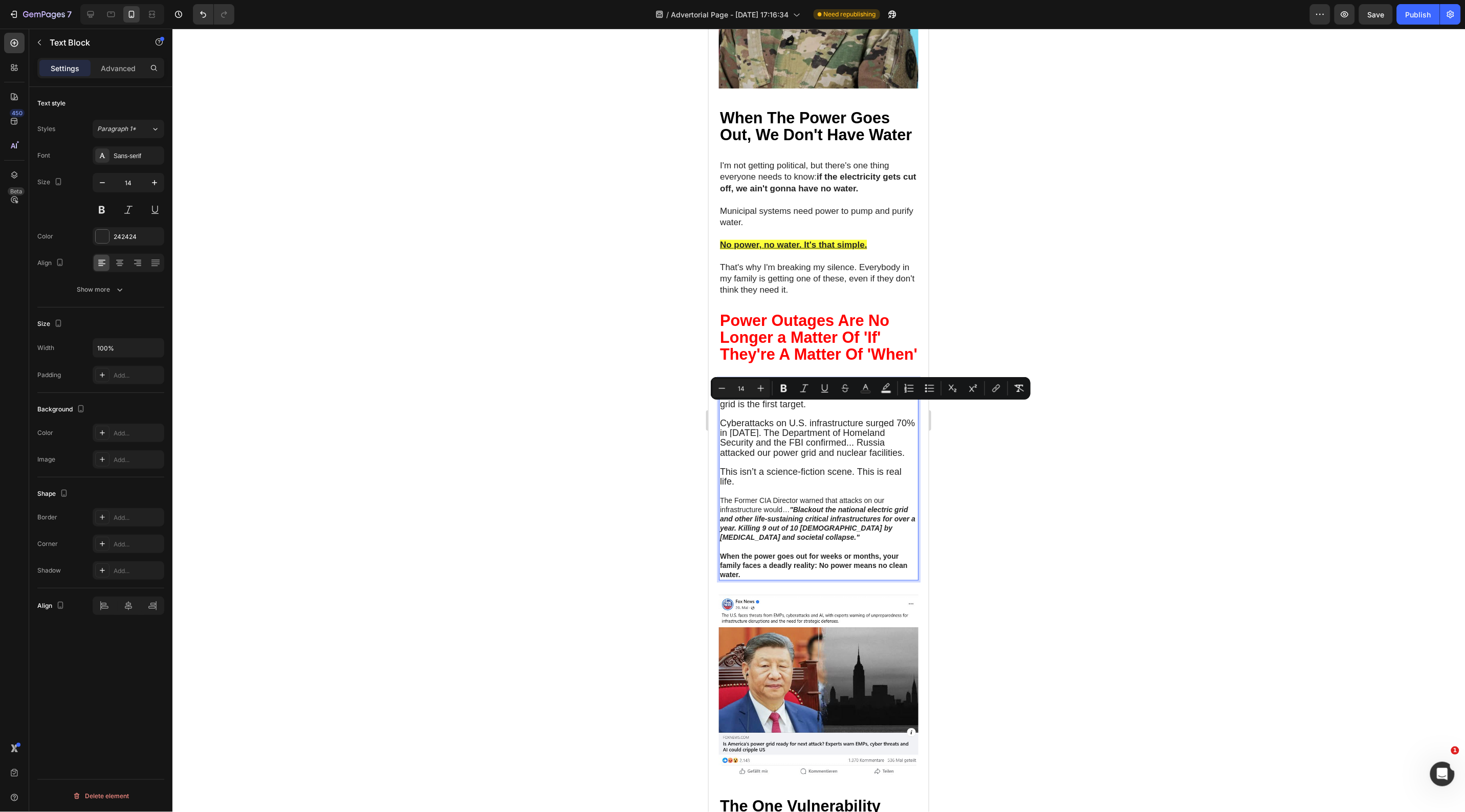
click at [774, 580] on p "When the power goes out for weeks or months, your family faces a deadly reality…" at bounding box center [817, 565] width 197 height 28
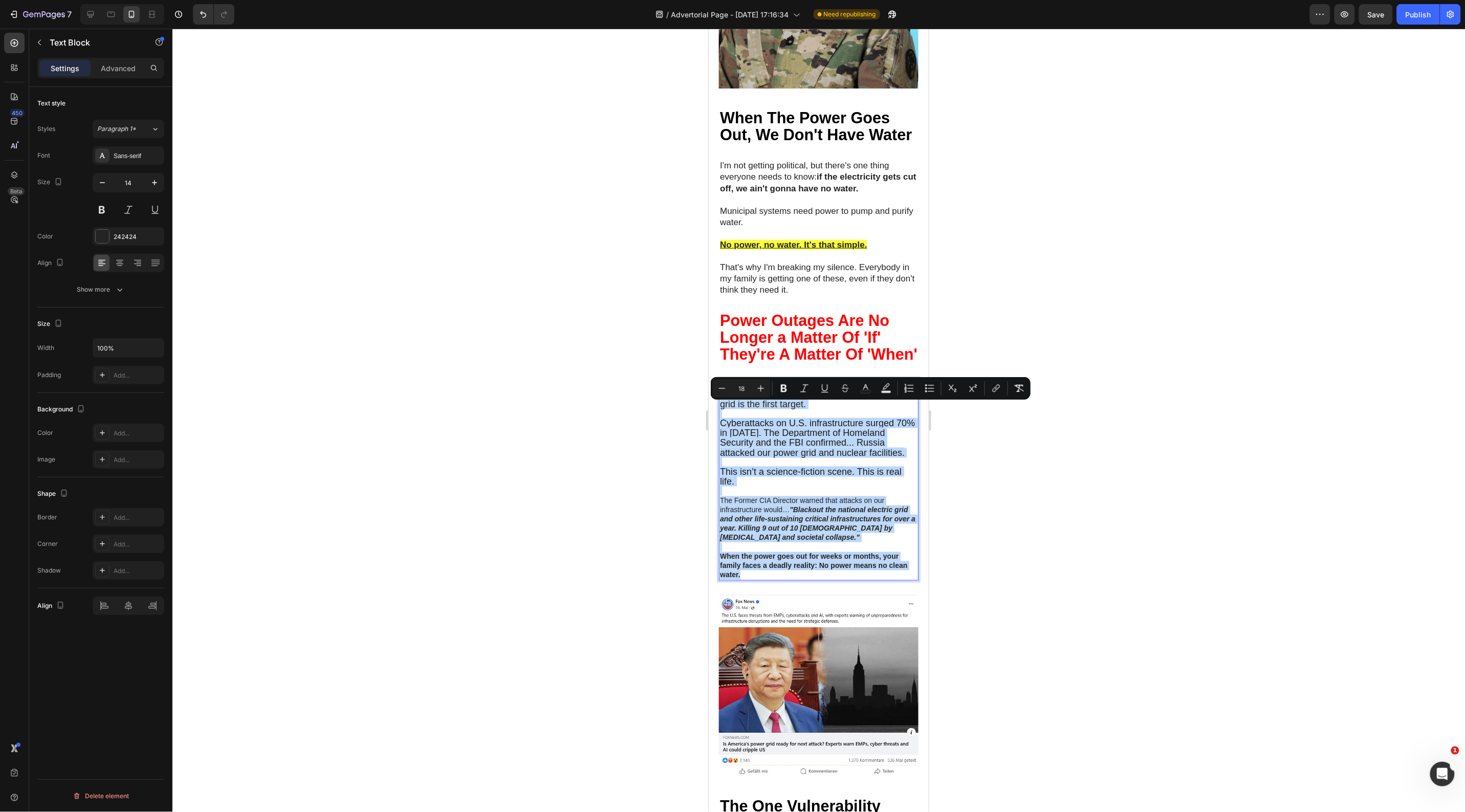
drag, startPoint x: 755, startPoint y: 585, endPoint x: 720, endPoint y: 405, distance: 183.4
click at [720, 405] on div "America's power grid is becoming increasingly vulnerable. In any modern conflic…" at bounding box center [818, 479] width 200 height 202
copy div "America's power grid is becoming increasingly vulnerable. In any modern conflic…"
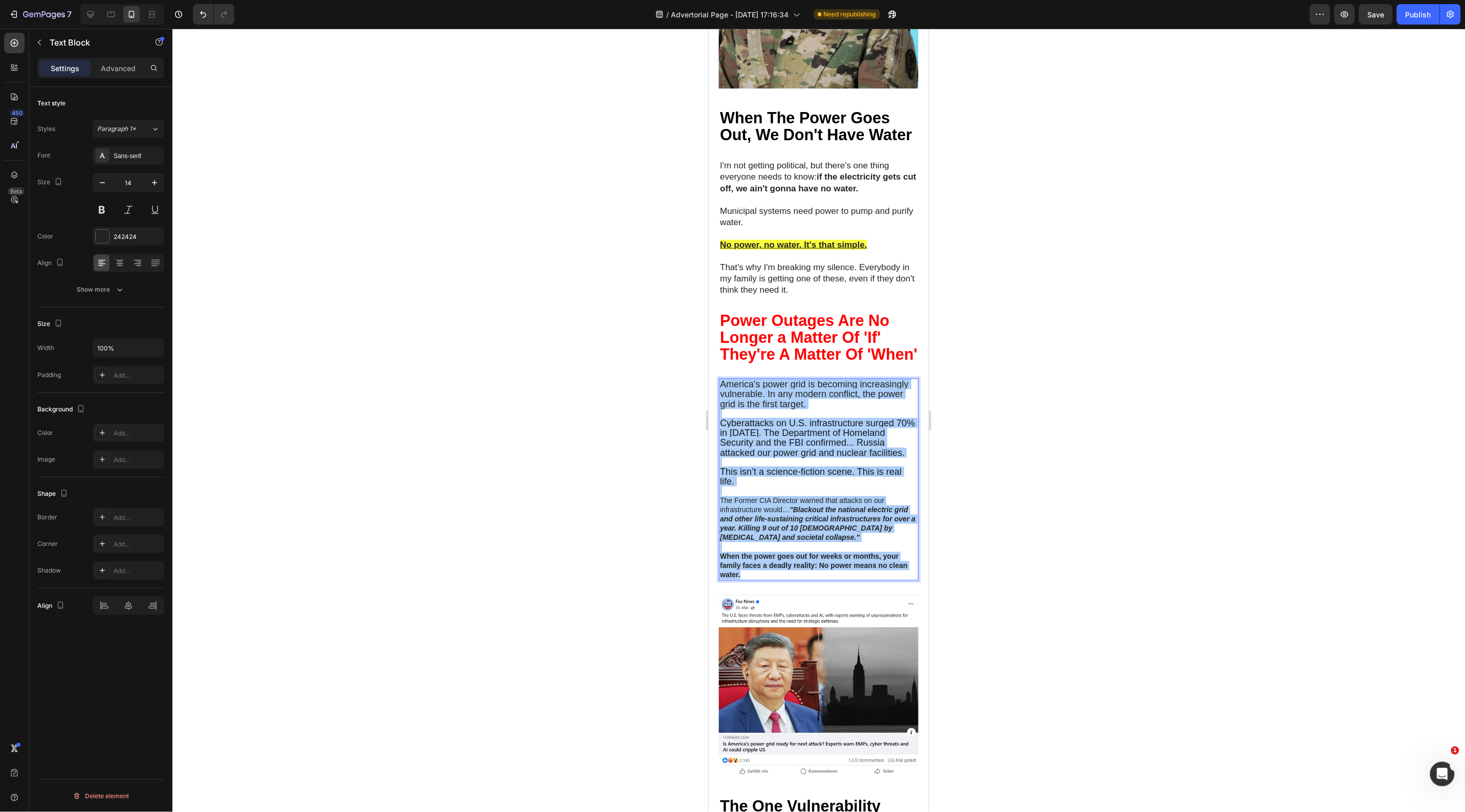
drag, startPoint x: 565, startPoint y: 514, endPoint x: 582, endPoint y: 505, distance: 19.2
click at [565, 514] on div at bounding box center [818, 420] width 1292 height 783
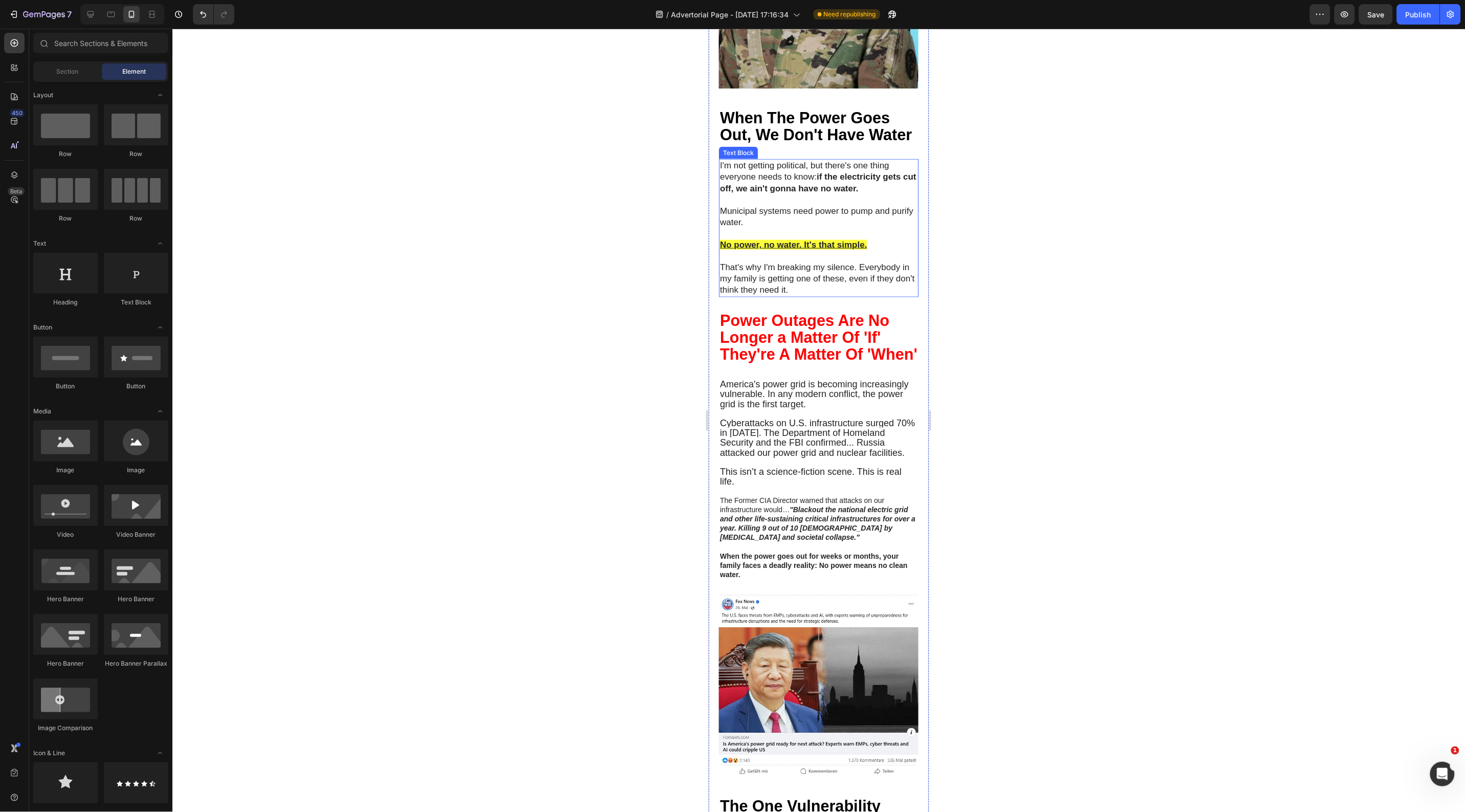
click at [798, 220] on p "Municipal systems need power to pump and purify water." at bounding box center [817, 216] width 197 height 22
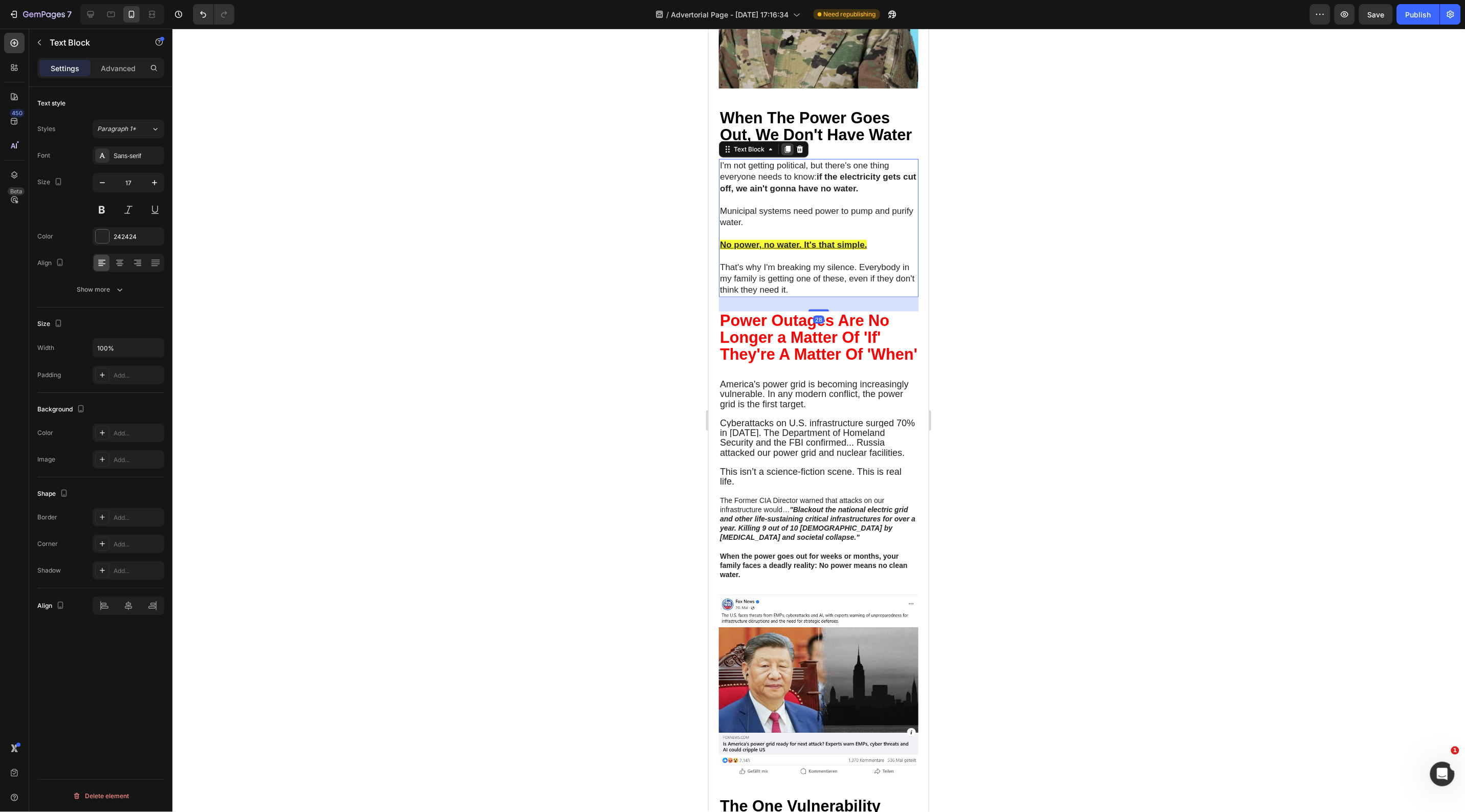
click at [783, 153] on icon at bounding box center [788, 149] width 9 height 9
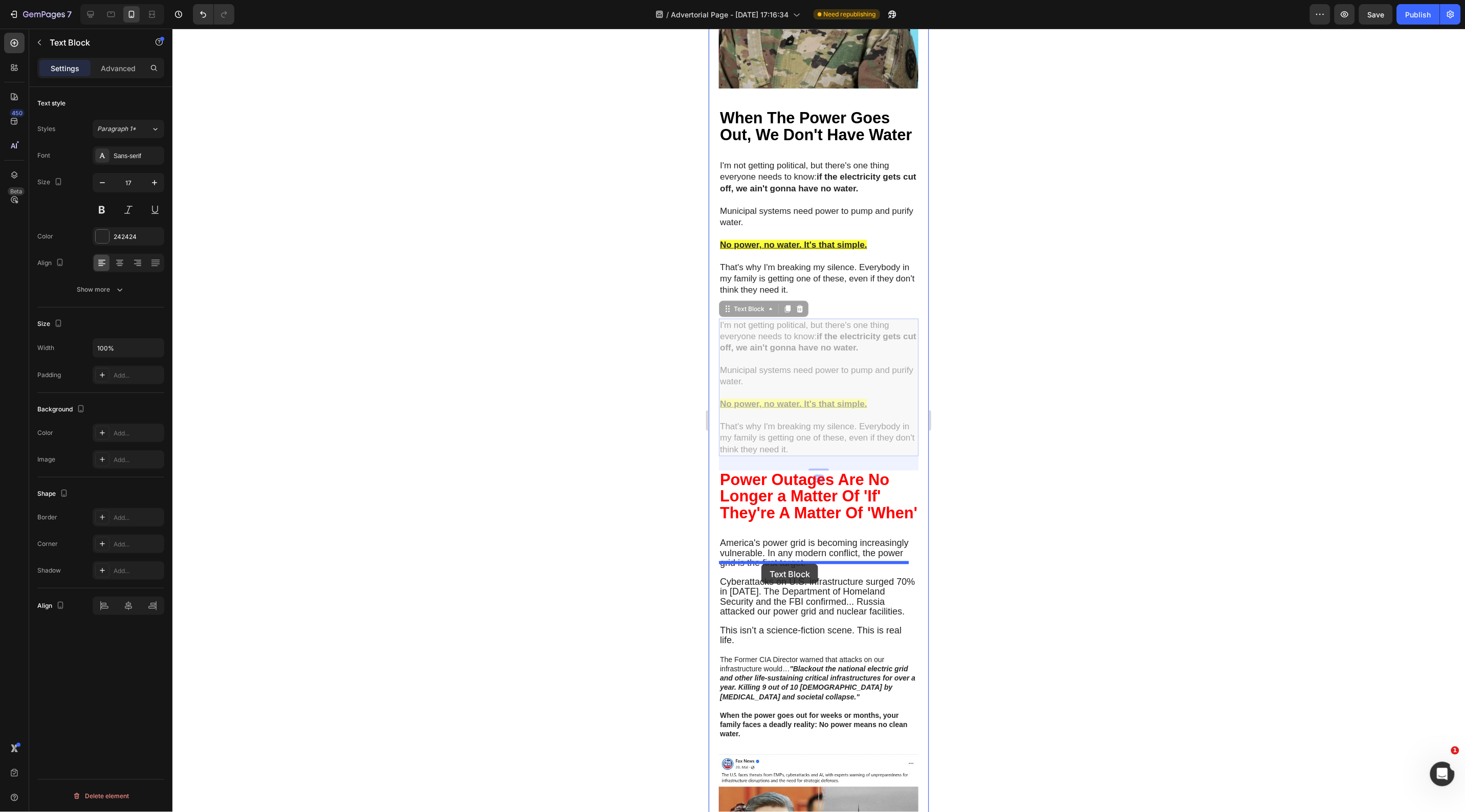
drag, startPoint x: 724, startPoint y: 315, endPoint x: 761, endPoint y: 564, distance: 251.7
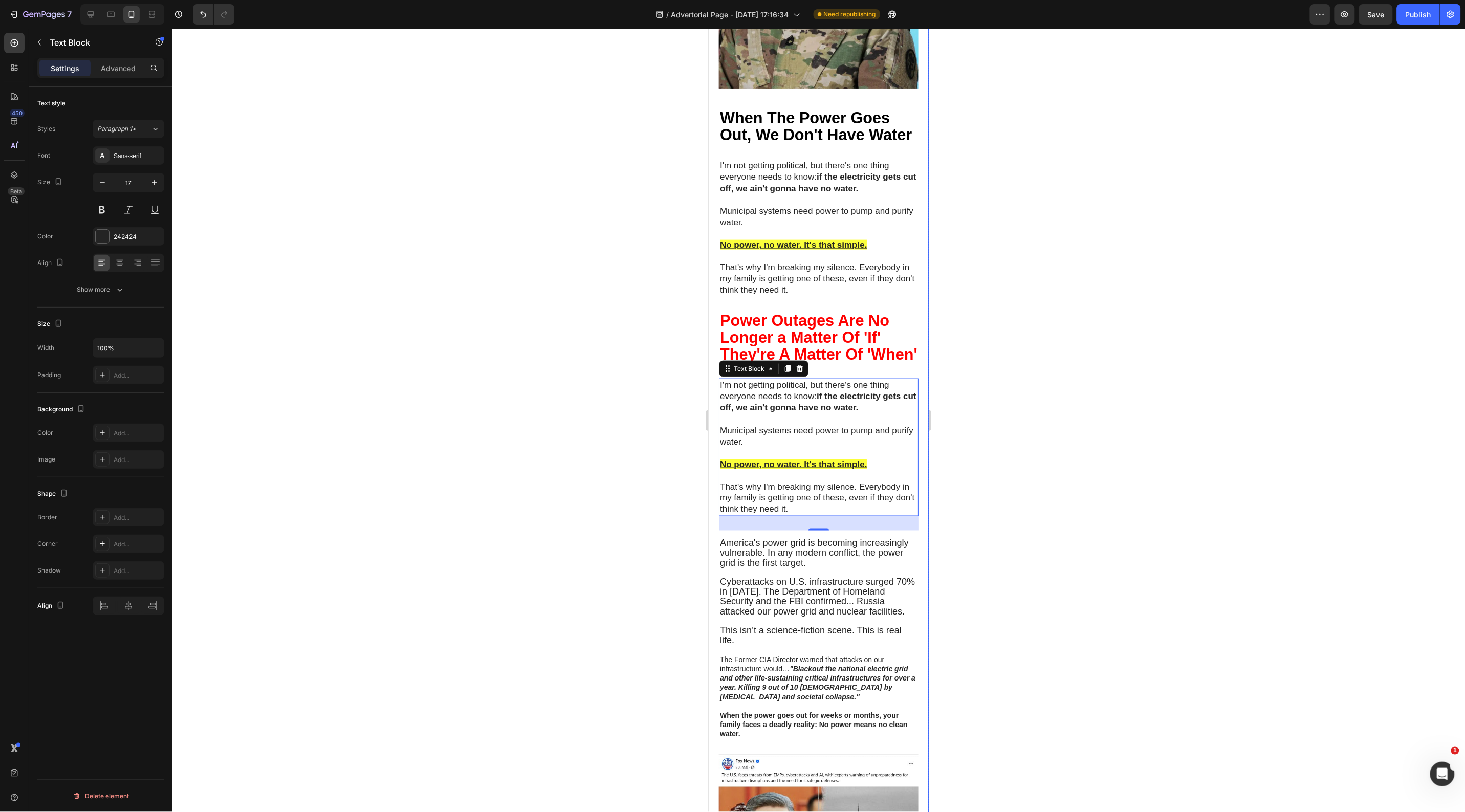
click at [569, 586] on div at bounding box center [818, 420] width 1292 height 783
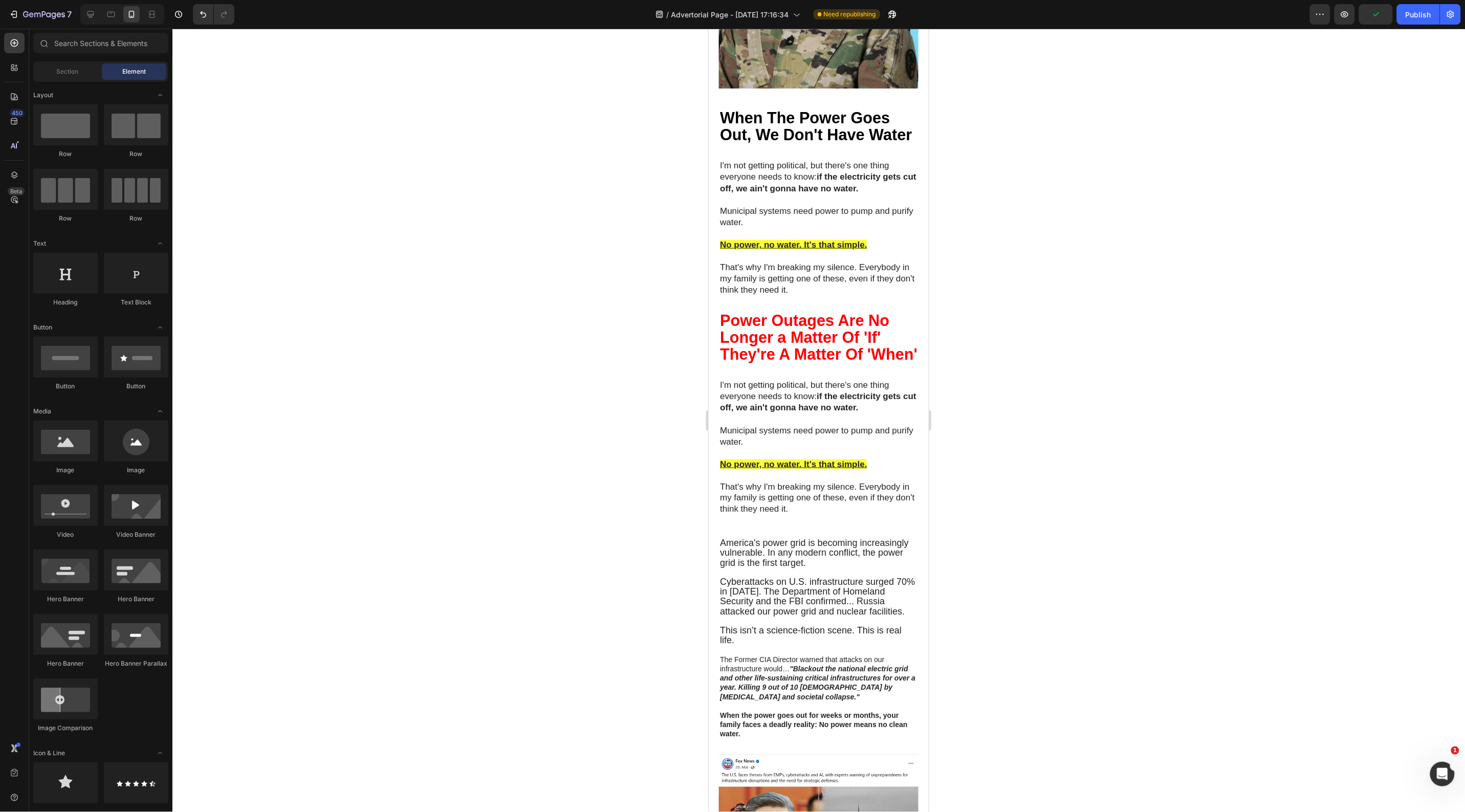
click at [599, 445] on div at bounding box center [818, 420] width 1292 height 783
drag, startPoint x: 630, startPoint y: 619, endPoint x: 636, endPoint y: 616, distance: 6.7
click at [630, 619] on div at bounding box center [818, 420] width 1292 height 783
click at [792, 469] on u "No power, no water. It's that simple." at bounding box center [793, 463] width 147 height 9
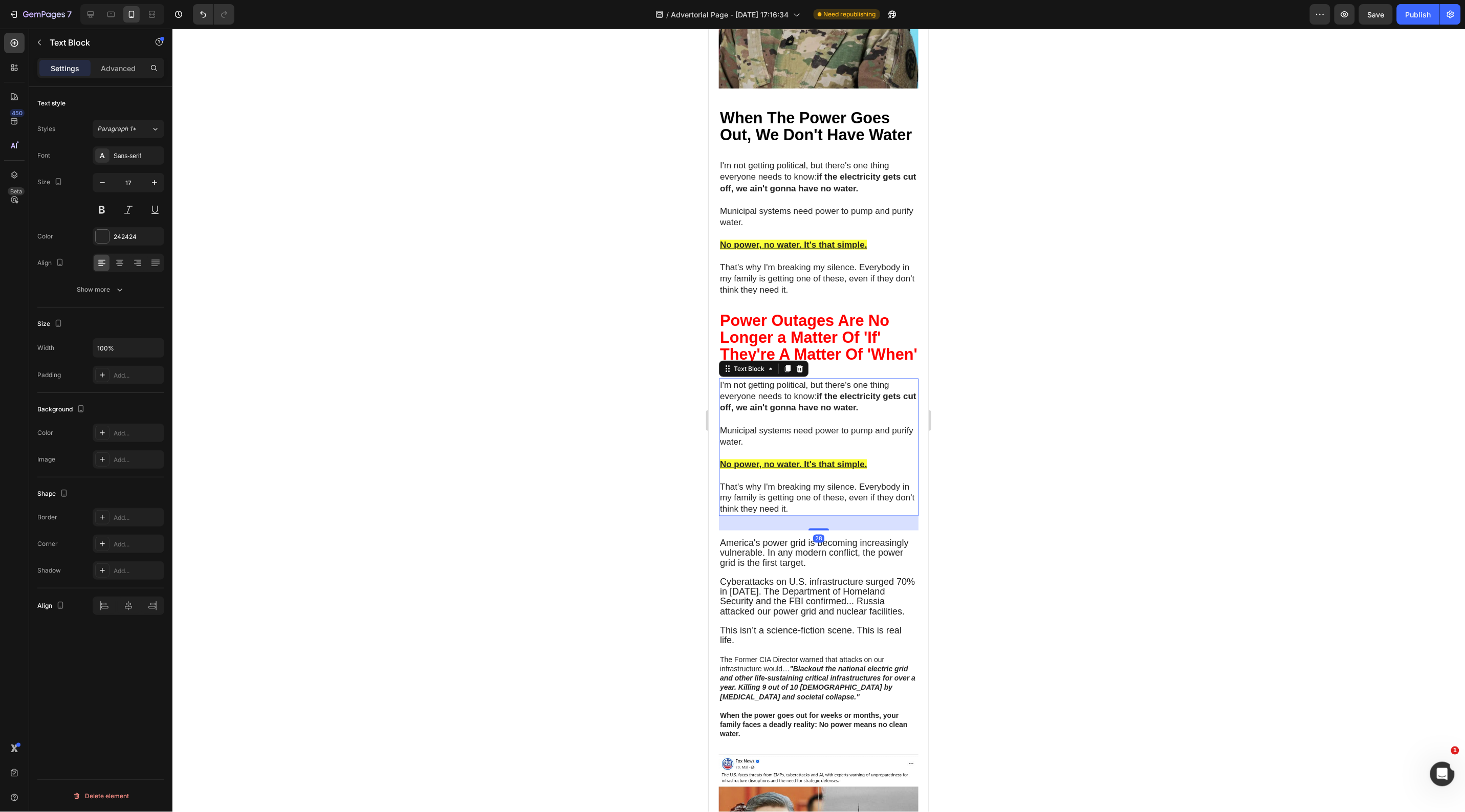
click at [792, 469] on u "No power, no water. It's that simple." at bounding box center [793, 463] width 147 height 9
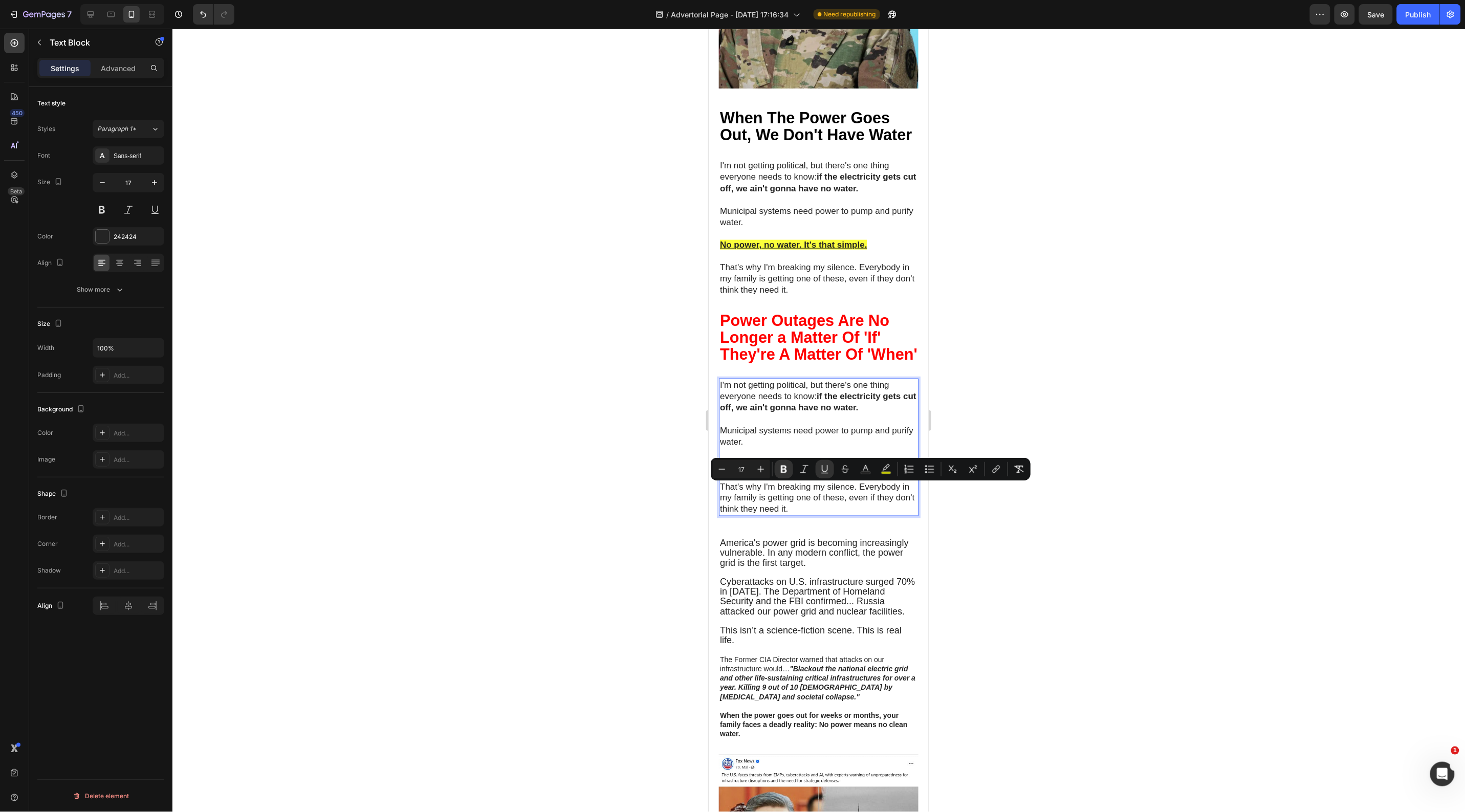
click at [797, 412] on strong "if the electricity gets cut off, we ain't gonna have no water." at bounding box center [817, 401] width 196 height 21
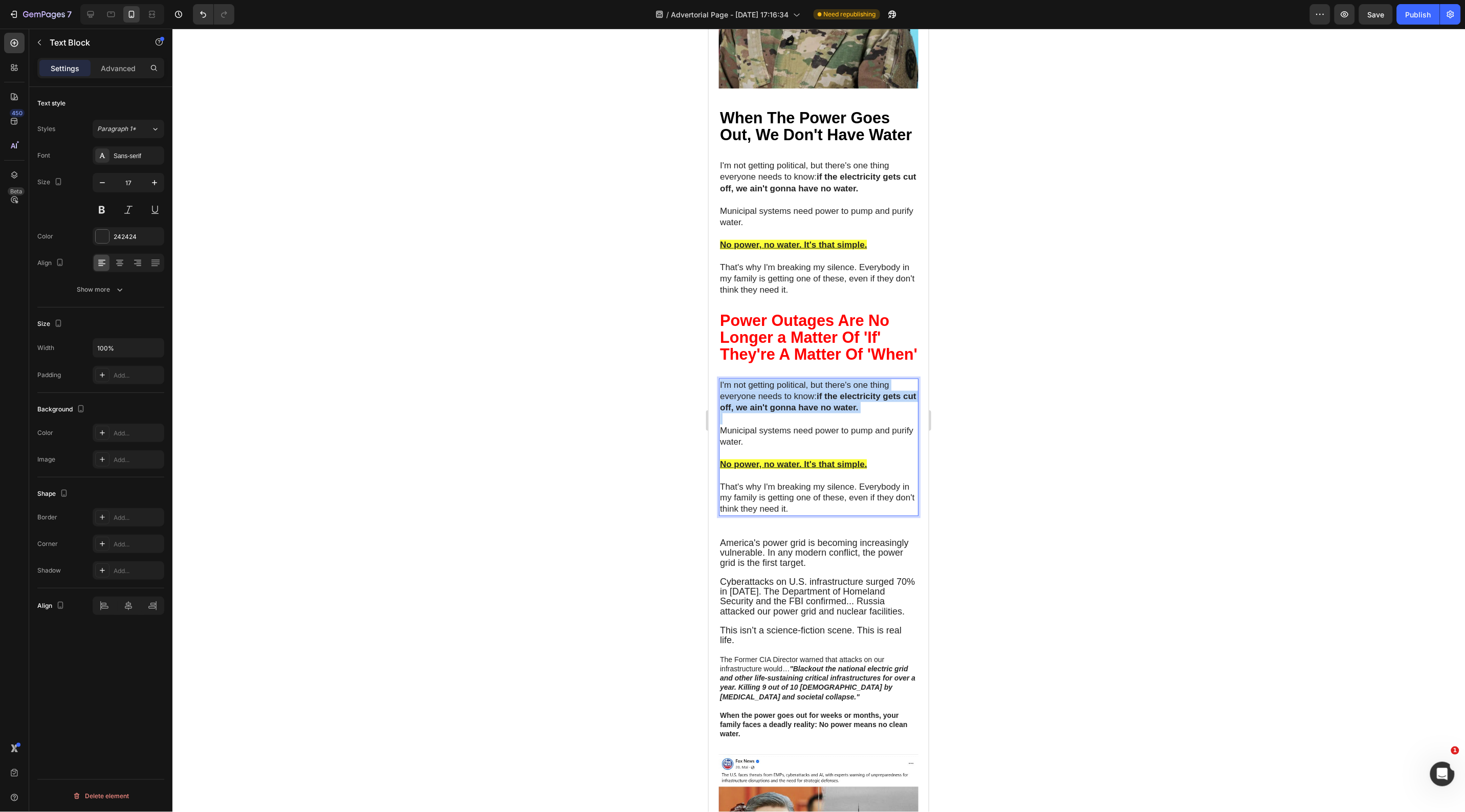
click at [797, 412] on strong "if the electricity gets cut off, we ain't gonna have no water." at bounding box center [817, 401] width 196 height 21
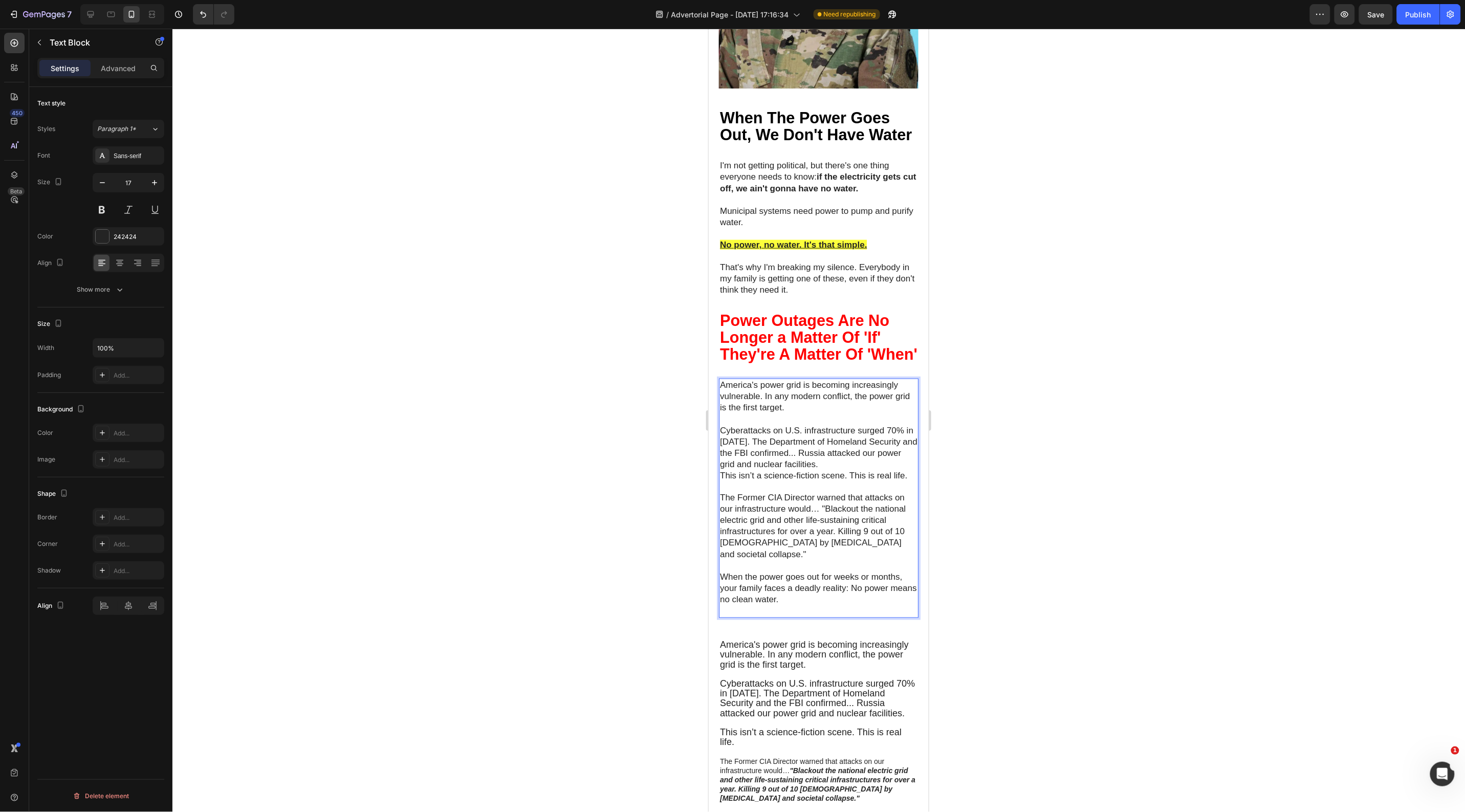
click at [533, 488] on div at bounding box center [818, 420] width 1292 height 783
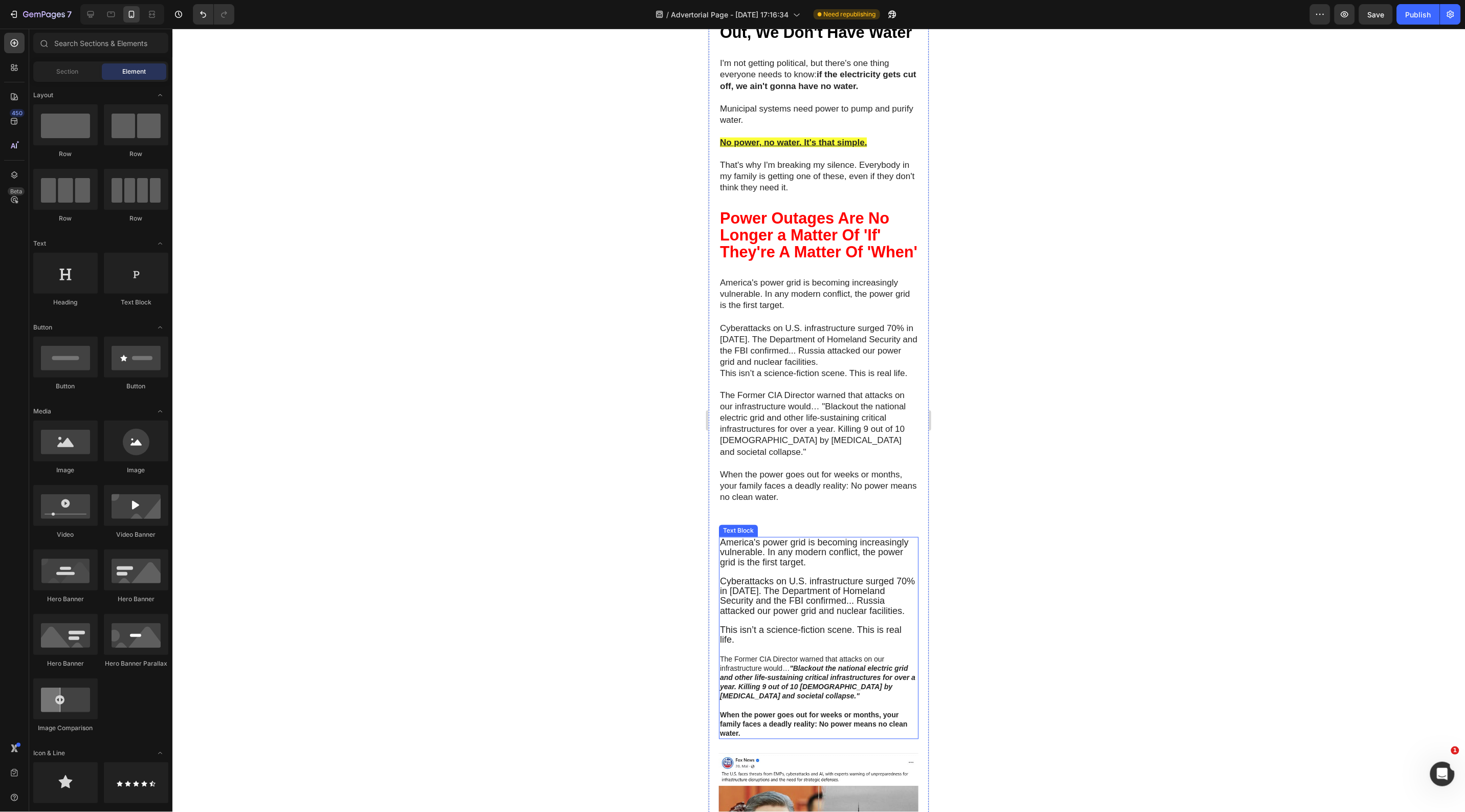
scroll to position [768, 0]
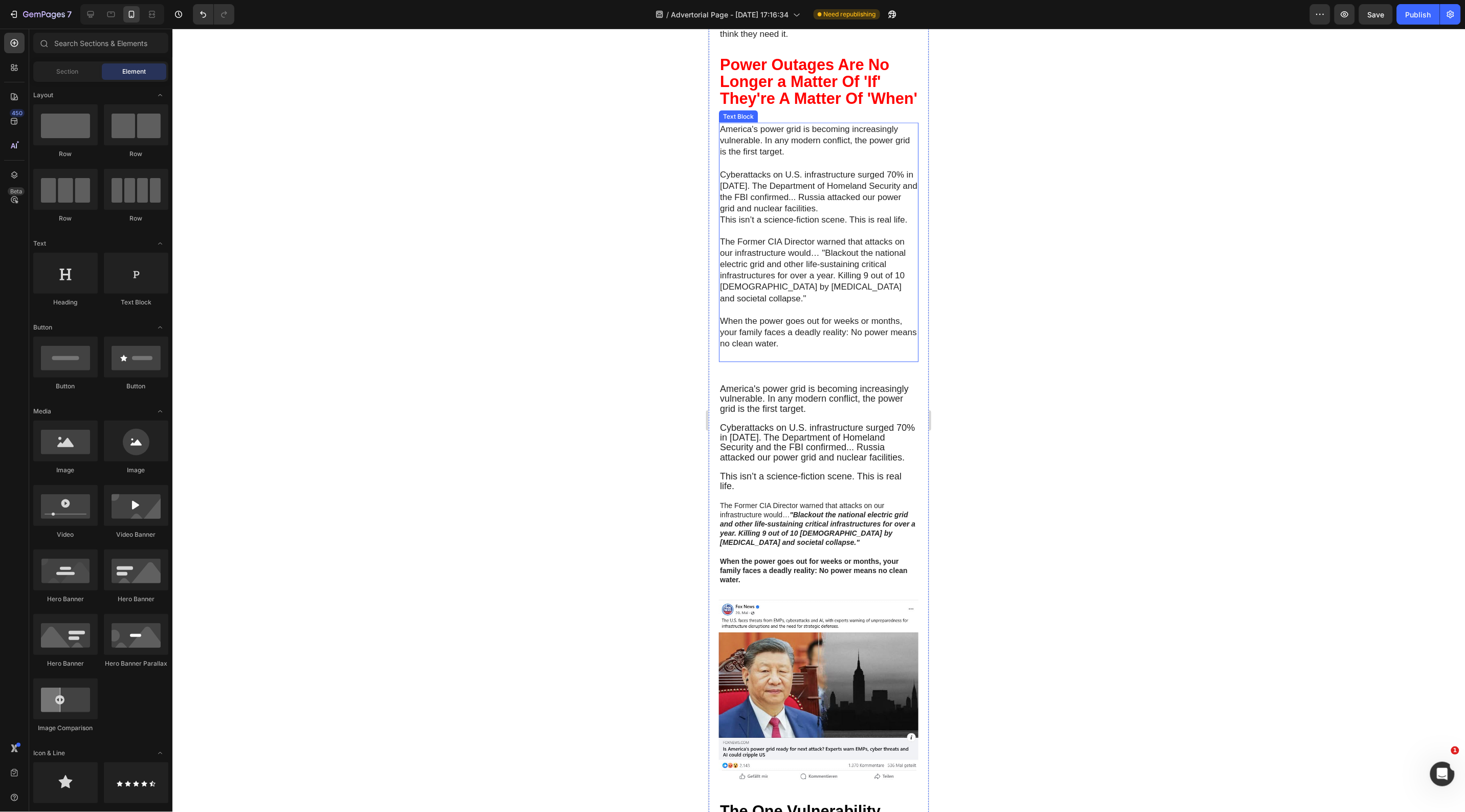
click at [829, 277] on p "The Former CIA Director warned that attacks on our infrastructure would… "Black…" at bounding box center [817, 271] width 197 height 68
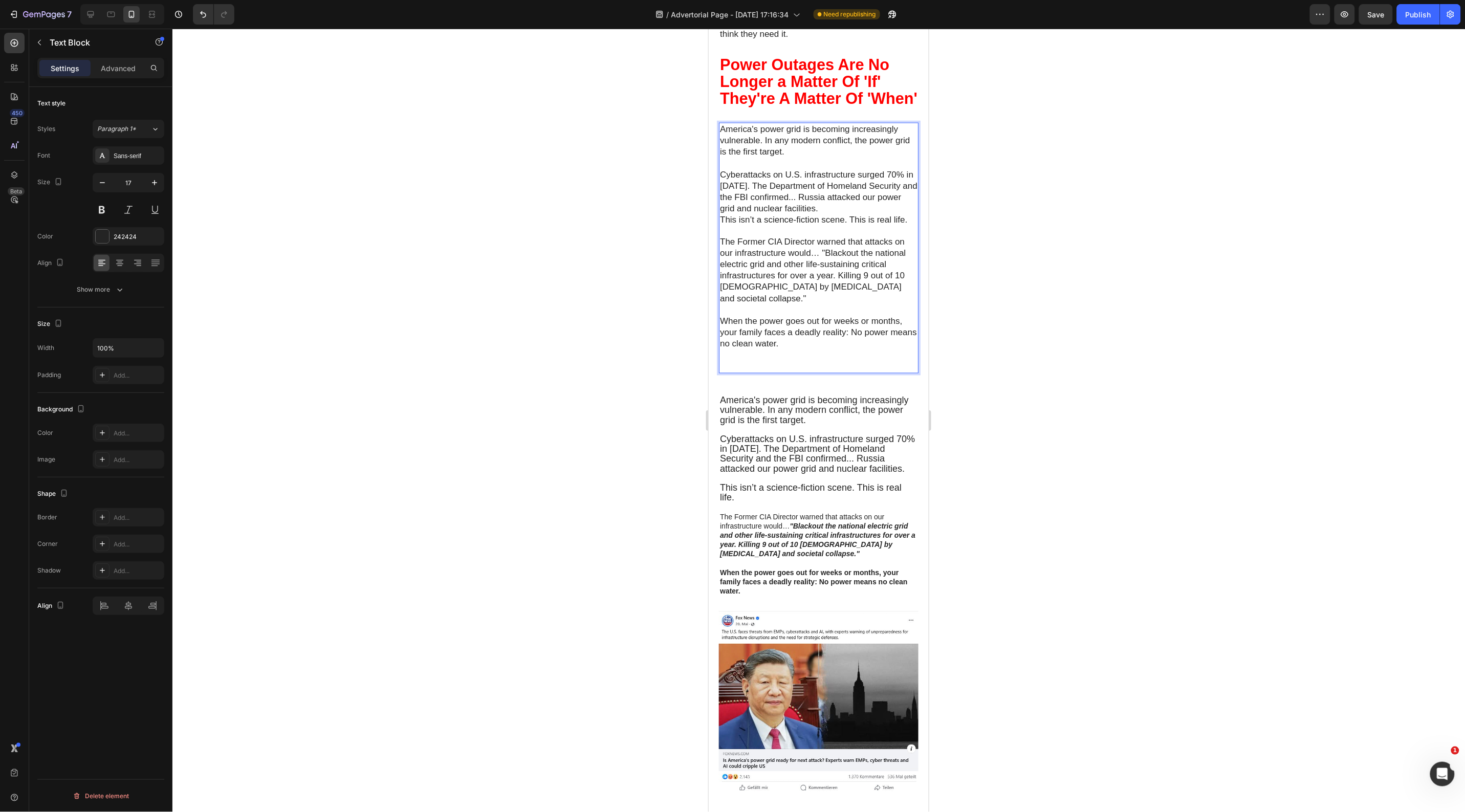
click at [820, 277] on p "The Former CIA Director warned that attacks on our infrastructure would… "Black…" at bounding box center [817, 271] width 197 height 68
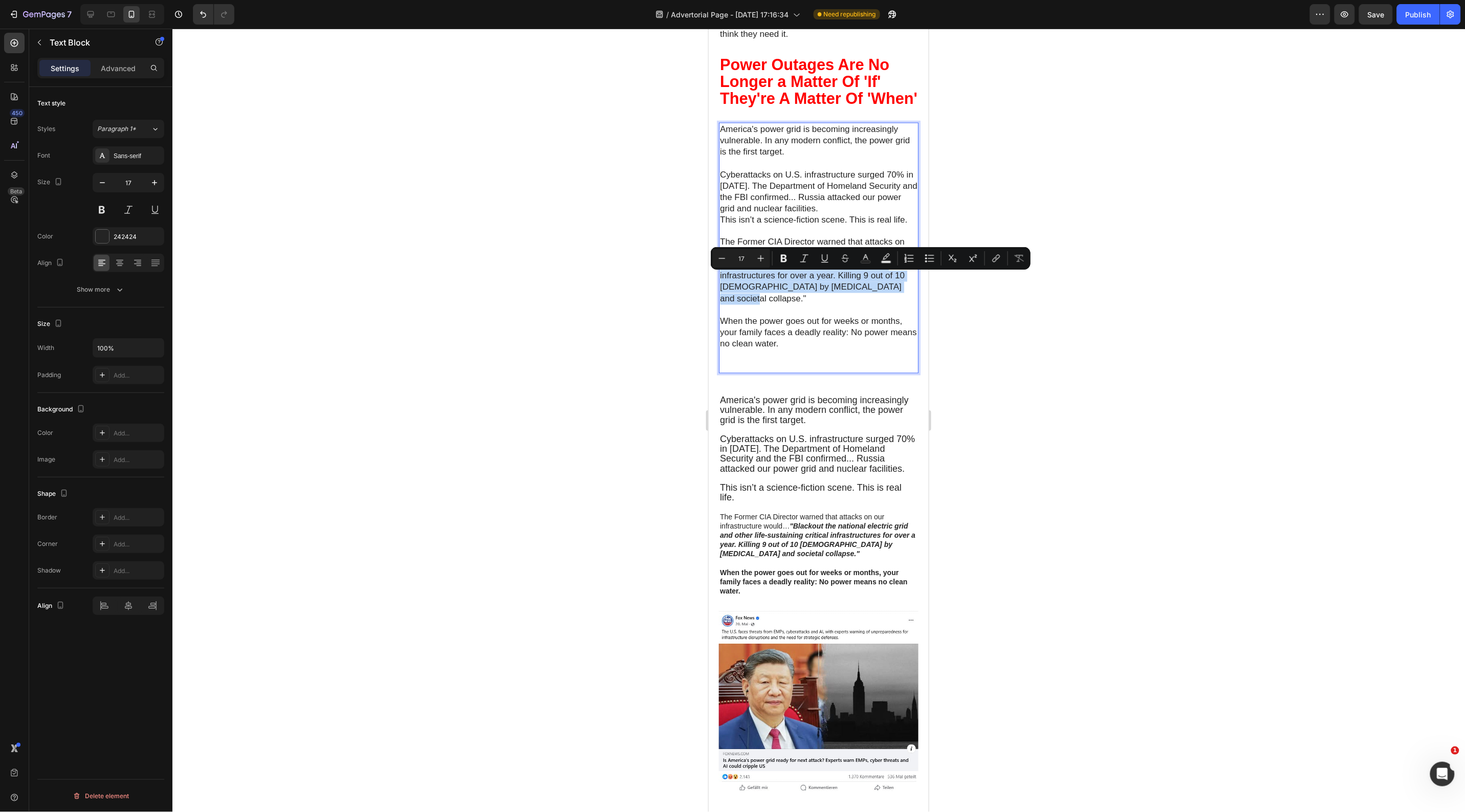
drag, startPoint x: 821, startPoint y: 277, endPoint x: 899, endPoint y: 315, distance: 86.8
click at [899, 304] on p "The Former CIA Director warned that attacks on our infrastructure would… "Black…" at bounding box center [817, 271] width 197 height 68
click at [781, 257] on icon "Editor contextual toolbar" at bounding box center [784, 259] width 10 height 10
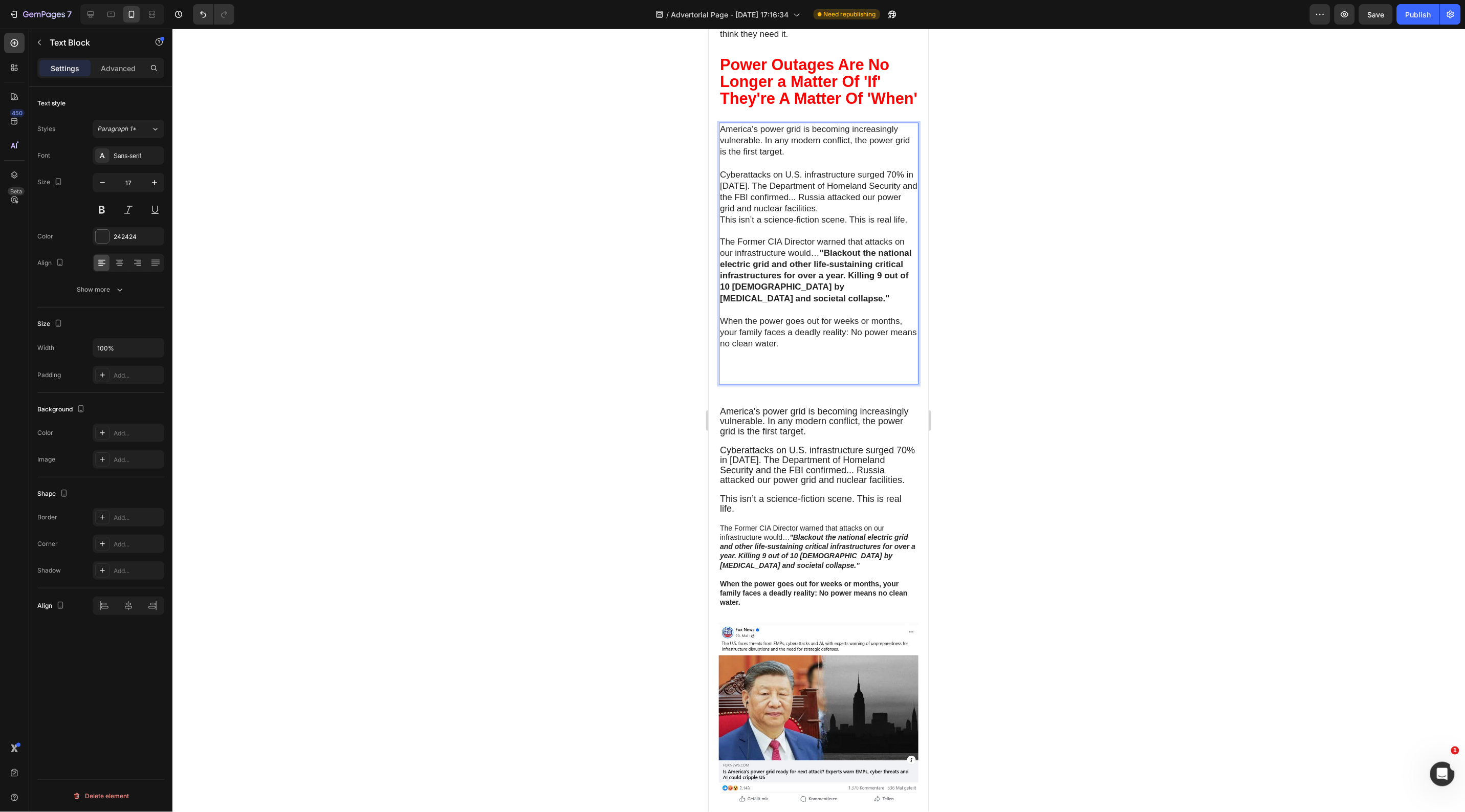
click at [822, 276] on strong ""Blackout the national electric grid and other life-sustaining critical infrast…" at bounding box center [815, 276] width 192 height 55
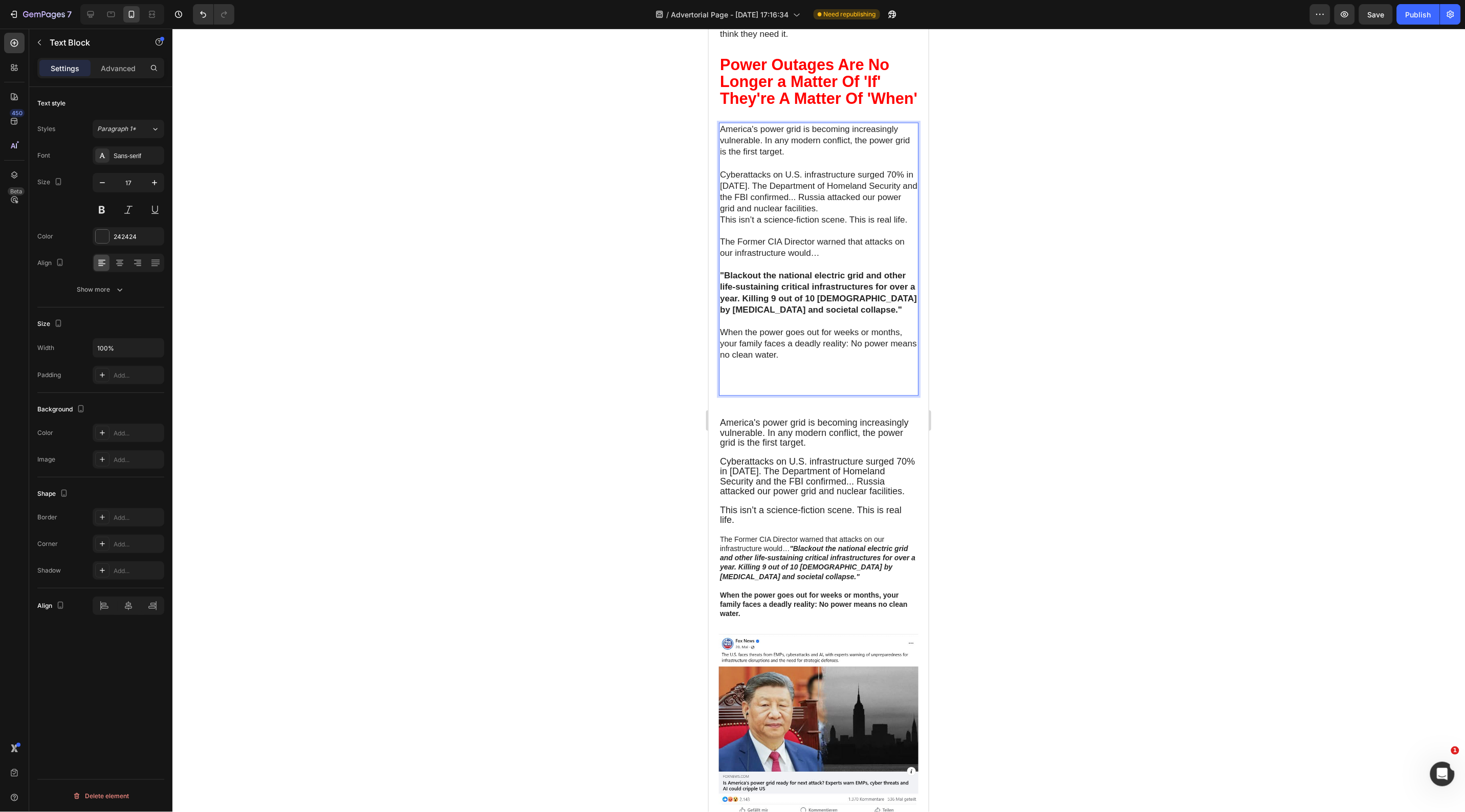
click at [1028, 342] on div at bounding box center [818, 420] width 1292 height 783
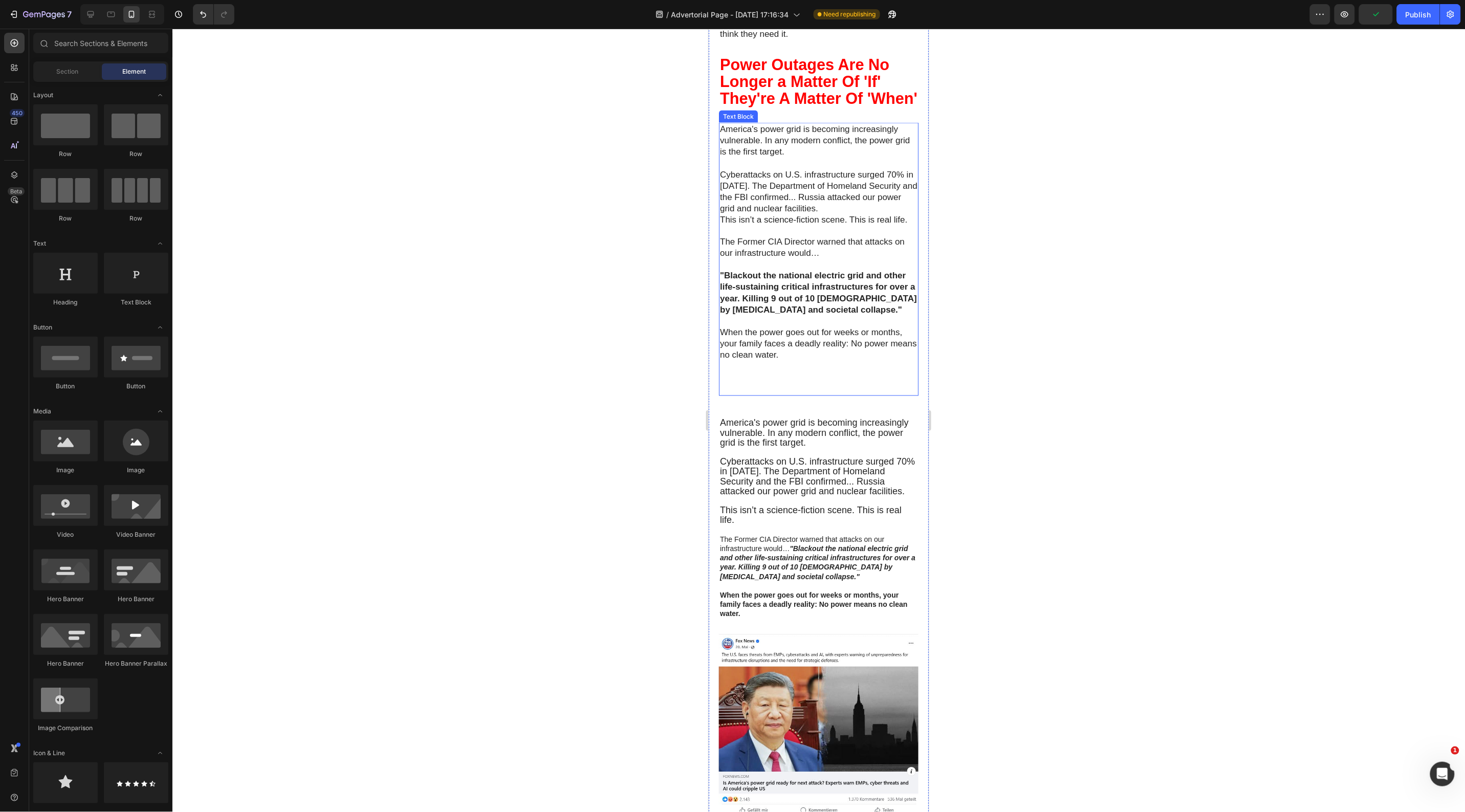
click at [792, 394] on p "When the power goes out for weeks or months, your family faces a deadly reality…" at bounding box center [817, 361] width 197 height 68
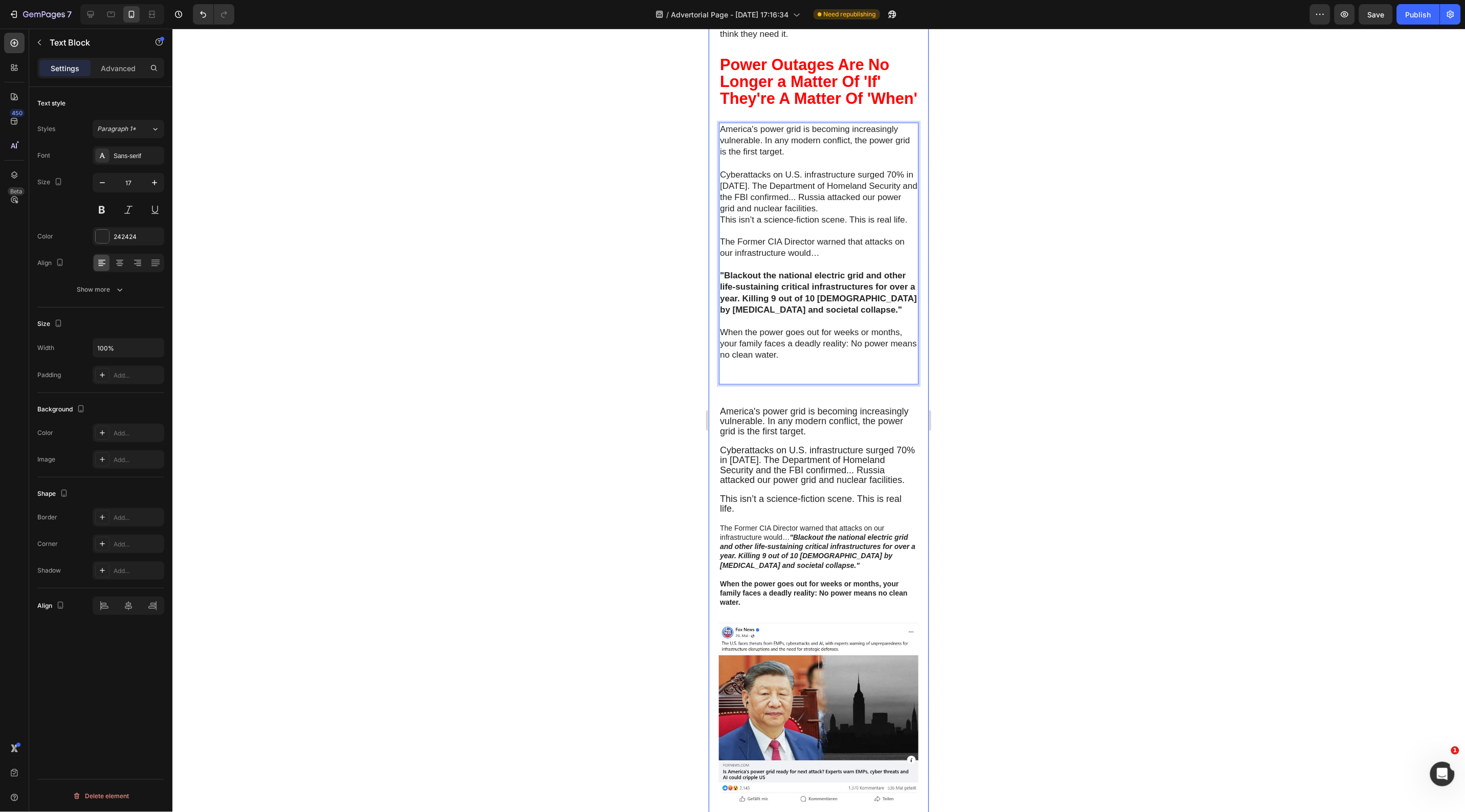
click at [738, 383] on p "When the power goes out for weeks or months, your family faces a deadly reality…" at bounding box center [817, 355] width 197 height 56
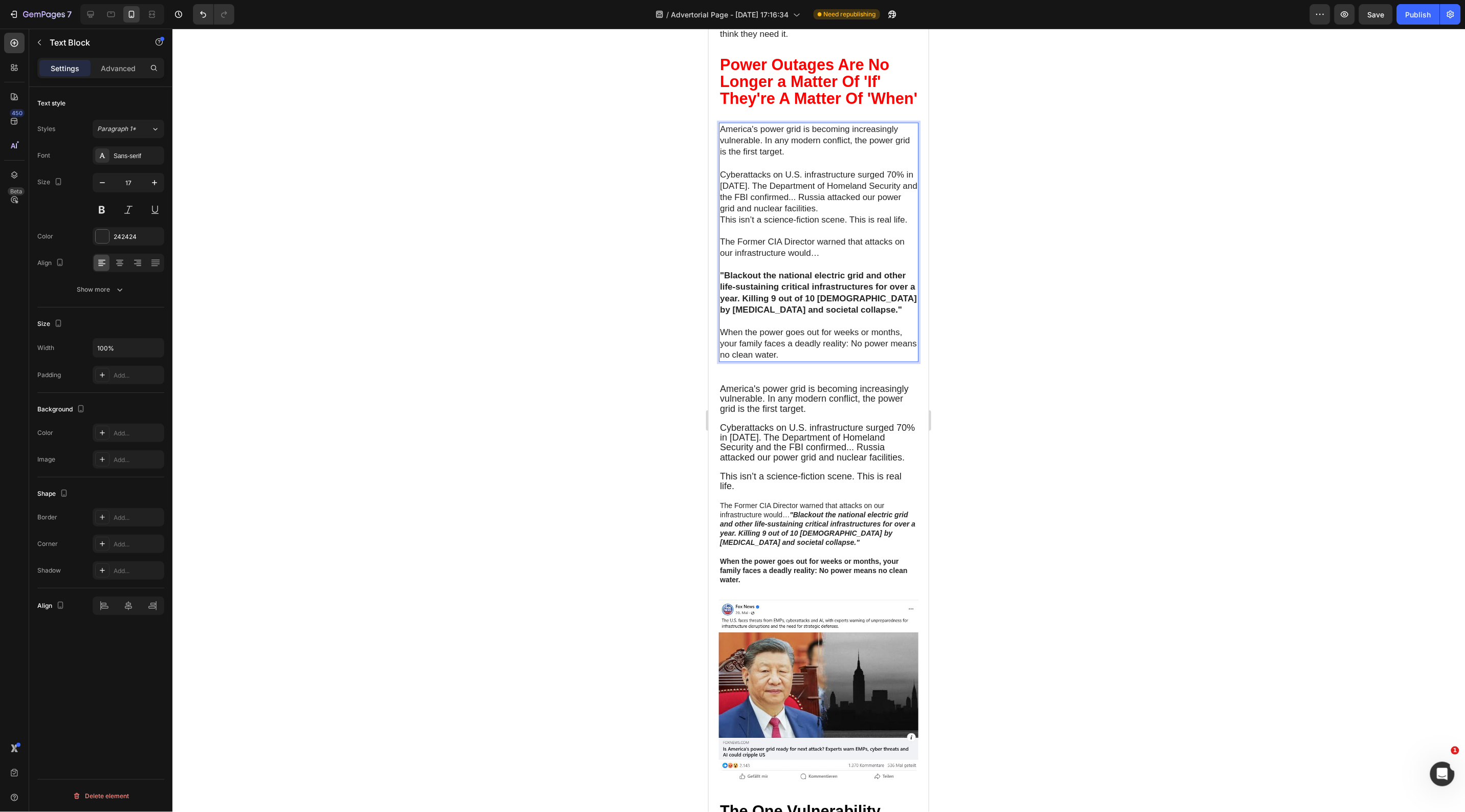
click at [761, 360] on p "When the power goes out for weeks or months, your family faces a deadly reality…" at bounding box center [817, 344] width 197 height 34
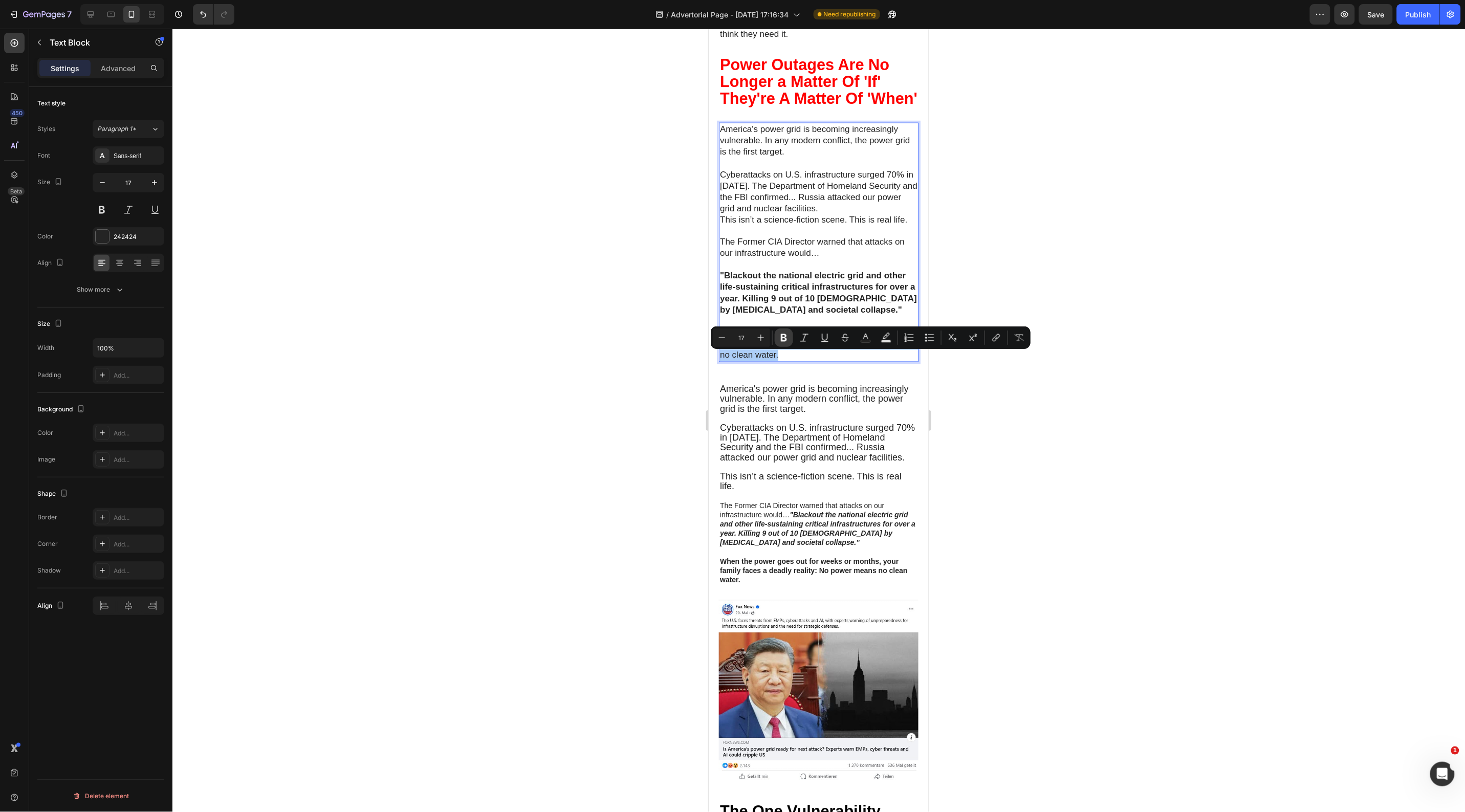
click at [779, 335] on icon "Editor contextual toolbar" at bounding box center [784, 337] width 10 height 10
click at [461, 424] on div at bounding box center [818, 420] width 1292 height 783
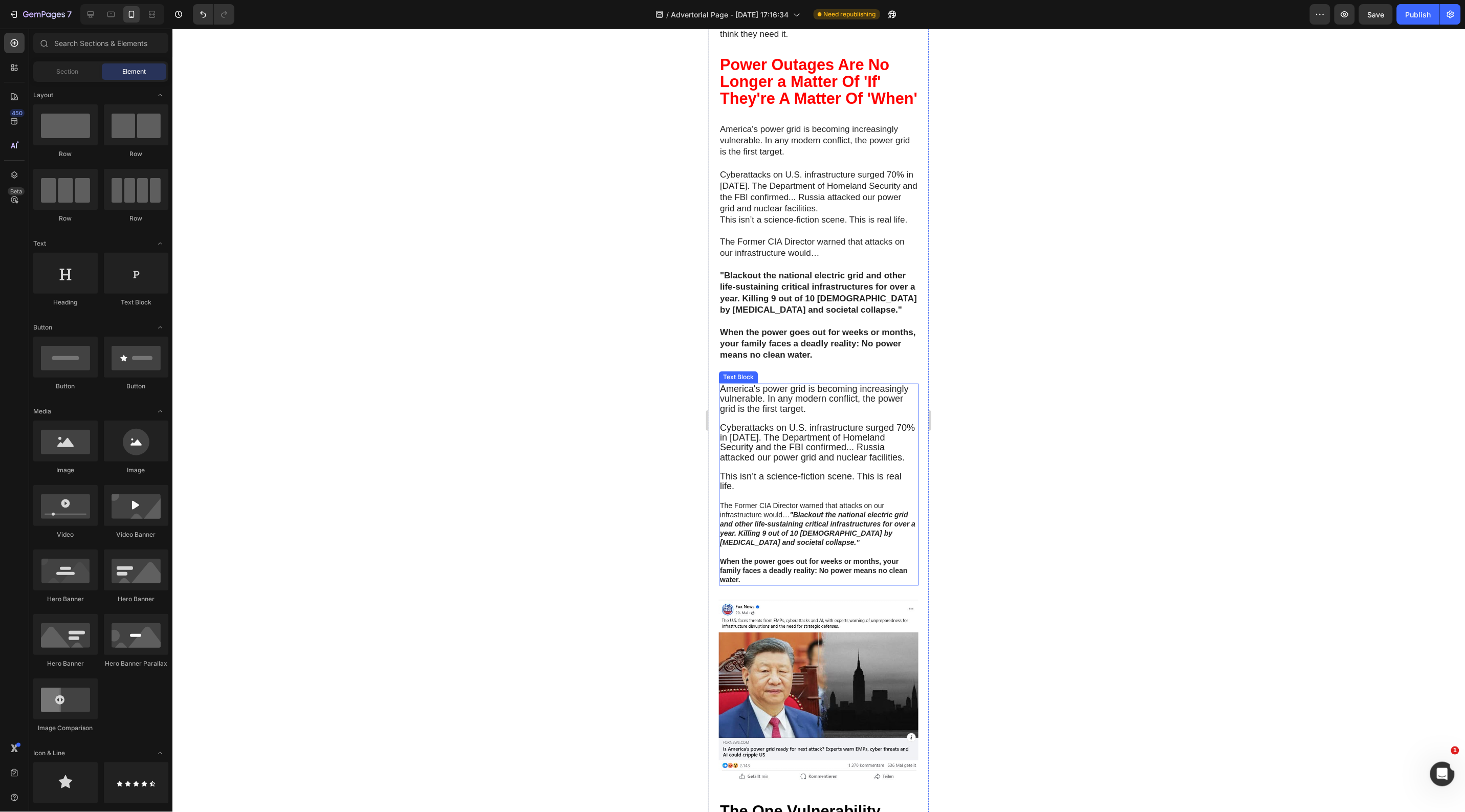
drag, startPoint x: 797, startPoint y: 526, endPoint x: 797, endPoint y: 513, distance: 13.0
click at [797, 526] on p "The Former CIA Director warned that attacks on our infrastructure would… "Black…" at bounding box center [817, 523] width 197 height 47
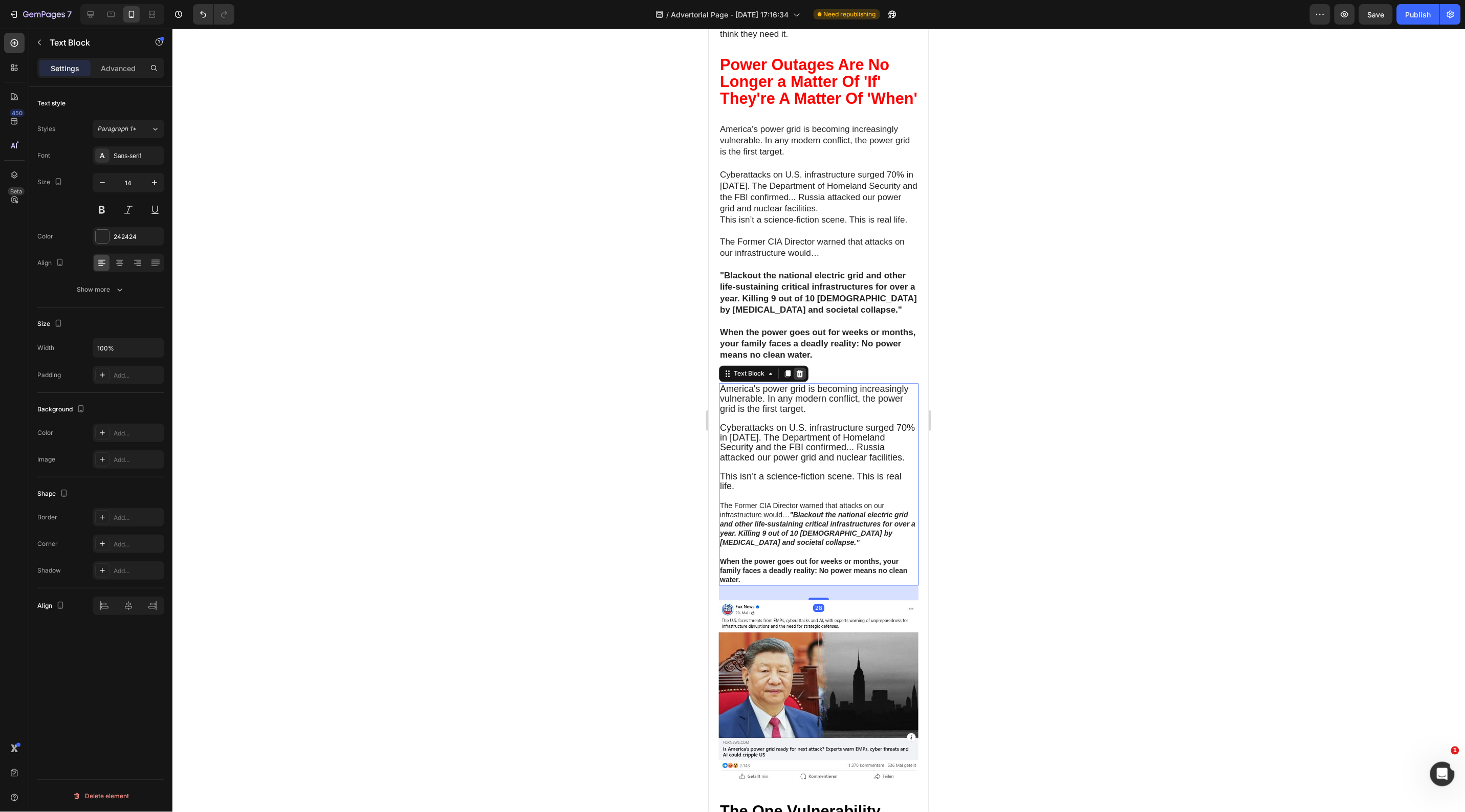
drag, startPoint x: 800, startPoint y: 396, endPoint x: 1302, endPoint y: 441, distance: 504.0
click at [800, 377] on icon at bounding box center [800, 373] width 7 height 7
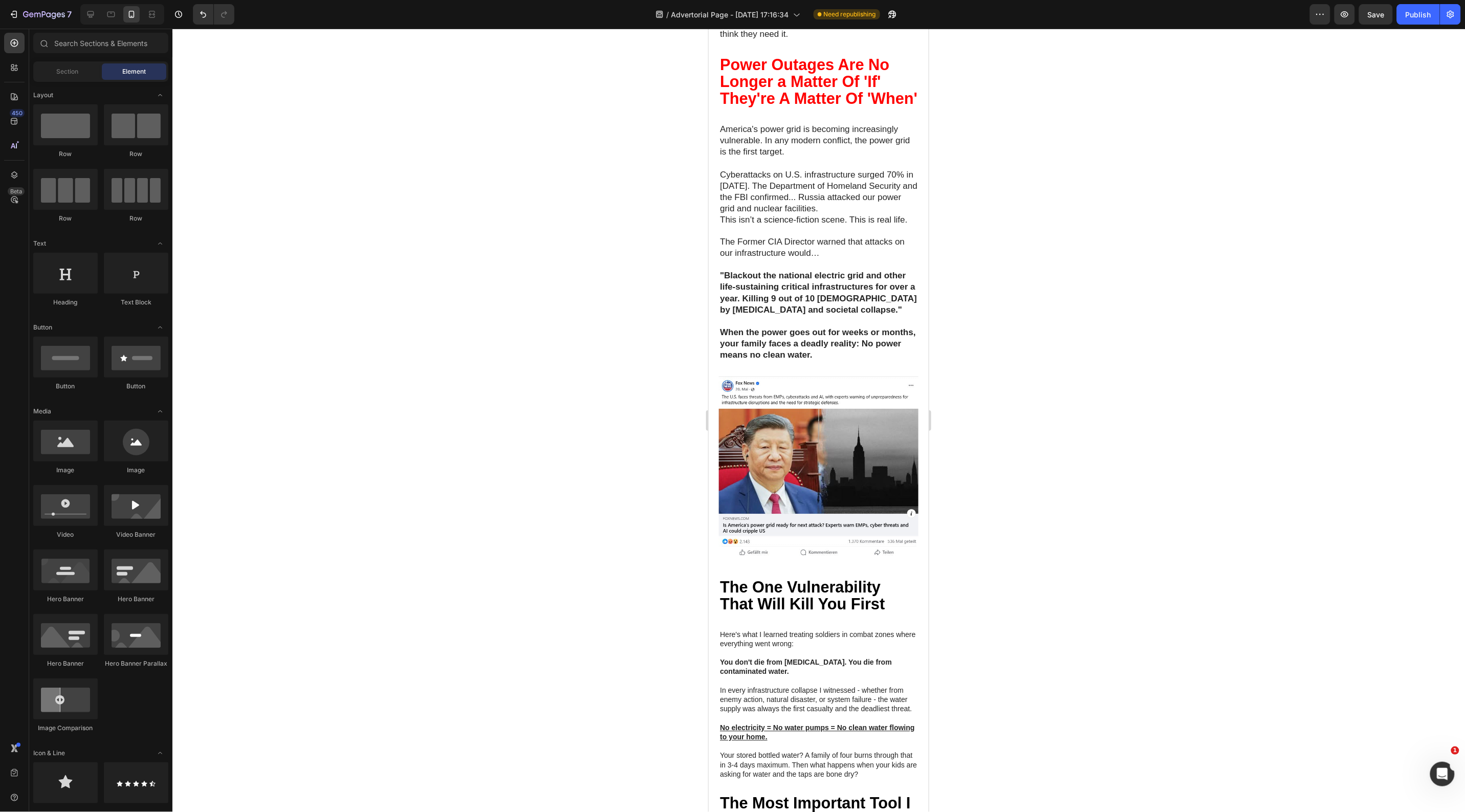
click at [509, 406] on div at bounding box center [818, 420] width 1292 height 783
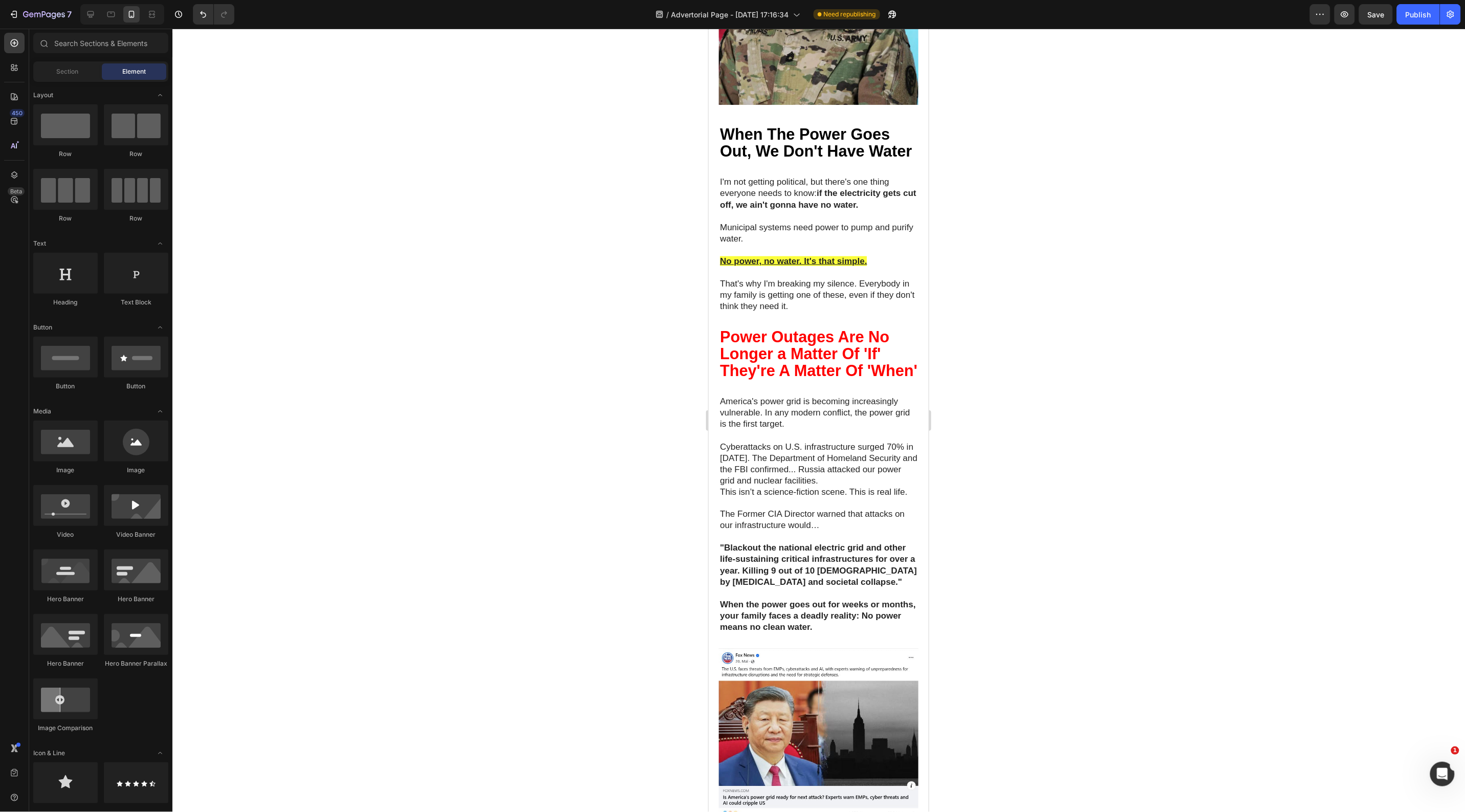
scroll to position [0, 0]
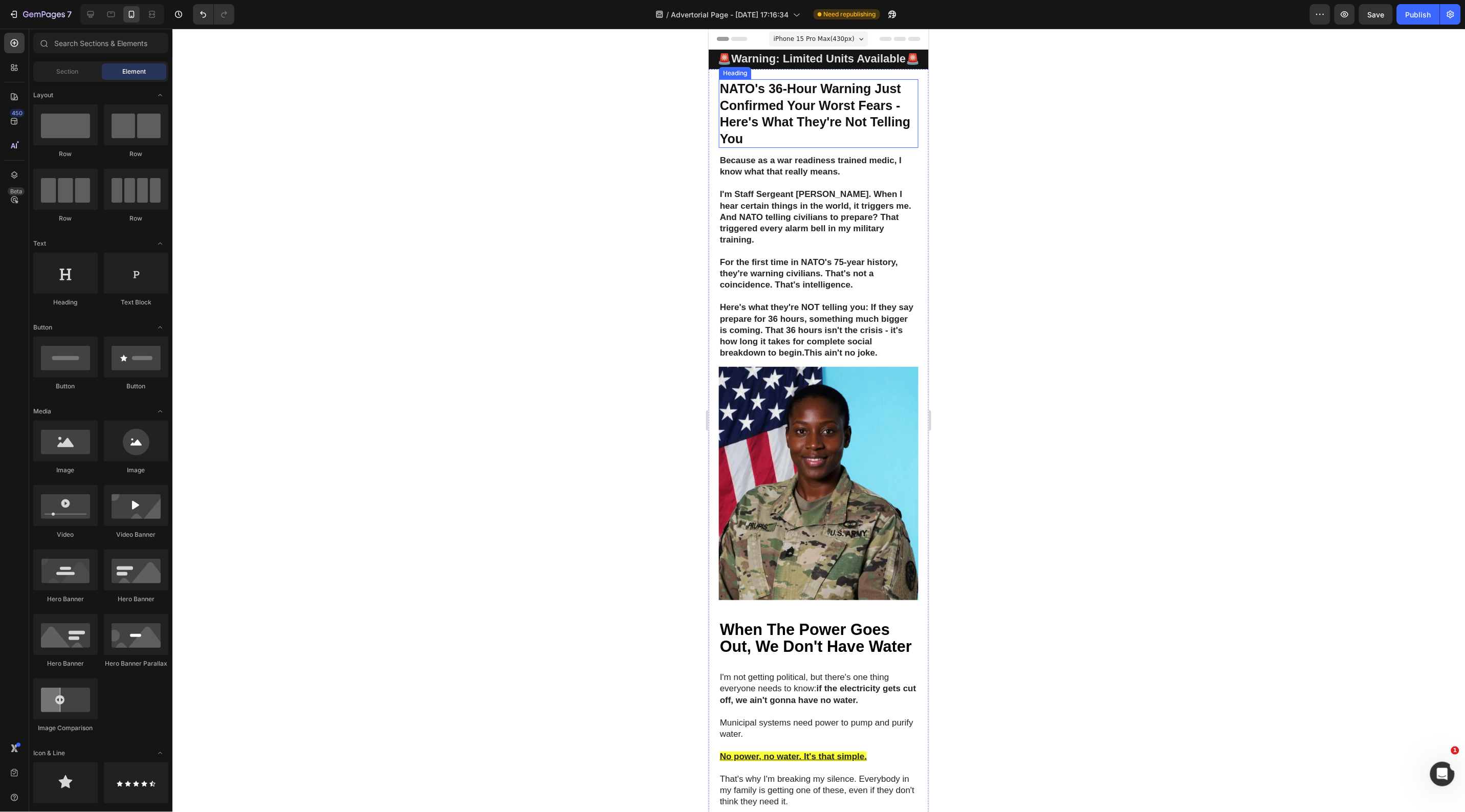
click at [804, 132] on h2 "NATO's 36-Hour Warning Just Confirmed Your Worst Fears - Here's What They're No…" at bounding box center [818, 113] width 200 height 68
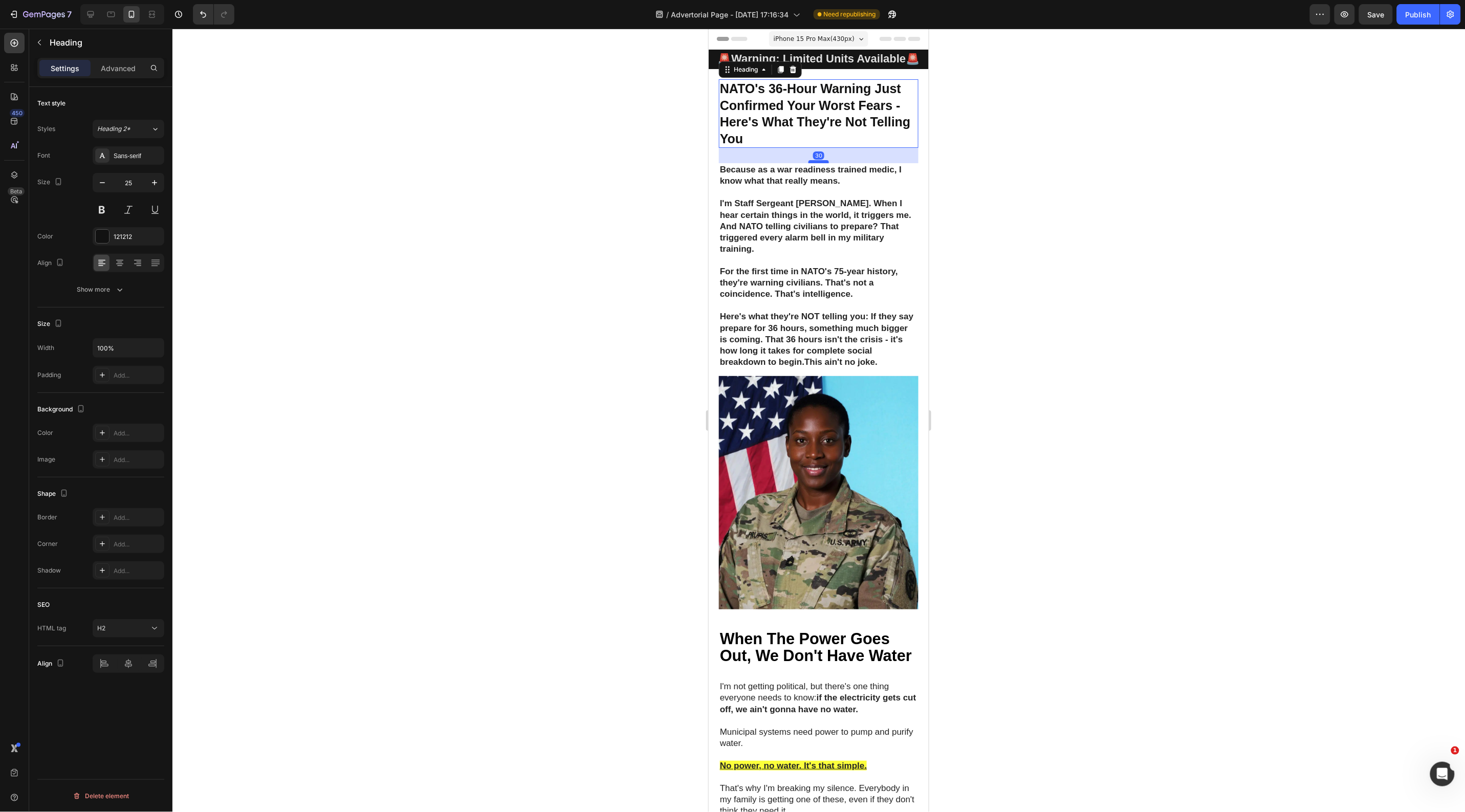
drag, startPoint x: 813, startPoint y: 153, endPoint x: 818, endPoint y: 162, distance: 10.3
click at [818, 162] on div at bounding box center [818, 161] width 21 height 3
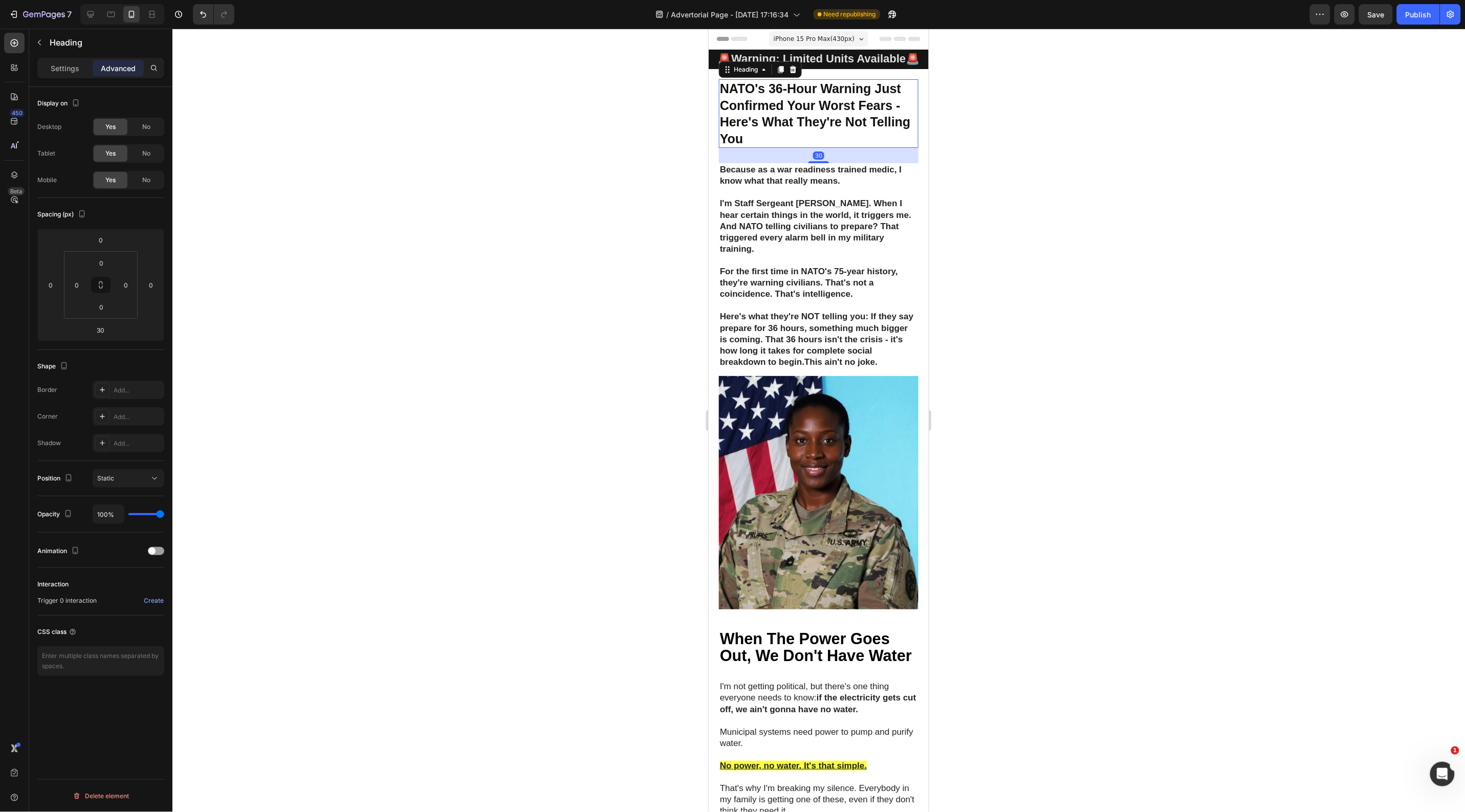
click at [1151, 220] on div at bounding box center [818, 420] width 1292 height 783
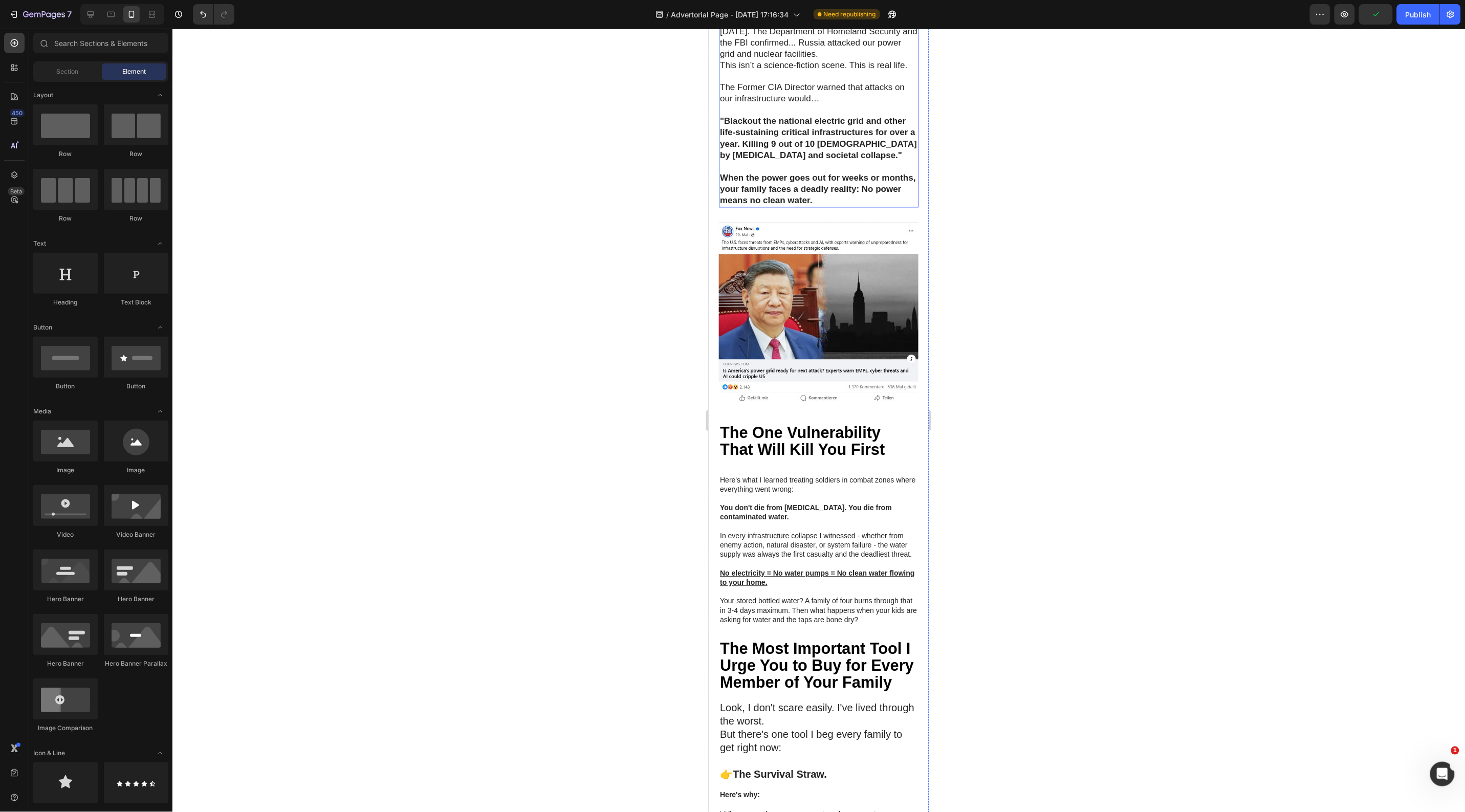
scroll to position [1023, 0]
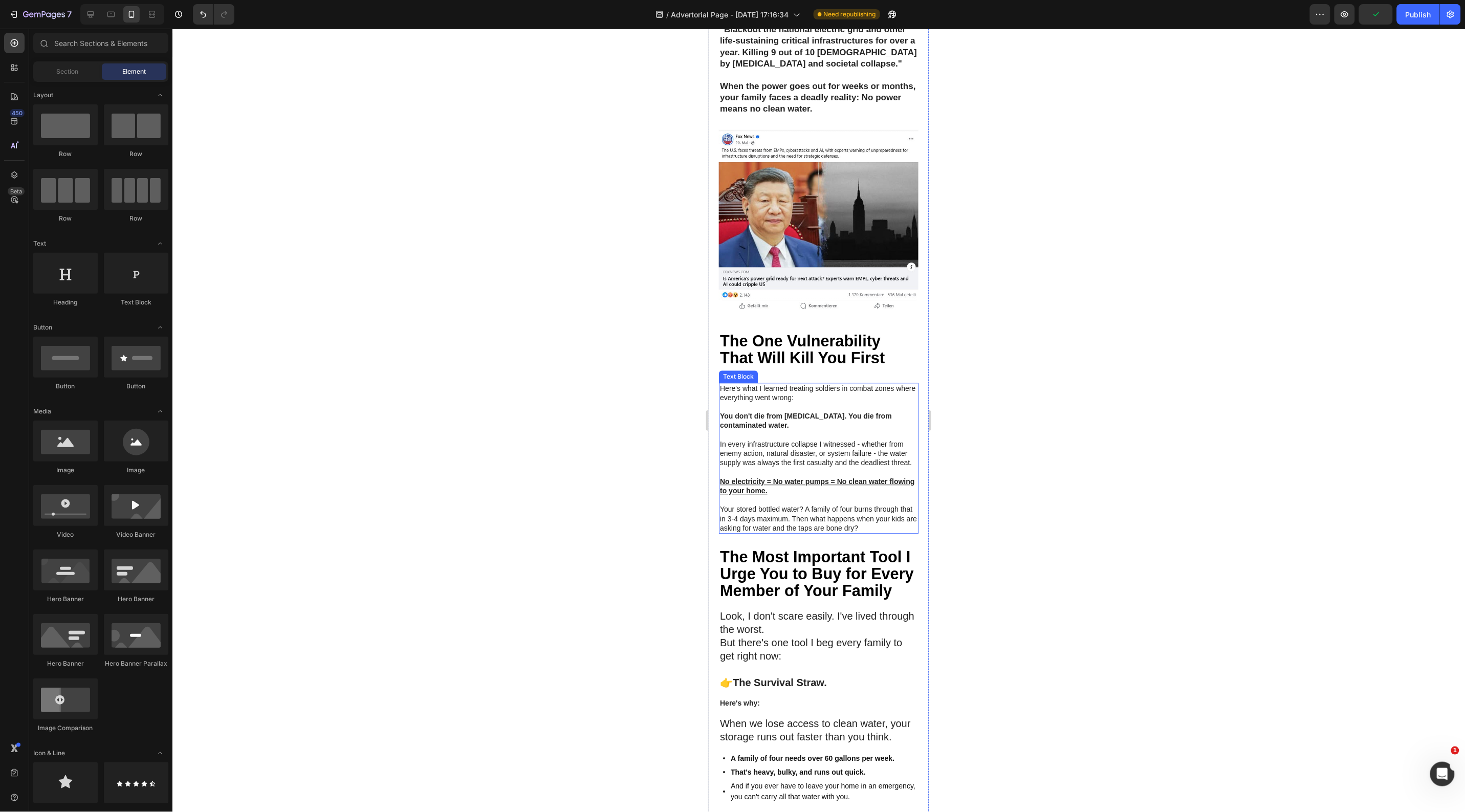
click at [798, 494] on p "No electricity = No water pumps = No clean water flowing to your home." at bounding box center [817, 480] width 197 height 28
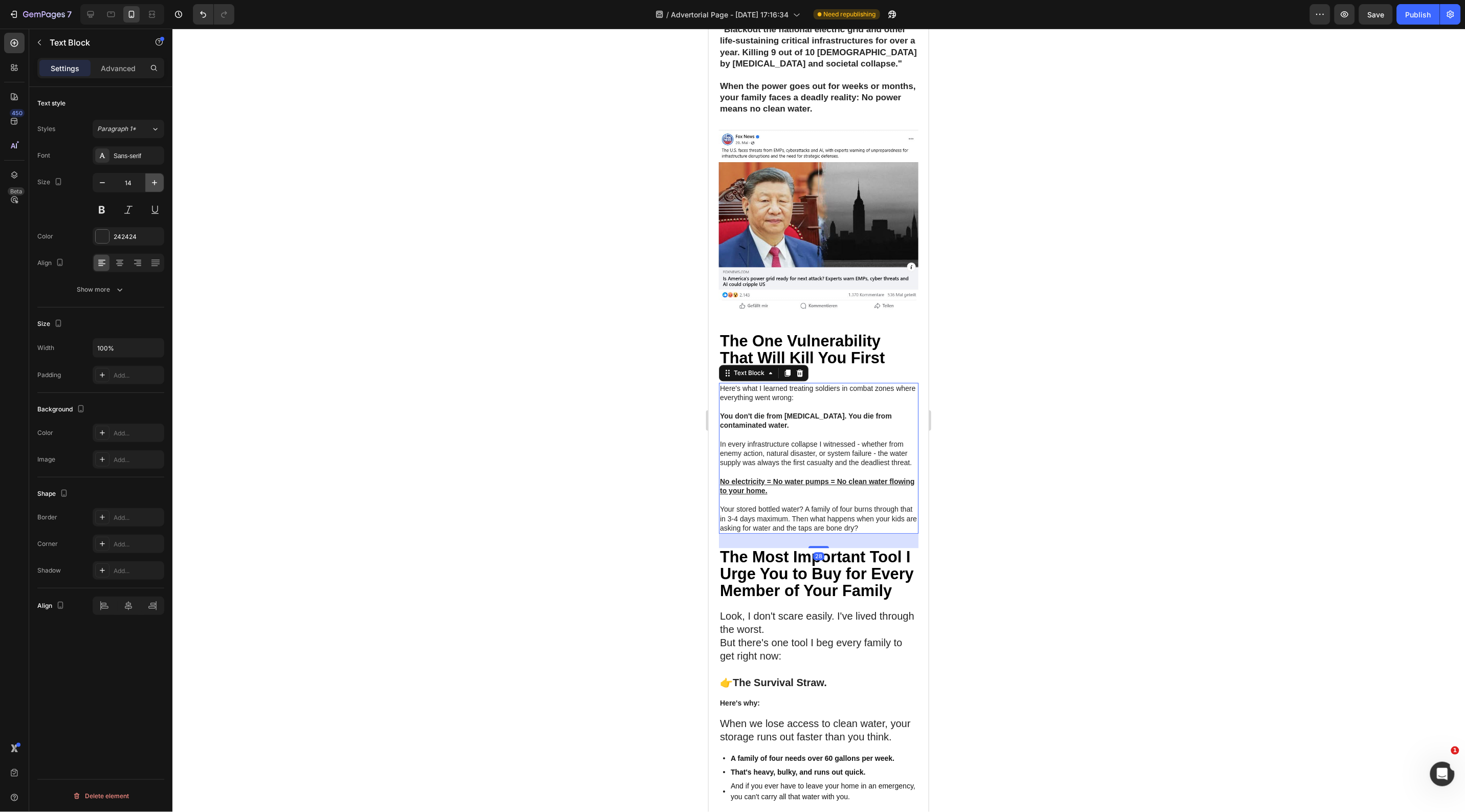
click at [159, 187] on icon "button" at bounding box center [155, 183] width 10 height 10
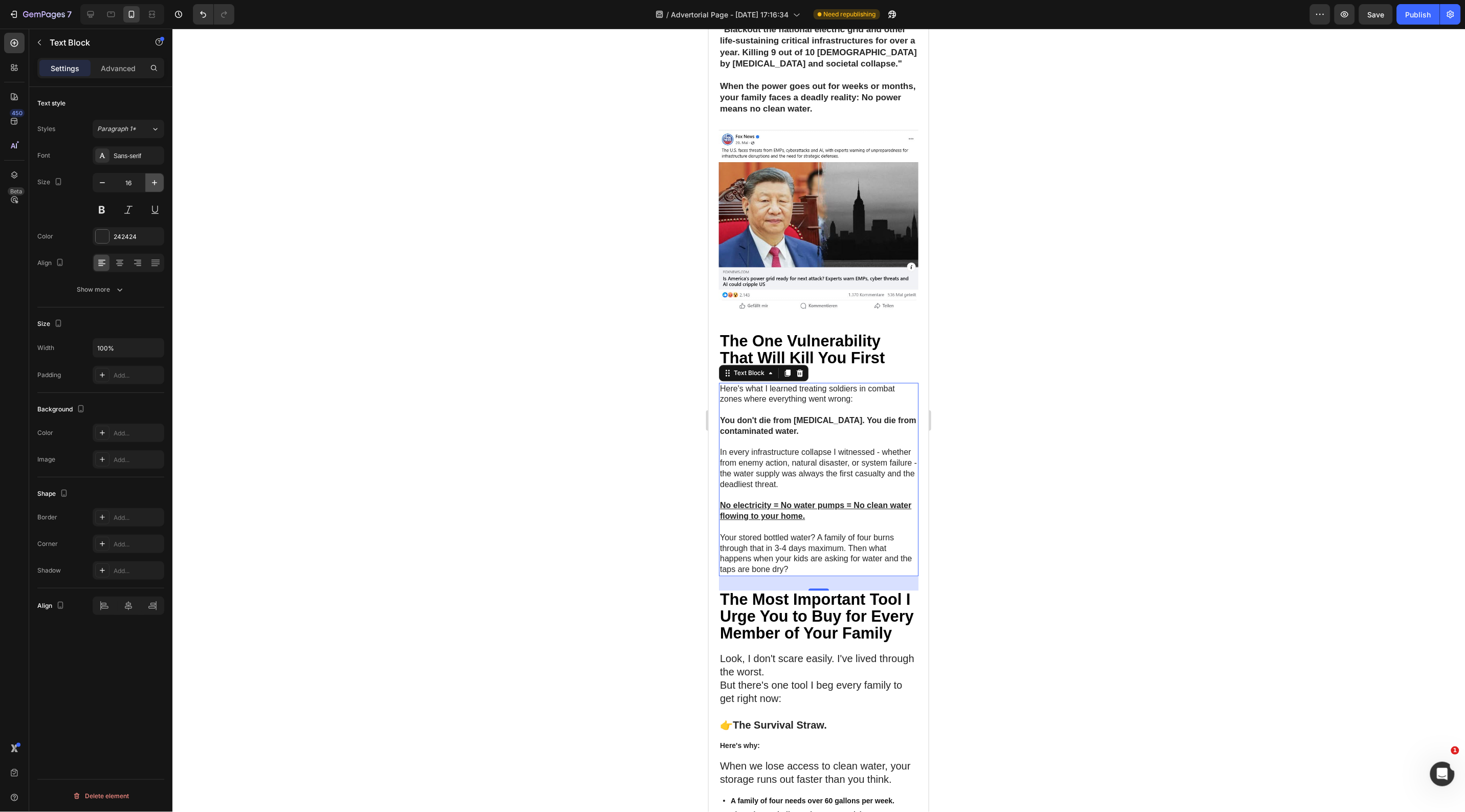
click at [159, 187] on icon "button" at bounding box center [155, 183] width 10 height 10
type input "17"
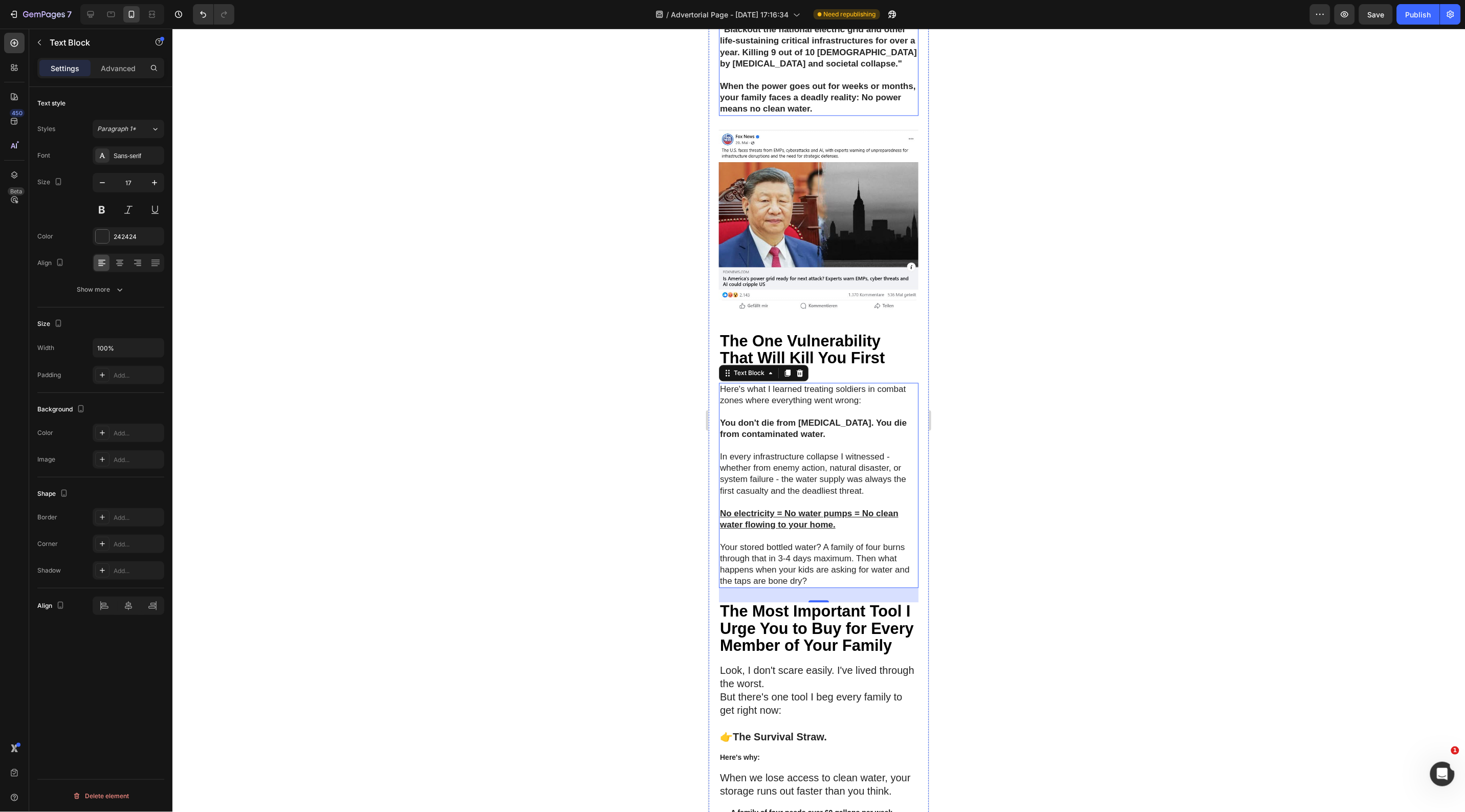
click at [821, 80] on p "Rich Text Editor. Editing area: main" at bounding box center [817, 74] width 197 height 11
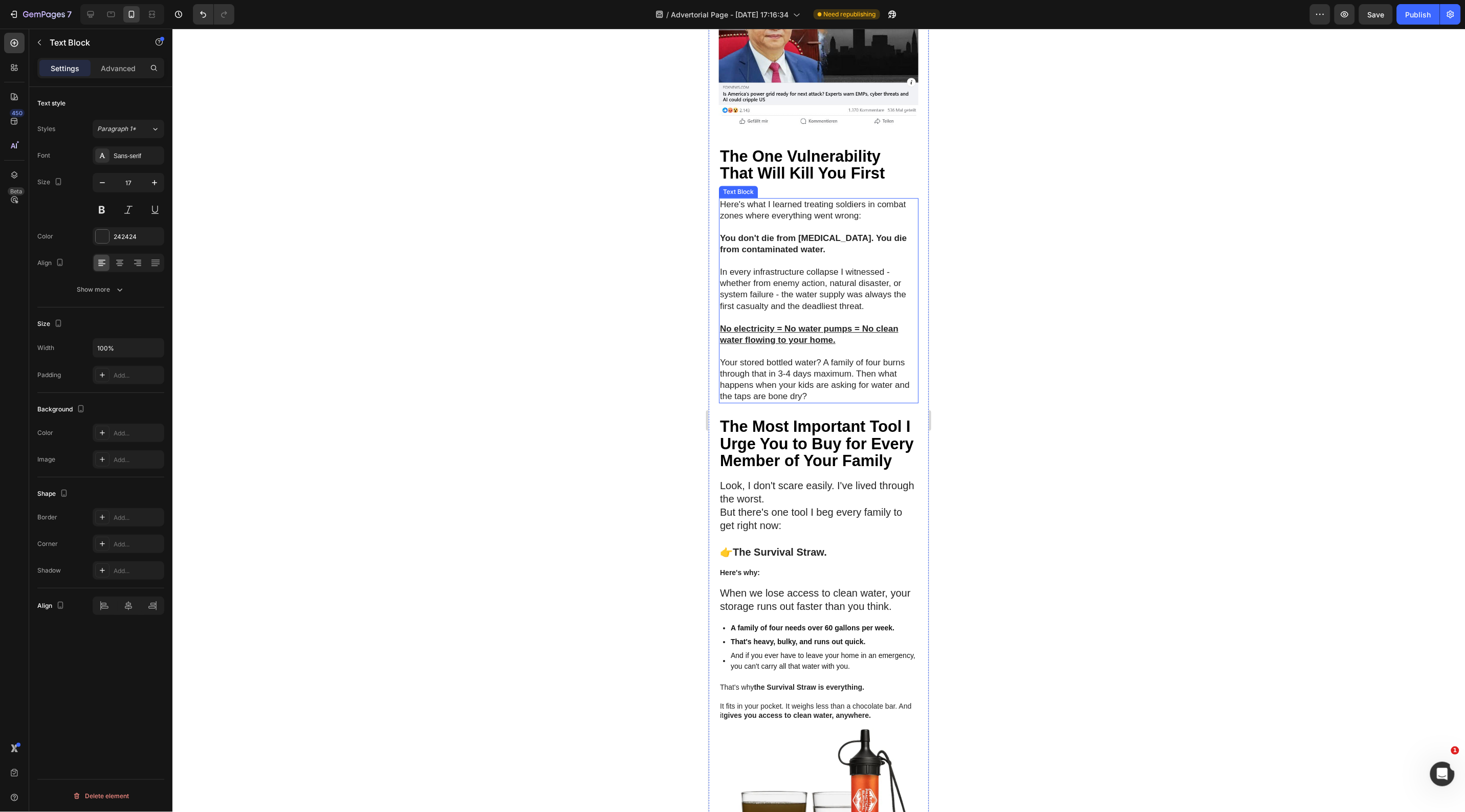
scroll to position [1343, 0]
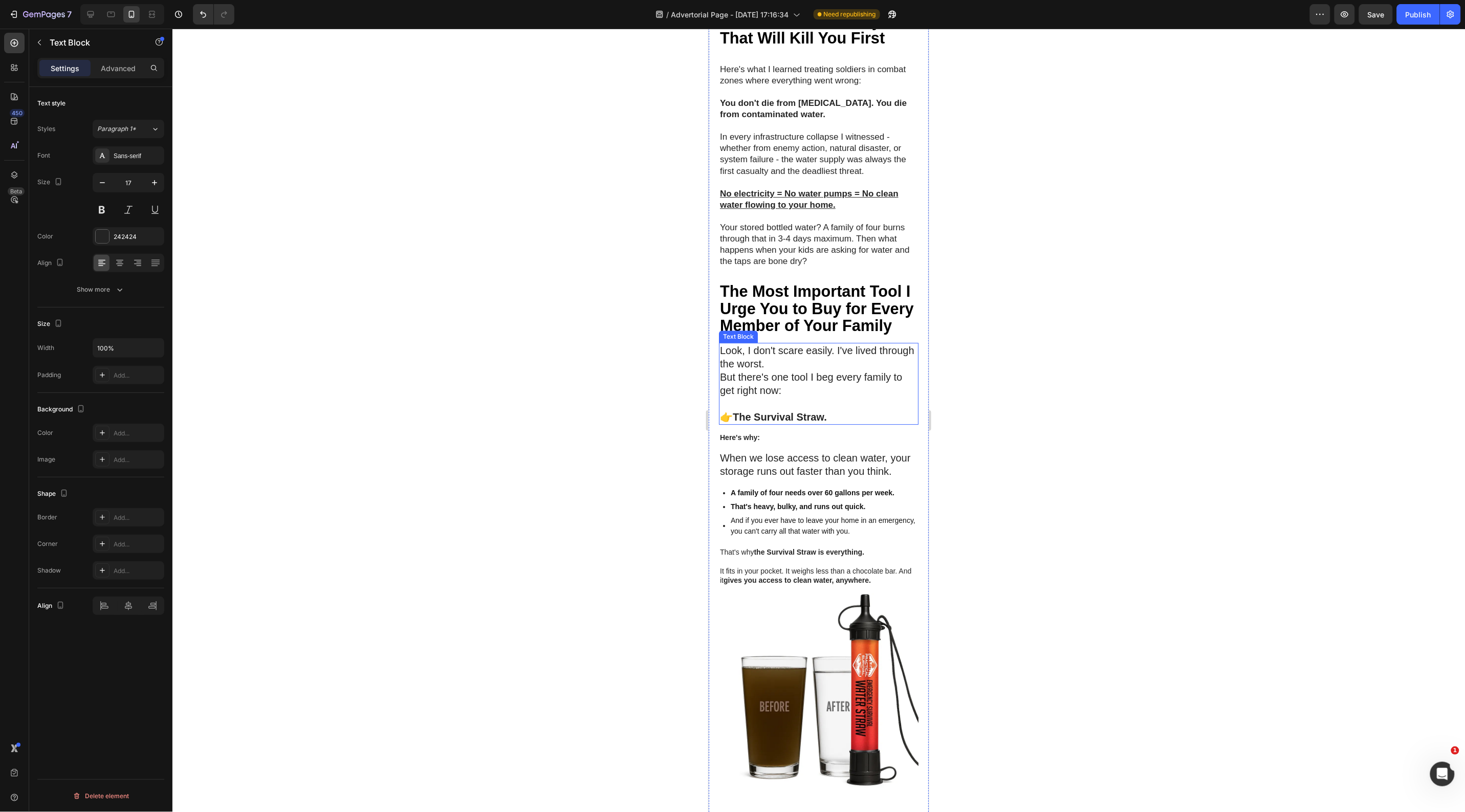
click at [781, 394] on p "Look, I don't scare easily. I've lived through the worst. But there's one tool …" at bounding box center [817, 370] width 197 height 53
click at [613, 487] on div at bounding box center [818, 420] width 1292 height 783
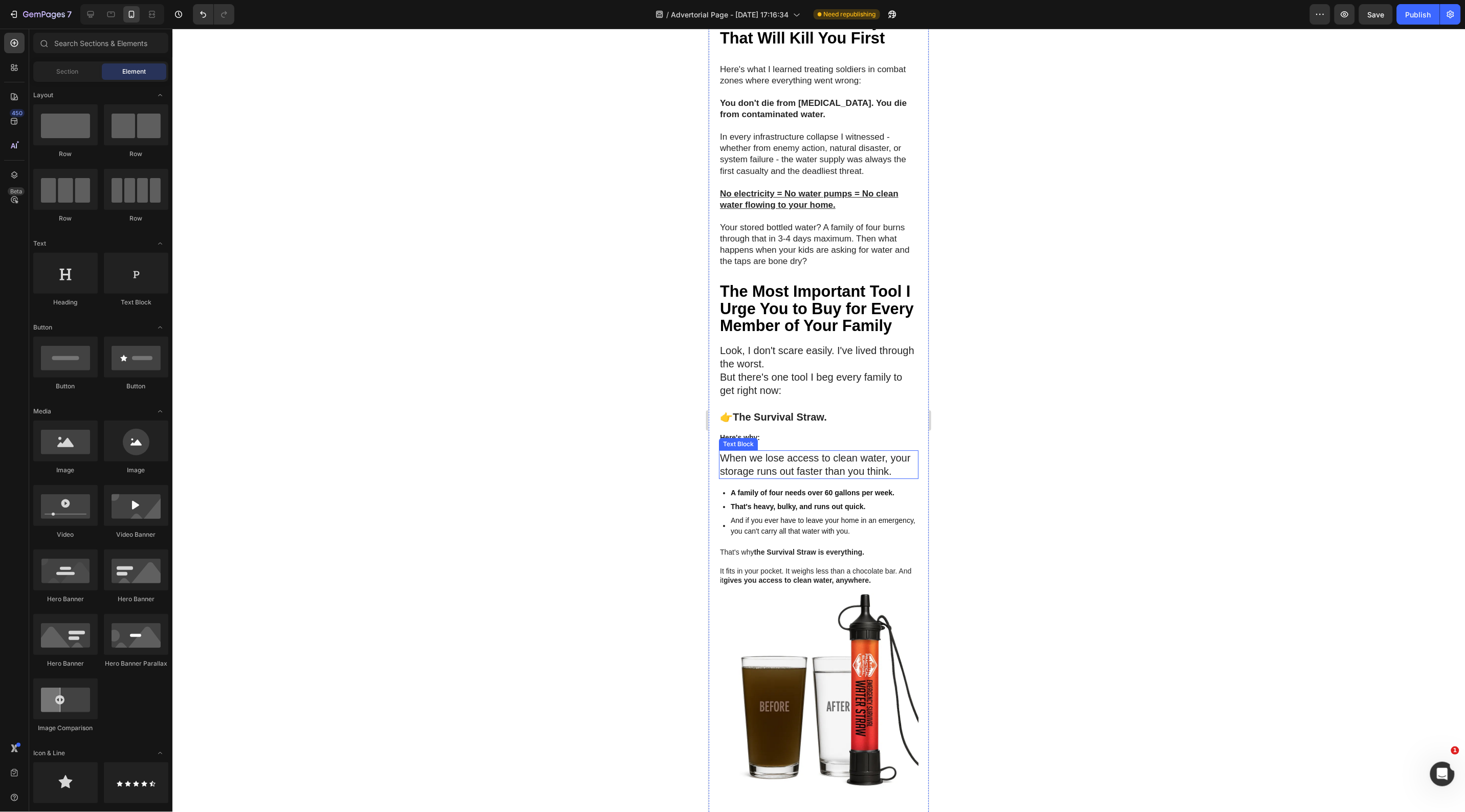
click at [782, 477] on p "When we lose access to clean water, your storage runs out faster than you think." at bounding box center [817, 464] width 197 height 26
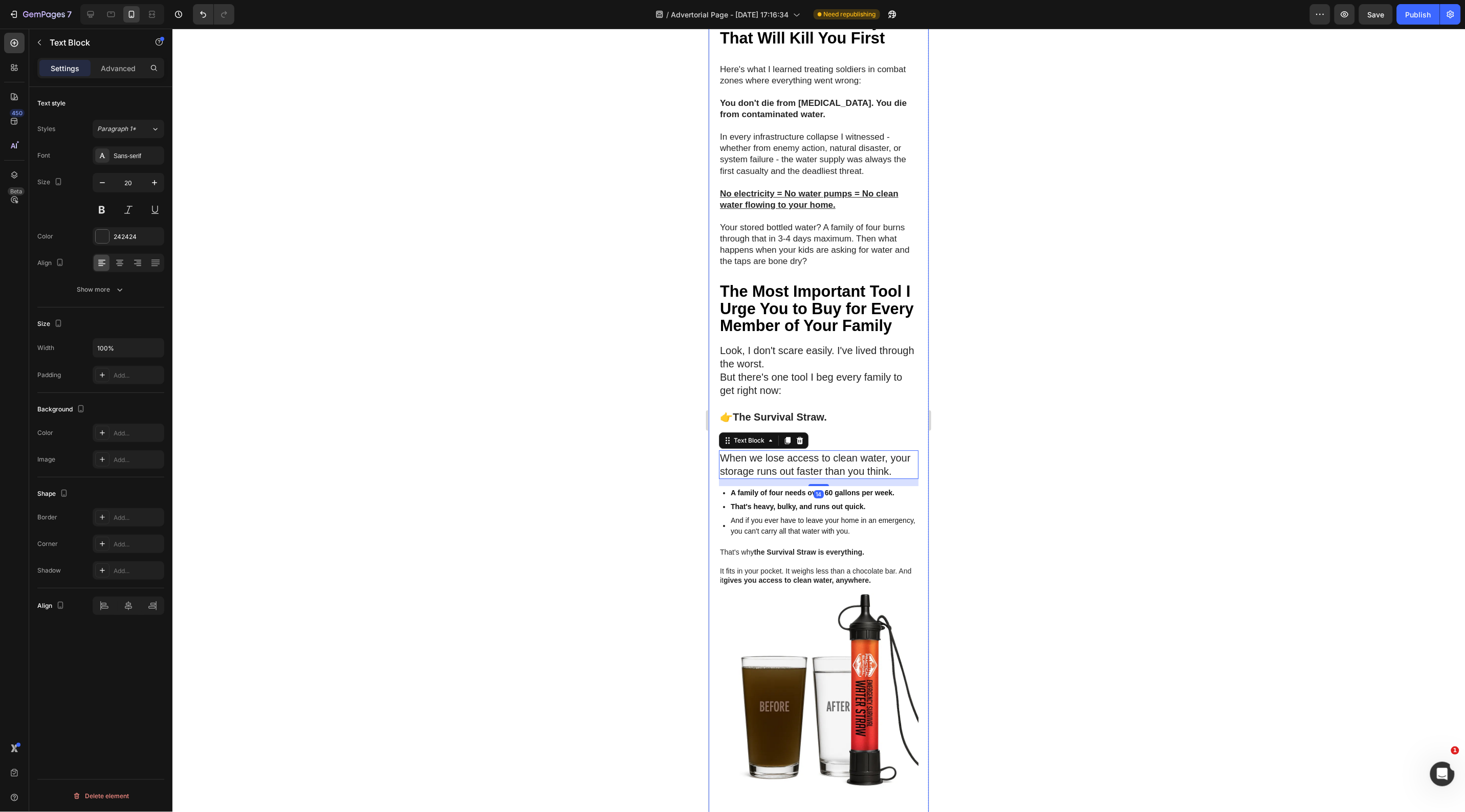
click at [610, 523] on div at bounding box center [818, 420] width 1292 height 783
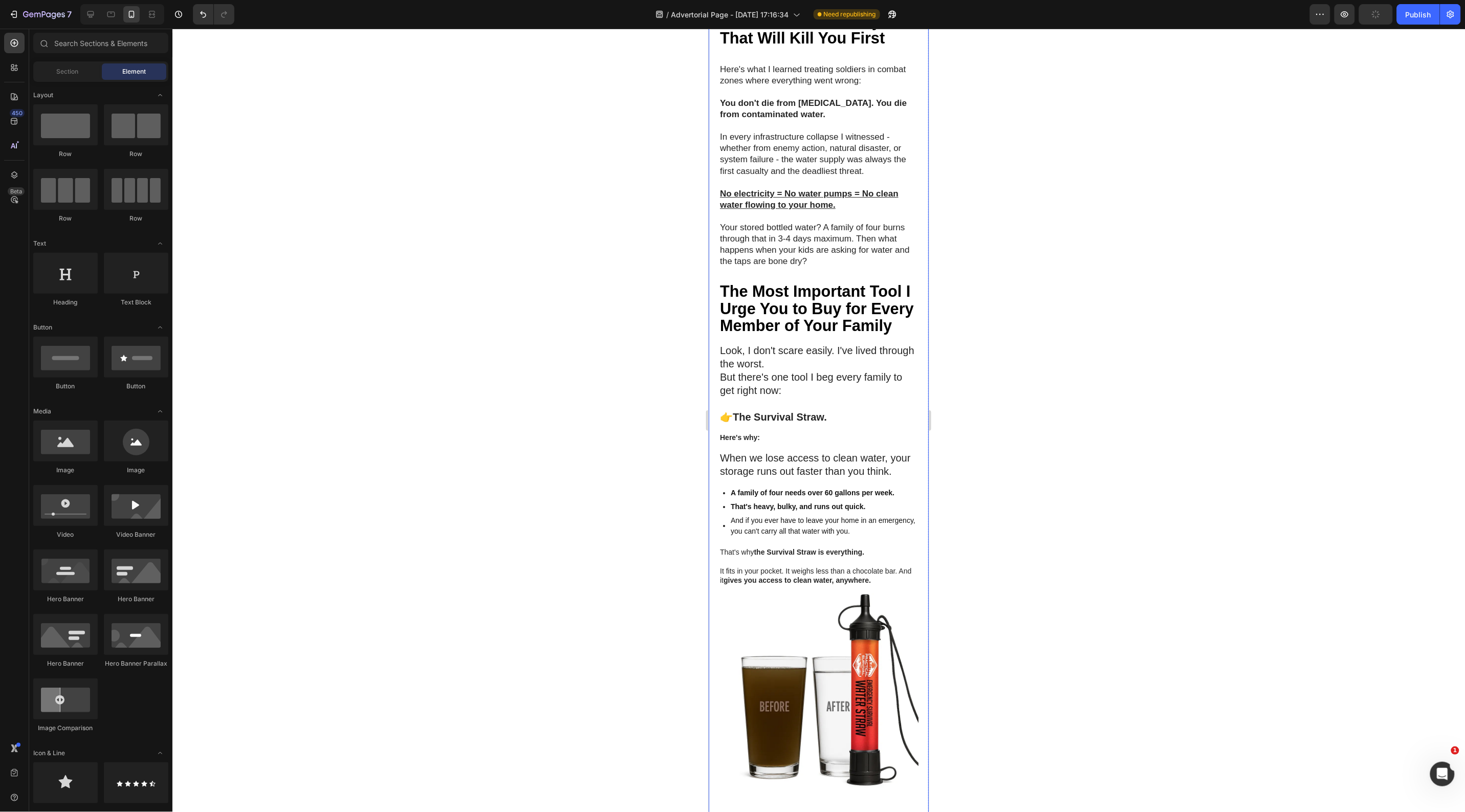
click at [743, 441] on strong "Here's why:" at bounding box center [739, 437] width 40 height 9
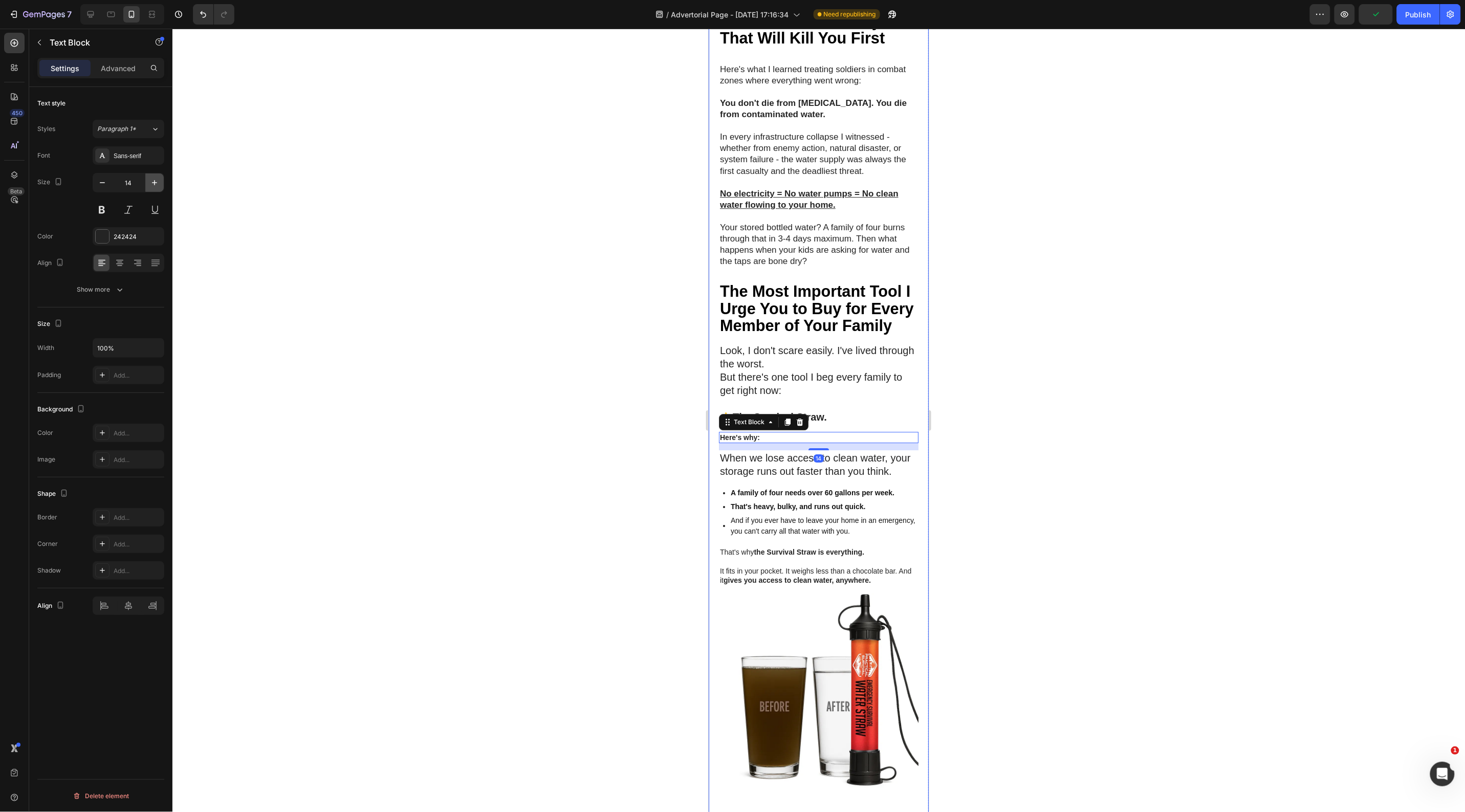
click at [159, 180] on icon "button" at bounding box center [155, 183] width 10 height 10
type input "18"
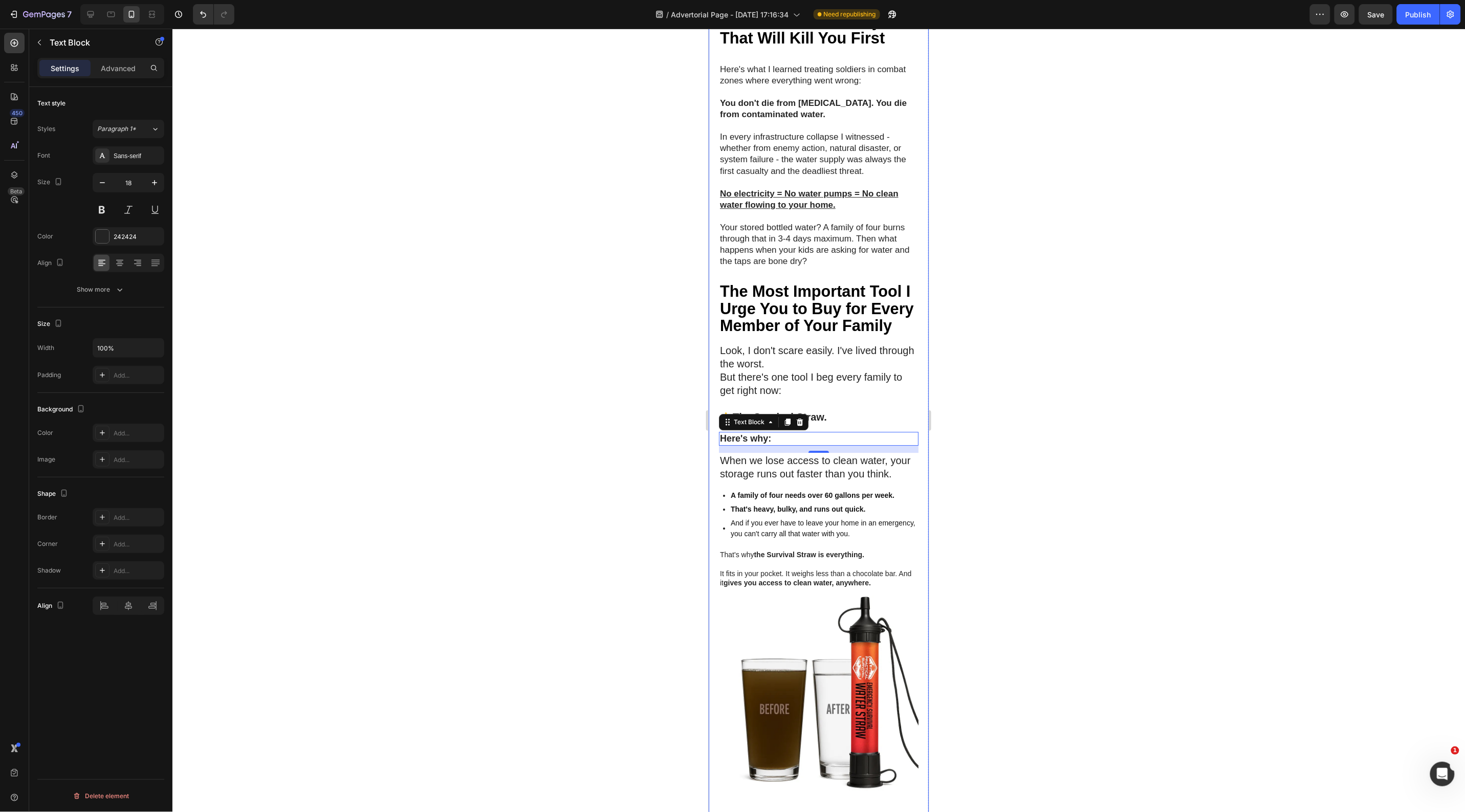
click at [425, 274] on div at bounding box center [818, 420] width 1292 height 783
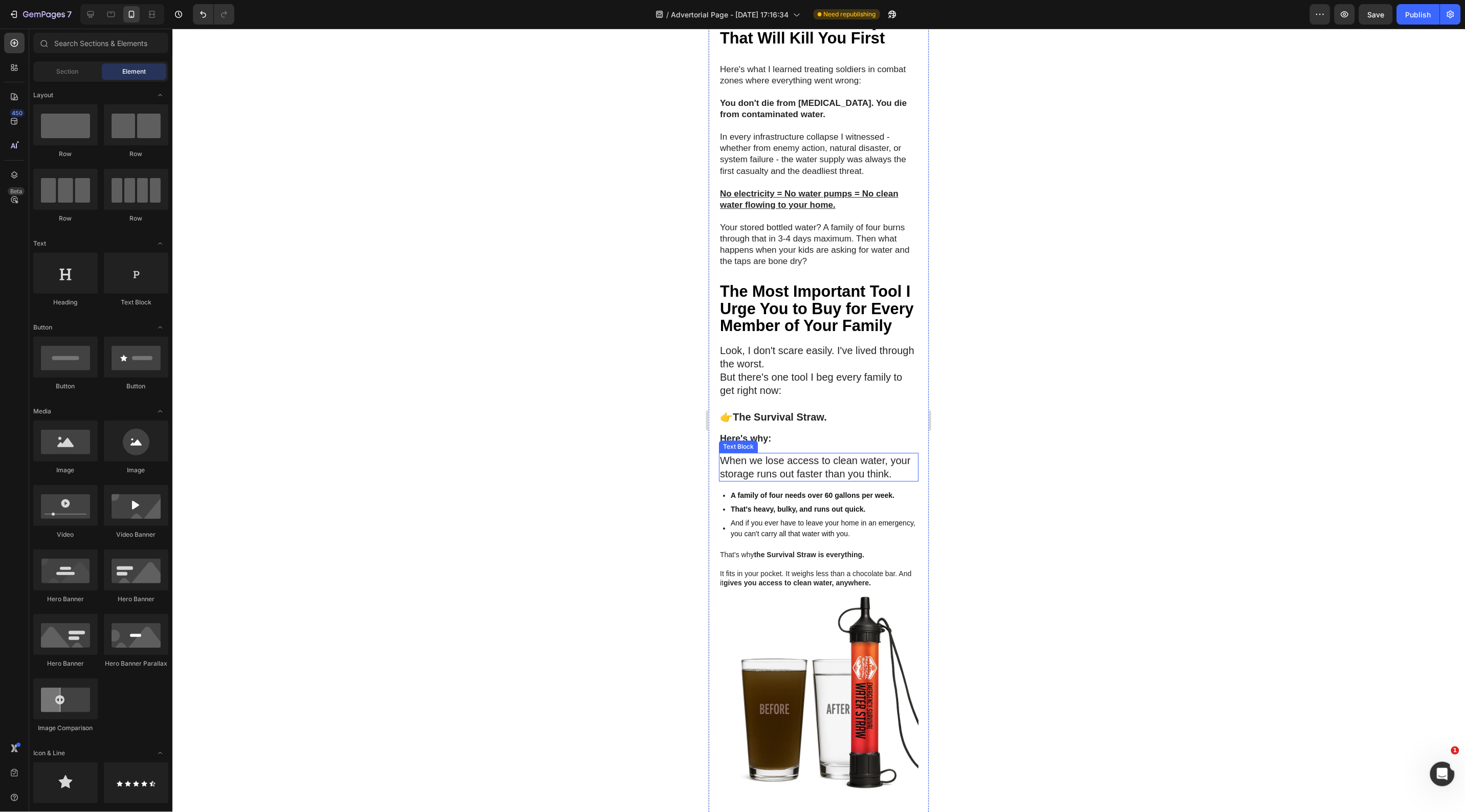
click at [789, 480] on p "When we lose access to clean water, your storage runs out faster than you think." at bounding box center [817, 466] width 197 height 26
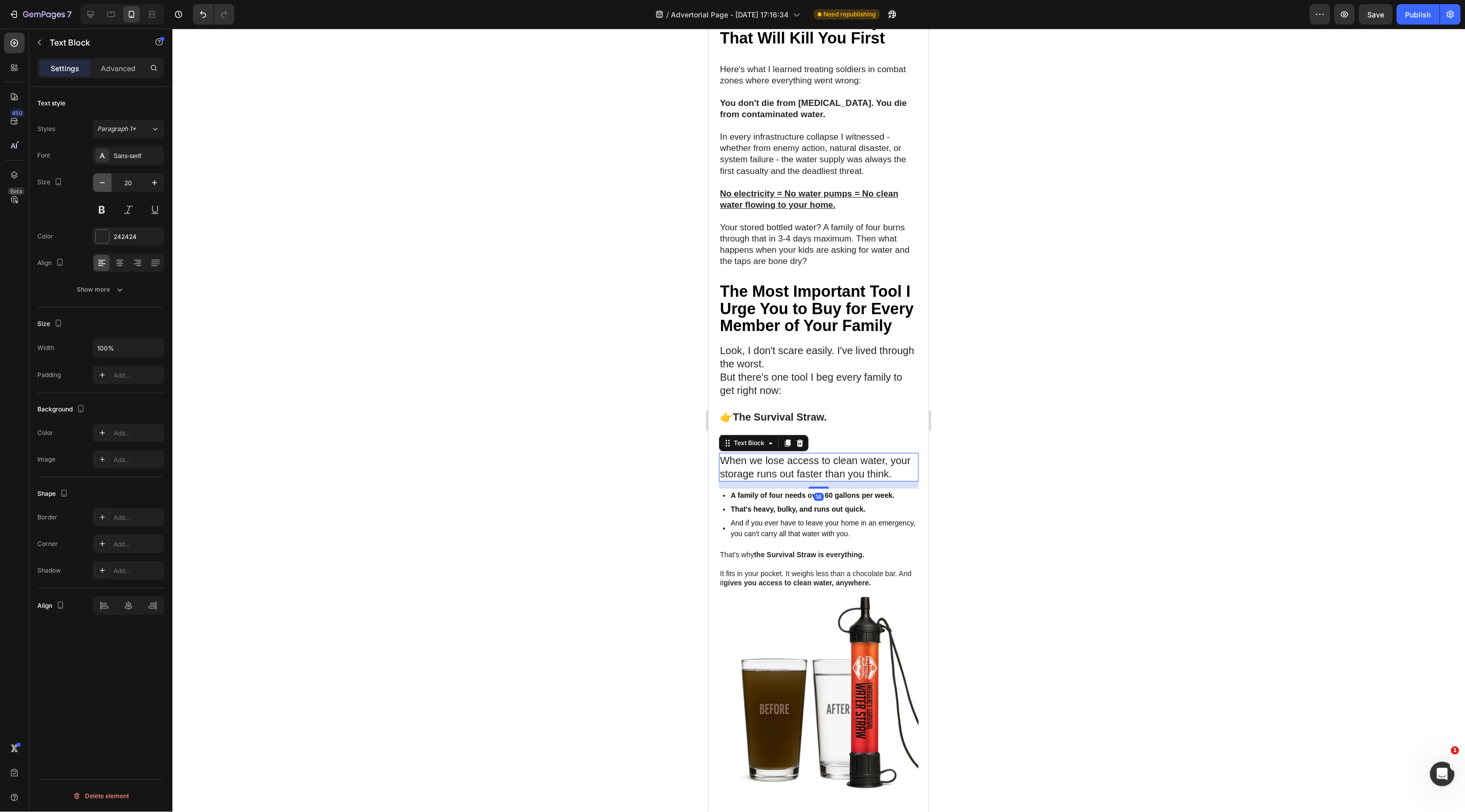
click at [105, 180] on icon "button" at bounding box center [103, 183] width 10 height 10
type input "17"
click at [461, 447] on div at bounding box center [818, 420] width 1292 height 783
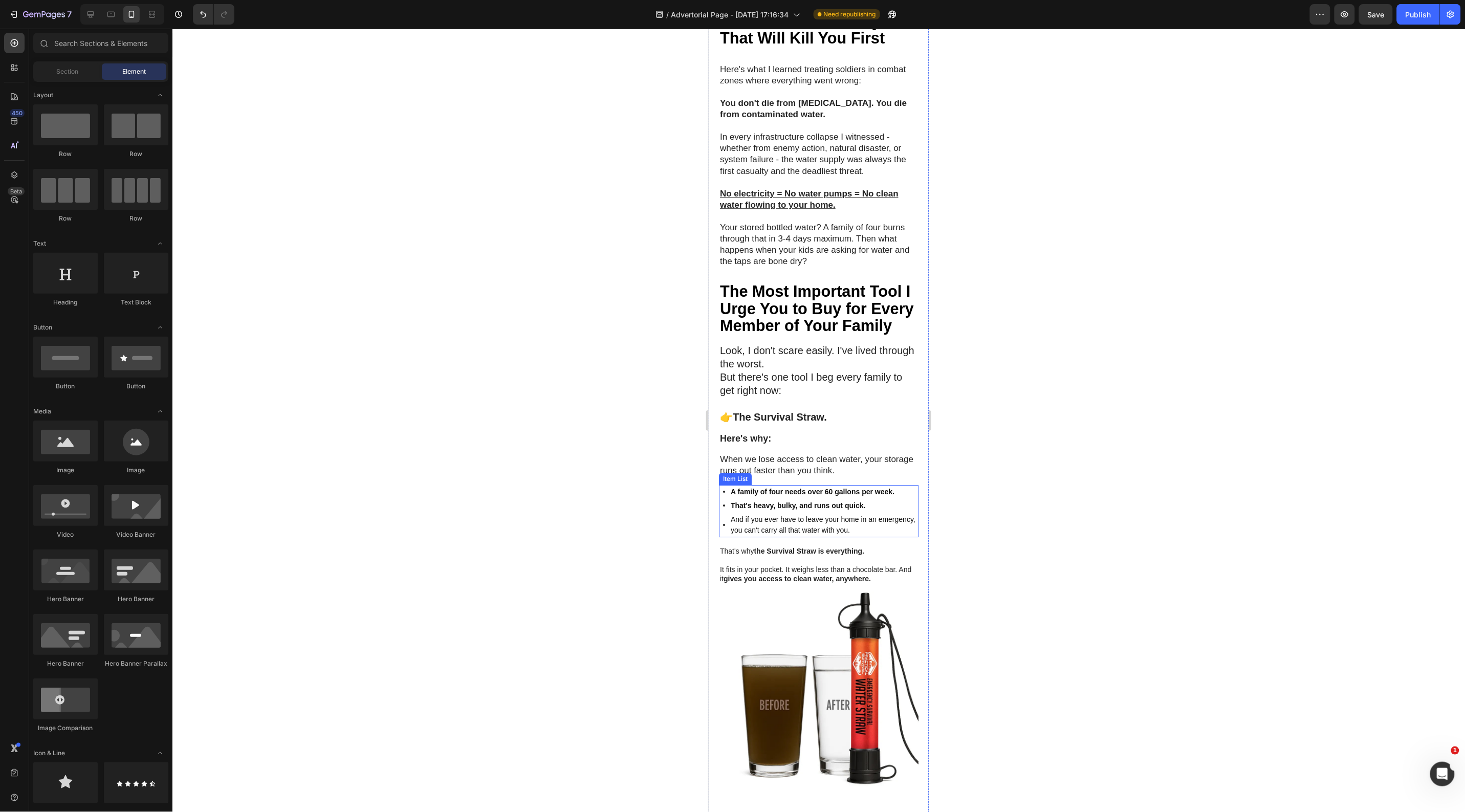
click at [836, 495] on strong "A family of four needs over 60 gallons per week." at bounding box center [812, 491] width 164 height 9
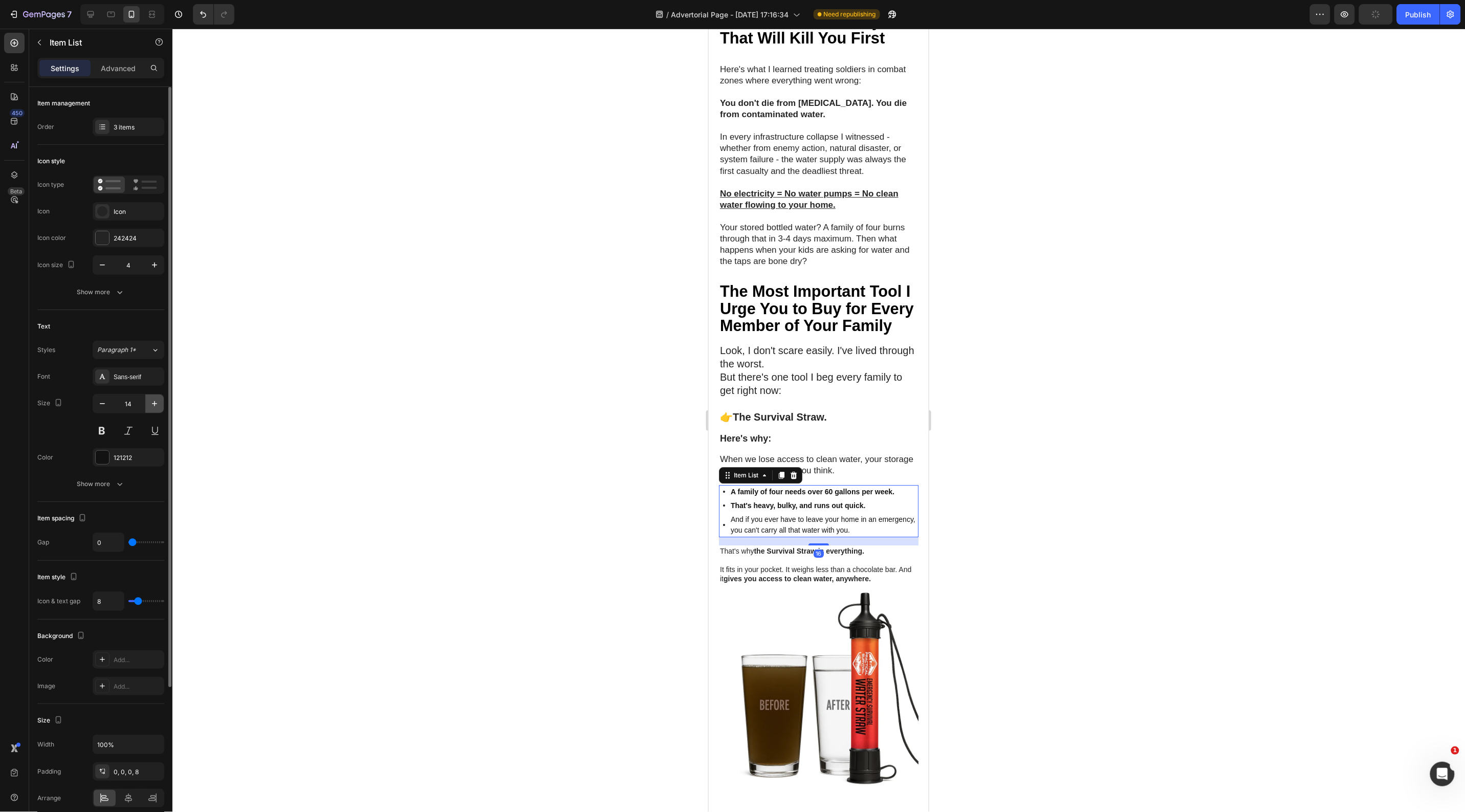
click at [154, 409] on icon "button" at bounding box center [155, 404] width 10 height 10
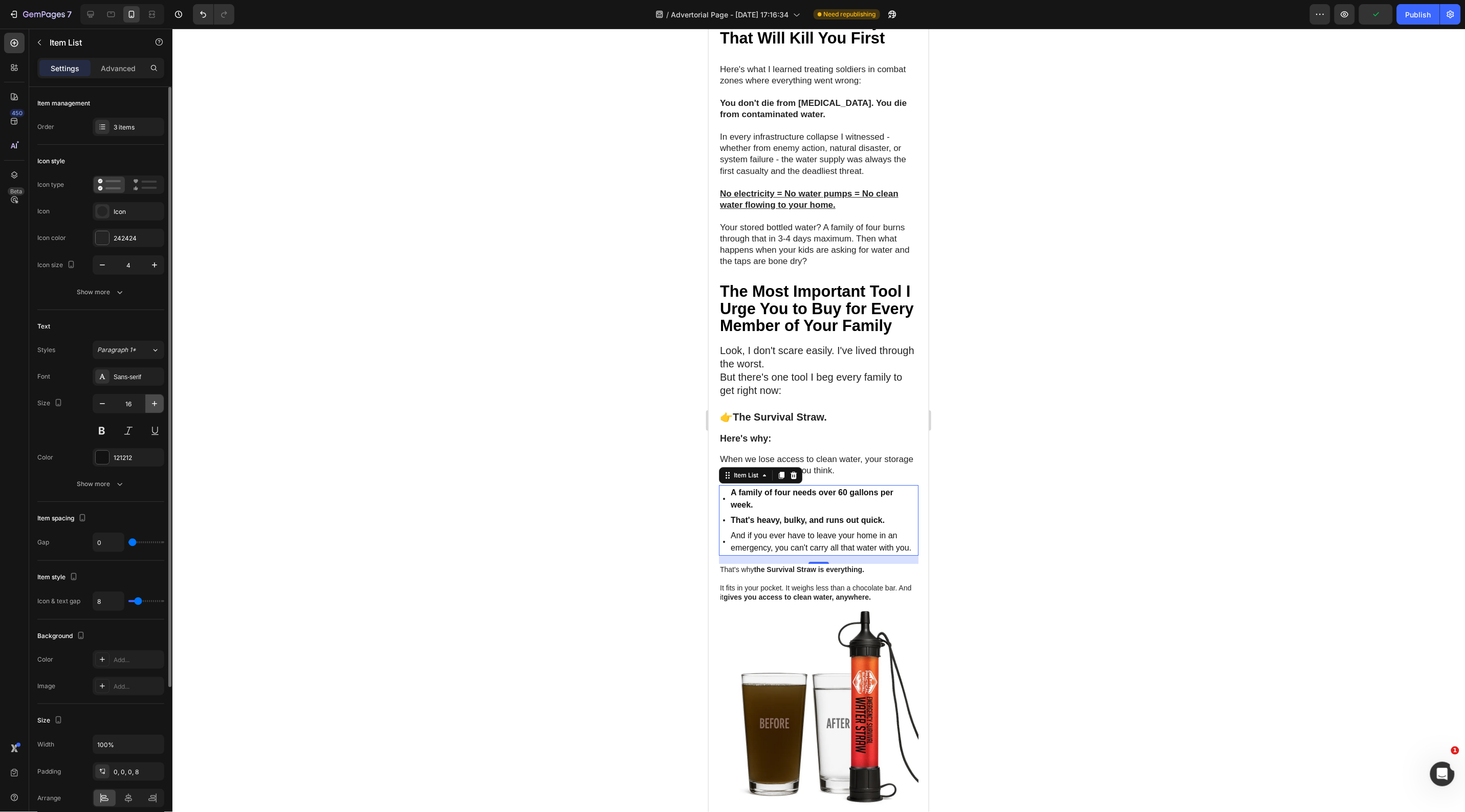
click at [154, 409] on icon "button" at bounding box center [155, 404] width 10 height 10
type input "17"
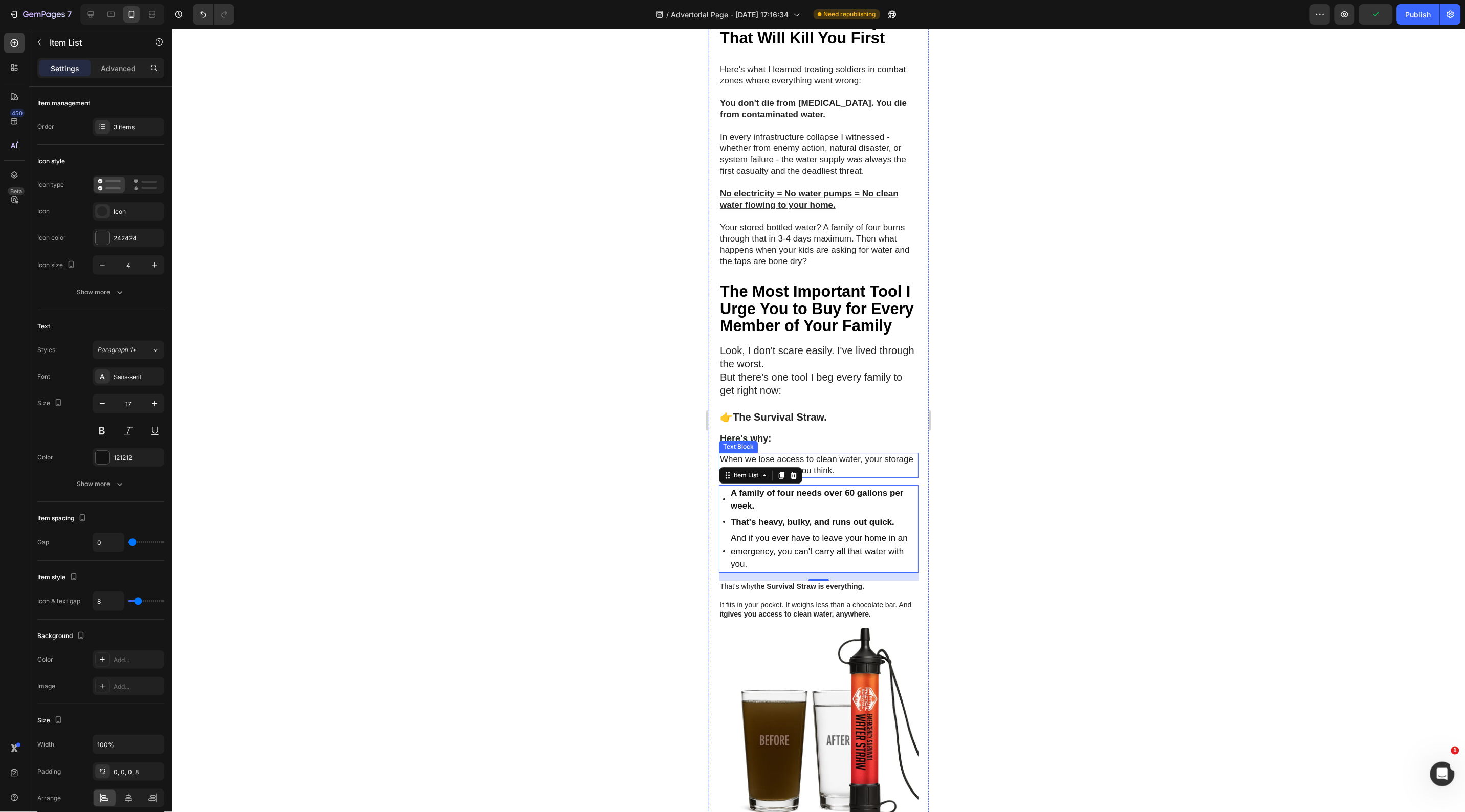
click at [858, 476] on p "When we lose access to clean water, your storage runs out faster than you think." at bounding box center [817, 464] width 197 height 22
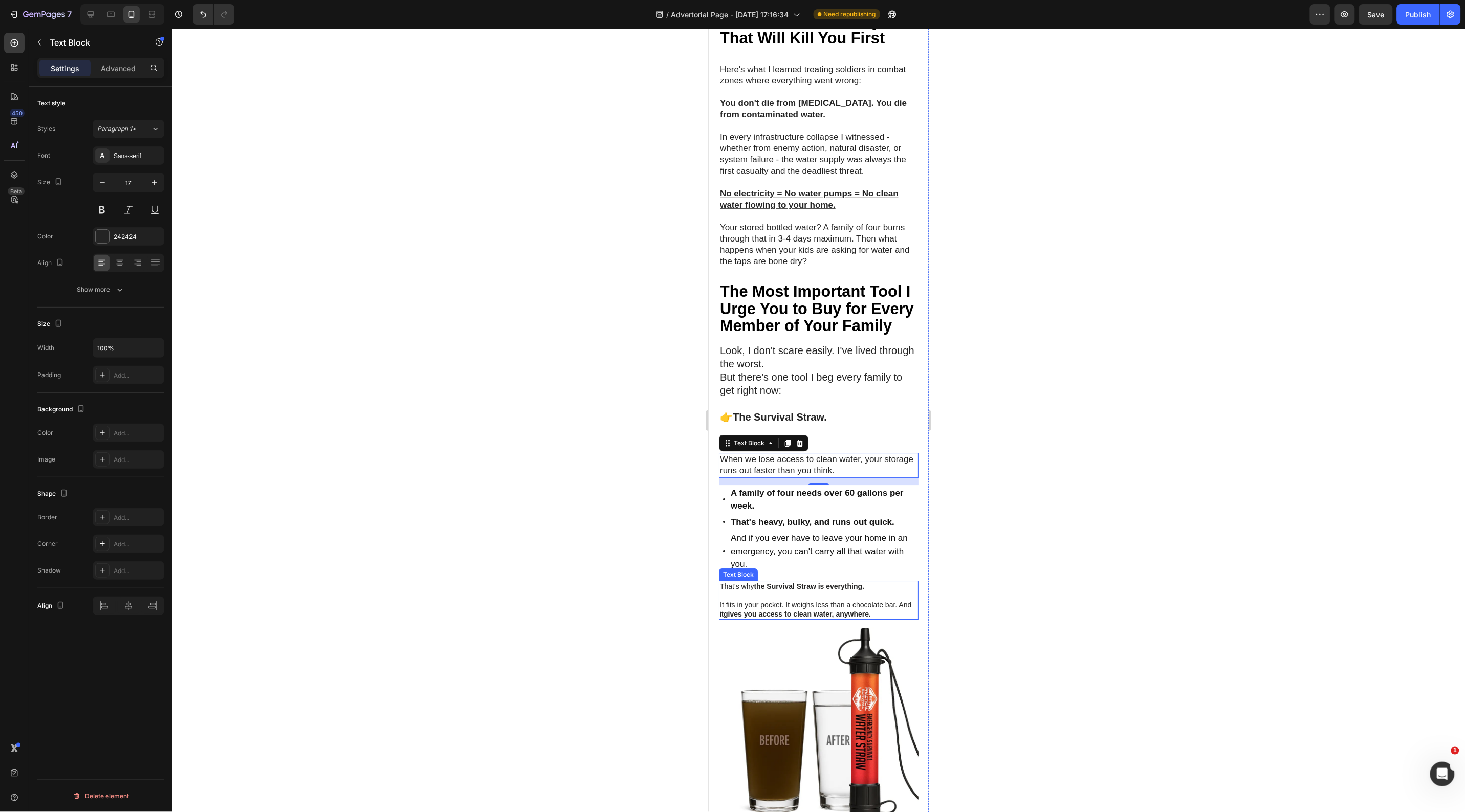
click at [799, 617] on strong "gives you access to clean water, anywhere." at bounding box center [796, 613] width 148 height 9
click at [152, 179] on icon "button" at bounding box center [155, 183] width 10 height 10
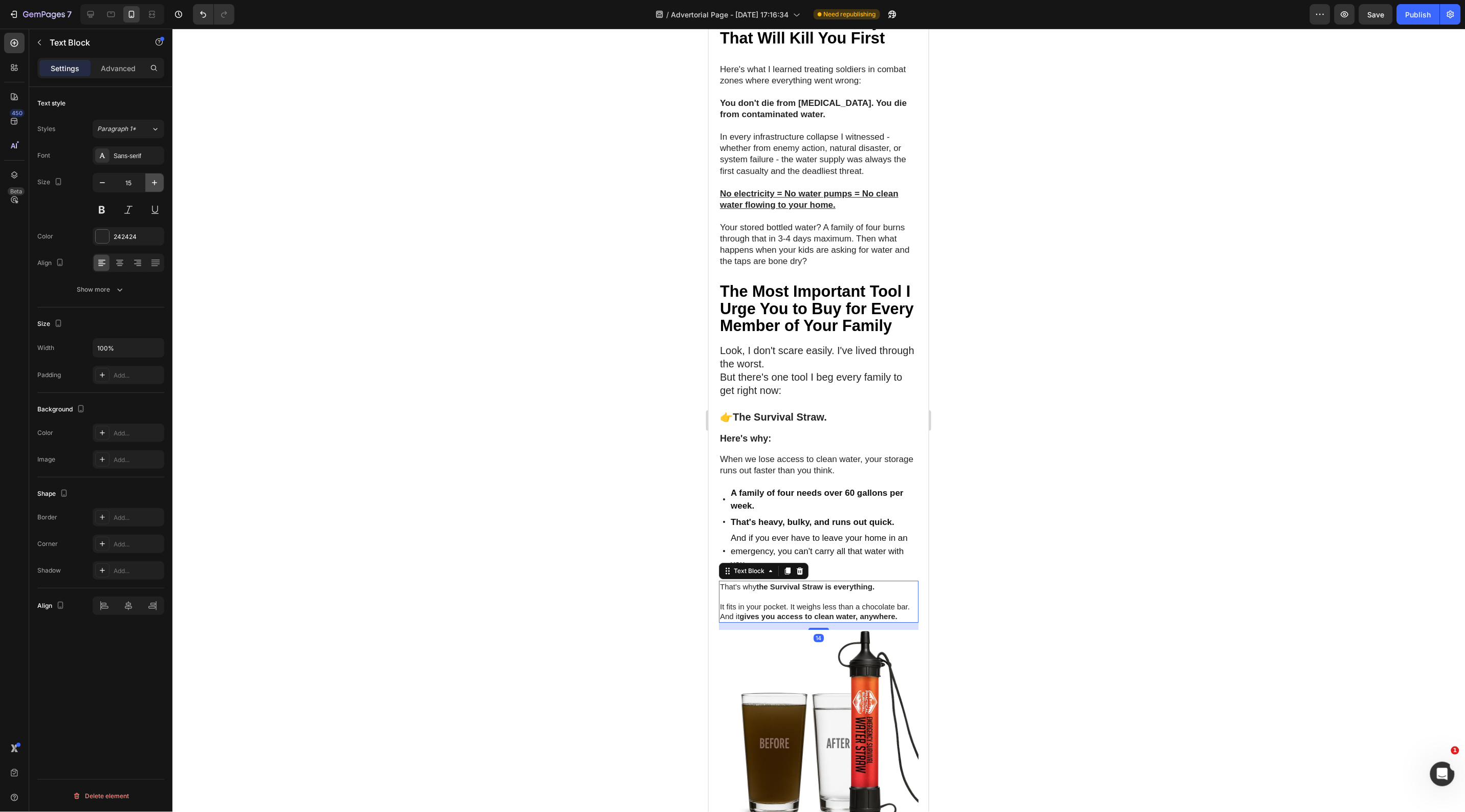
click at [152, 179] on icon "button" at bounding box center [155, 183] width 10 height 10
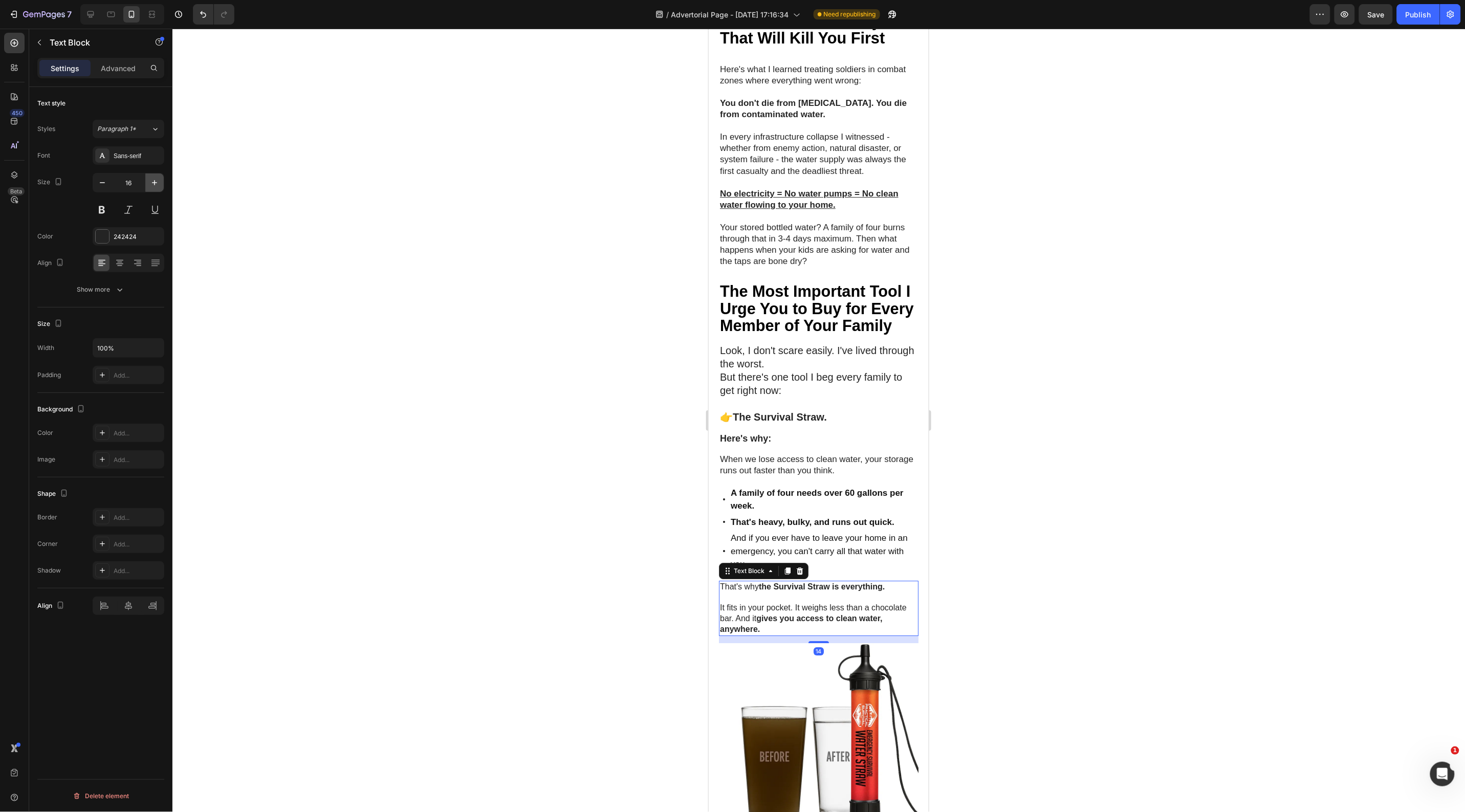
type input "17"
drag, startPoint x: 384, startPoint y: 270, endPoint x: 391, endPoint y: 277, distance: 9.9
click at [385, 270] on div at bounding box center [818, 420] width 1292 height 783
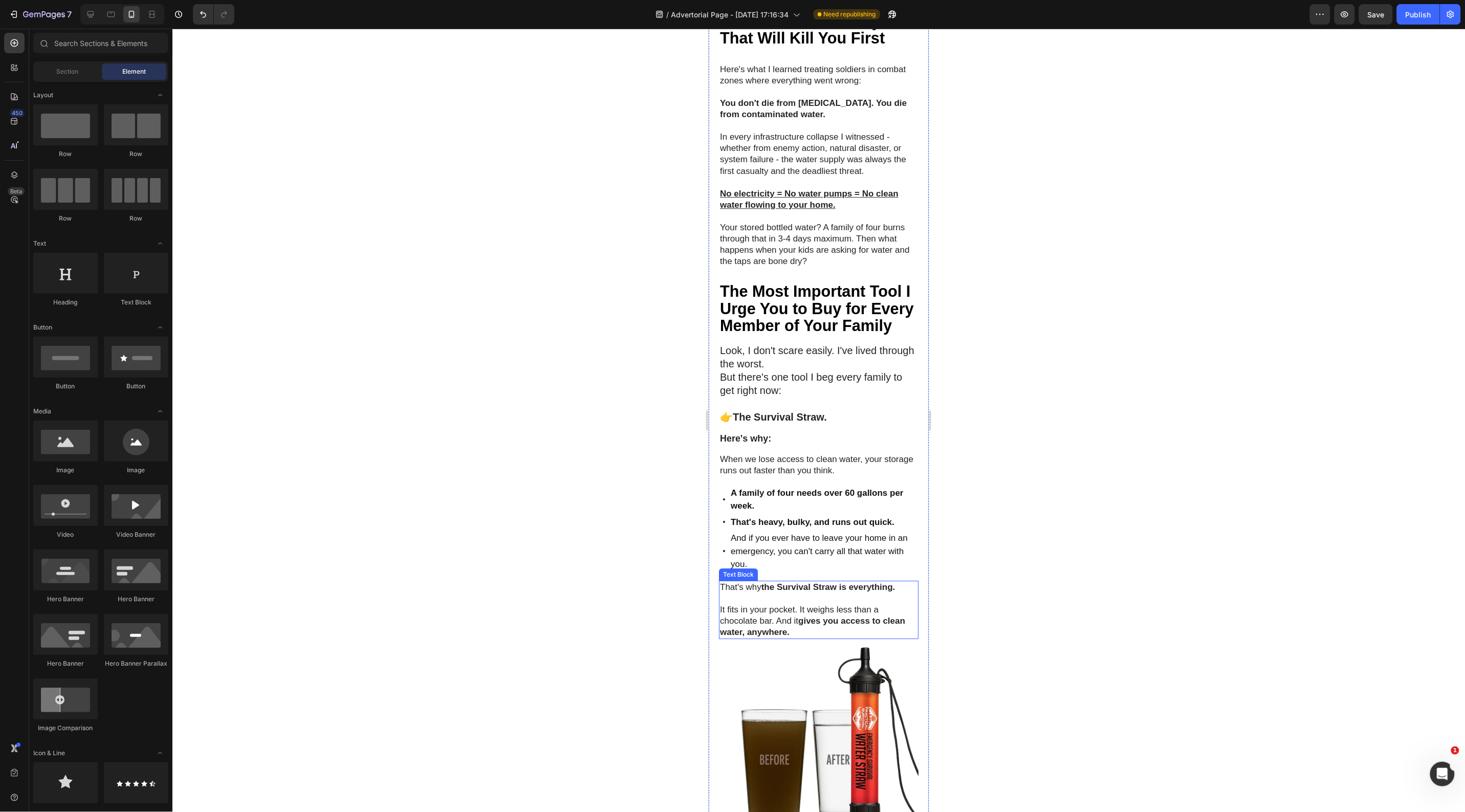
click at [817, 637] on p "It fits in your pocket. It weighs less than a chocolate bar. And it gives you a…" at bounding box center [817, 615] width 197 height 45
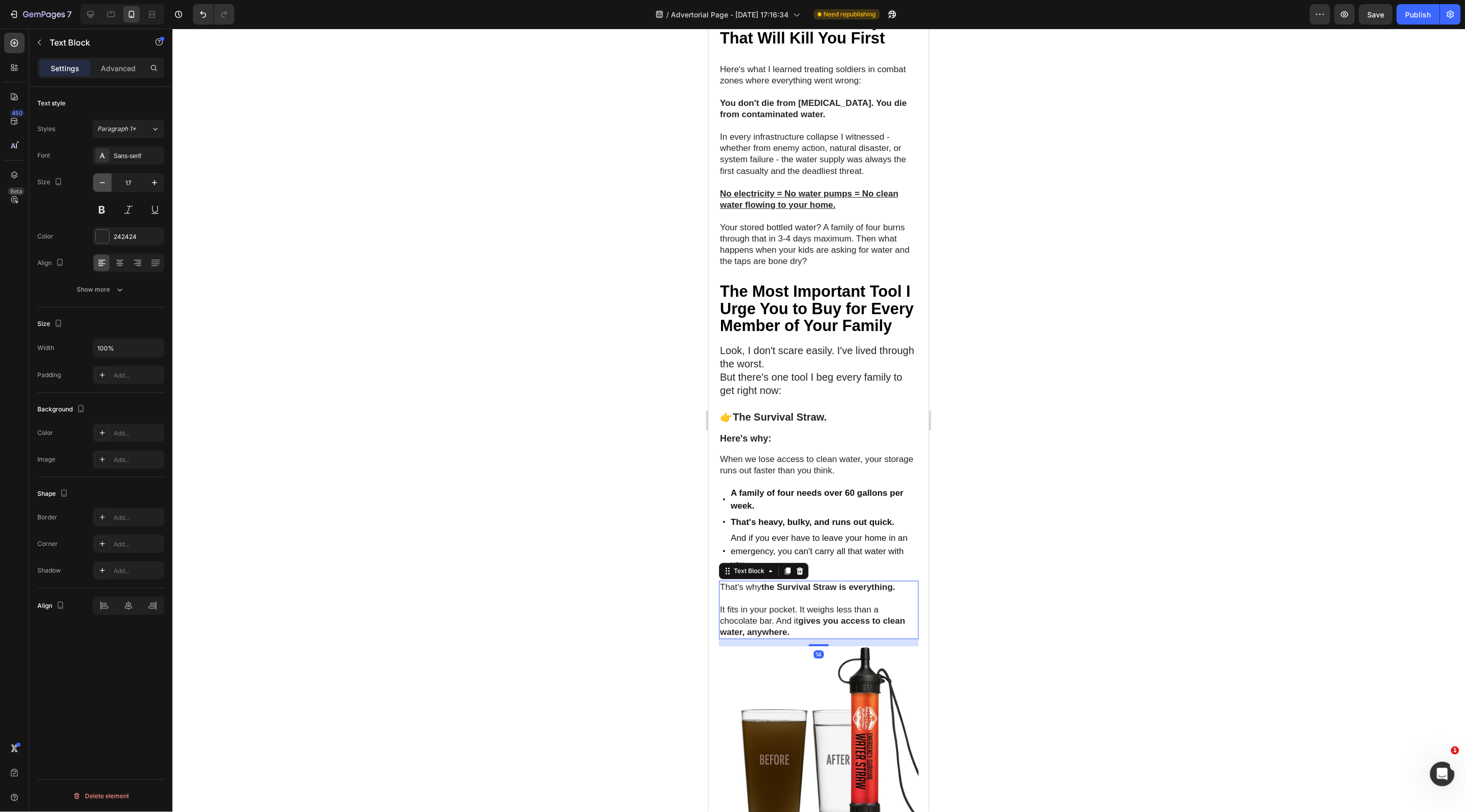
click at [107, 188] on icon "button" at bounding box center [103, 183] width 10 height 10
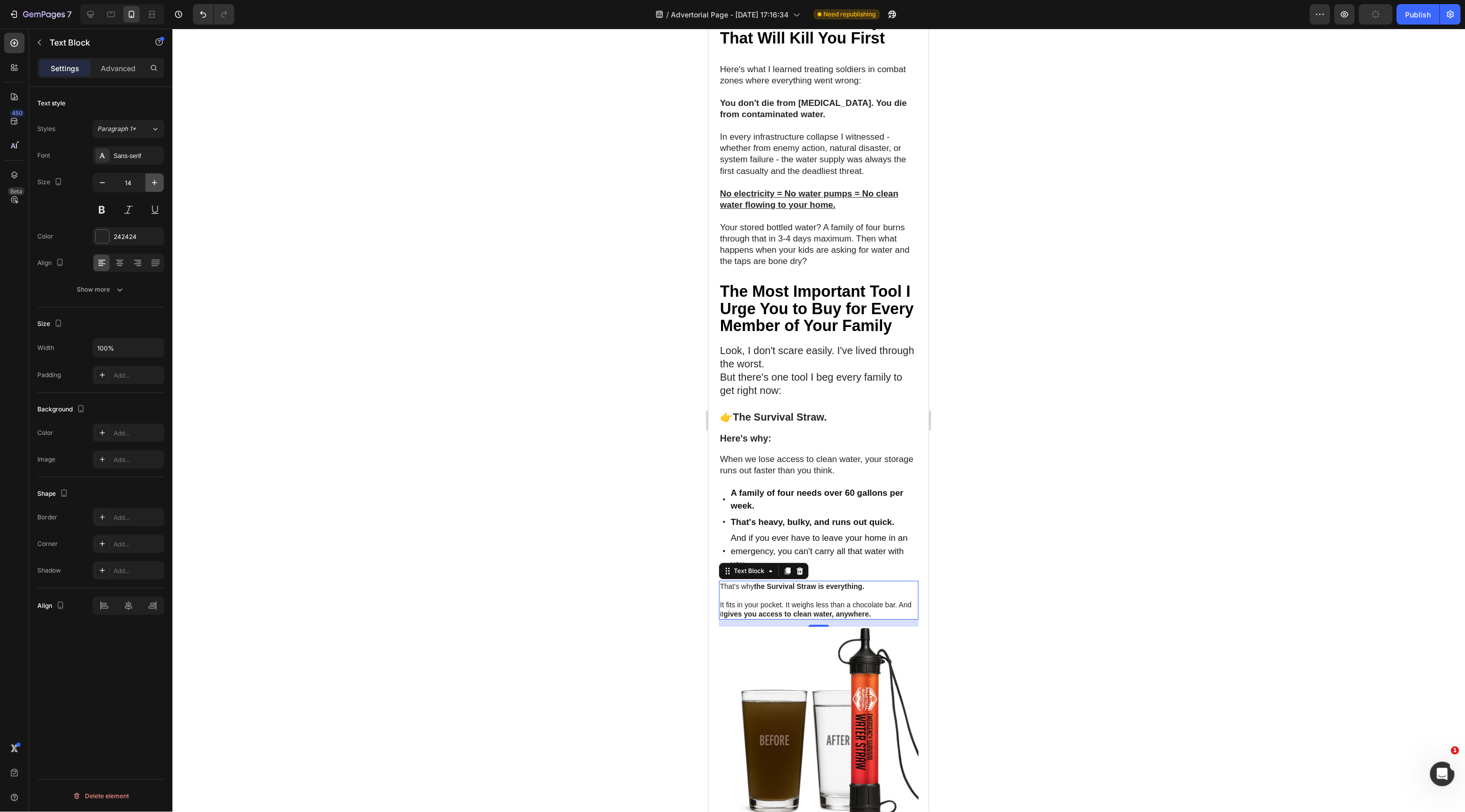
click at [149, 184] on button "button" at bounding box center [155, 183] width 19 height 19
type input "17"
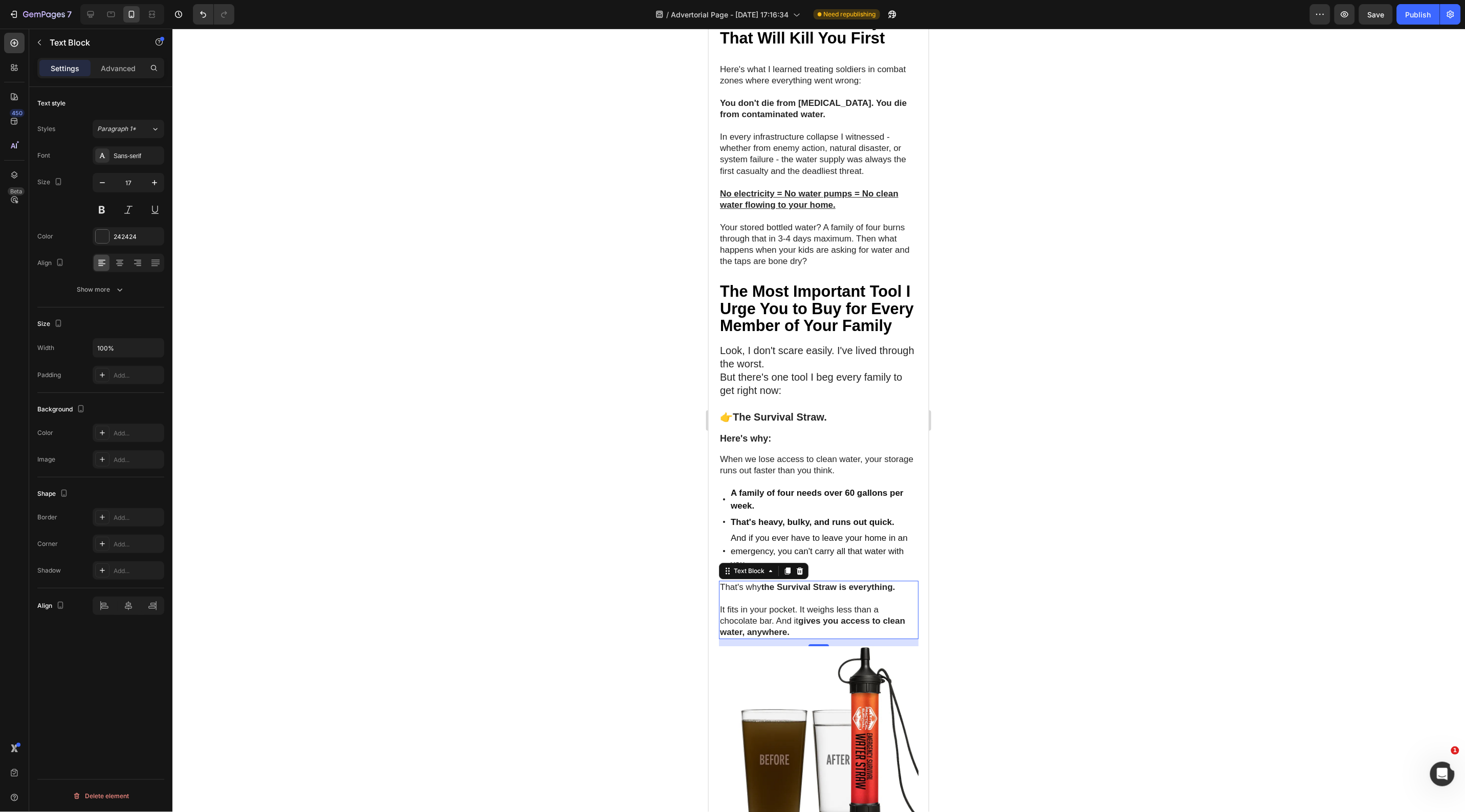
click at [414, 282] on div at bounding box center [818, 420] width 1292 height 783
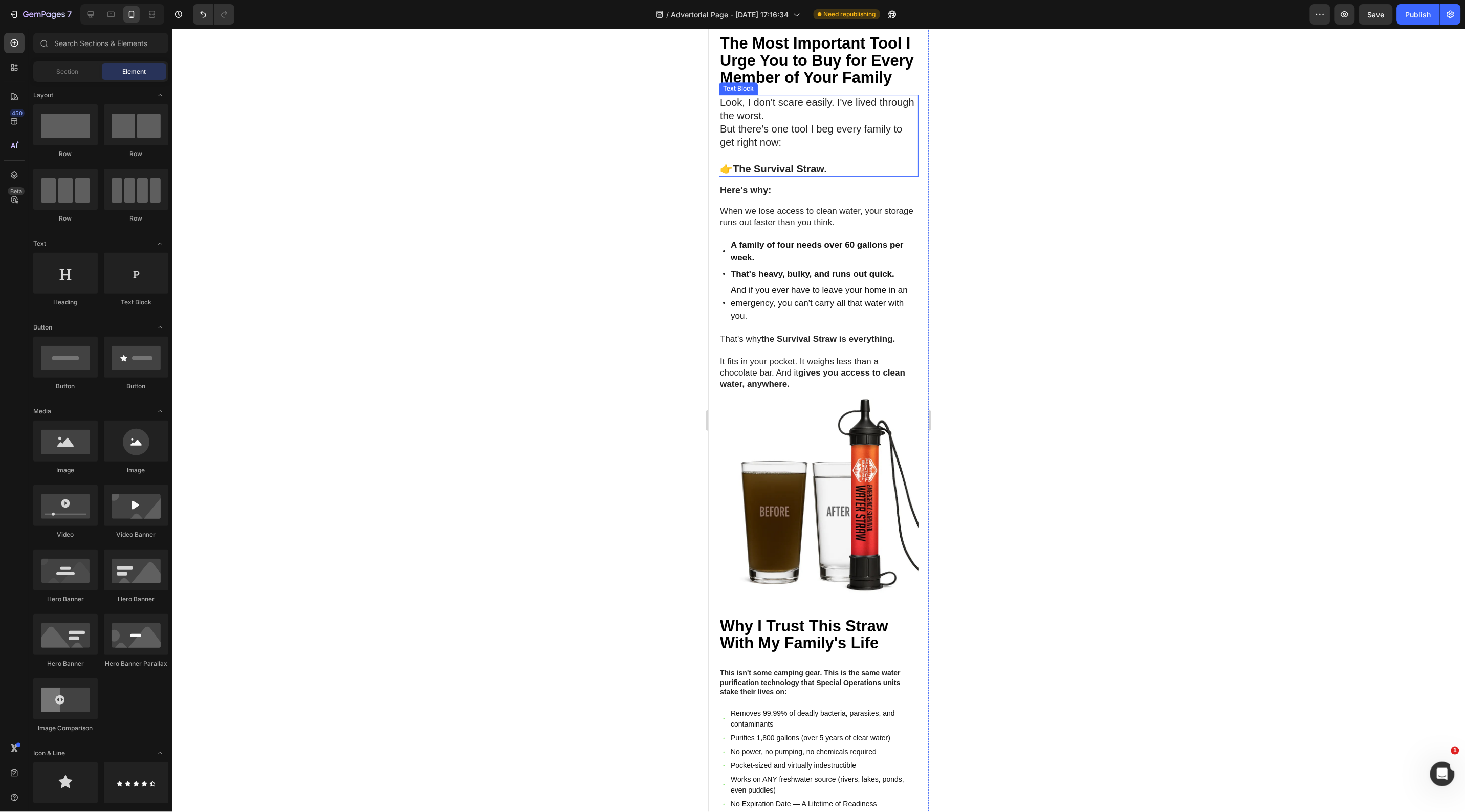
scroll to position [1598, 0]
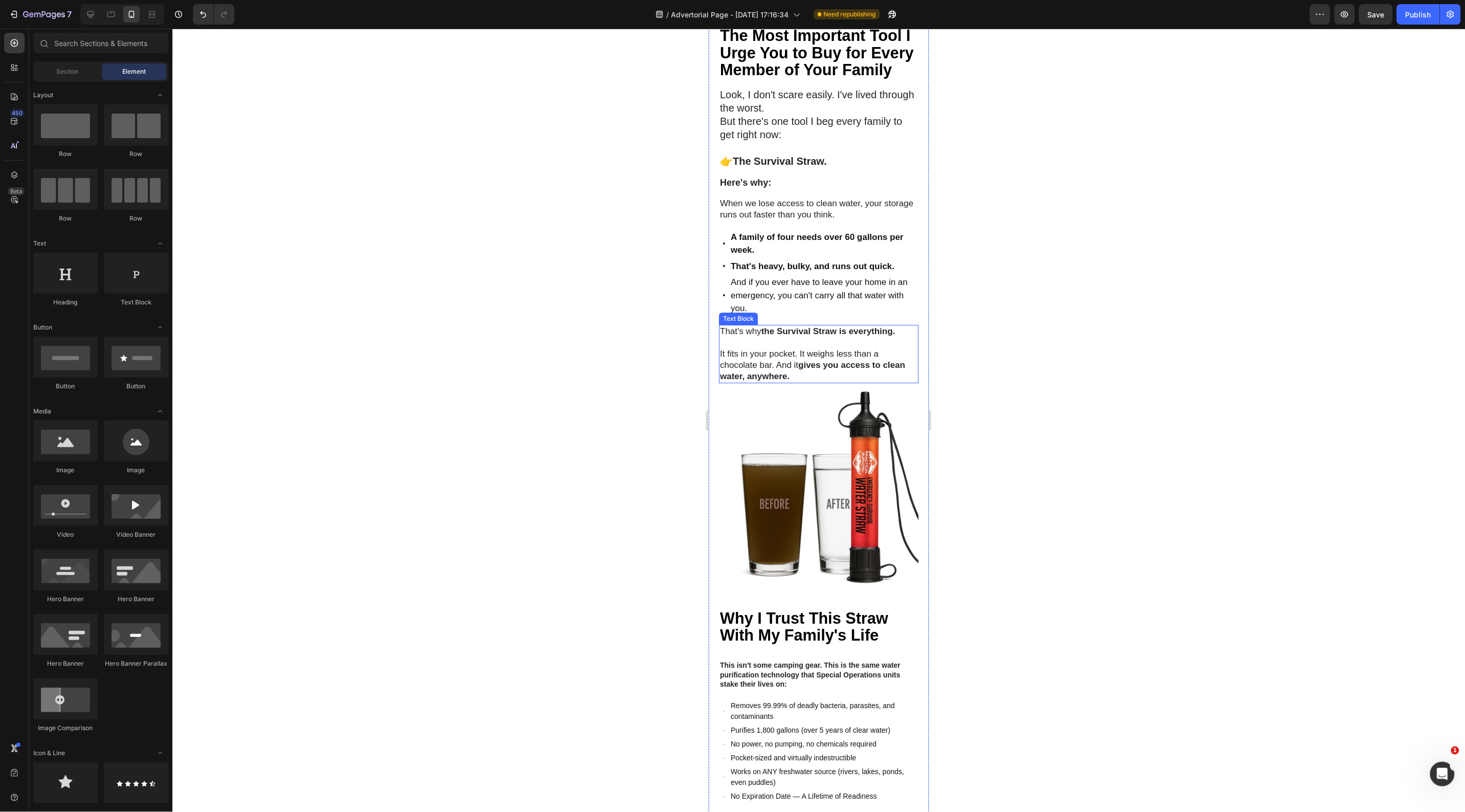
click at [767, 336] on strong "the Survival Straw is everything." at bounding box center [828, 330] width 134 height 9
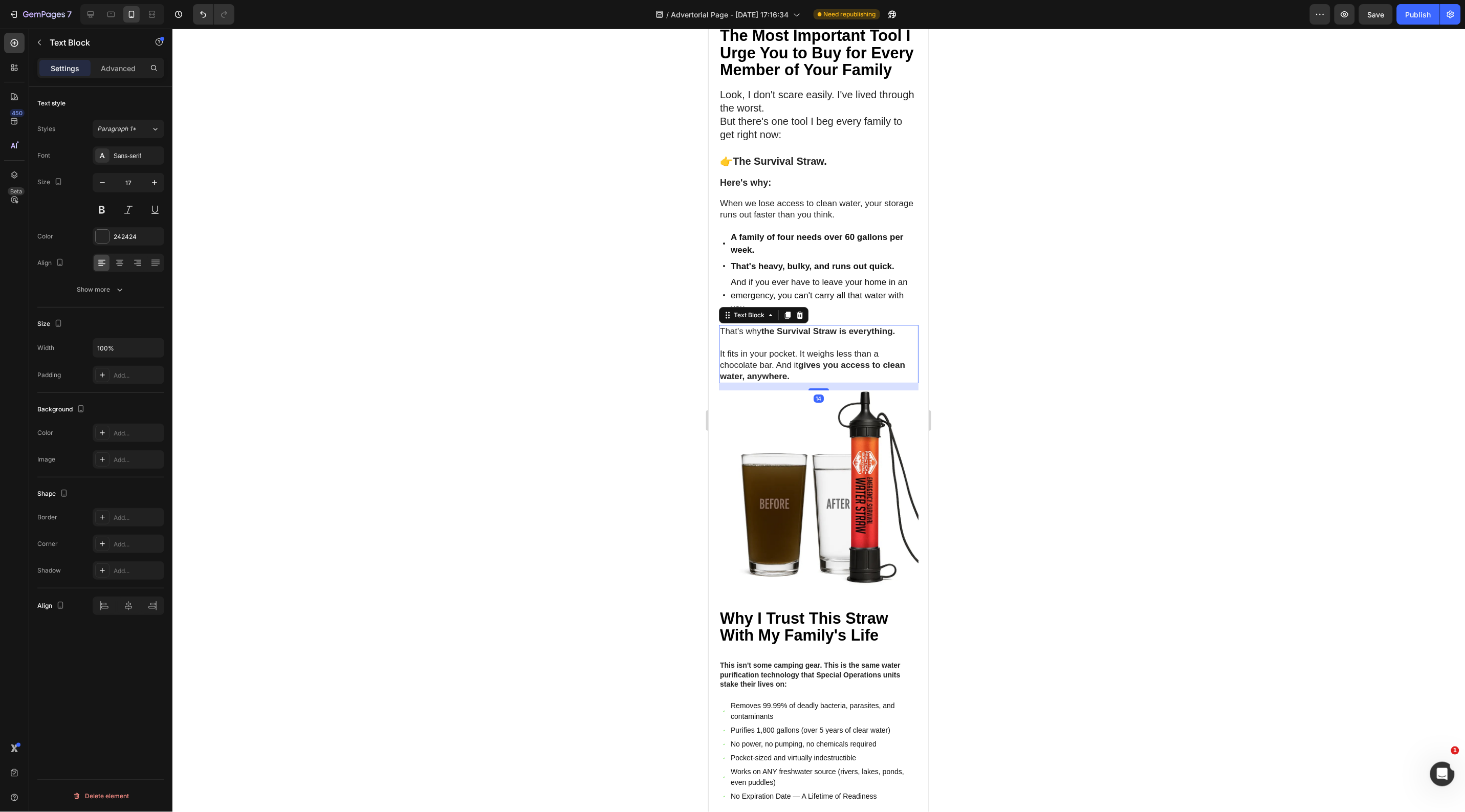
click at [815, 336] on strong "the Survival Straw is everything." at bounding box center [828, 330] width 134 height 9
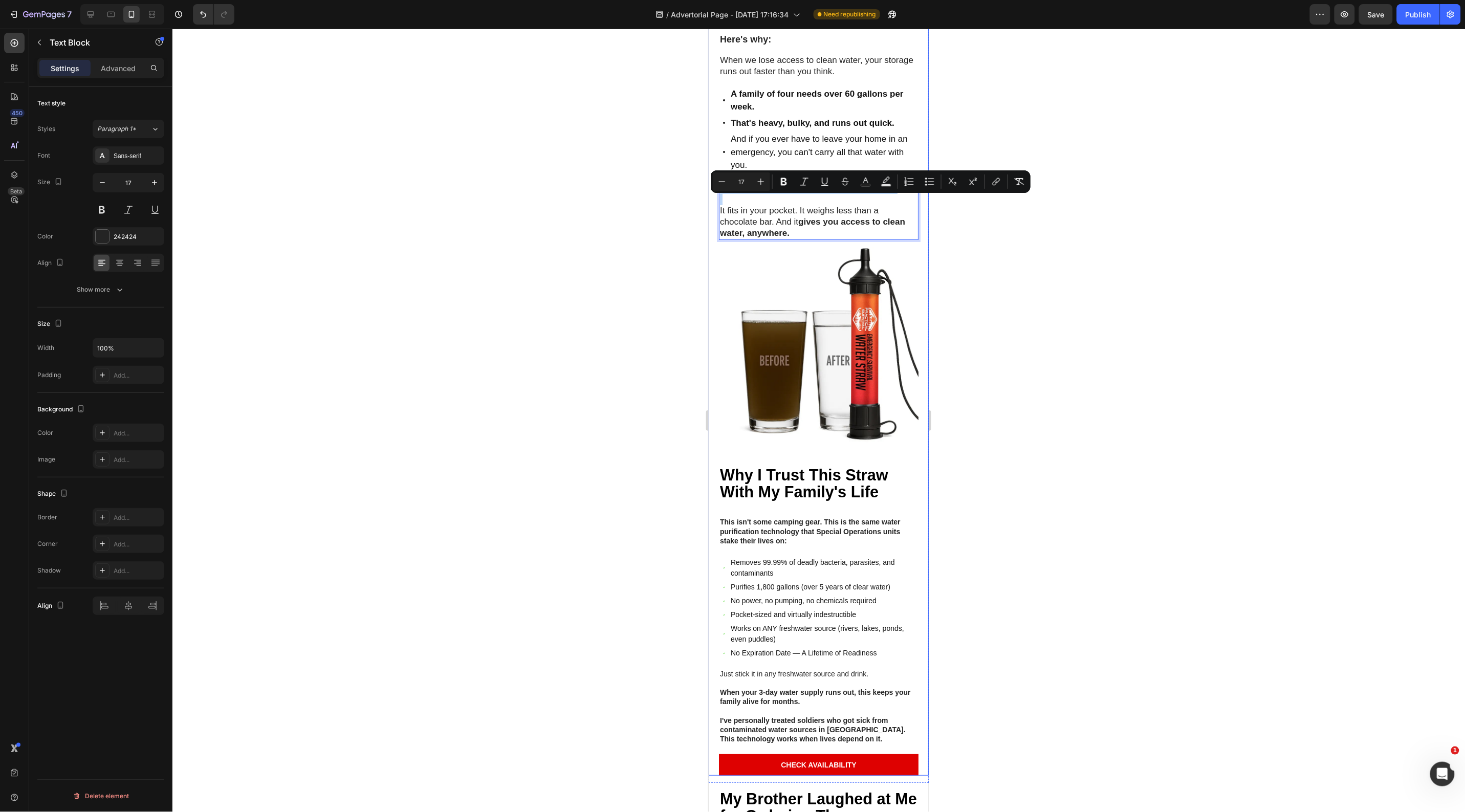
scroll to position [1919, 0]
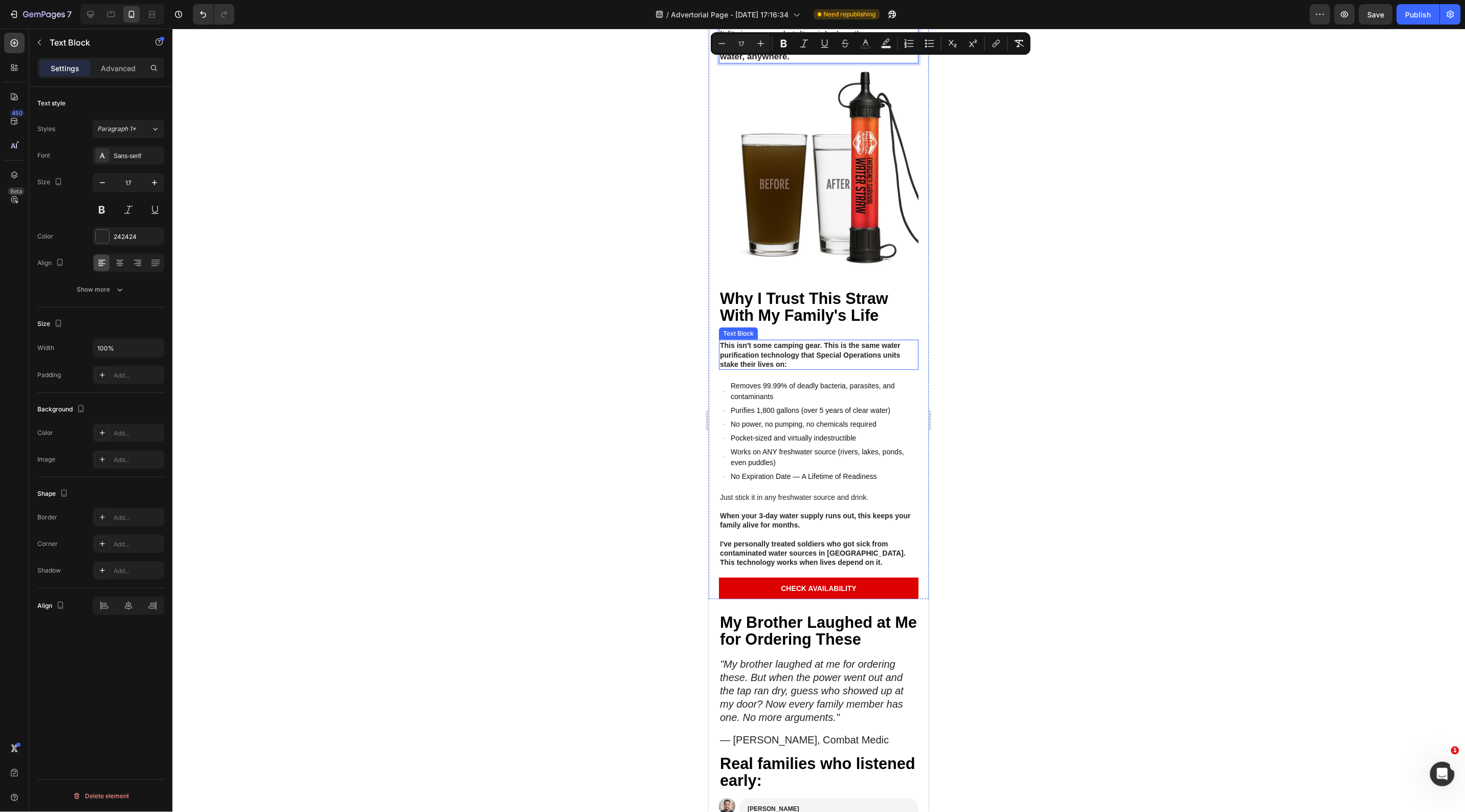
click at [767, 367] on strong "This isn't some camping gear. This is the same water purification technology th…" at bounding box center [809, 353] width 180 height 26
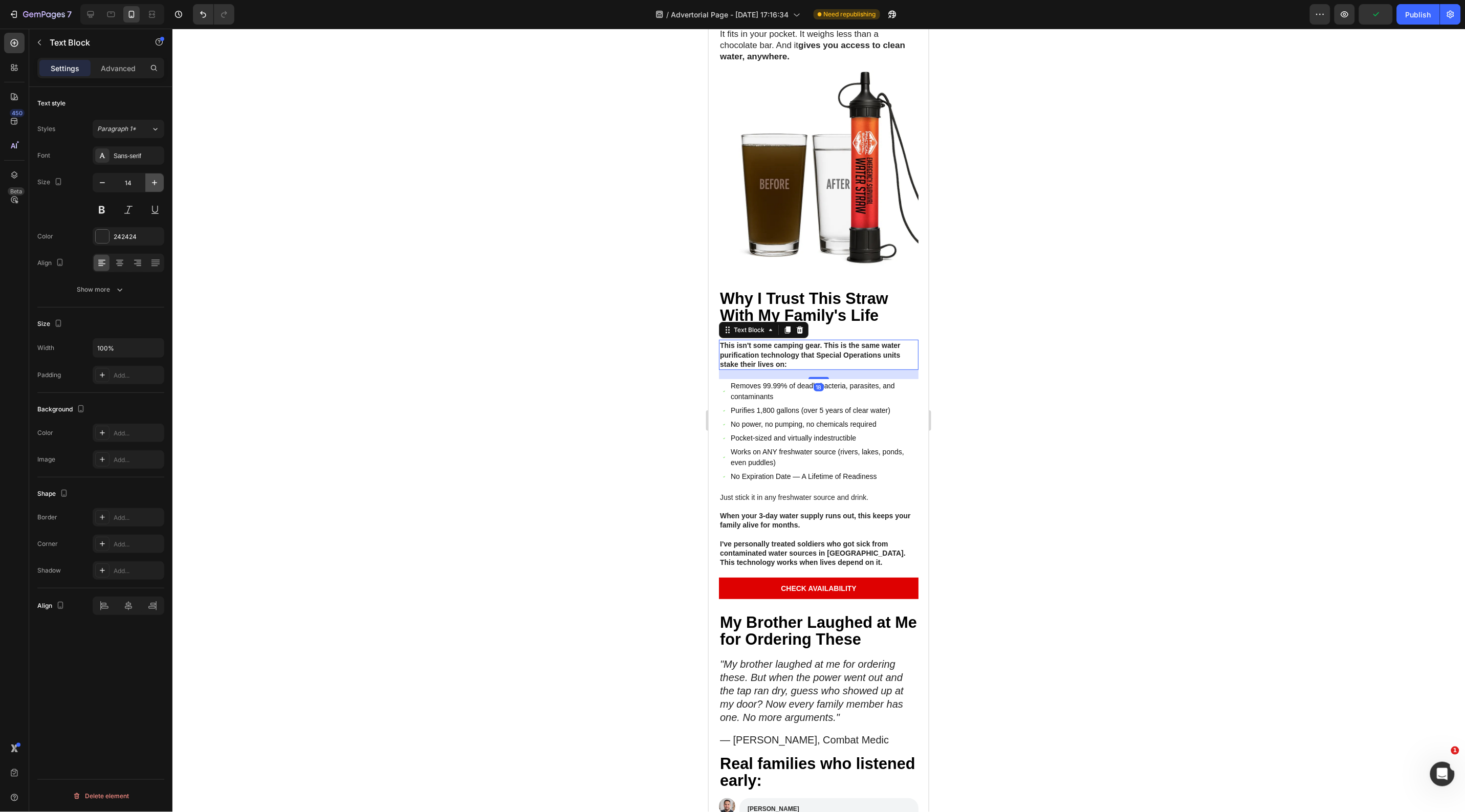
click at [161, 183] on button "button" at bounding box center [155, 183] width 19 height 19
type input "17"
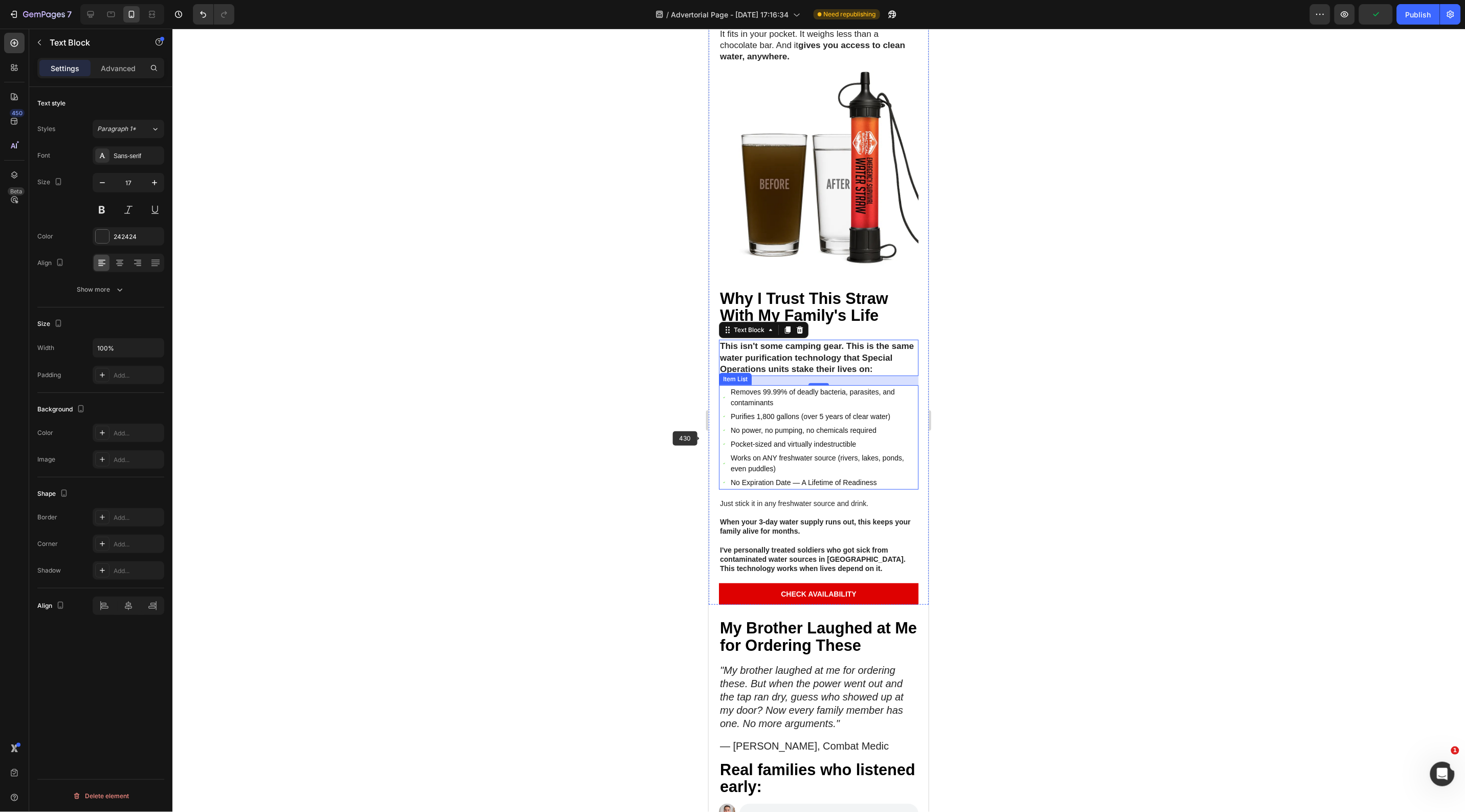
click at [766, 422] on p "Purifies 1,800 gallons (over 5 years of clear water)" at bounding box center [823, 416] width 186 height 11
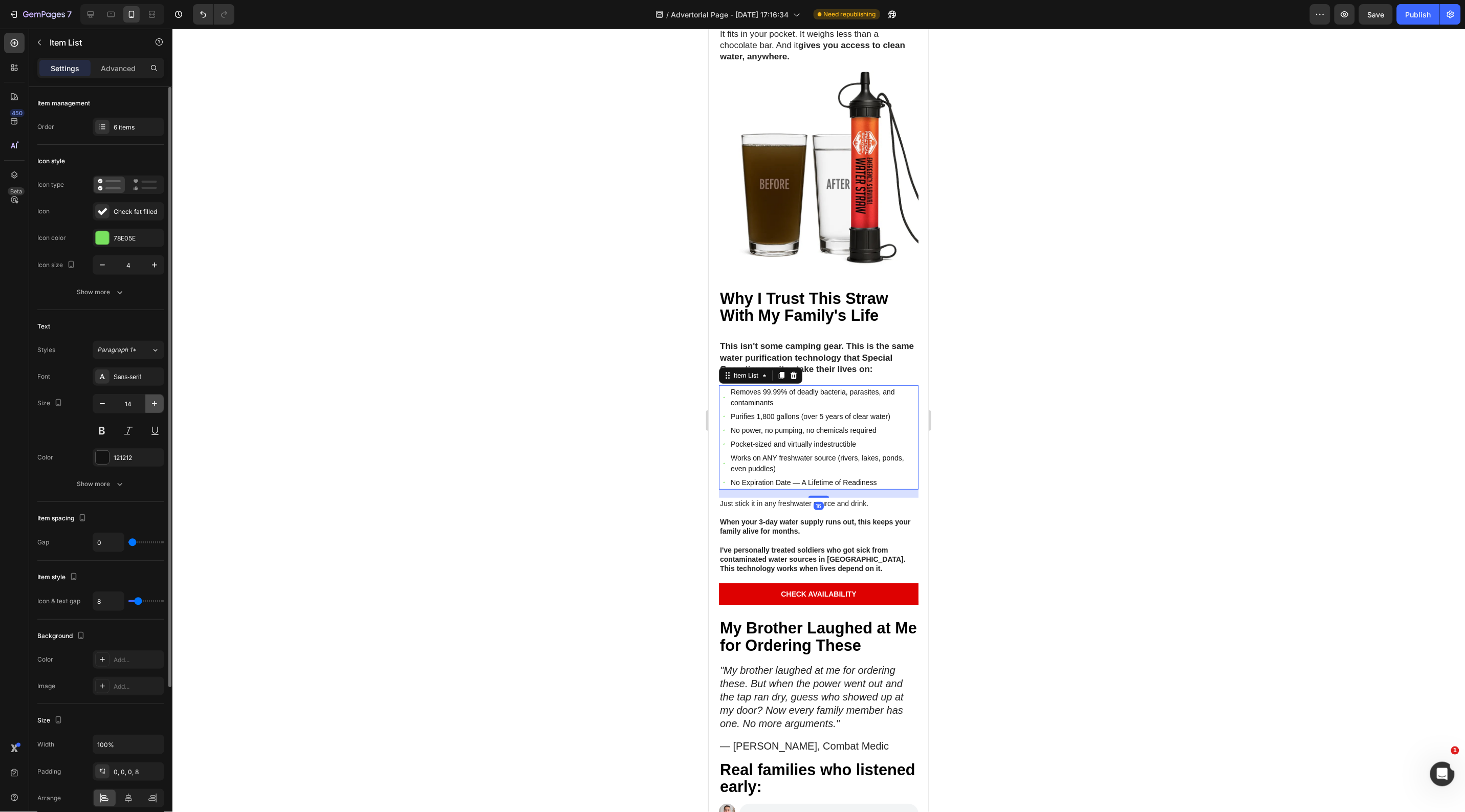
click at [154, 401] on icon "button" at bounding box center [155, 404] width 10 height 10
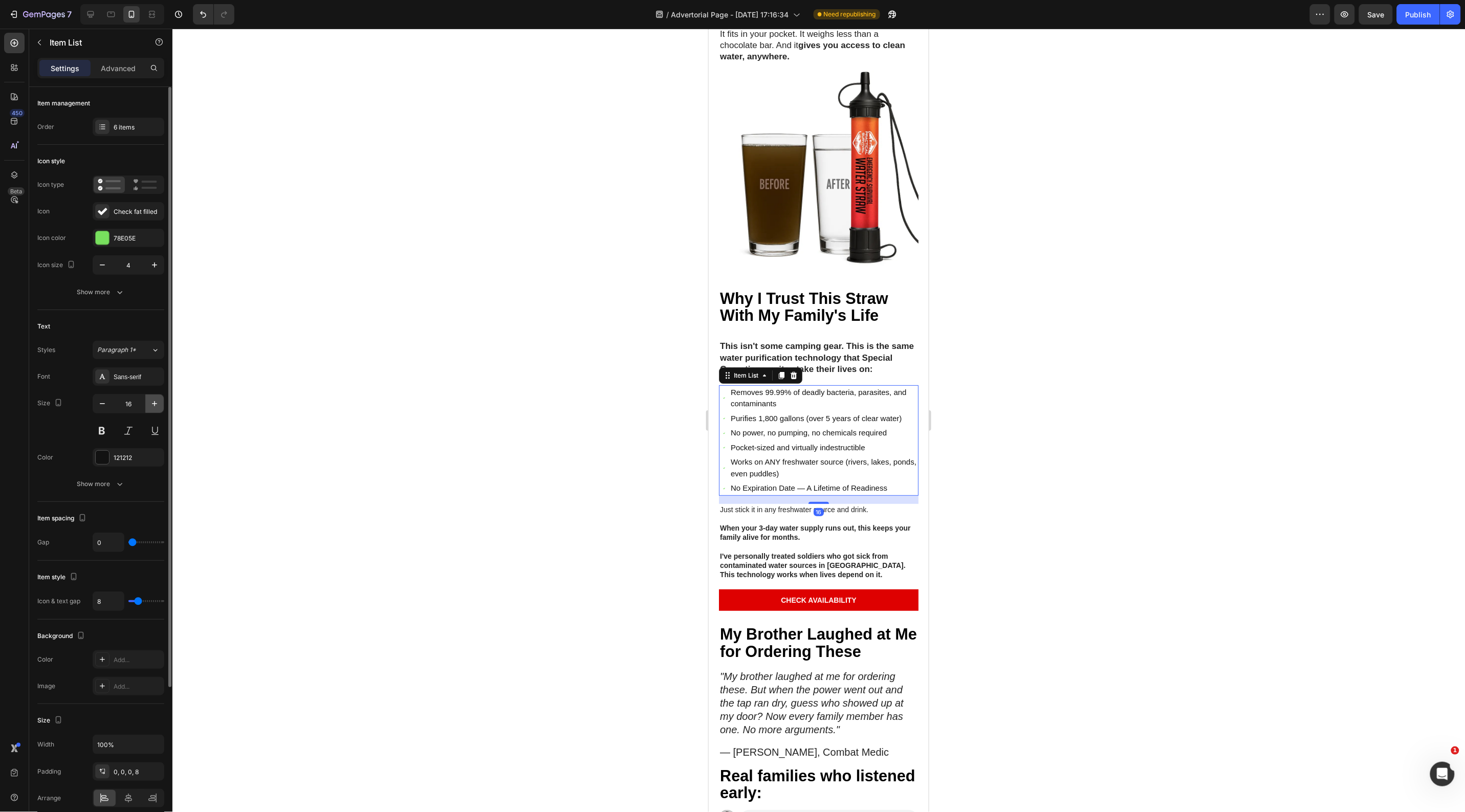
click at [154, 401] on icon "button" at bounding box center [155, 404] width 10 height 10
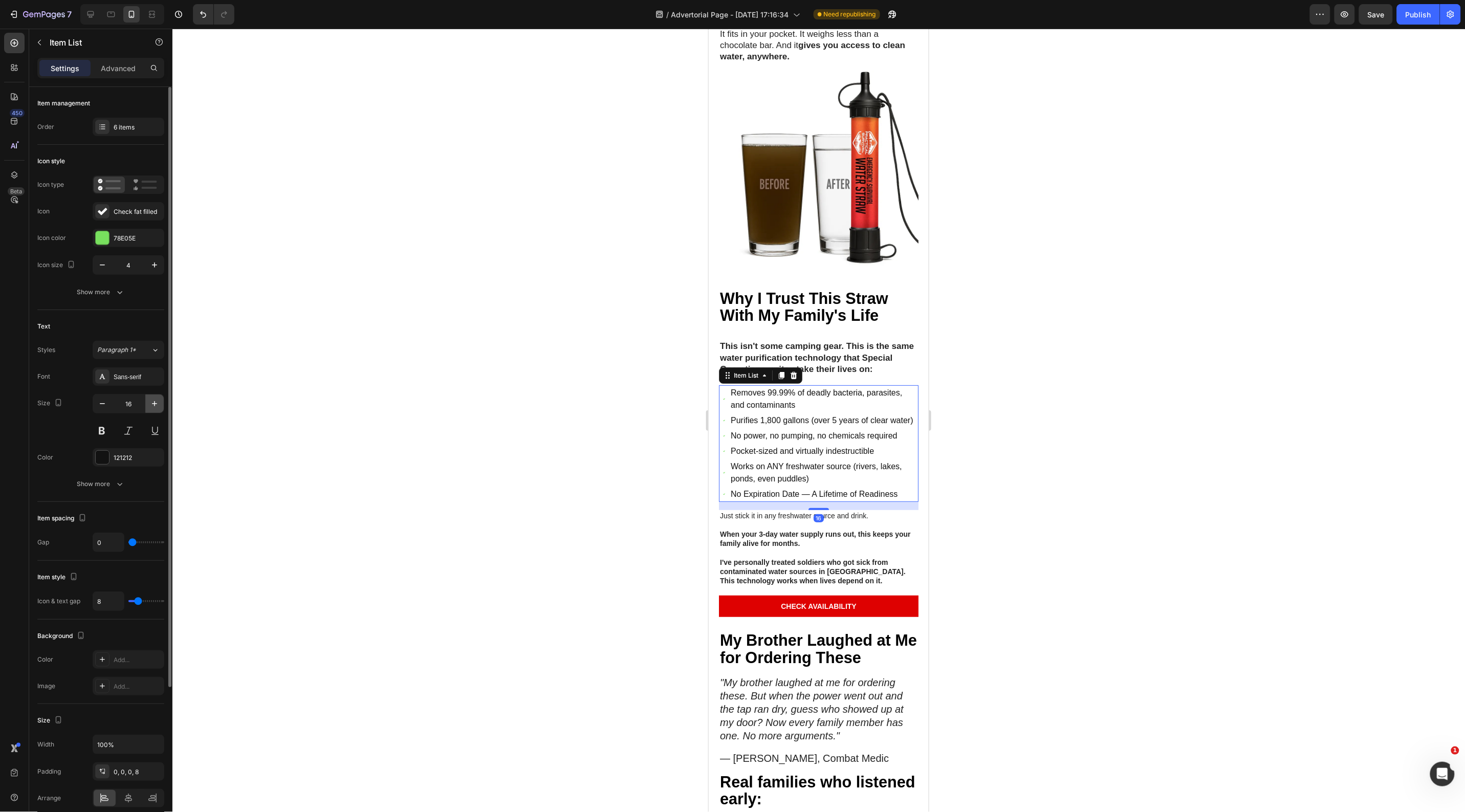
type input "17"
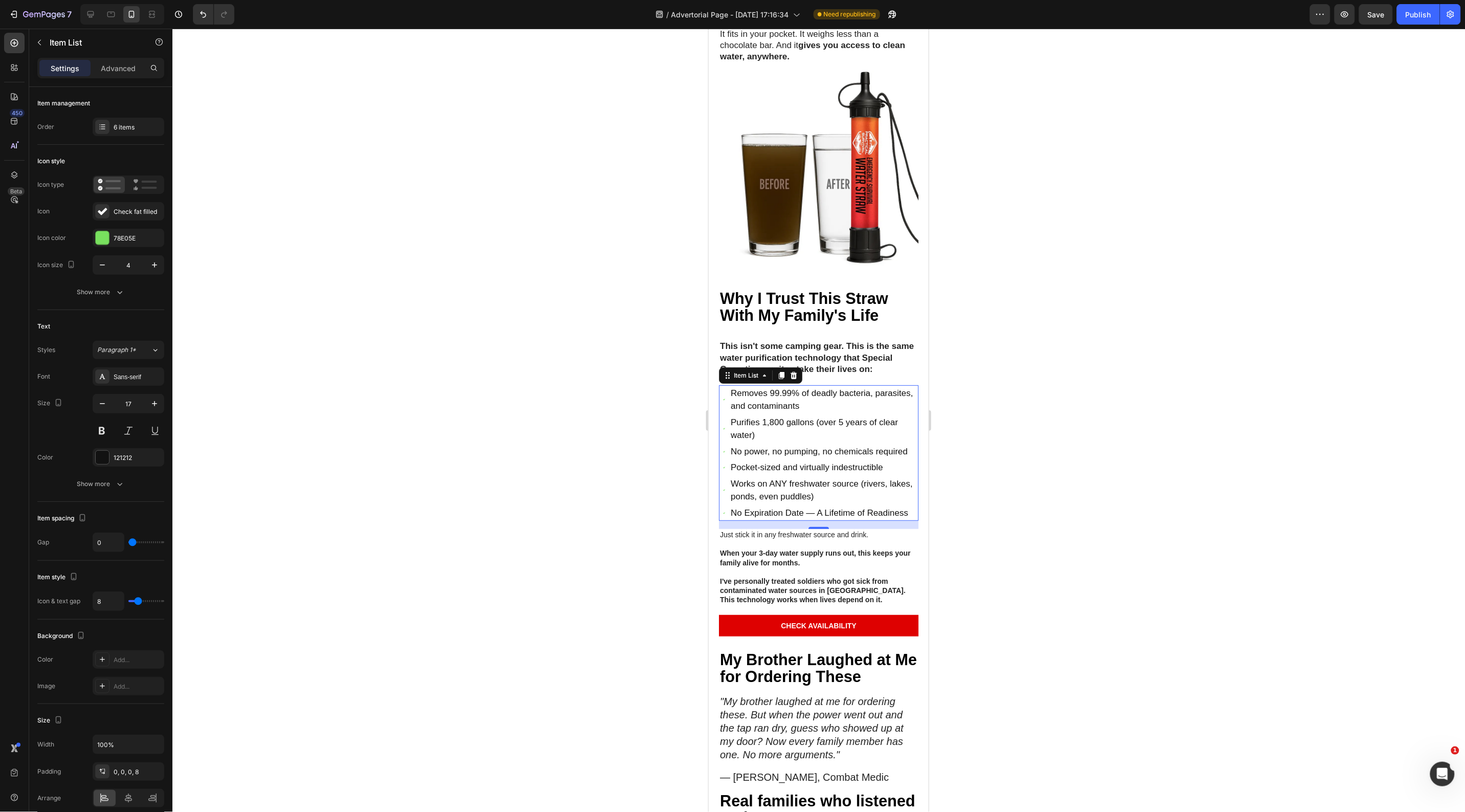
click at [397, 438] on div at bounding box center [818, 420] width 1292 height 783
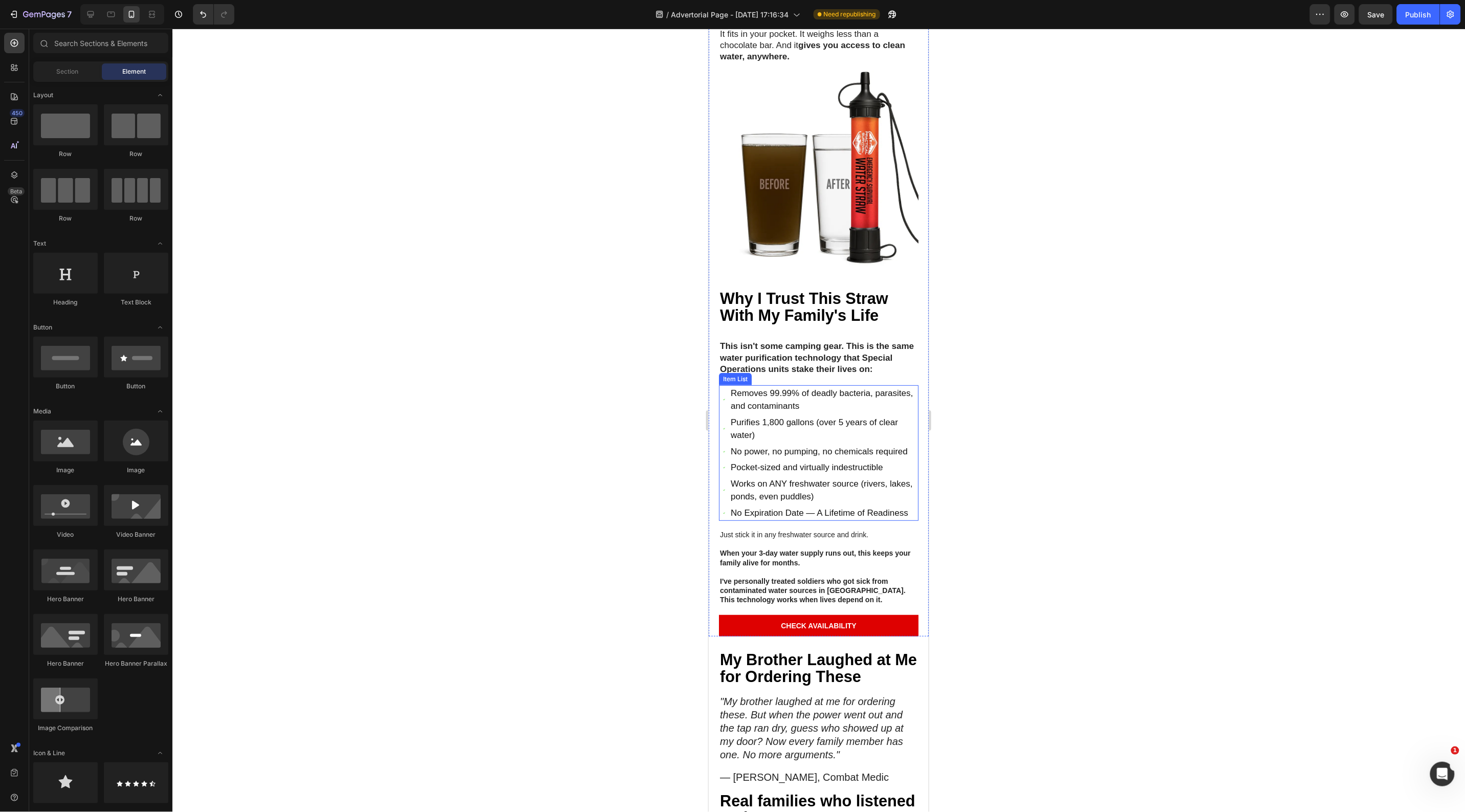
click at [723, 400] on icon at bounding box center [724, 400] width 2 height 2
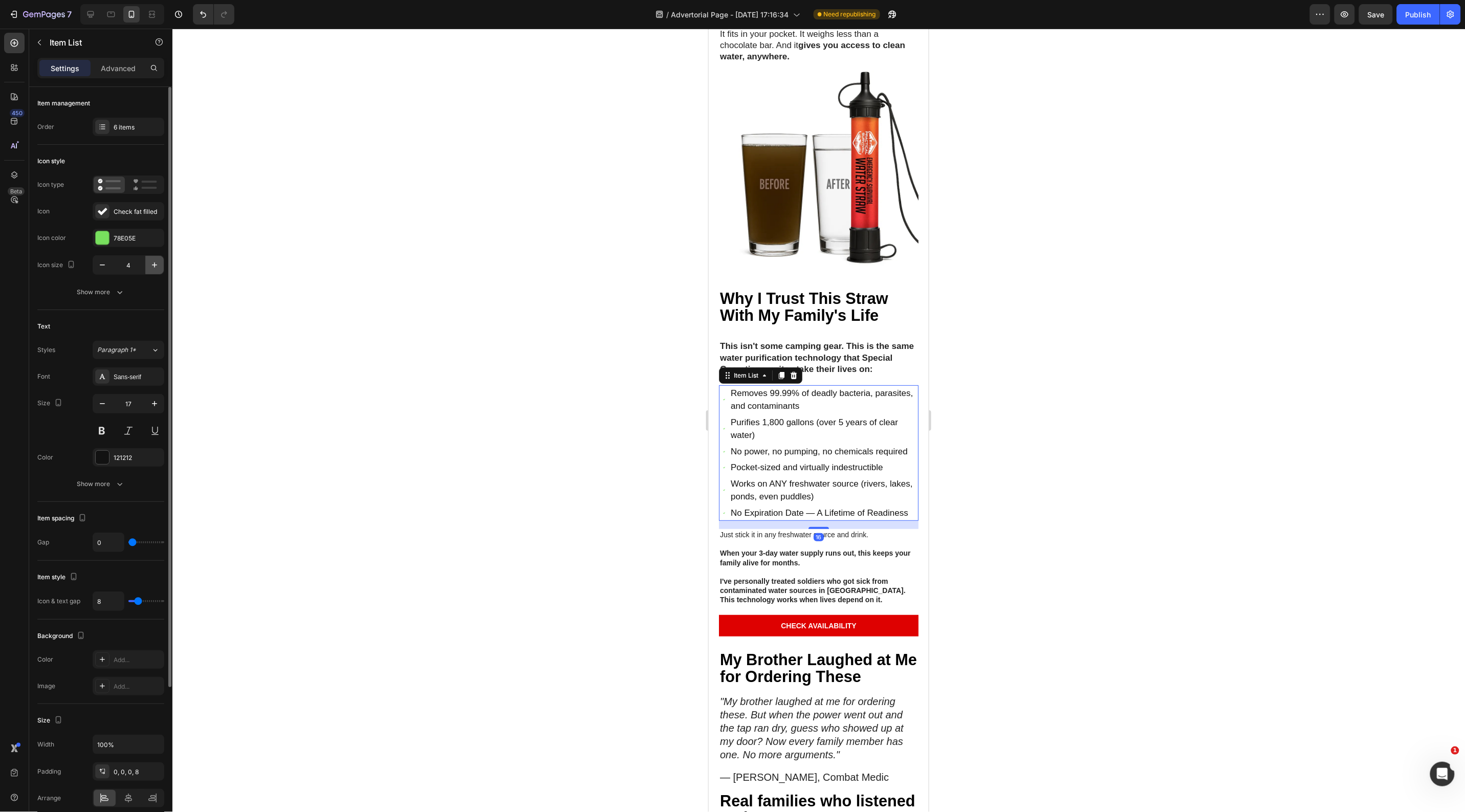
click at [157, 269] on icon "button" at bounding box center [155, 265] width 10 height 10
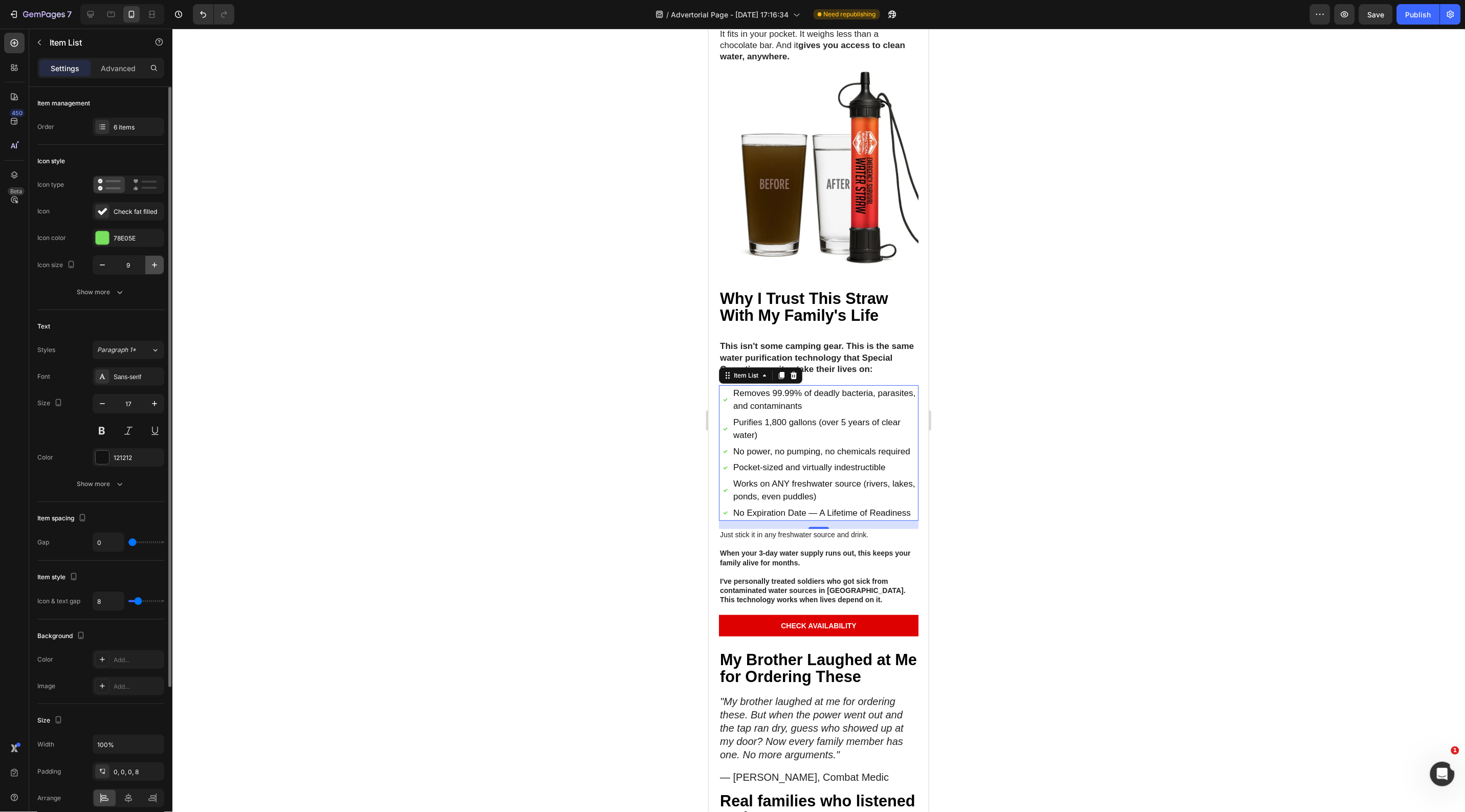
click at [157, 269] on icon "button" at bounding box center [155, 265] width 10 height 10
type input "13"
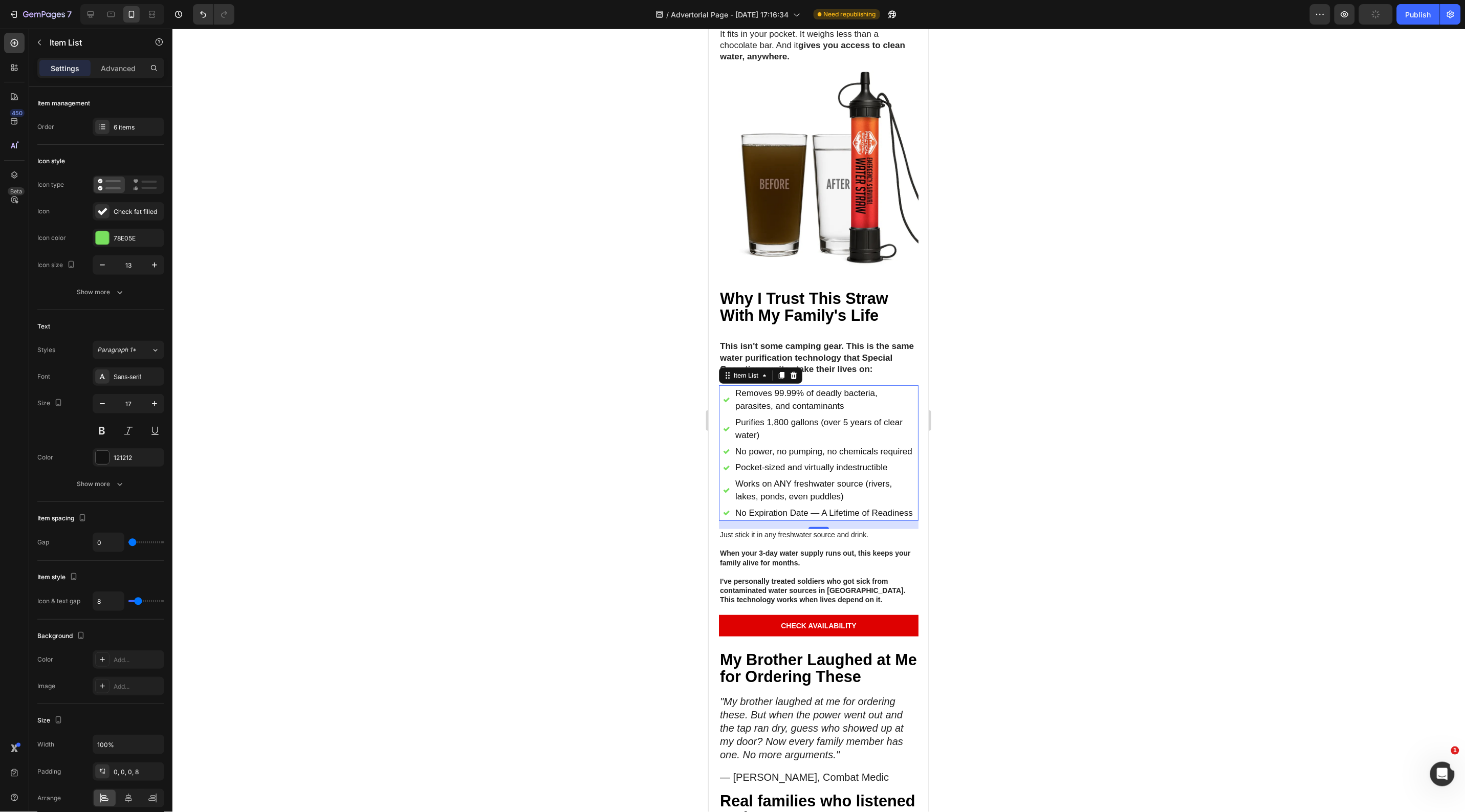
click at [458, 358] on div at bounding box center [818, 420] width 1292 height 783
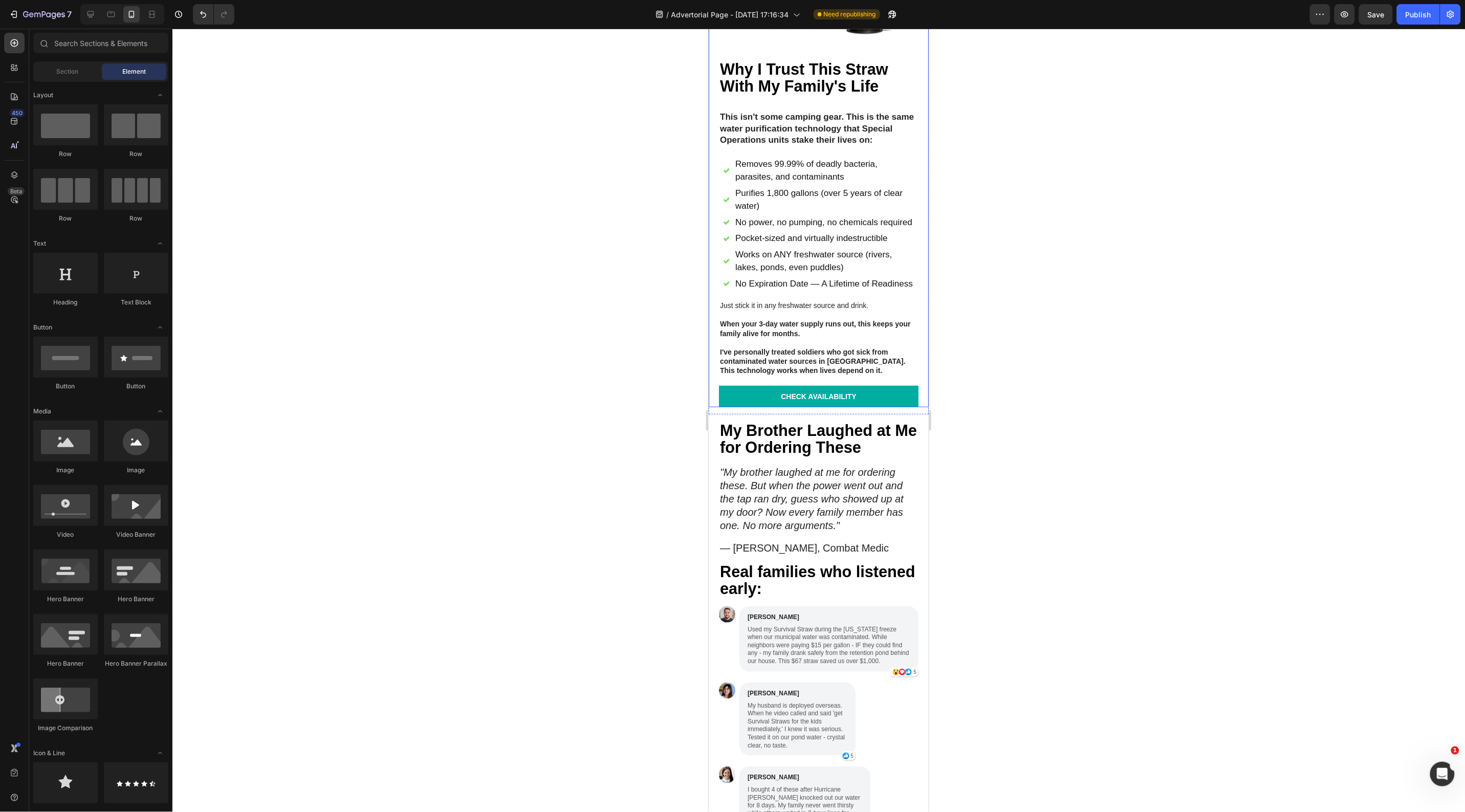
scroll to position [2174, 0]
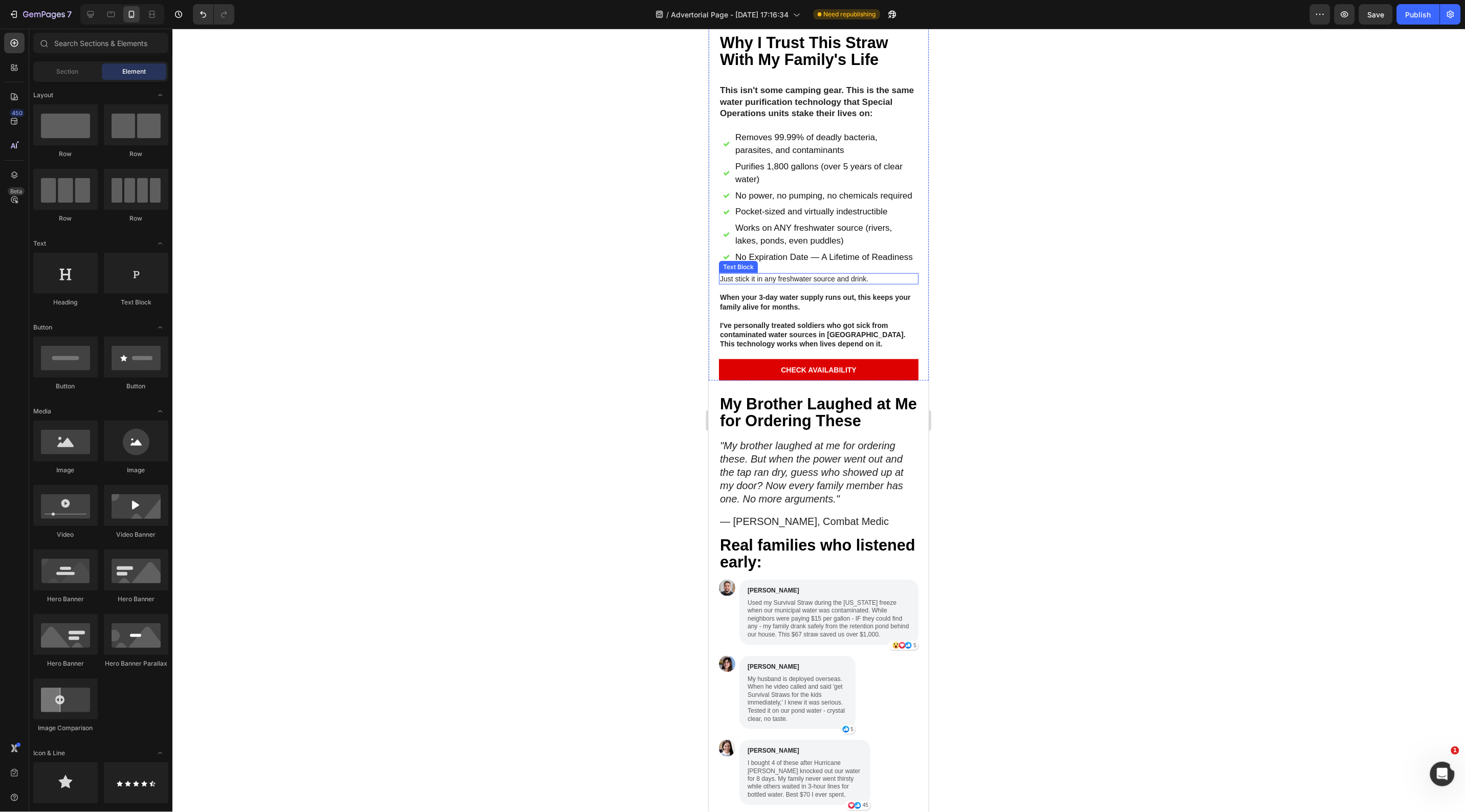
click at [792, 283] on p "Just stick it in any freshwater source and drink." at bounding box center [817, 278] width 197 height 9
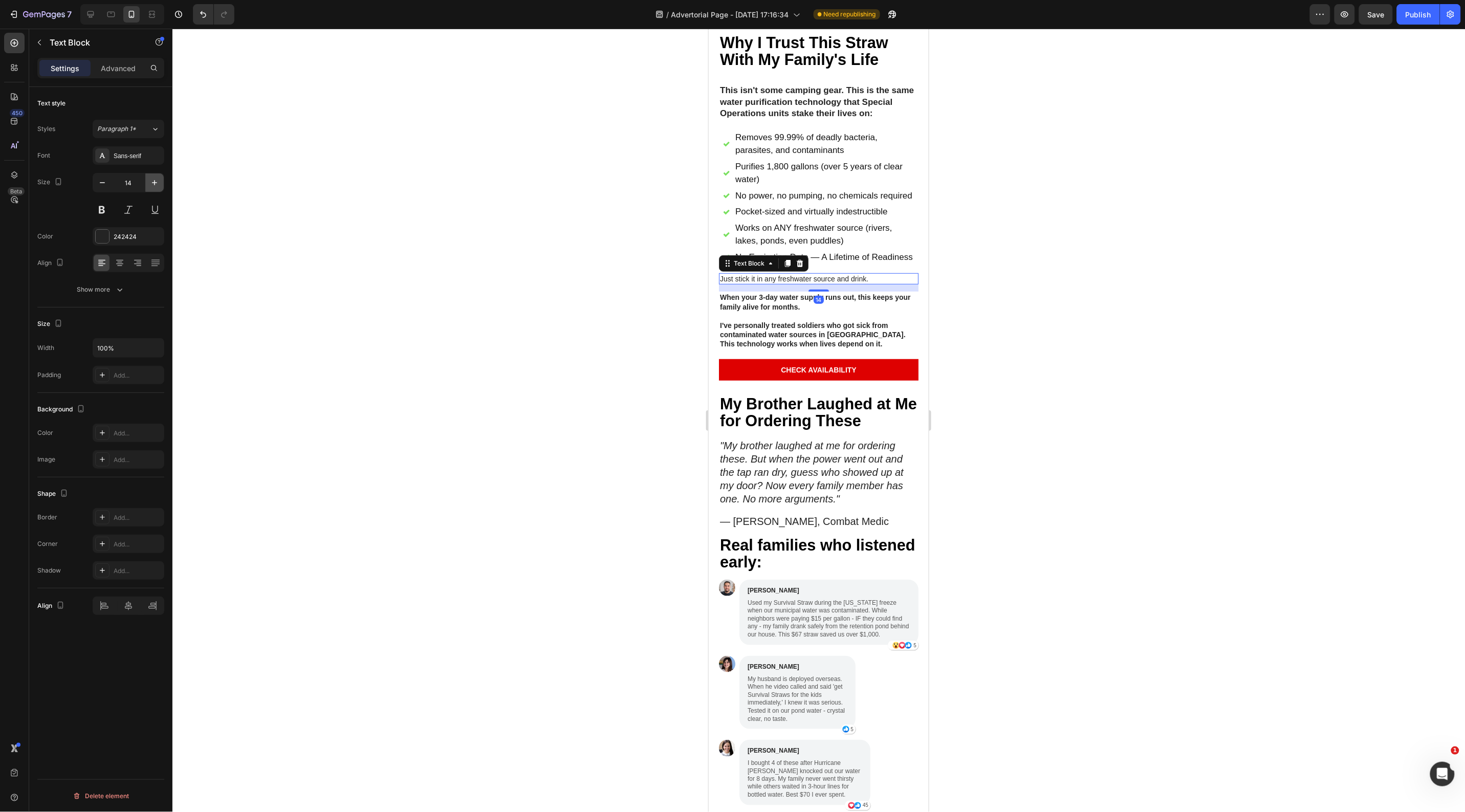
click at [153, 185] on icon "button" at bounding box center [155, 183] width 10 height 10
type input "17"
click at [751, 349] on strong "I've personally treated soldiers who got sick from contaminated water sources i…" at bounding box center [812, 336] width 185 height 26
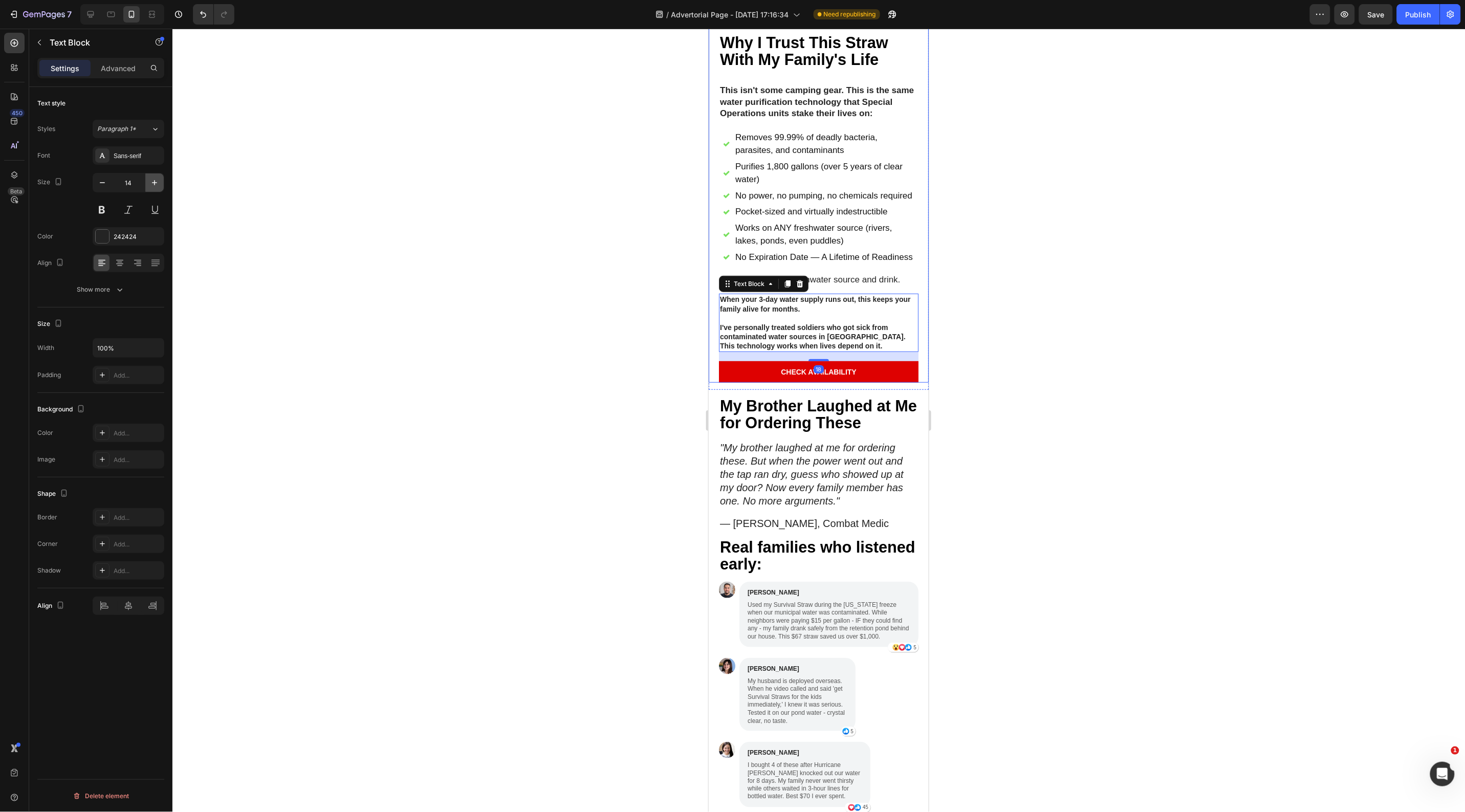
click at [154, 182] on icon "button" at bounding box center [155, 183] width 10 height 10
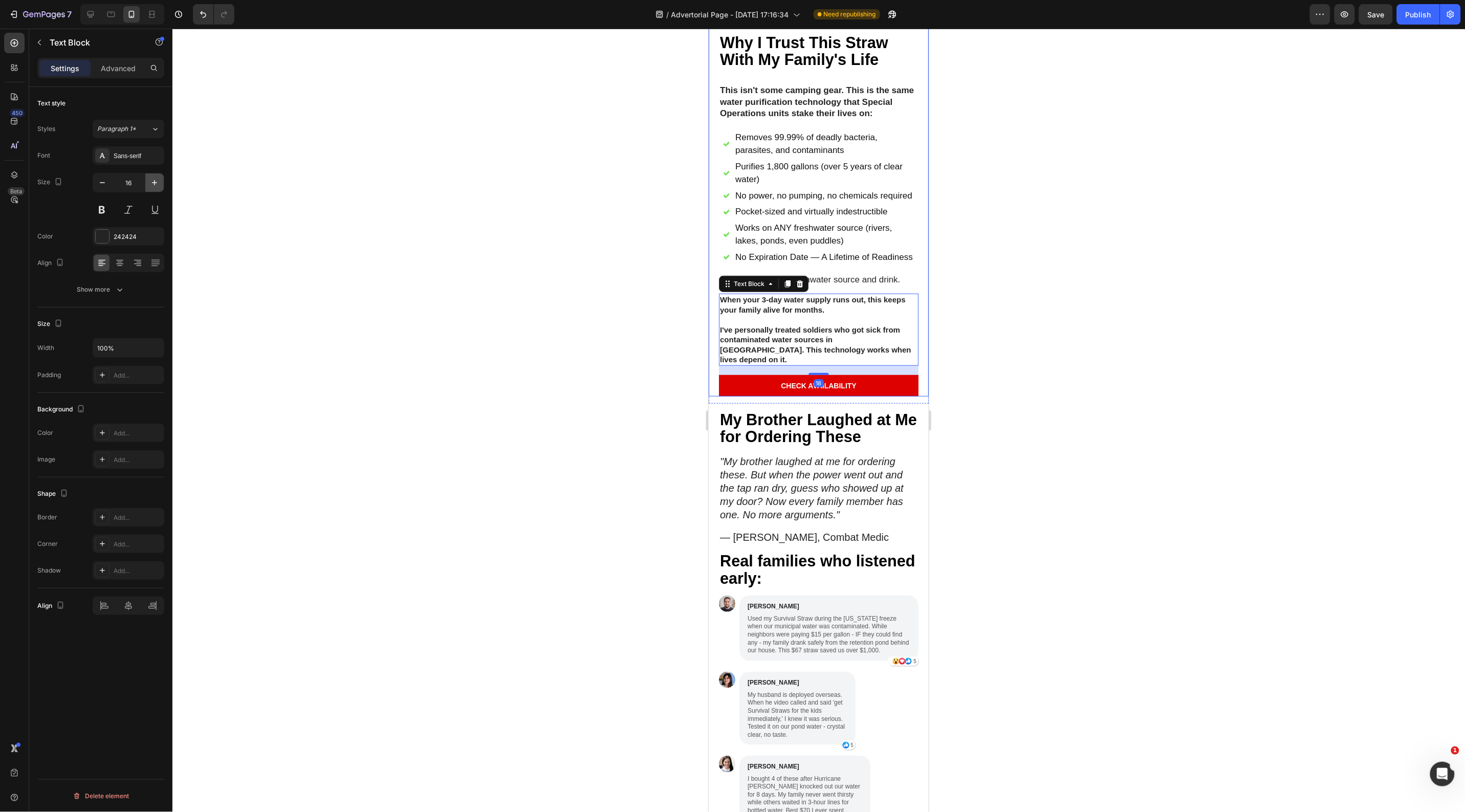
click at [154, 182] on icon "button" at bounding box center [155, 183] width 10 height 10
type input "17"
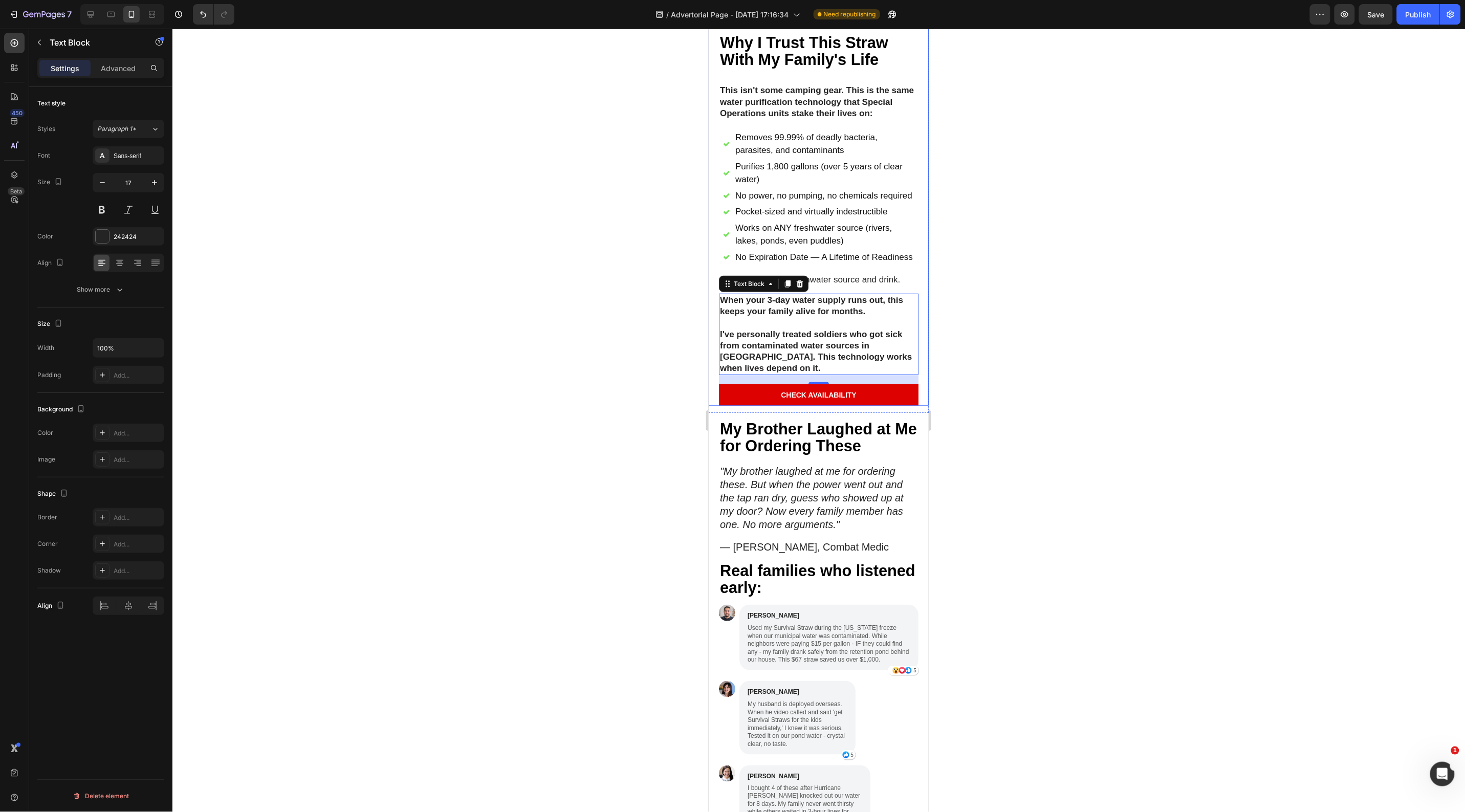
click at [413, 257] on div at bounding box center [818, 420] width 1292 height 783
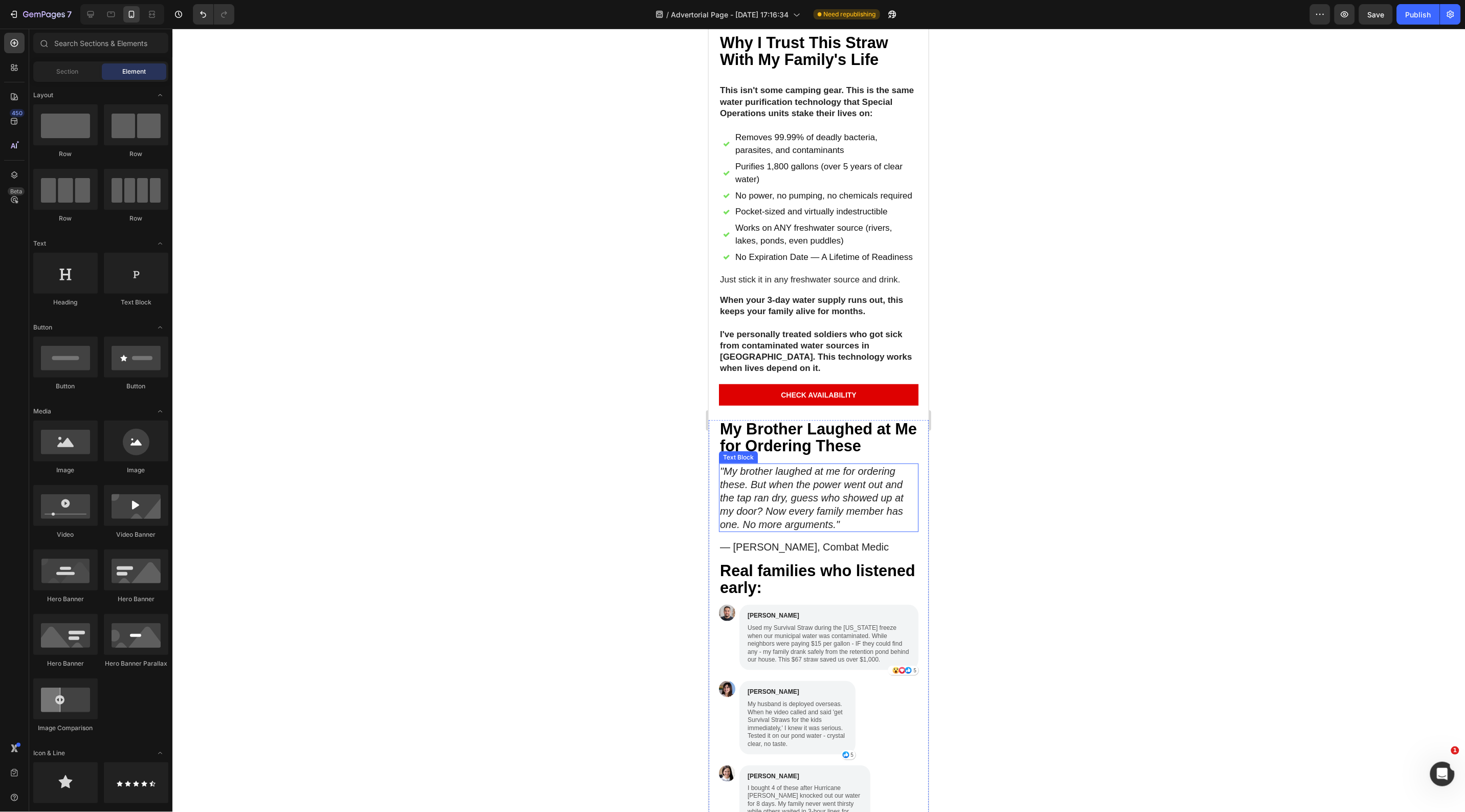
click at [788, 529] on icon ""My brother laughed at me for ordering these. But when the power went out and t…" at bounding box center [811, 497] width 184 height 64
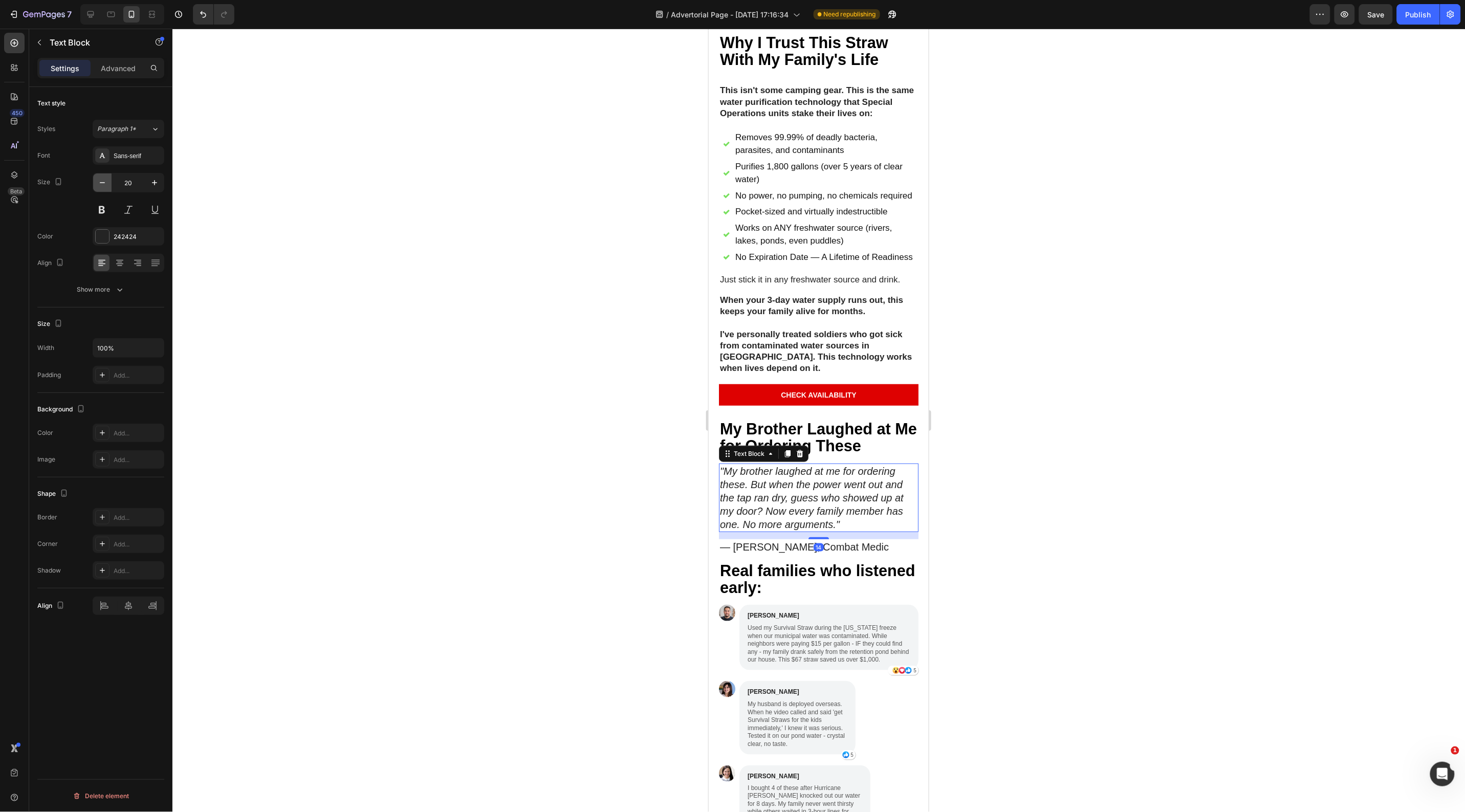
click at [101, 184] on icon "button" at bounding box center [103, 183] width 10 height 10
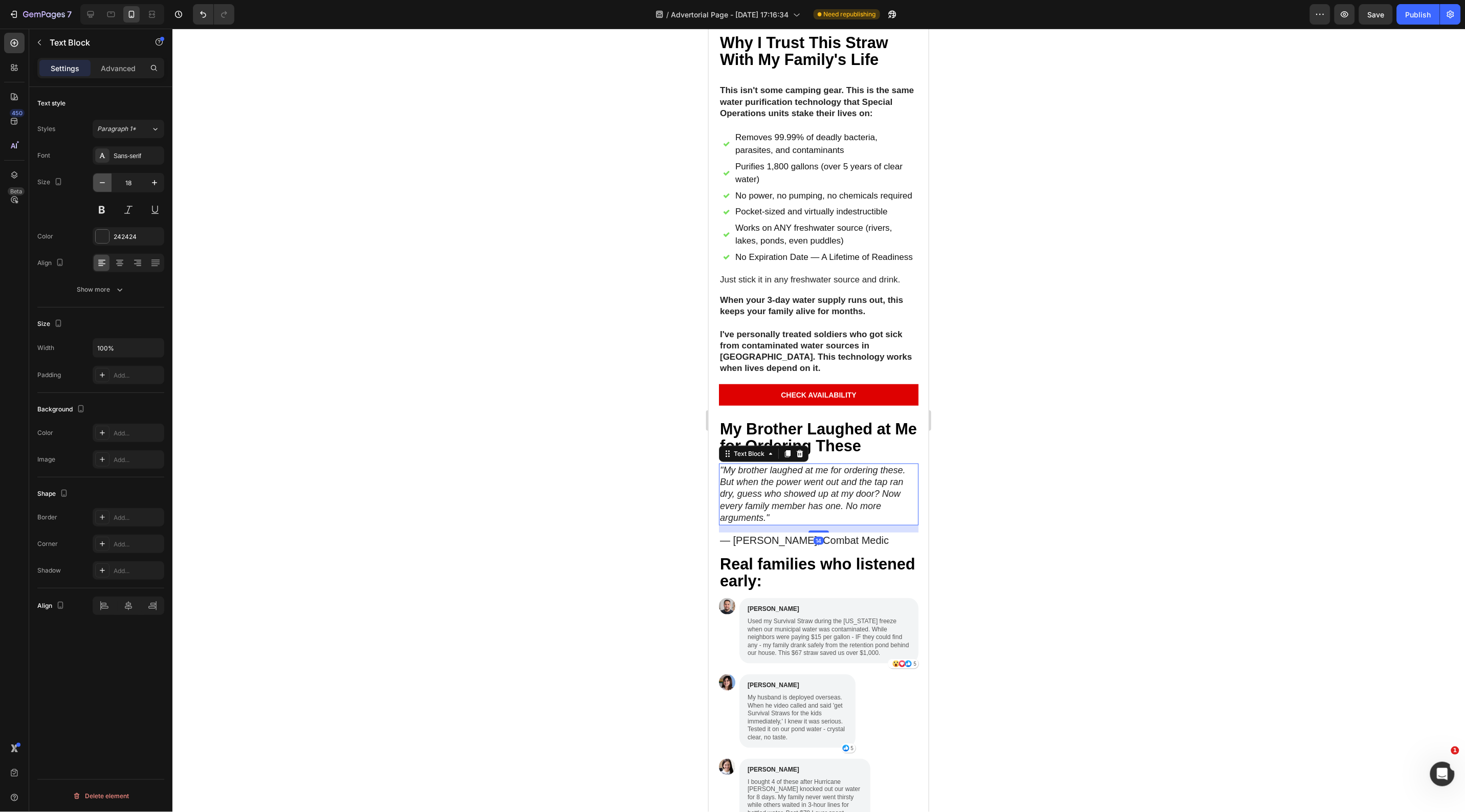
type input "17"
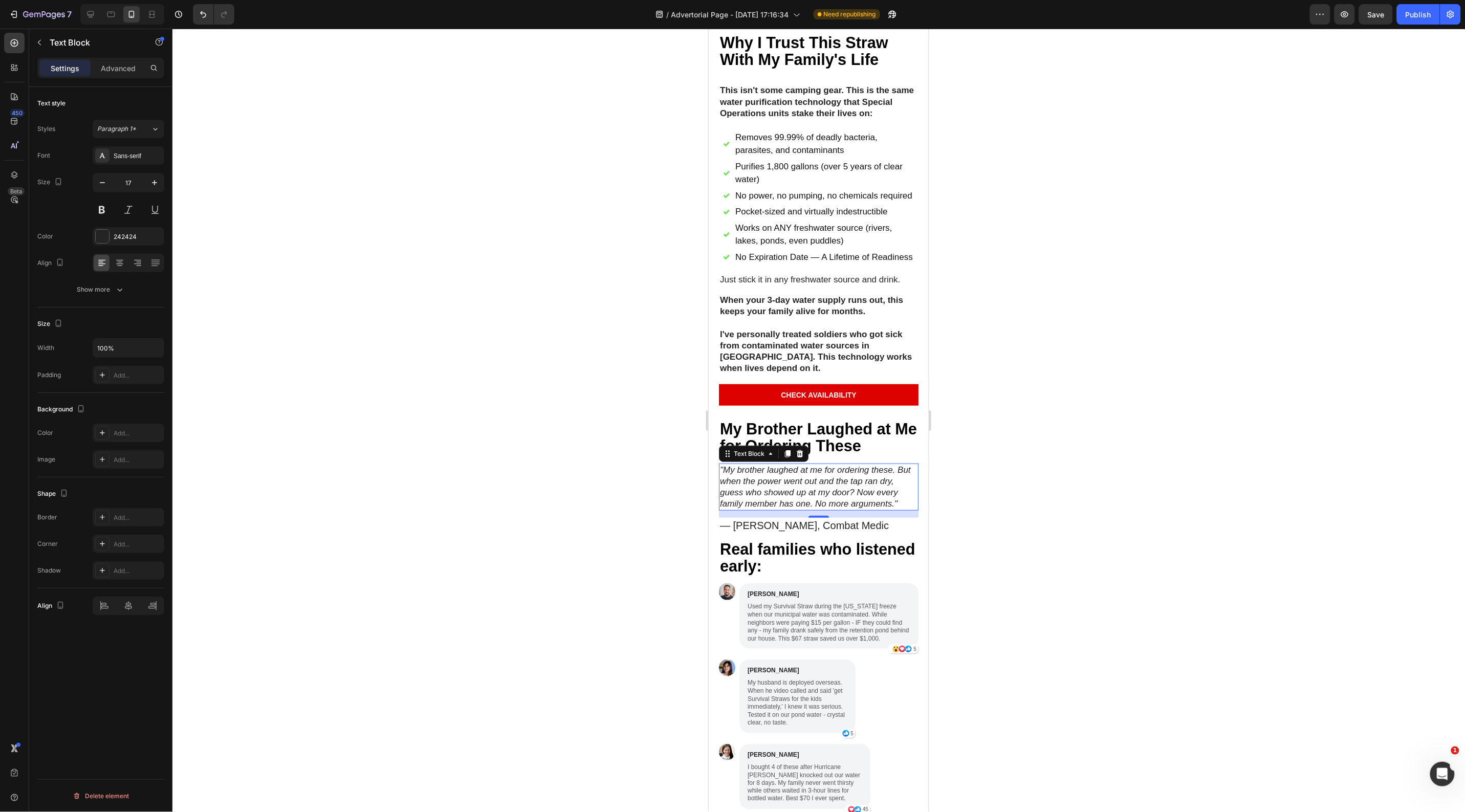
click at [408, 287] on div at bounding box center [818, 420] width 1292 height 783
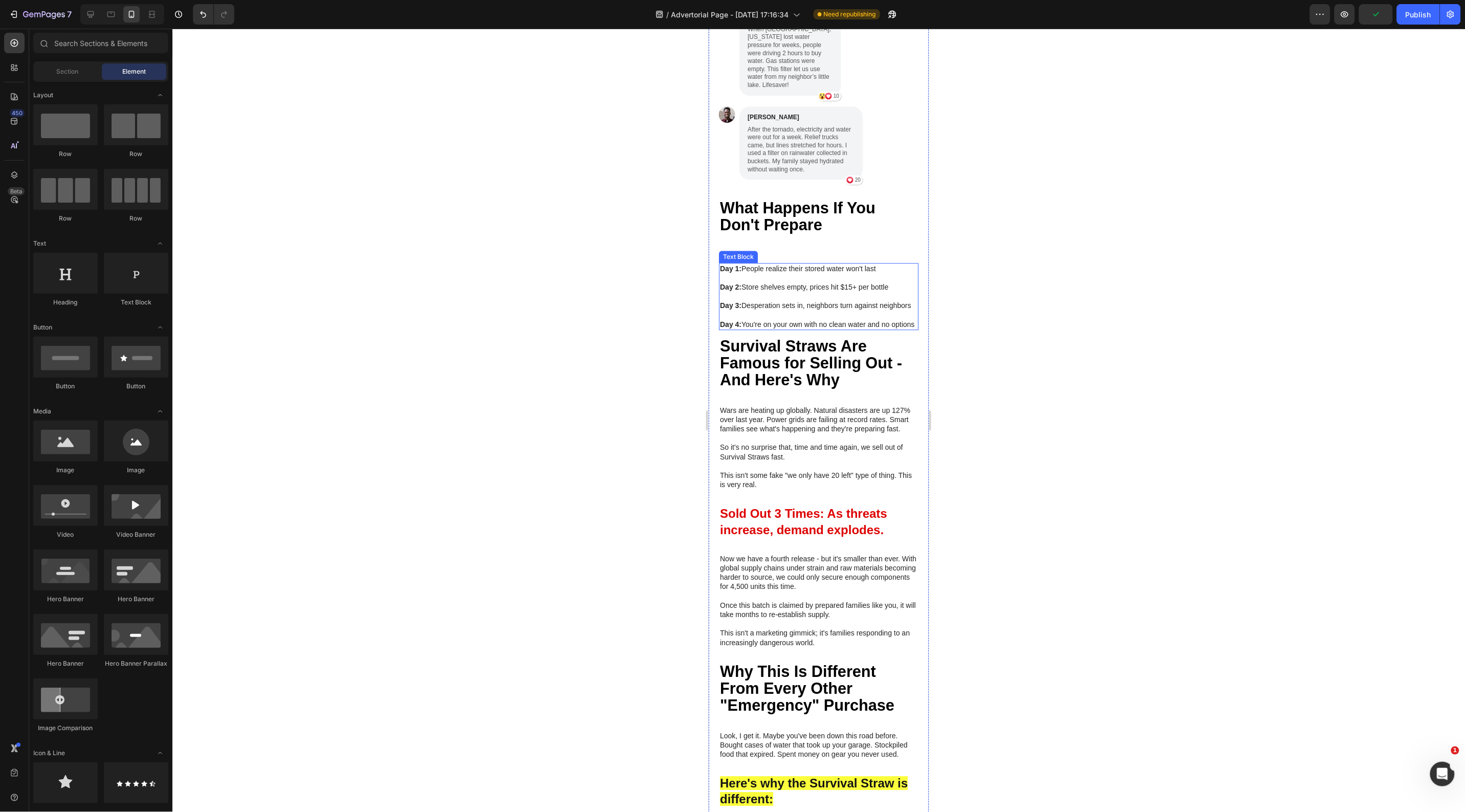
scroll to position [3197, 0]
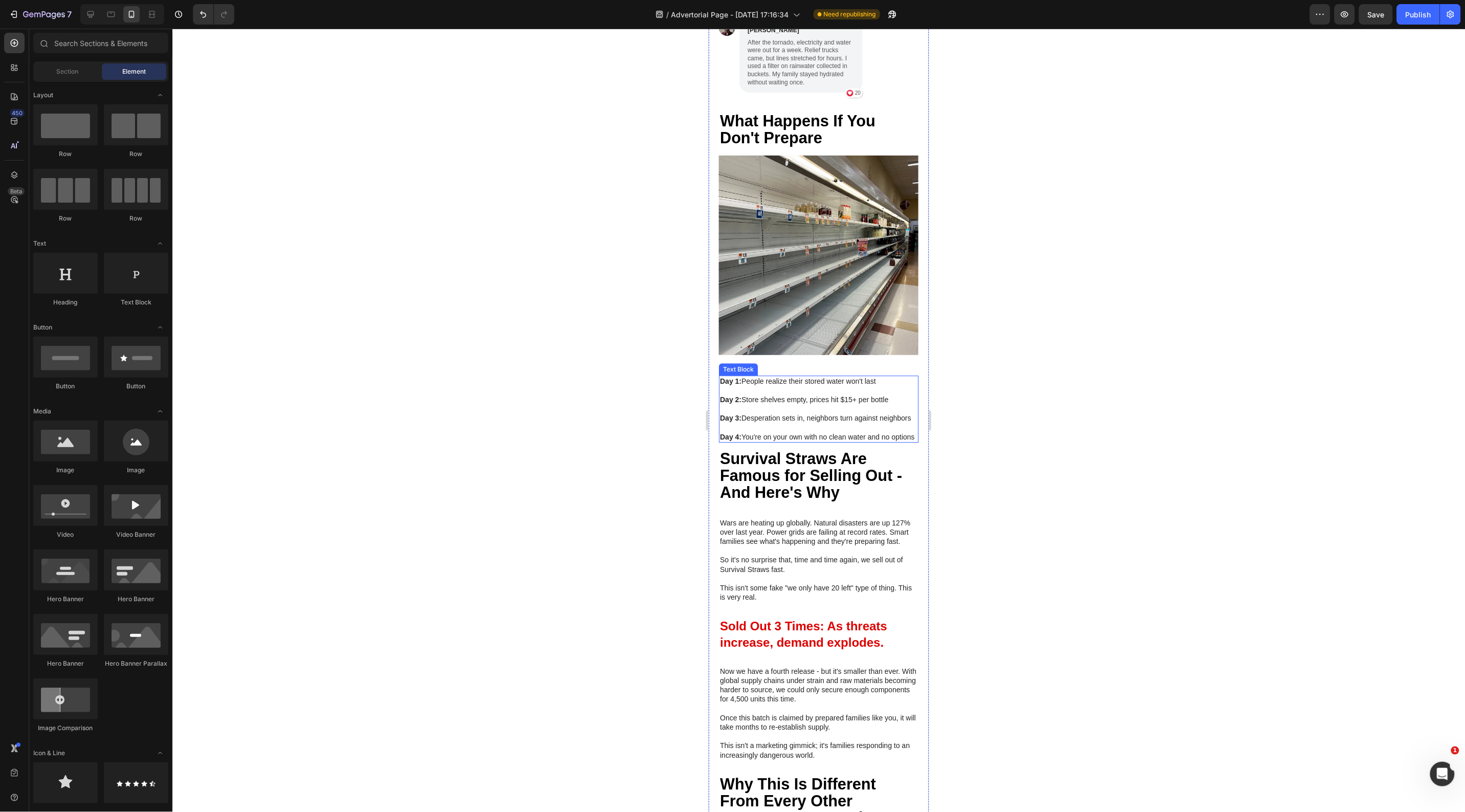
drag, startPoint x: 786, startPoint y: 386, endPoint x: 710, endPoint y: 371, distance: 77.5
click at [786, 386] on p "Day 2: Store shelves empty, prices hit $15+ per bottle" at bounding box center [817, 394] width 197 height 19
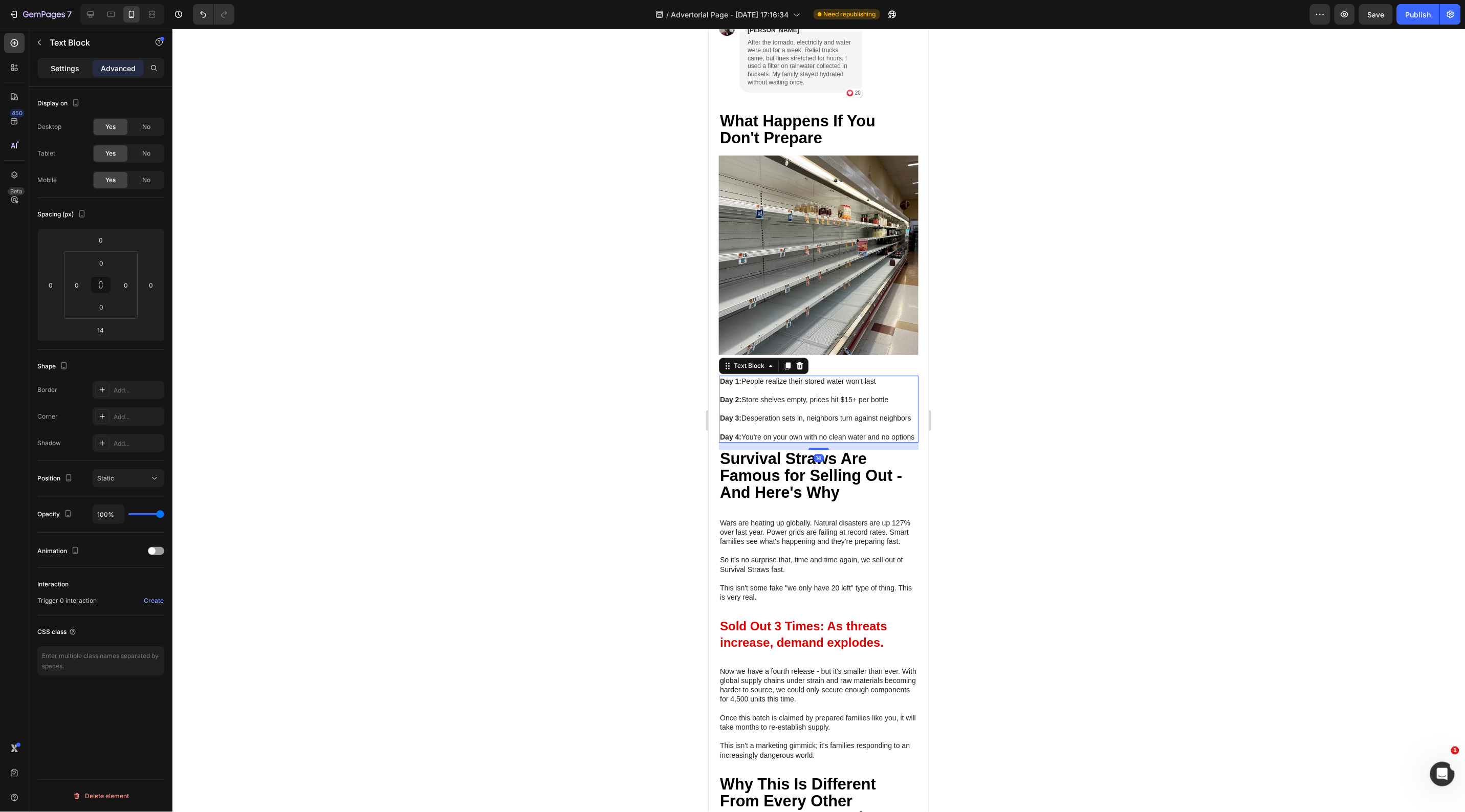
click at [58, 67] on p "Settings" at bounding box center [65, 68] width 29 height 11
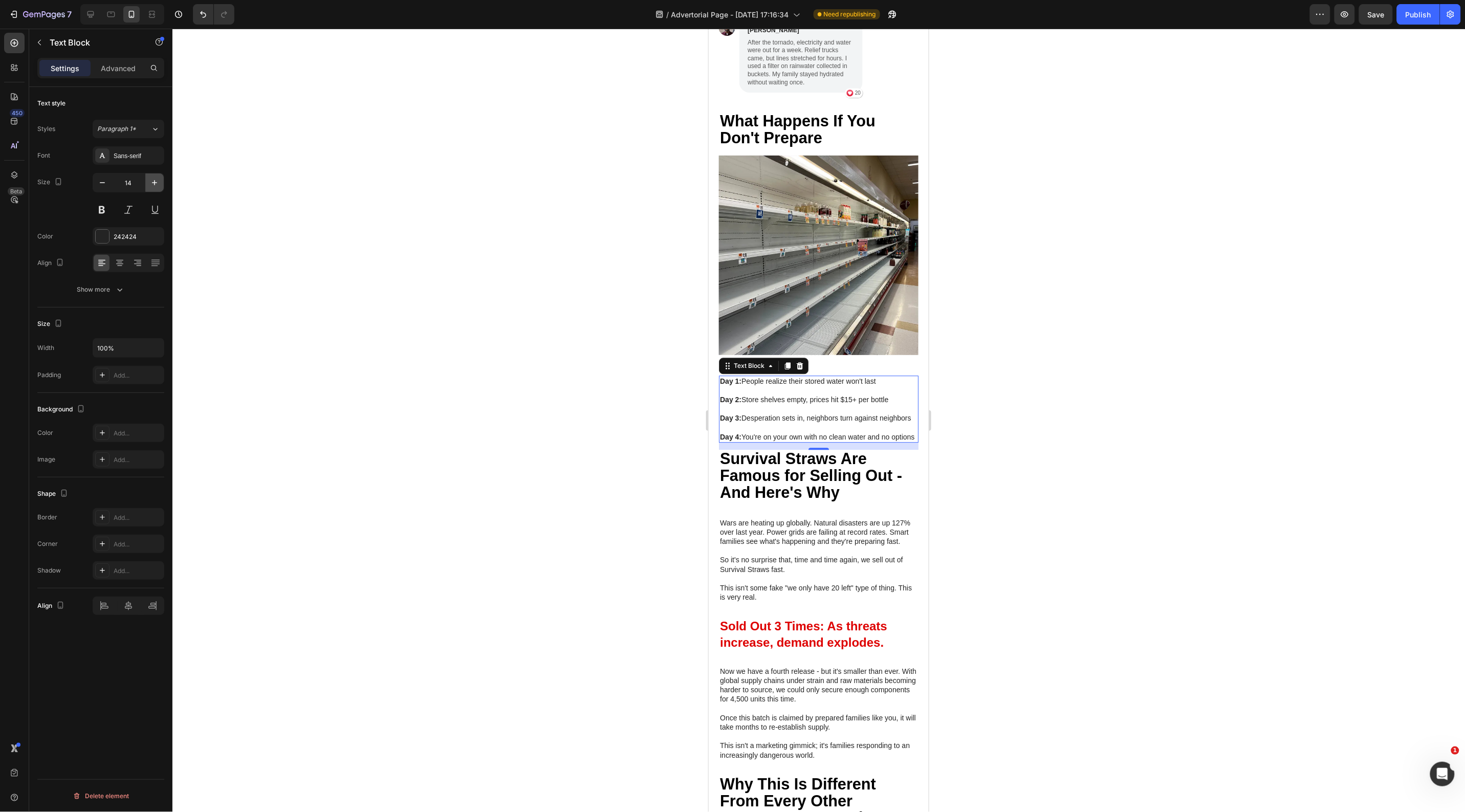
click at [150, 178] on icon "button" at bounding box center [155, 183] width 10 height 10
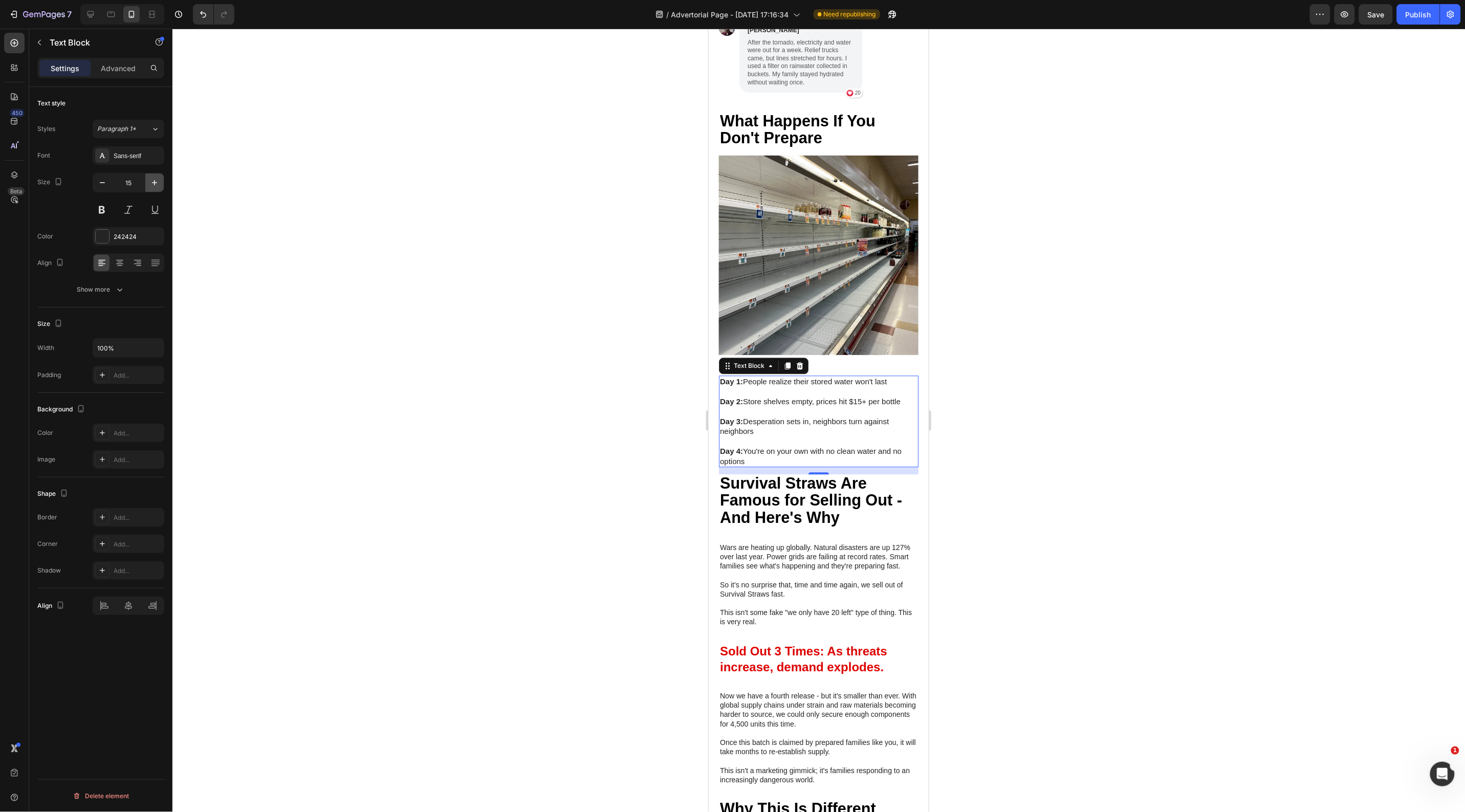
click at [150, 178] on icon "button" at bounding box center [155, 183] width 10 height 10
type input "17"
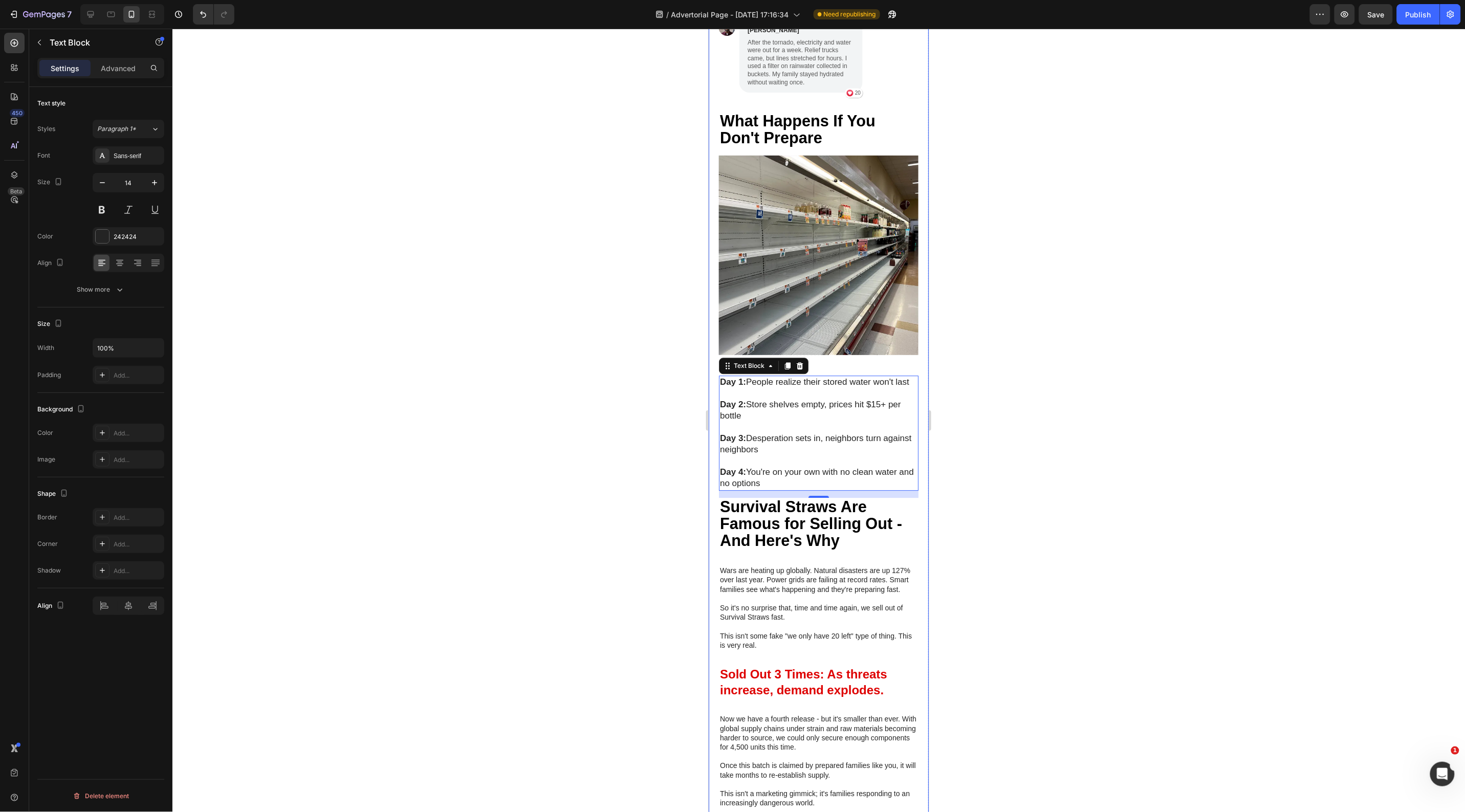
click at [833, 587] on p "Wars are heating up globally. Natural disasters are up 127% over last year. Pow…" at bounding box center [817, 579] width 197 height 28
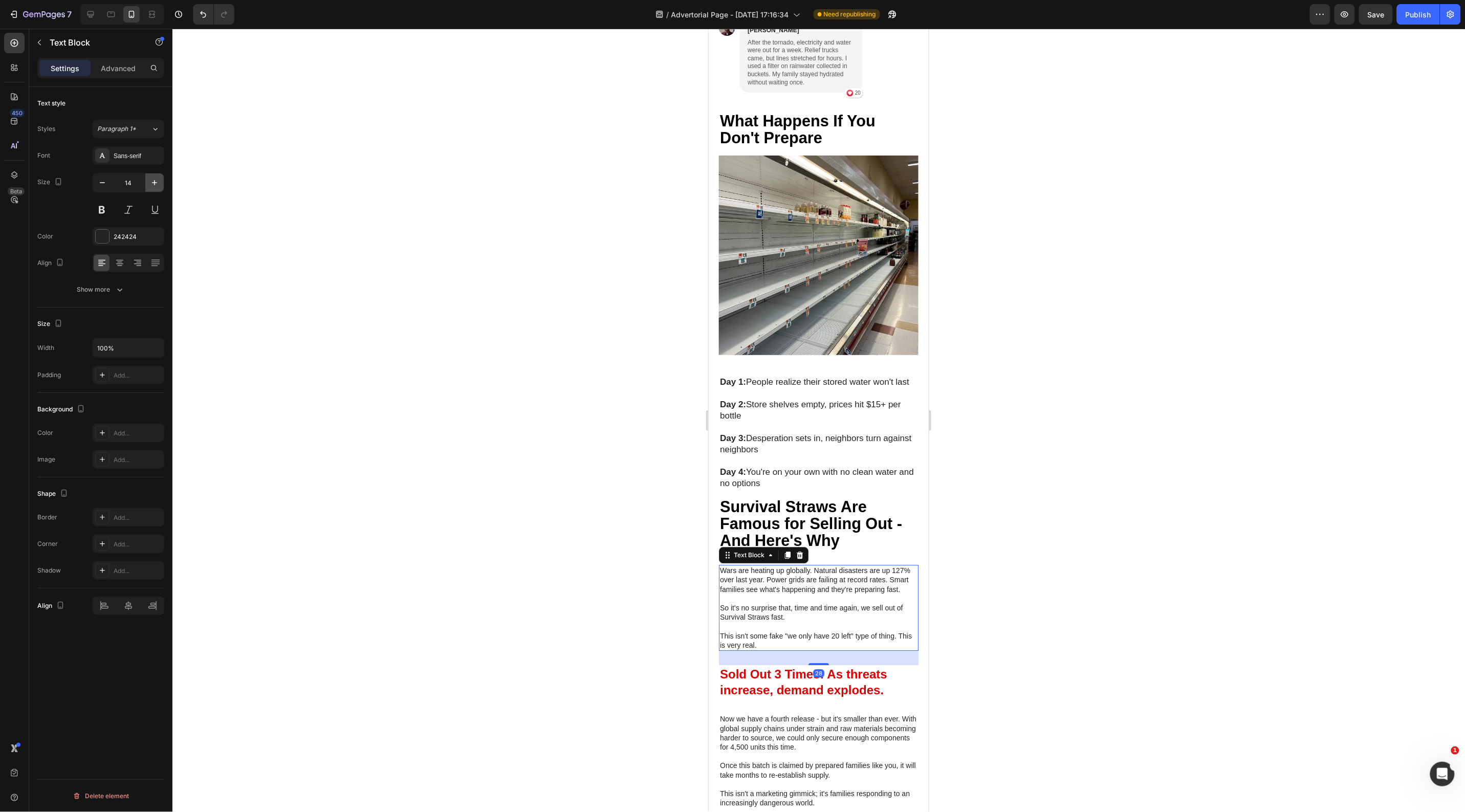
click at [150, 183] on icon "button" at bounding box center [155, 183] width 10 height 10
click at [149, 183] on icon "button" at bounding box center [155, 183] width 10 height 10
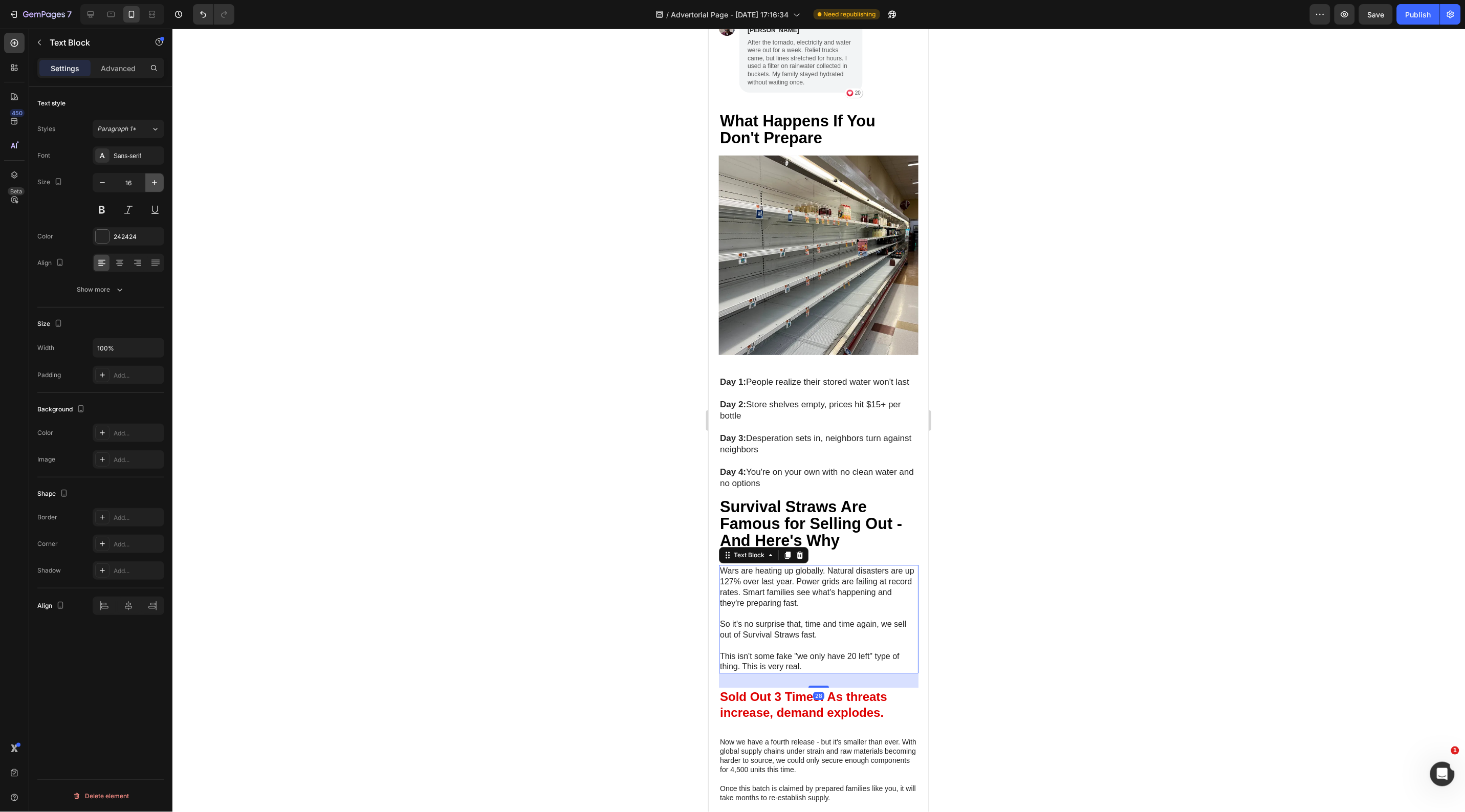
click at [149, 183] on icon "button" at bounding box center [155, 183] width 10 height 10
type input "17"
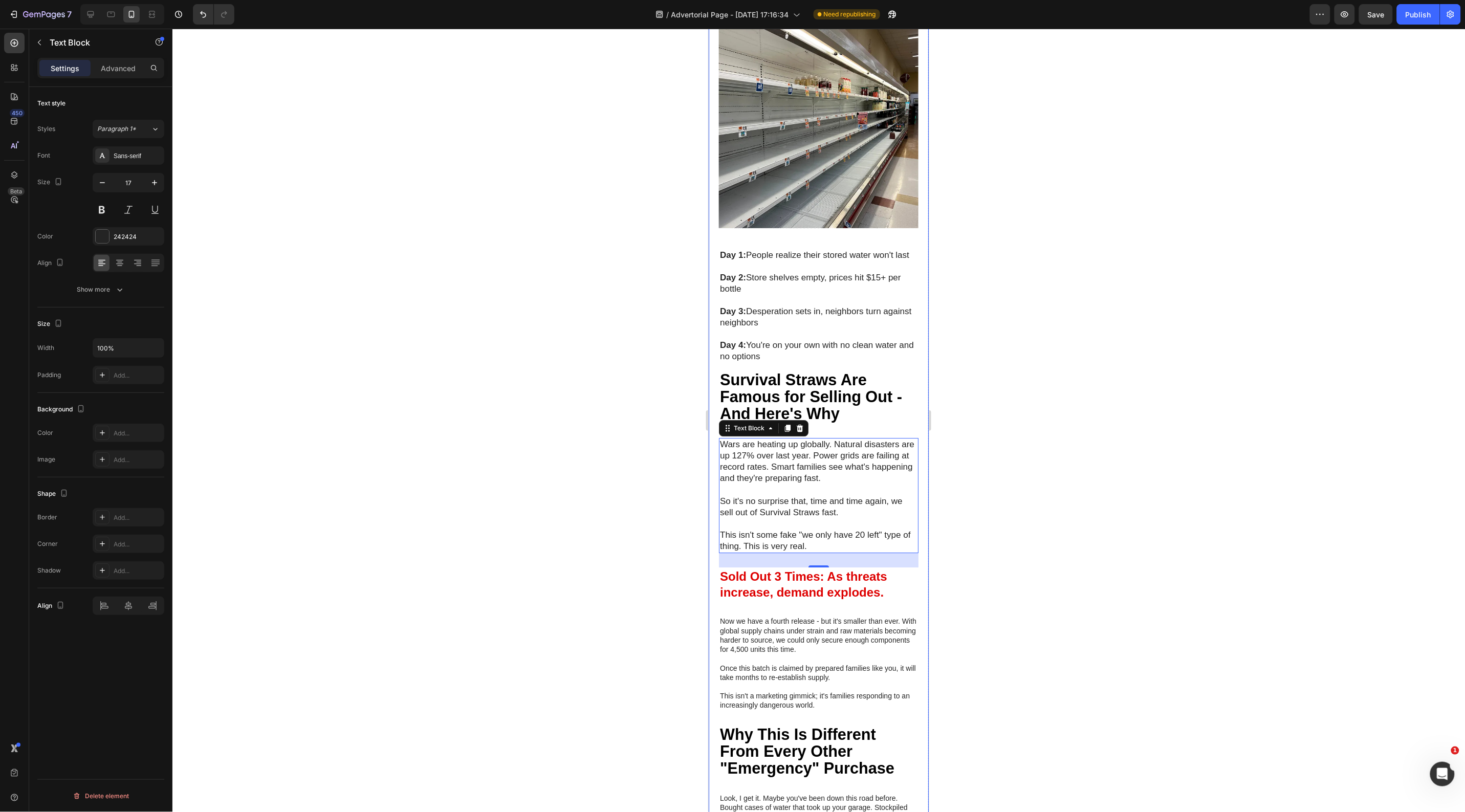
scroll to position [3517, 0]
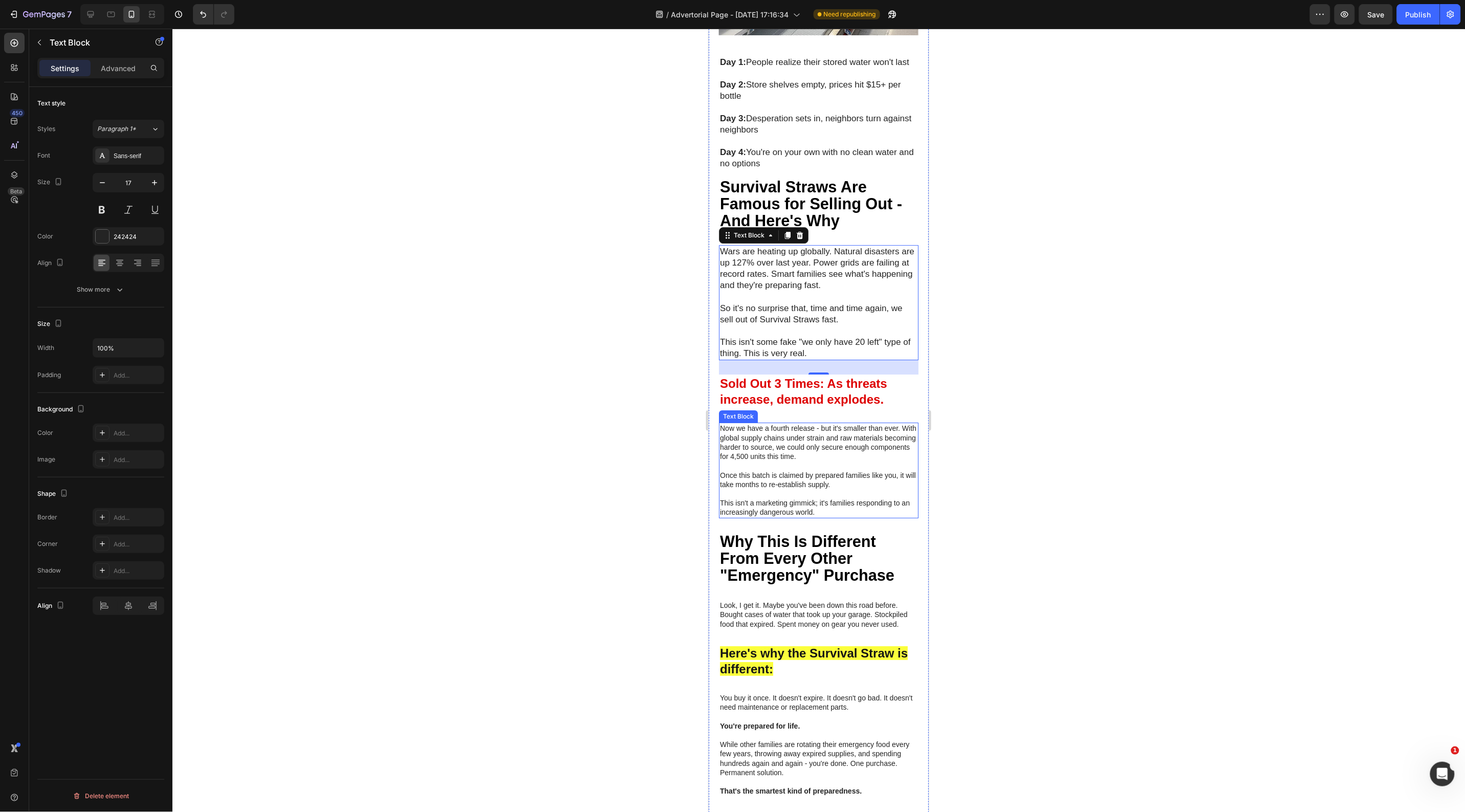
drag, startPoint x: 805, startPoint y: 497, endPoint x: 796, endPoint y: 492, distance: 10.3
click at [806, 497] on p "This isn't a marketing gimmick; it's families responding to an increasingly dan…" at bounding box center [817, 502] width 197 height 28
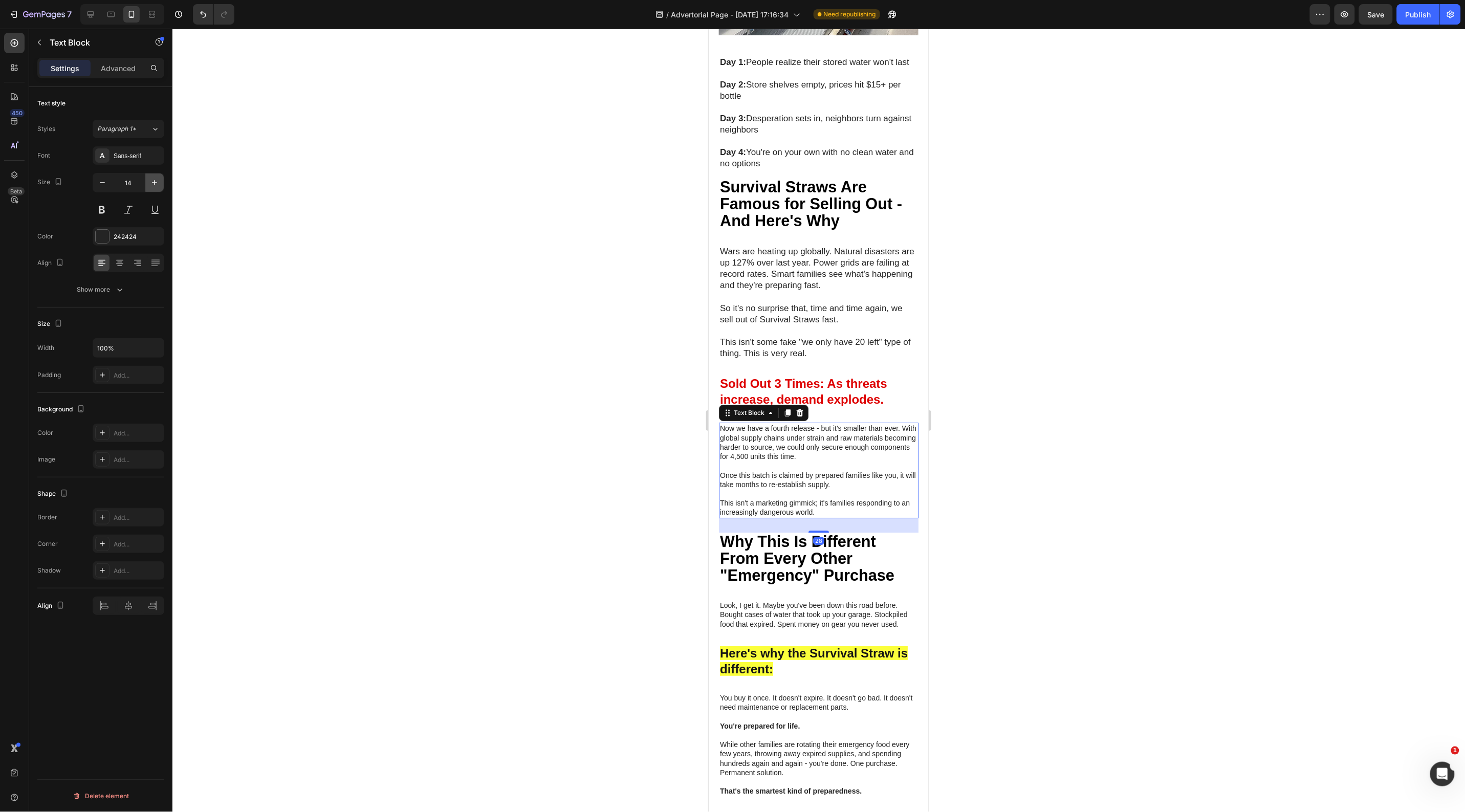
click at [158, 190] on button "button" at bounding box center [155, 183] width 19 height 19
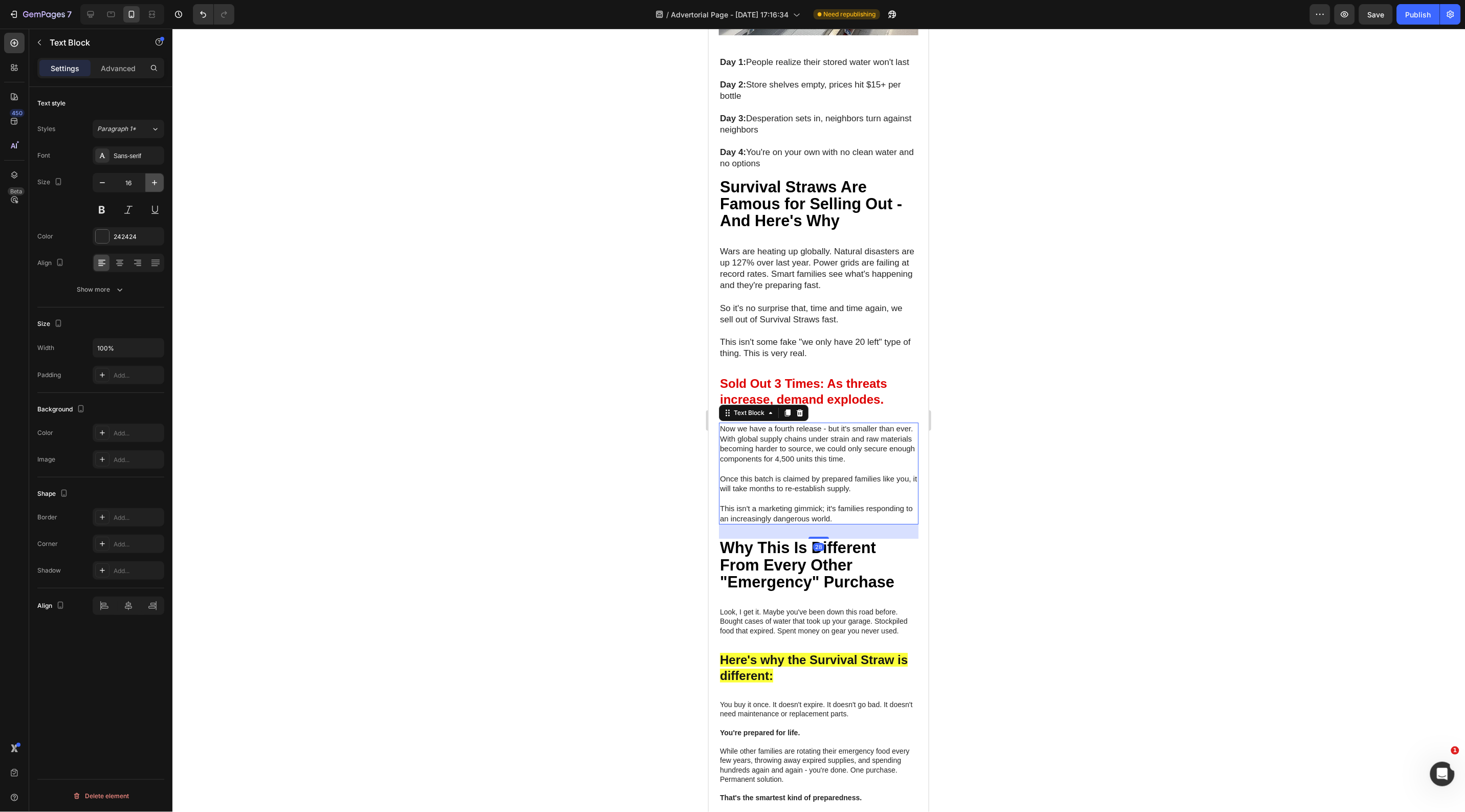
click at [158, 190] on button "button" at bounding box center [155, 183] width 19 height 19
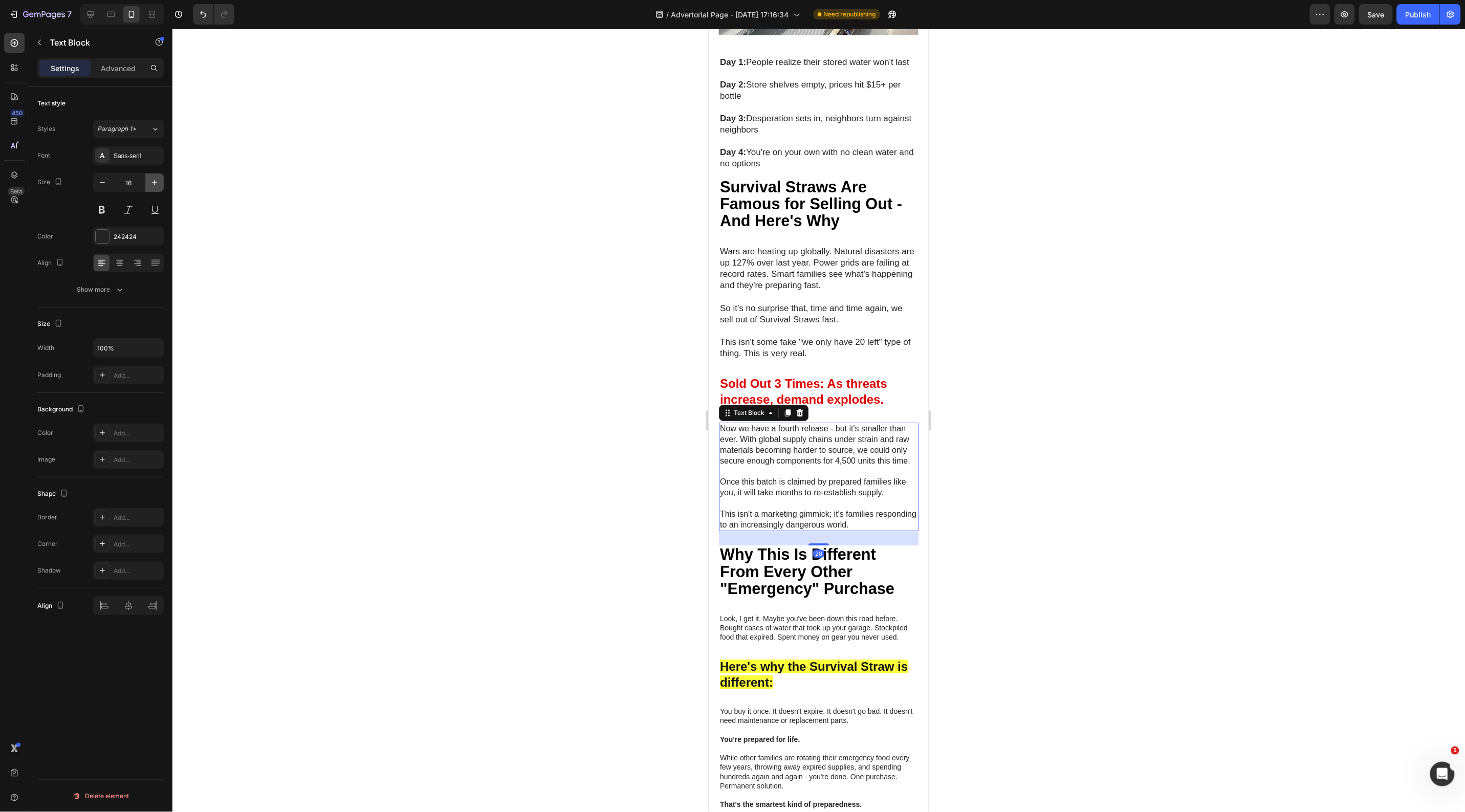
type input "17"
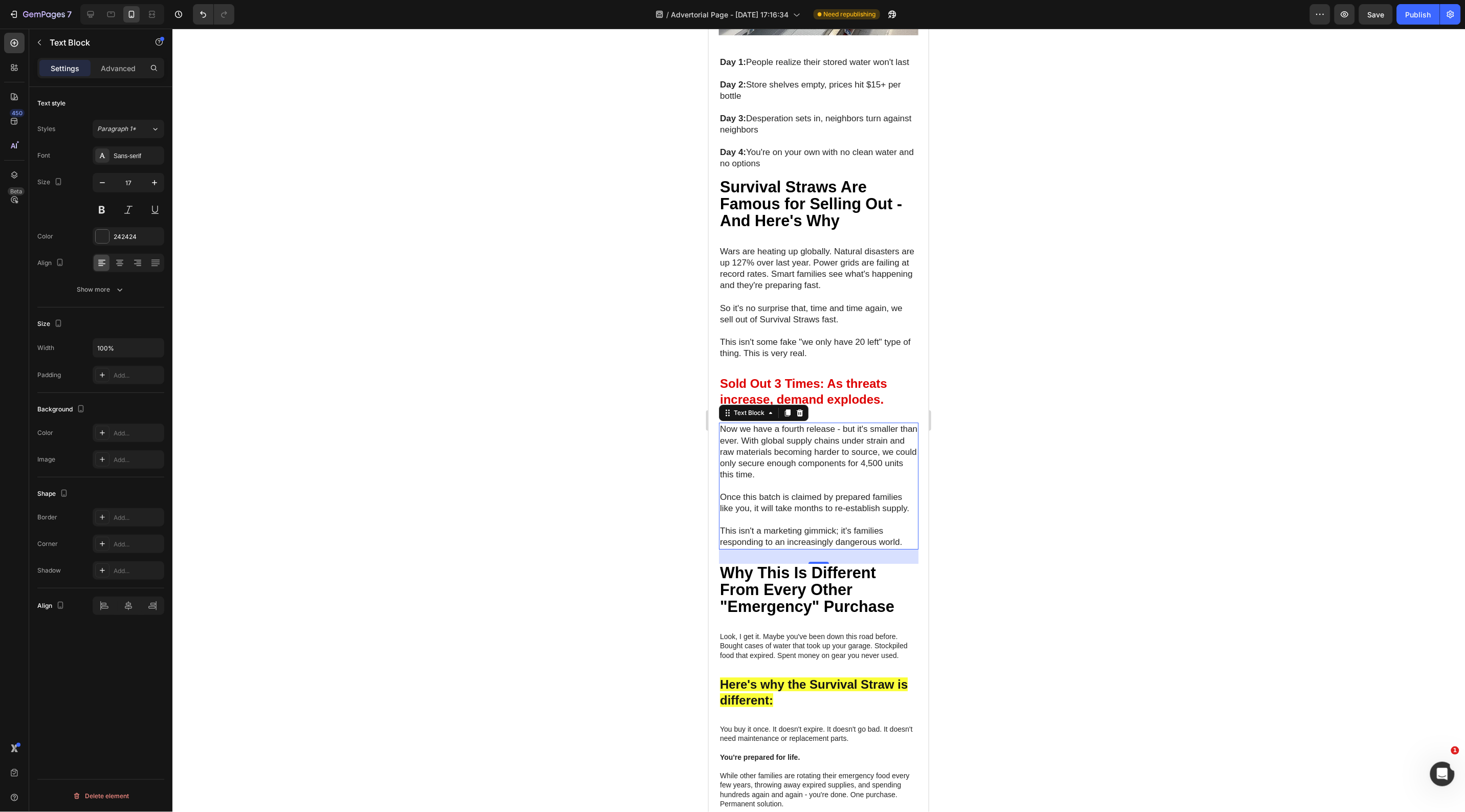
click at [367, 264] on div at bounding box center [818, 420] width 1292 height 783
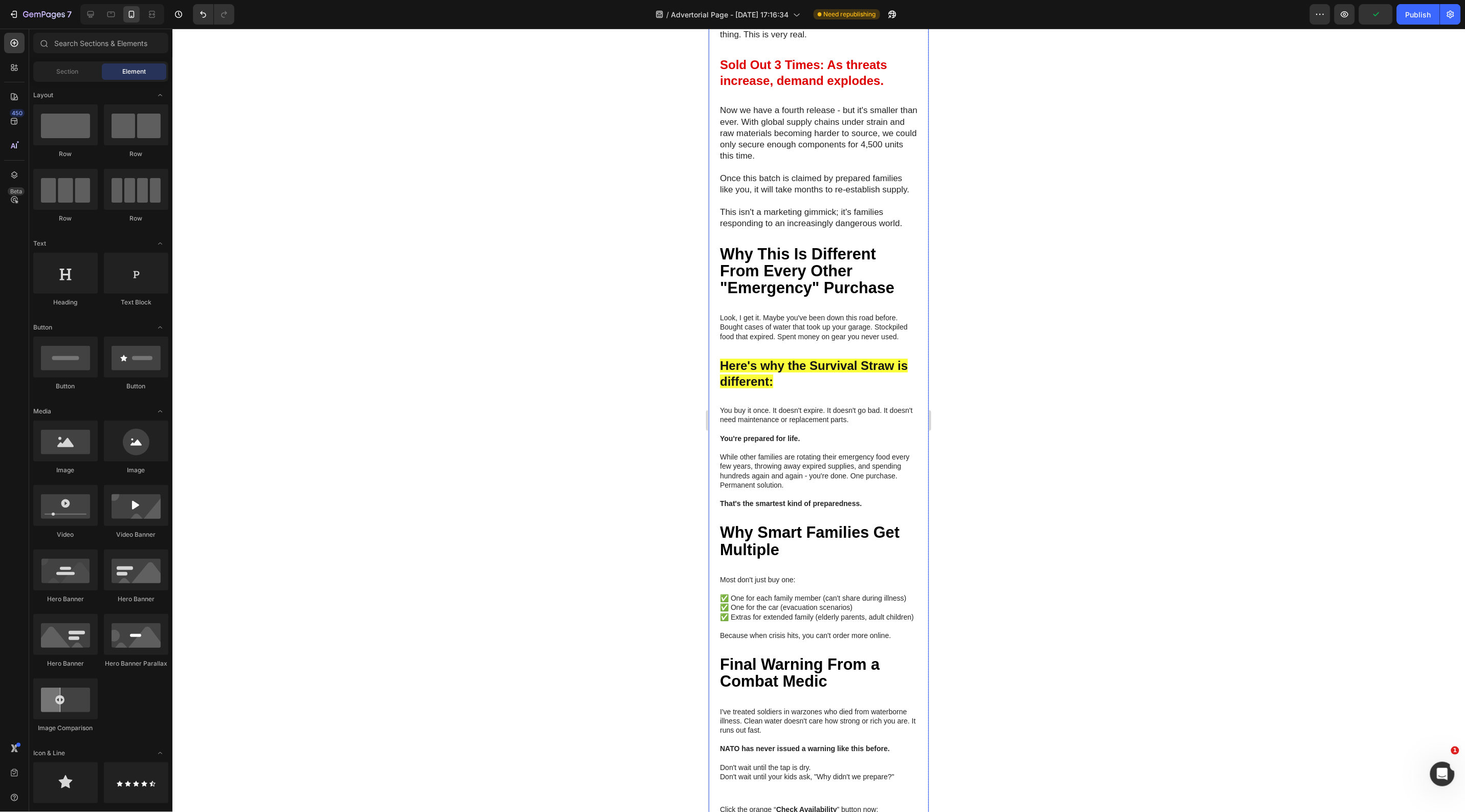
scroll to position [3836, 0]
click at [774, 340] on p "Look, I get it. Maybe you've been down this road before. Bought cases of water …" at bounding box center [817, 325] width 197 height 28
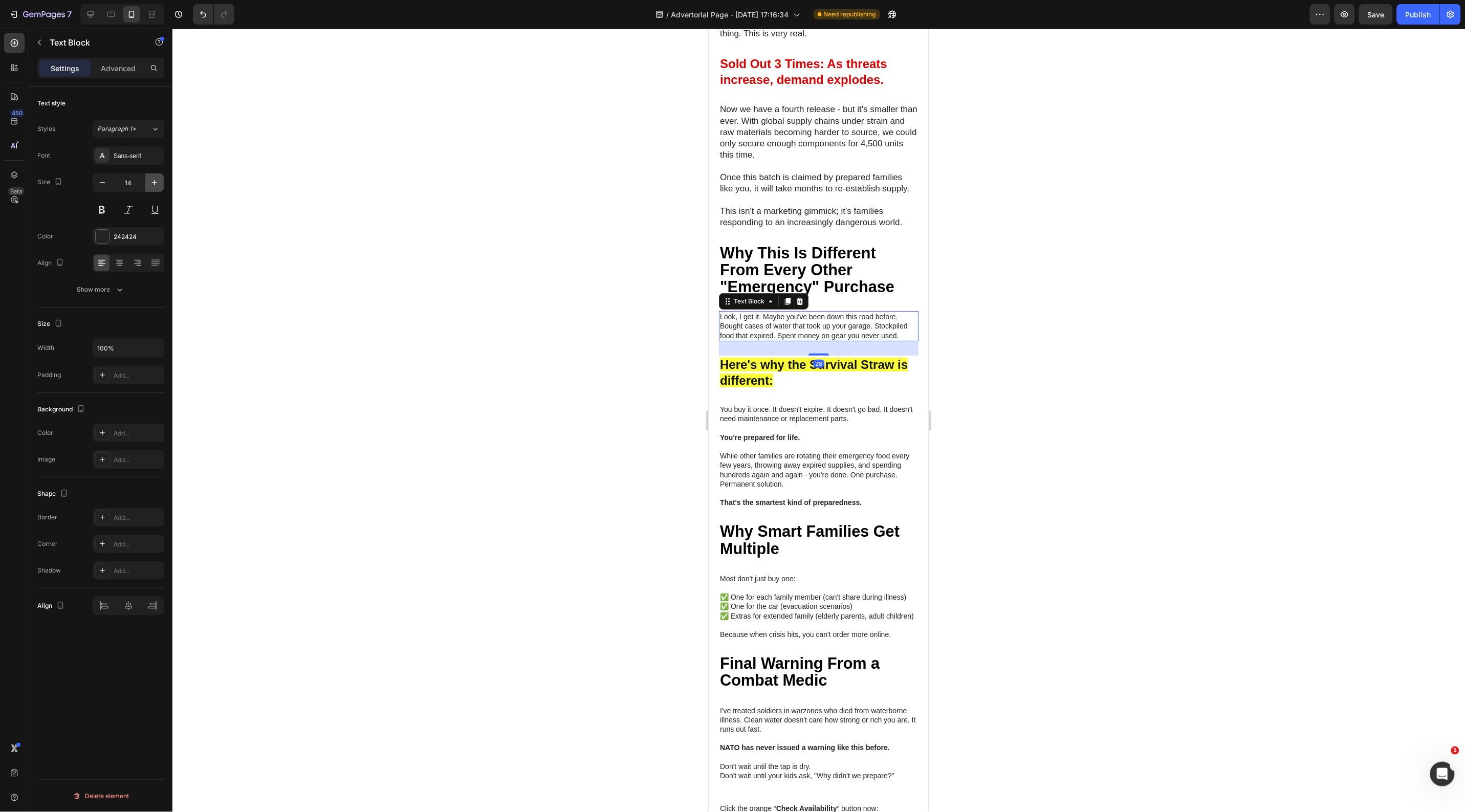
click at [145, 183] on button "button" at bounding box center [155, 183] width 19 height 19
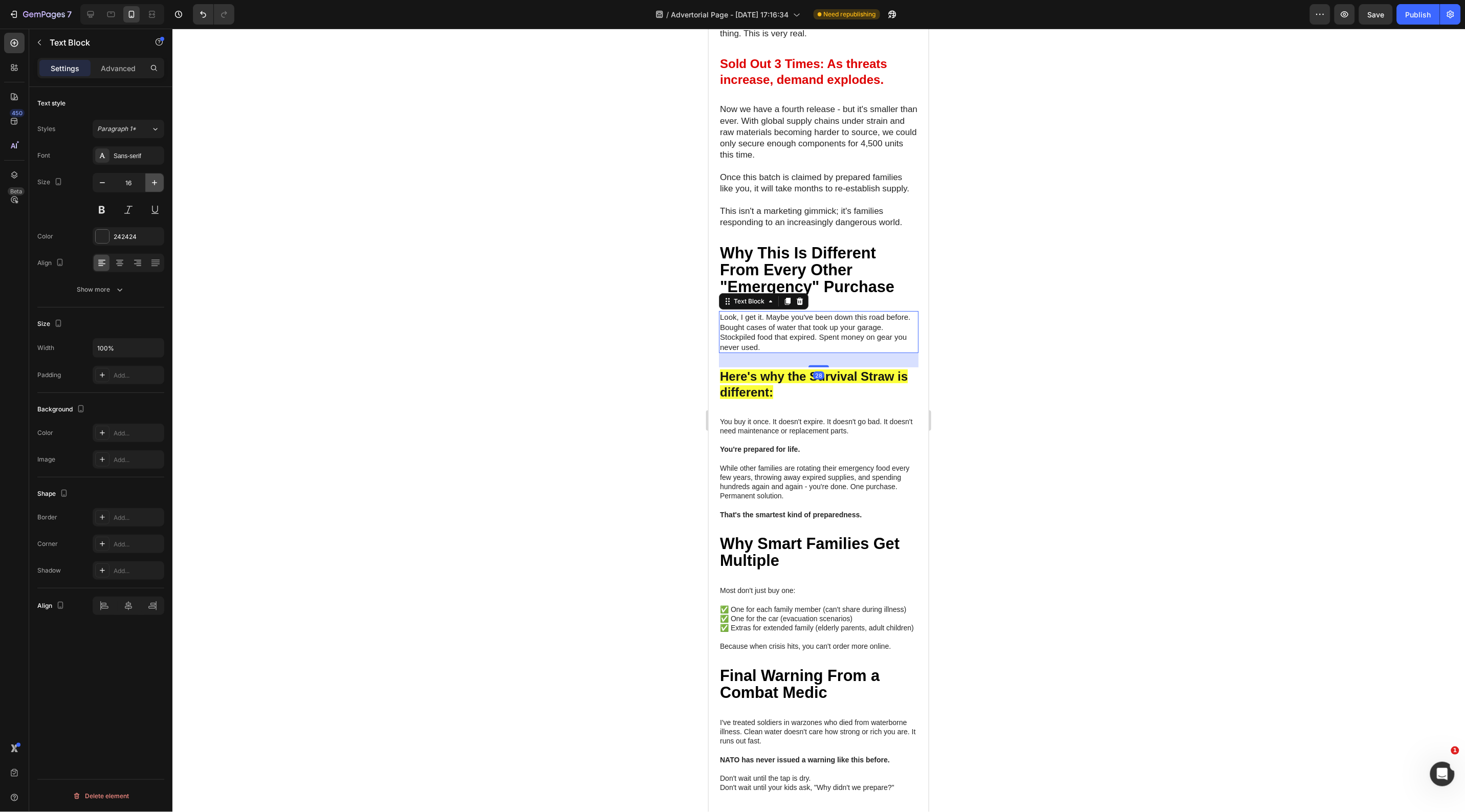
click at [145, 183] on button "button" at bounding box center [155, 183] width 19 height 19
type input "17"
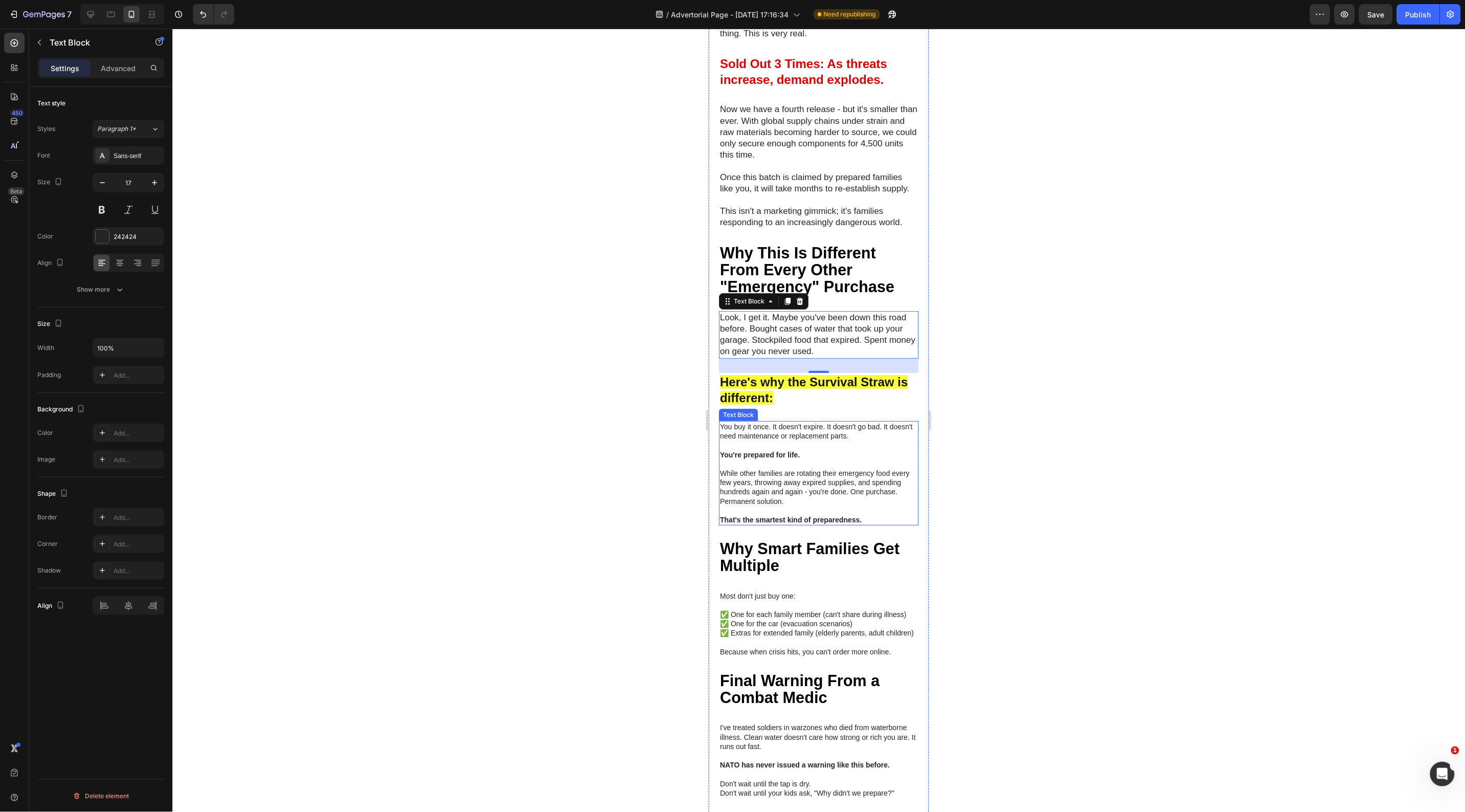
click at [858, 501] on p "While other families are rotating their emergency food every few years, throwin…" at bounding box center [817, 487] width 197 height 38
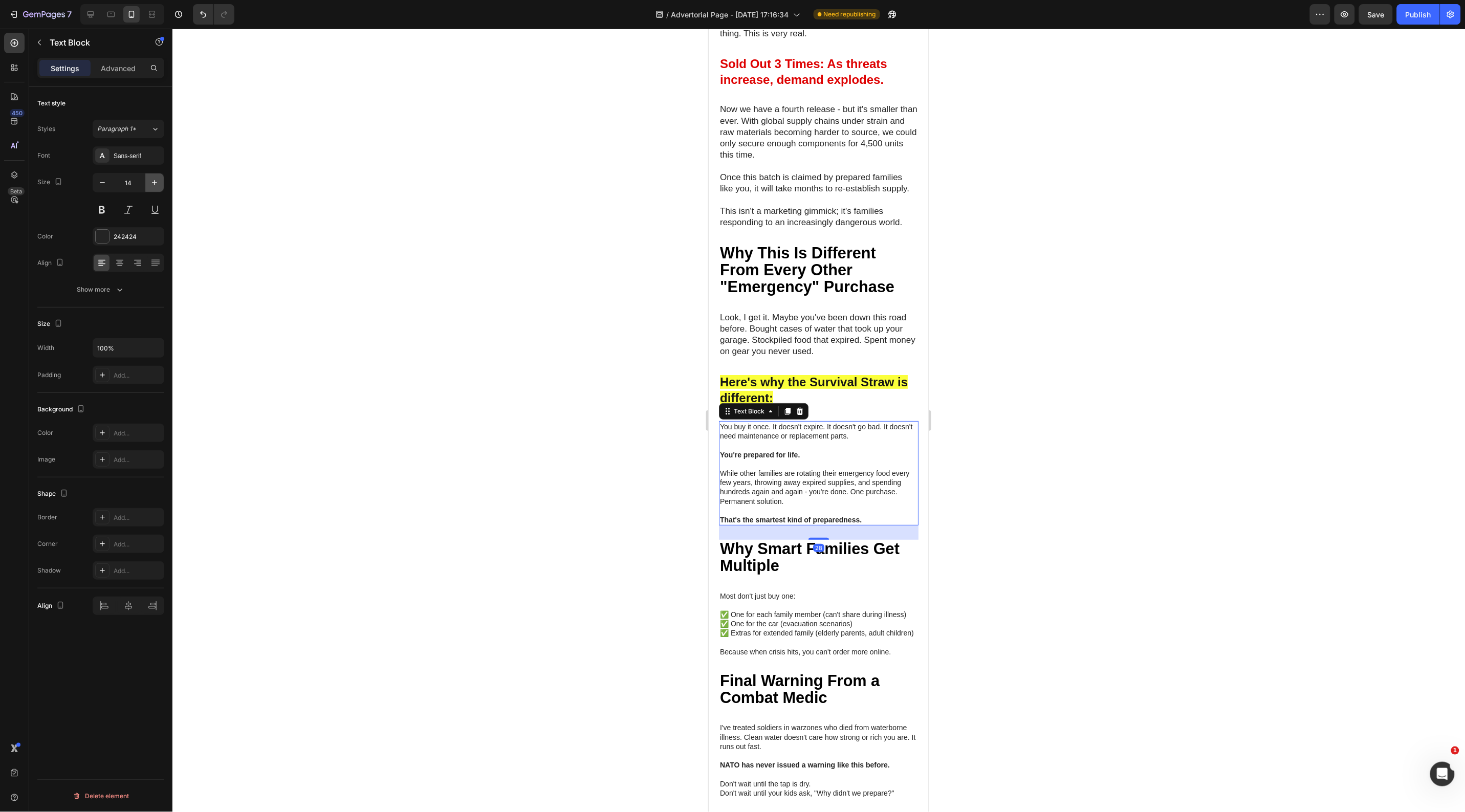
click at [149, 180] on icon "button" at bounding box center [155, 183] width 10 height 10
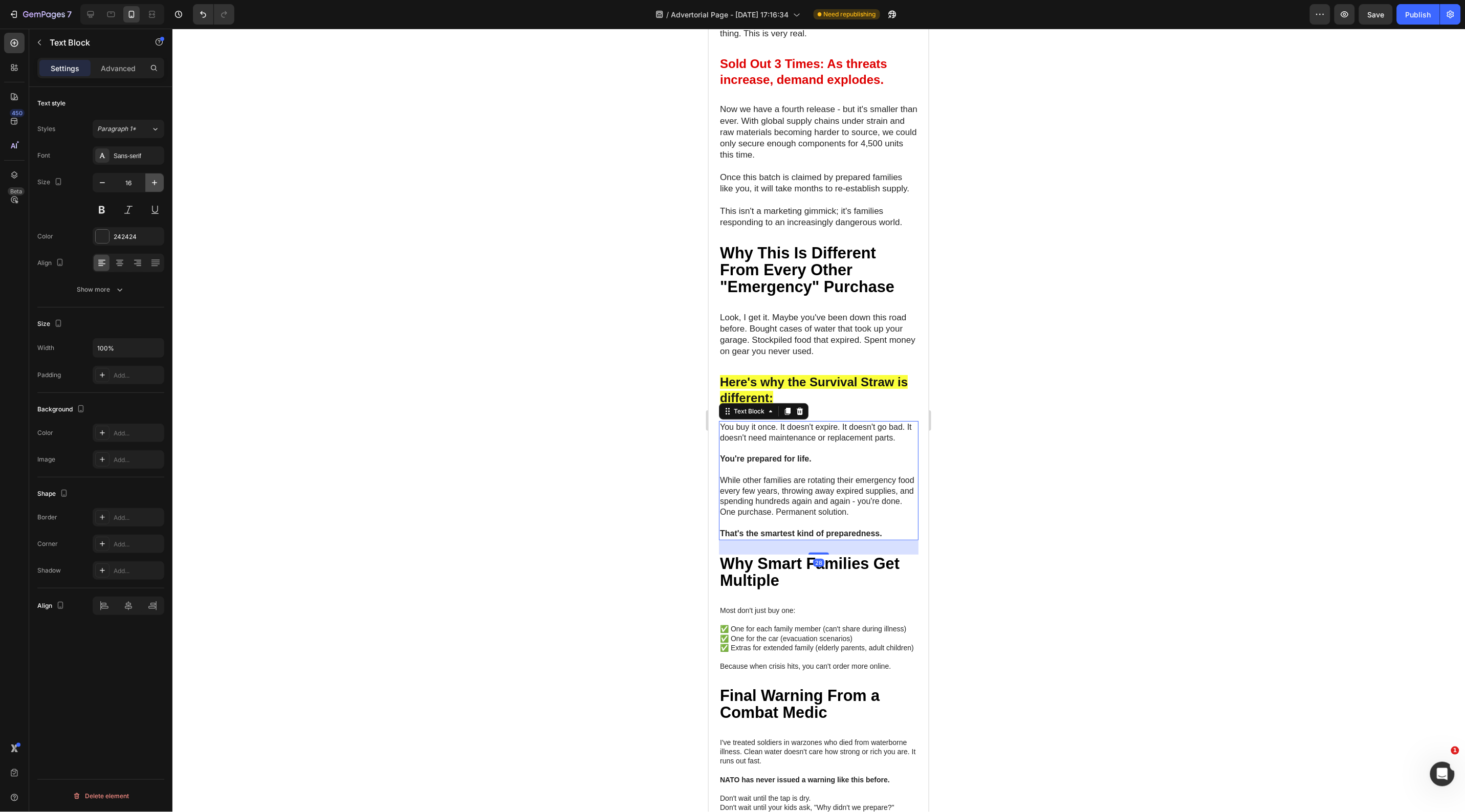
click at [149, 180] on icon "button" at bounding box center [155, 183] width 10 height 10
type input "17"
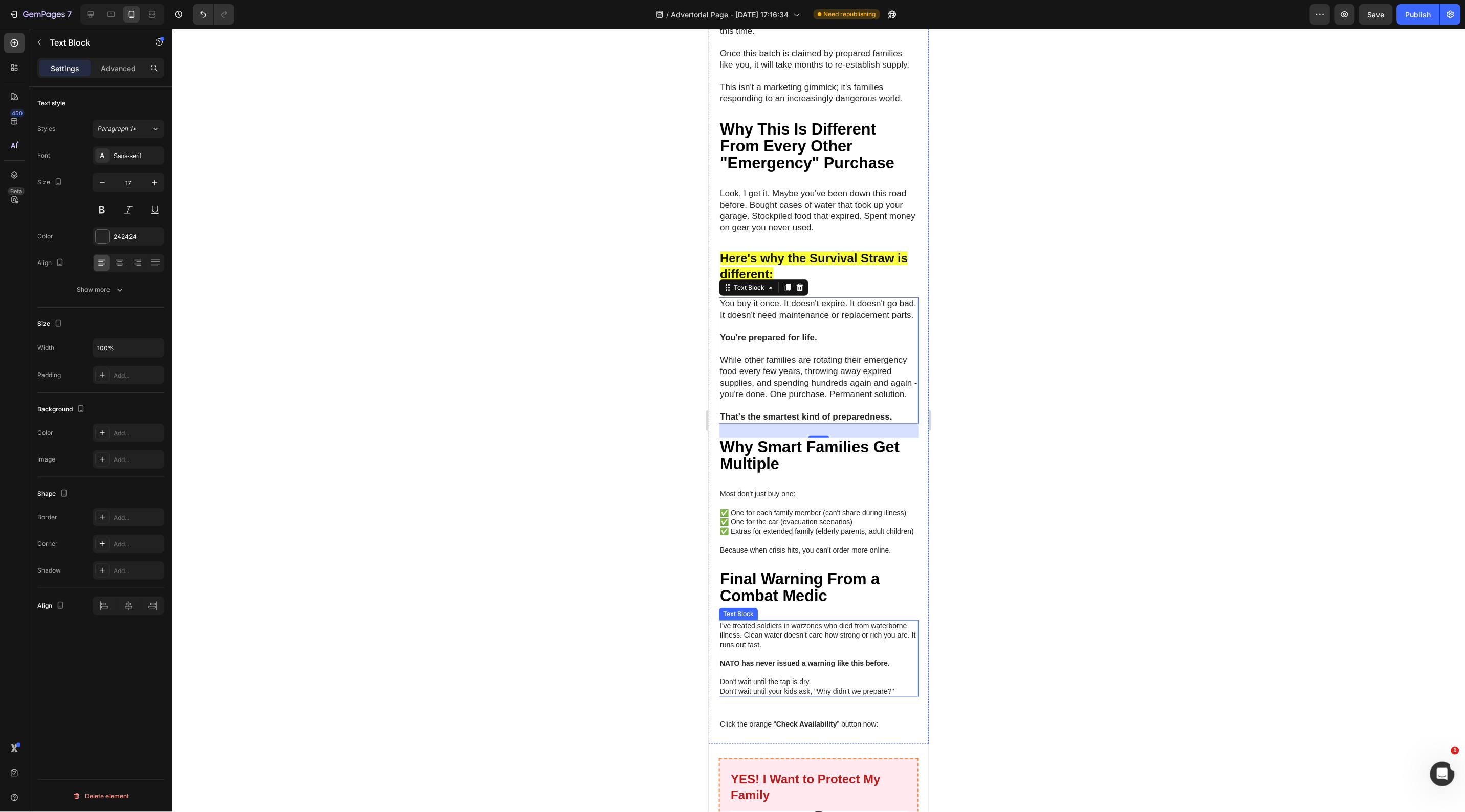
scroll to position [4156, 0]
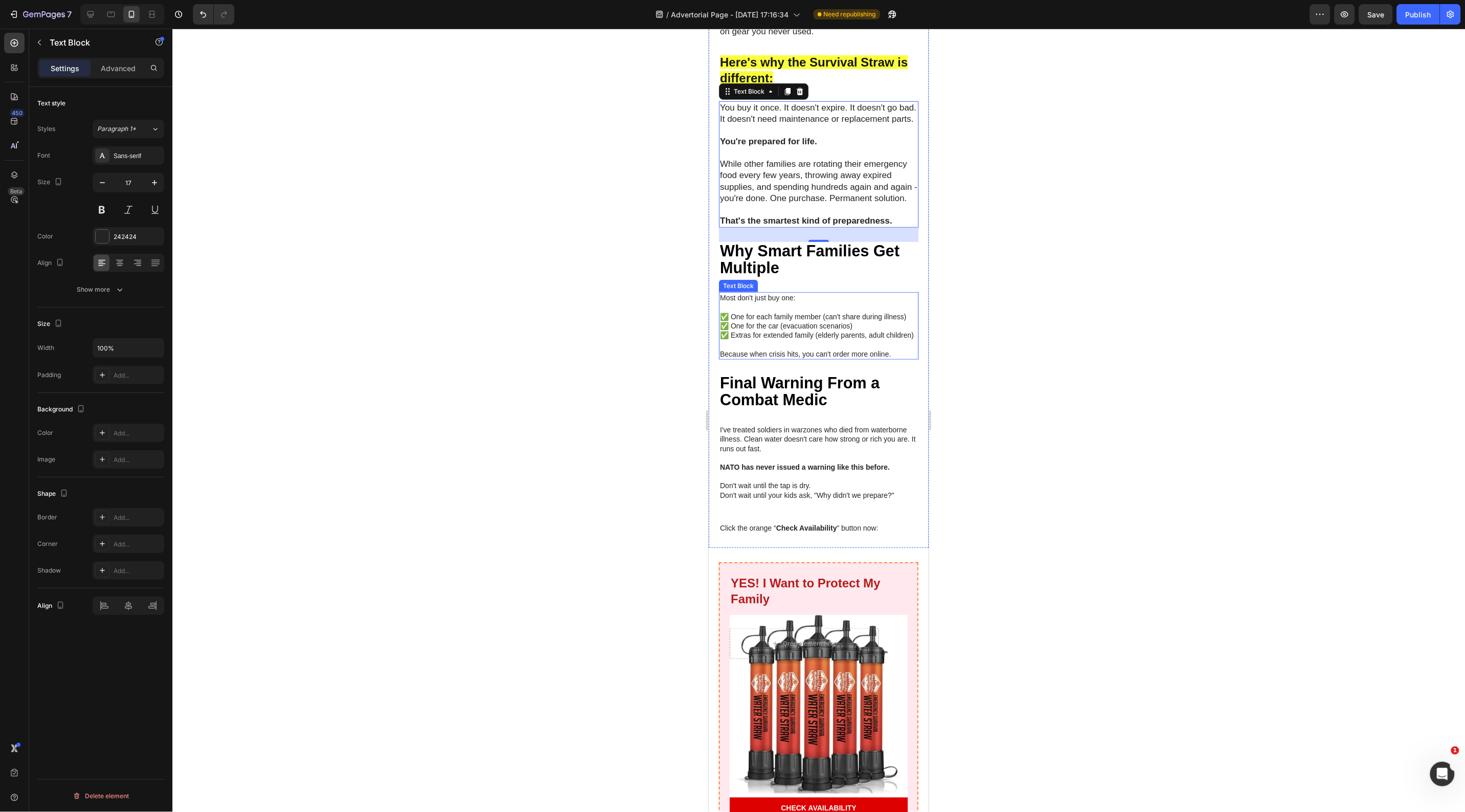
click at [853, 340] on p "✅ One for each family member (can't share during illness) ✅ One for the car (ev…" at bounding box center [817, 325] width 197 height 28
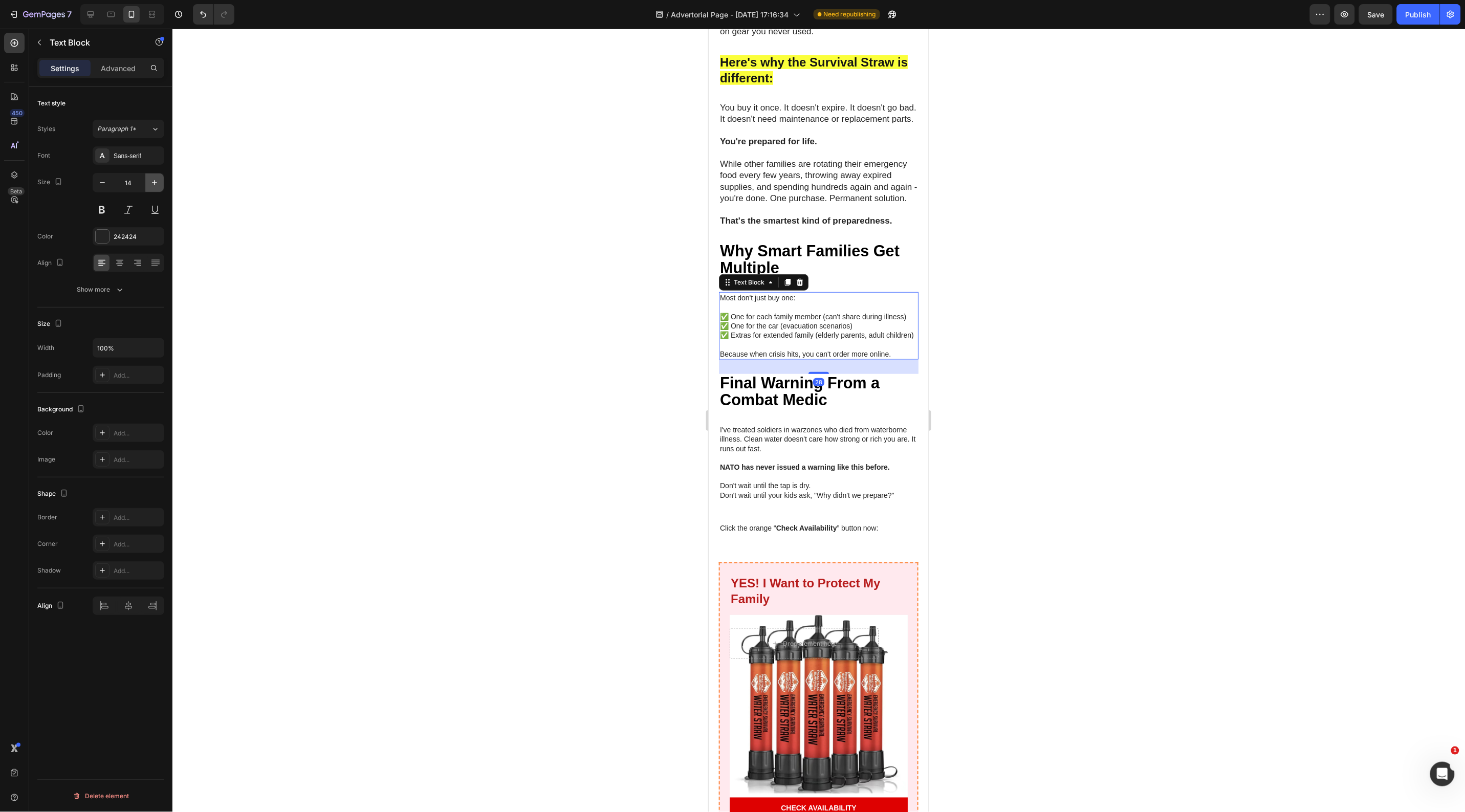
click at [149, 185] on icon "button" at bounding box center [155, 183] width 10 height 10
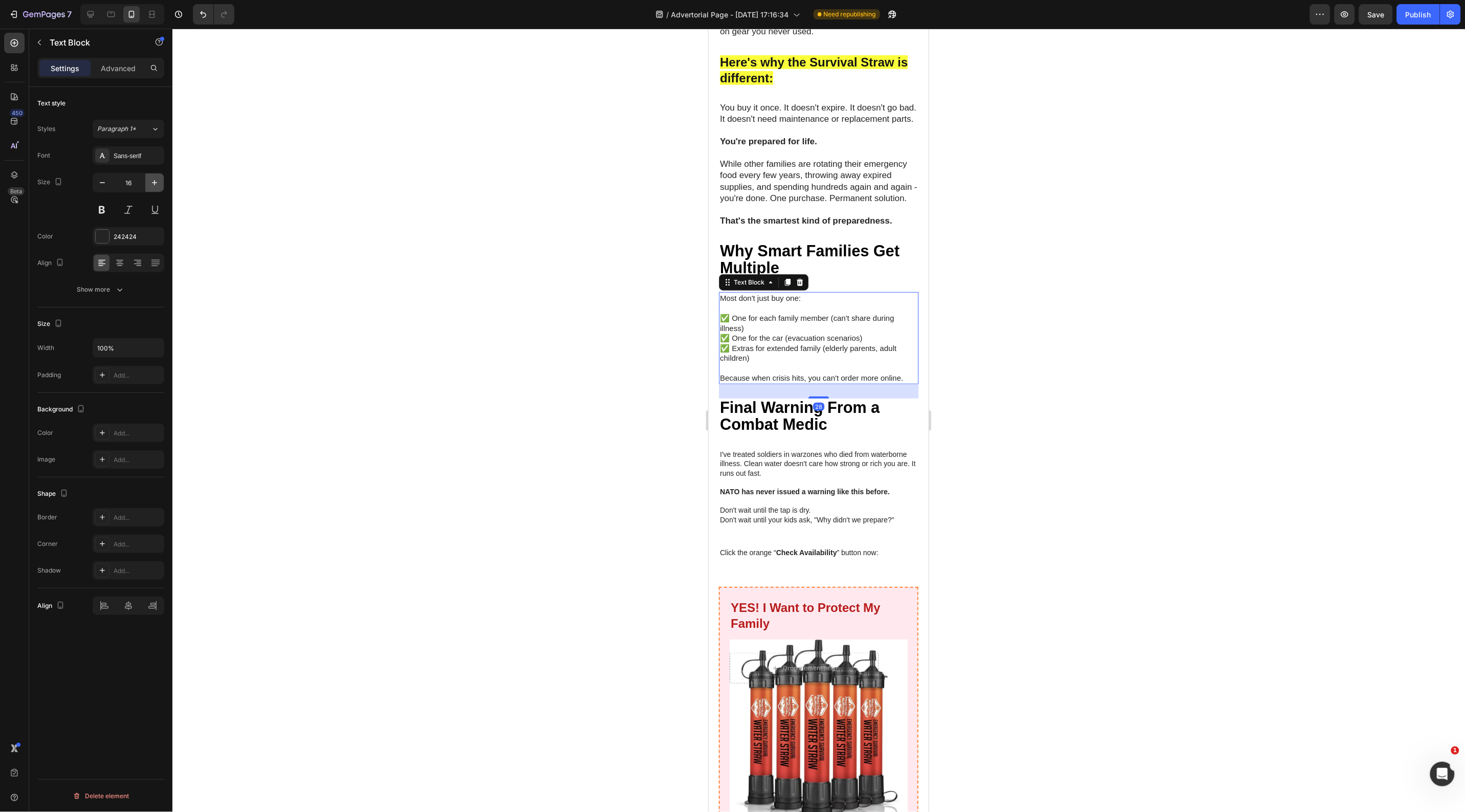
click at [149, 185] on icon "button" at bounding box center [155, 183] width 10 height 10
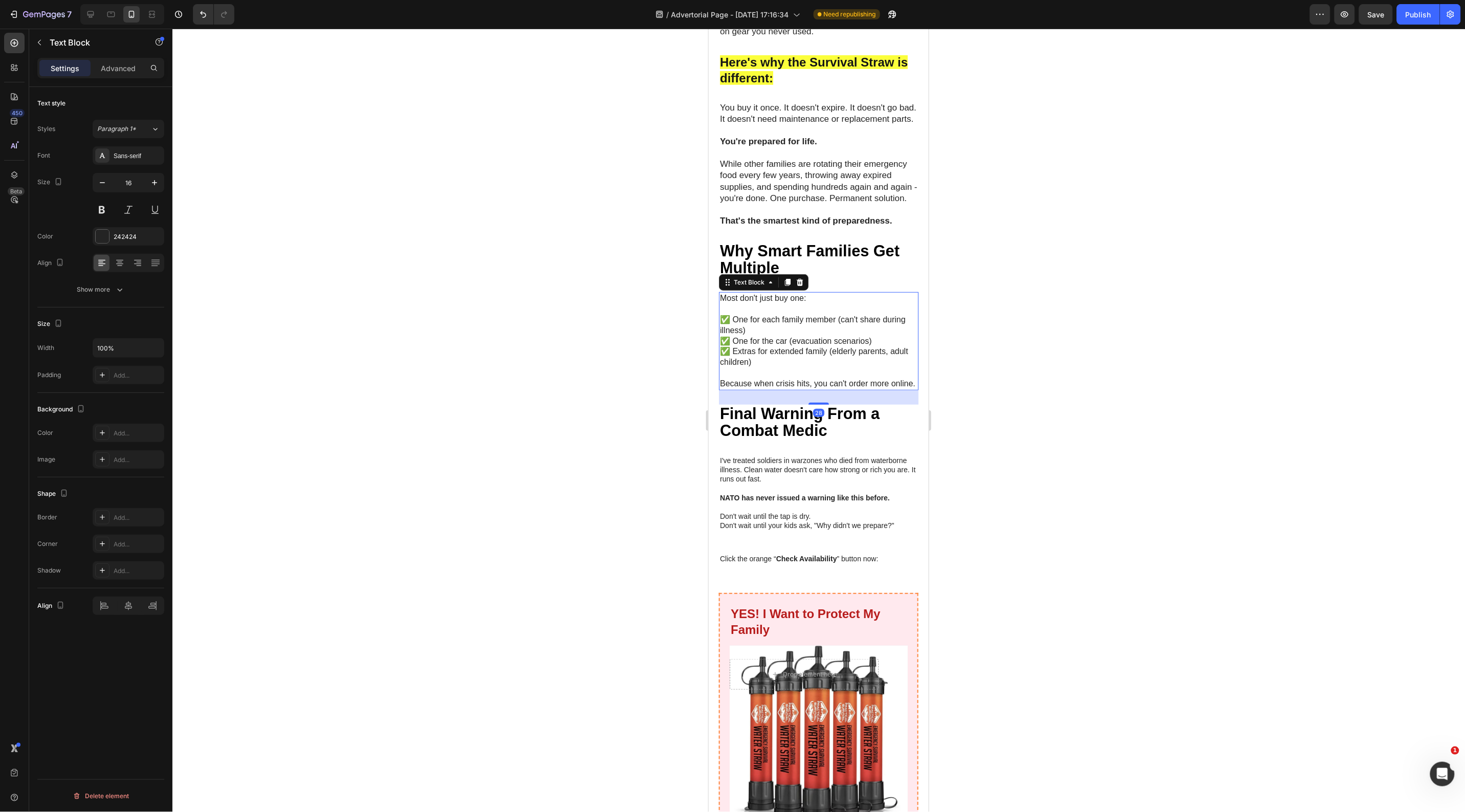
type input "17"
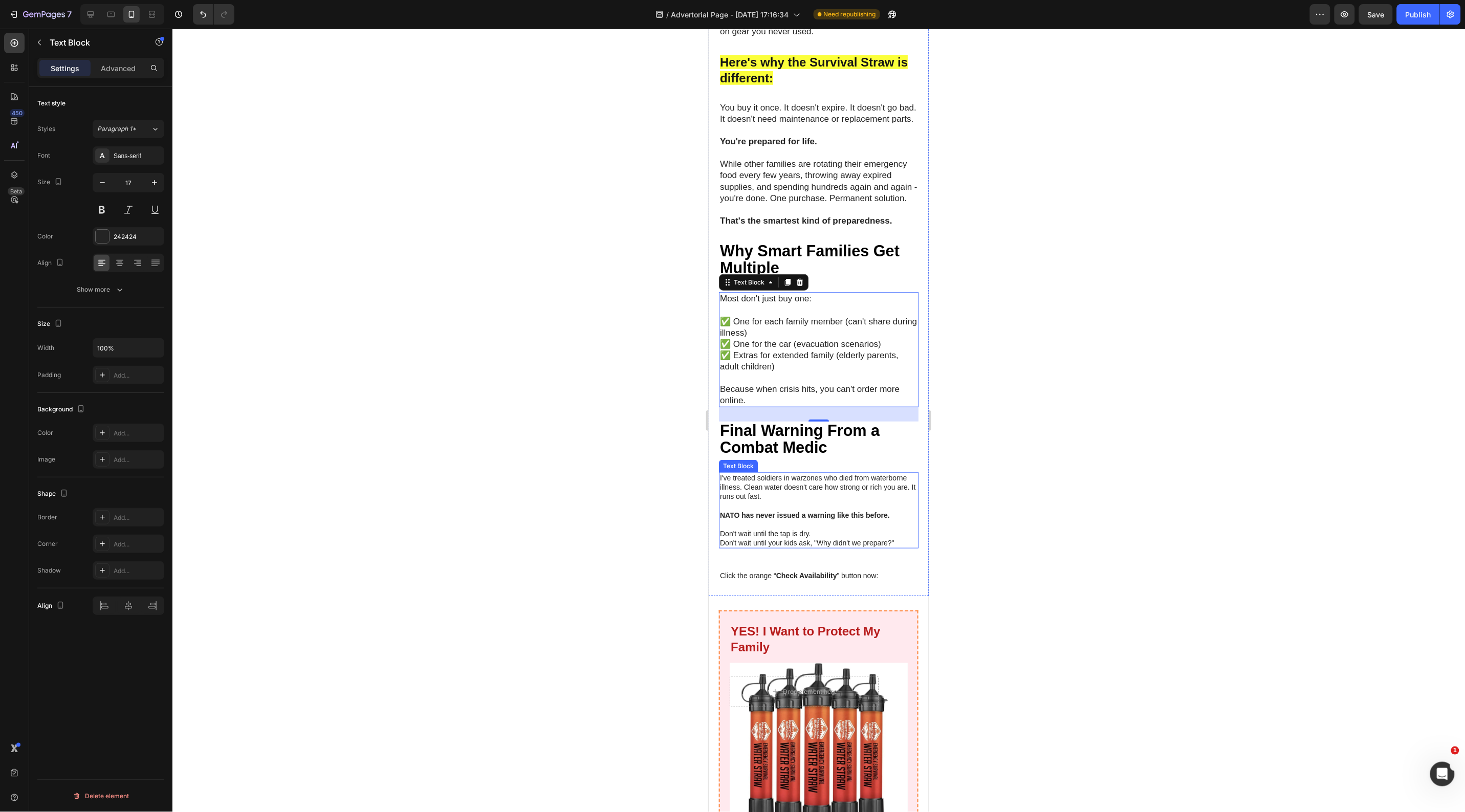
click at [817, 529] on p at bounding box center [817, 523] width 197 height 9
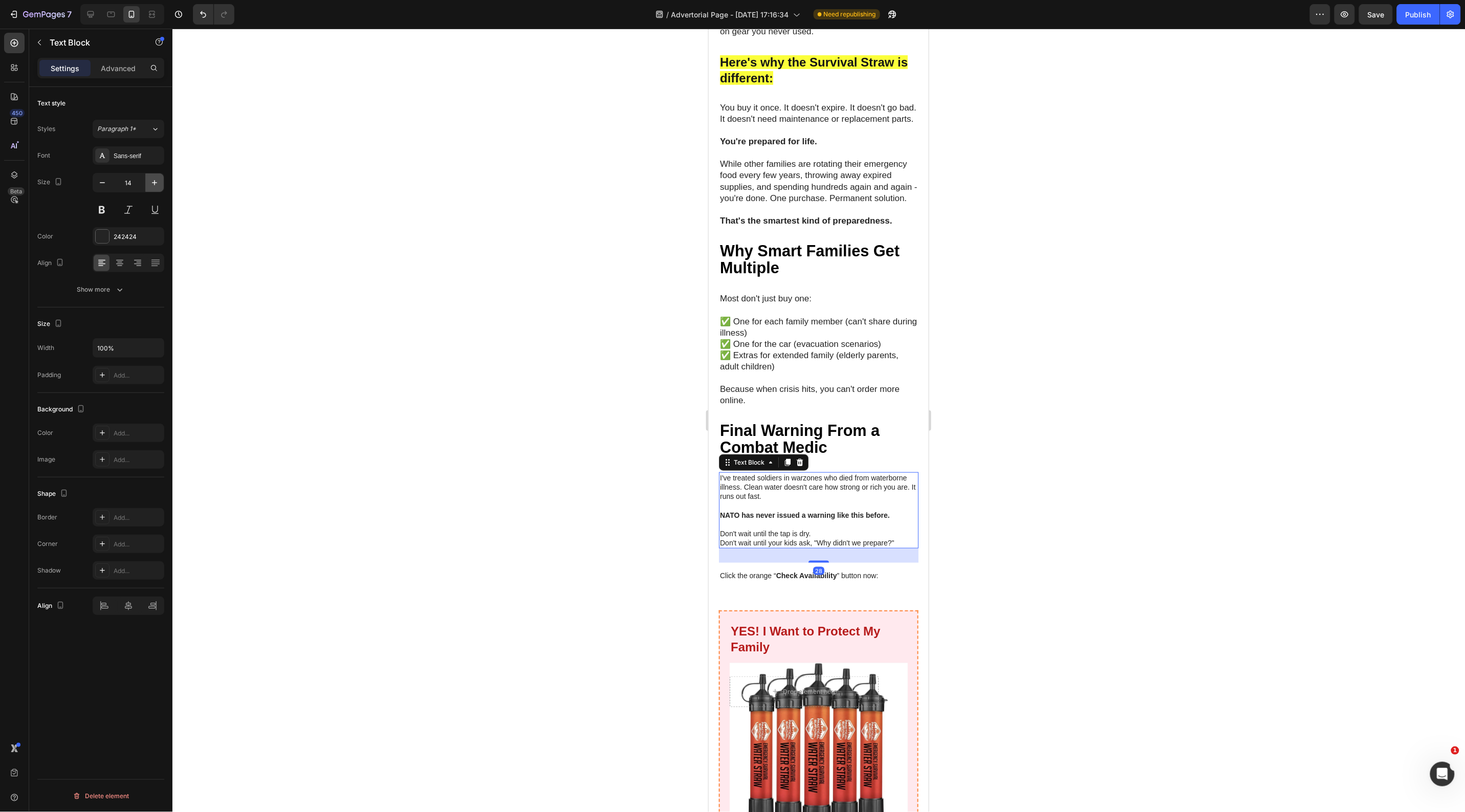
click at [154, 187] on icon "button" at bounding box center [155, 183] width 10 height 10
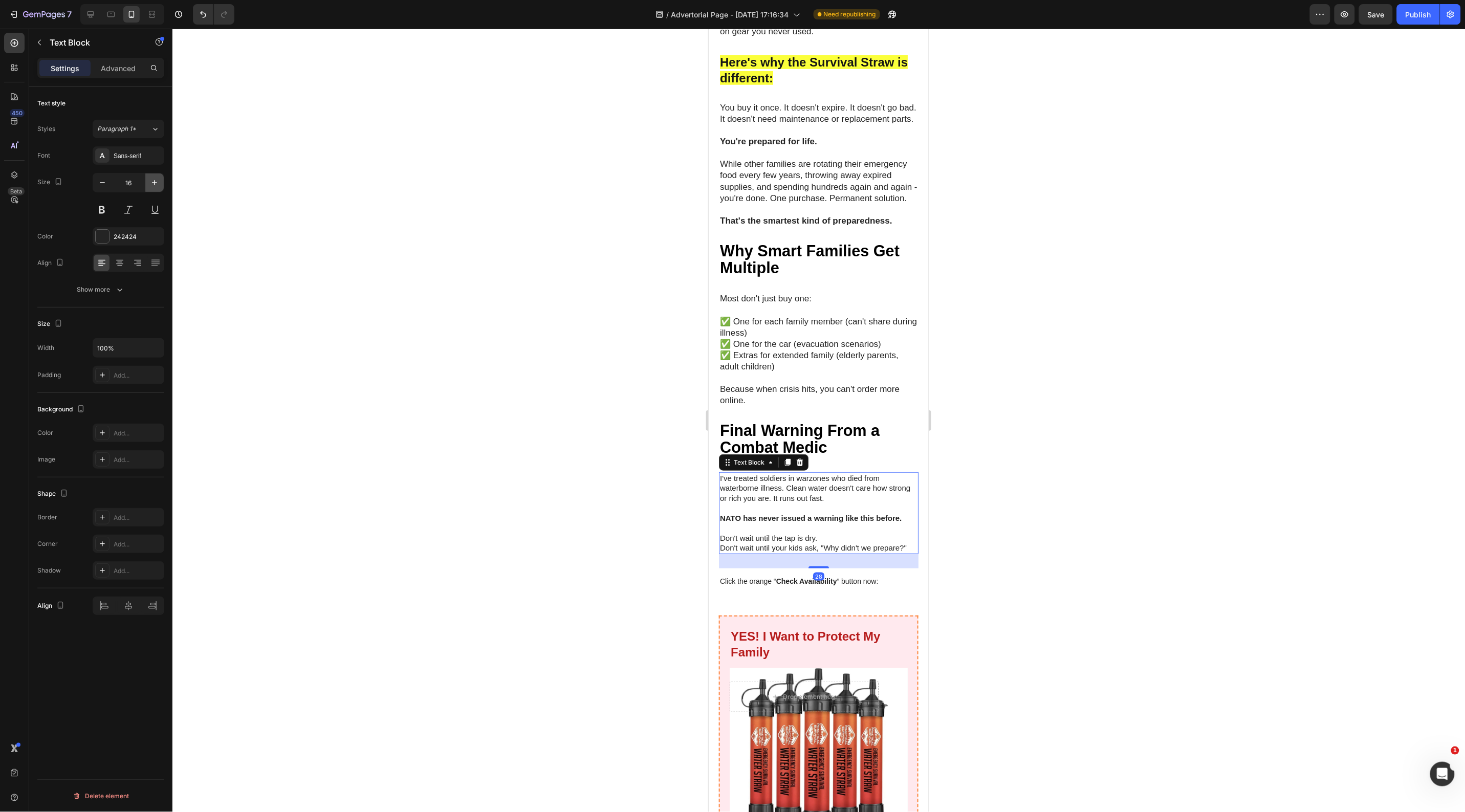
click at [154, 187] on icon "button" at bounding box center [155, 183] width 10 height 10
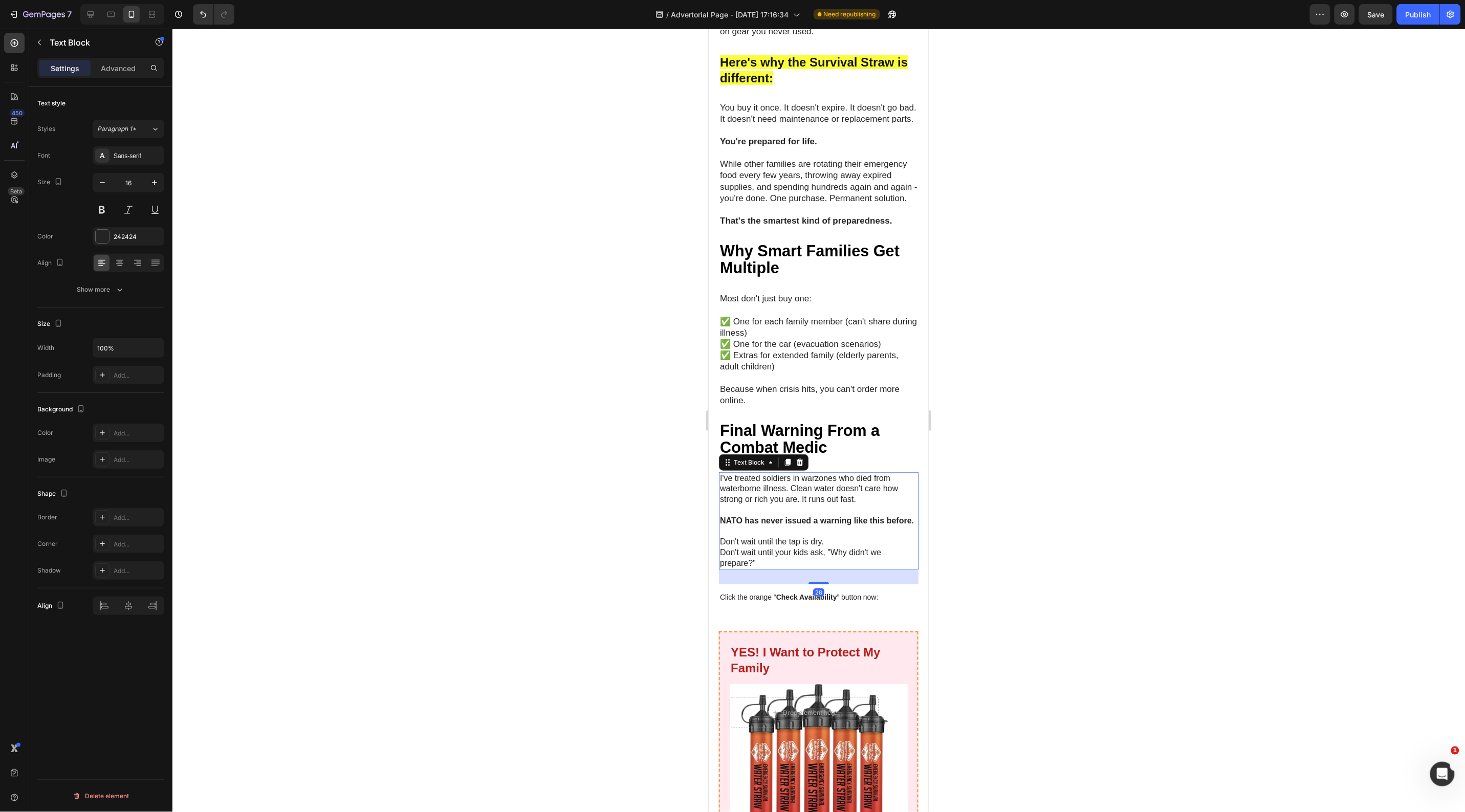
type input "17"
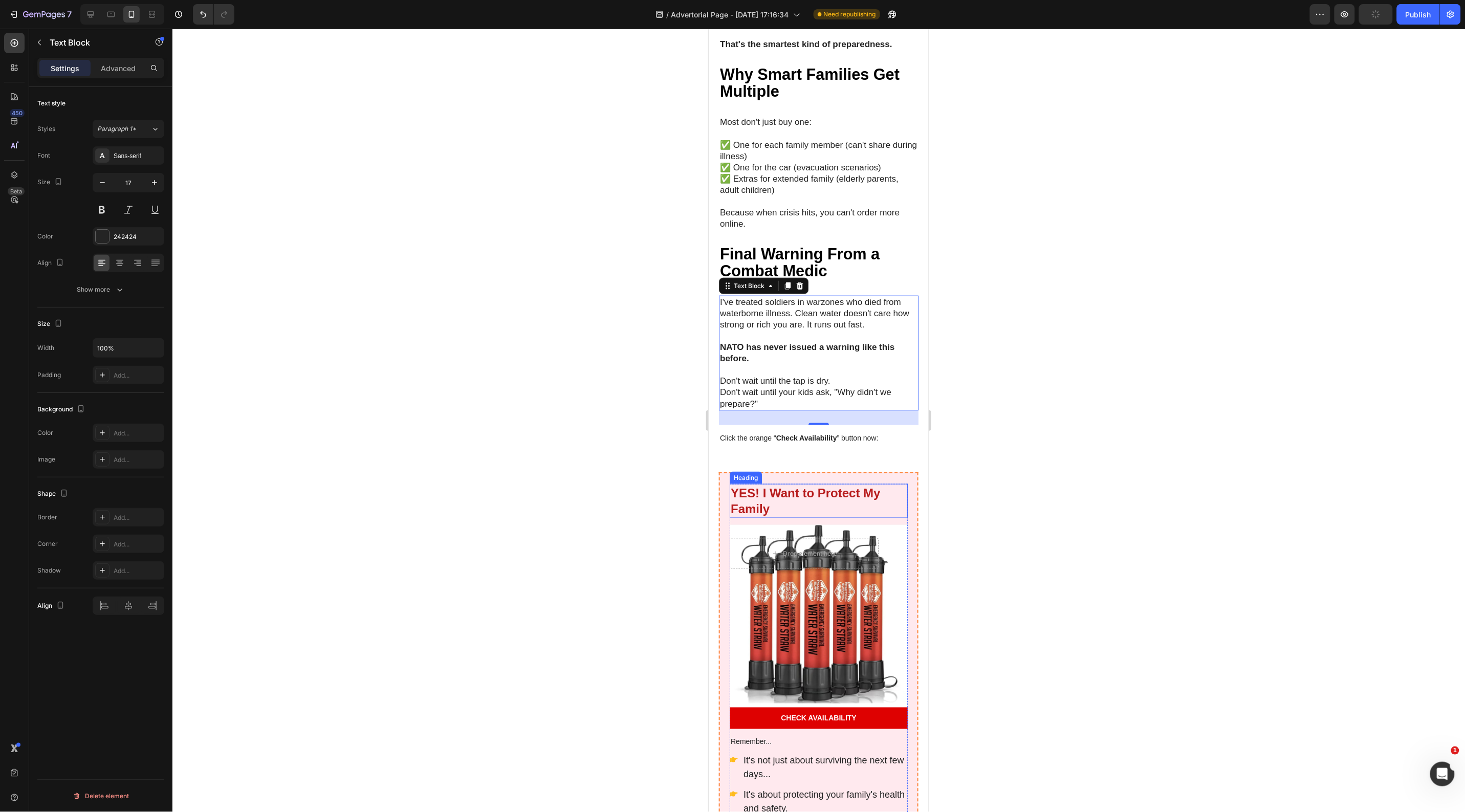
scroll to position [4348, 0]
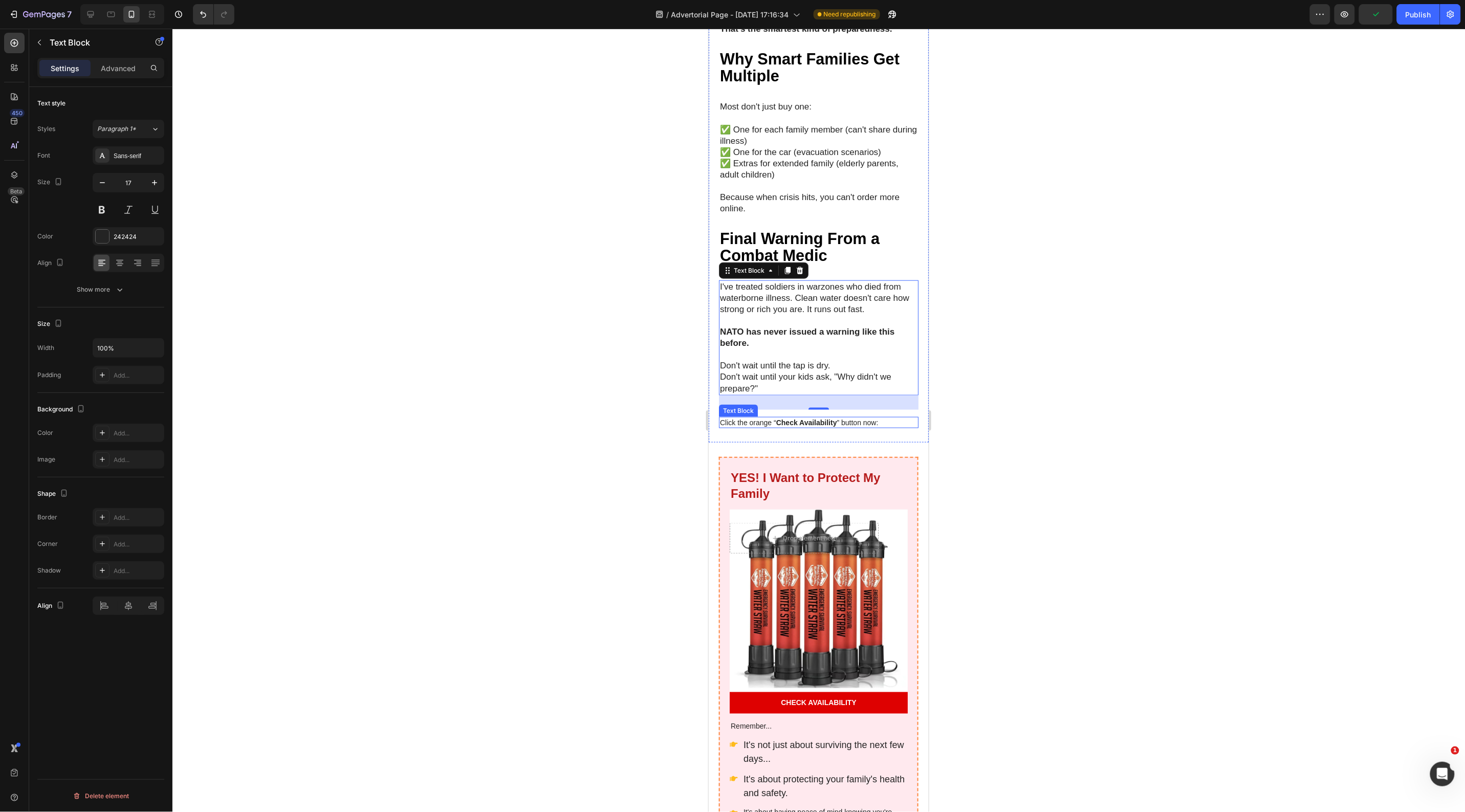
click at [782, 426] on strong "Check Availability" at bounding box center [806, 422] width 61 height 9
click at [151, 183] on icon "button" at bounding box center [155, 183] width 10 height 10
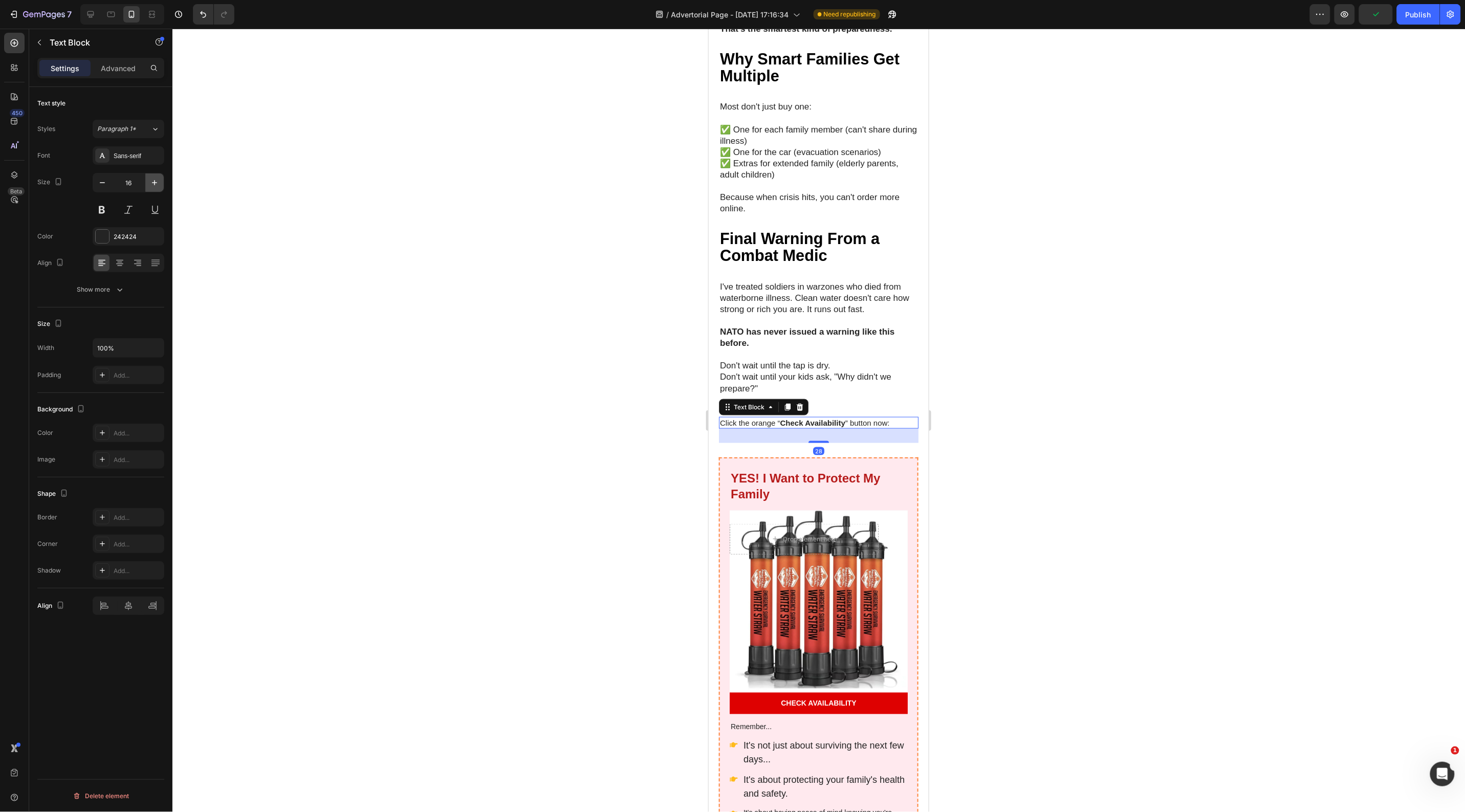
click at [151, 183] on icon "button" at bounding box center [155, 183] width 10 height 10
type input "17"
click at [360, 248] on div at bounding box center [818, 420] width 1292 height 783
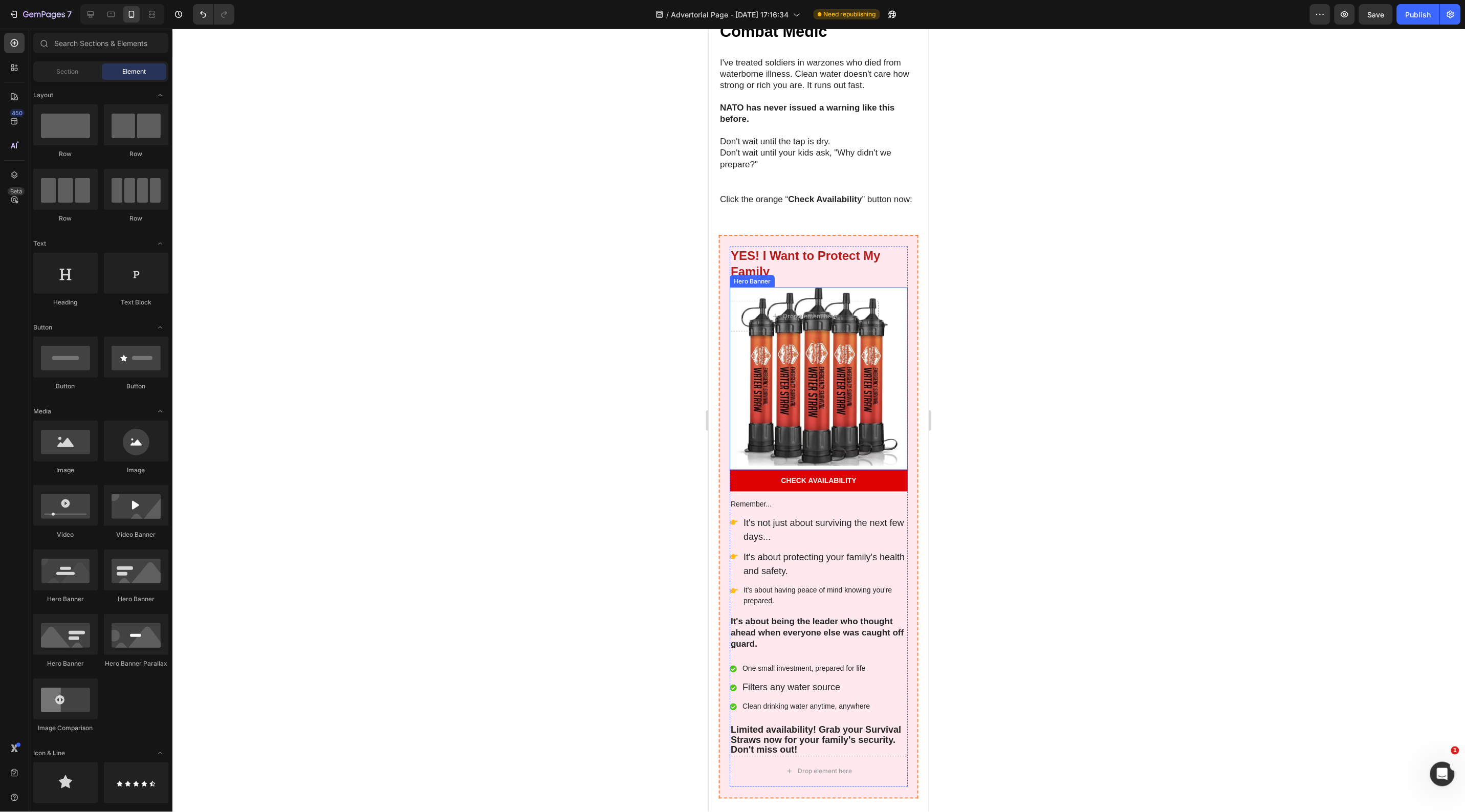
scroll to position [4604, 0]
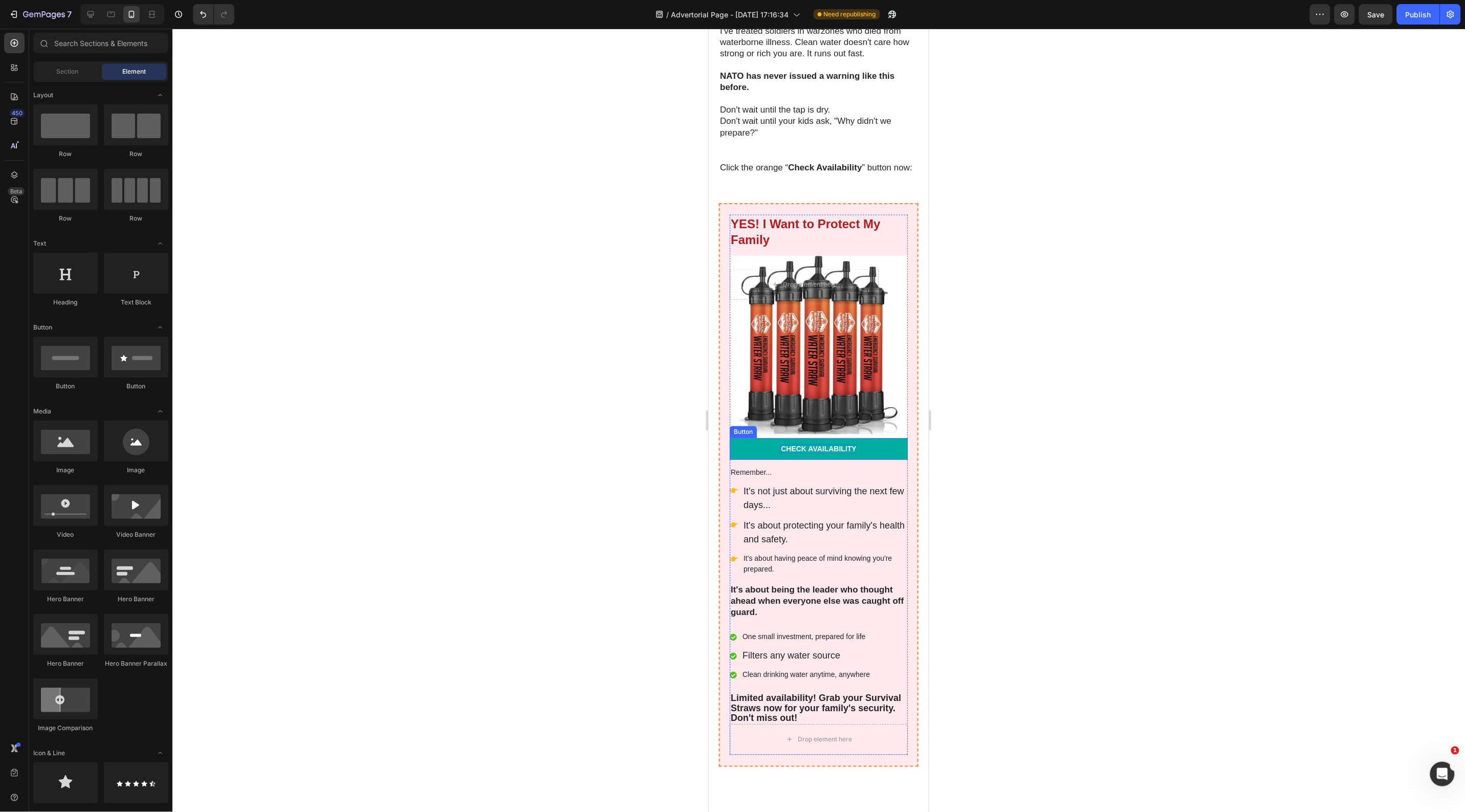
click at [815, 453] on p "Check Availability" at bounding box center [818, 448] width 76 height 9
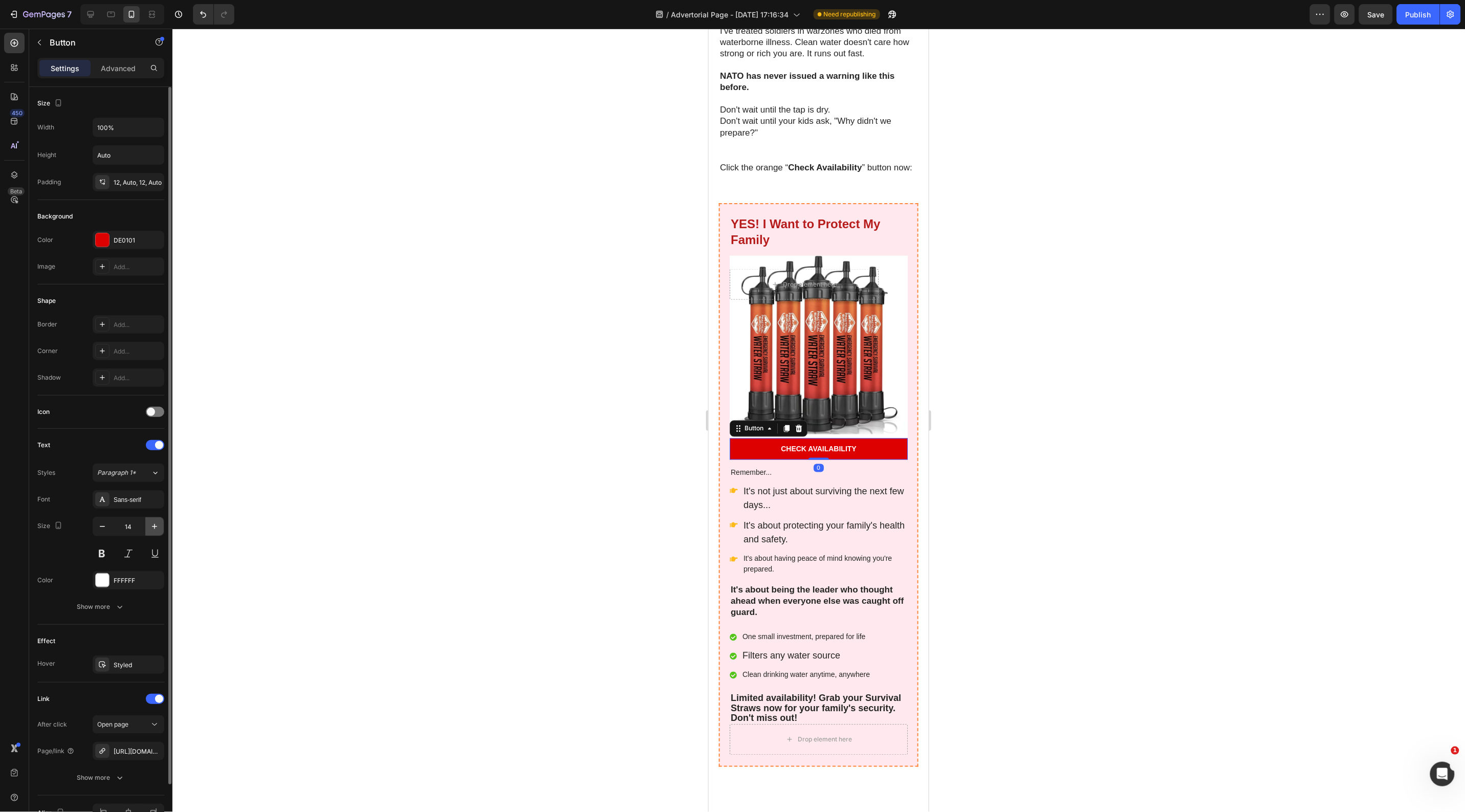
click at [158, 525] on icon "button" at bounding box center [155, 526] width 10 height 10
type input "17"
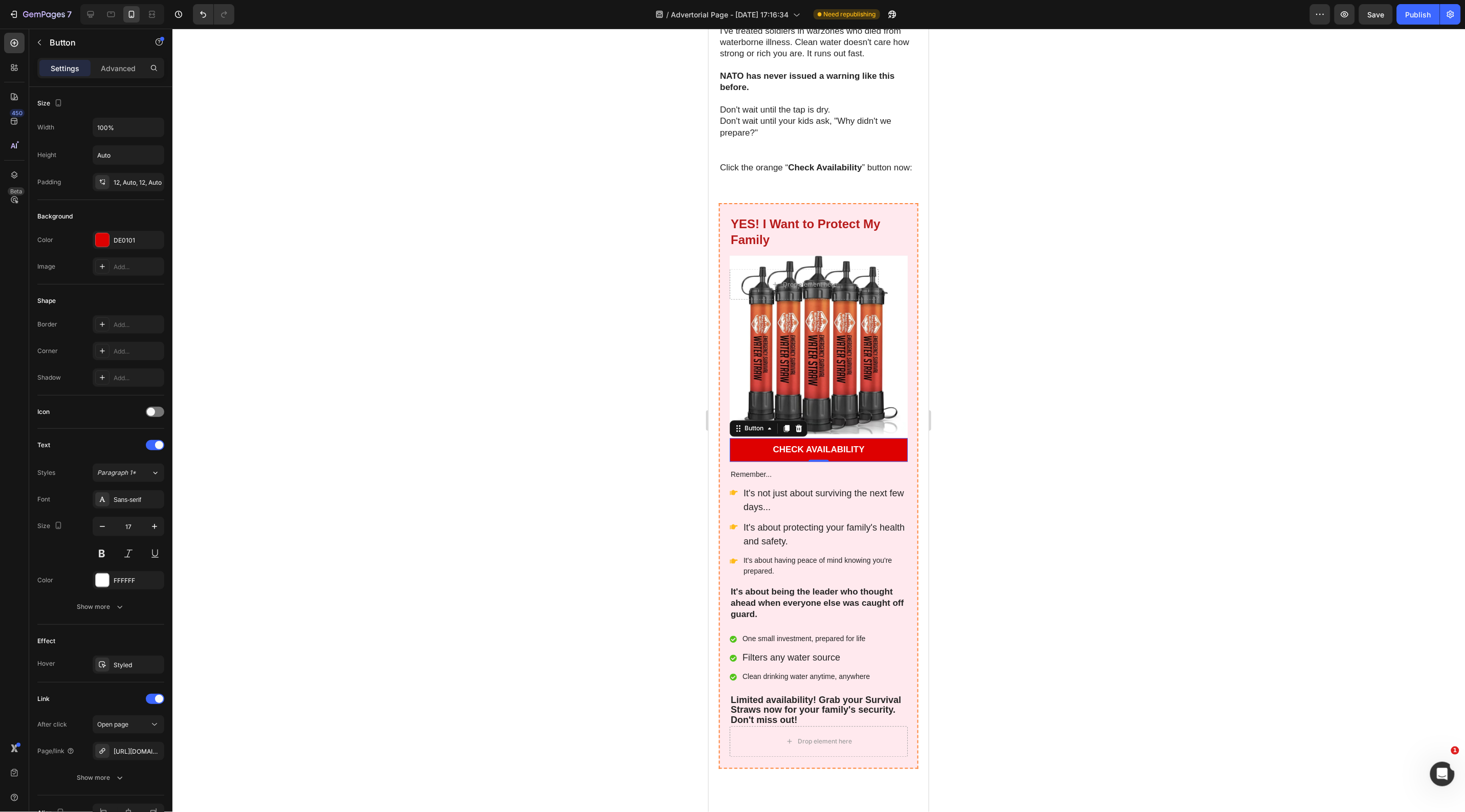
click at [385, 508] on div at bounding box center [818, 420] width 1292 height 783
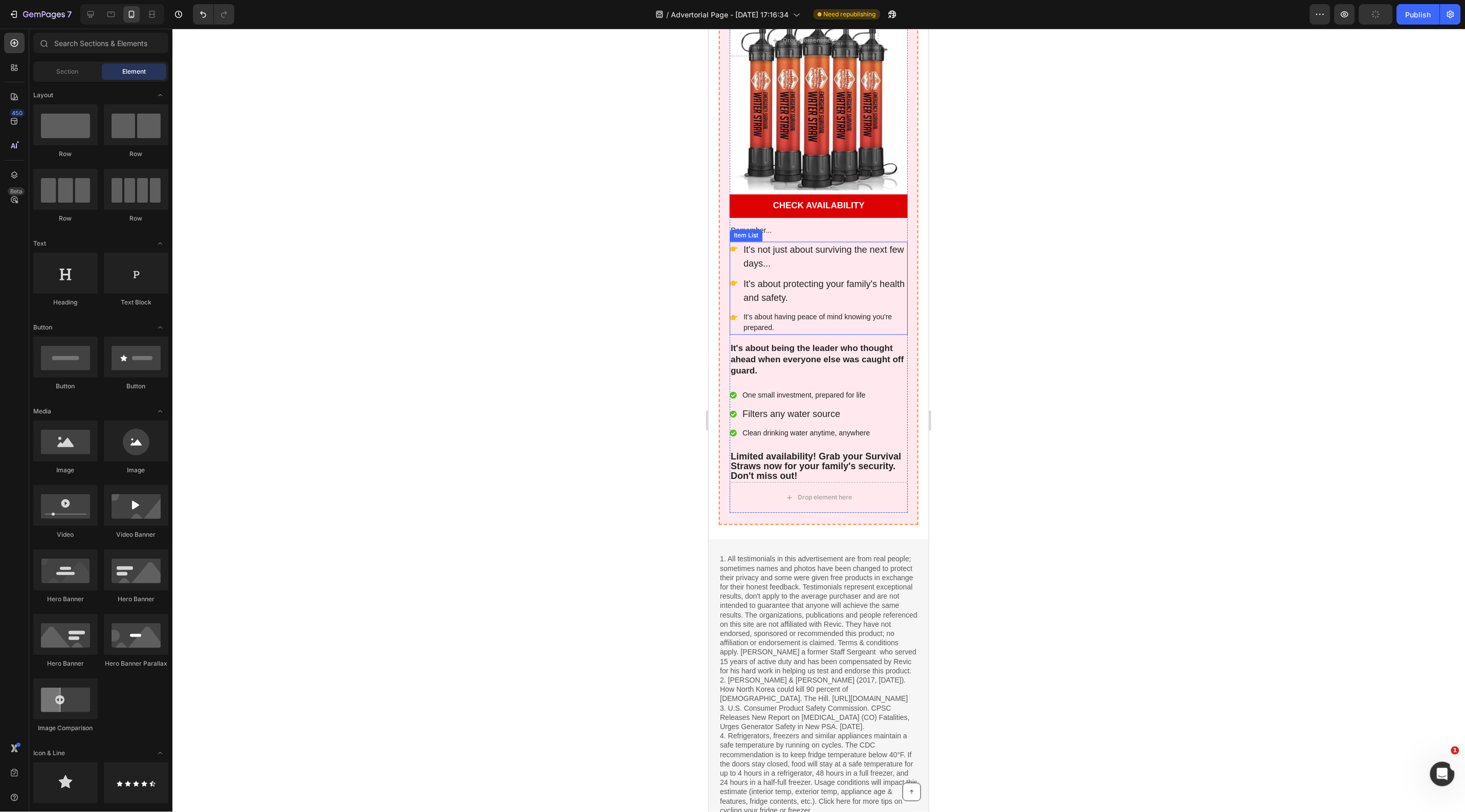
scroll to position [4923, 0]
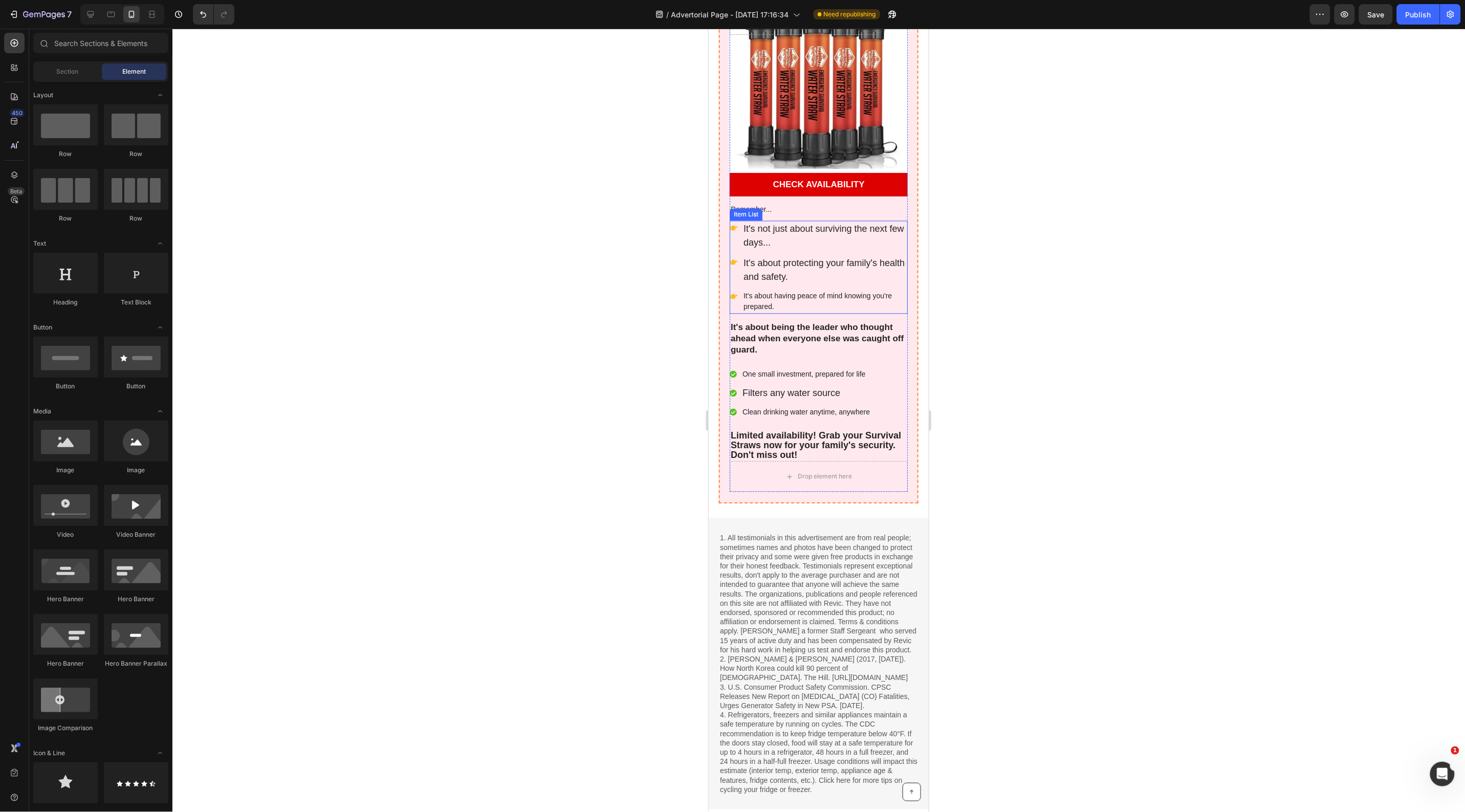
drag, startPoint x: 764, startPoint y: 295, endPoint x: 754, endPoint y: 295, distance: 10.0
click at [764, 294] on p "It's about having peace of mind knowing you're prepared." at bounding box center [824, 301] width 163 height 21
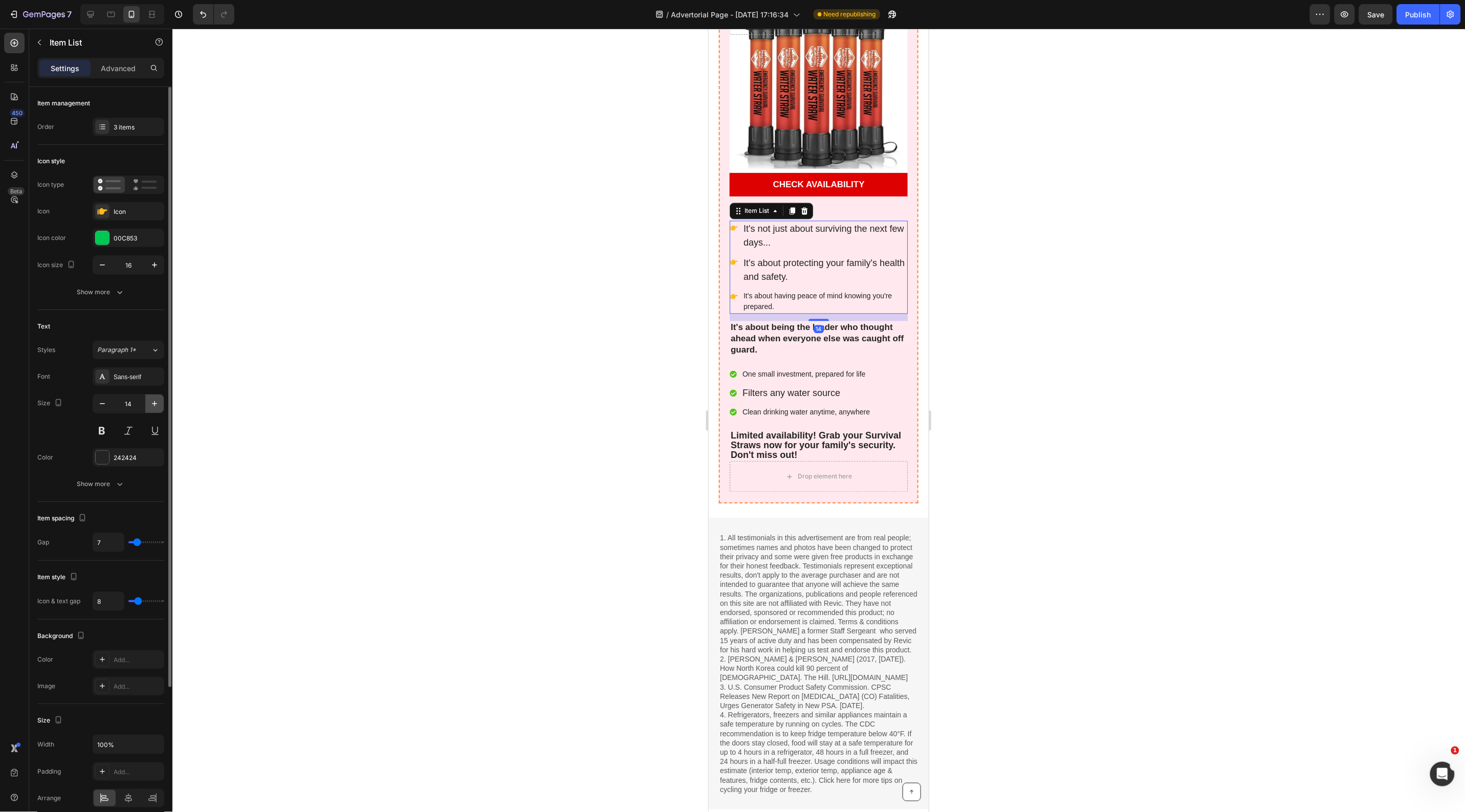
click at [156, 402] on icon "button" at bounding box center [155, 404] width 10 height 10
type input "17"
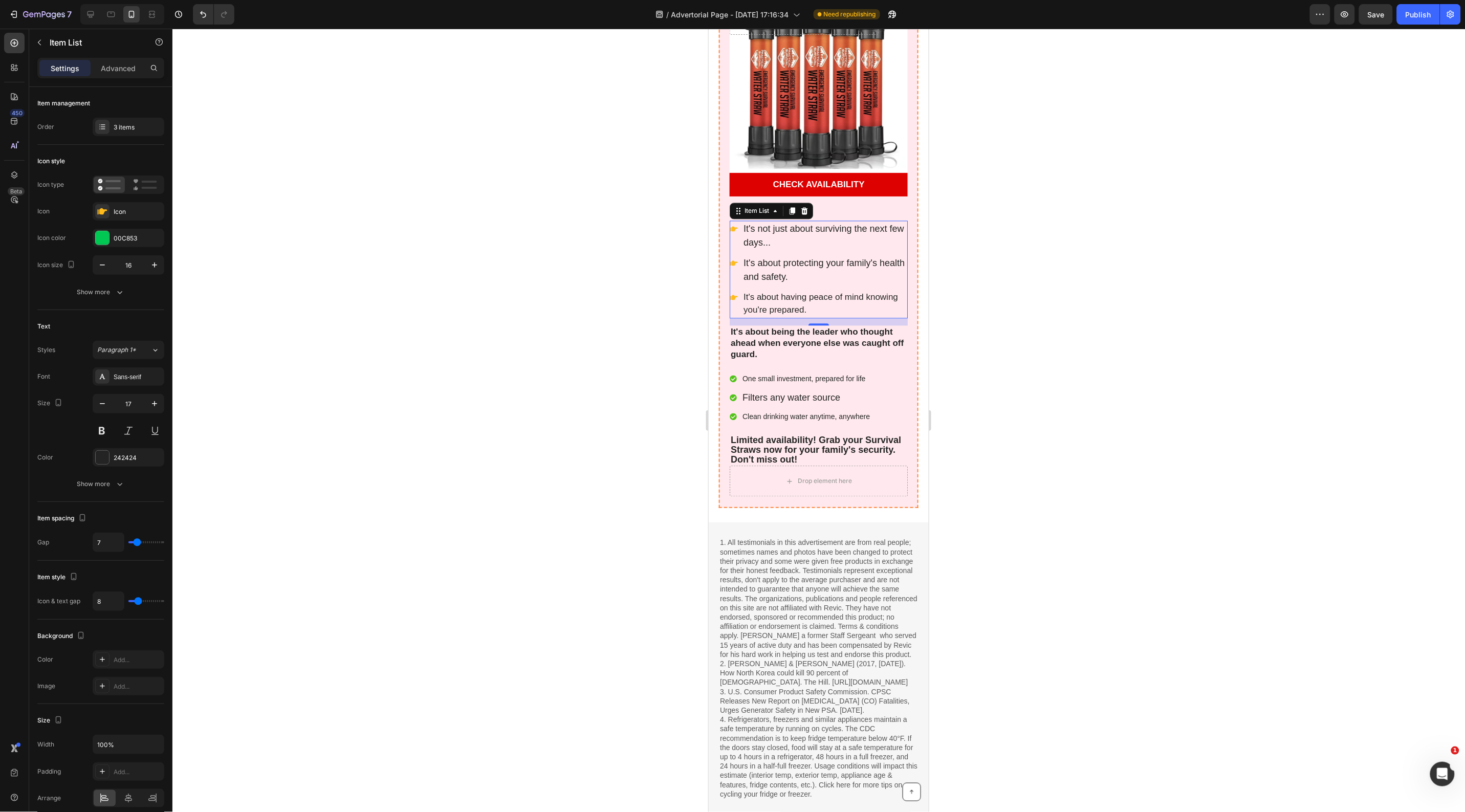
click at [587, 371] on div at bounding box center [818, 420] width 1292 height 783
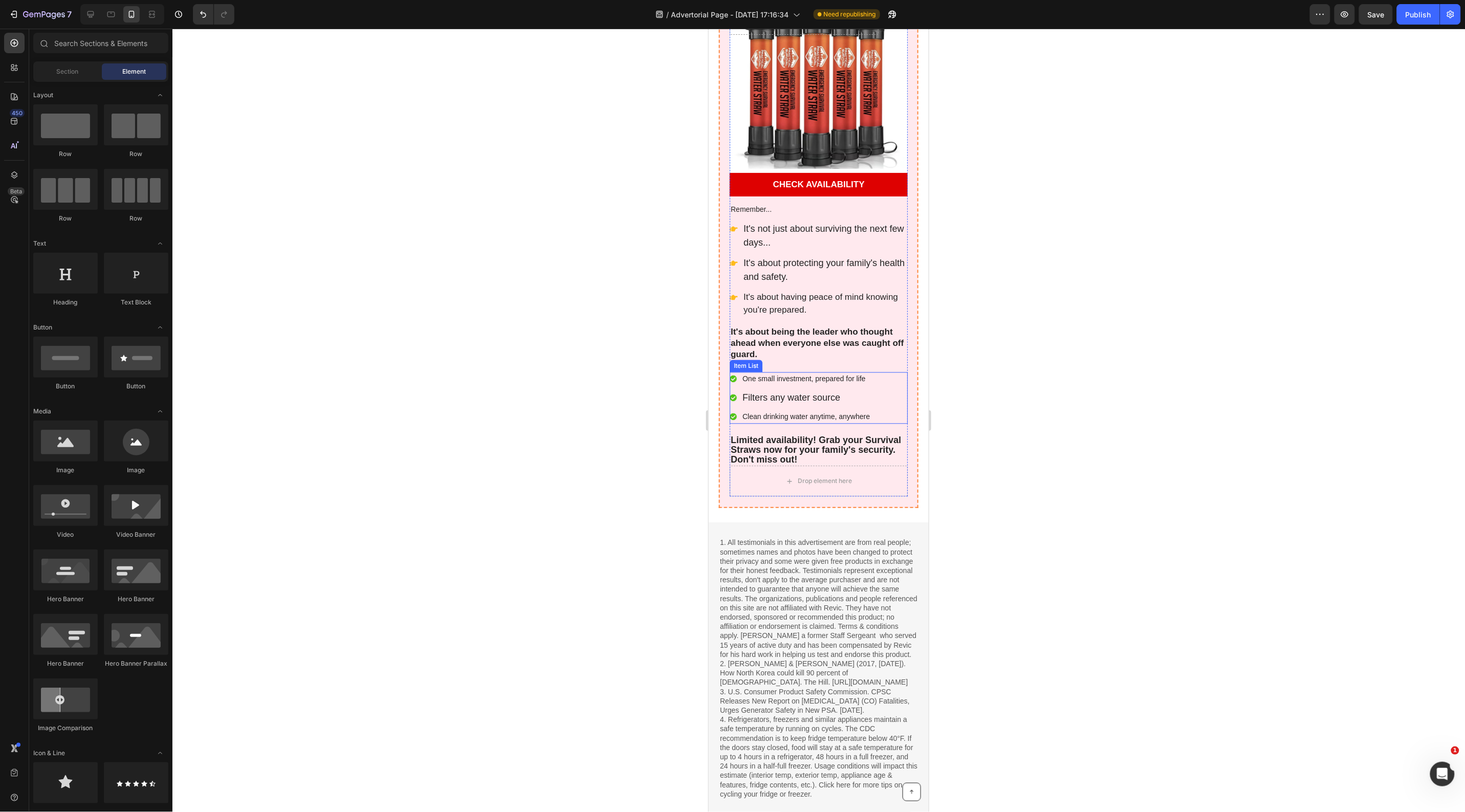
click at [784, 373] on p "One small investment, prepared for life" at bounding box center [806, 378] width 127 height 11
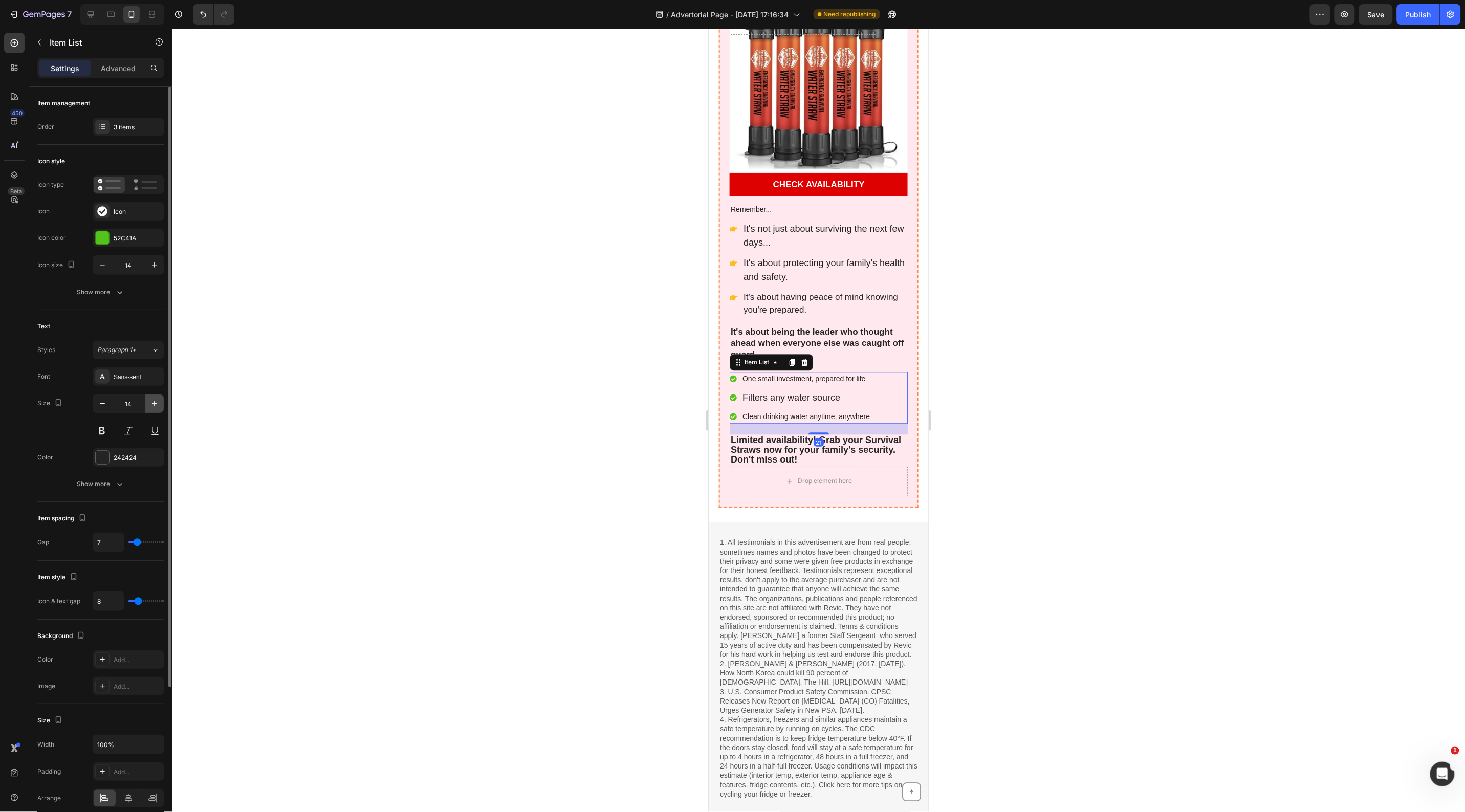
click at [156, 405] on icon "button" at bounding box center [155, 404] width 10 height 10
type input "17"
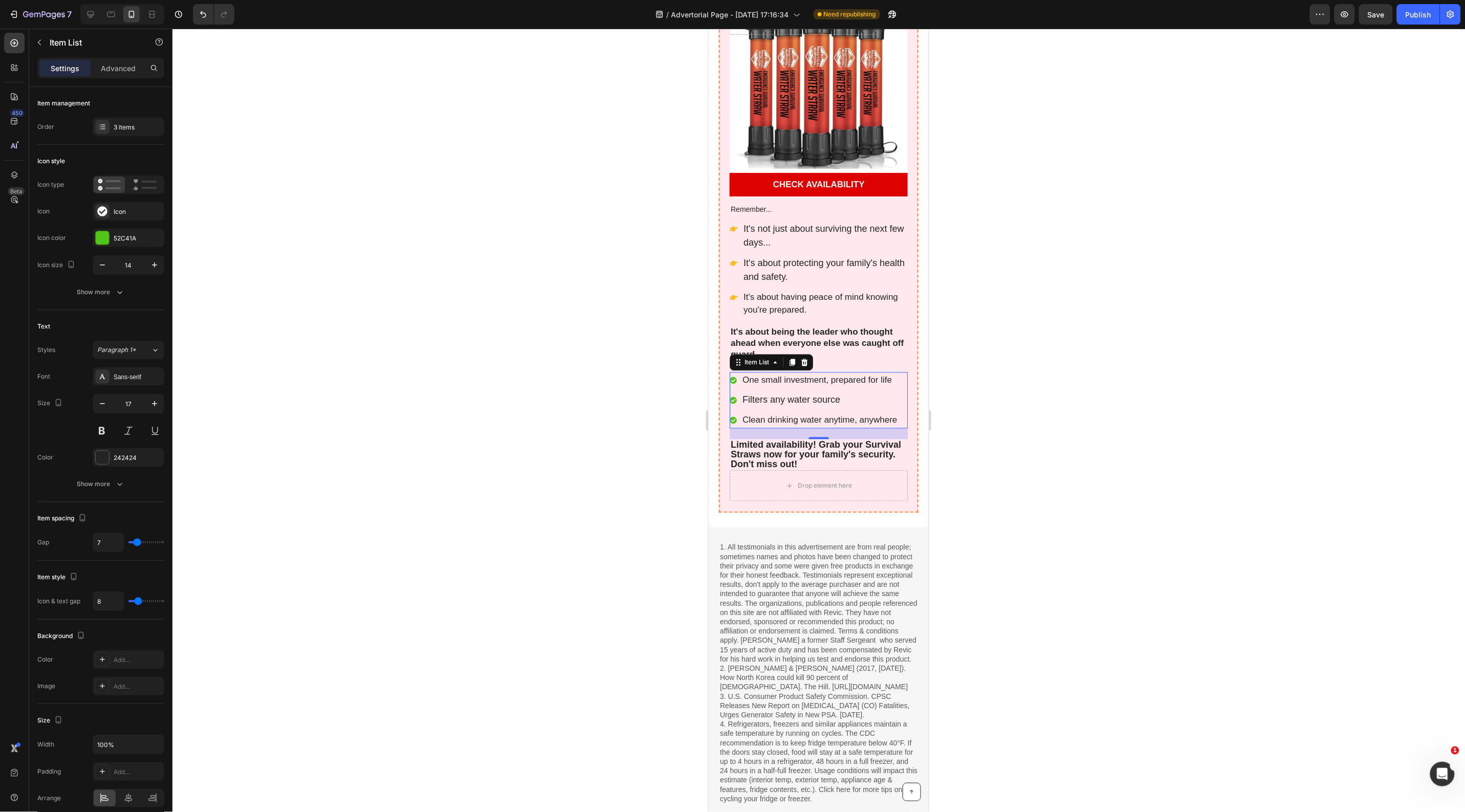
click at [438, 433] on div at bounding box center [818, 420] width 1292 height 783
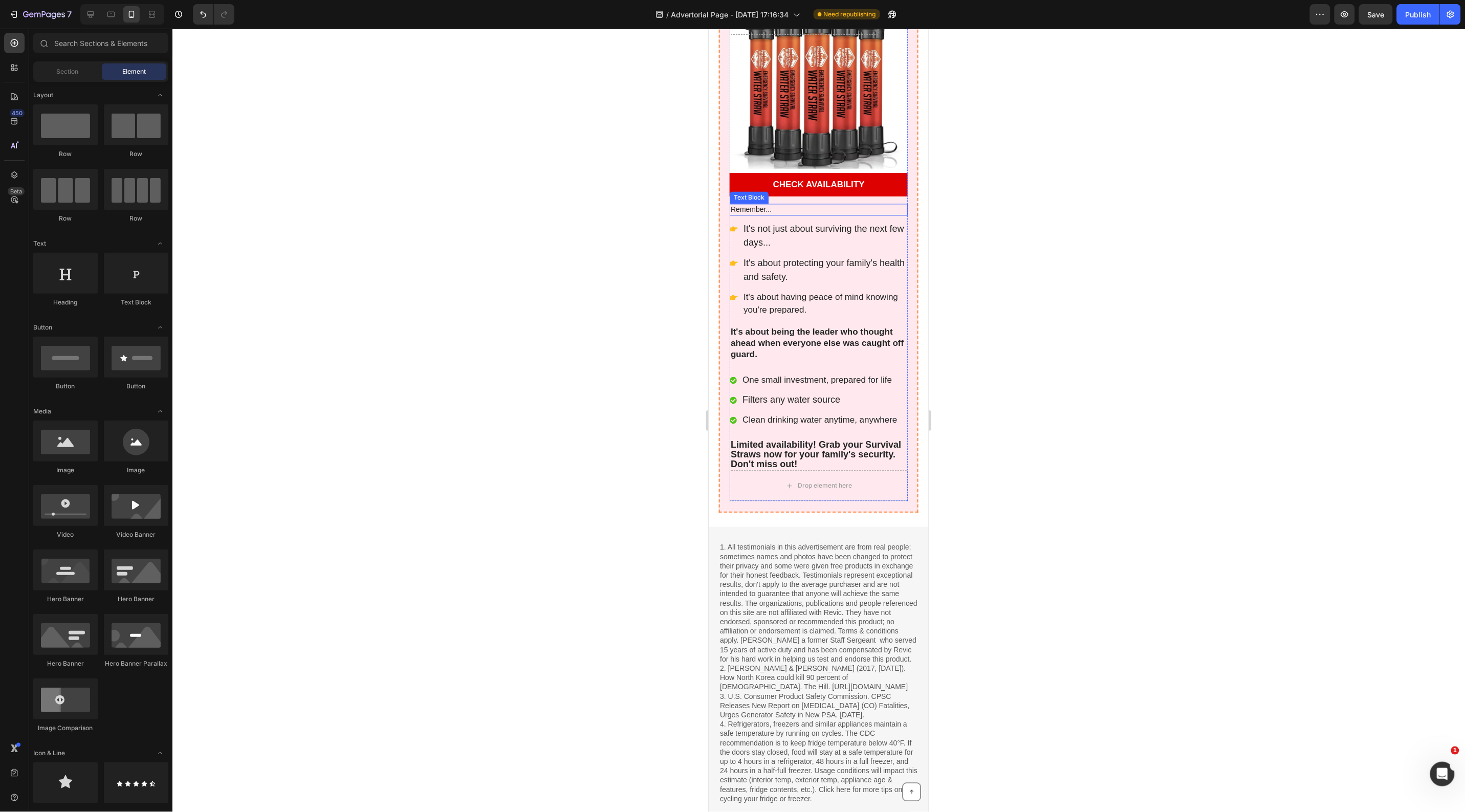
click at [758, 204] on p "Remember..." at bounding box center [818, 208] width 176 height 9
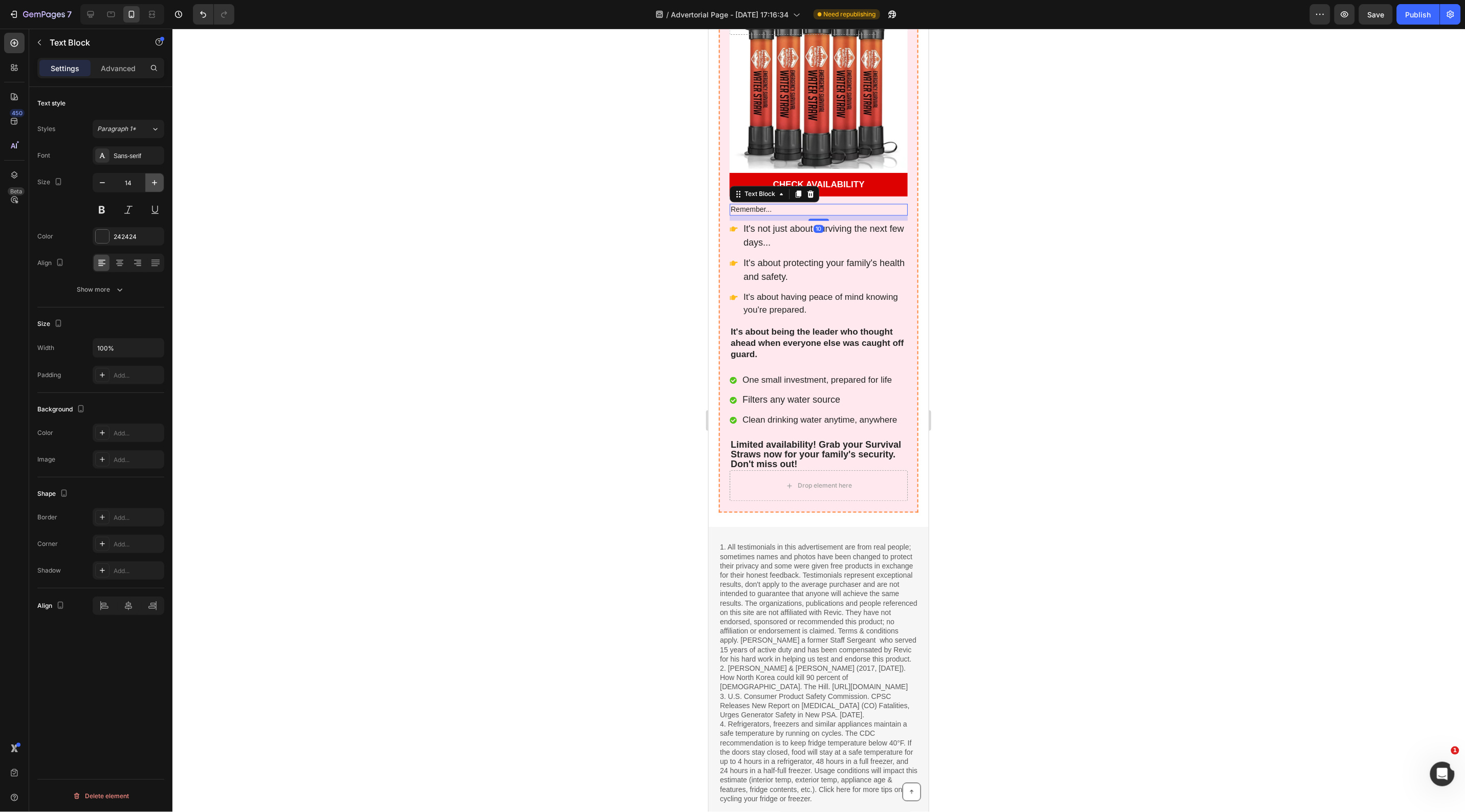
click at [157, 185] on icon "button" at bounding box center [155, 183] width 10 height 10
click at [156, 185] on icon "button" at bounding box center [155, 183] width 10 height 10
type input "17"
click at [377, 229] on div at bounding box center [818, 420] width 1292 height 783
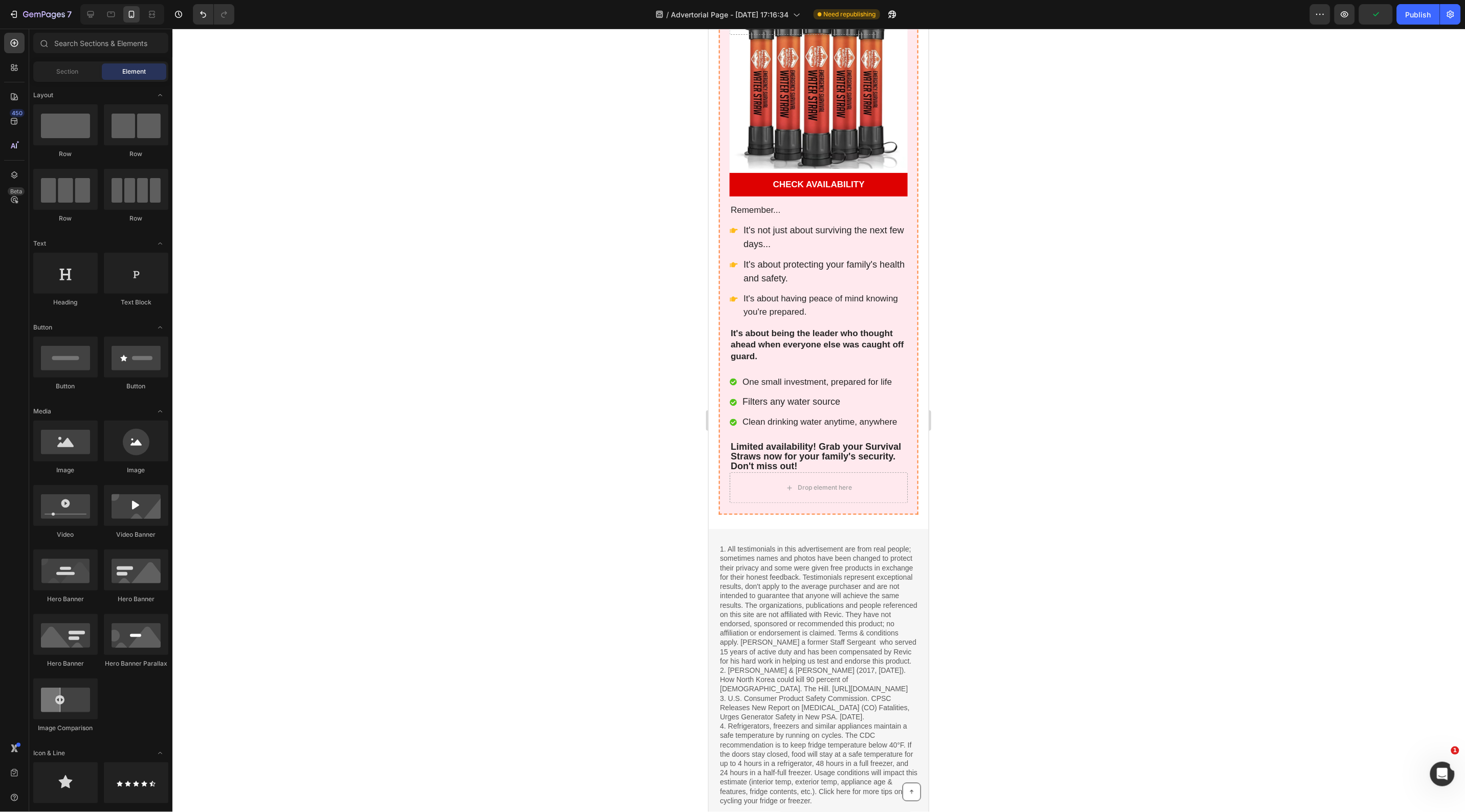
click at [394, 407] on div at bounding box center [818, 420] width 1292 height 783
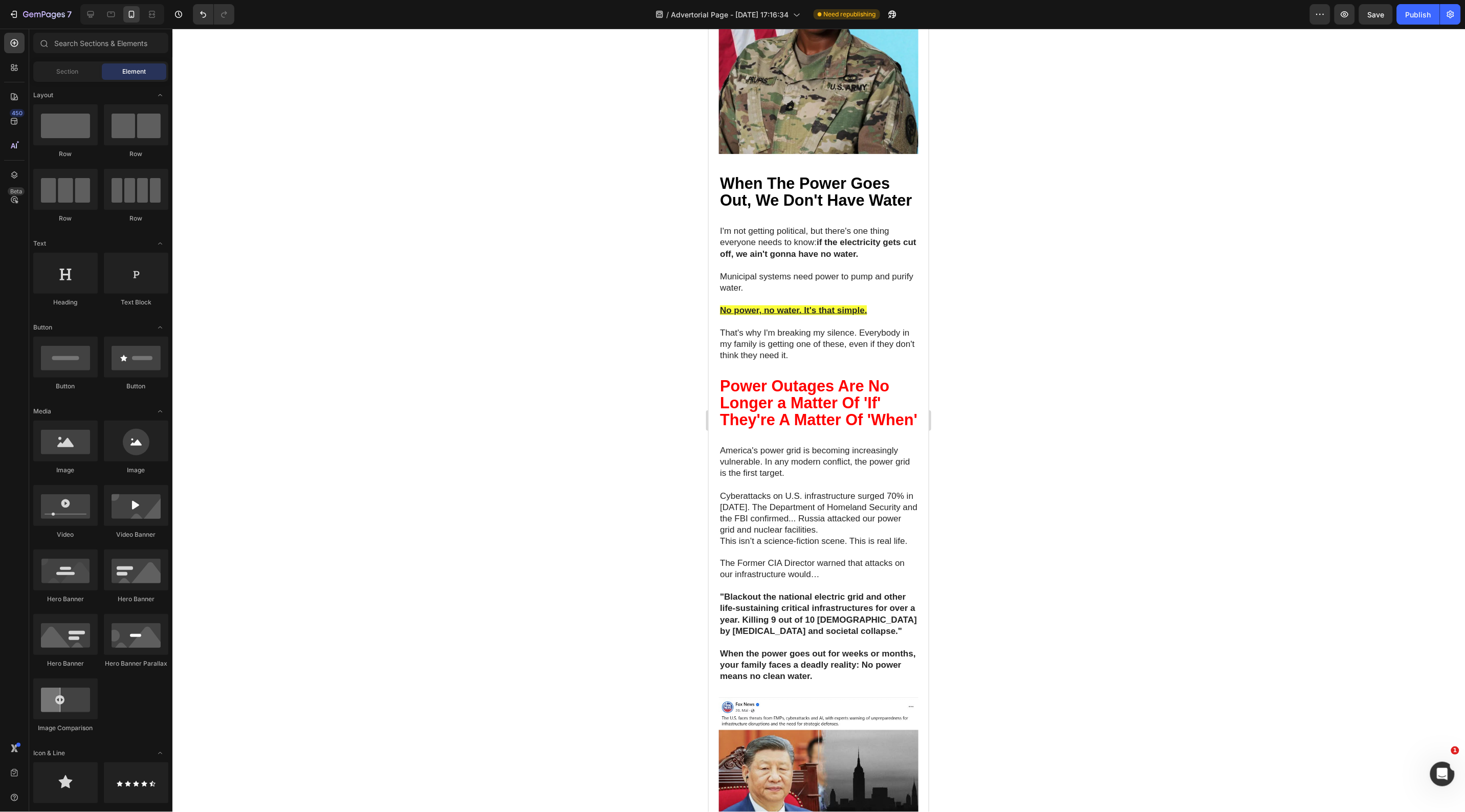
scroll to position [0, 0]
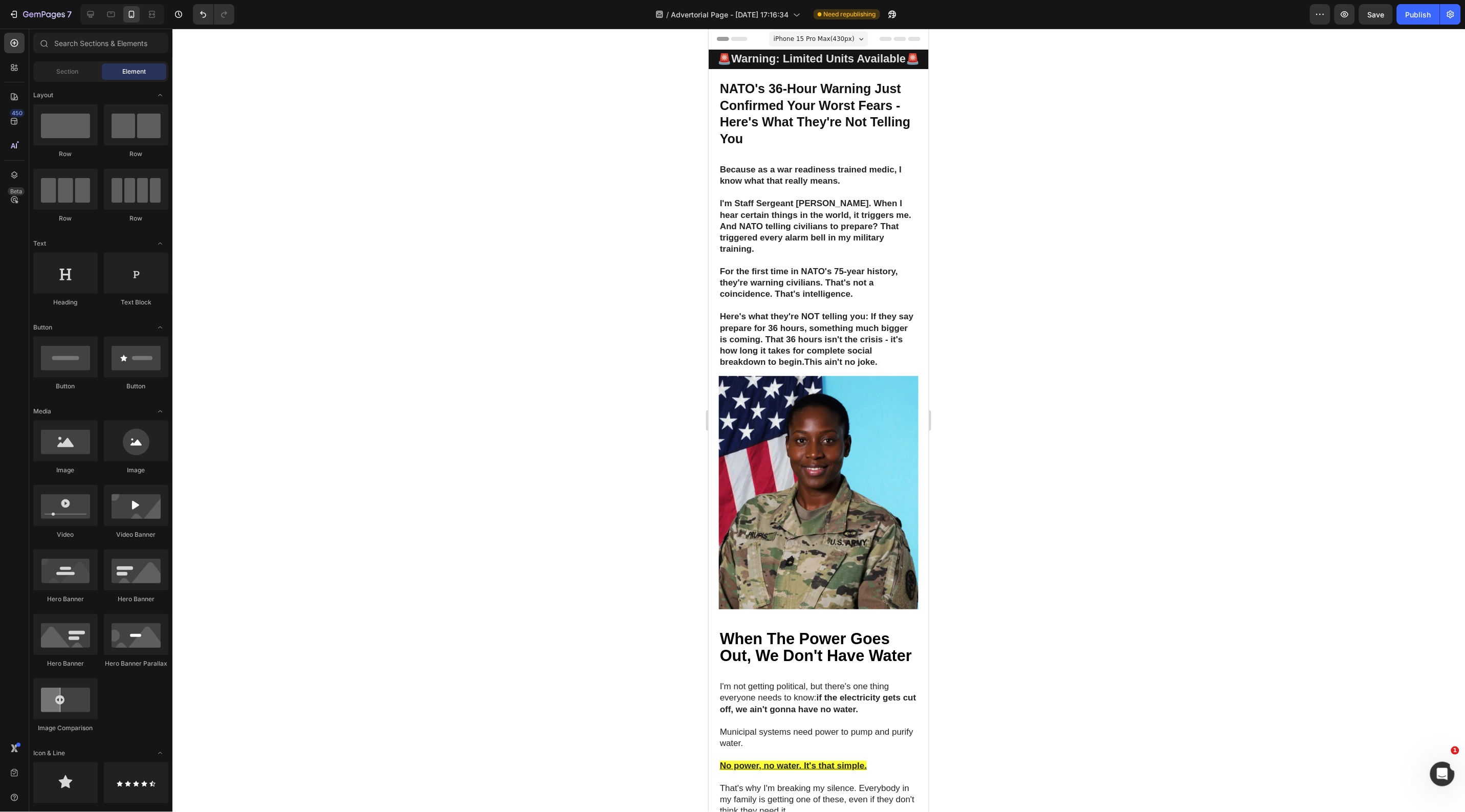
drag, startPoint x: 923, startPoint y: 619, endPoint x: 1594, endPoint y: 54, distance: 877.2
click at [788, 56] on strong "Warning: Limited Units Available" at bounding box center [817, 58] width 174 height 13
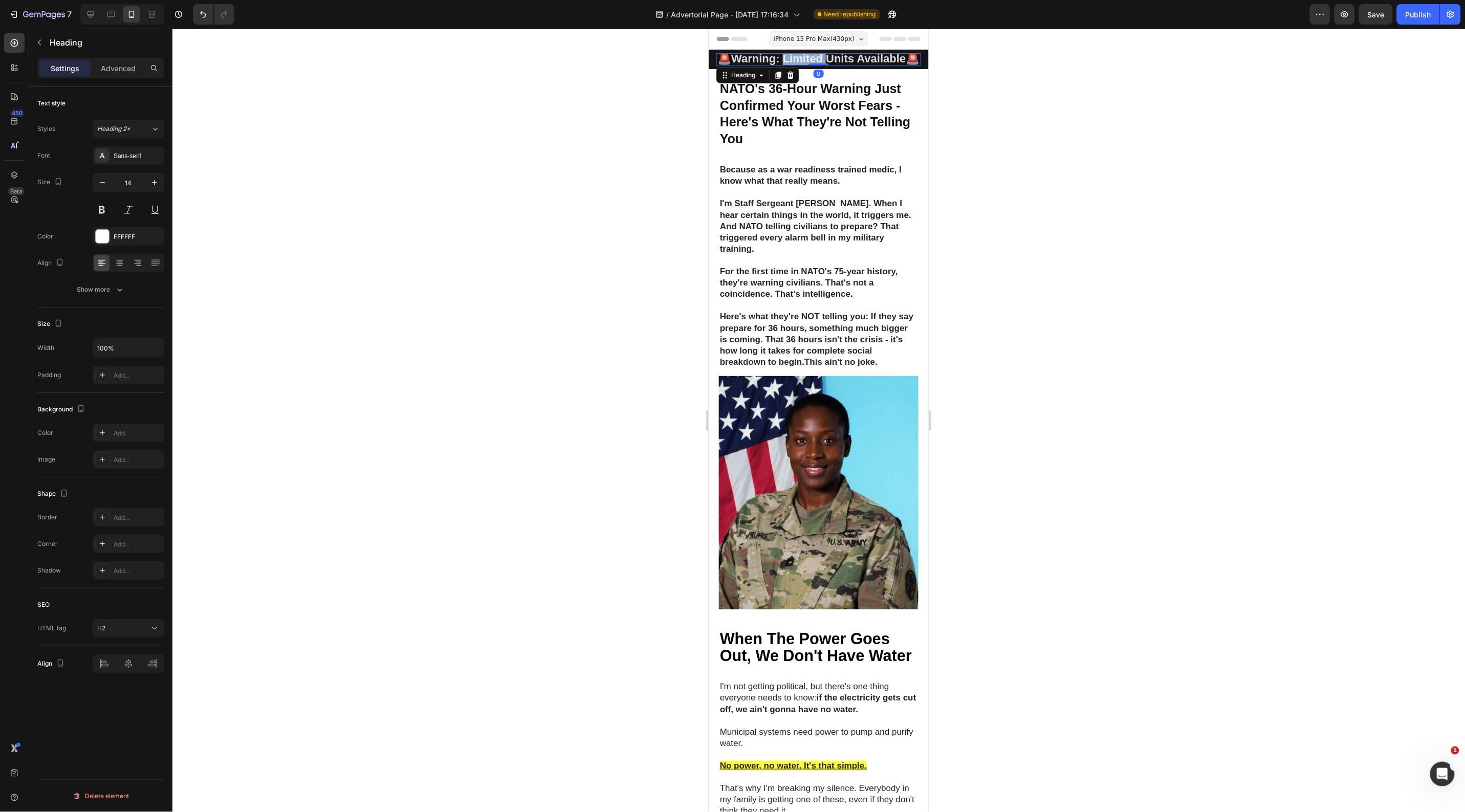
click at [793, 60] on strong "Warning: Limited Units Available" at bounding box center [817, 58] width 174 height 13
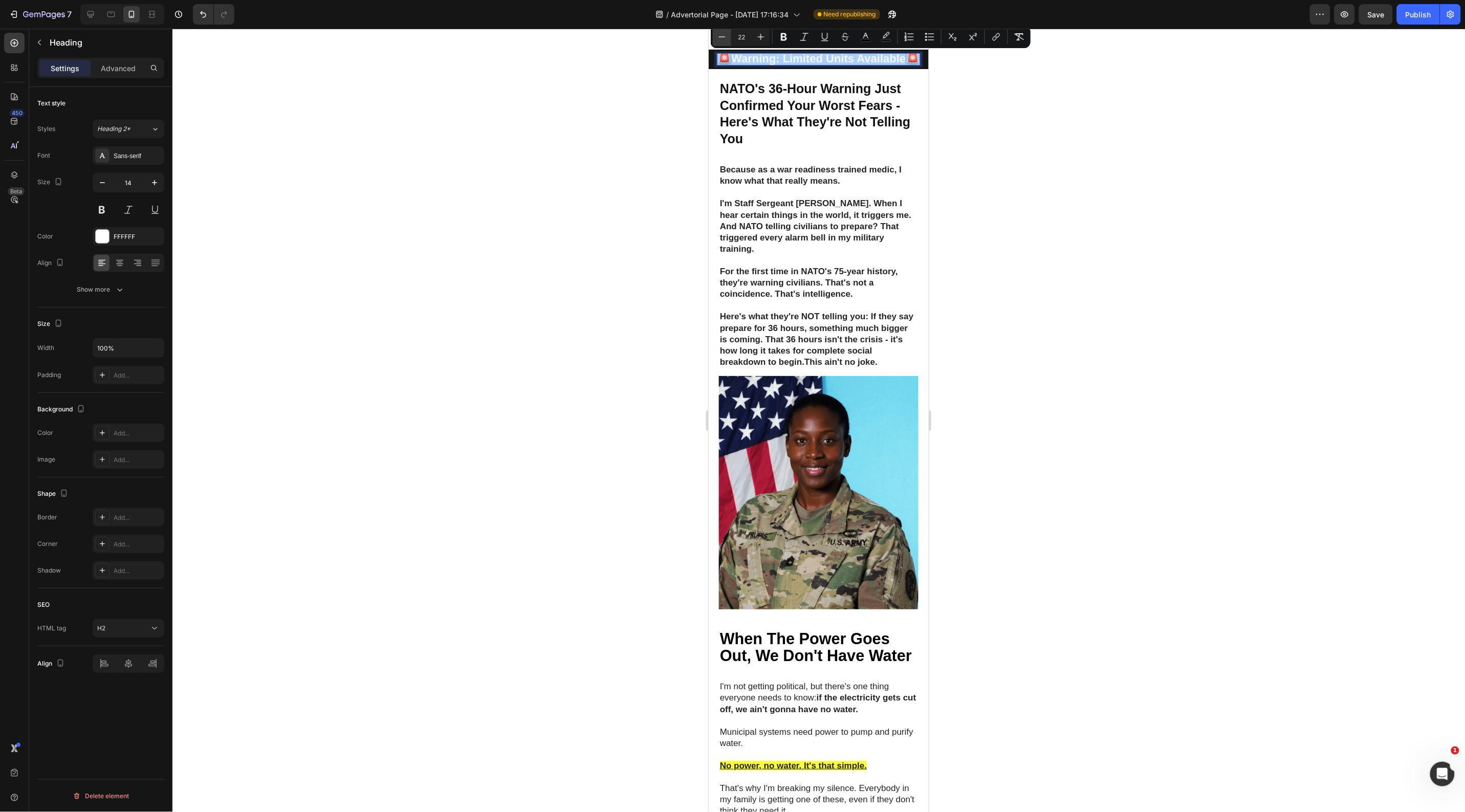
click at [723, 35] on icon "Editor contextual toolbar" at bounding box center [722, 37] width 10 height 10
click at [722, 35] on icon "Editor contextual toolbar" at bounding box center [722, 37] width 10 height 10
type input "20"
click at [560, 126] on div at bounding box center [818, 420] width 1292 height 783
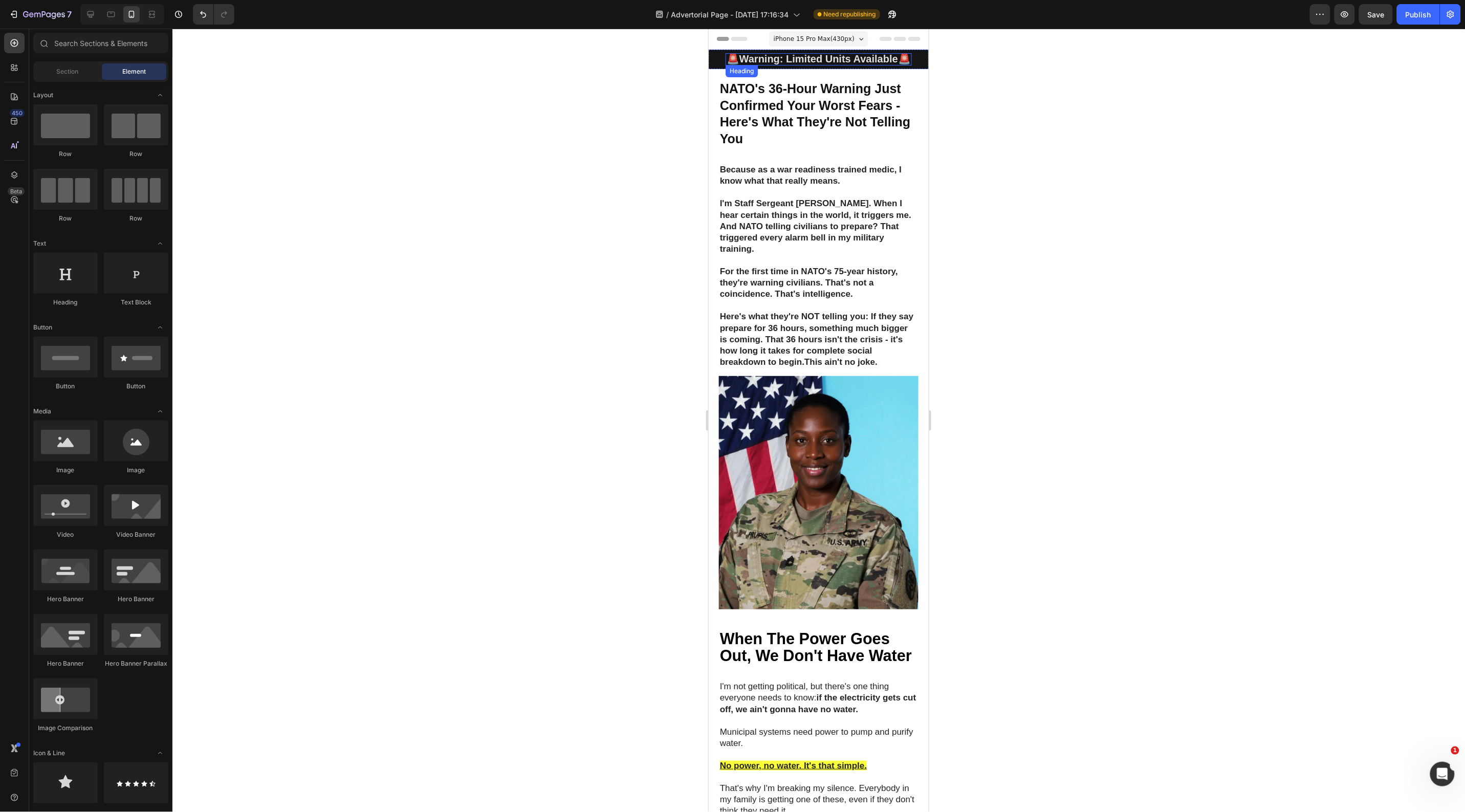
click at [782, 58] on strong "Warning: Limited Units Available" at bounding box center [818, 58] width 159 height 11
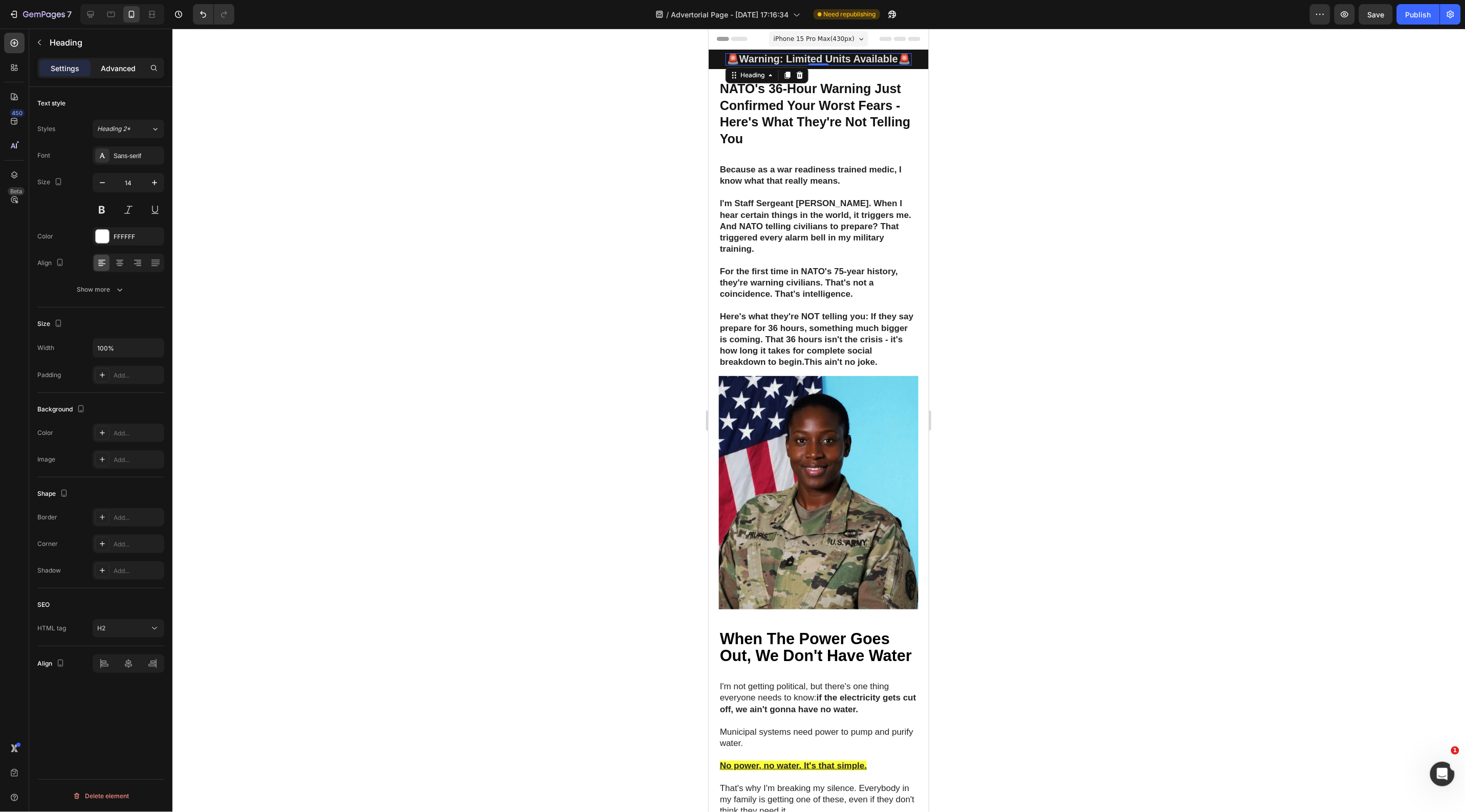
click at [131, 74] on div "Advanced" at bounding box center [118, 67] width 51 height 16
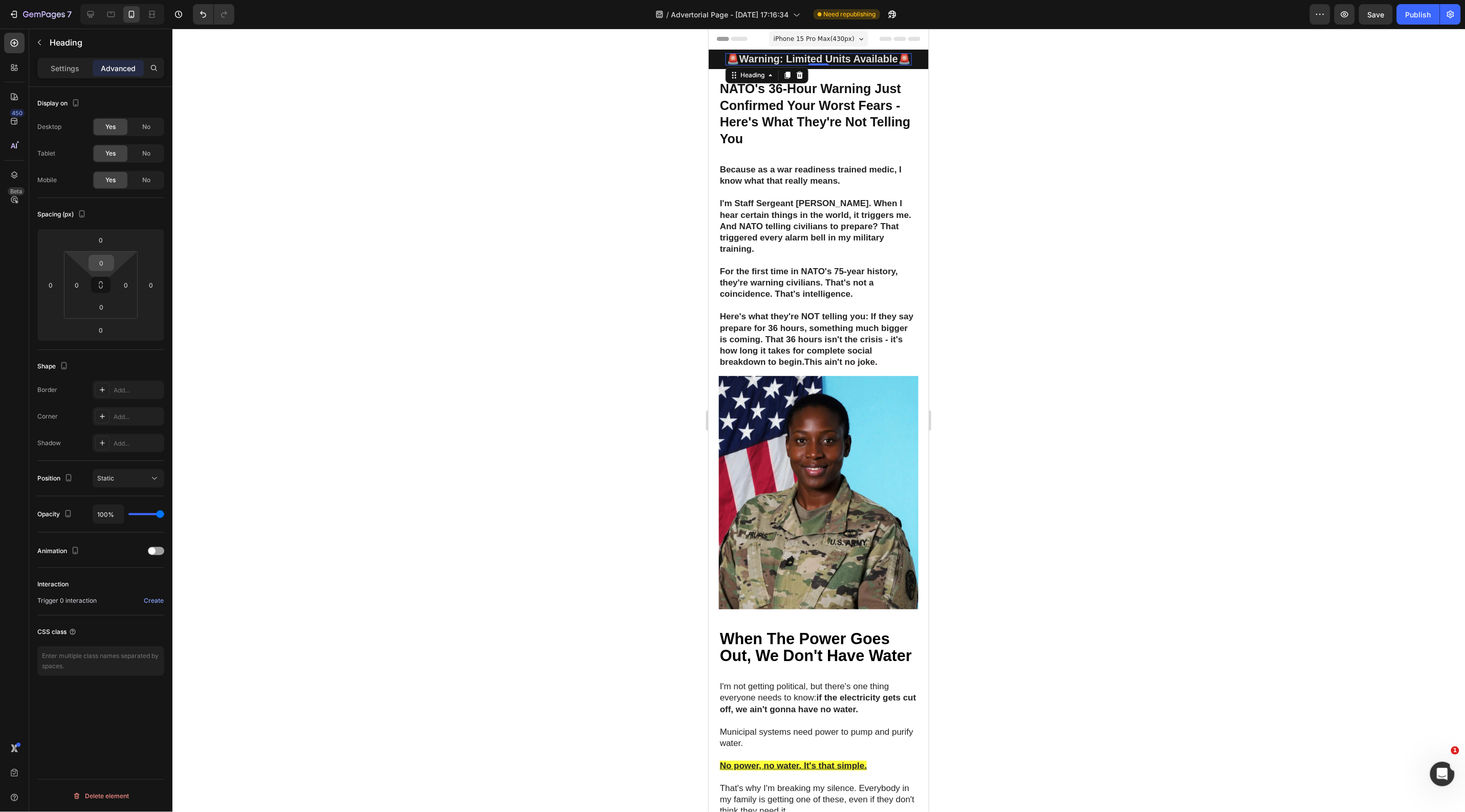
click at [103, 265] on input "0" at bounding box center [102, 263] width 21 height 15
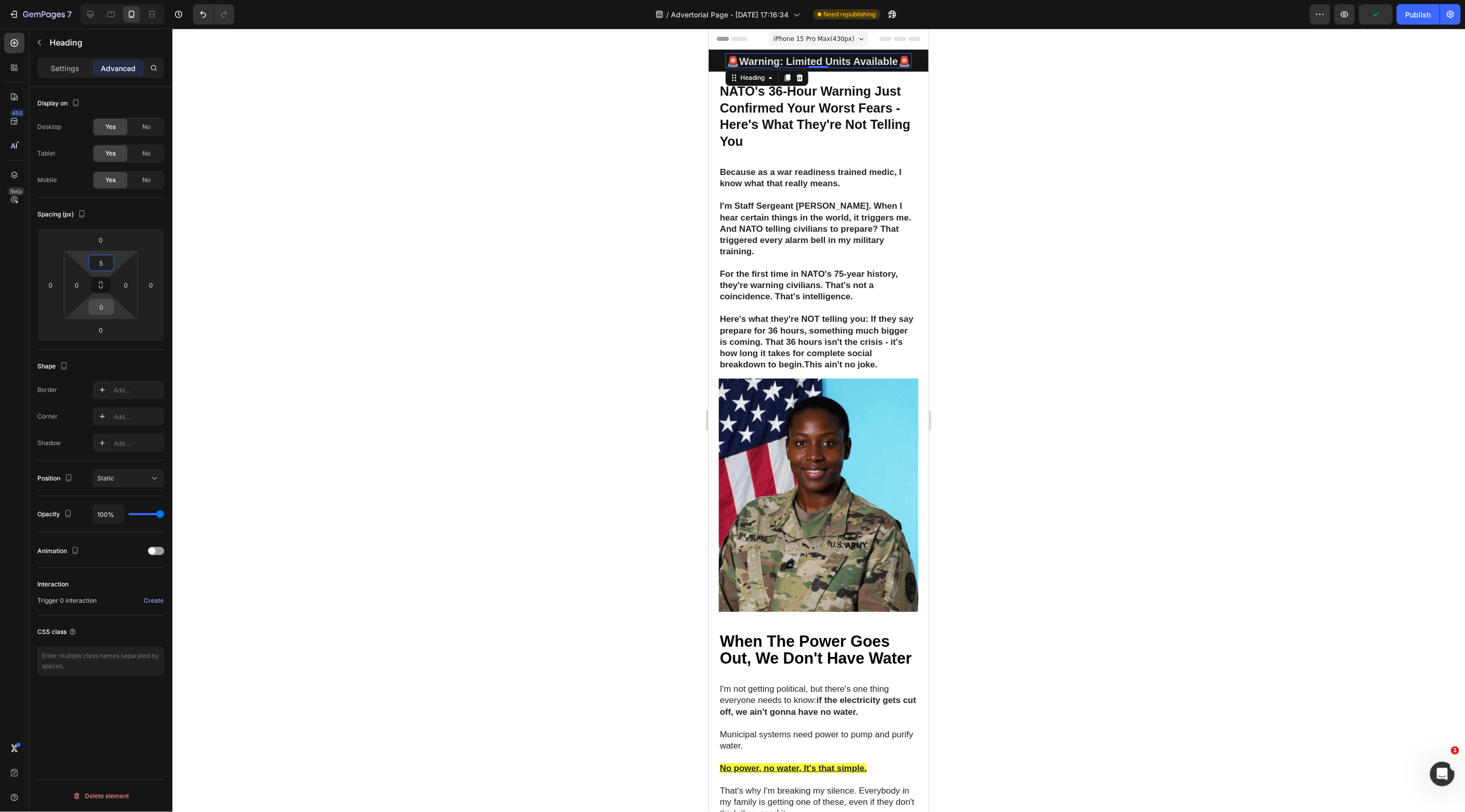
type input "5"
click at [100, 311] on input "0" at bounding box center [102, 307] width 21 height 15
type input "5"
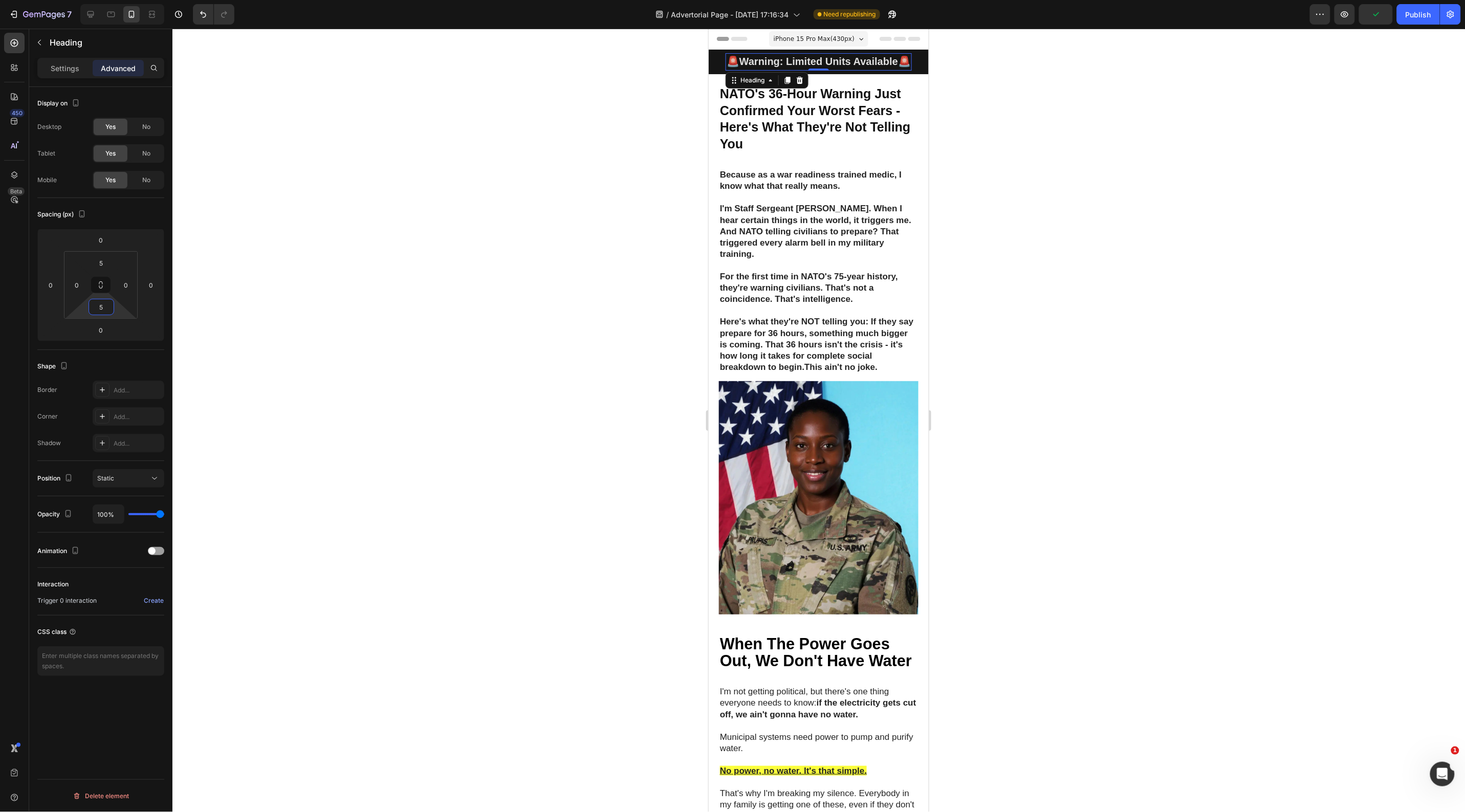
click at [410, 274] on div at bounding box center [818, 420] width 1292 height 783
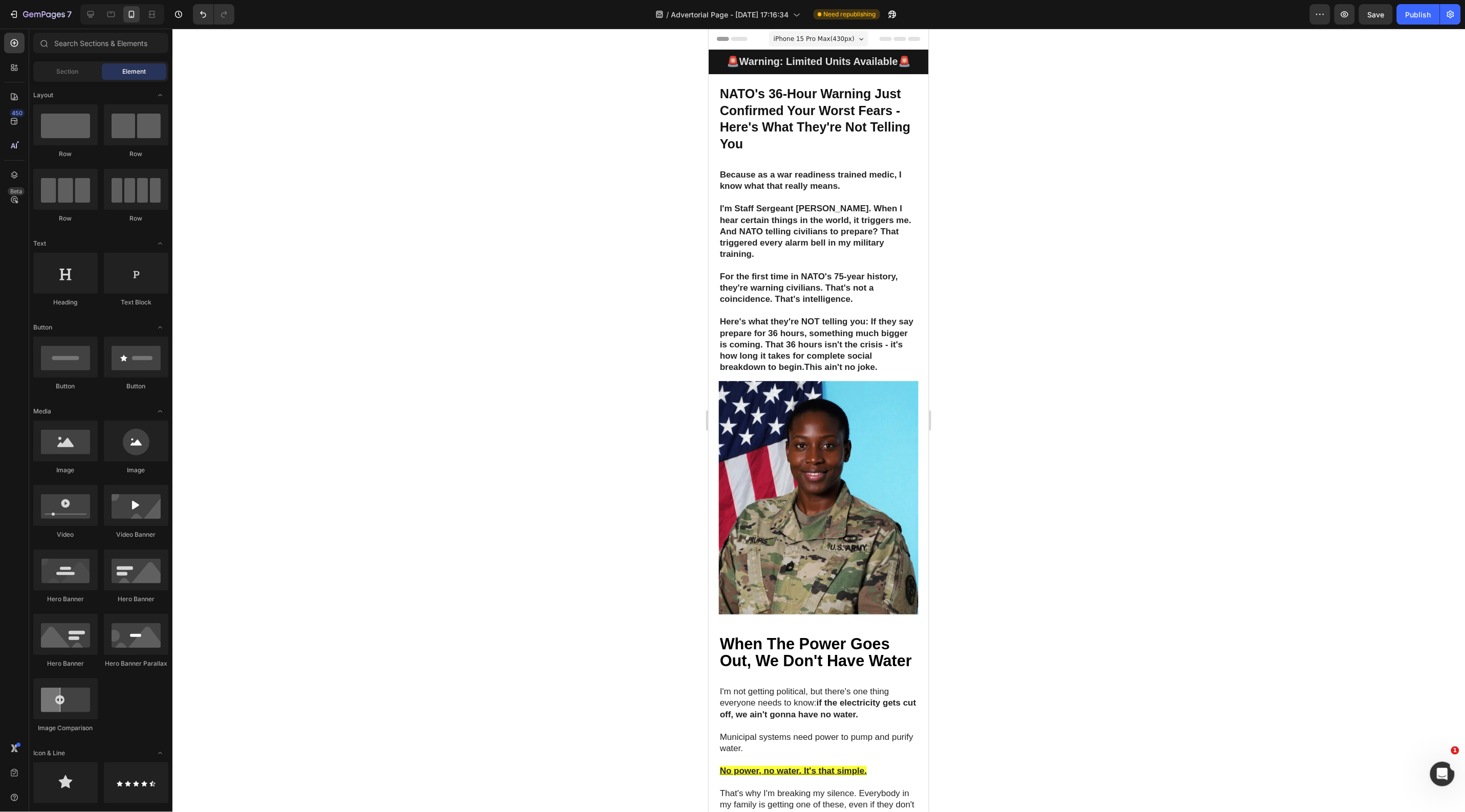
click at [1182, 269] on div at bounding box center [818, 420] width 1292 height 783
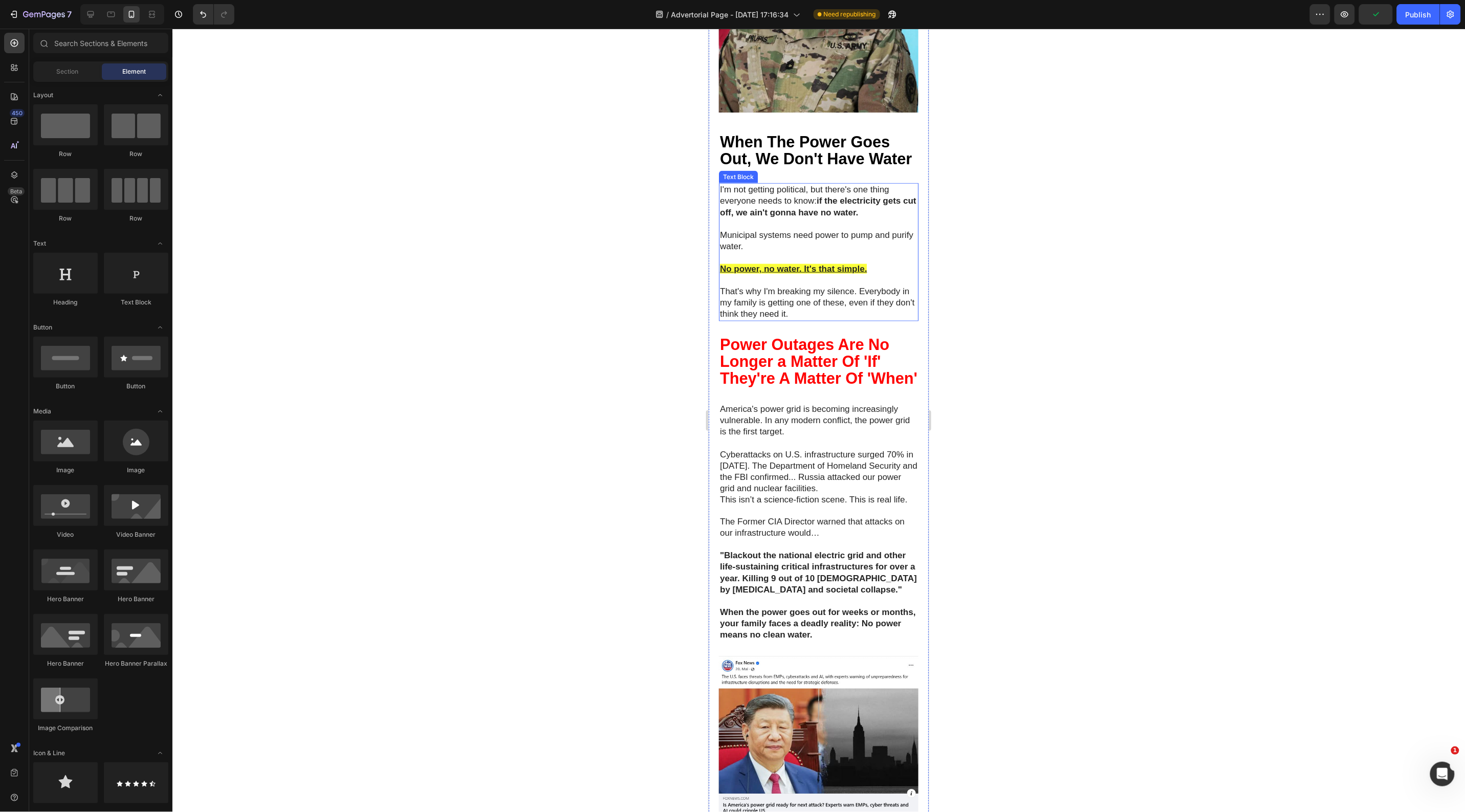
scroll to position [447, 0]
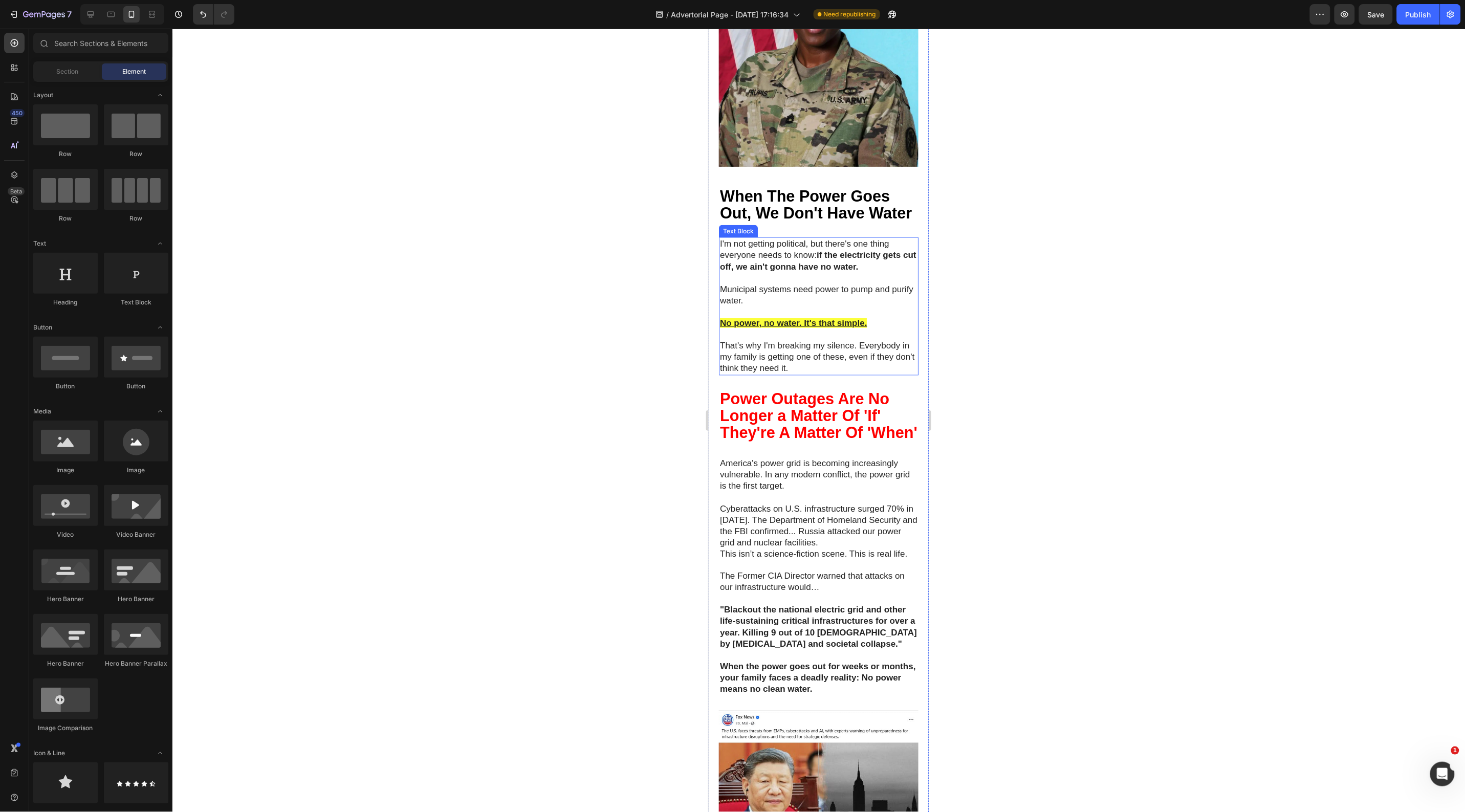
click at [768, 327] on u "No power, no water. It's that simple." at bounding box center [793, 322] width 147 height 9
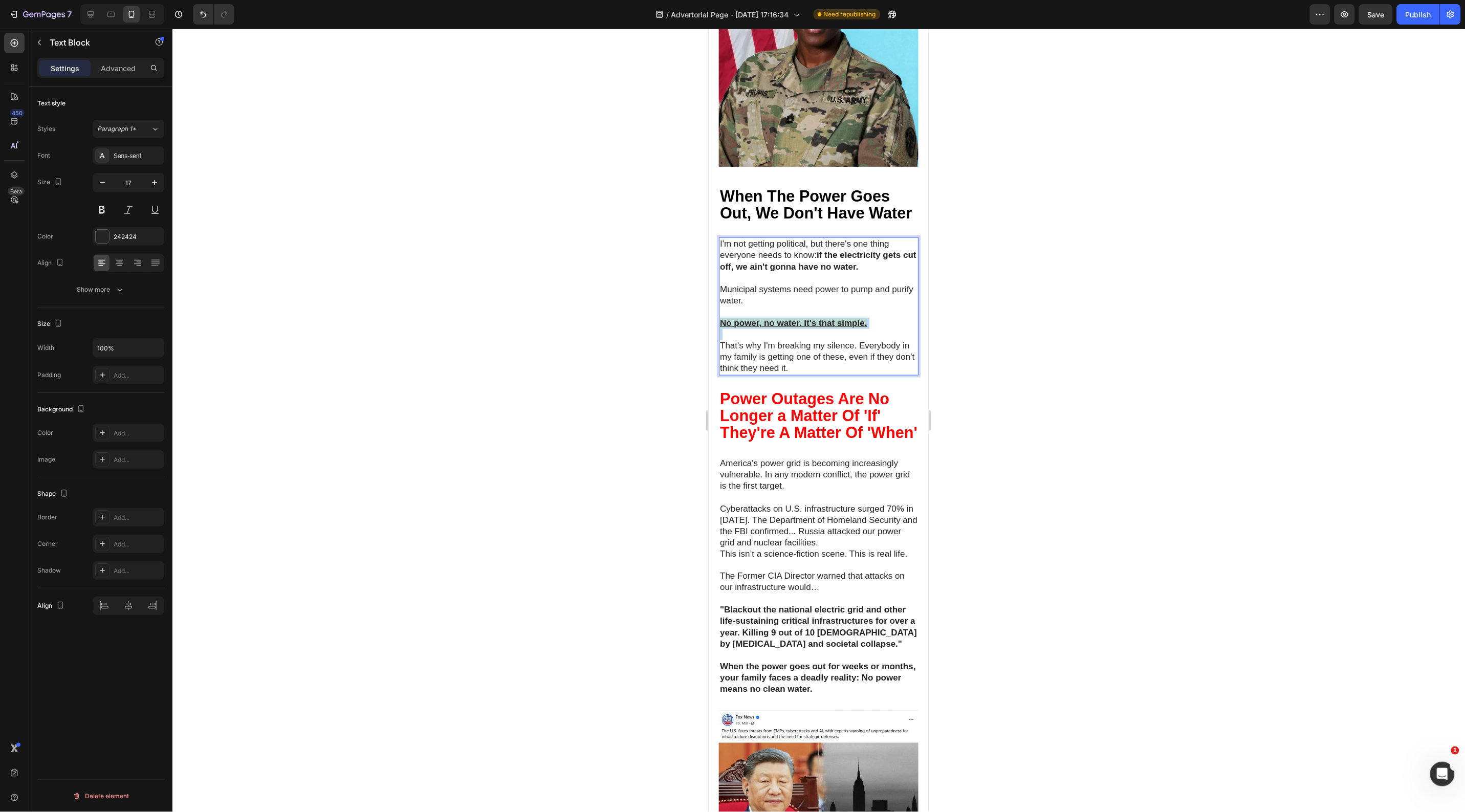
click at [768, 327] on u "No power, no water. It's that simple." at bounding box center [793, 322] width 147 height 9
click at [890, 308] on icon "Editor contextual toolbar" at bounding box center [887, 309] width 10 height 10
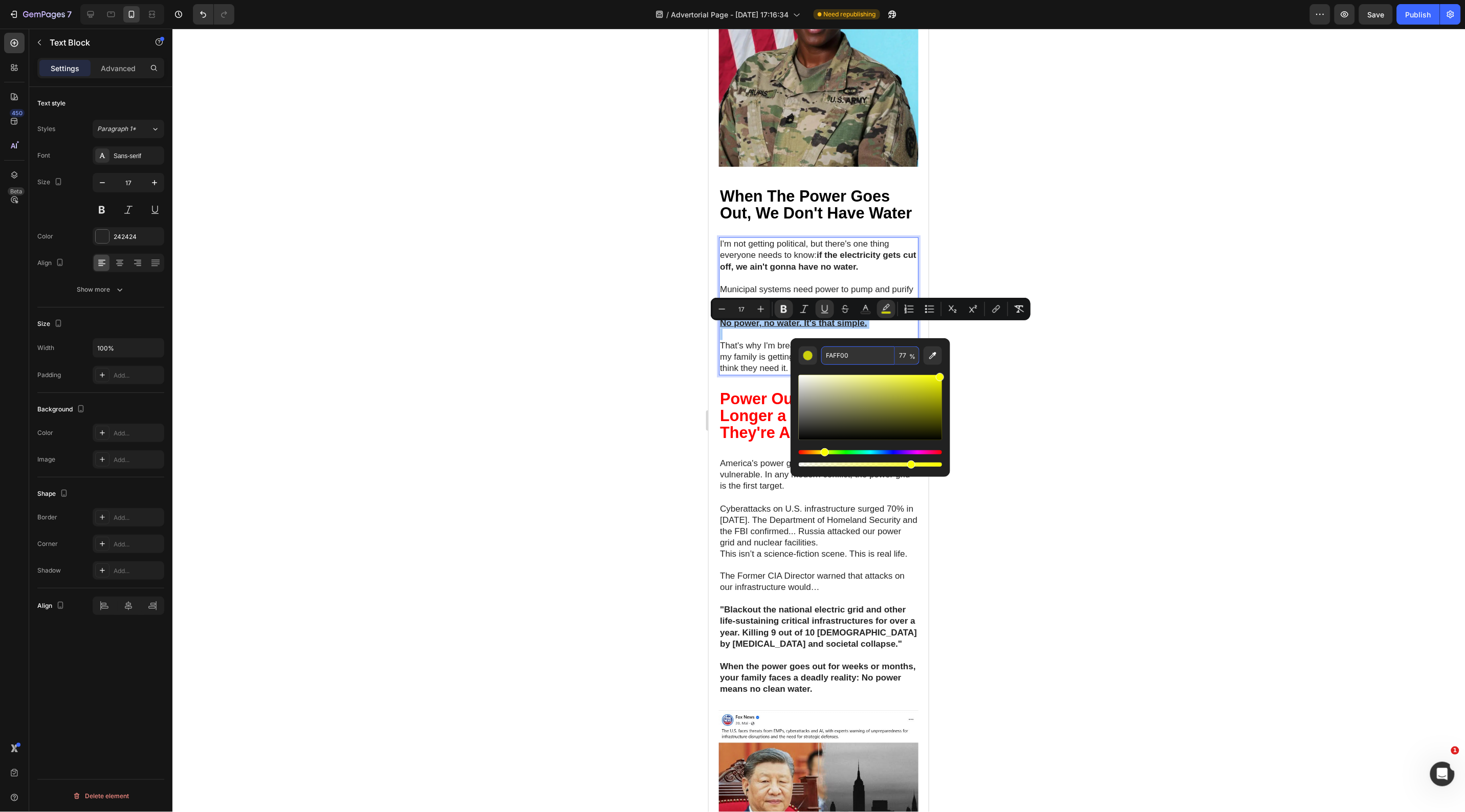
click at [835, 355] on input "FAFF00" at bounding box center [858, 356] width 73 height 19
click at [583, 446] on div at bounding box center [818, 420] width 1292 height 783
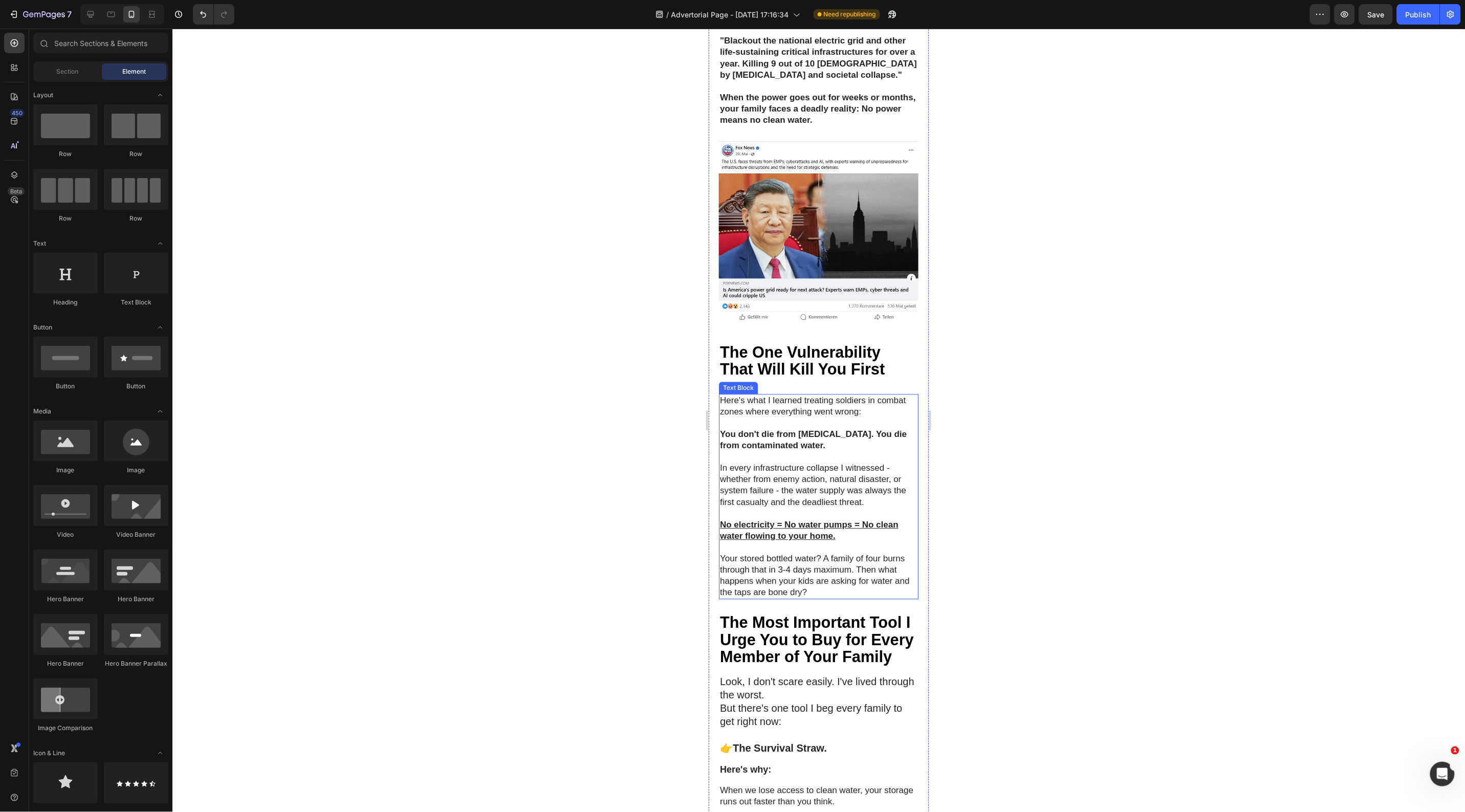
scroll to position [1023, 0]
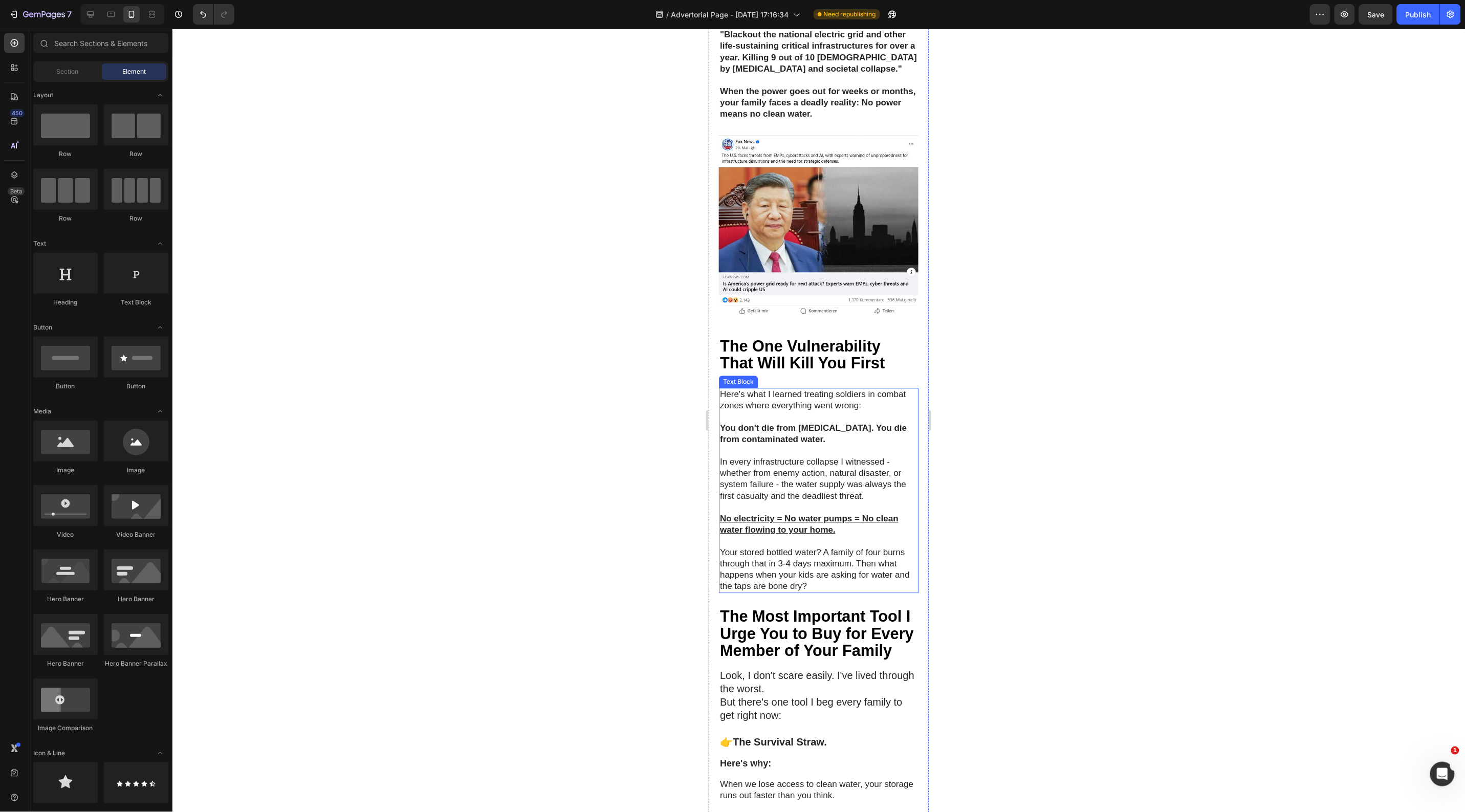
click at [810, 534] on u "No electricity = No water pumps = No clean water flowing to your home." at bounding box center [808, 523] width 179 height 21
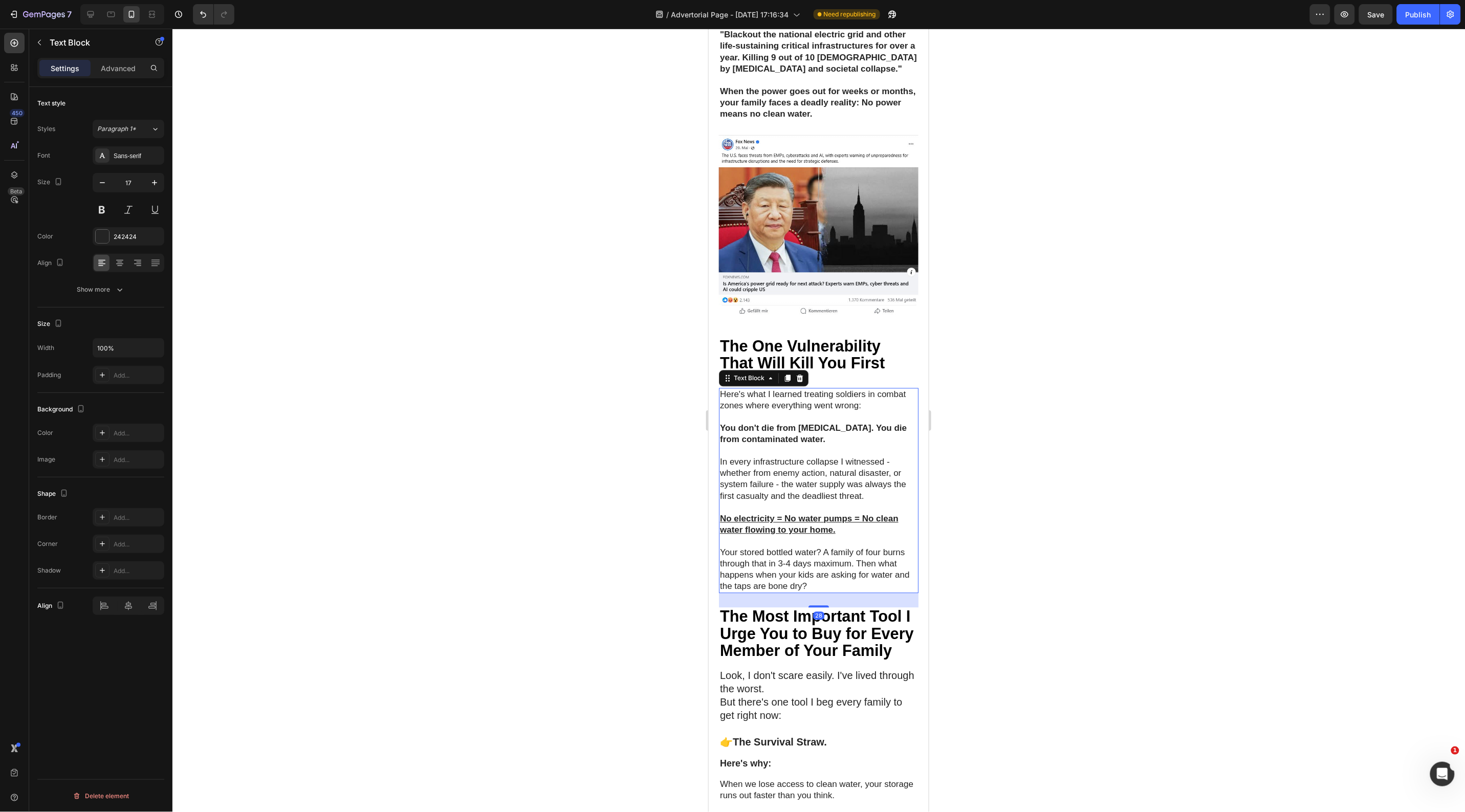
click at [810, 534] on u "No electricity = No water pumps = No clean water flowing to your home." at bounding box center [808, 523] width 179 height 21
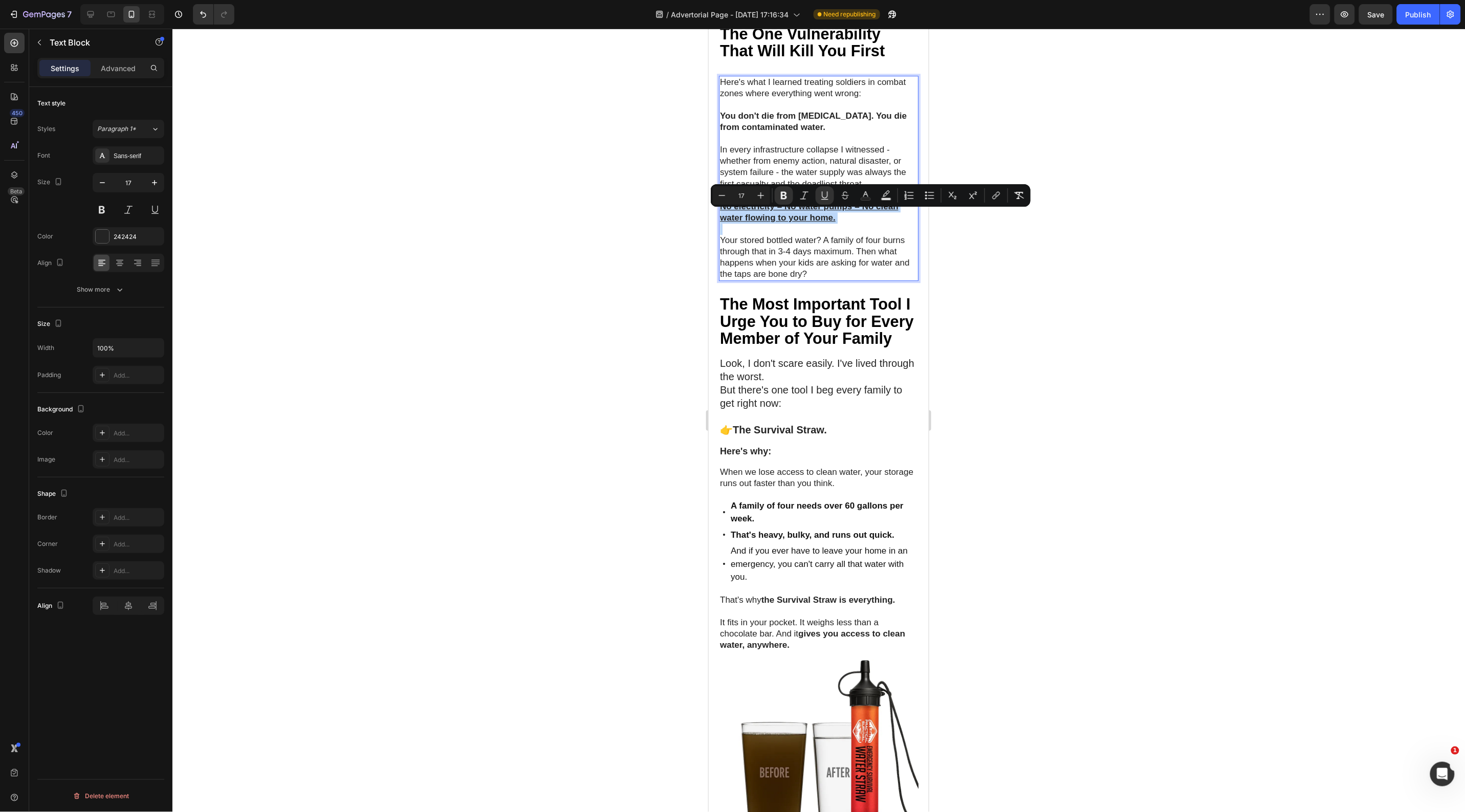
scroll to position [1343, 0]
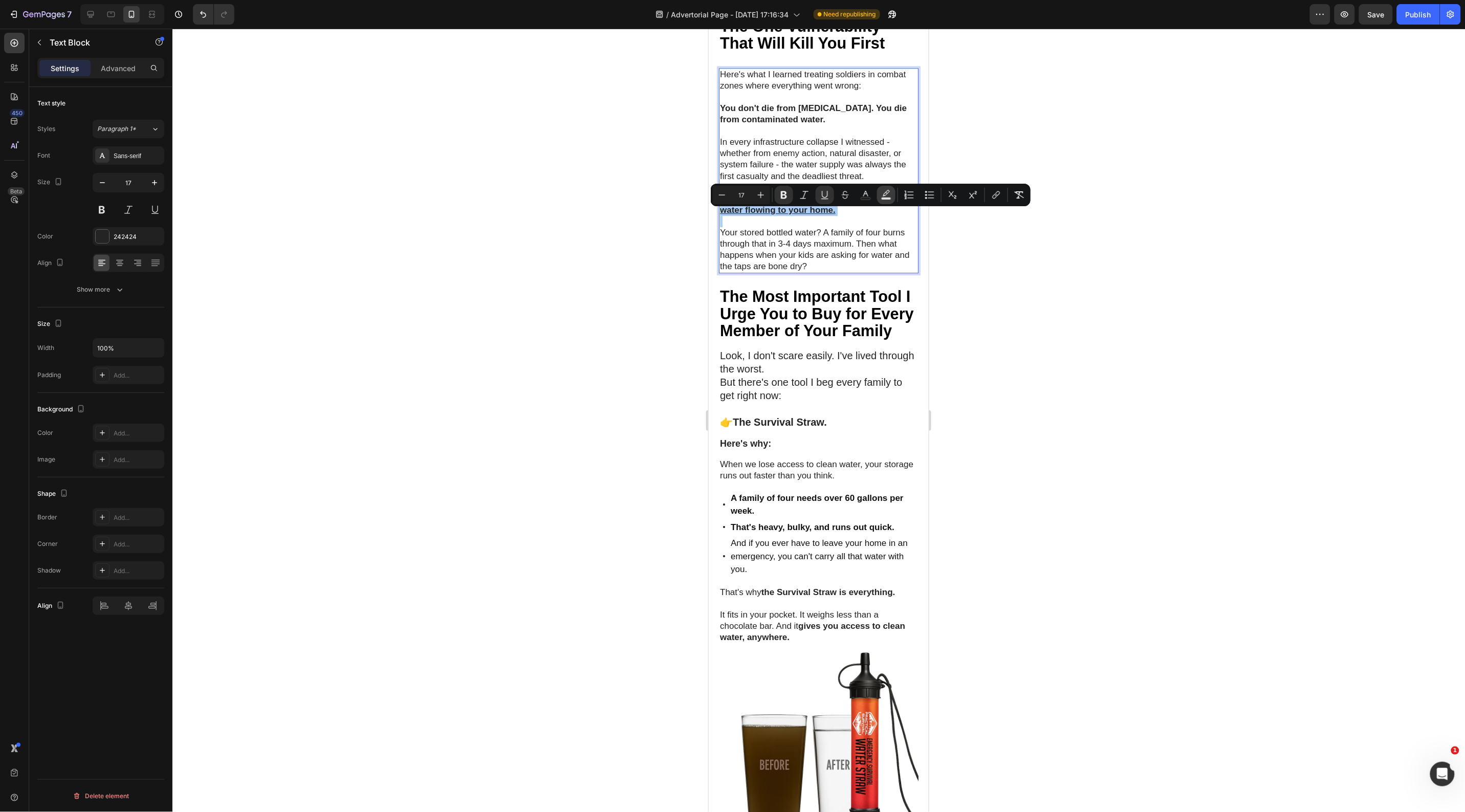
click at [883, 190] on icon "Editor contextual toolbar" at bounding box center [887, 195] width 10 height 10
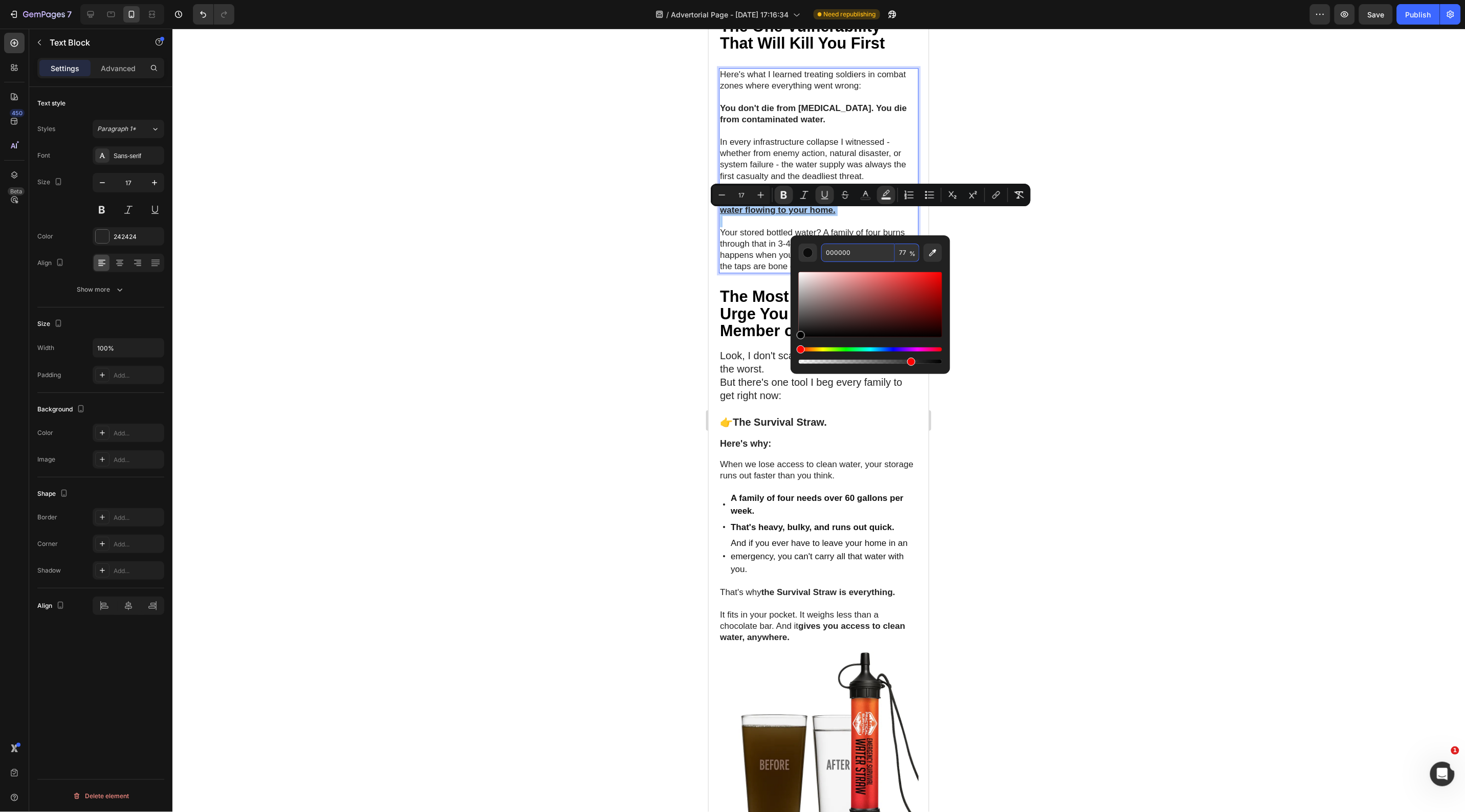
click at [835, 248] on input "000000" at bounding box center [858, 253] width 73 height 19
paste input "FAFF"
type input "FAFF00"
click at [519, 348] on div at bounding box center [818, 420] width 1292 height 783
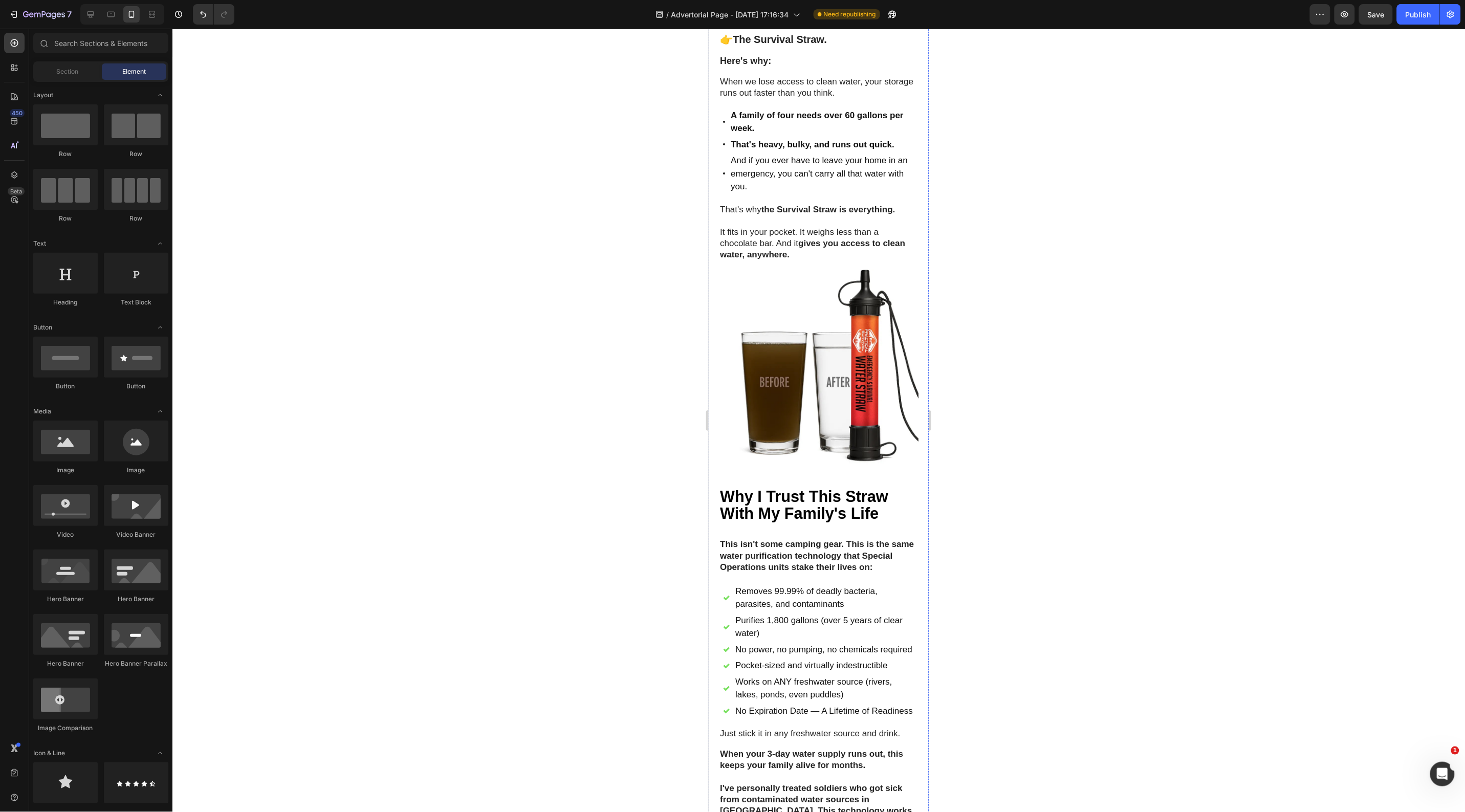
scroll to position [1726, 0]
click at [791, 213] on strong "the Survival Straw is everything." at bounding box center [828, 207] width 134 height 9
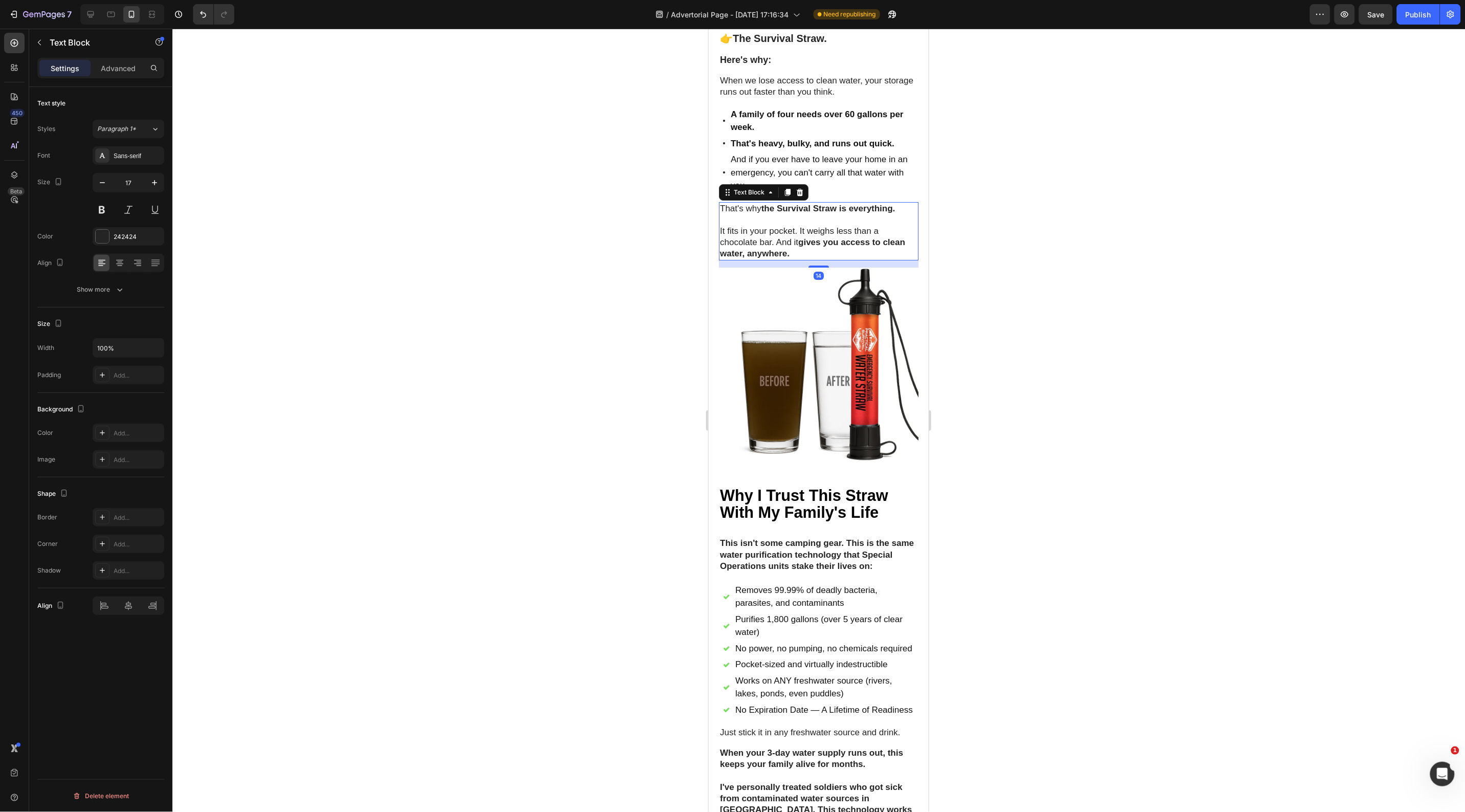
click at [791, 213] on strong "the Survival Straw is everything." at bounding box center [828, 207] width 134 height 9
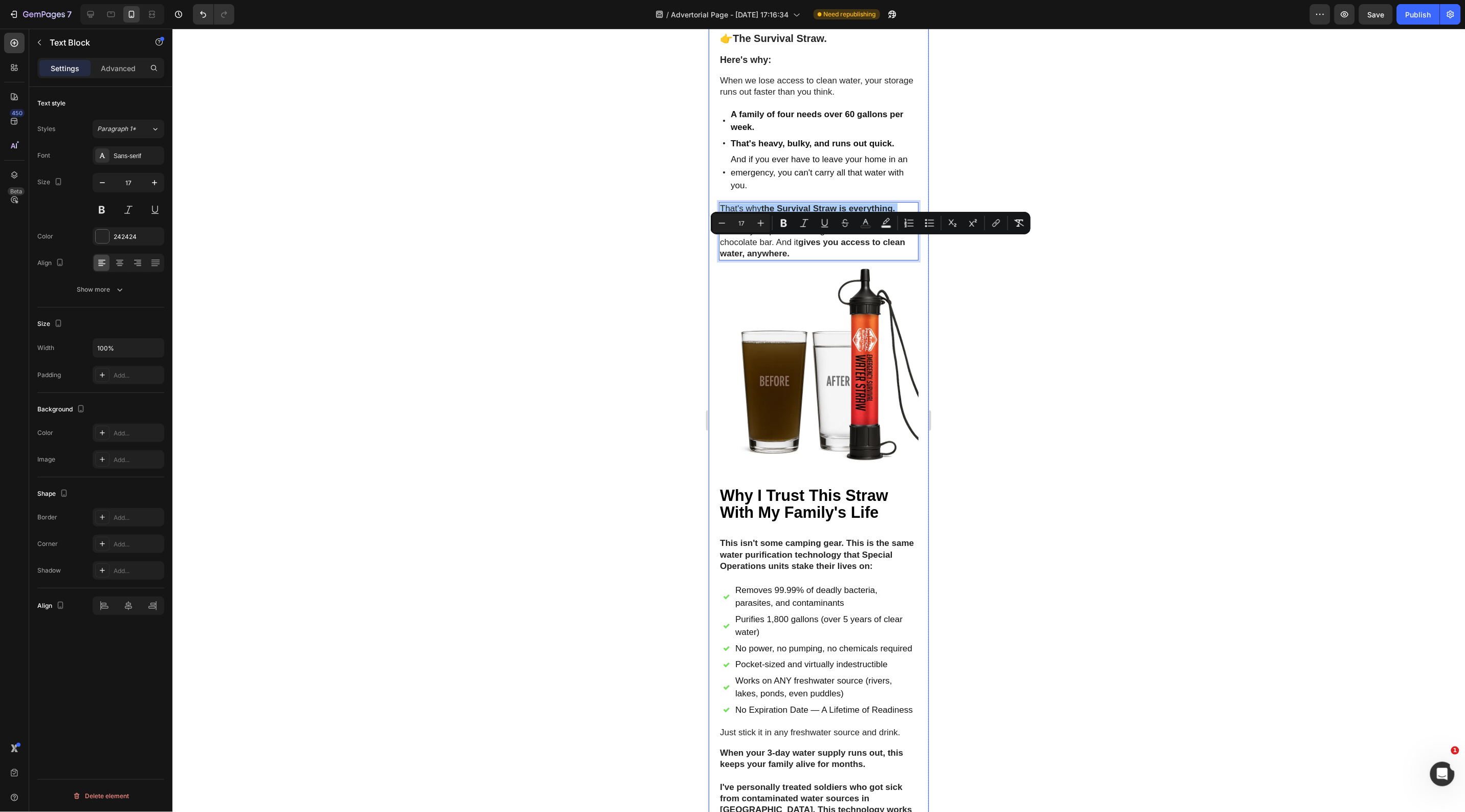
click at [587, 319] on div at bounding box center [818, 420] width 1292 height 783
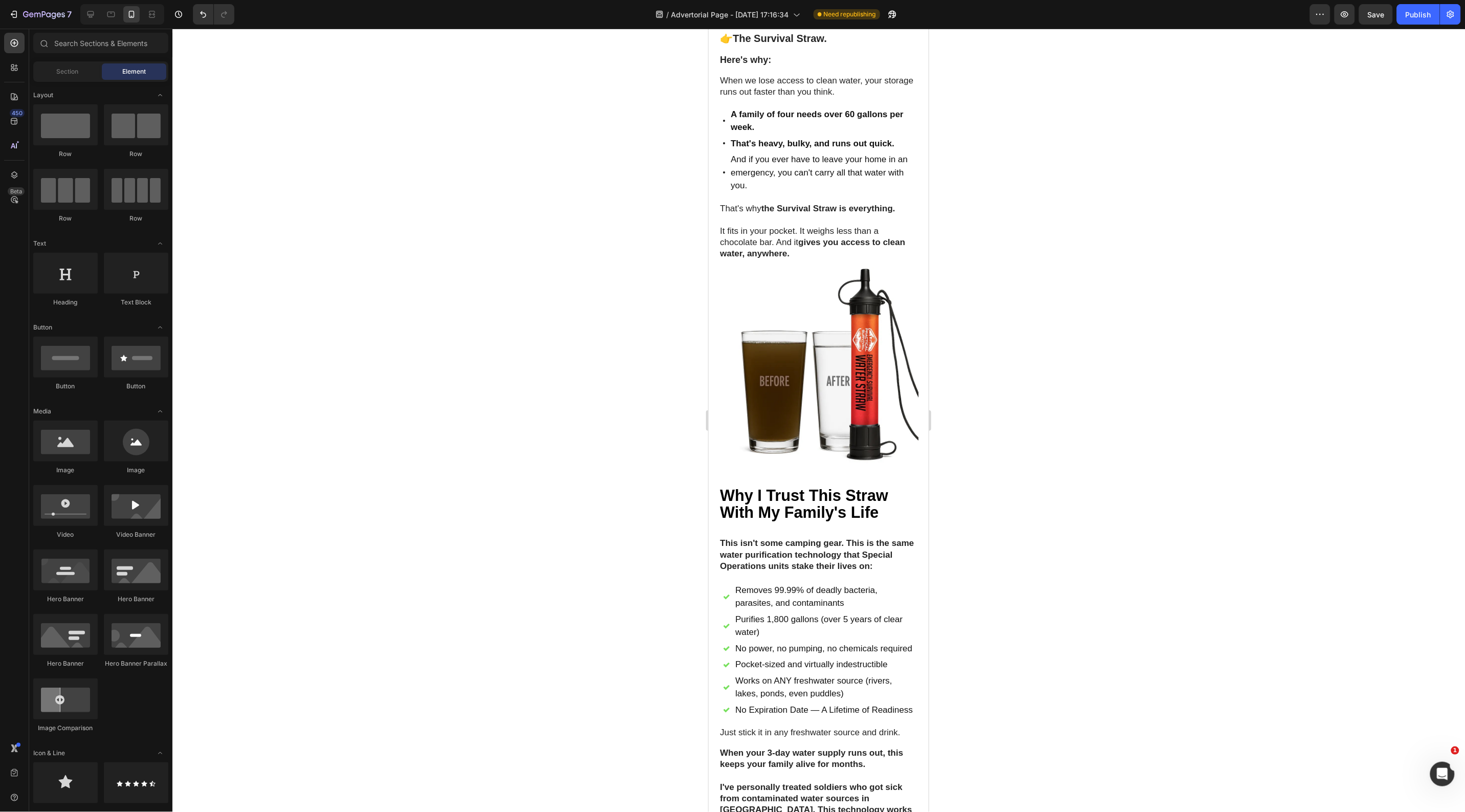
click at [594, 228] on div at bounding box center [818, 420] width 1292 height 783
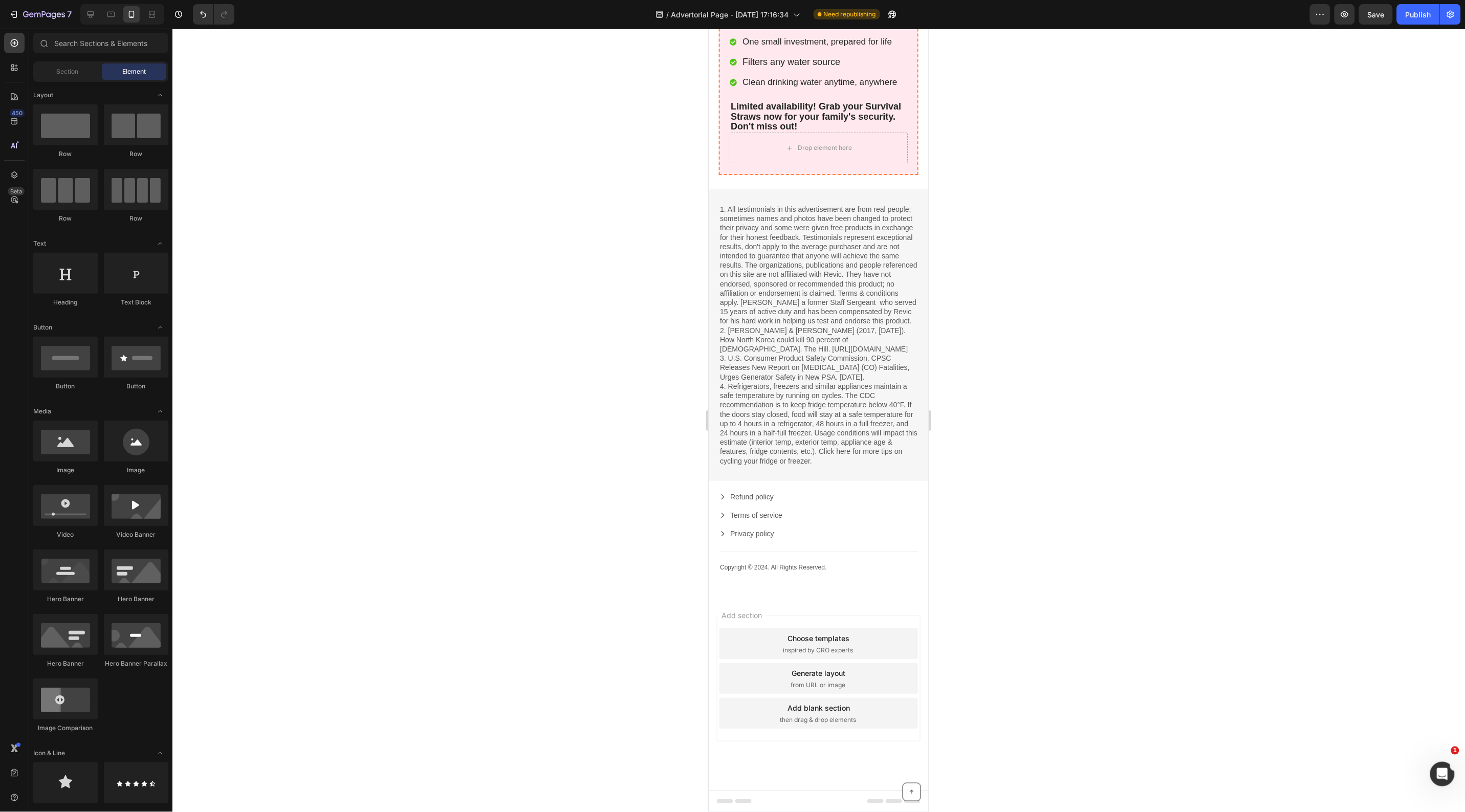
scroll to position [5311, 0]
drag, startPoint x: 1420, startPoint y: 20, endPoint x: 1415, endPoint y: 26, distance: 7.8
click at [1420, 20] on button "Publish" at bounding box center [1418, 15] width 43 height 20
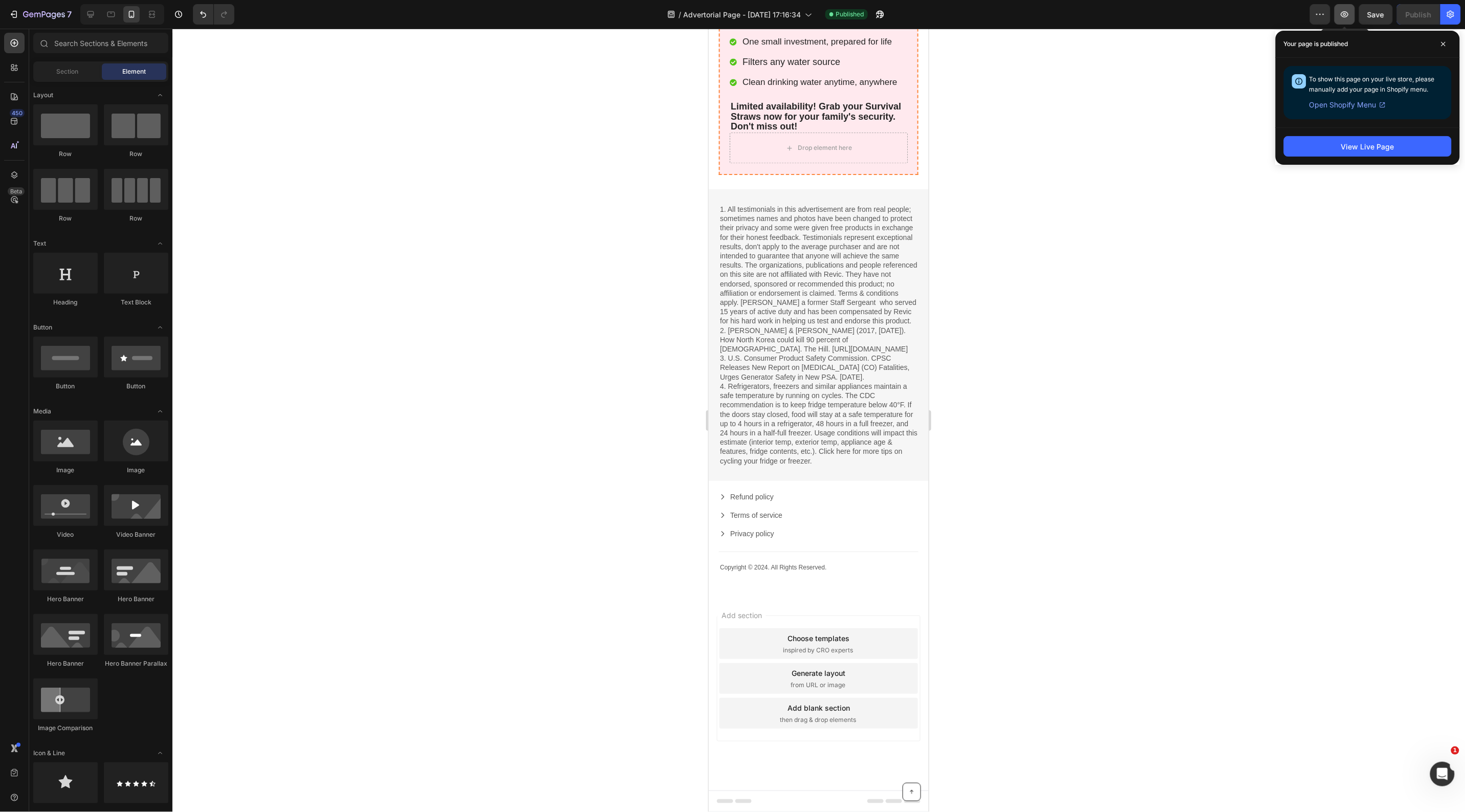
click at [1339, 15] on icon "button" at bounding box center [1345, 15] width 10 height 10
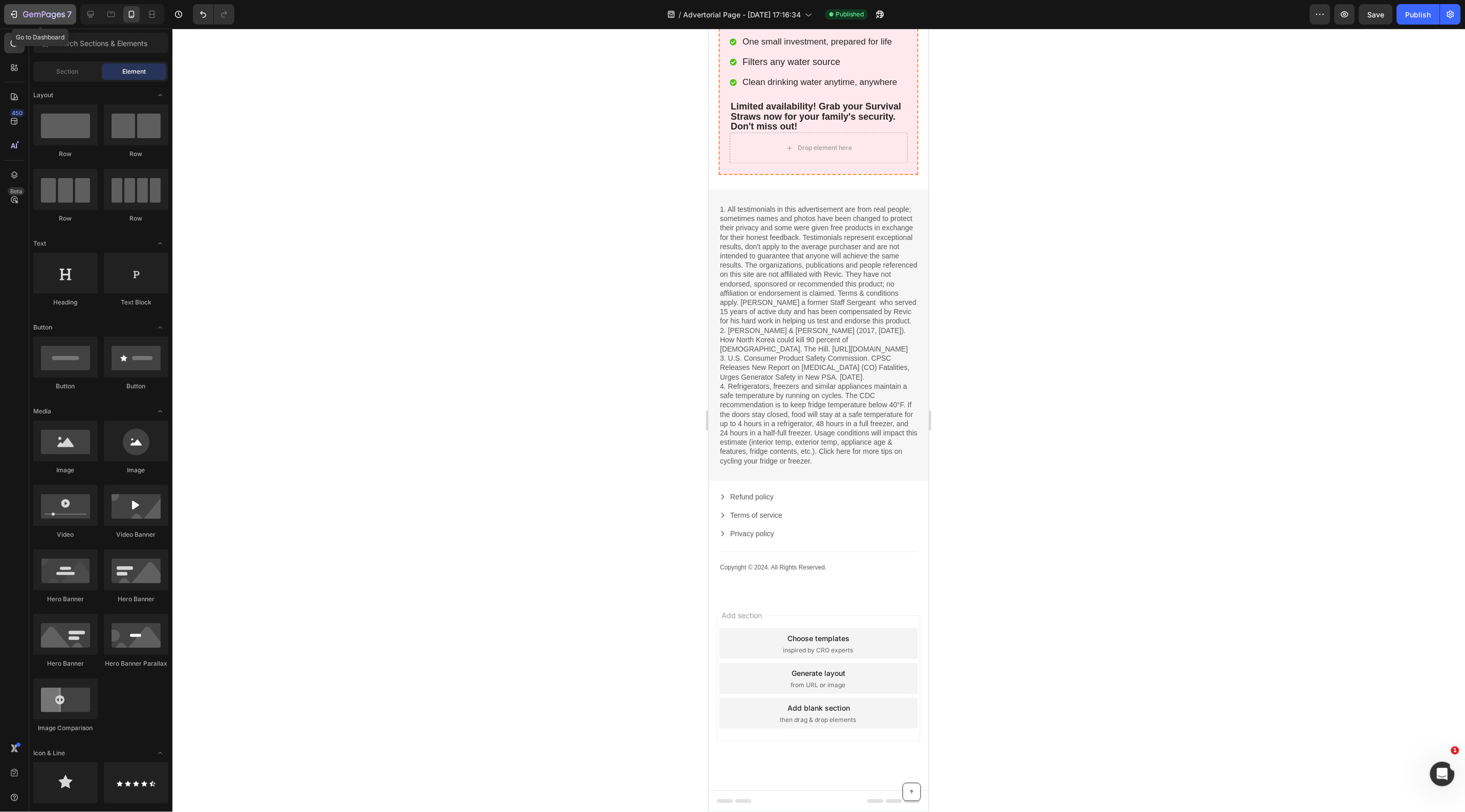
click at [38, 14] on icon "button" at bounding box center [37, 15] width 6 height 4
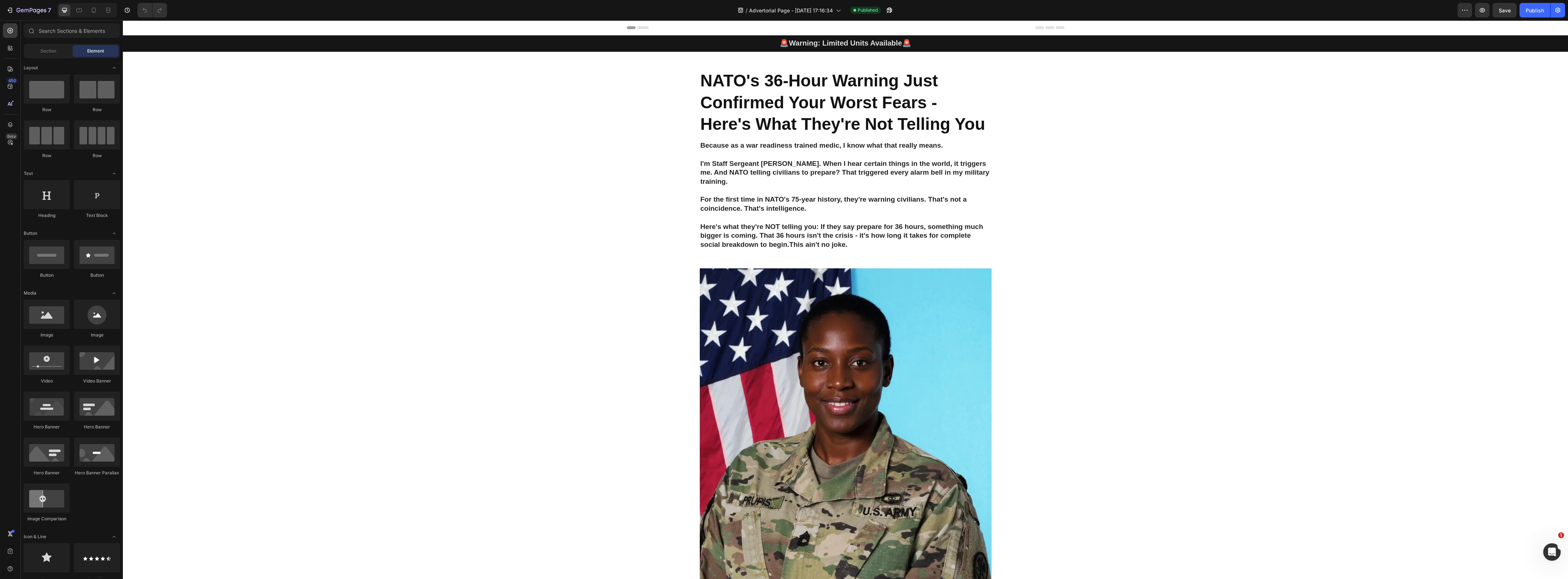
scroll to position [319, 0]
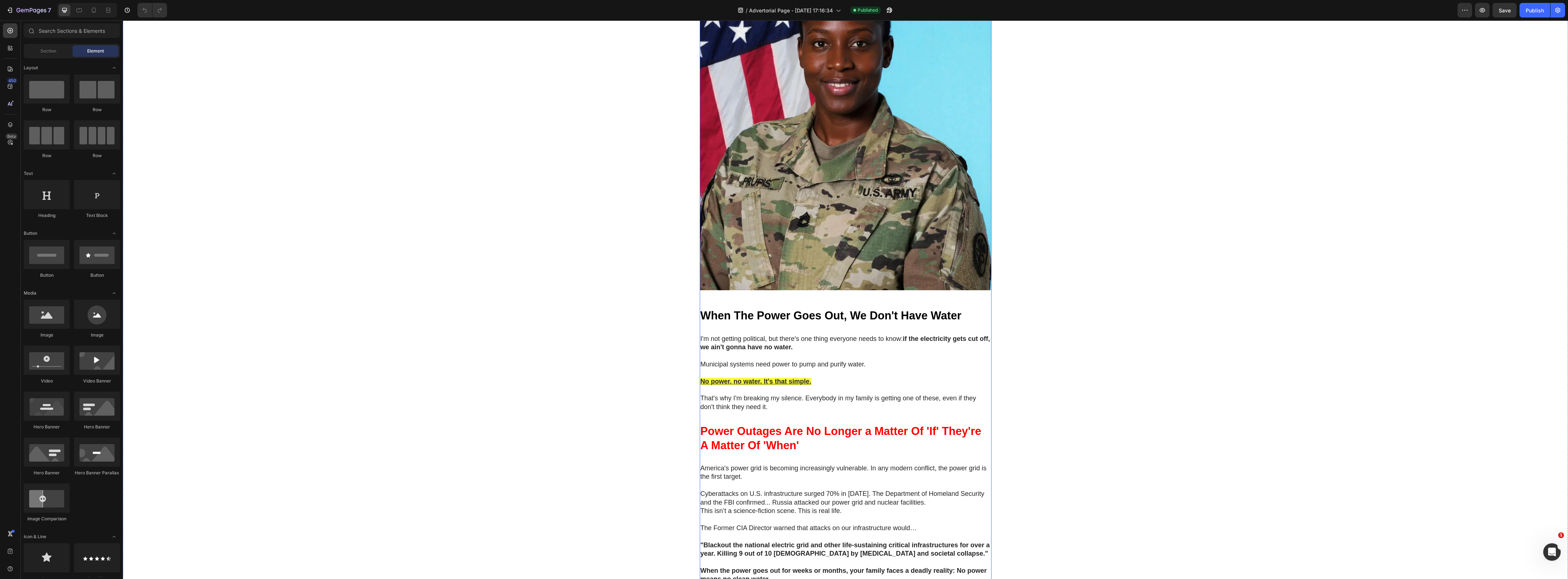
click at [821, 190] on img at bounding box center [845, 120] width 292 height 342
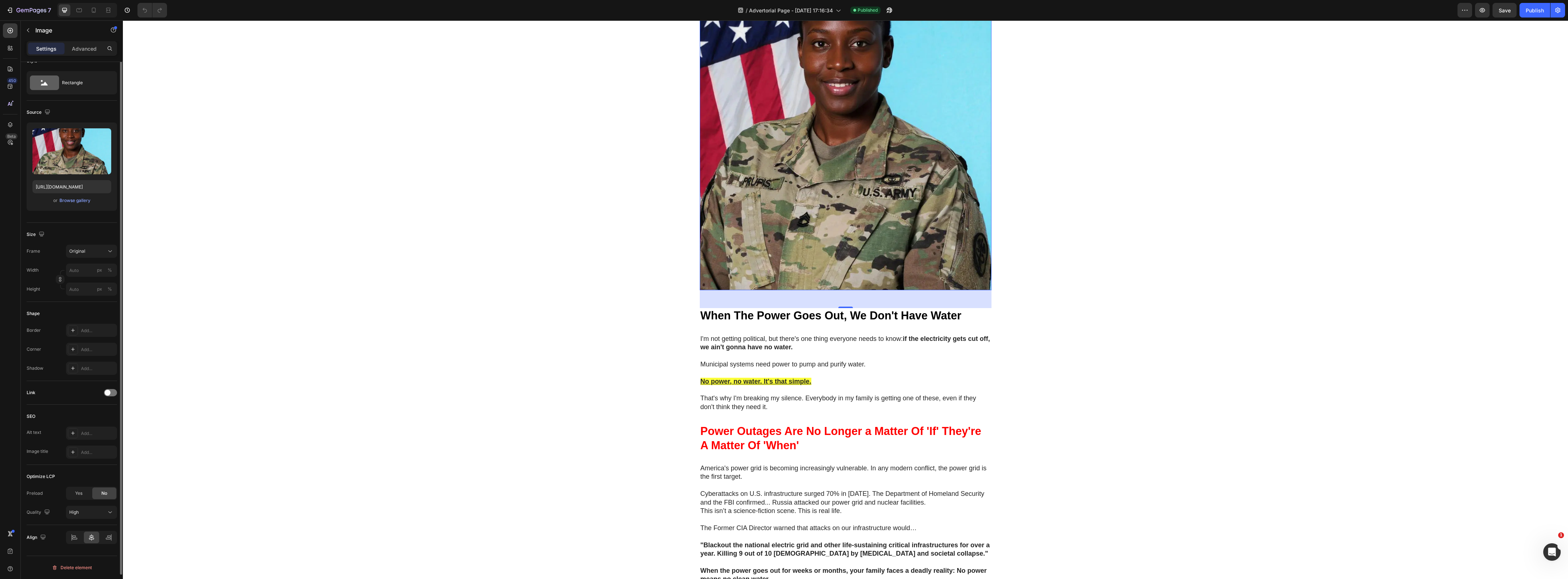
scroll to position [0, 0]
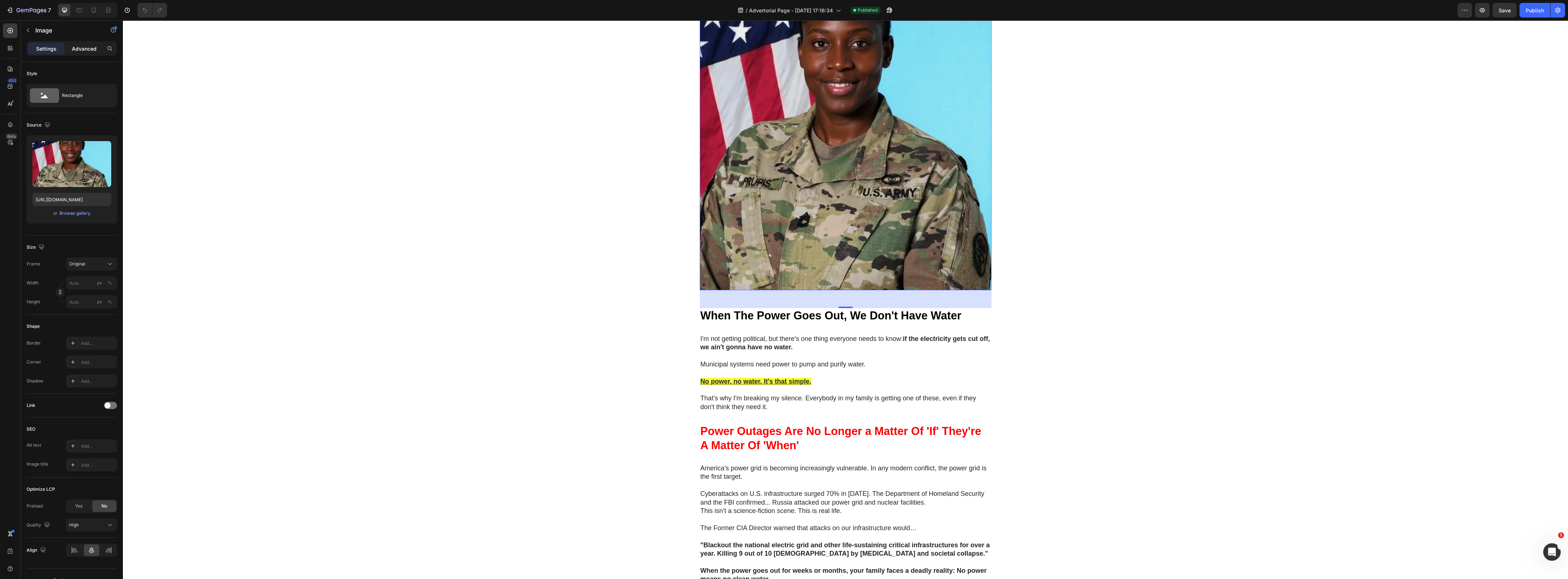
click at [84, 44] on div "Advanced" at bounding box center [84, 48] width 37 height 12
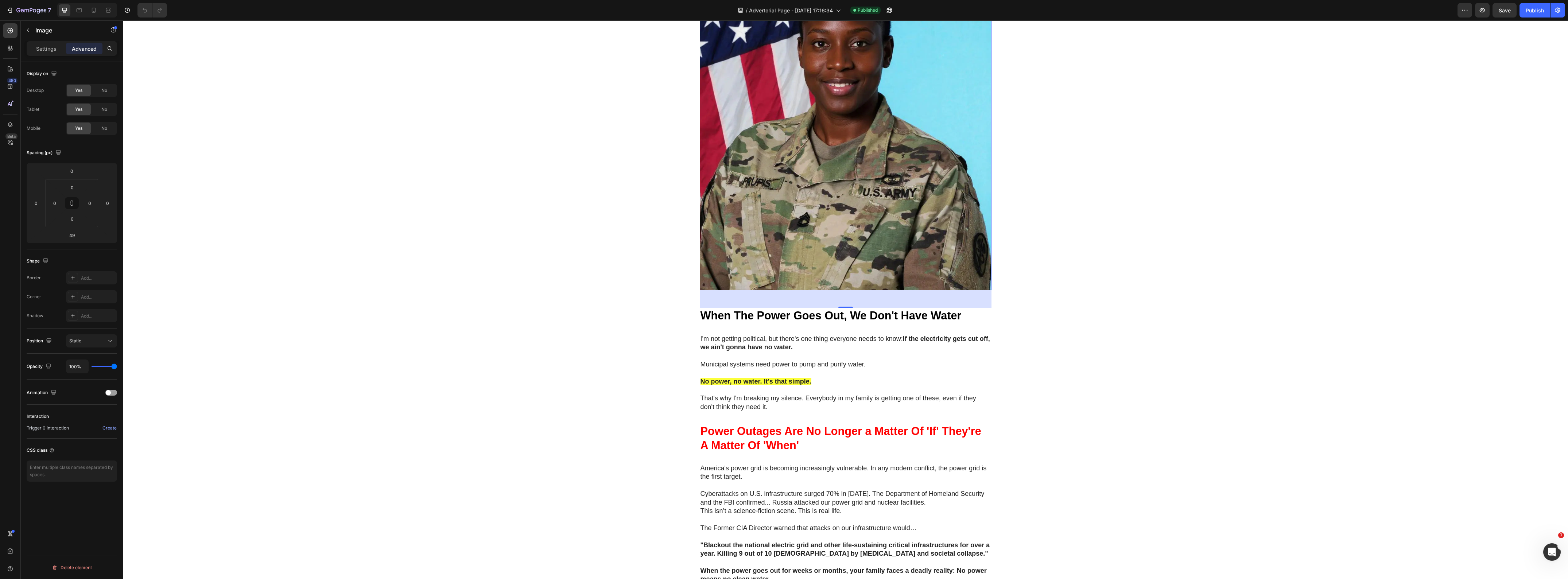
click at [41, 41] on div "Settings Advanced" at bounding box center [72, 49] width 91 height 15
click at [40, 47] on p "Settings" at bounding box center [46, 49] width 21 height 8
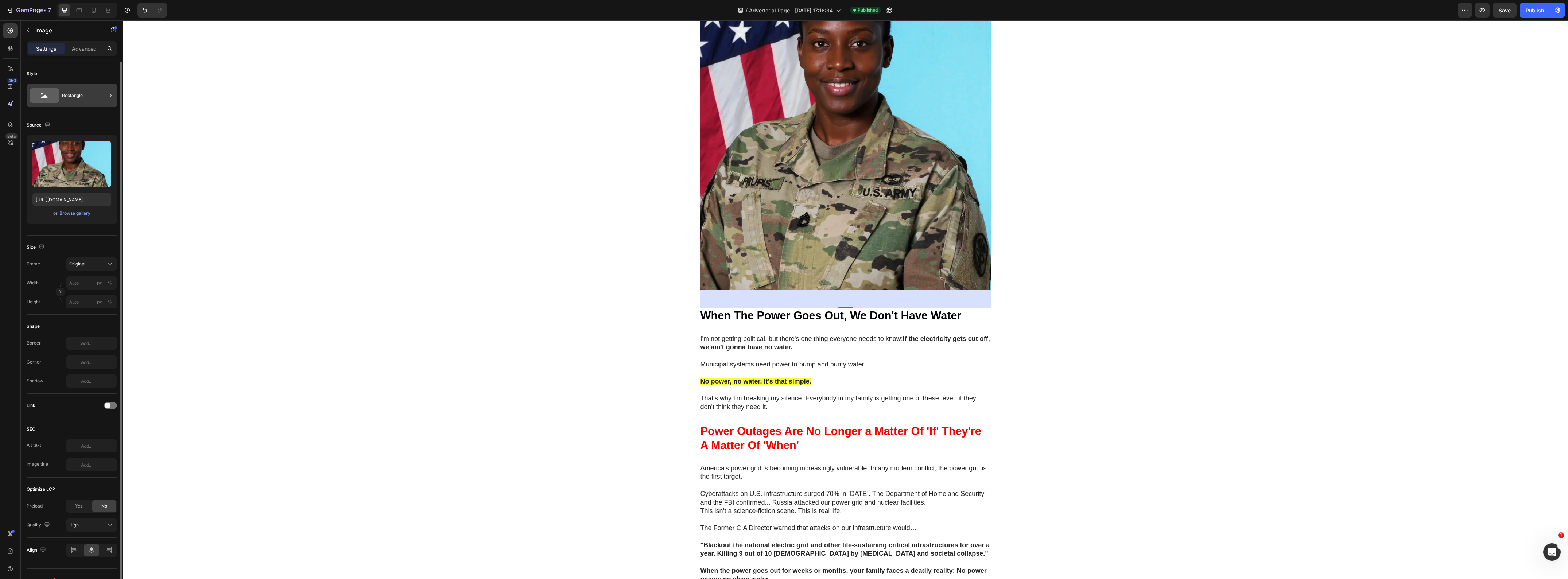
click at [75, 102] on div "Rectangle" at bounding box center [84, 96] width 44 height 17
click at [75, 418] on div "Source Upload Image https://cdn.shopify.com/s/files/1/0874/1657/0138/files/gemp…" at bounding box center [72, 447] width 91 height 60
click at [72, 507] on div "Yes" at bounding box center [79, 506] width 24 height 12
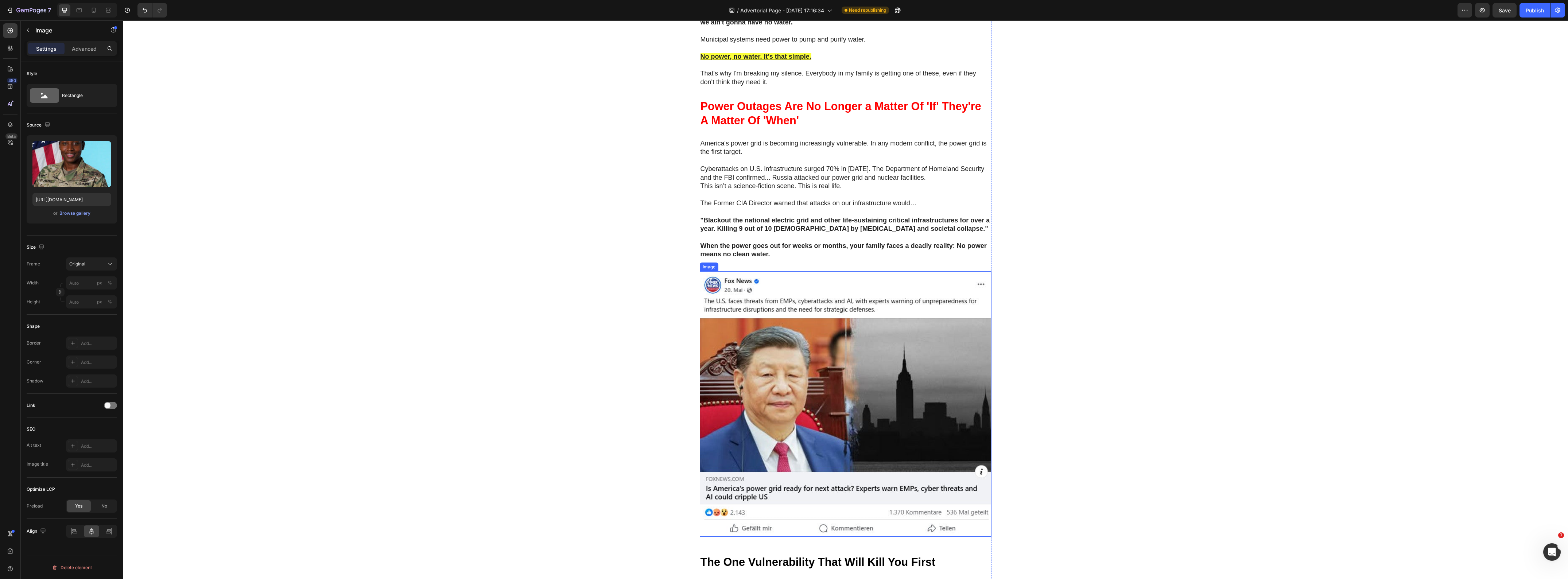
scroll to position [684, 0]
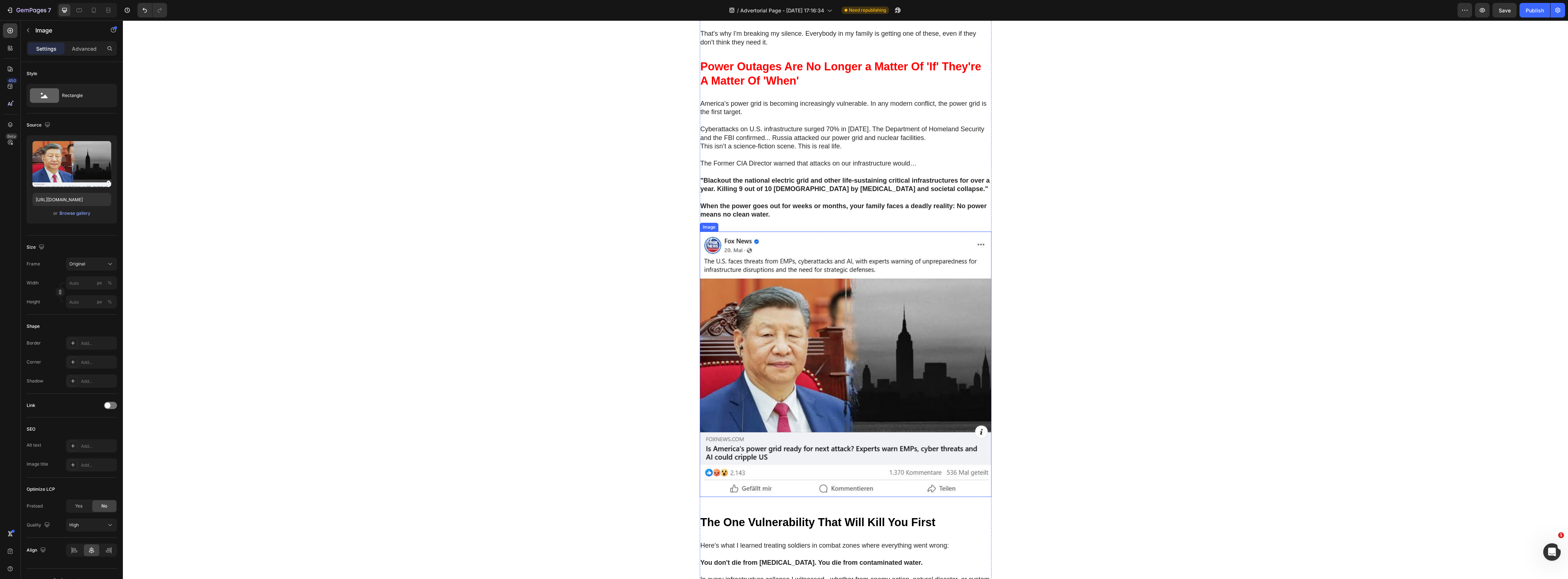
click at [903, 342] on img at bounding box center [845, 364] width 292 height 266
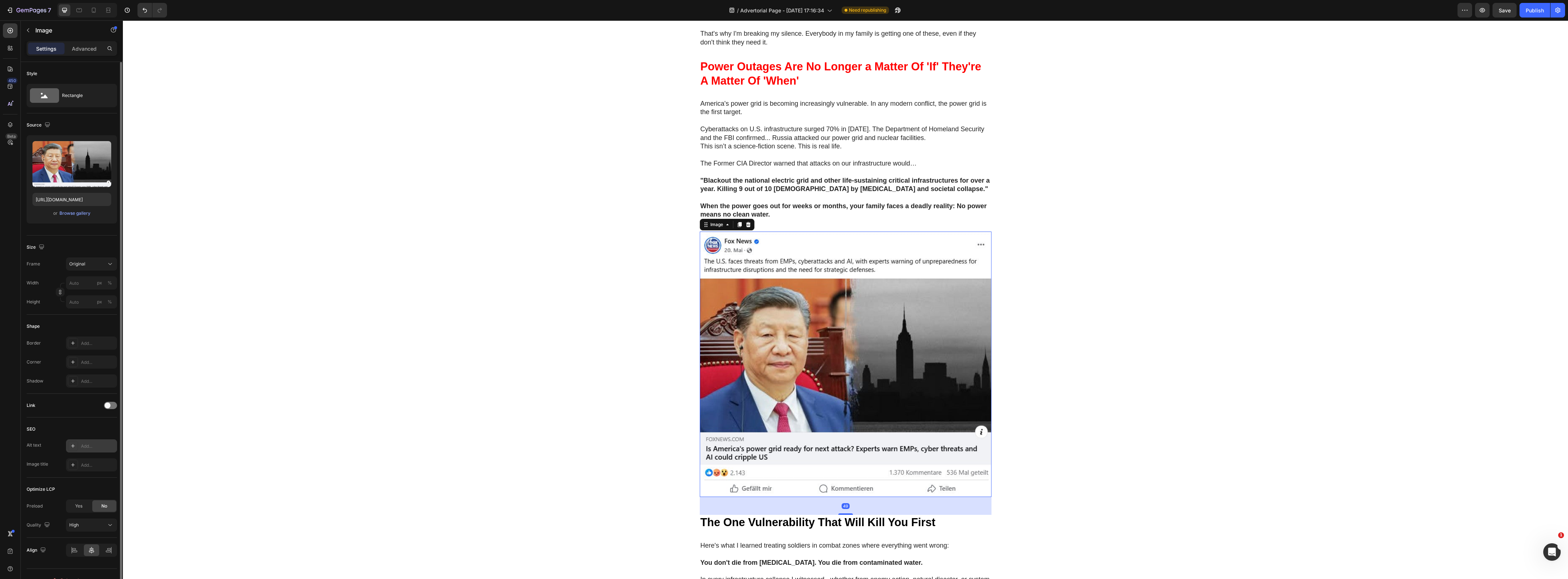
scroll to position [13, 0]
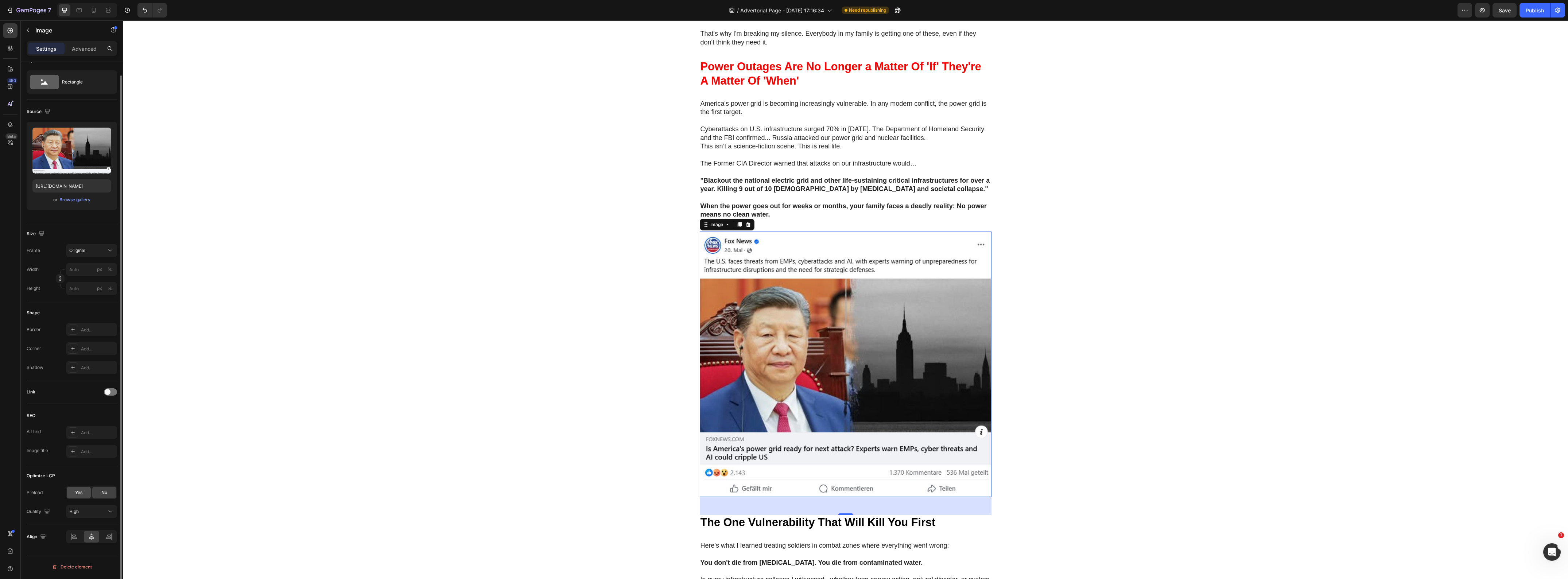
click at [83, 496] on div "Yes" at bounding box center [79, 493] width 24 height 12
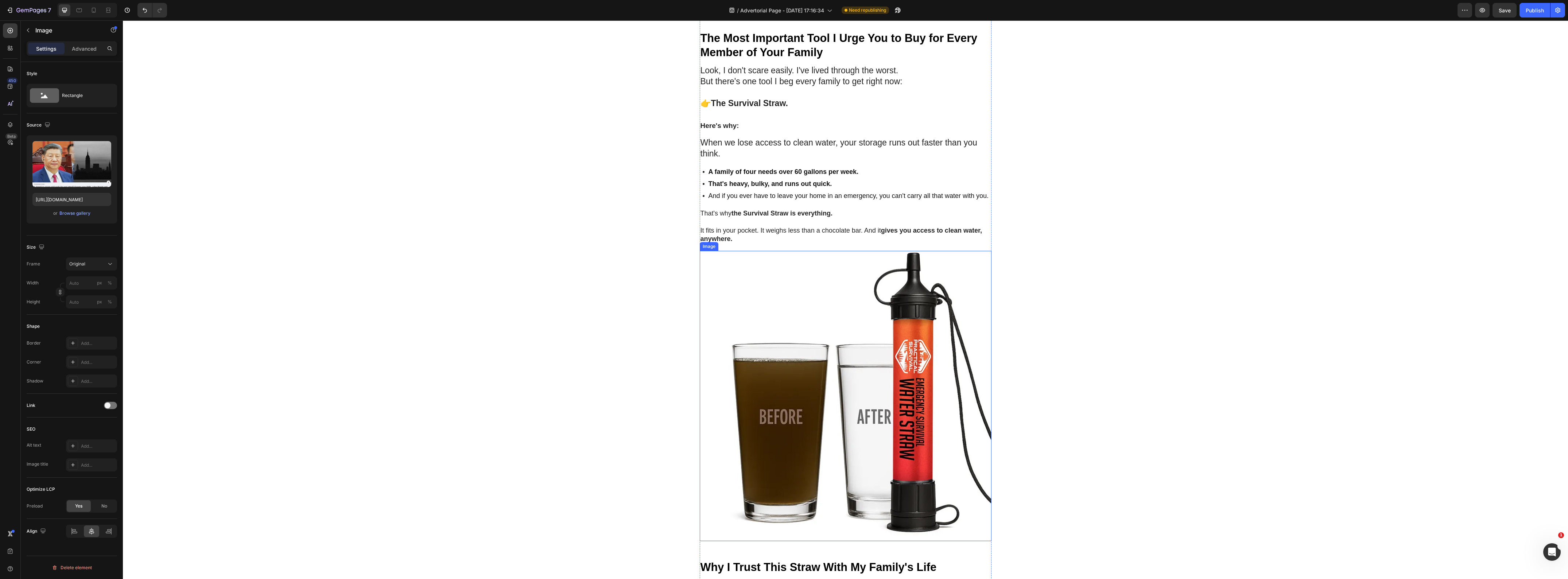
scroll to position [1277, 0]
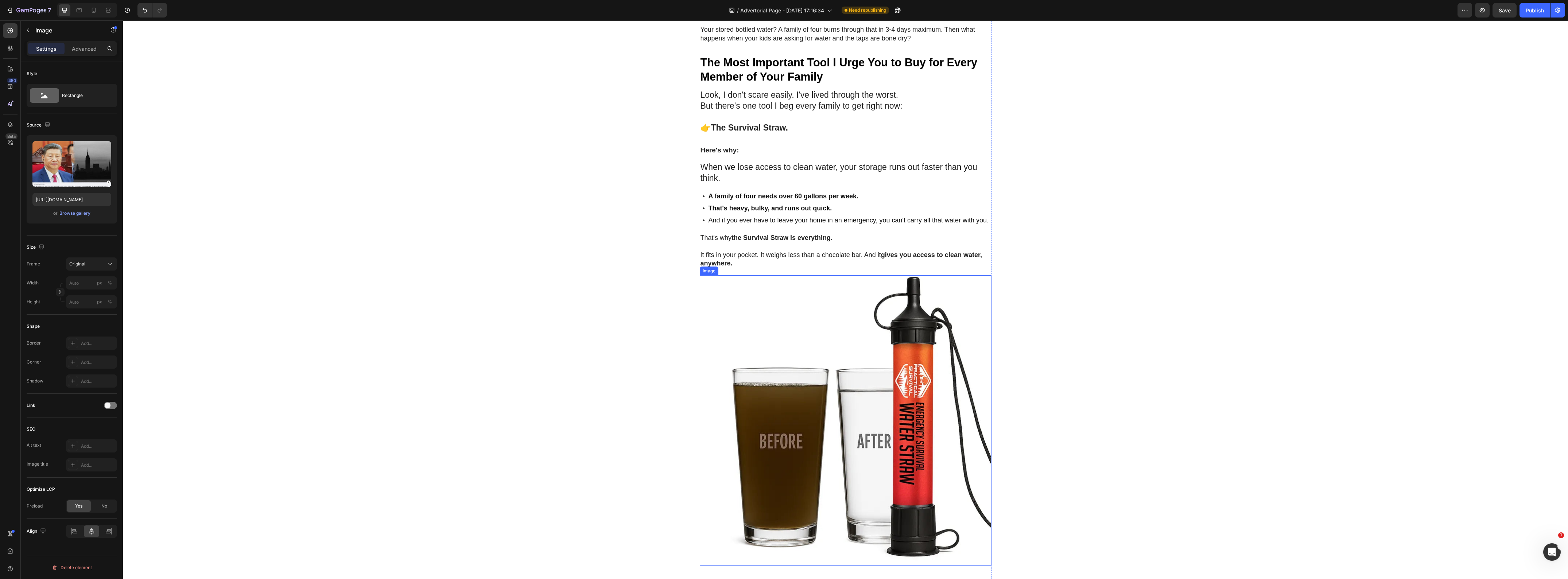
click at [833, 373] on img at bounding box center [845, 420] width 292 height 290
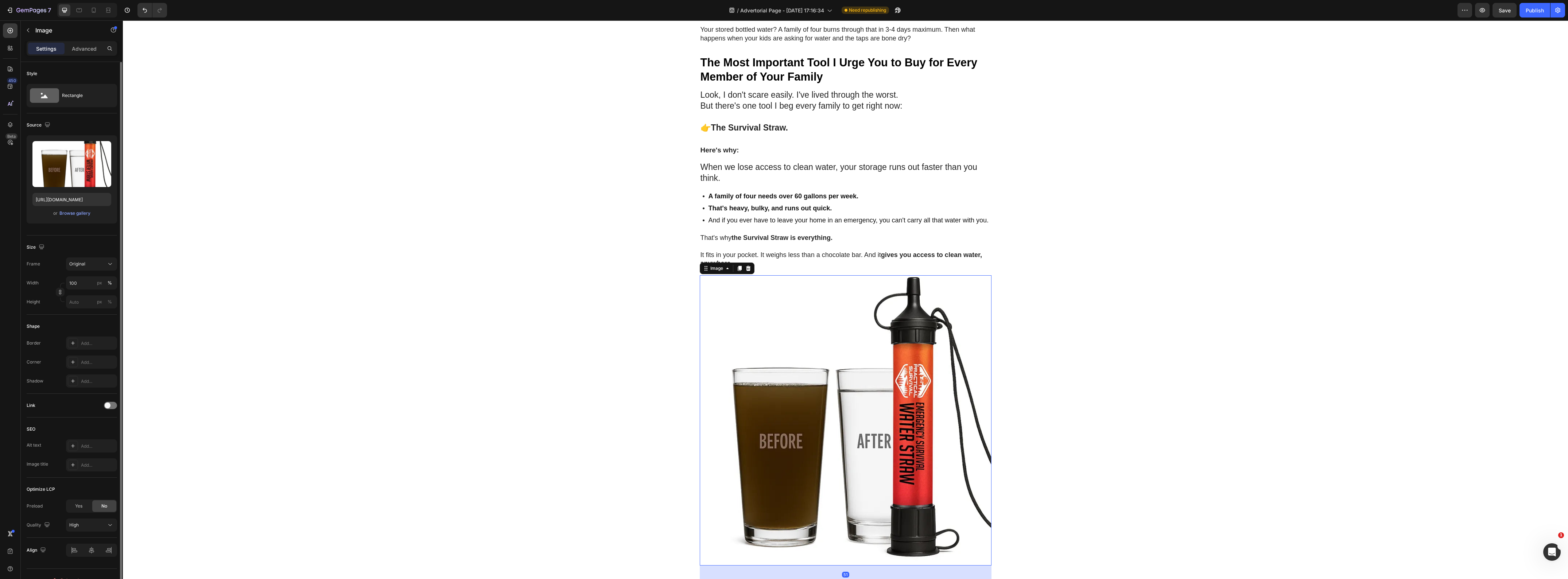
scroll to position [13, 0]
drag, startPoint x: 73, startPoint y: 487, endPoint x: 82, endPoint y: 489, distance: 9.2
click at [74, 488] on div "Yes" at bounding box center [79, 493] width 24 height 12
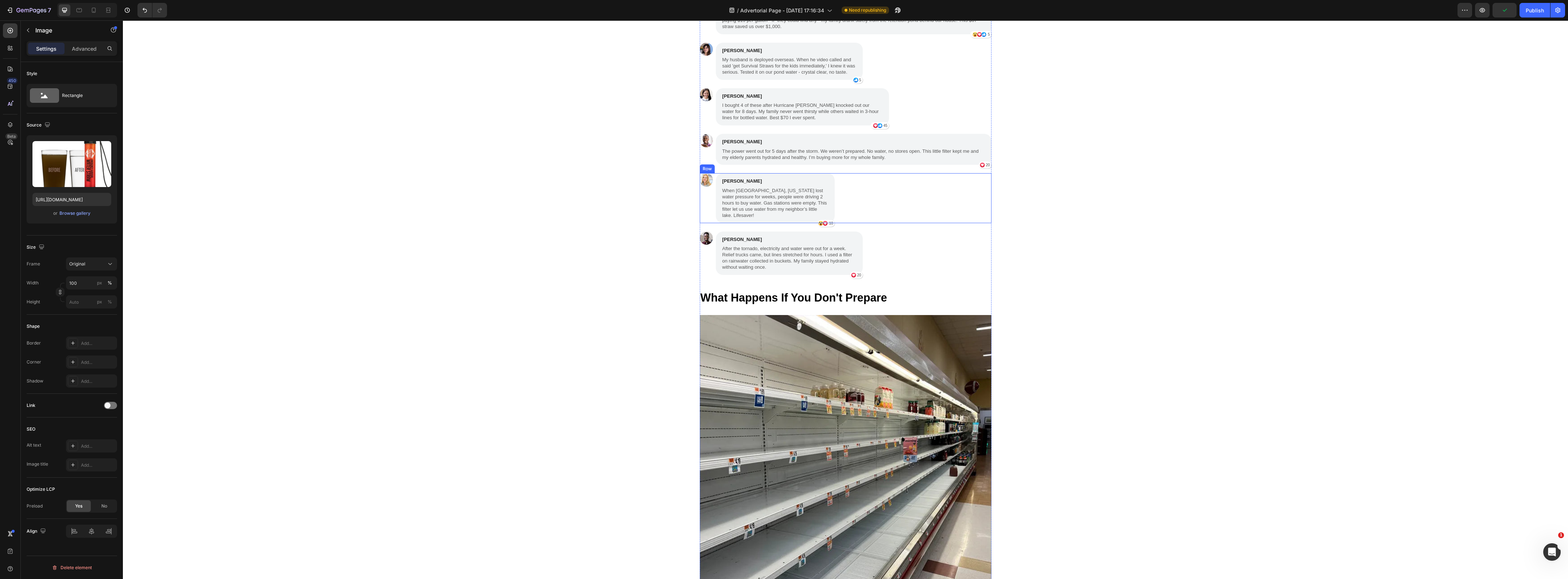
scroll to position [2279, 0]
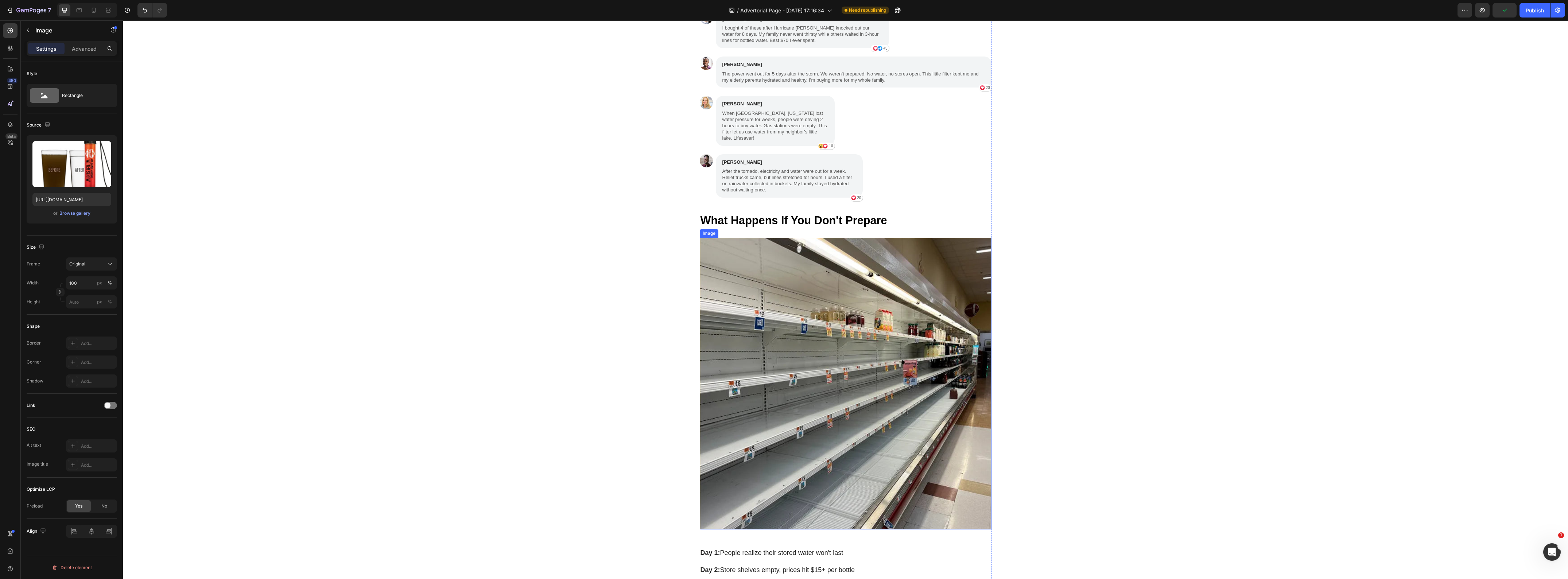
click at [853, 373] on img at bounding box center [845, 384] width 292 height 292
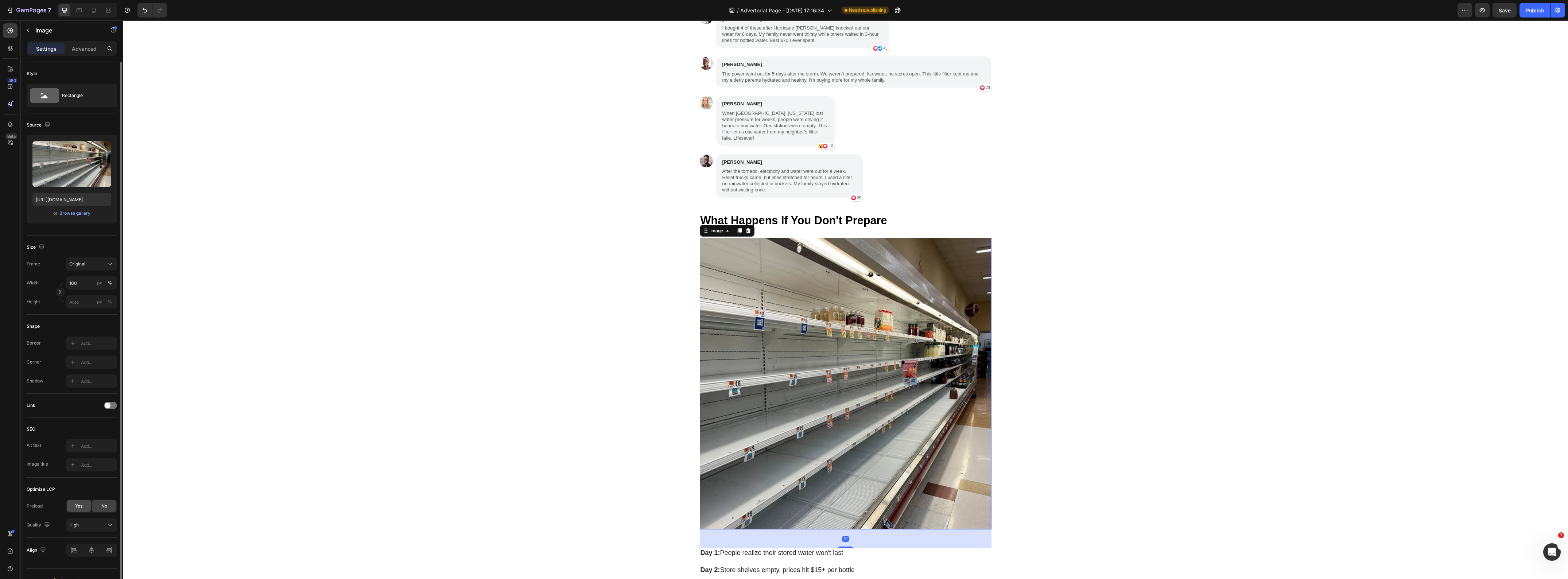
click at [78, 503] on div "Yes" at bounding box center [79, 506] width 24 height 12
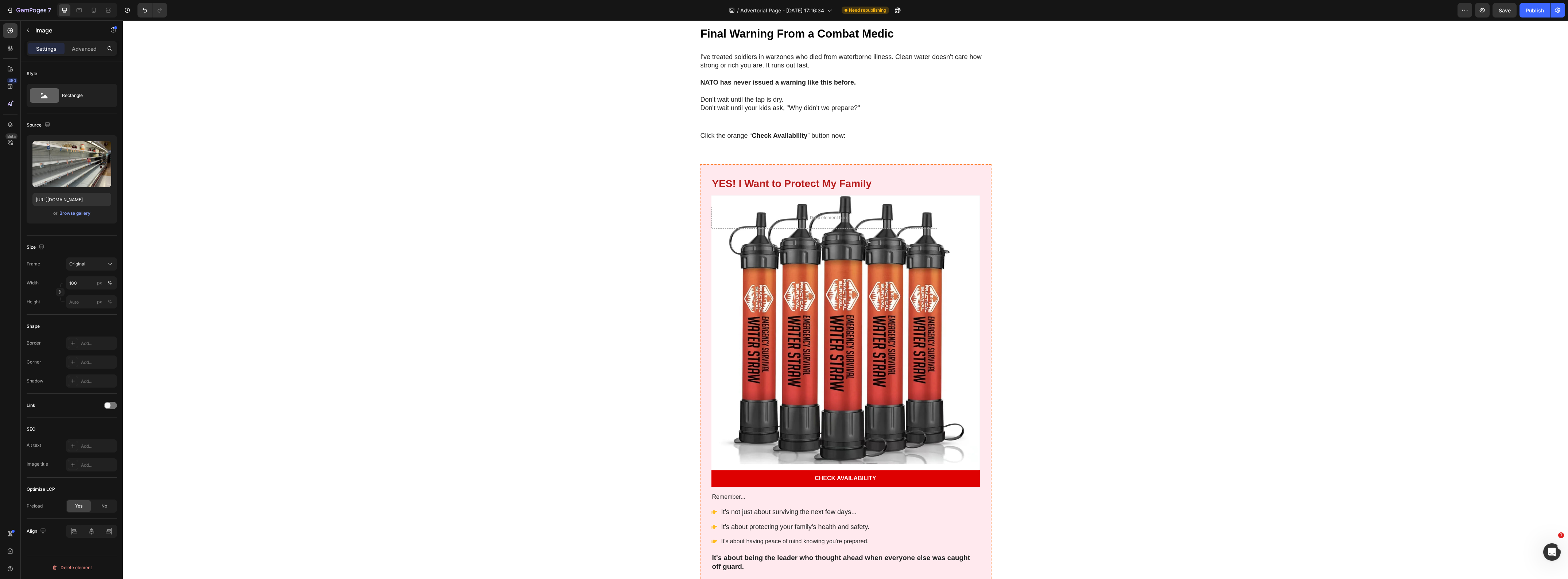
scroll to position [3374, 0]
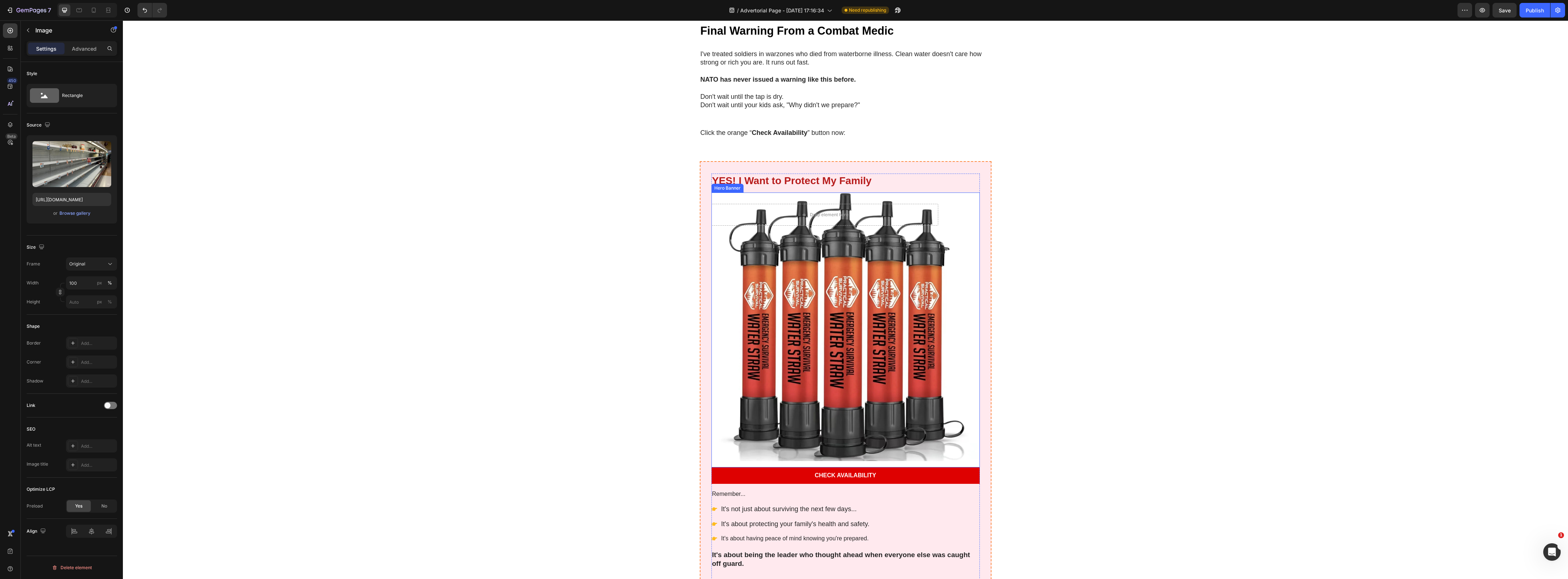
click at [826, 384] on div "Background Image" at bounding box center [845, 330] width 268 height 275
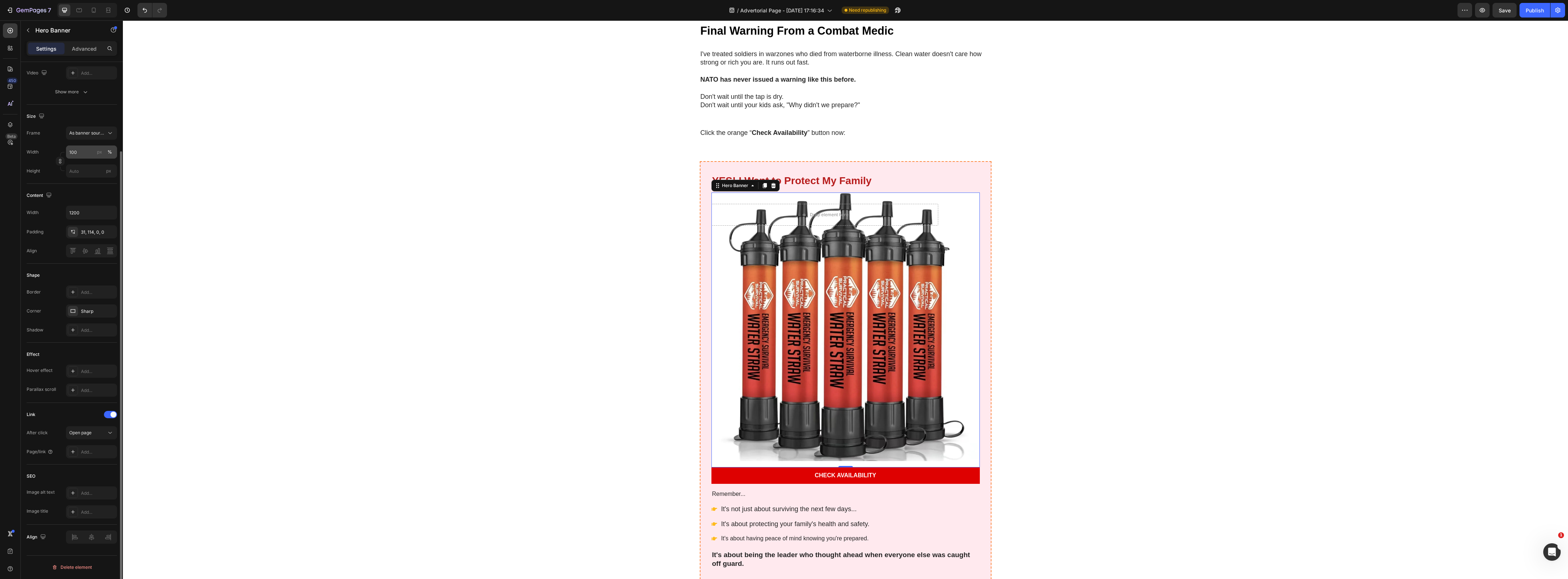
scroll to position [0, 0]
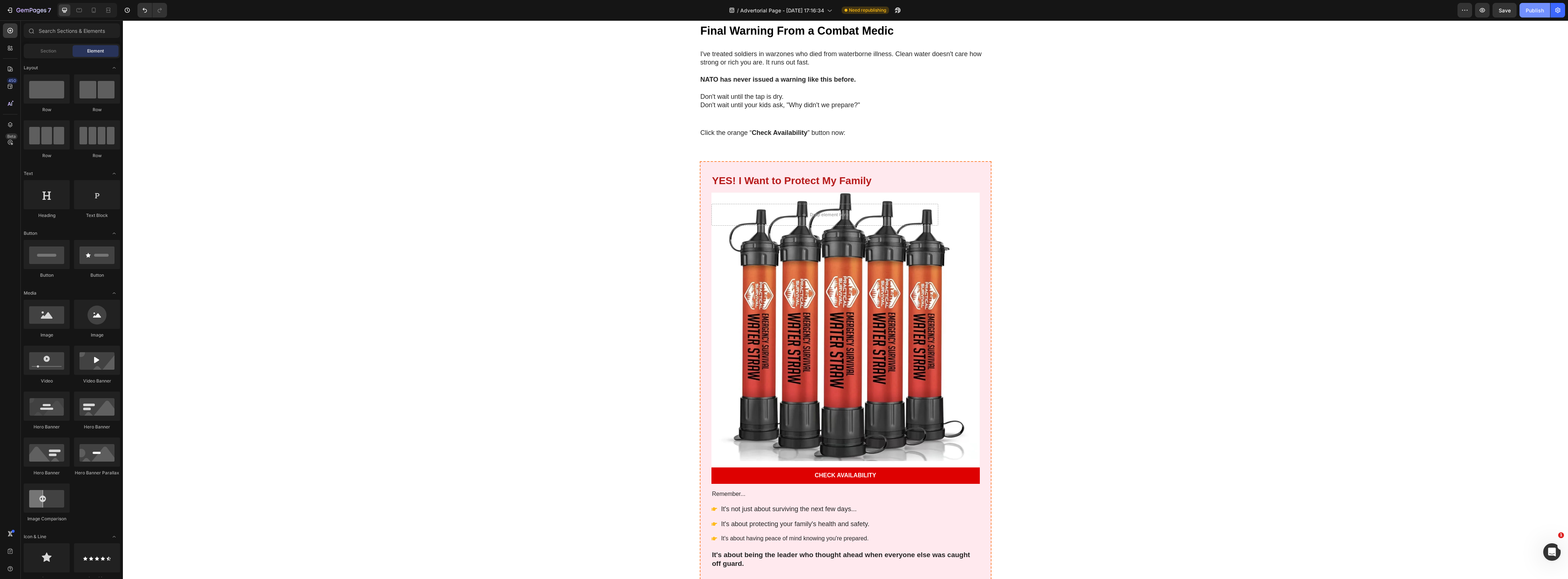
click at [1044, 9] on div "Publish" at bounding box center [1535, 10] width 18 height 8
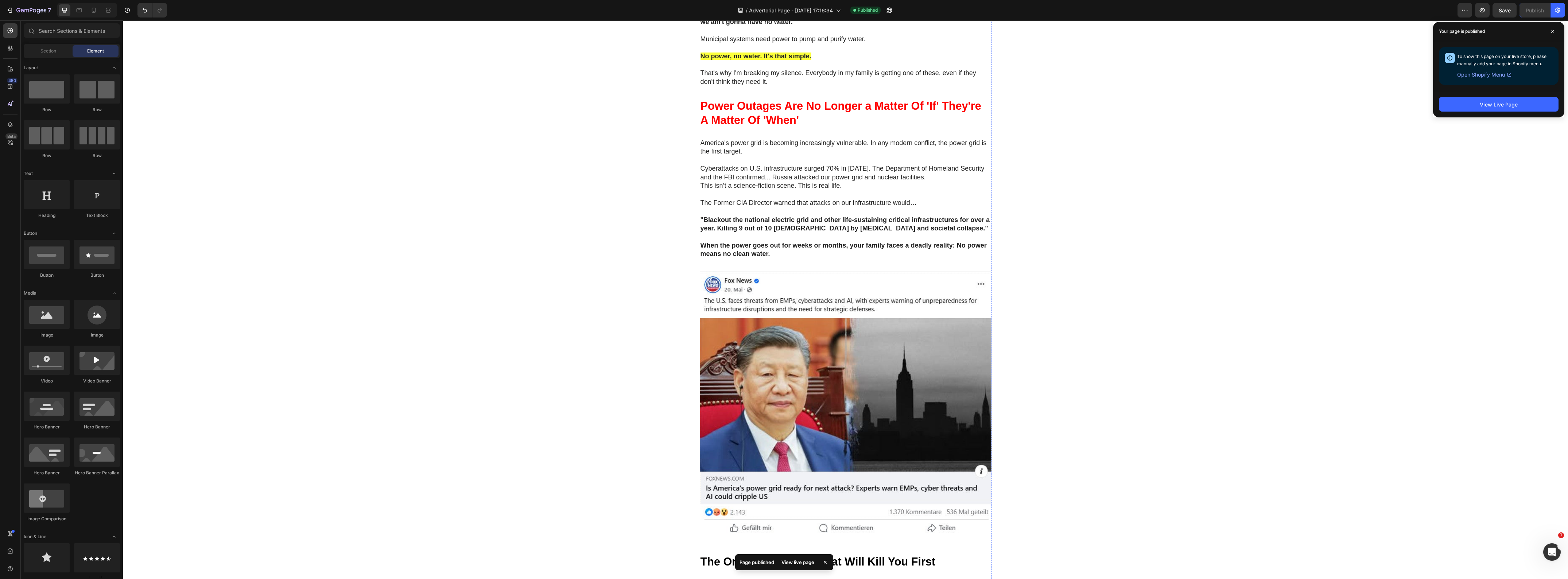
scroll to position [729, 0]
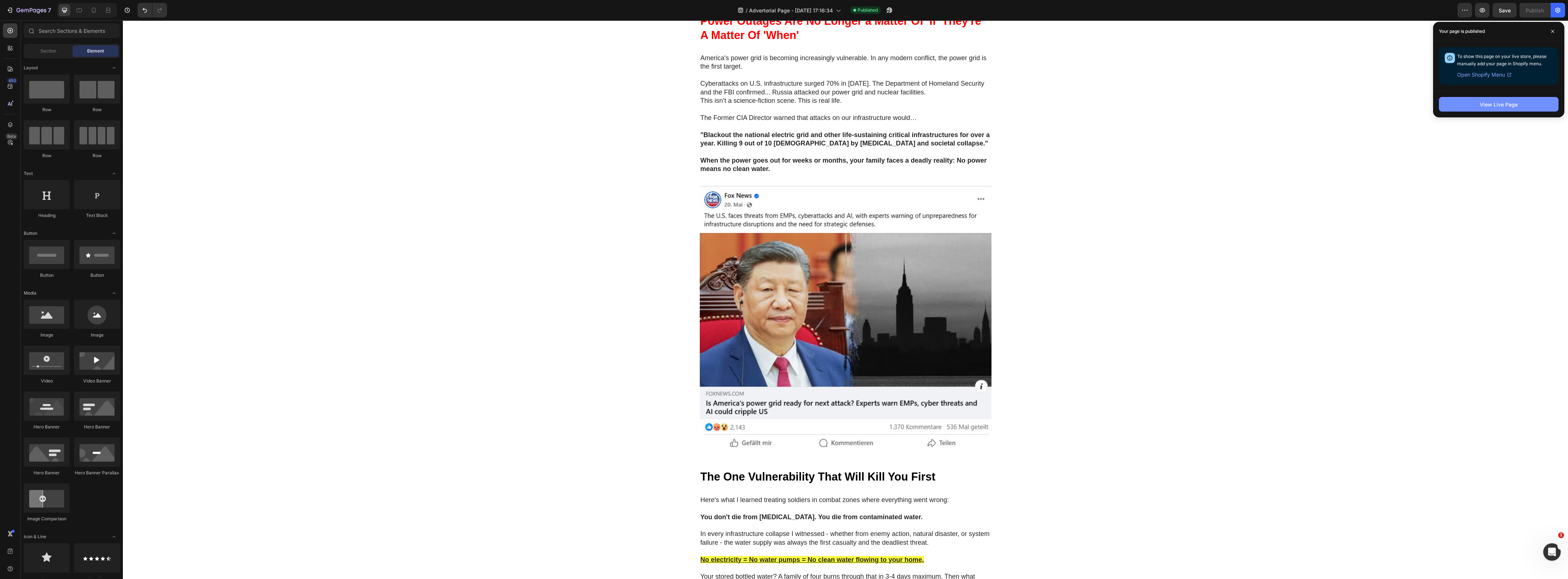
click at [1044, 105] on div "View Live Page" at bounding box center [1499, 104] width 38 height 8
